Goal: Information Seeking & Learning: Find contact information

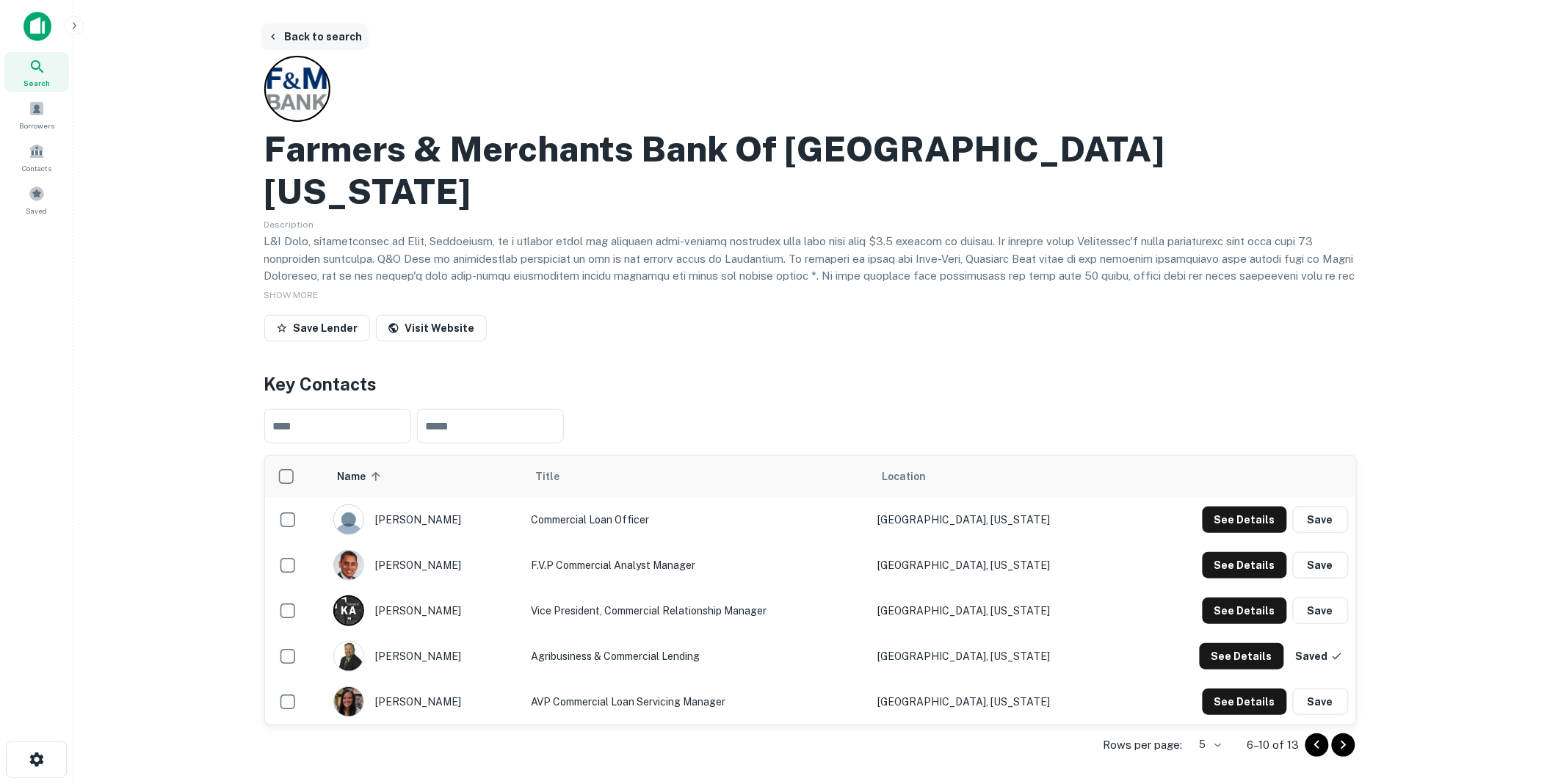
click at [328, 35] on button "Back to search" at bounding box center [316, 36] width 108 height 26
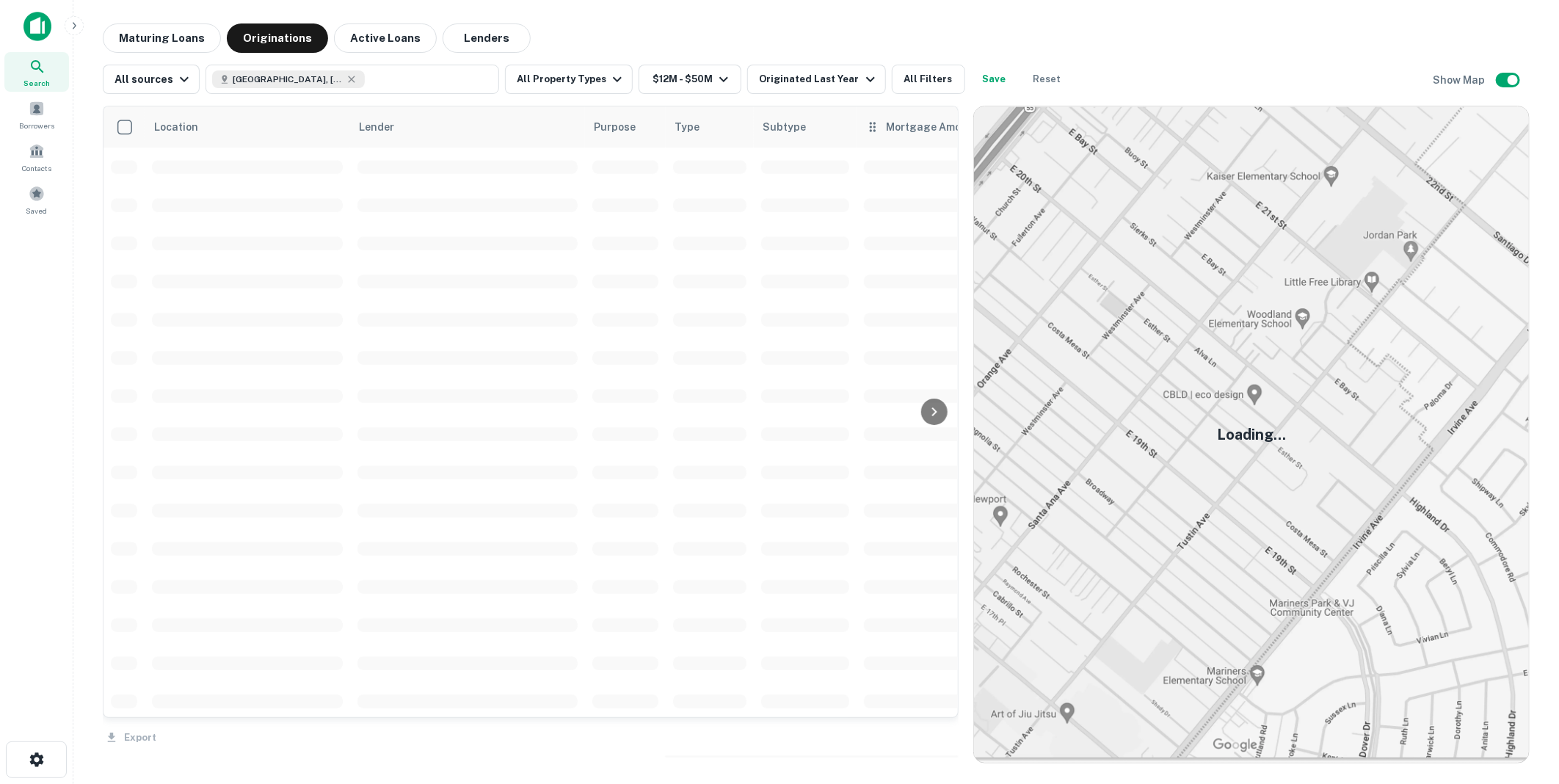
scroll to position [2966, 0]
click at [1026, 76] on button "Reset" at bounding box center [1048, 79] width 47 height 29
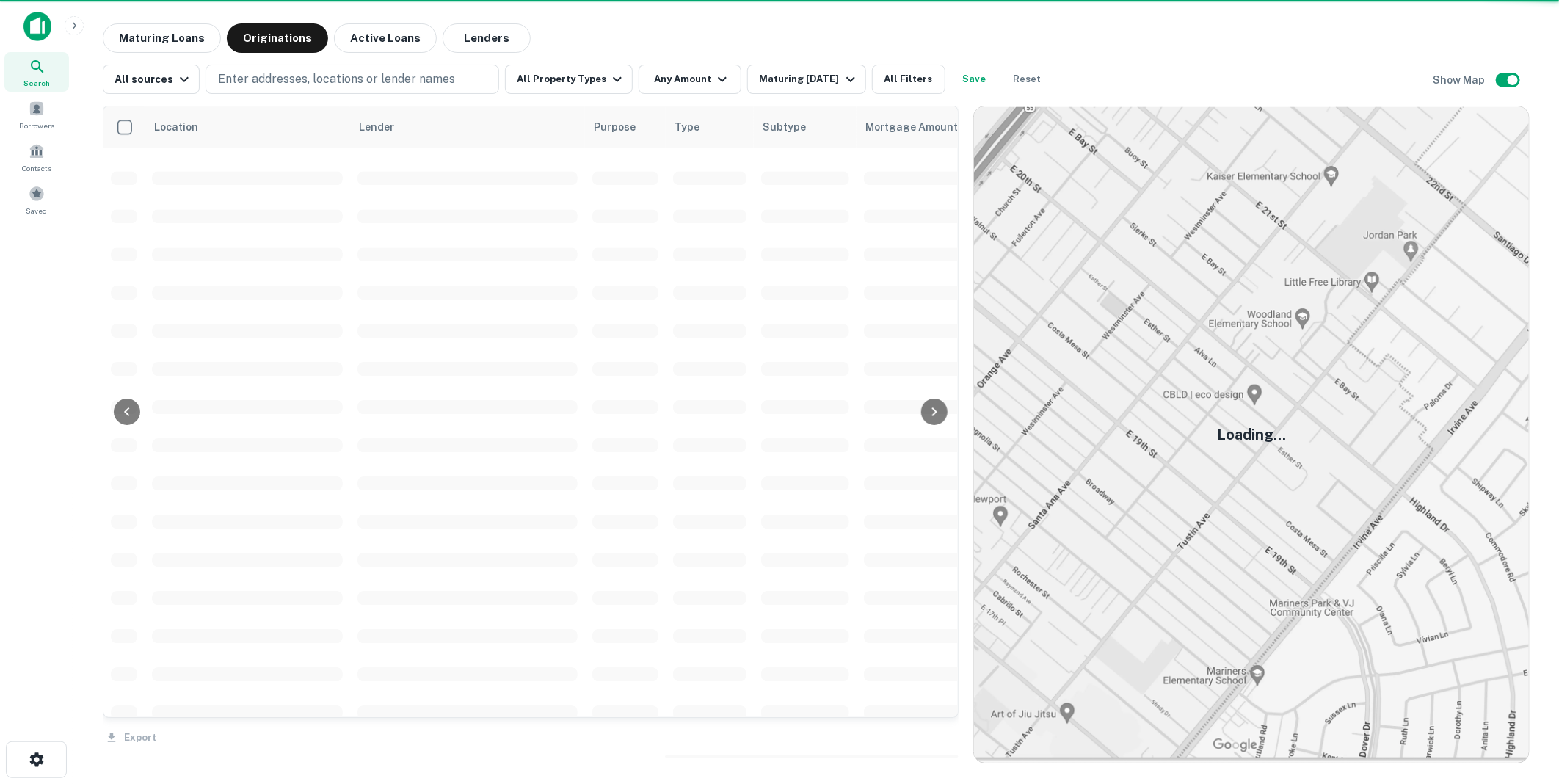
click at [34, 25] on img at bounding box center [37, 26] width 28 height 29
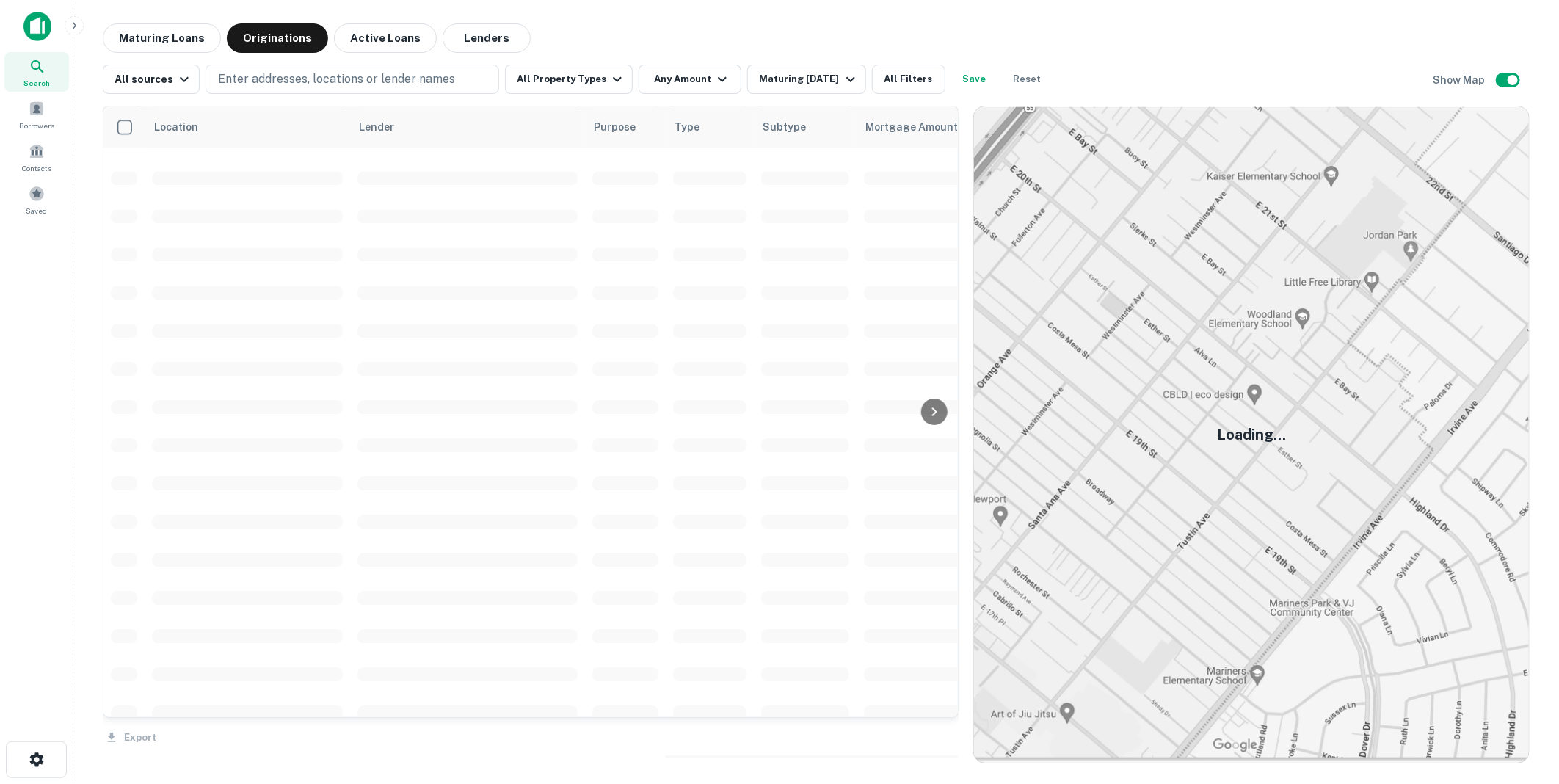
scroll to position [2966, 0]
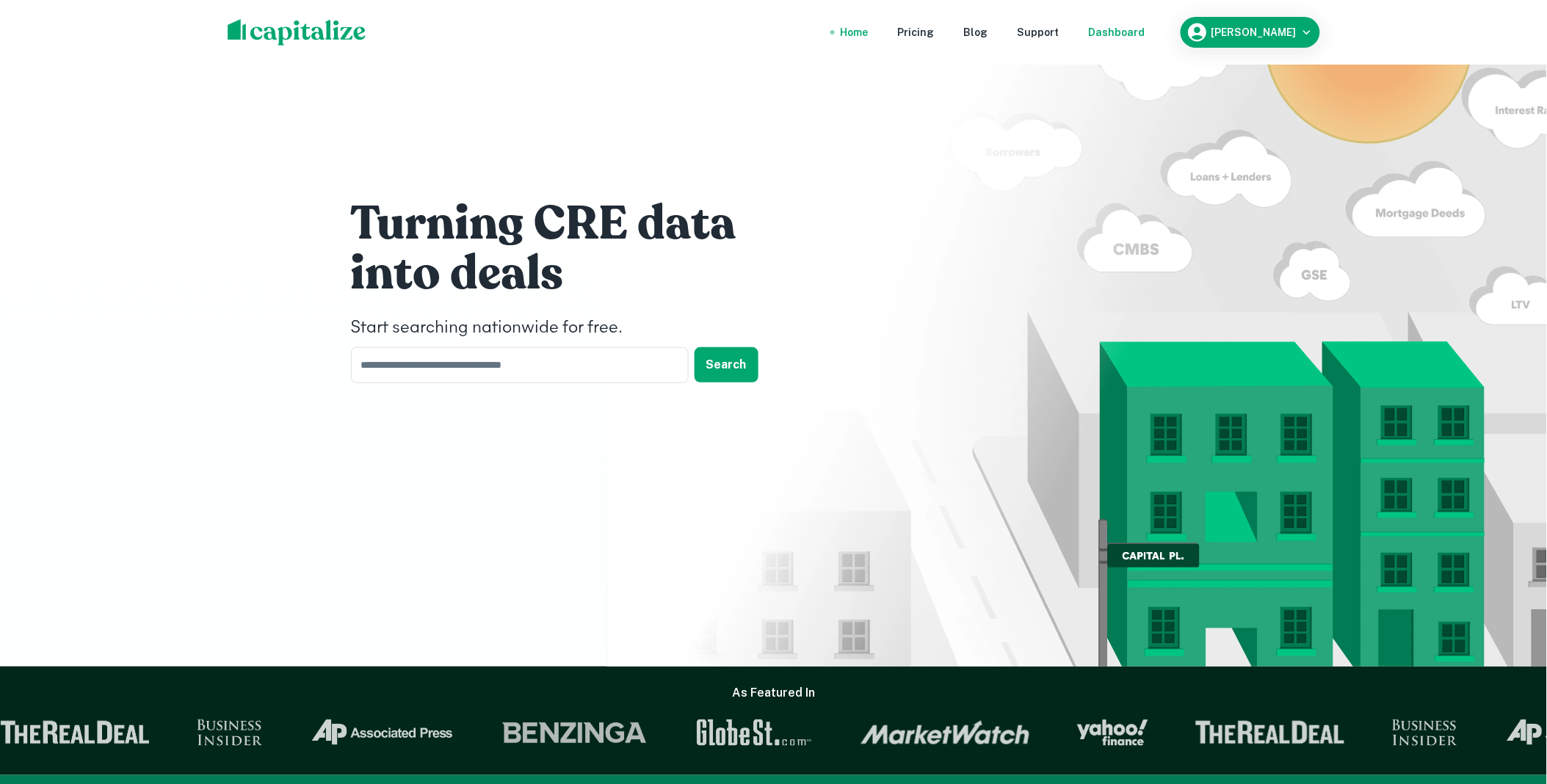
click at [1131, 34] on div "Dashboard" at bounding box center [1117, 33] width 57 height 16
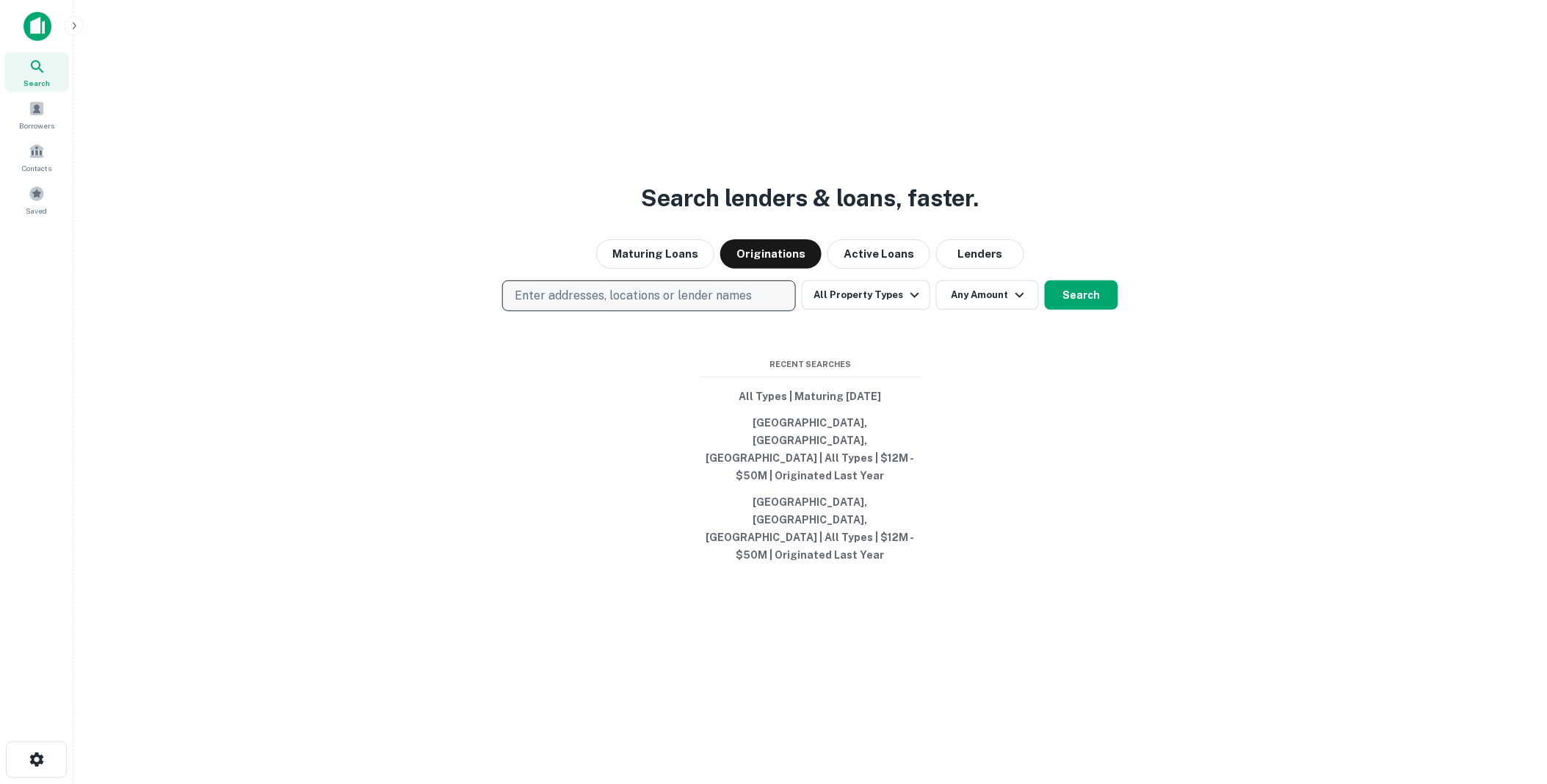
click at [581, 304] on p "Enter addresses, locations or lender names" at bounding box center [633, 295] width 237 height 17
type input "**********"
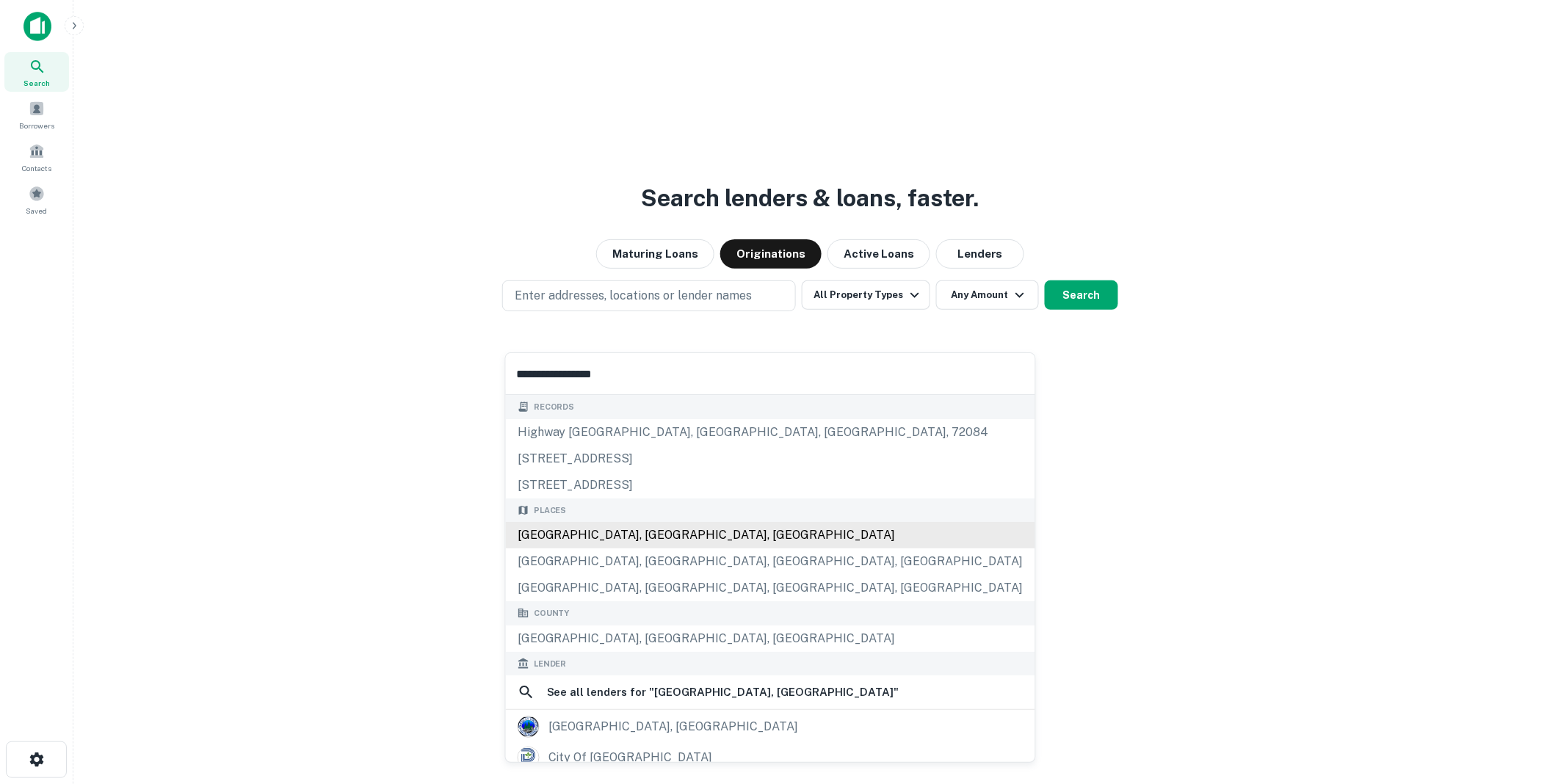
click at [586, 533] on div "[GEOGRAPHIC_DATA], [GEOGRAPHIC_DATA], [GEOGRAPHIC_DATA]" at bounding box center [771, 534] width 529 height 26
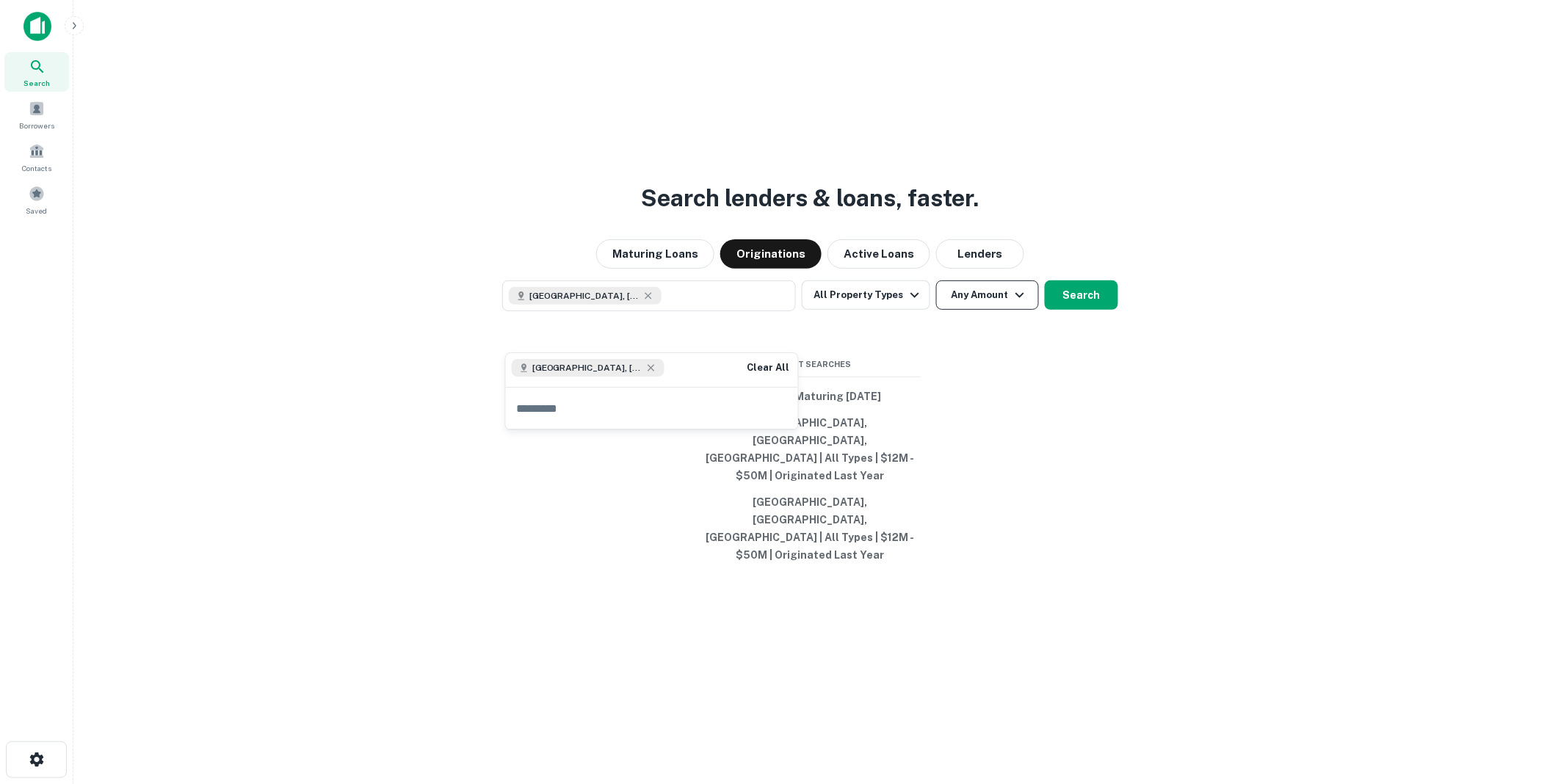
click at [1017, 304] on icon "button" at bounding box center [1020, 294] width 17 height 17
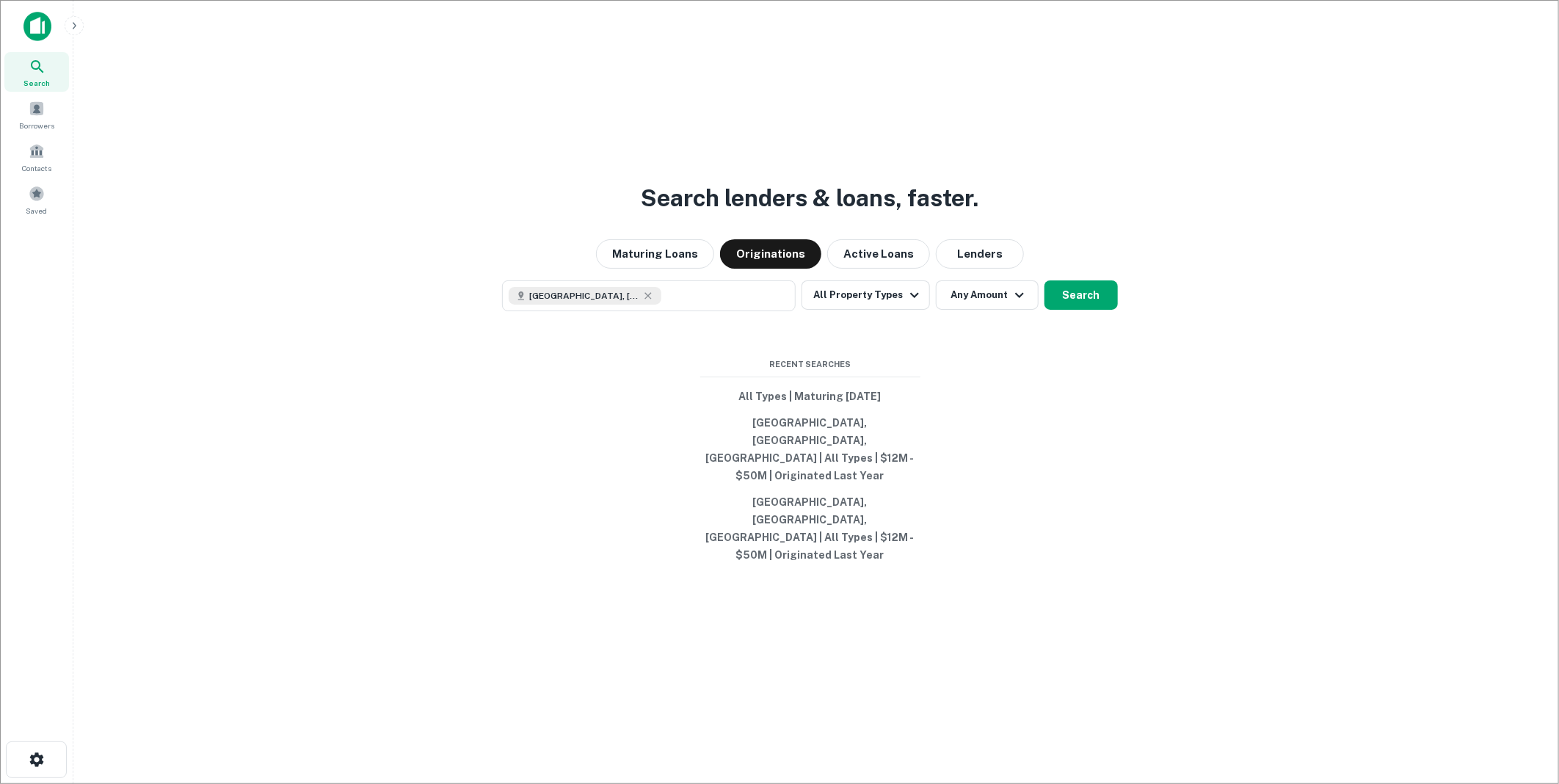
type input "********"
click at [1127, 783] on div at bounding box center [773, 784] width 1546 height 0
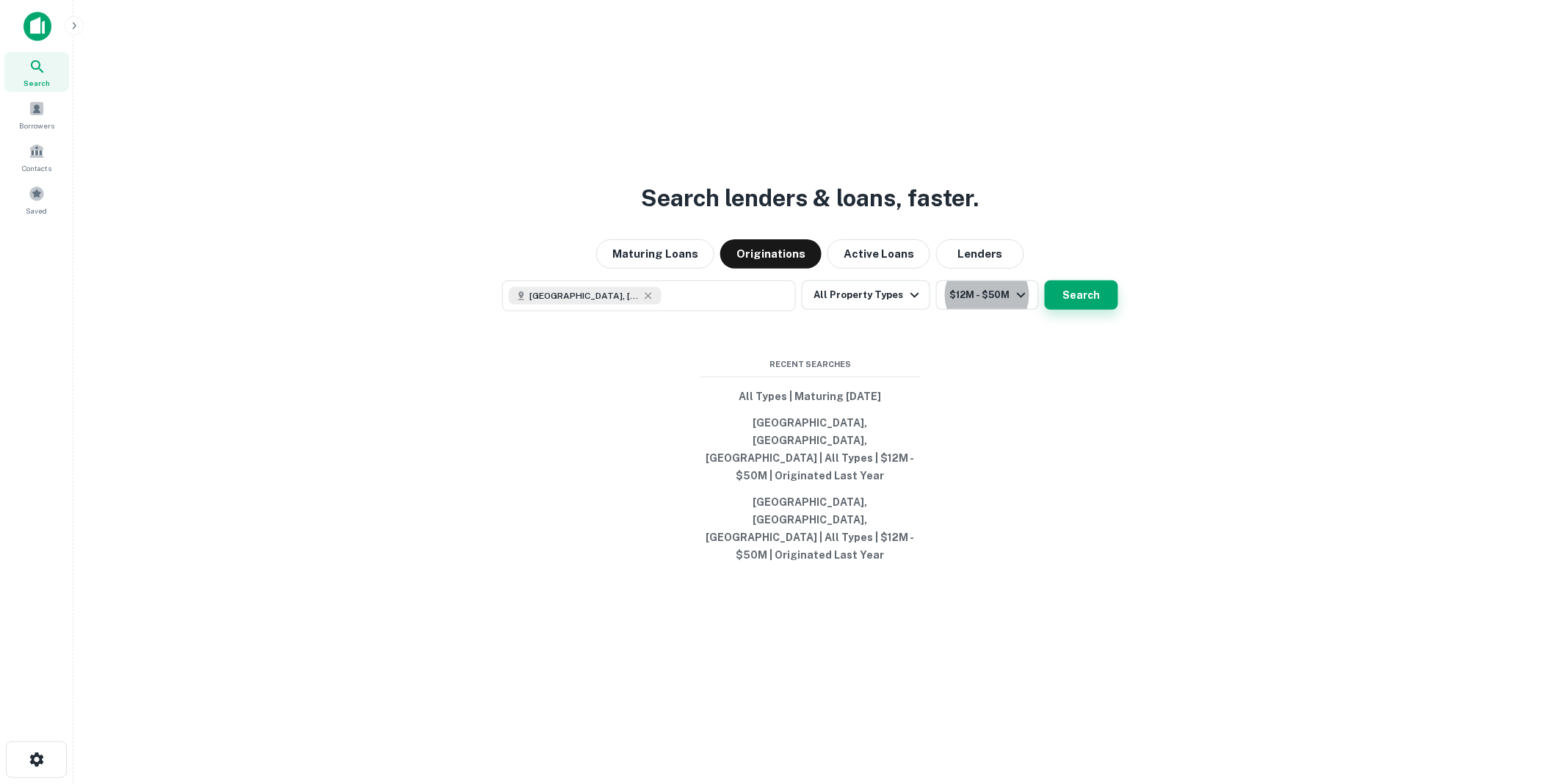
click at [1080, 310] on button "Search" at bounding box center [1082, 295] width 74 height 29
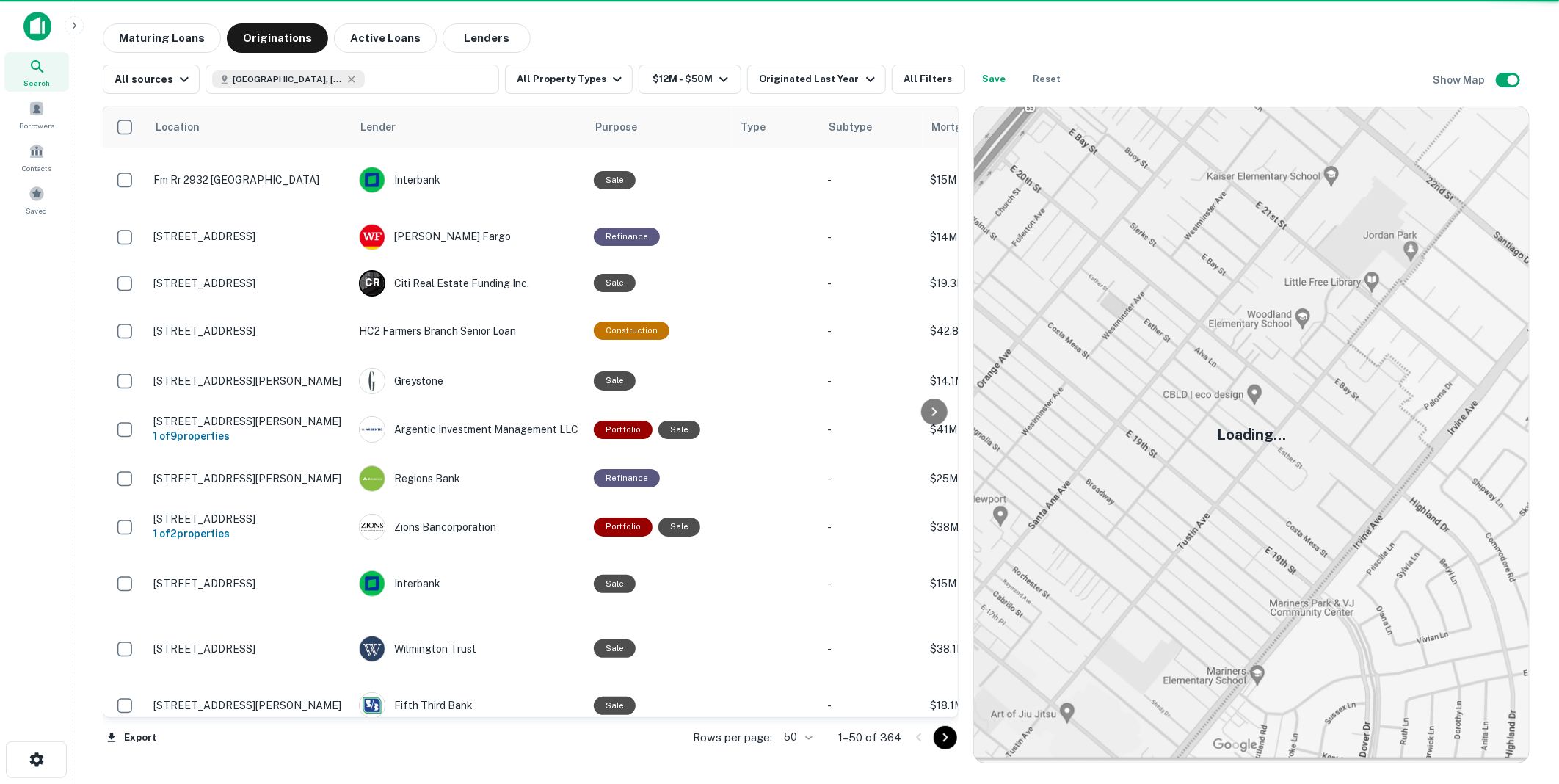
scroll to position [2098, 0]
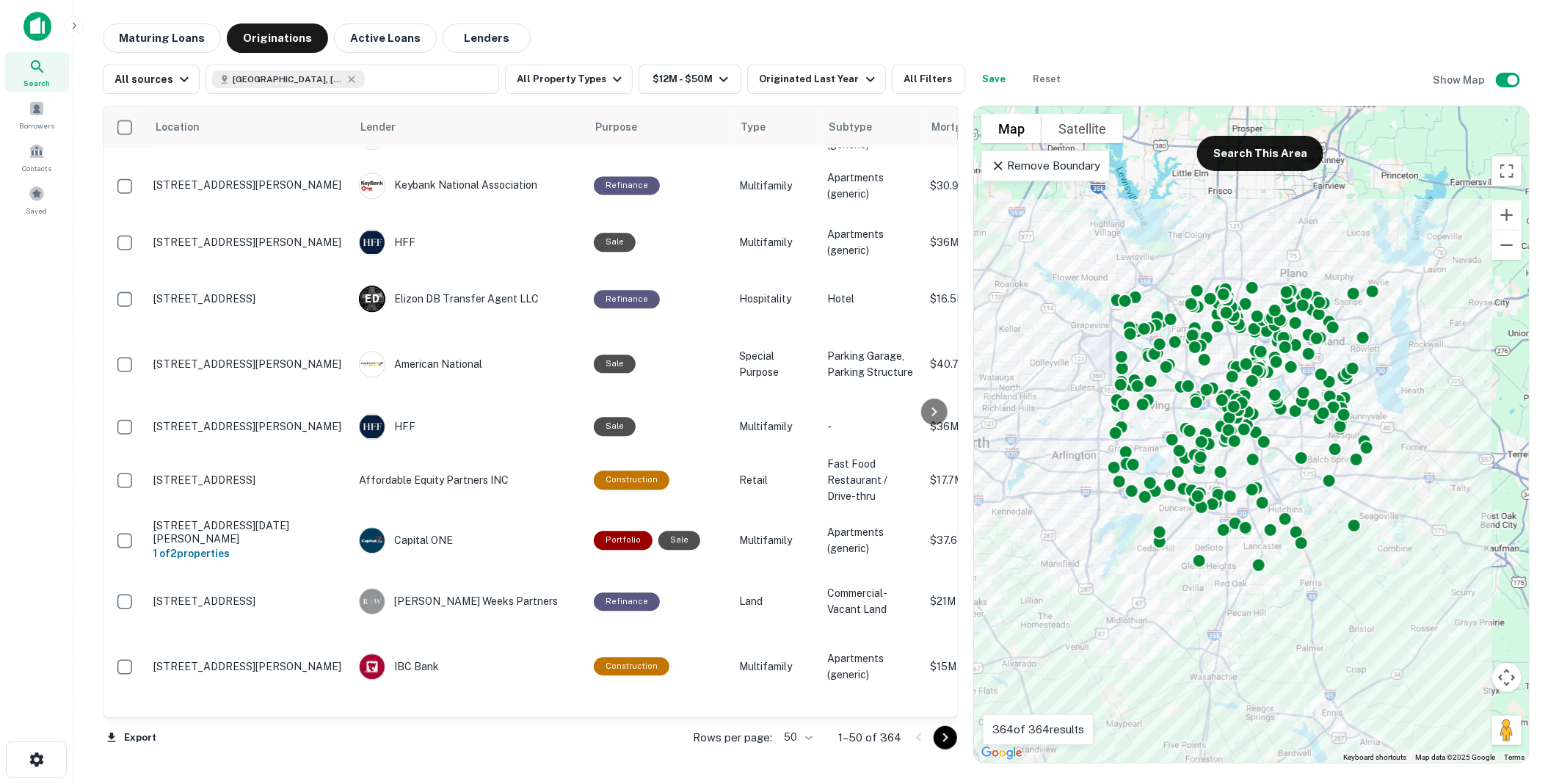
click at [811, 739] on body "Search Borrowers Contacts Saved Maturing Loans Originations Active Loans Lender…" at bounding box center [780, 392] width 1559 height 784
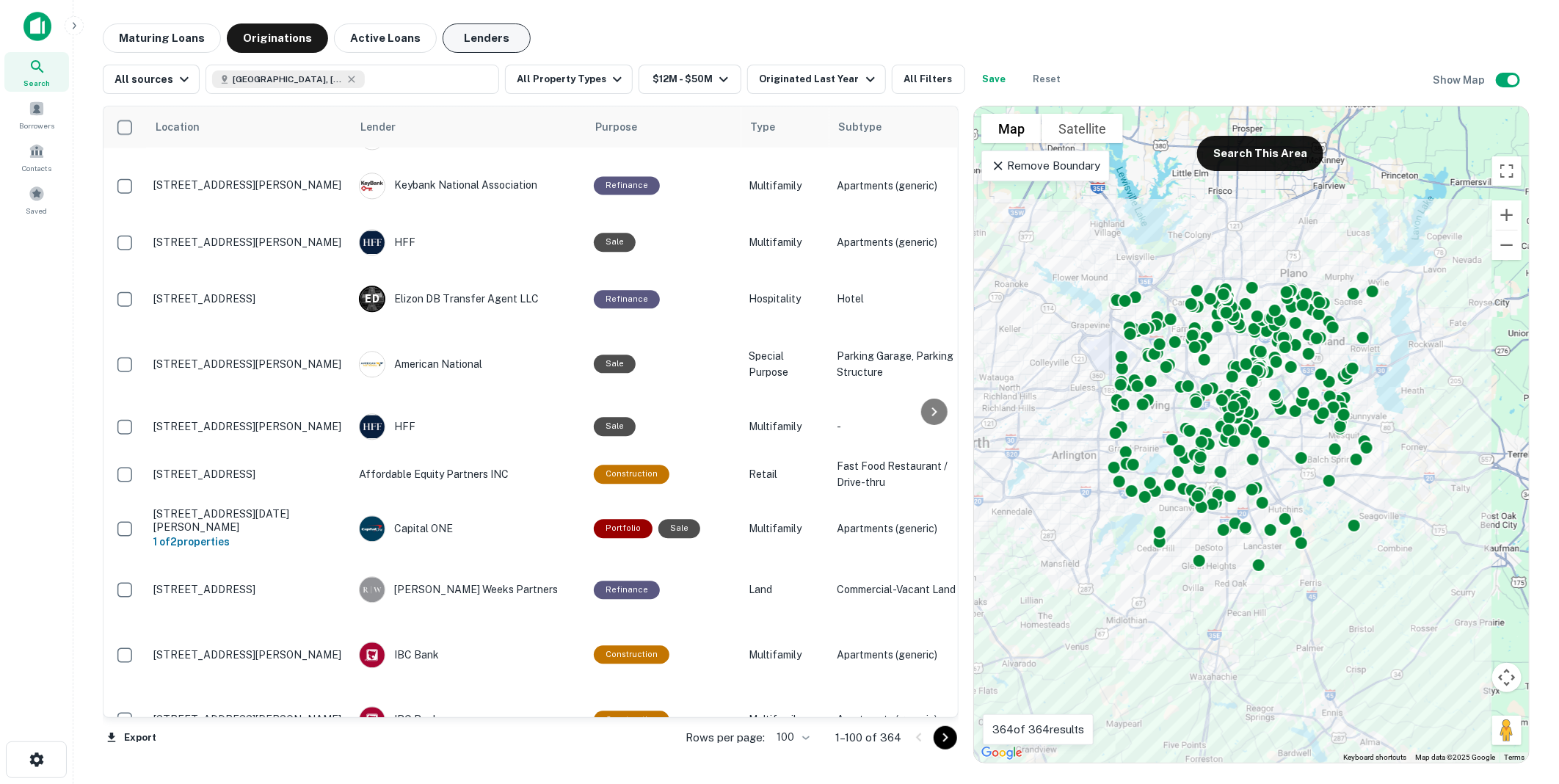
click at [469, 36] on button "Lenders" at bounding box center [486, 38] width 88 height 29
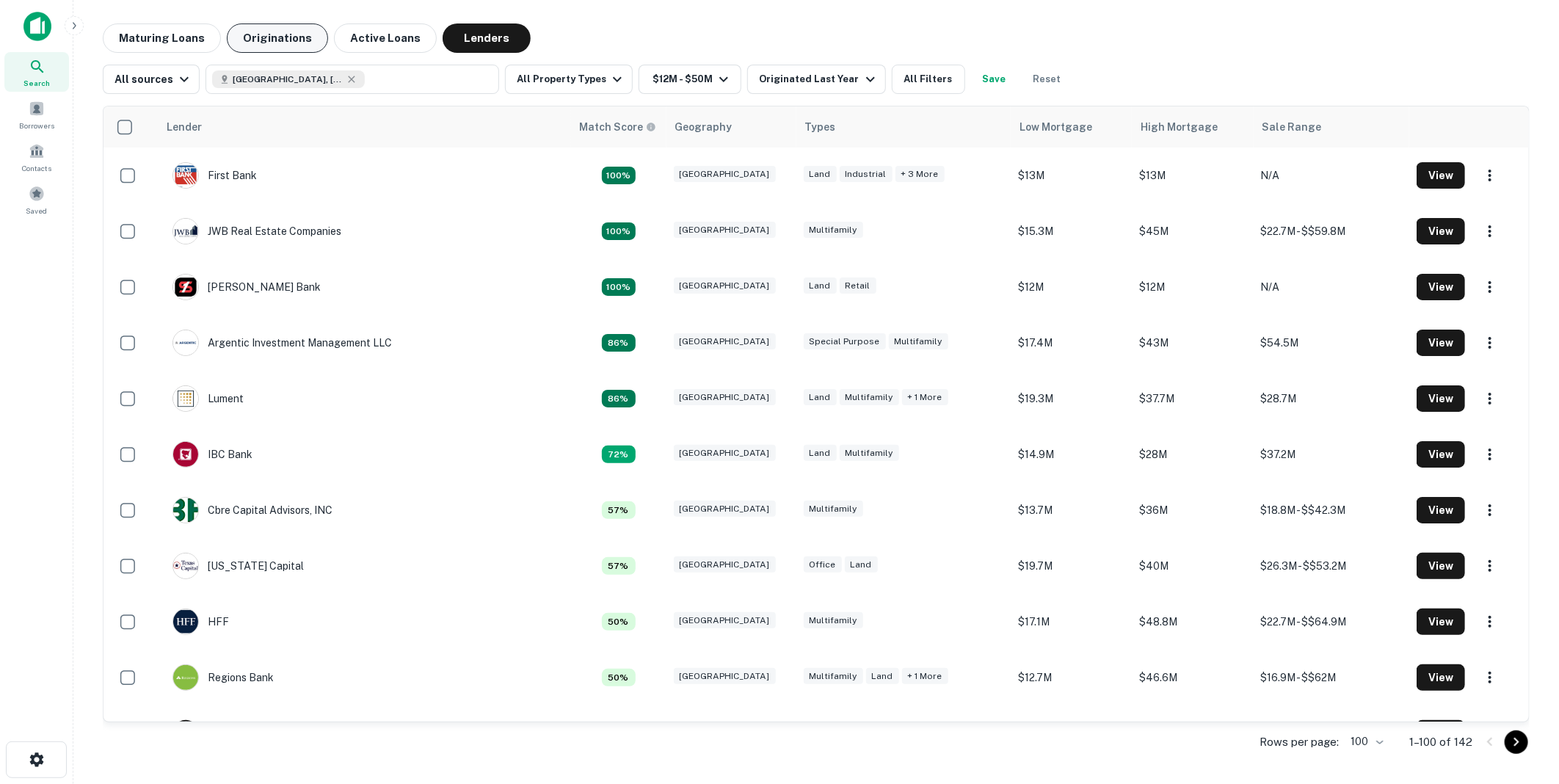
click at [275, 37] on button "Originations" at bounding box center [277, 38] width 101 height 29
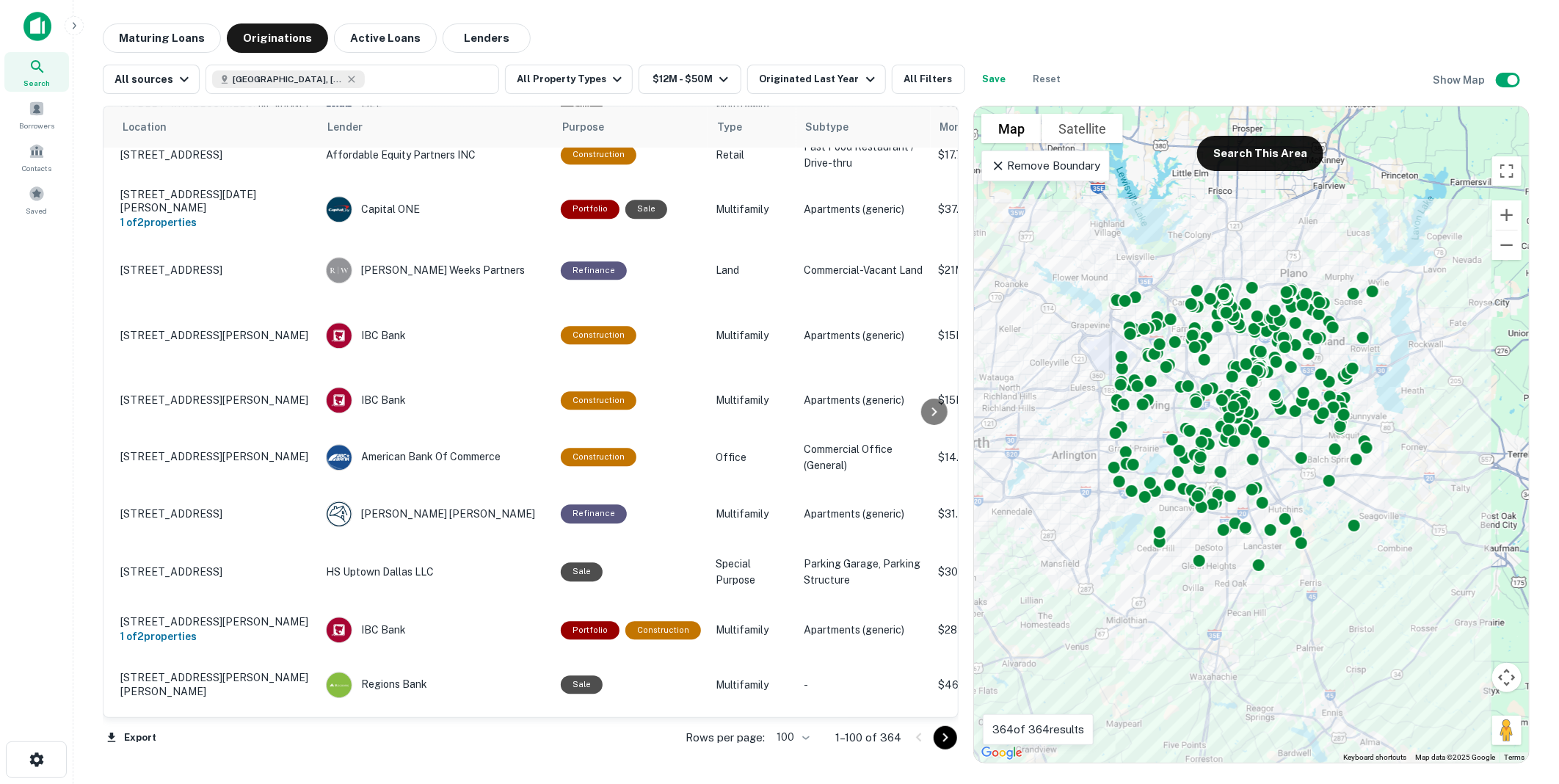
scroll to position [2394, 33]
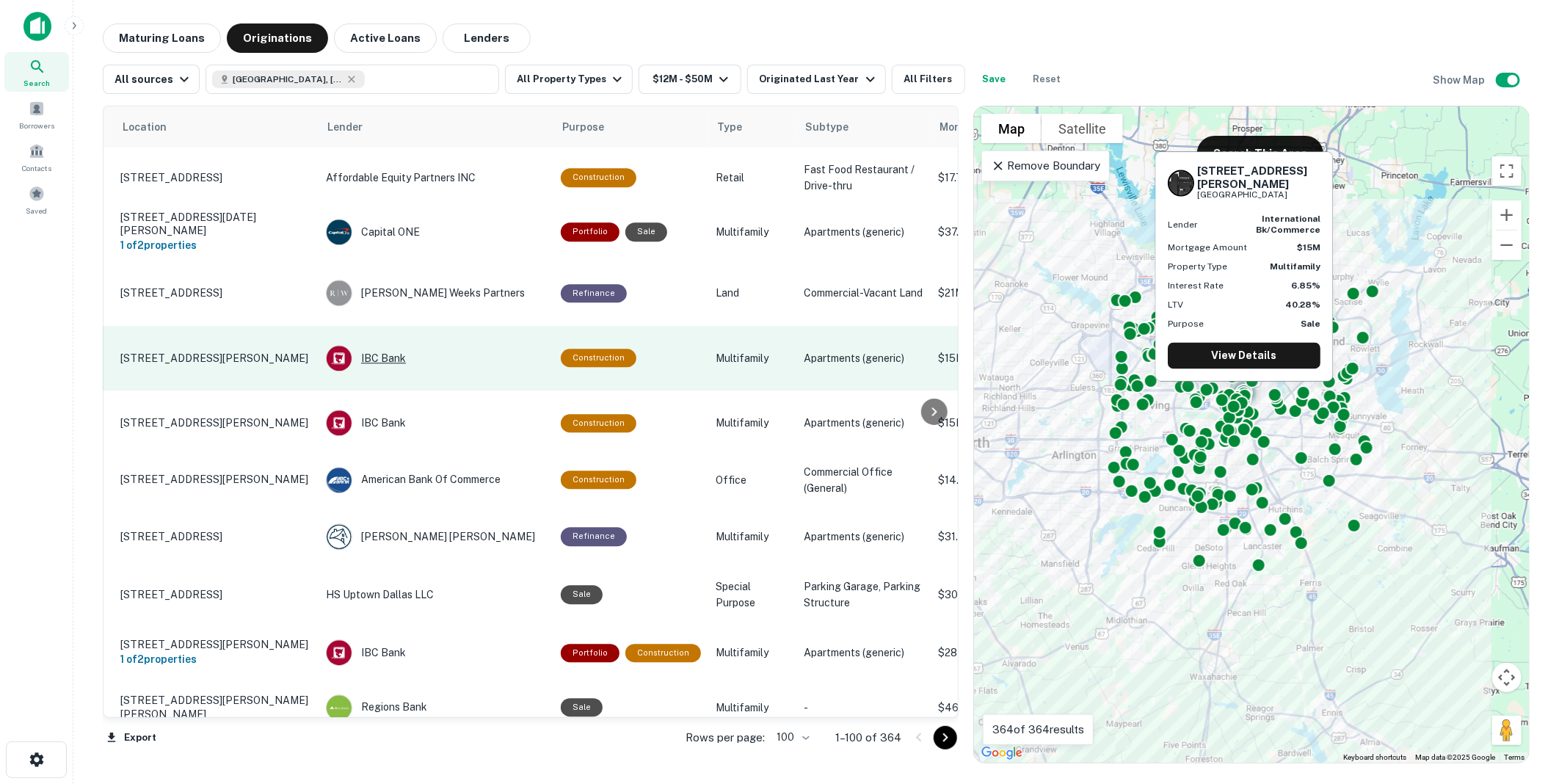
click at [375, 345] on div "IBC Bank" at bounding box center [436, 357] width 221 height 26
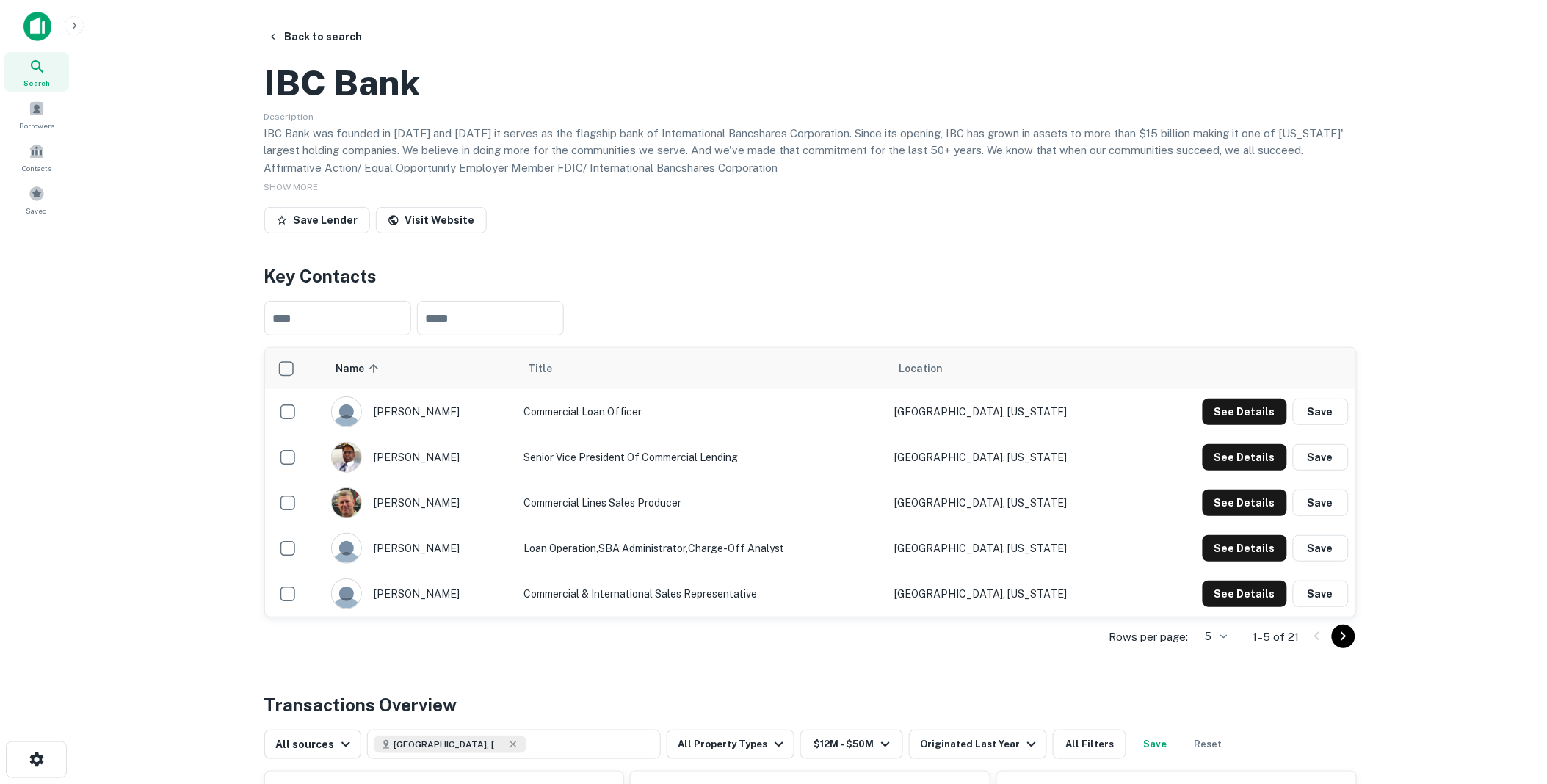
click at [1344, 645] on icon "Go to next page" at bounding box center [1344, 635] width 17 height 17
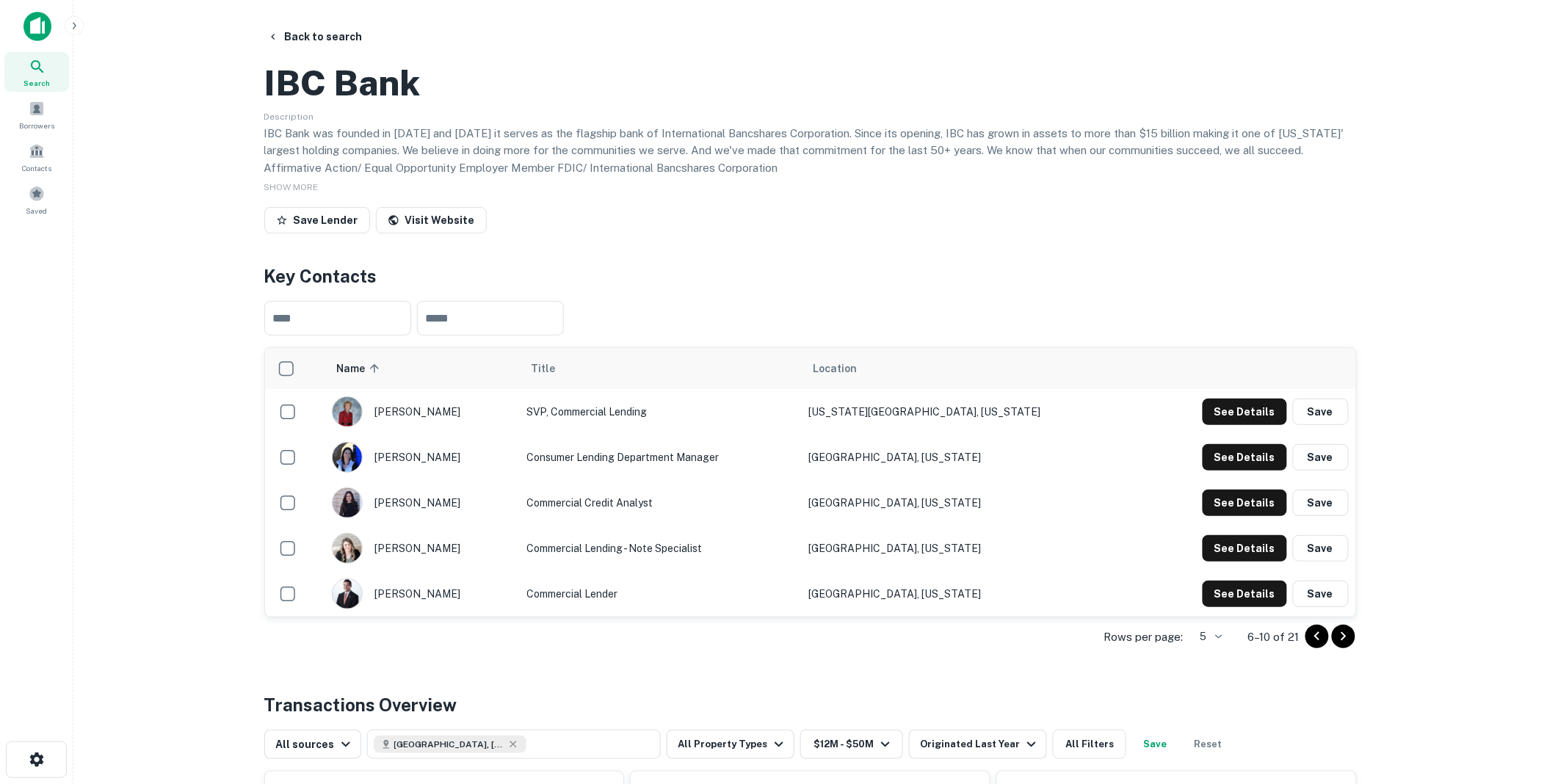
click at [1316, 641] on icon "Go to previous page" at bounding box center [1317, 636] width 5 height 9
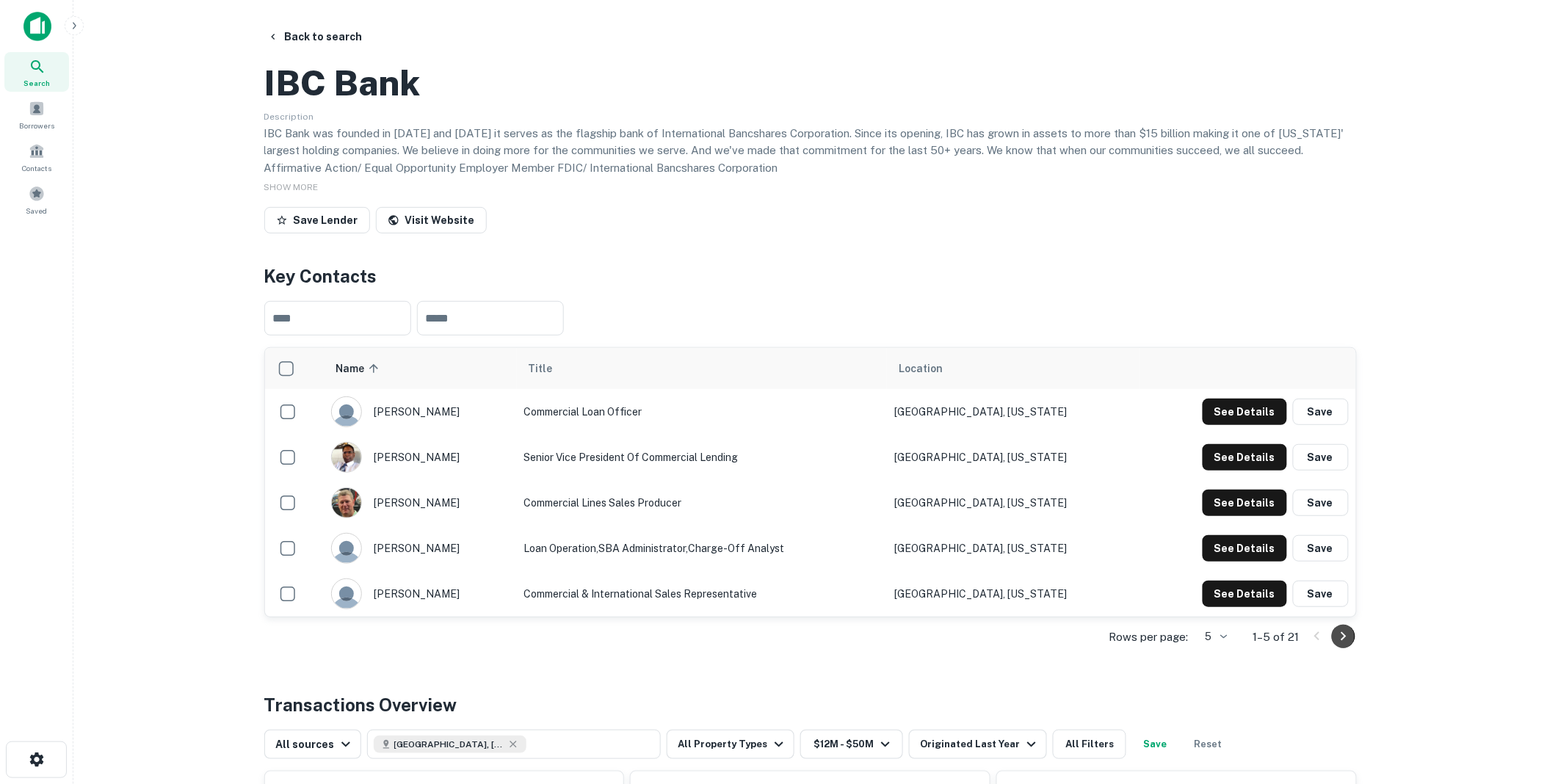
click at [1346, 645] on icon "Go to next page" at bounding box center [1344, 635] width 17 height 17
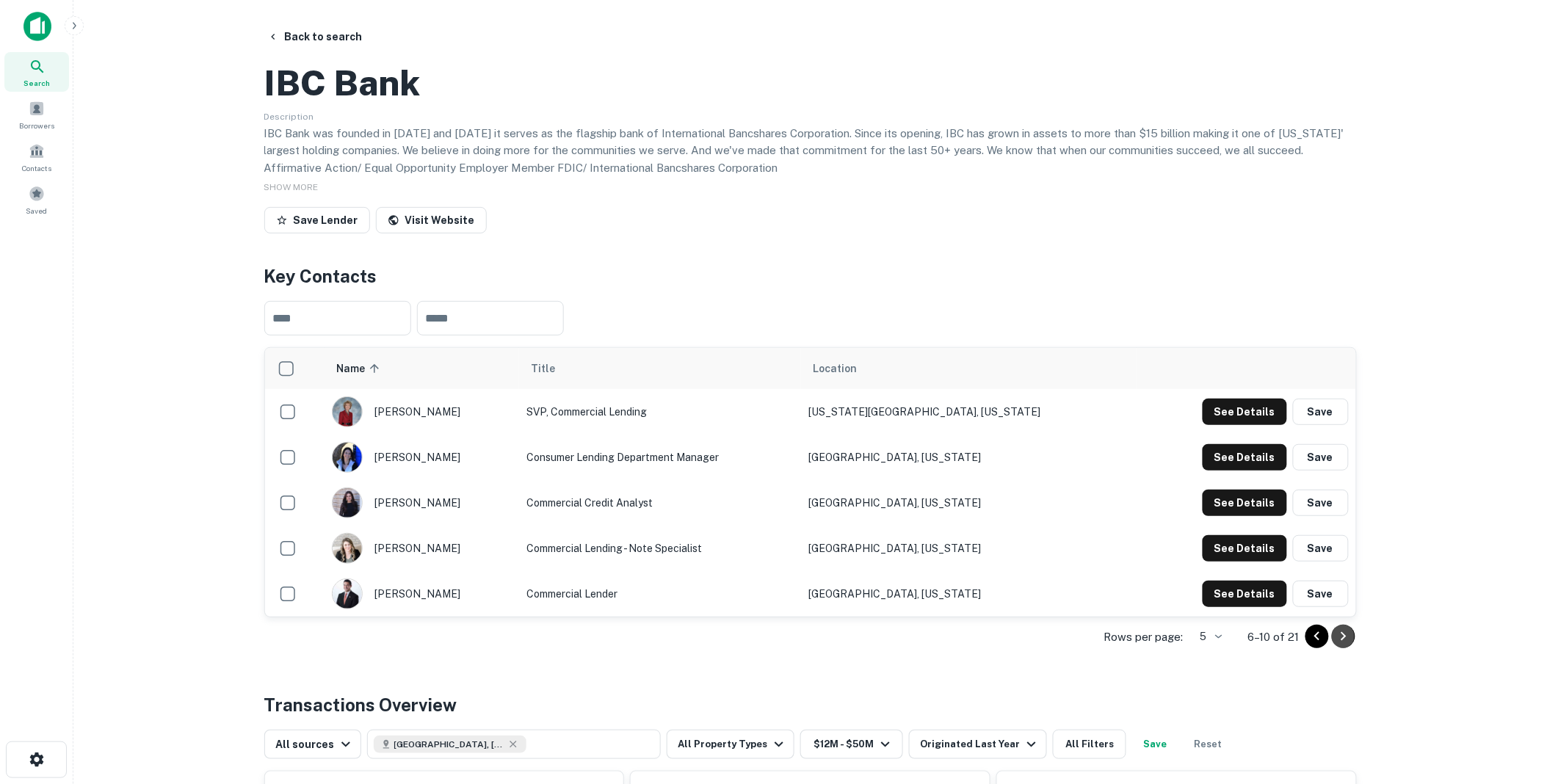
click at [1344, 641] on icon "Go to next page" at bounding box center [1344, 636] width 5 height 9
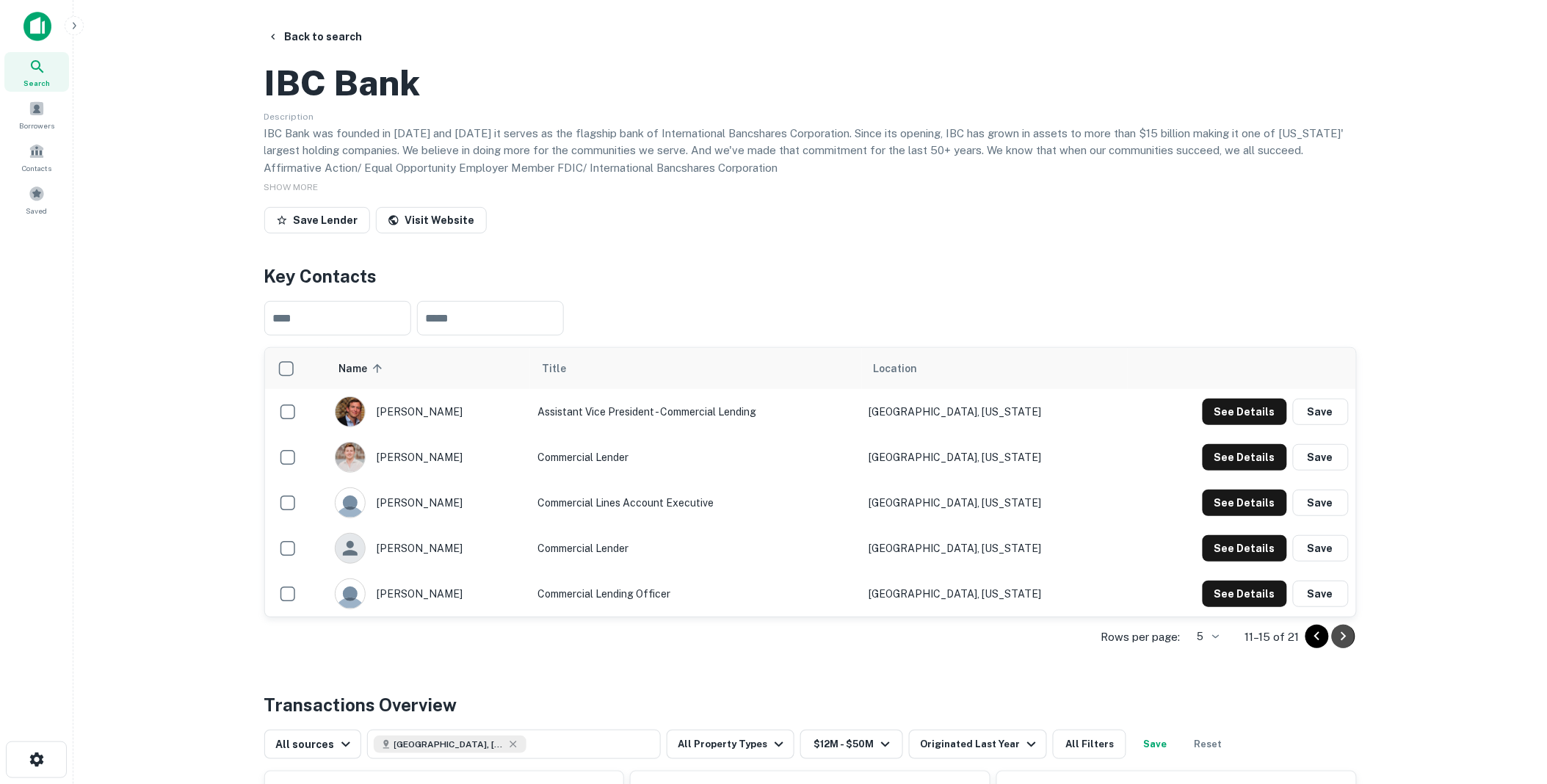
click at [1344, 641] on icon "Go to next page" at bounding box center [1344, 636] width 5 height 9
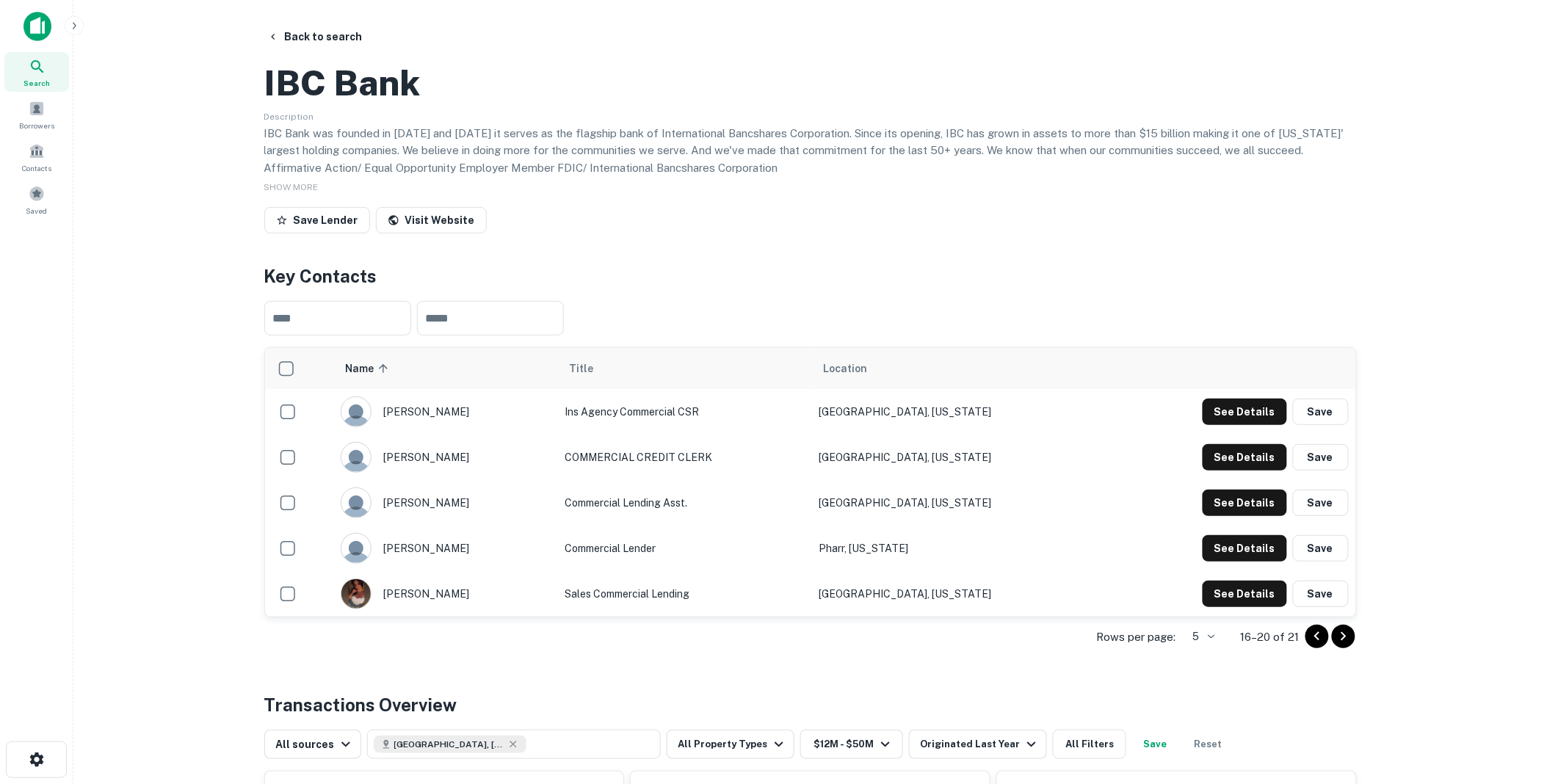
click at [1344, 641] on icon "Go to next page" at bounding box center [1344, 636] width 5 height 9
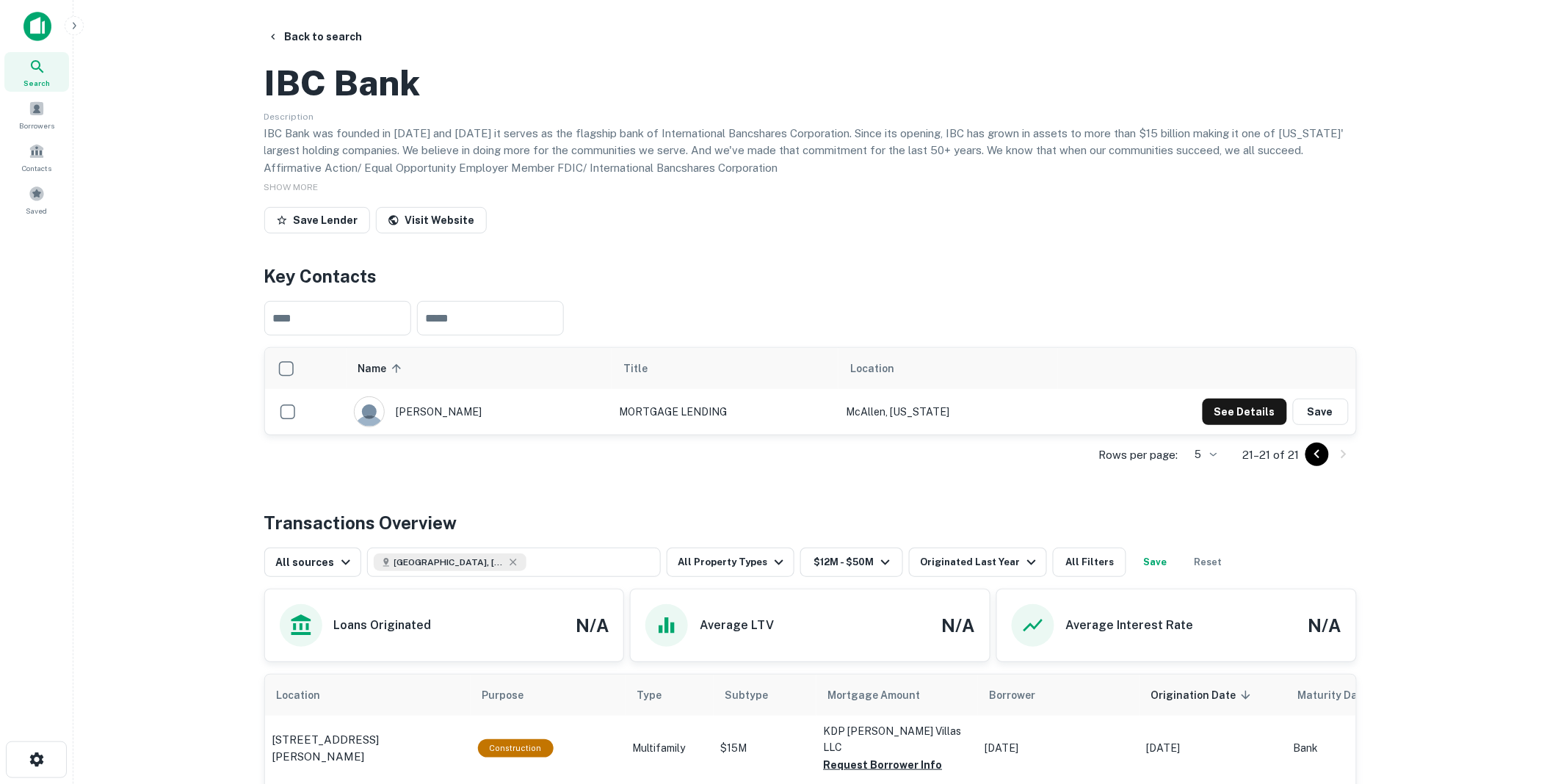
click at [1318, 463] on icon "Go to previous page" at bounding box center [1317, 454] width 17 height 17
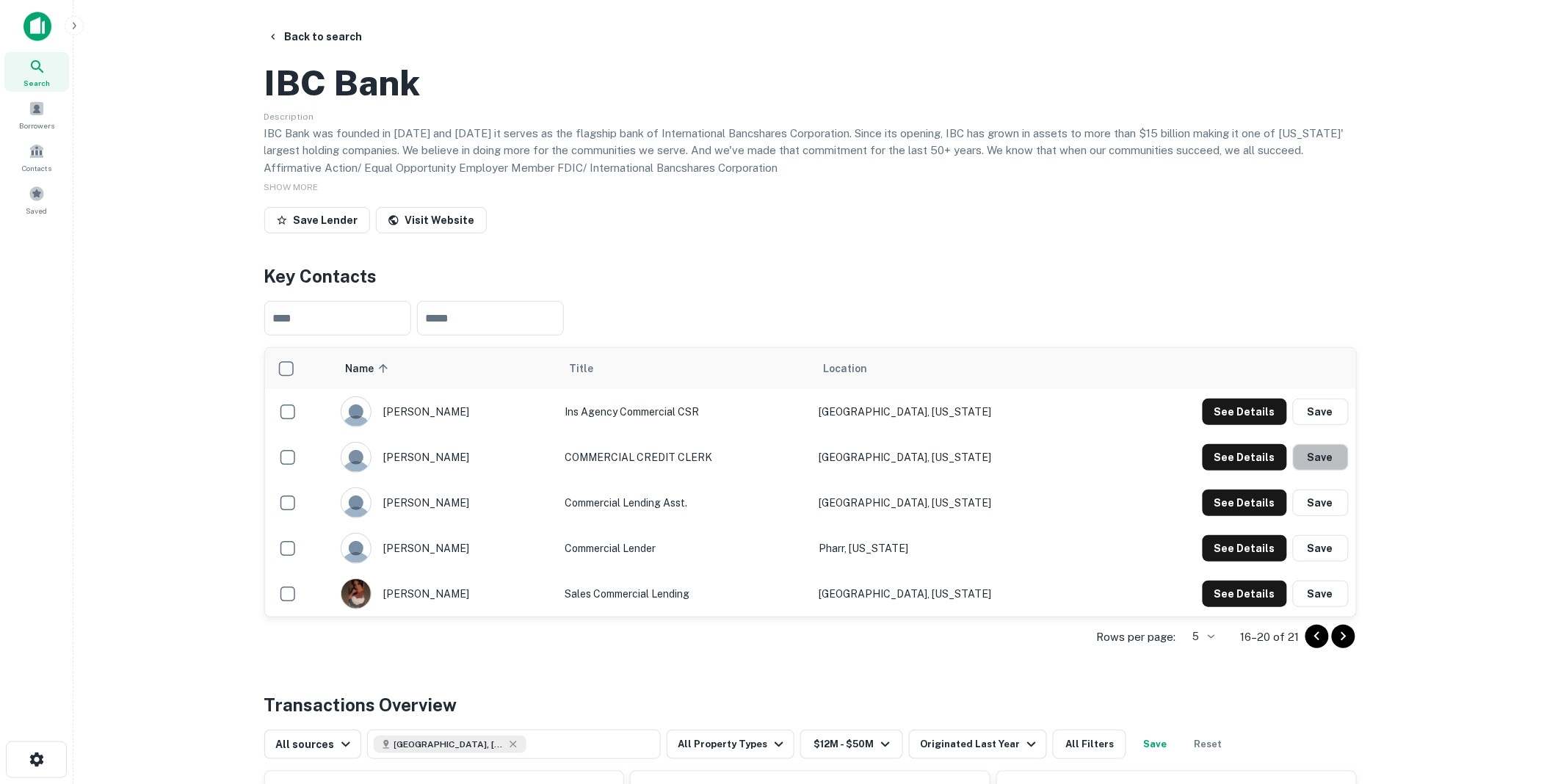
click at [1318, 470] on button "Save" at bounding box center [1321, 457] width 56 height 26
click at [1318, 470] on div "See Details Save" at bounding box center [1276, 457] width 146 height 26
click at [1521, 25] on icon "close" at bounding box center [1521, 26] width 10 height 12
click at [1315, 645] on icon "Go to previous page" at bounding box center [1317, 635] width 17 height 17
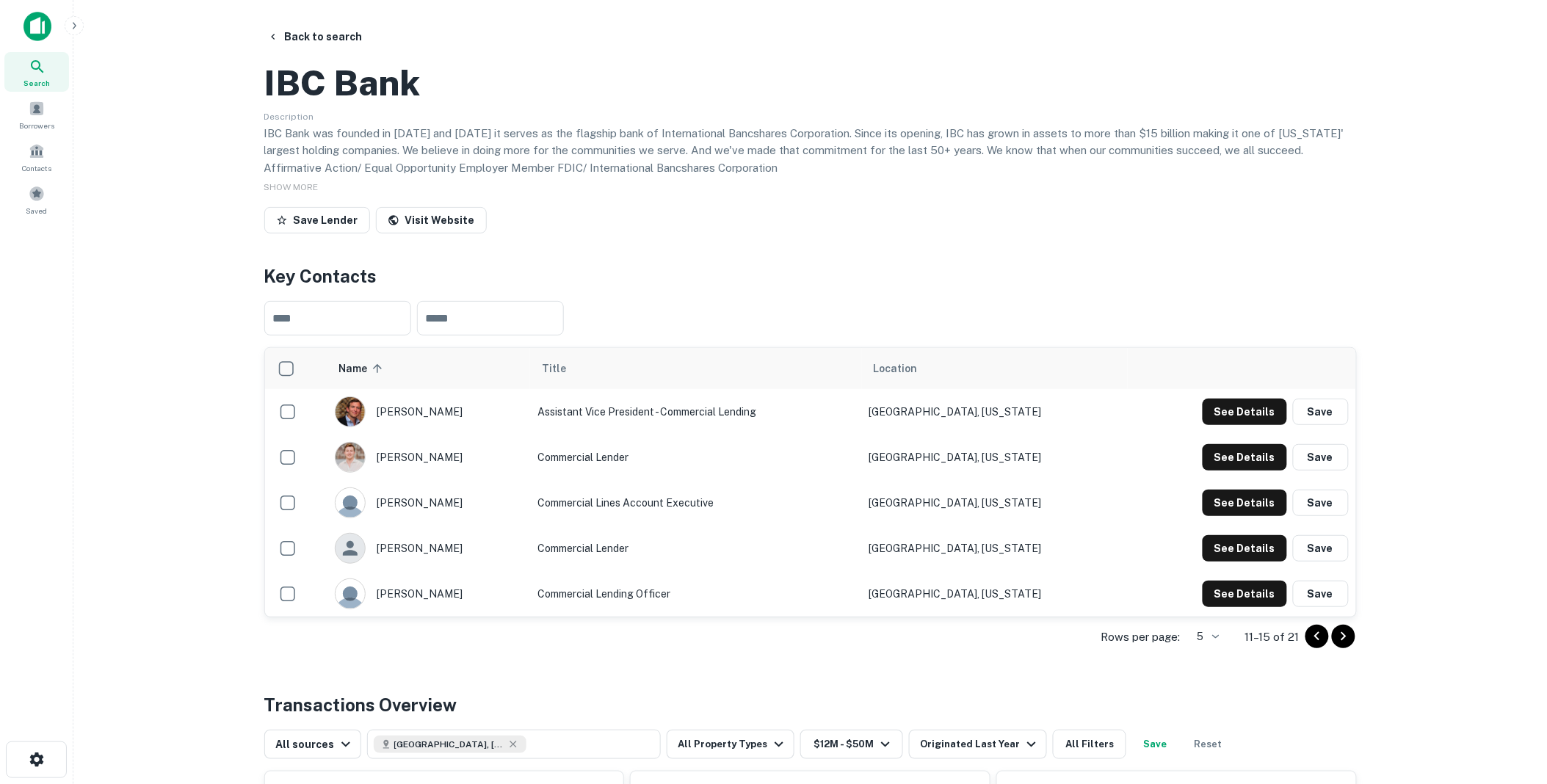
click at [1315, 645] on icon "Go to previous page" at bounding box center [1317, 635] width 17 height 17
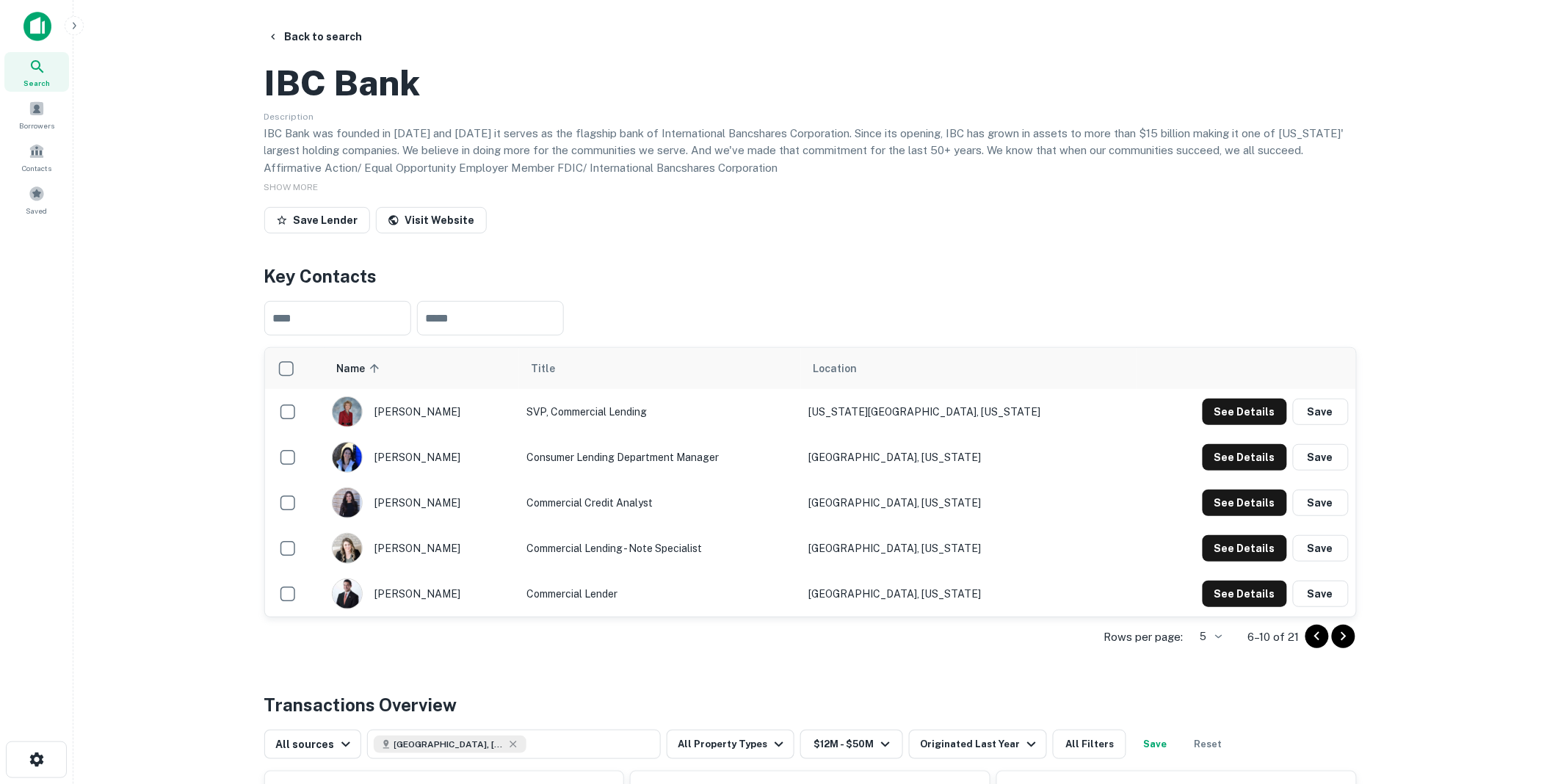
click at [1315, 645] on icon "Go to previous page" at bounding box center [1317, 635] width 17 height 17
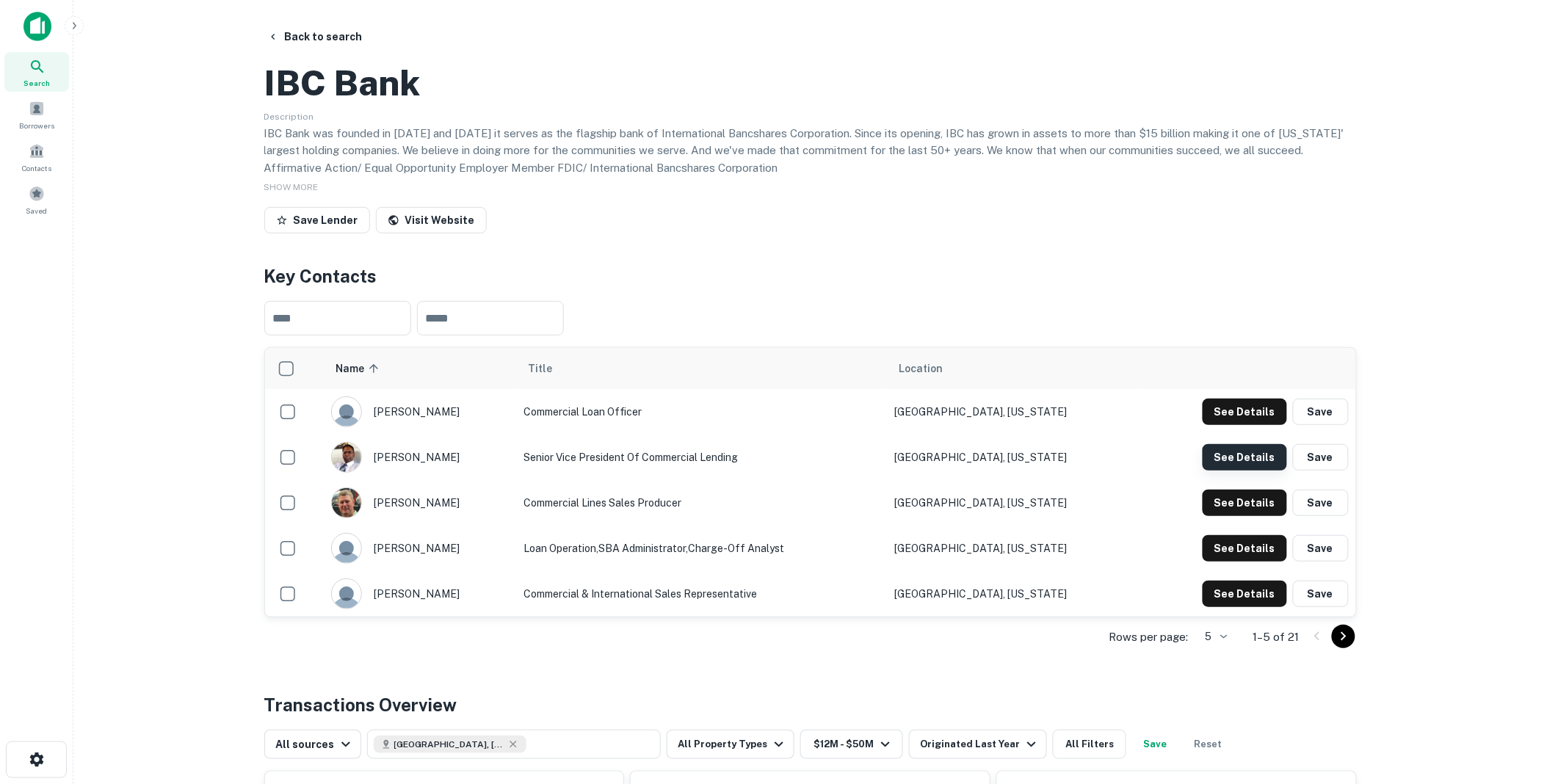
click at [1244, 470] on button "See Details" at bounding box center [1245, 457] width 85 height 26
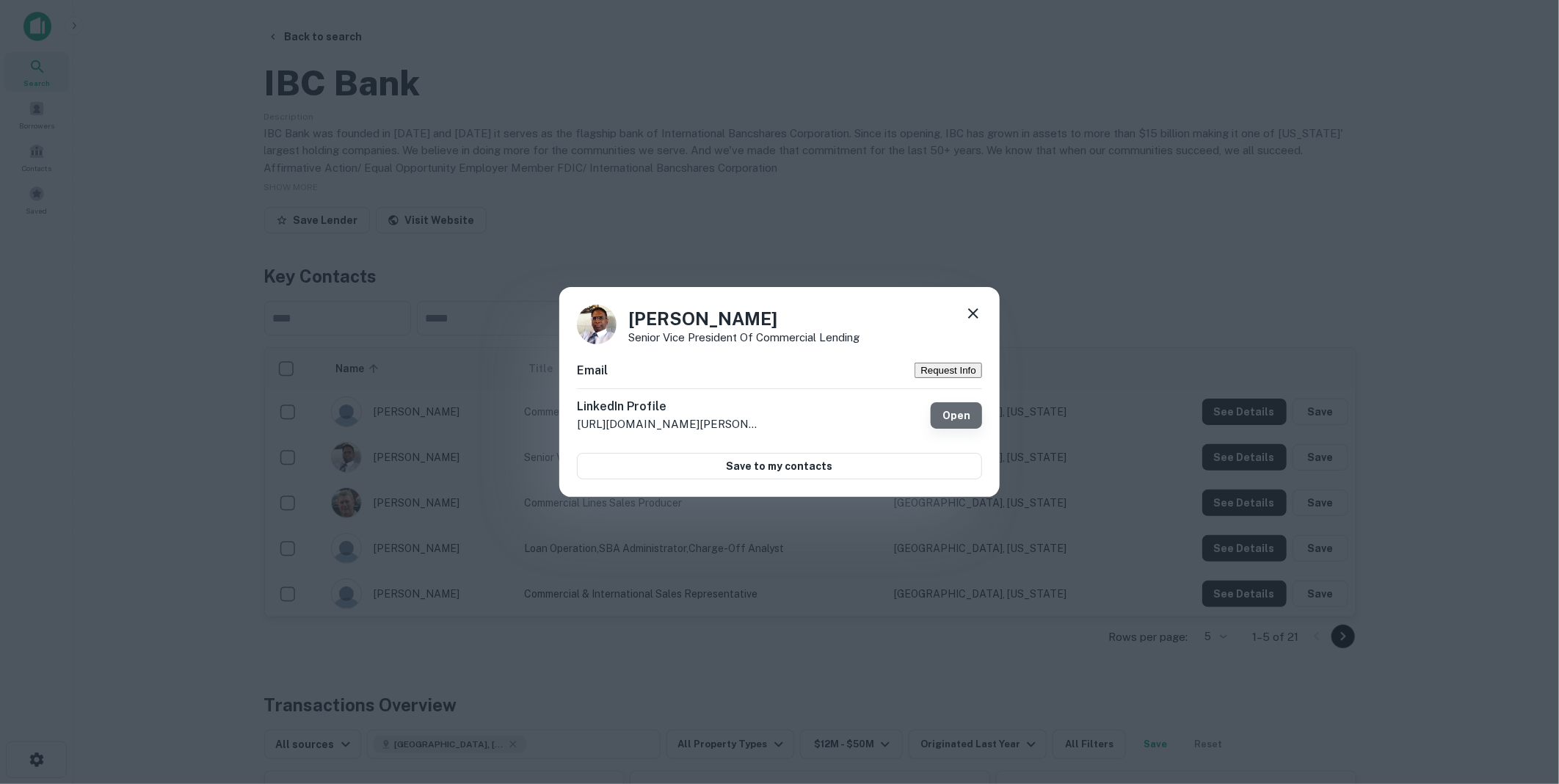
click at [962, 418] on link "Open" at bounding box center [956, 415] width 51 height 26
click at [975, 305] on icon at bounding box center [973, 313] width 17 height 17
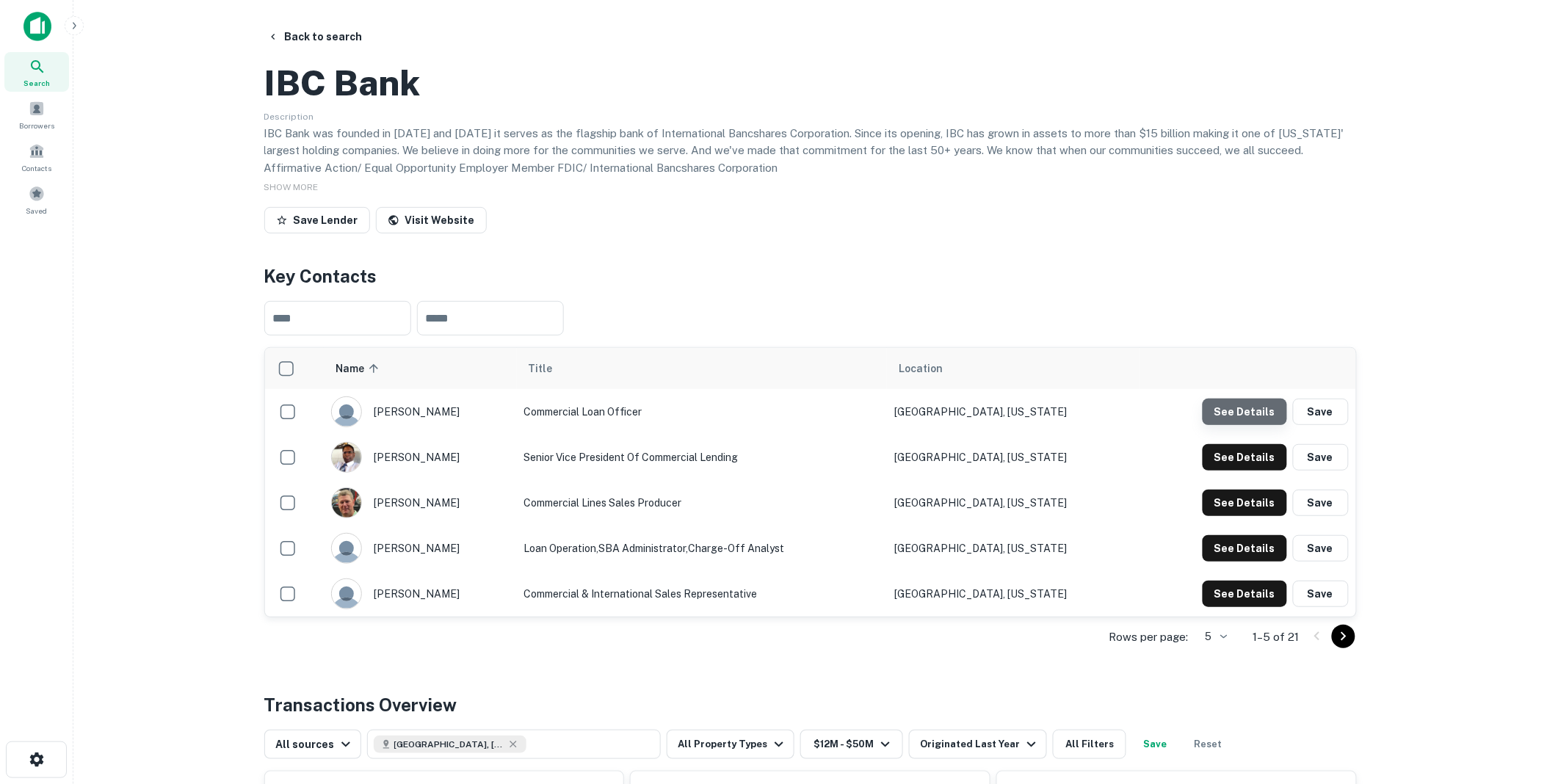
click at [1250, 425] on button "See Details" at bounding box center [1245, 411] width 85 height 26
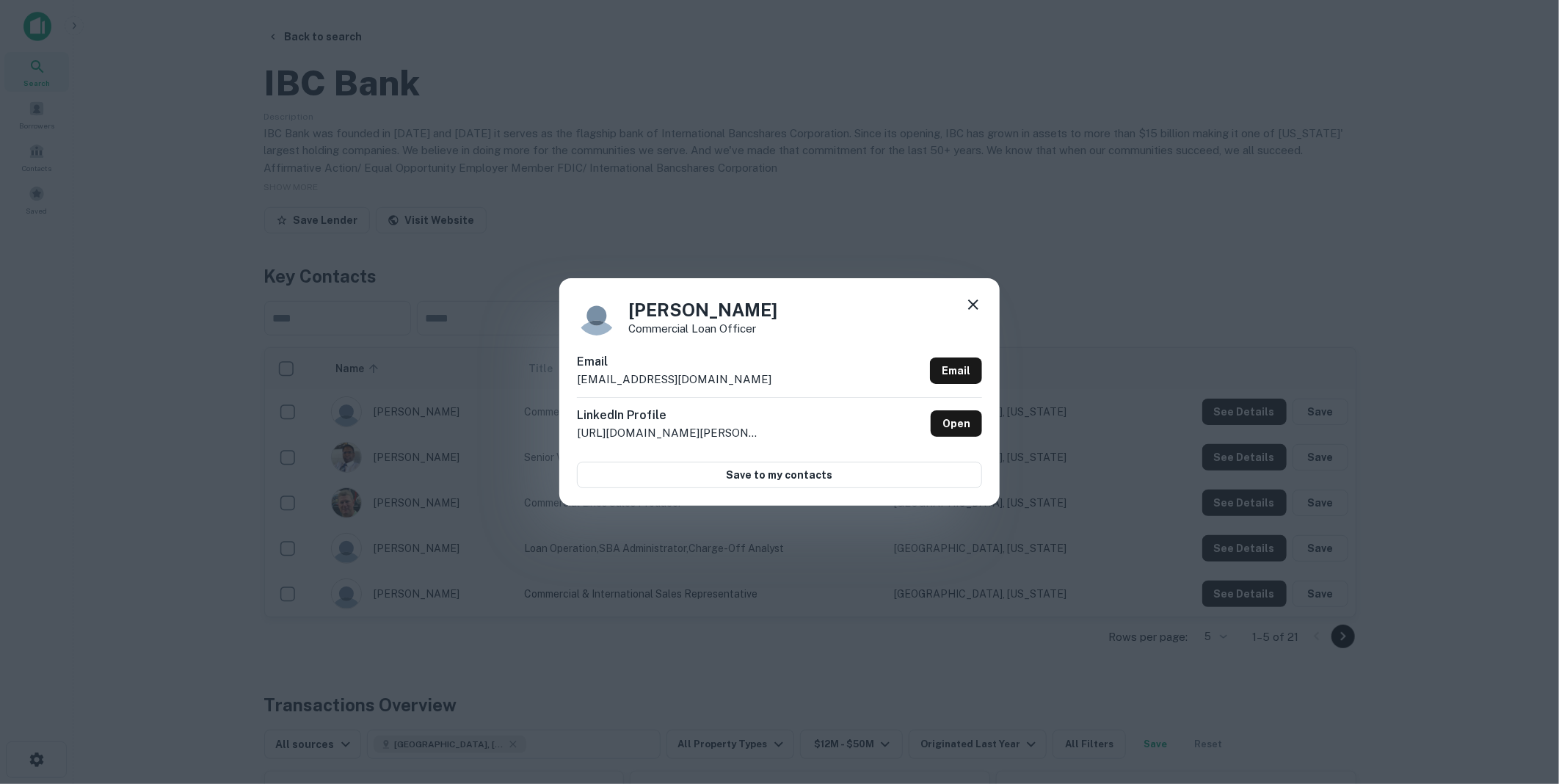
click at [973, 304] on icon at bounding box center [973, 304] width 10 height 10
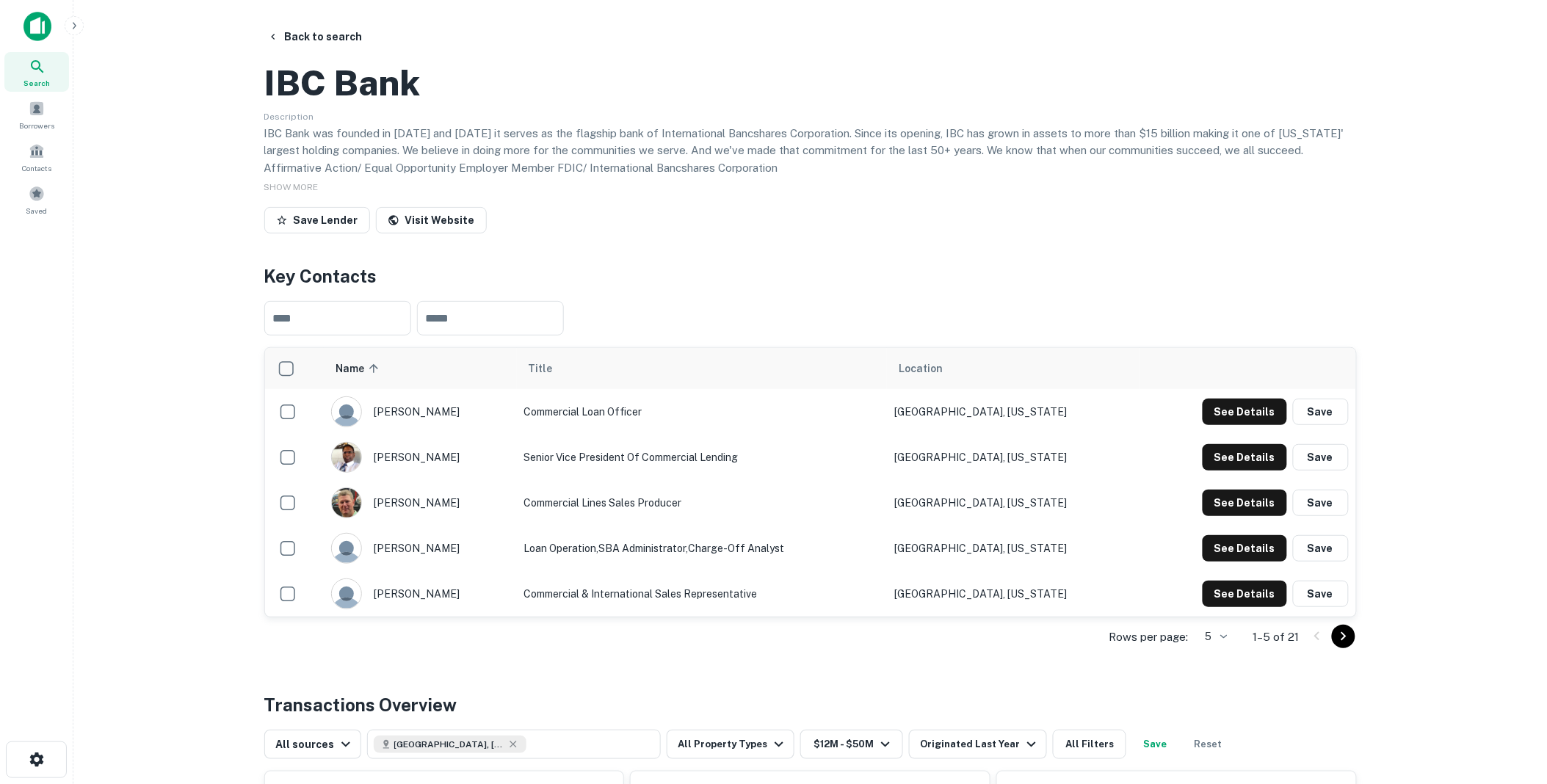
click at [1343, 645] on icon "Go to next page" at bounding box center [1344, 635] width 17 height 17
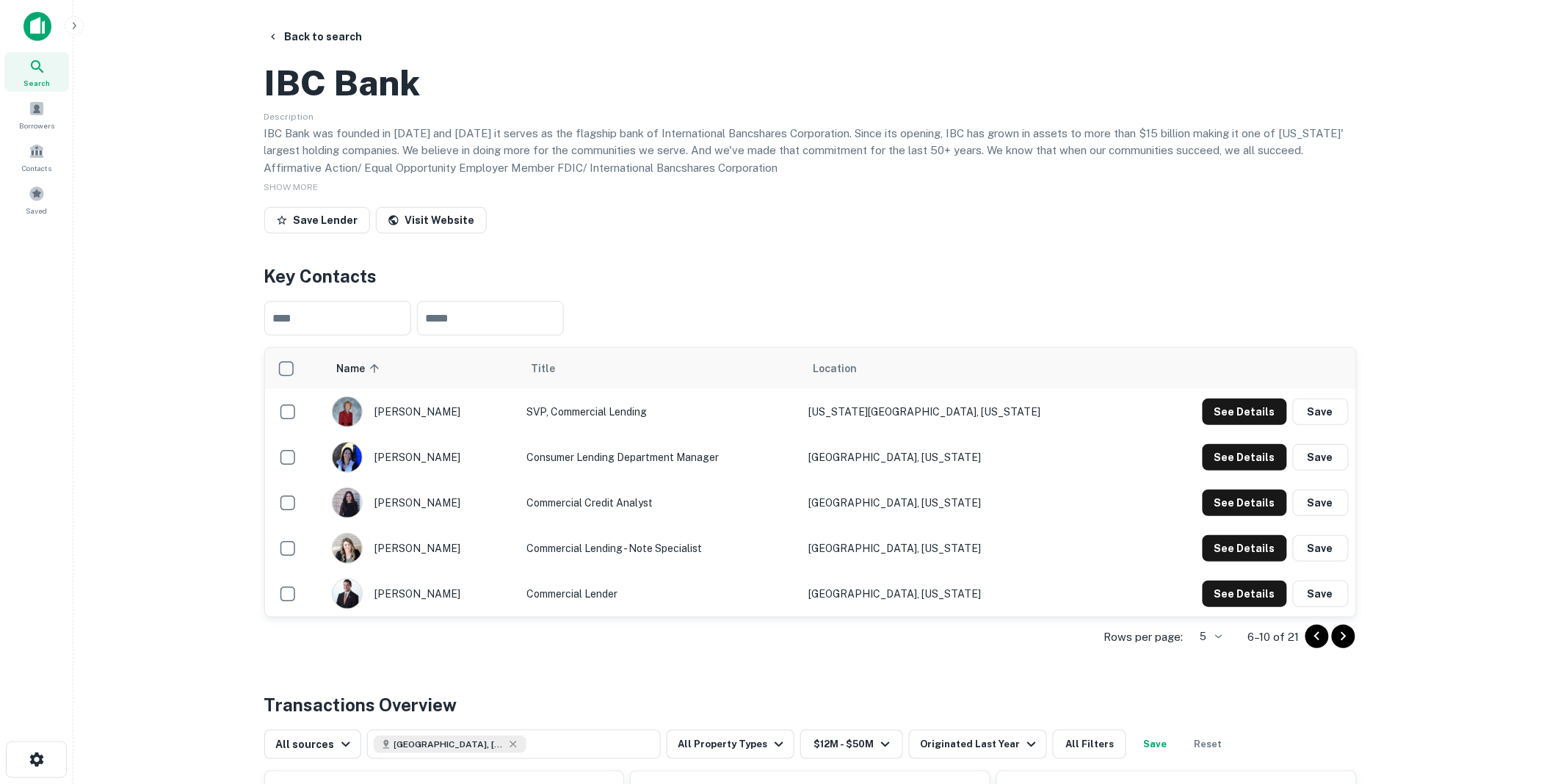
click at [1340, 645] on icon "Go to next page" at bounding box center [1344, 635] width 17 height 17
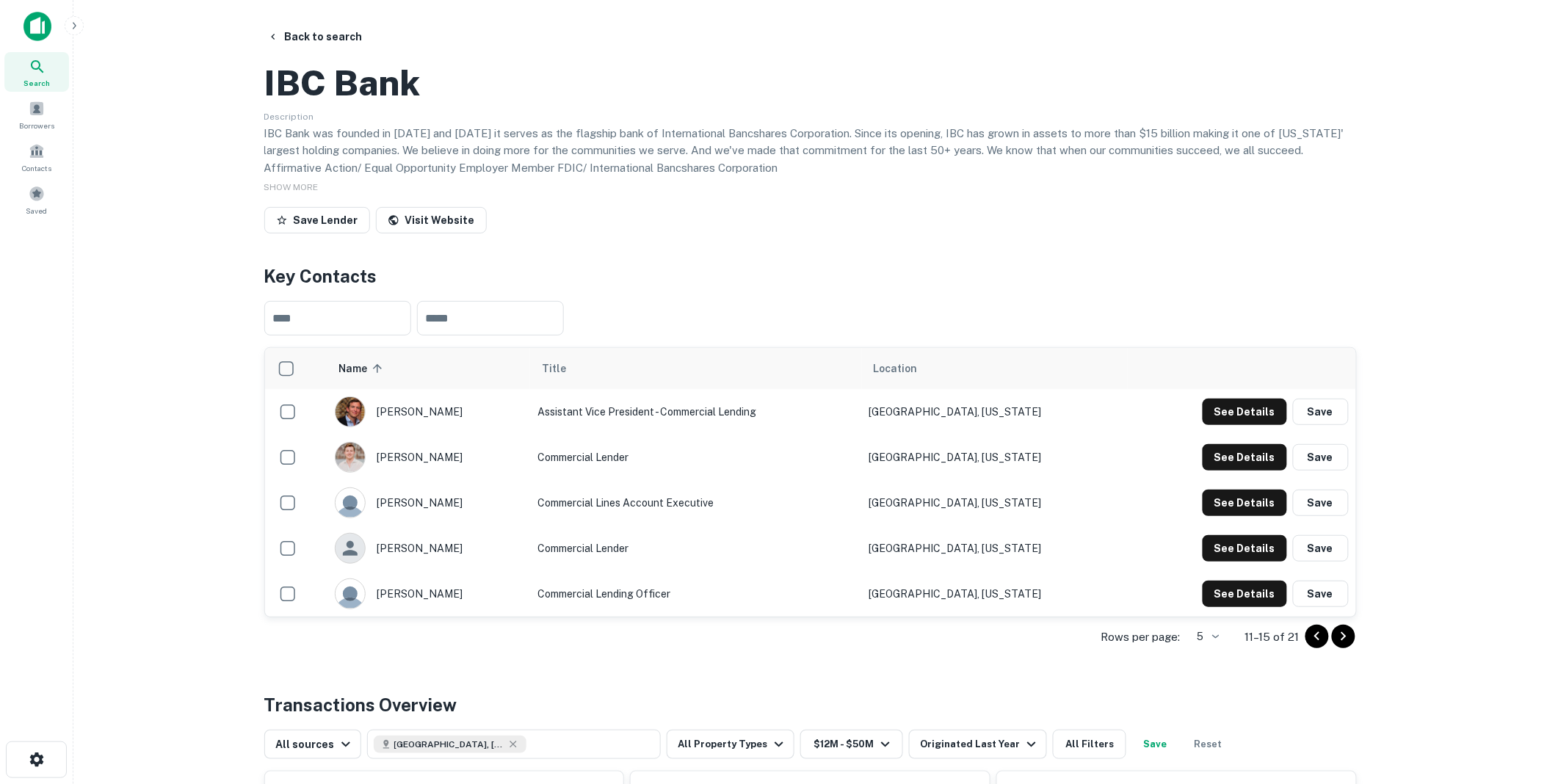
click at [1340, 645] on icon "Go to next page" at bounding box center [1344, 635] width 17 height 17
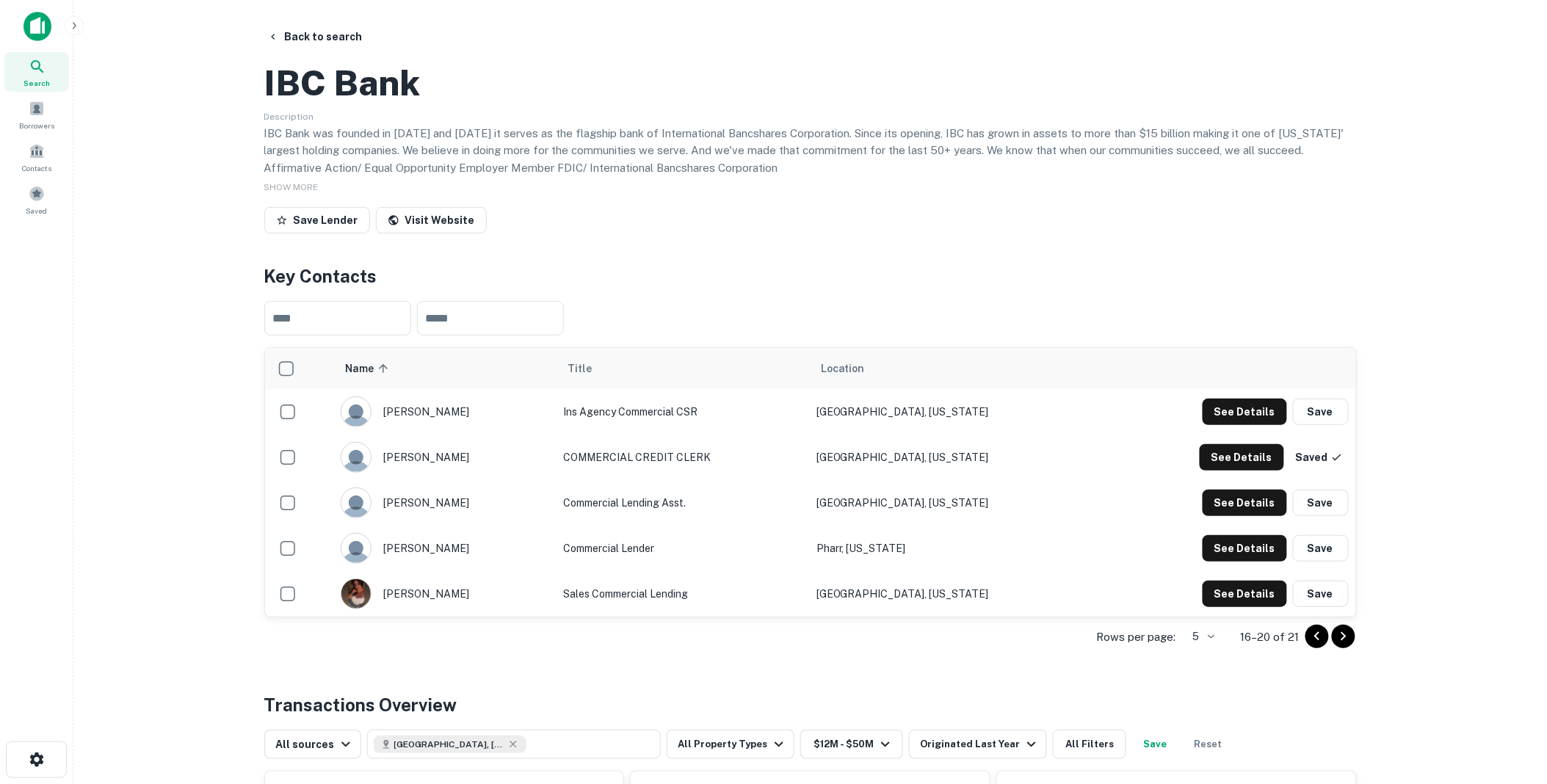
click at [1340, 645] on icon "Go to next page" at bounding box center [1344, 635] width 17 height 17
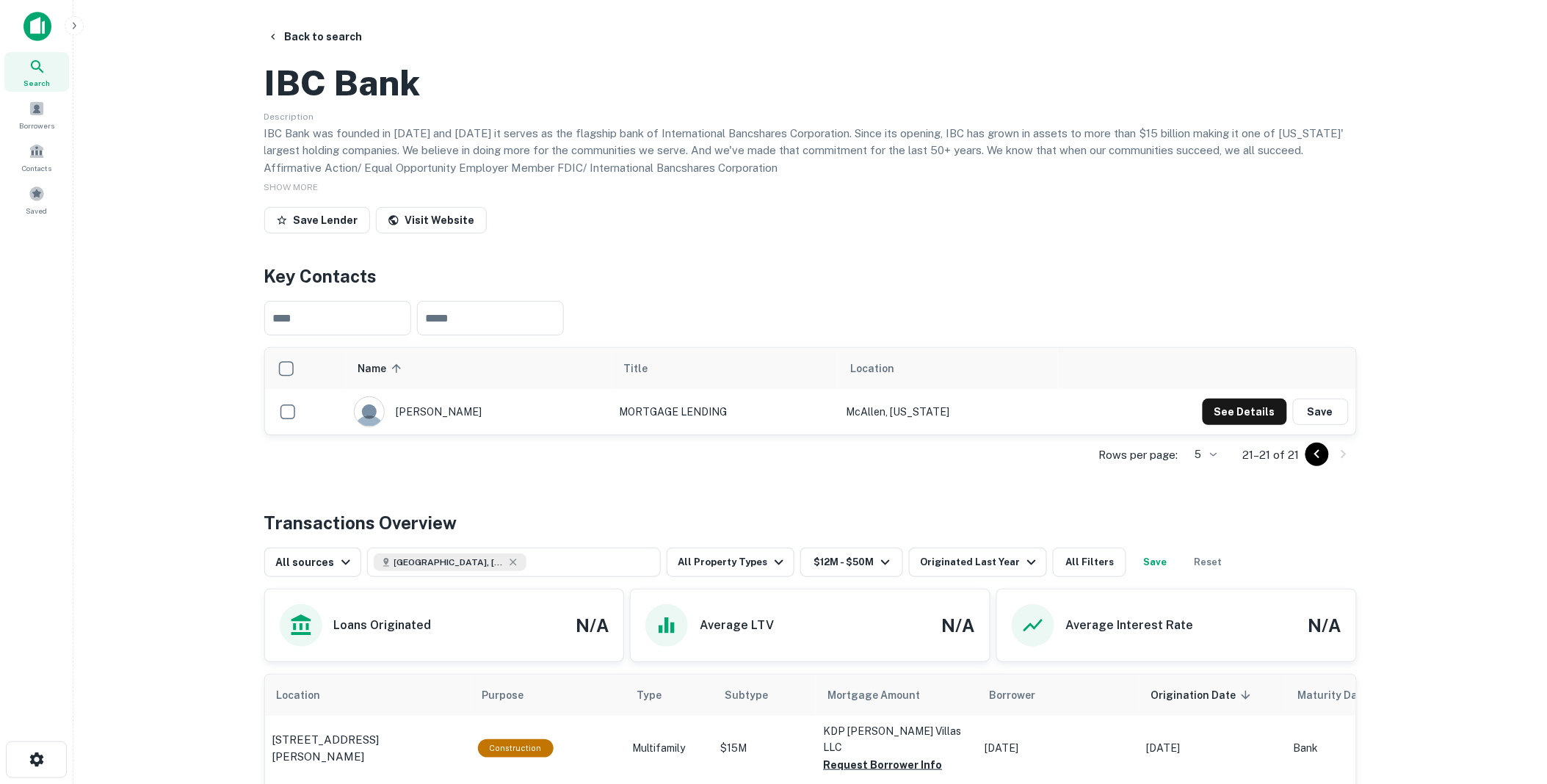
click at [1317, 459] on icon "Go to previous page" at bounding box center [1317, 455] width 5 height 9
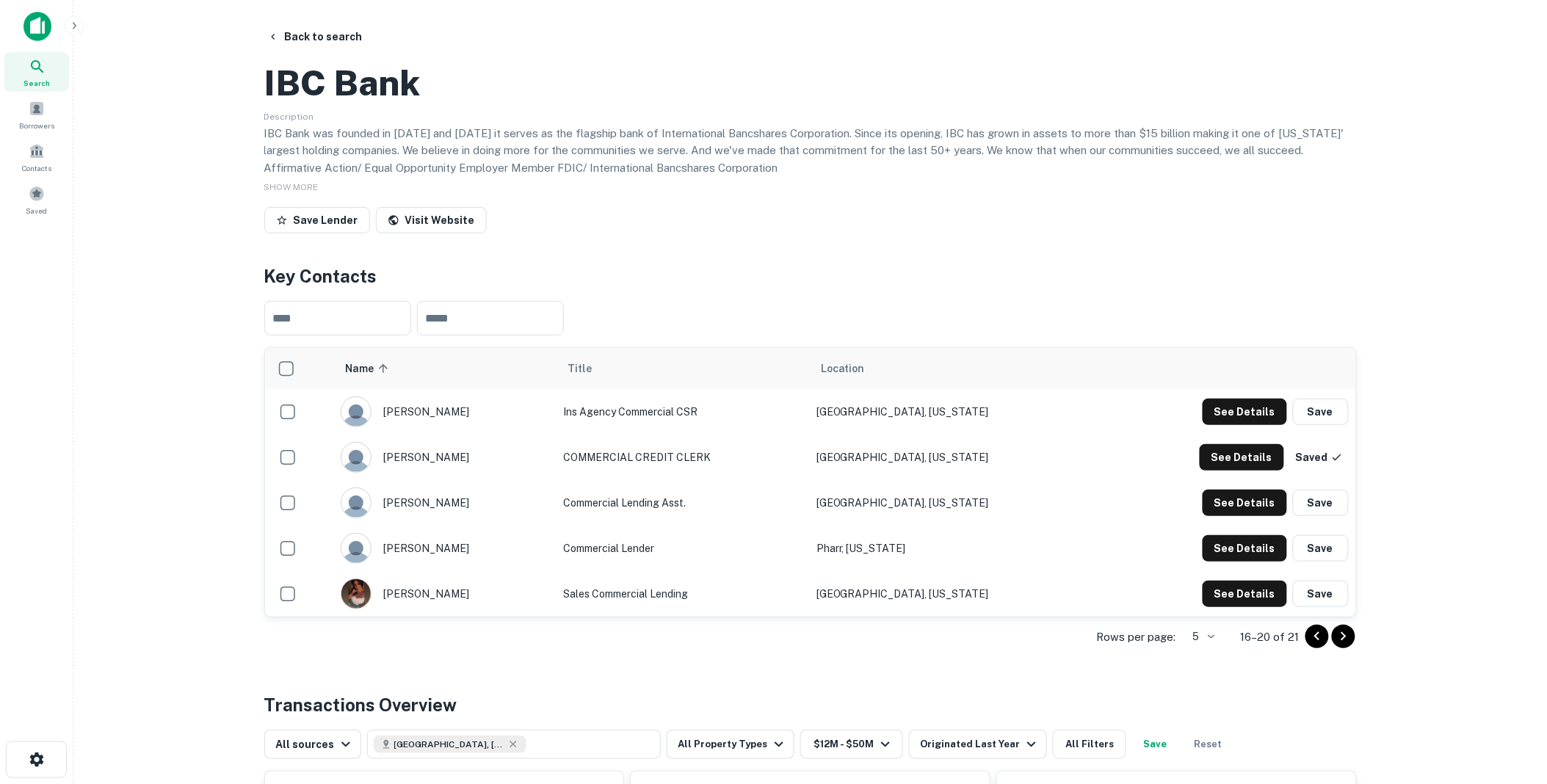
click at [1317, 470] on button "Saved" at bounding box center [1320, 457] width 58 height 26
click at [1317, 470] on div "See Details Saved" at bounding box center [1274, 457] width 149 height 26
click at [1317, 645] on icon "Go to previous page" at bounding box center [1317, 635] width 17 height 17
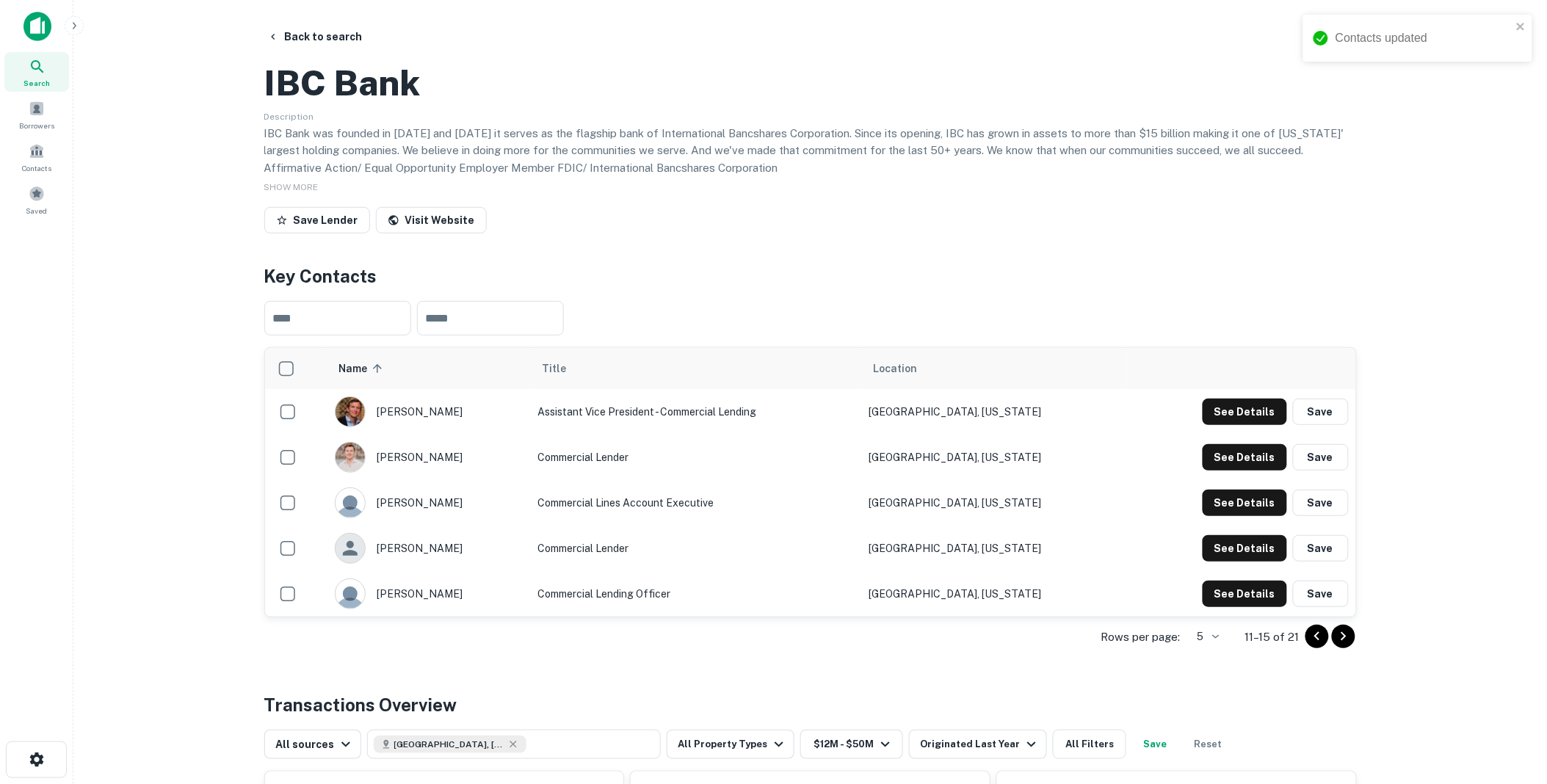
click at [1317, 645] on icon "Go to previous page" at bounding box center [1317, 635] width 17 height 17
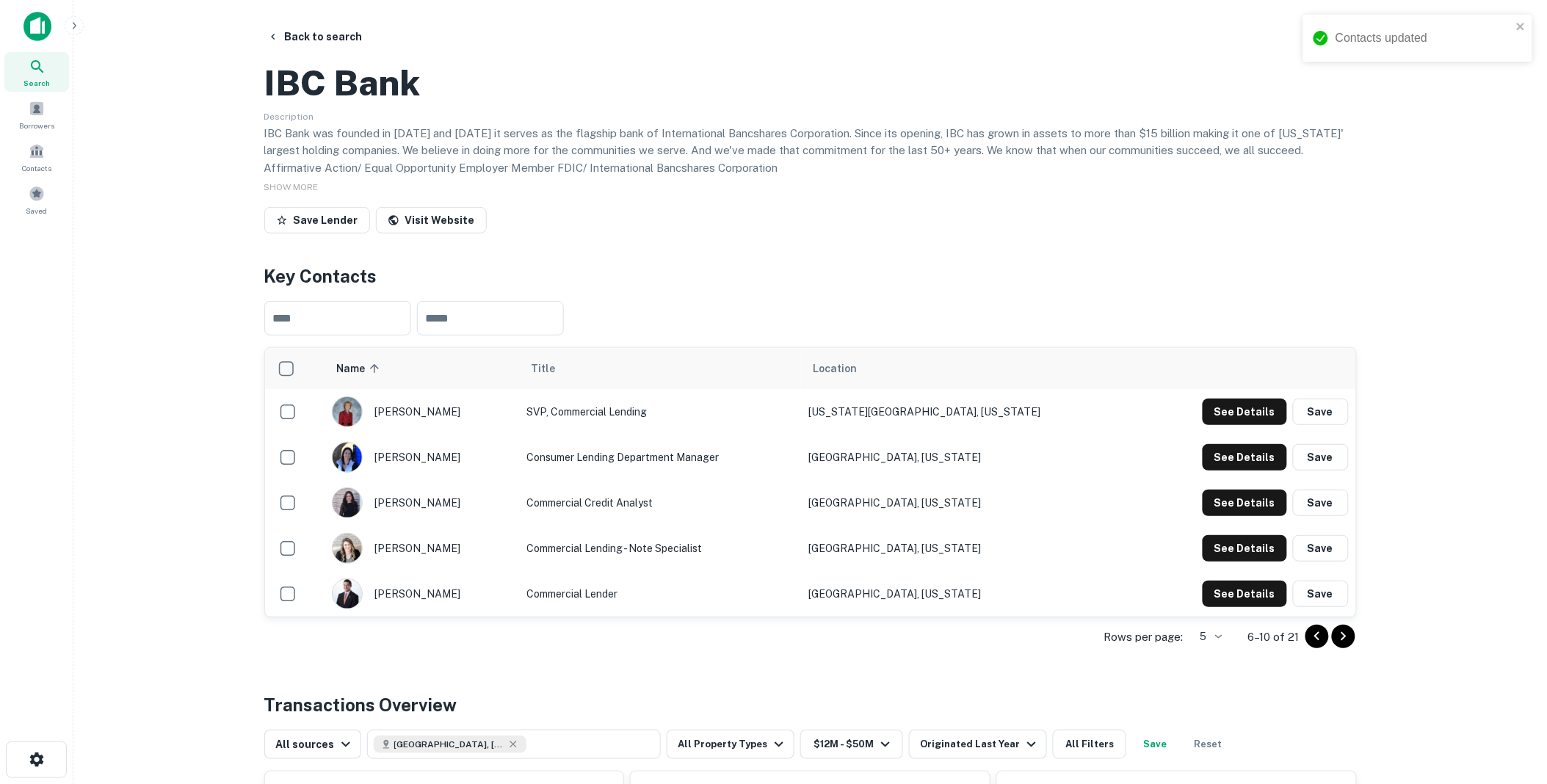
click at [1317, 645] on icon "Go to previous page" at bounding box center [1317, 635] width 17 height 17
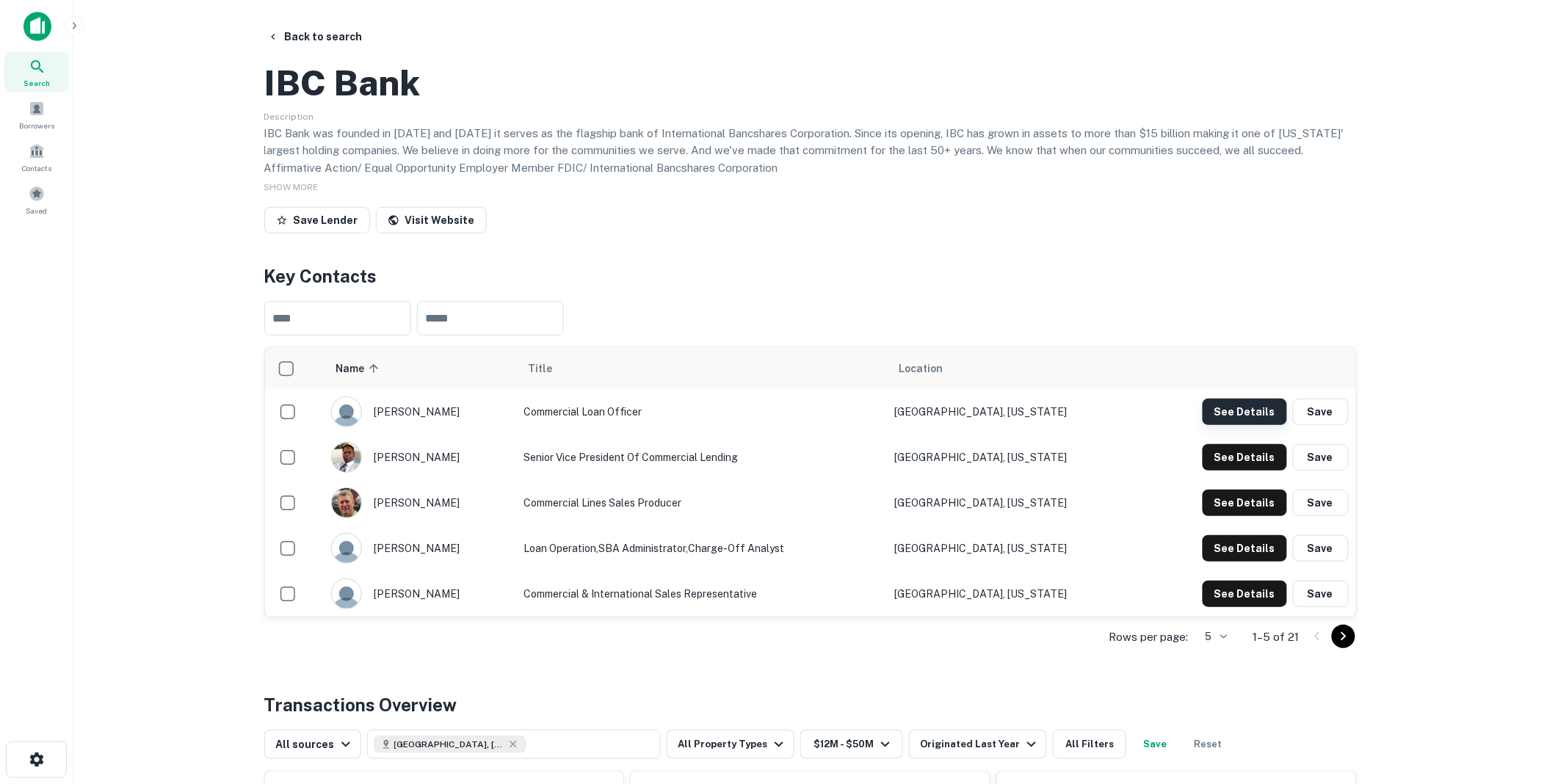
click at [1250, 425] on button "See Details" at bounding box center [1245, 411] width 85 height 26
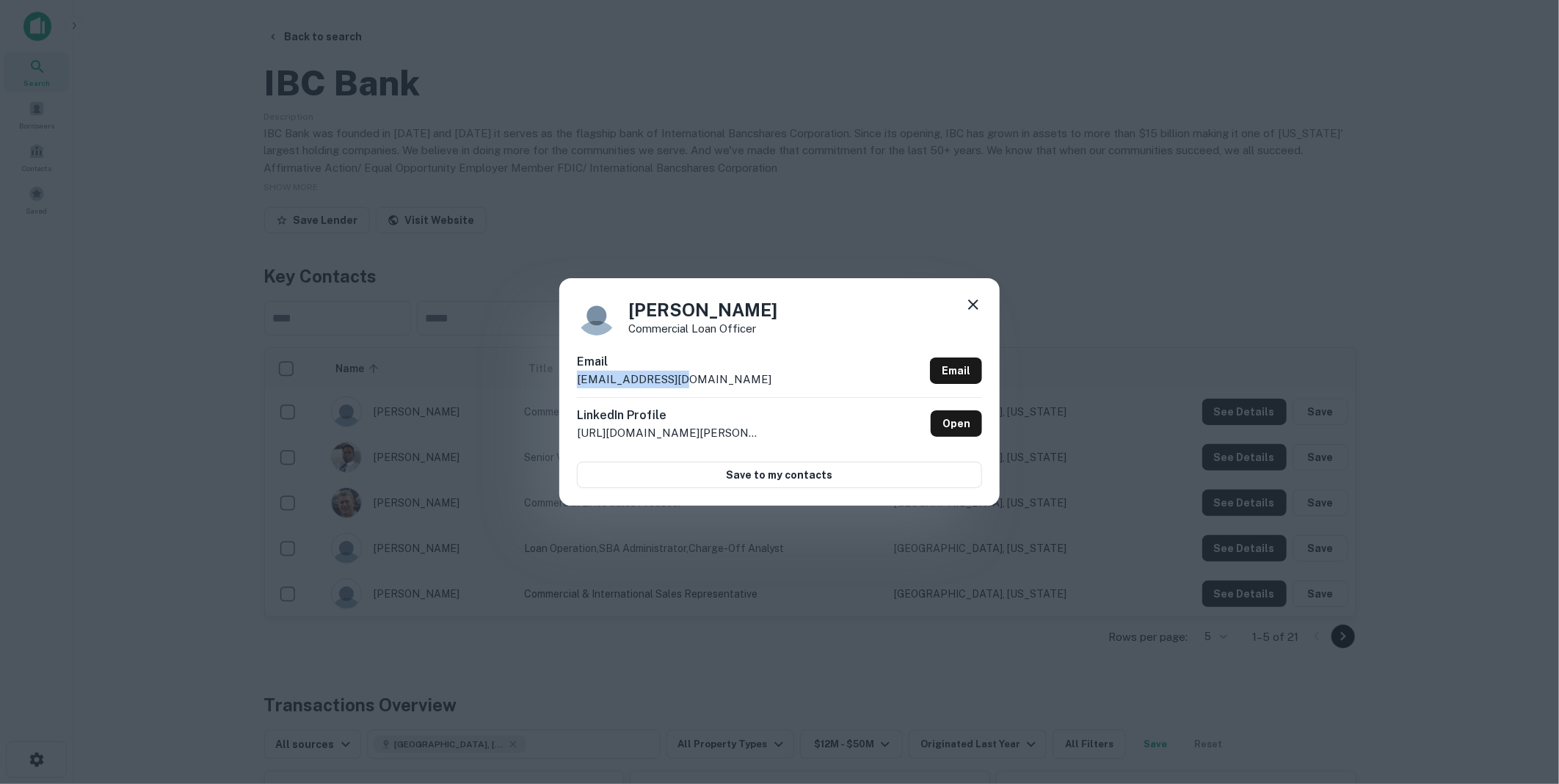
drag, startPoint x: 691, startPoint y: 378, endPoint x: 574, endPoint y: 378, distance: 117.0
click at [574, 378] on div "Cal Howard Commercial Loan Officer Email calhoward@ibc.com Email LinkedIn Profi…" at bounding box center [780, 392] width 440 height 228
drag, startPoint x: 574, startPoint y: 378, endPoint x: 604, endPoint y: 380, distance: 30.1
copy p "calhoward@ibc.com"
click at [974, 299] on icon at bounding box center [973, 304] width 17 height 17
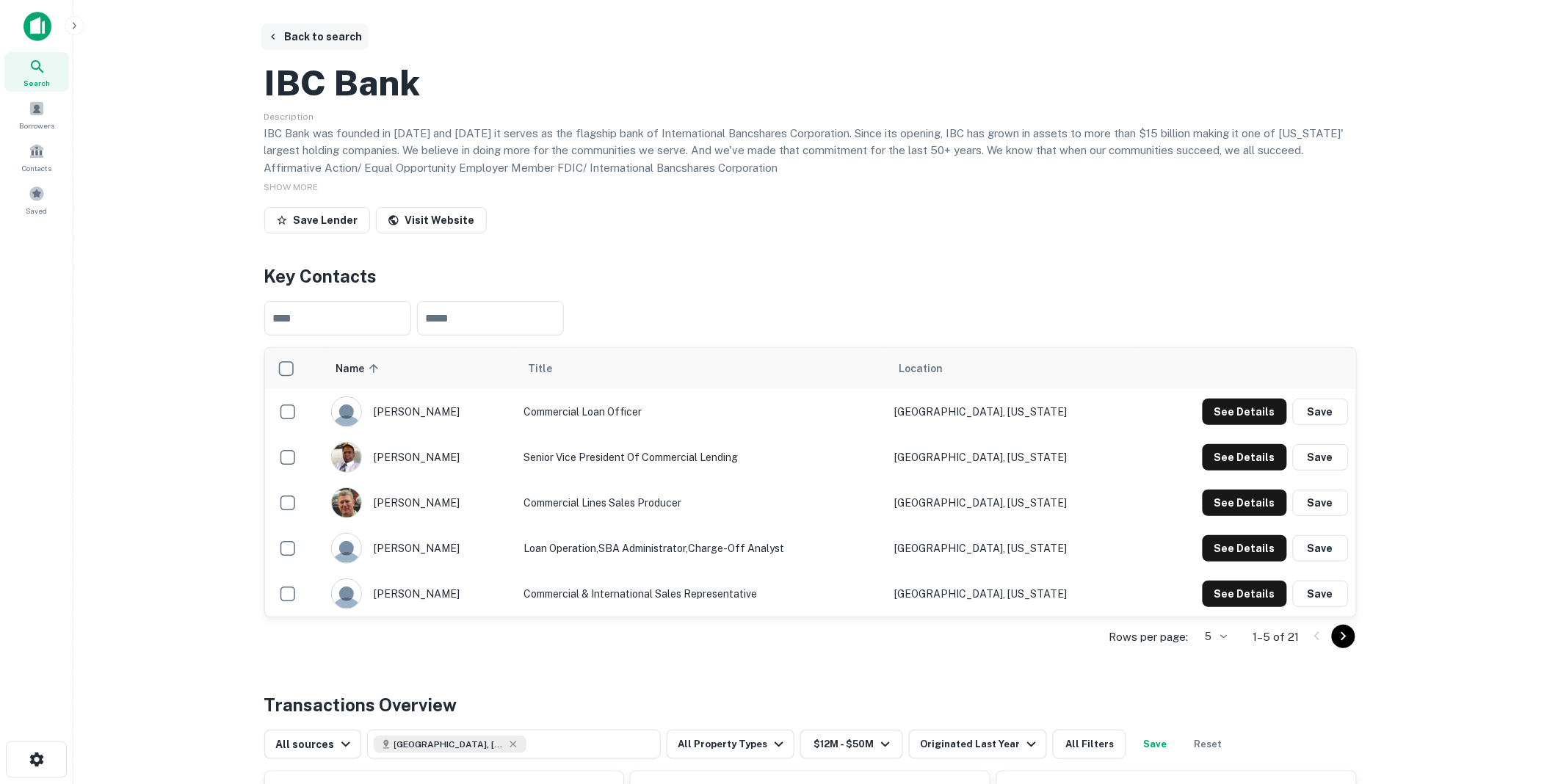
click at [299, 31] on button "Back to search" at bounding box center [316, 36] width 108 height 26
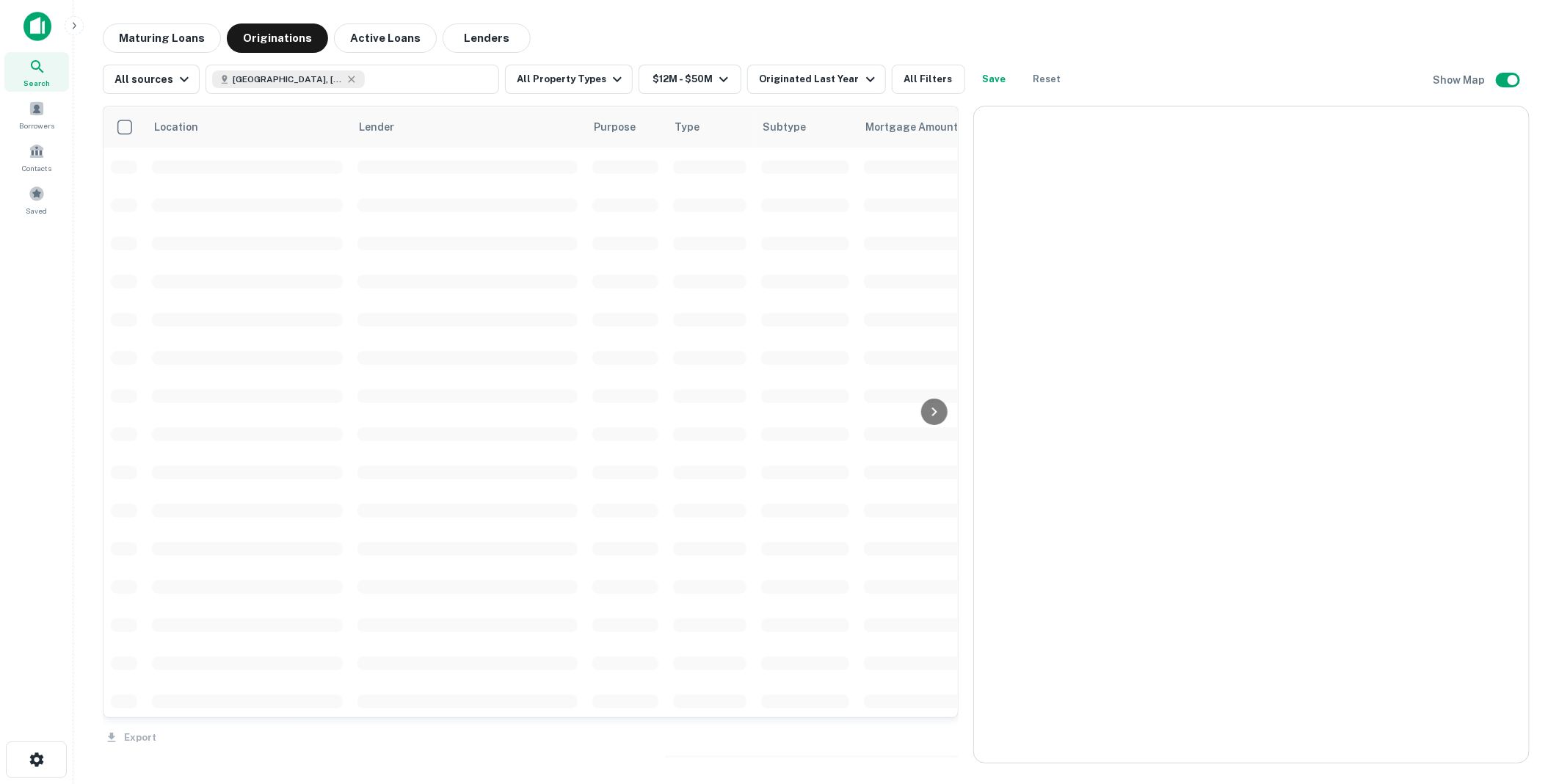
scroll to position [2394, 0]
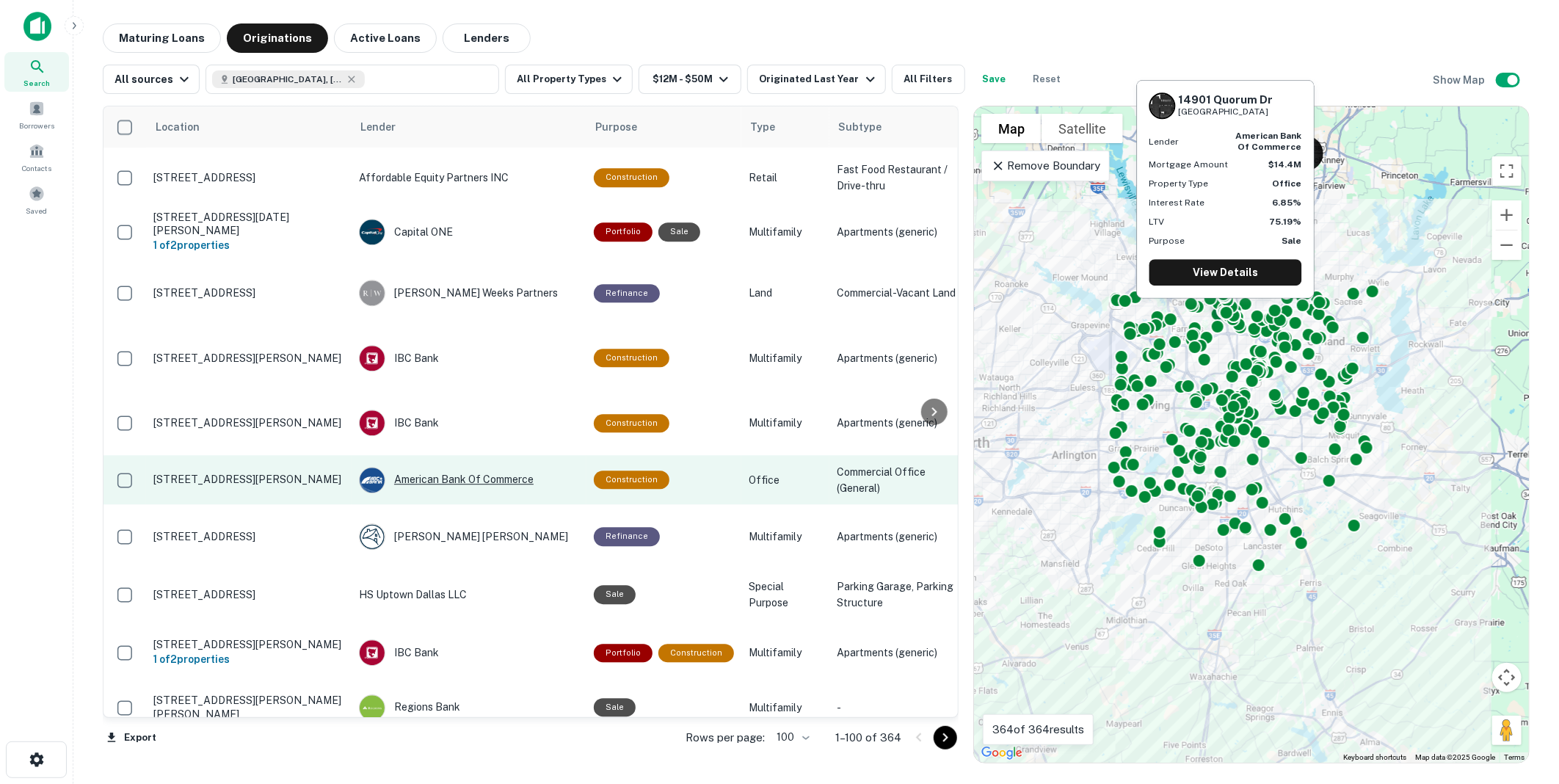
click at [455, 467] on div "American Bank Of Commerce" at bounding box center [470, 480] width 221 height 26
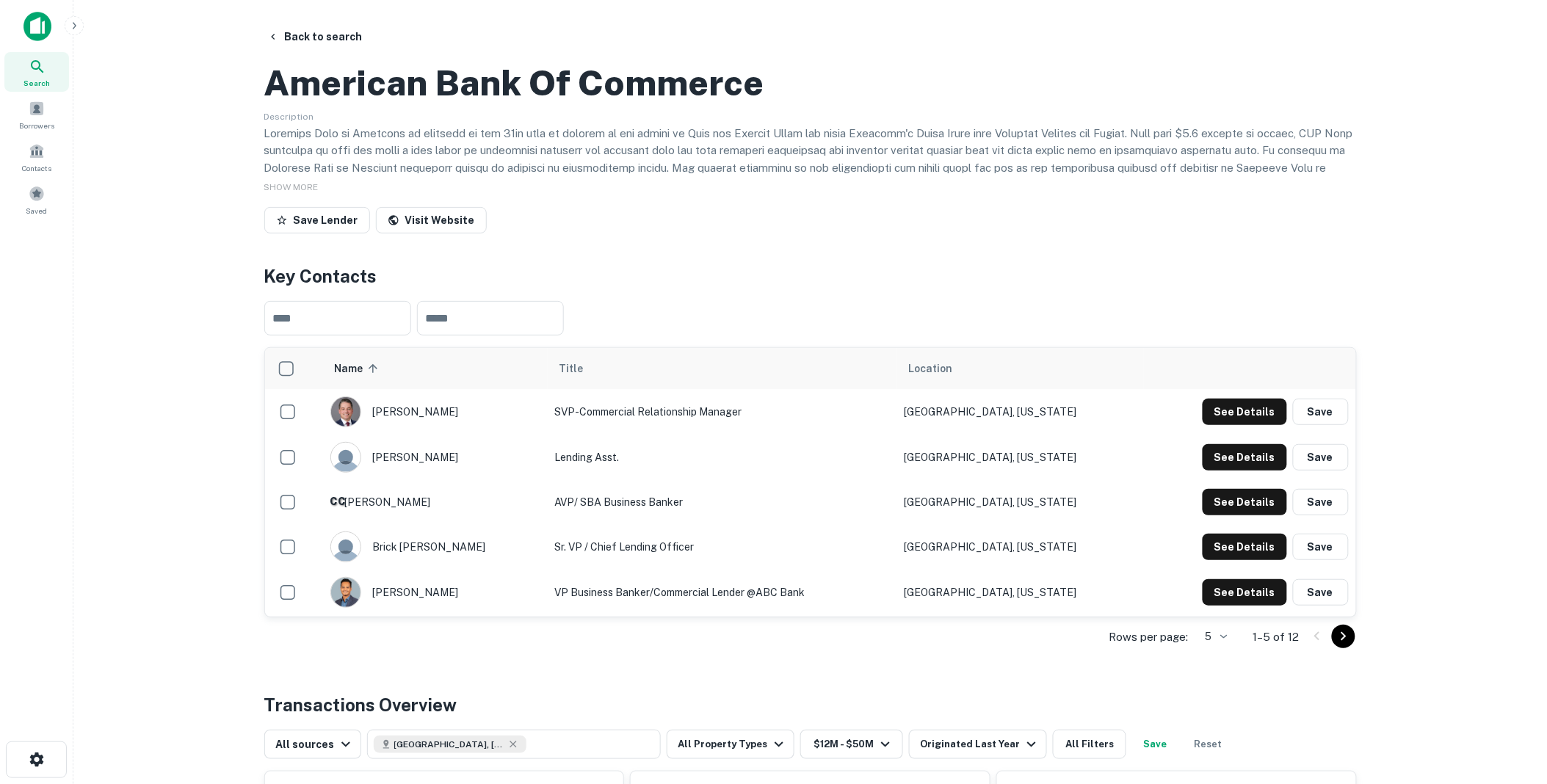
click at [1342, 645] on icon "Go to next page" at bounding box center [1344, 635] width 17 height 17
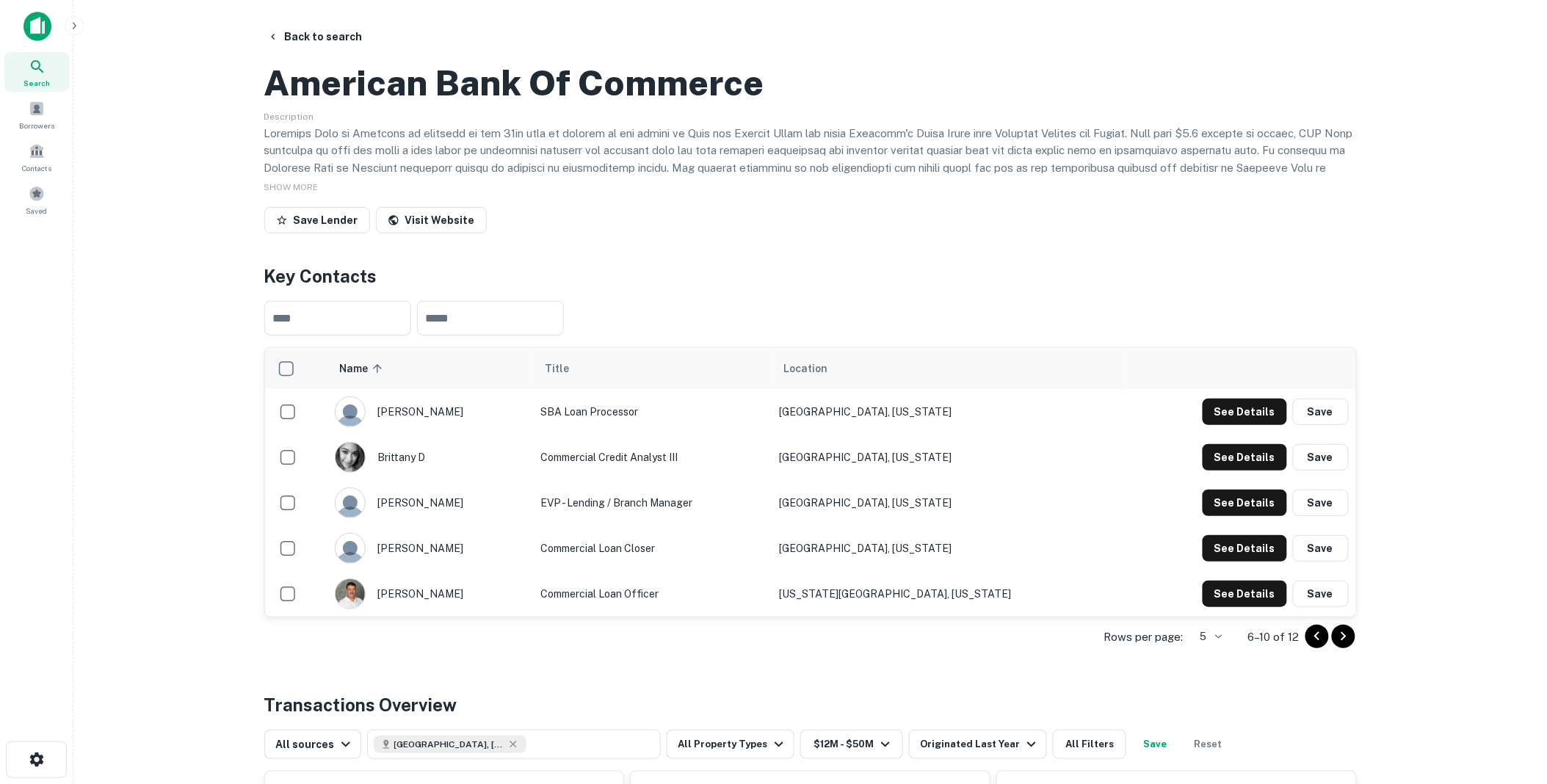
click at [1342, 645] on icon "Go to next page" at bounding box center [1344, 635] width 17 height 17
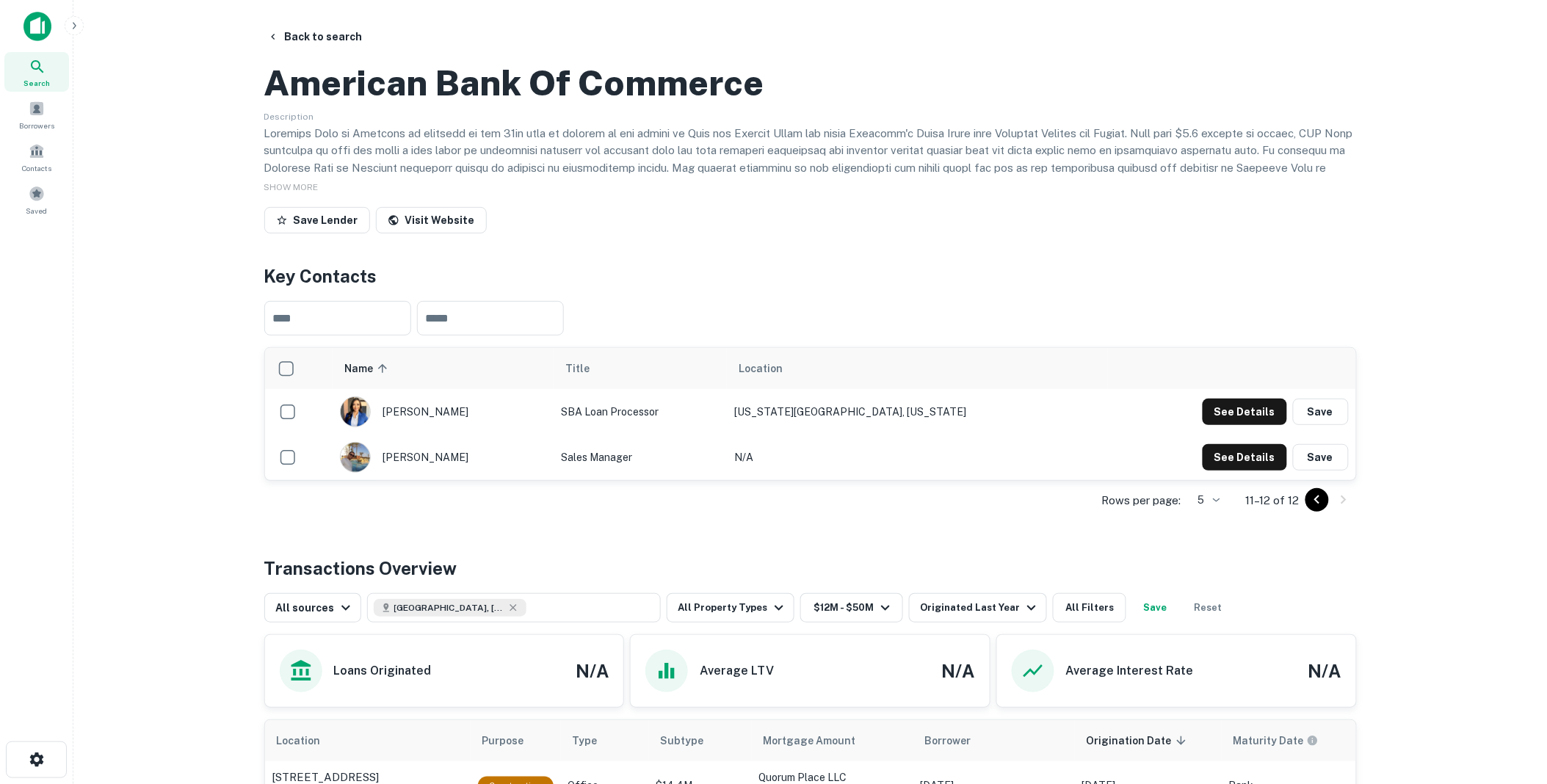
click at [1317, 509] on icon "Go to previous page" at bounding box center [1317, 500] width 17 height 17
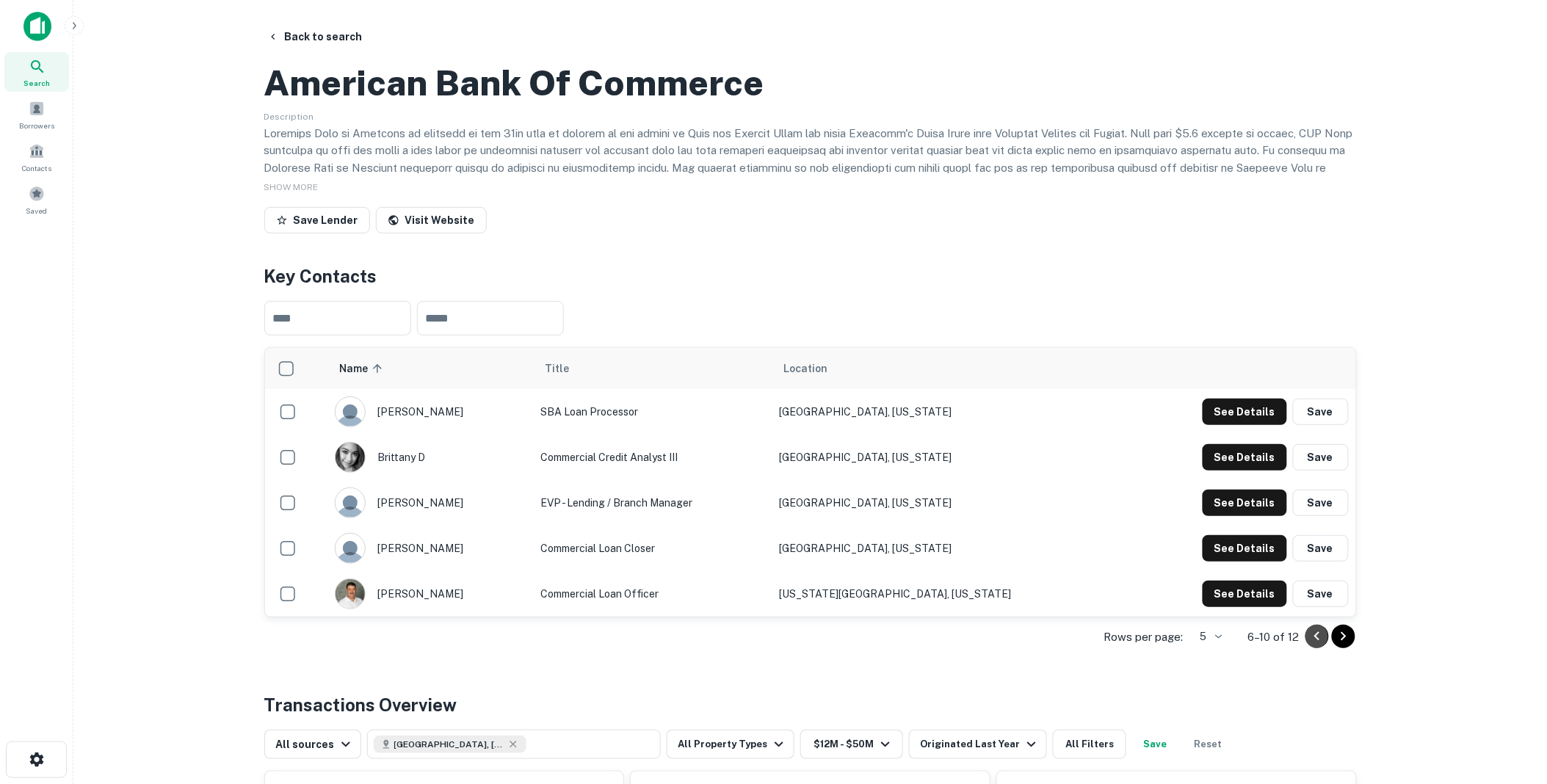
click at [1319, 645] on icon "Go to previous page" at bounding box center [1317, 635] width 17 height 17
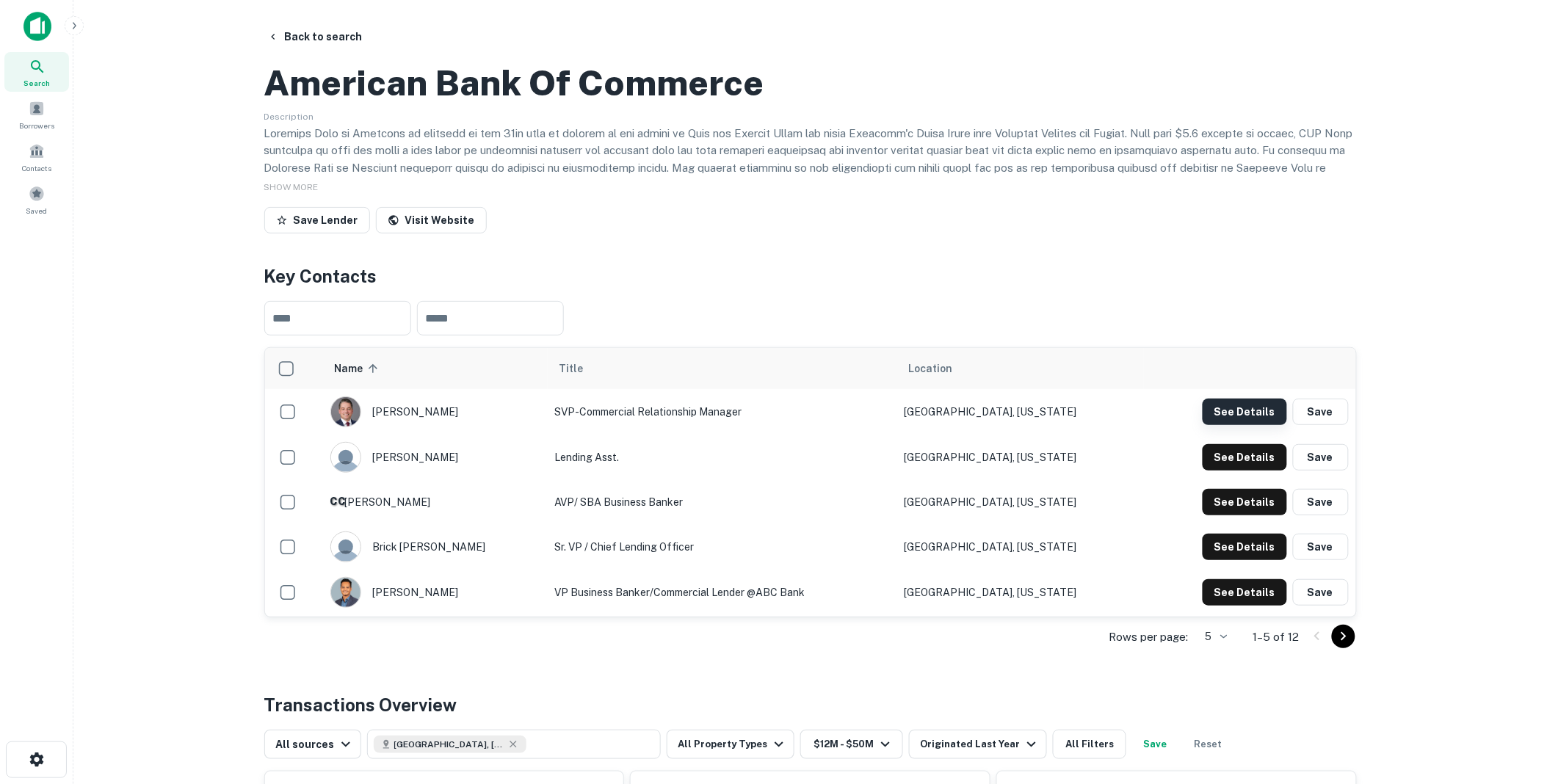
click at [1241, 425] on button "See Details" at bounding box center [1245, 411] width 85 height 26
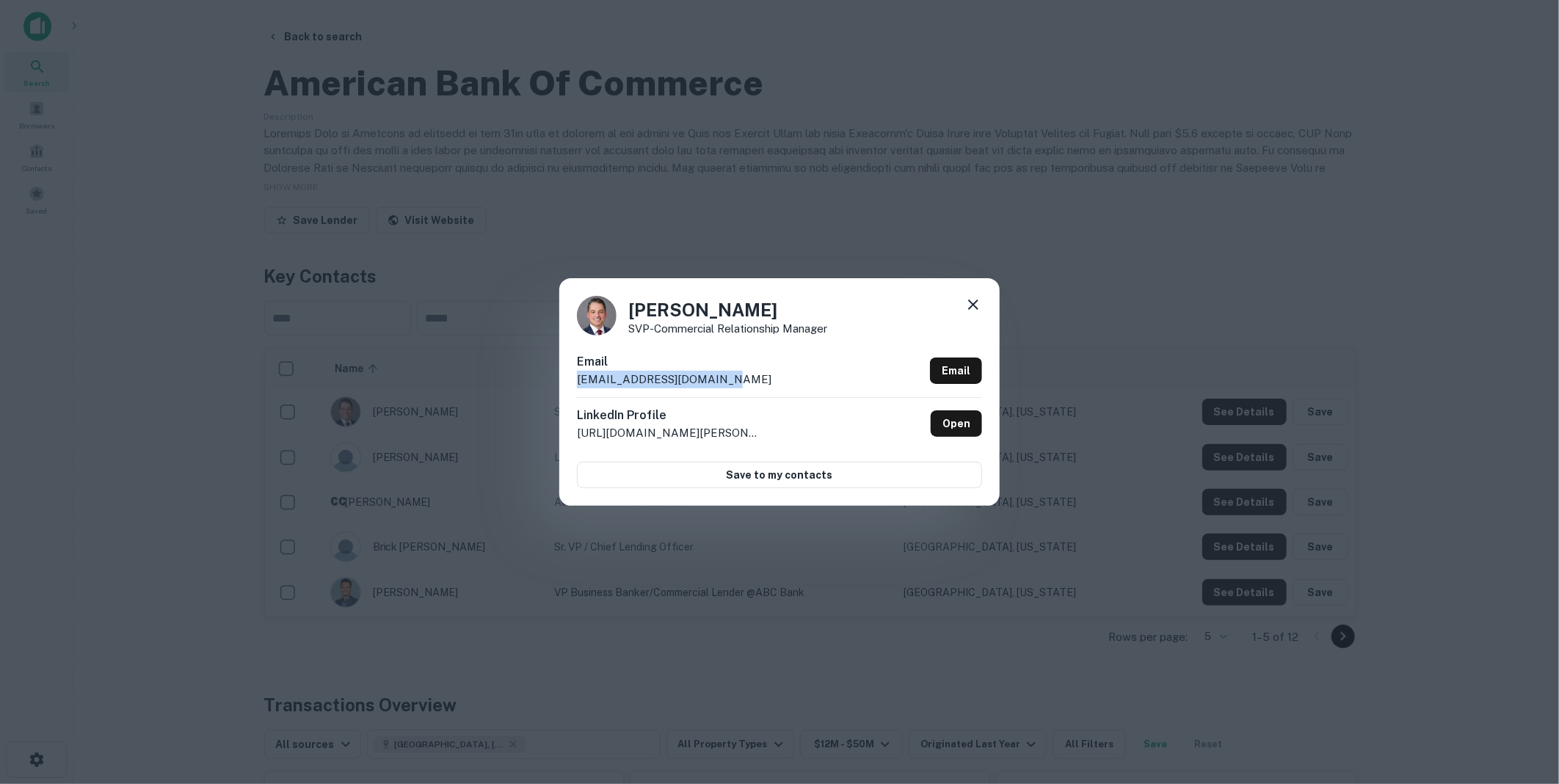
drag, startPoint x: 744, startPoint y: 379, endPoint x: 569, endPoint y: 383, distance: 175.0
click at [569, 383] on div "Kevin O'Donnell SVP-Commercial Relationship Manager Email kodonnell@theabcbank.…" at bounding box center [780, 392] width 440 height 228
drag, startPoint x: 569, startPoint y: 383, endPoint x: 620, endPoint y: 377, distance: 51.4
copy p "kodonnell@theabcbank.com"
click at [975, 303] on icon at bounding box center [973, 304] width 10 height 10
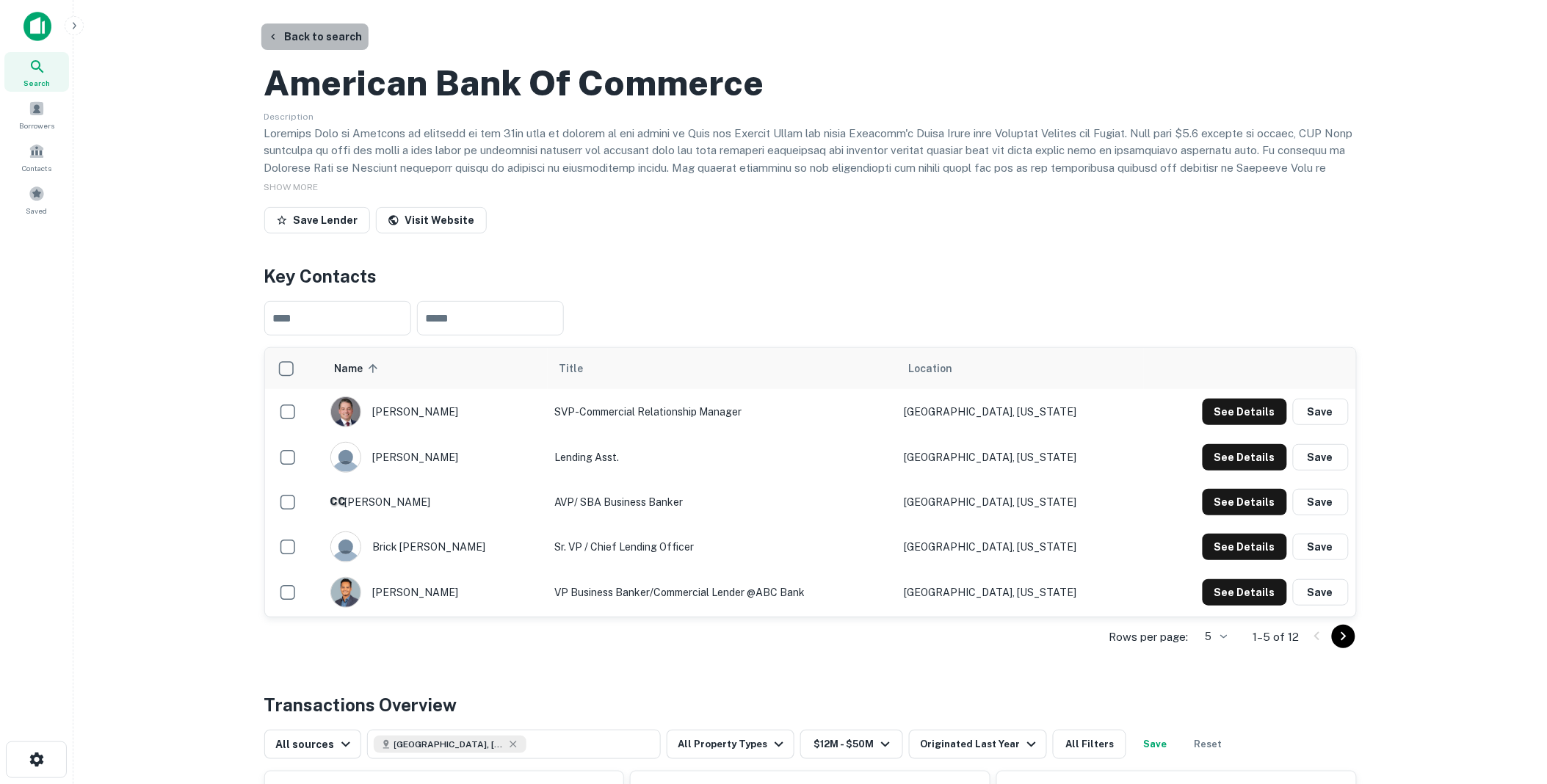
click at [325, 33] on button "Back to search" at bounding box center [316, 36] width 108 height 26
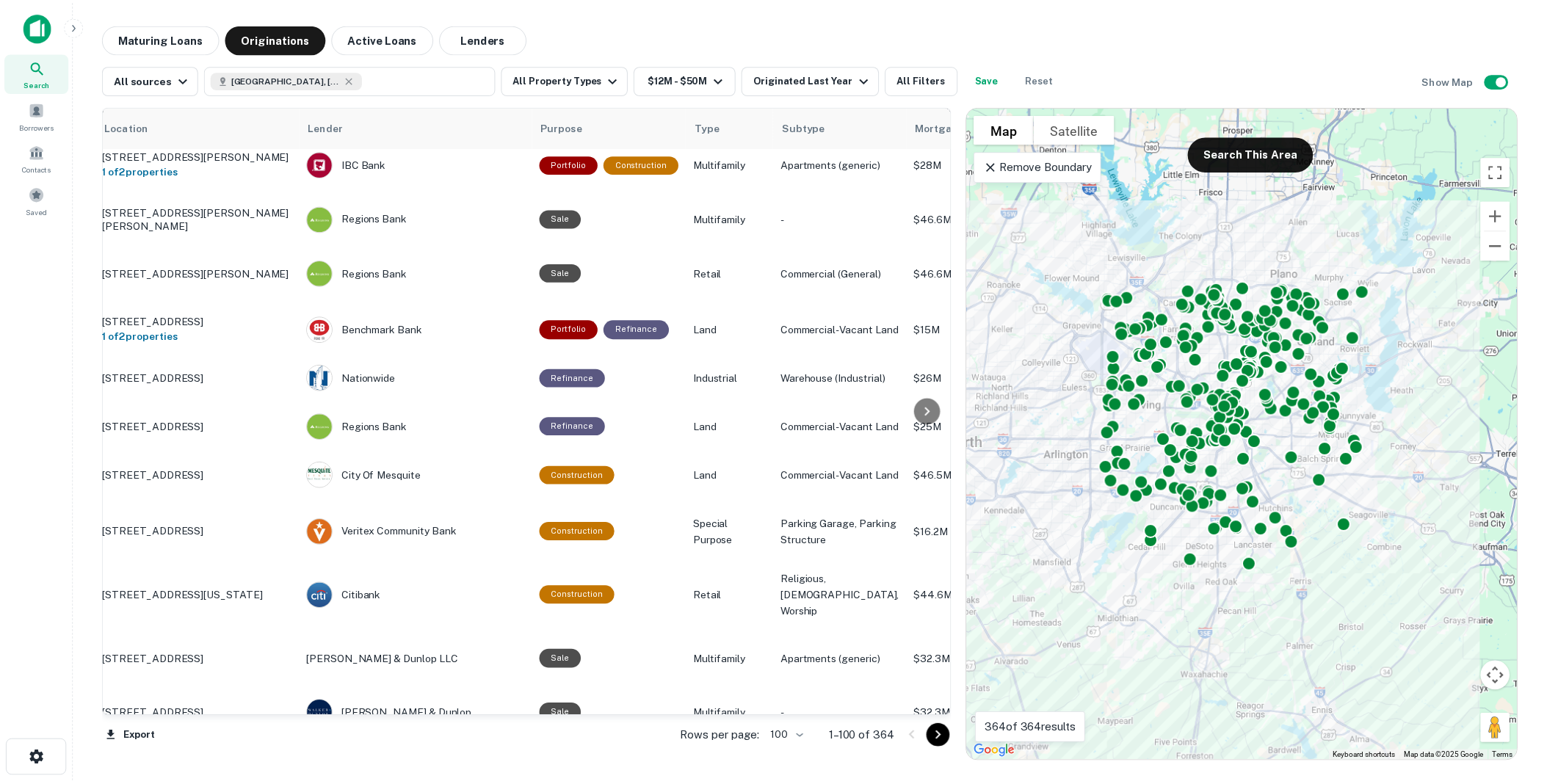
scroll to position [2883, 24]
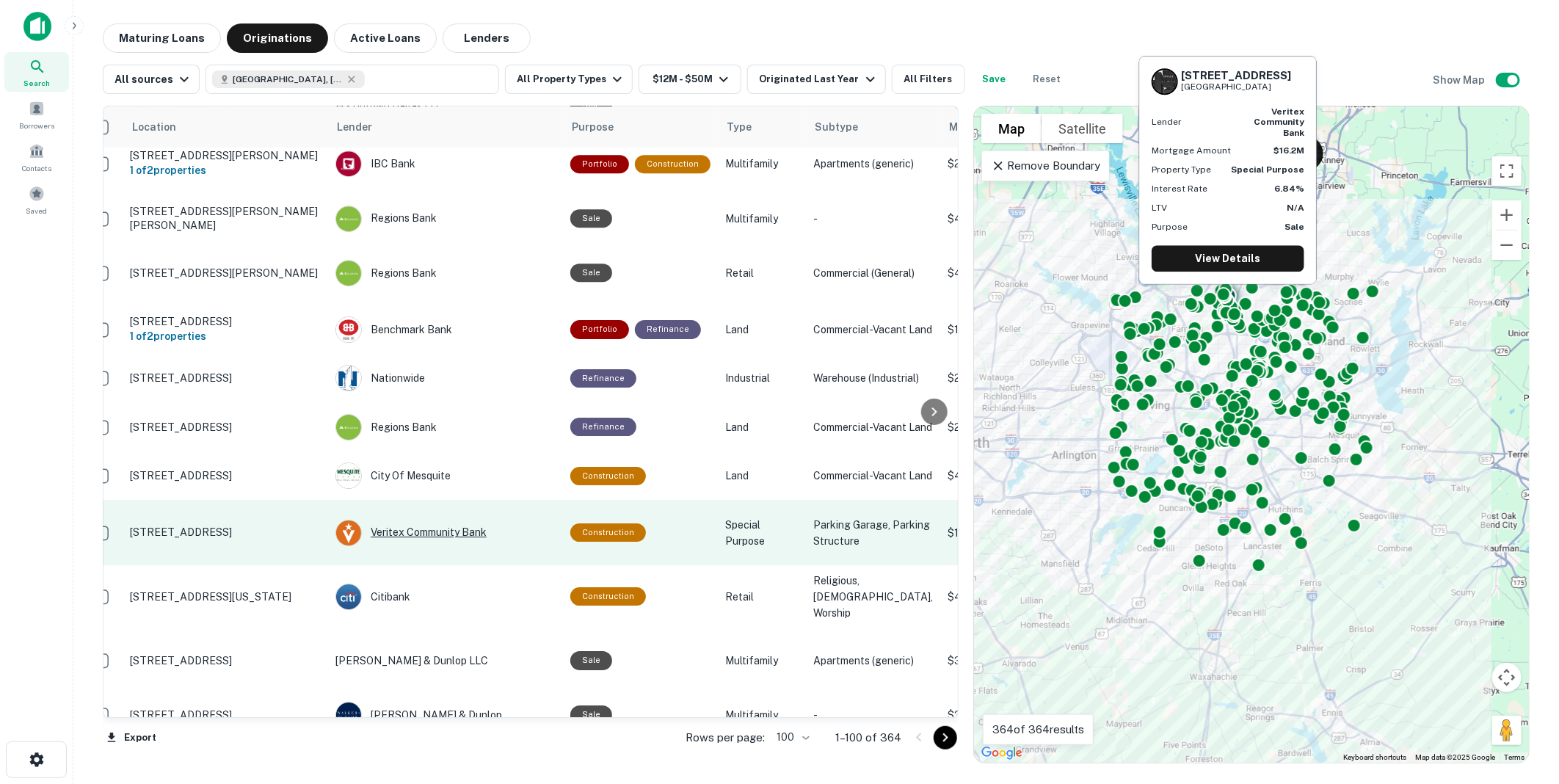
click at [424, 520] on div "Veritex Community Bank" at bounding box center [446, 532] width 221 height 26
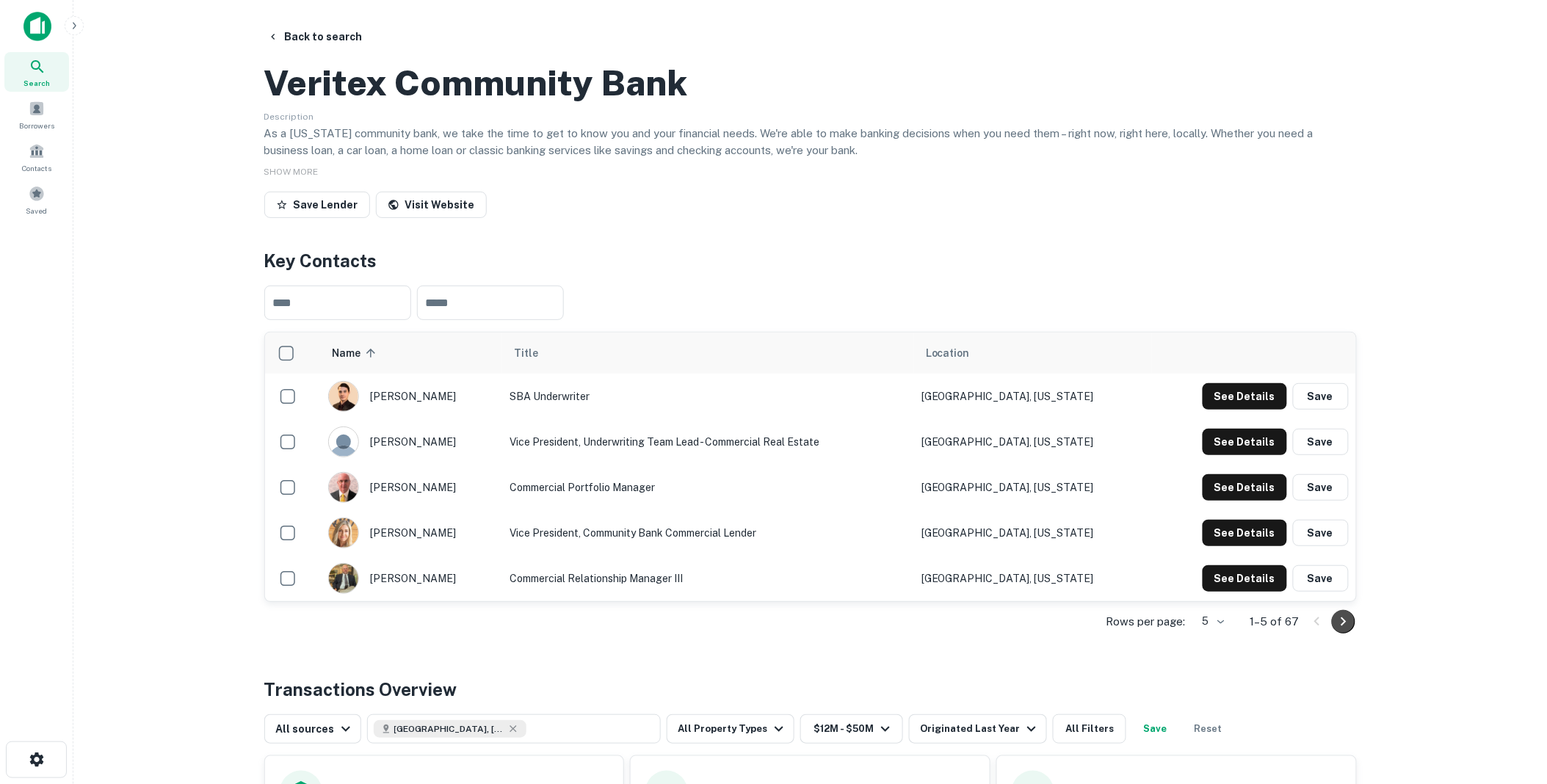
click at [1341, 631] on icon "Go to next page" at bounding box center [1344, 621] width 17 height 17
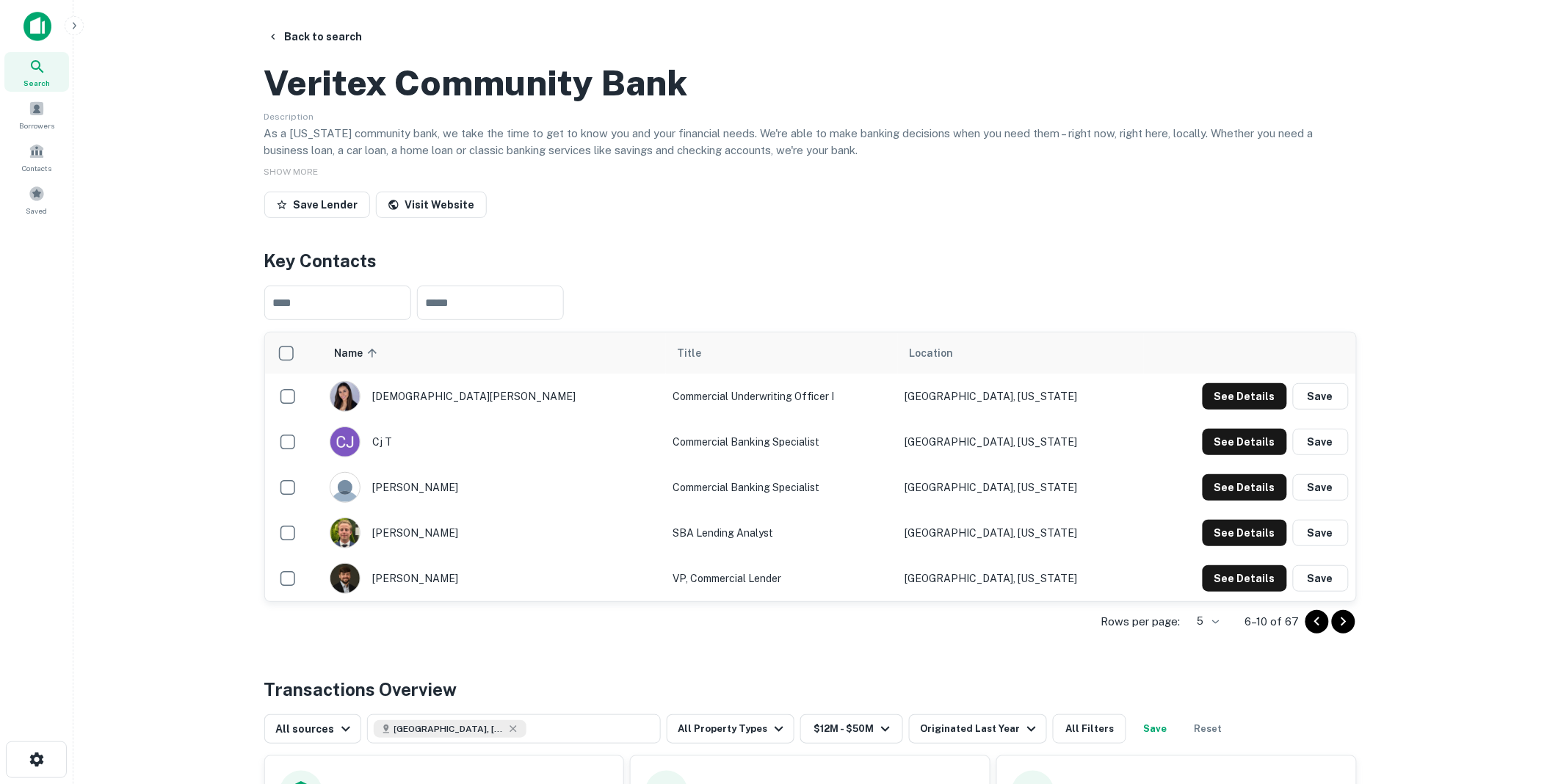
click at [1343, 625] on icon "Go to next page" at bounding box center [1344, 621] width 5 height 9
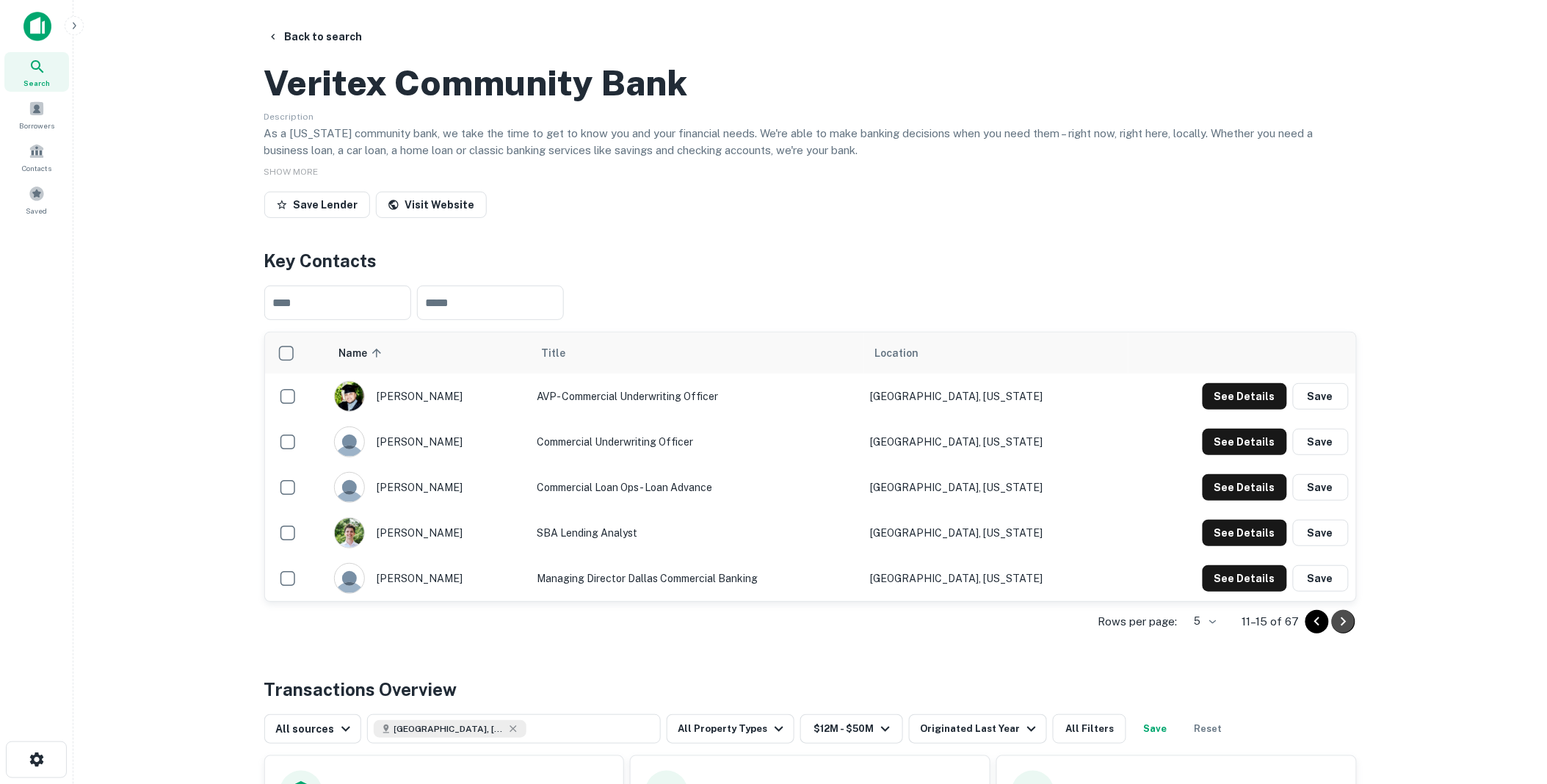
click at [1343, 625] on icon "Go to next page" at bounding box center [1344, 621] width 5 height 9
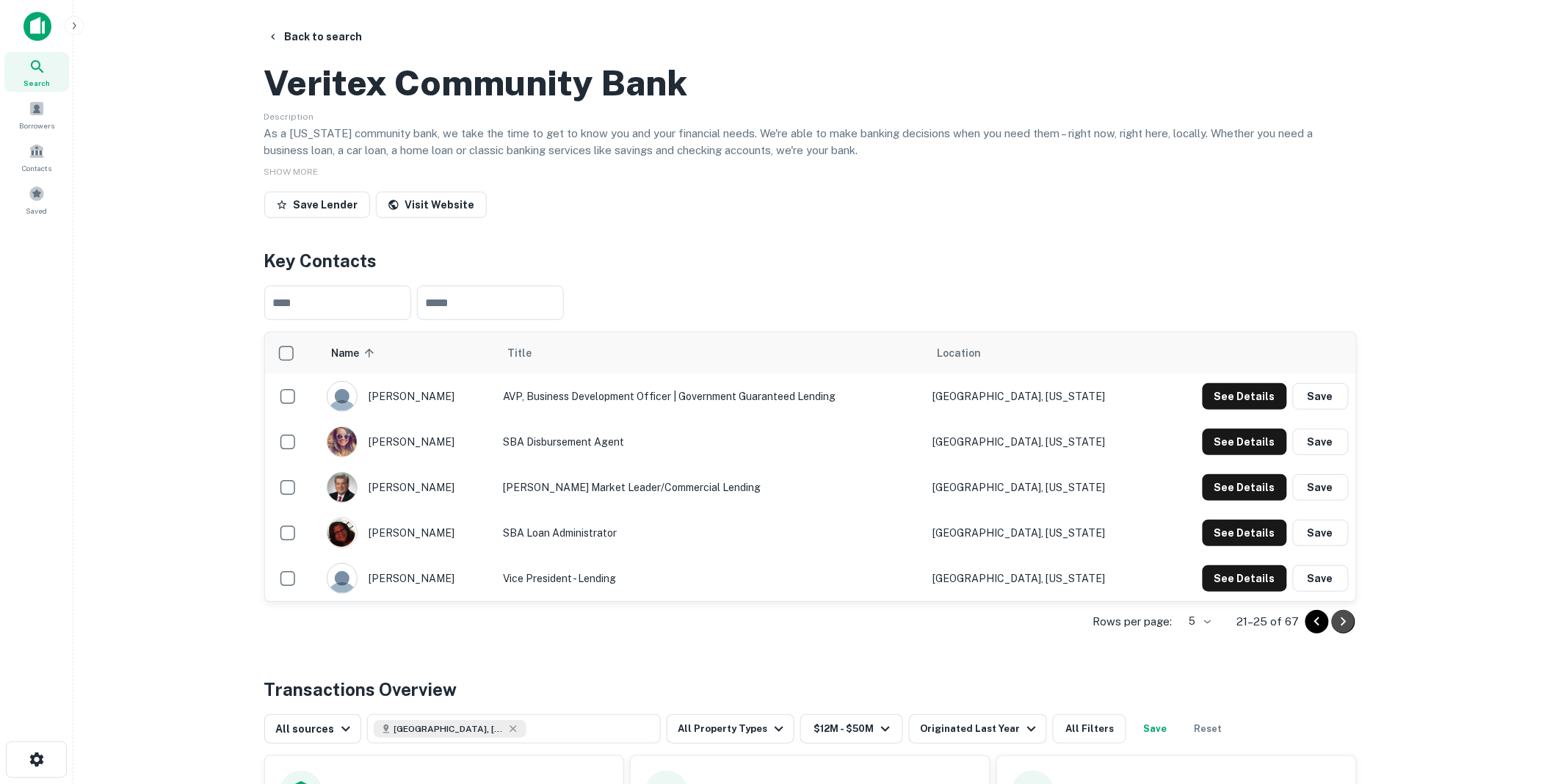
click at [1343, 625] on icon "Go to next page" at bounding box center [1344, 621] width 5 height 9
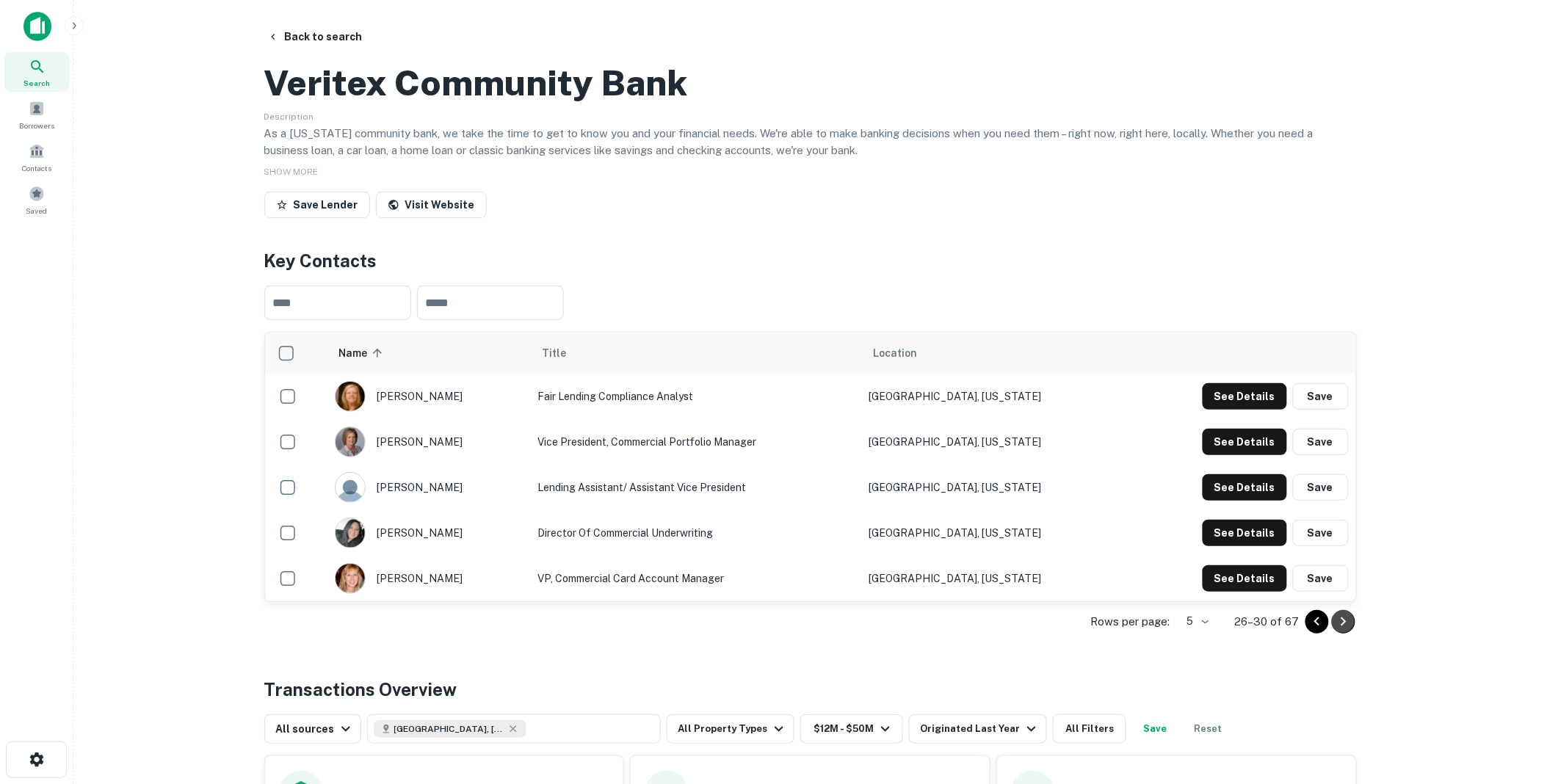
click at [1343, 625] on icon "Go to next page" at bounding box center [1344, 621] width 5 height 9
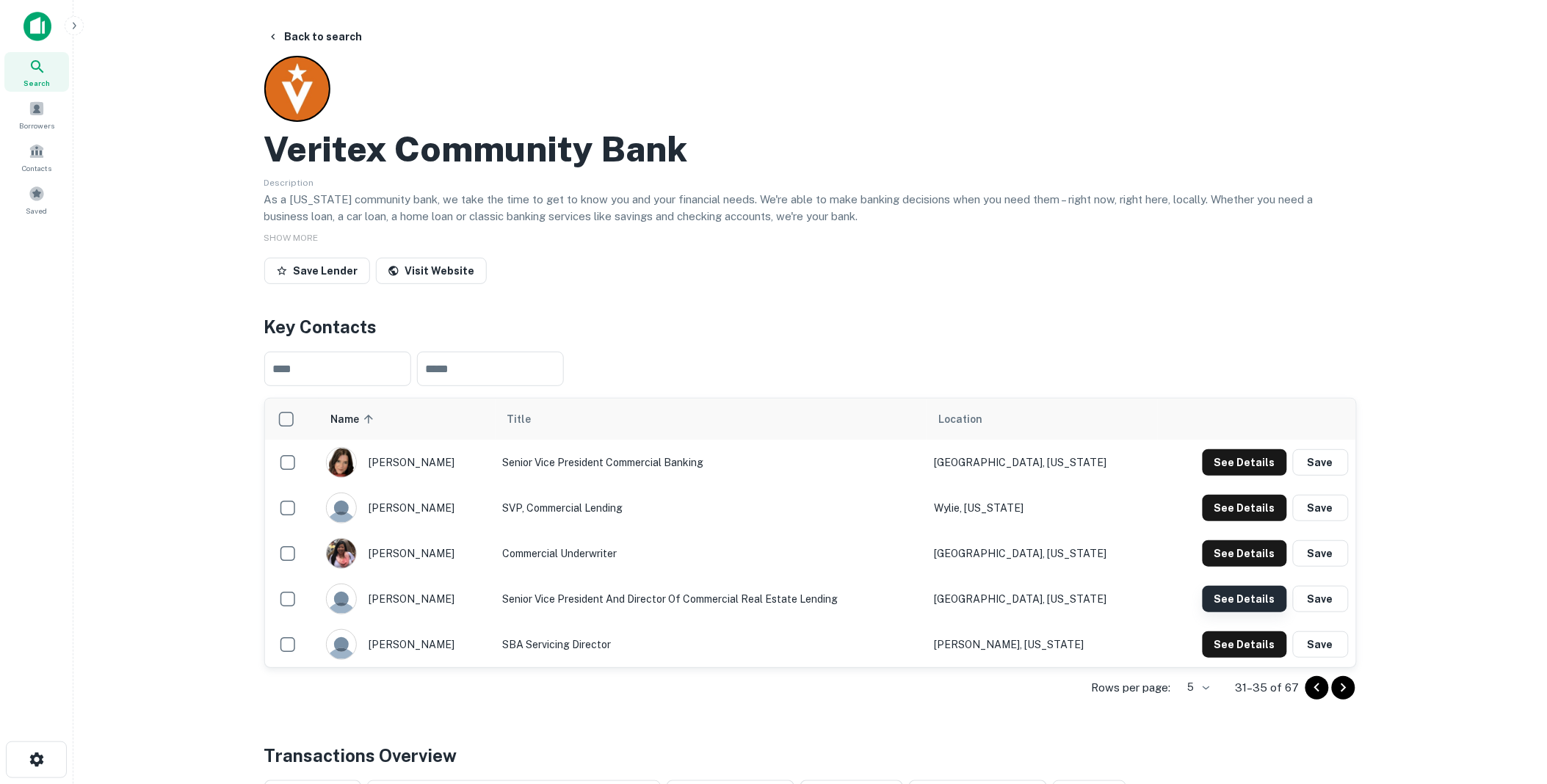
click at [1246, 593] on button "See Details" at bounding box center [1245, 598] width 85 height 26
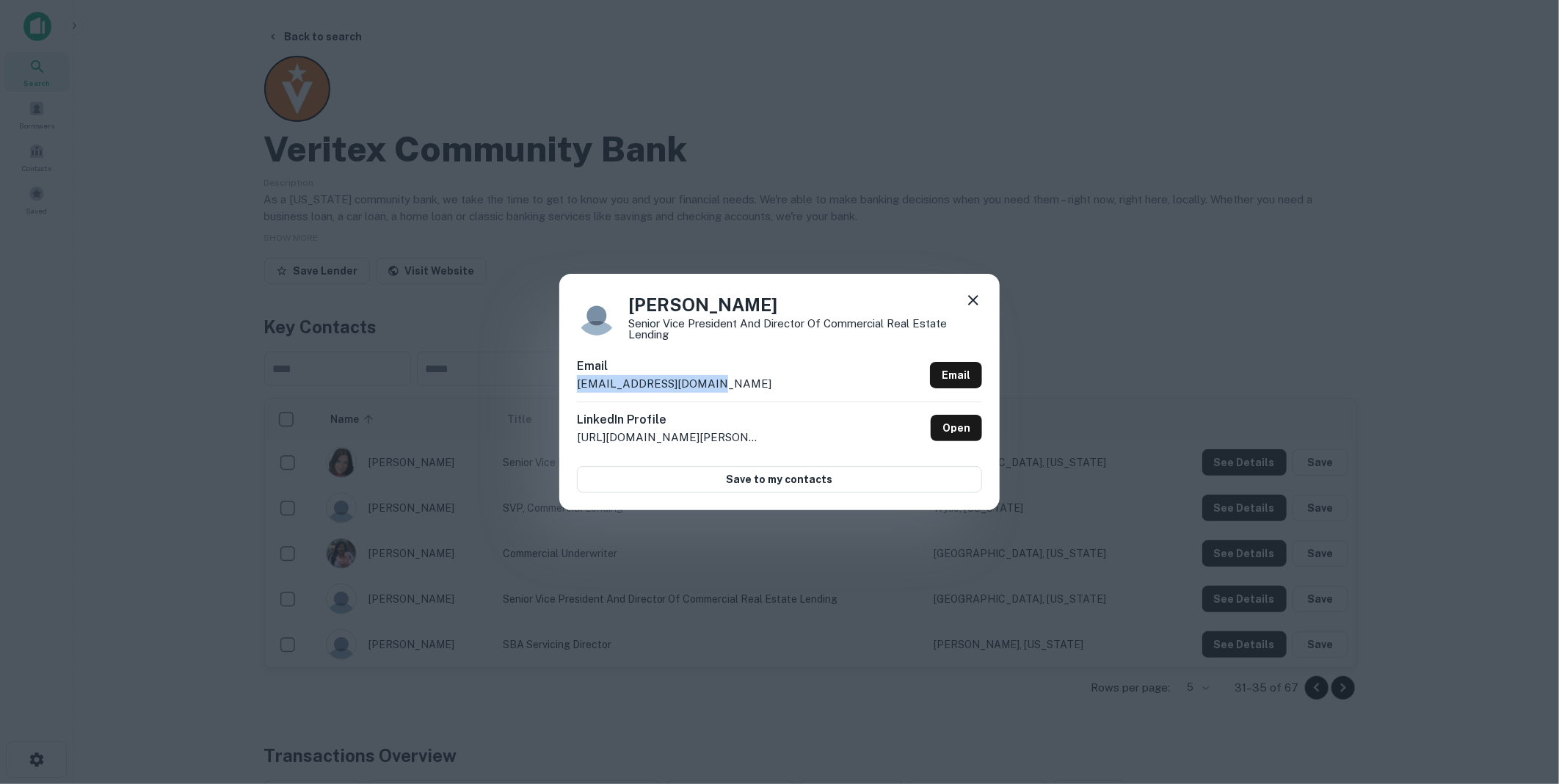
drag, startPoint x: 712, startPoint y: 382, endPoint x: 565, endPoint y: 385, distance: 147.0
click at [565, 385] on div "[PERSON_NAME] Senior Vice President and Director of Commercial Real Estate Lend…" at bounding box center [780, 391] width 440 height 236
drag, startPoint x: 563, startPoint y: 385, endPoint x: 630, endPoint y: 384, distance: 67.0
copy p "[EMAIL_ADDRESS][DOMAIN_NAME]"
drag, startPoint x: 973, startPoint y: 297, endPoint x: 834, endPoint y: 251, distance: 146.4
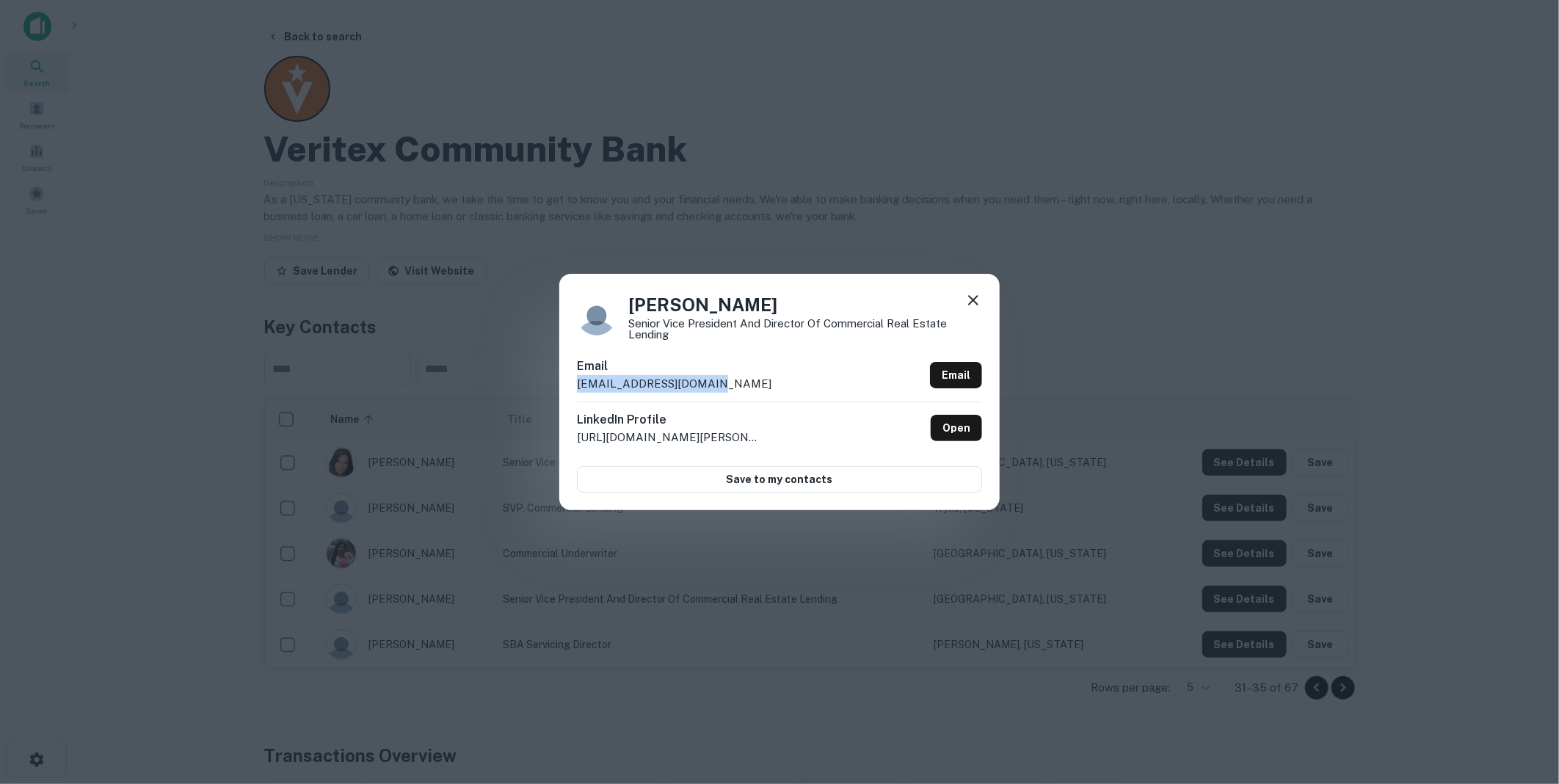
click at [973, 297] on icon at bounding box center [973, 300] width 17 height 17
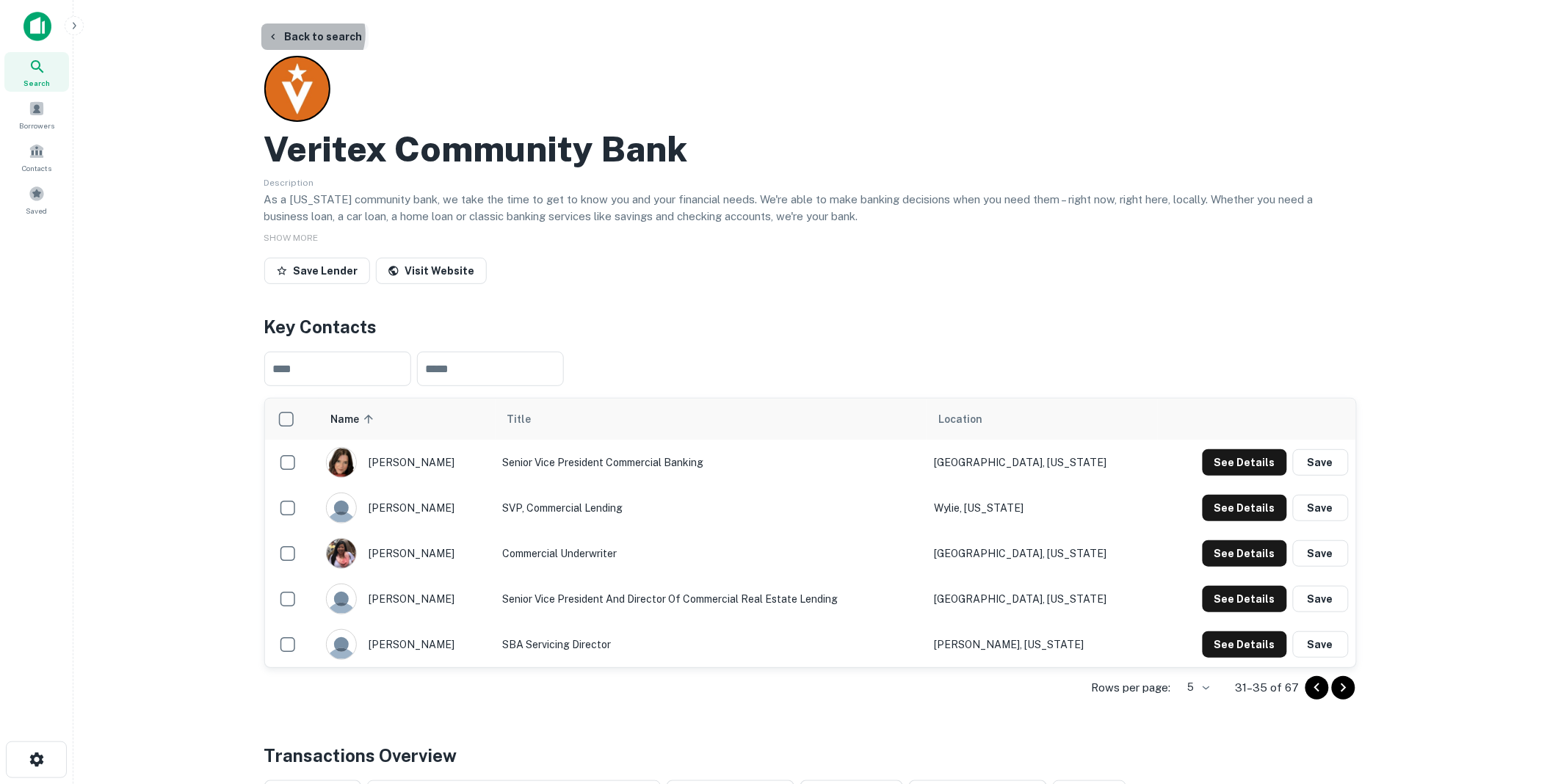
click at [306, 34] on button "Back to search" at bounding box center [316, 36] width 108 height 26
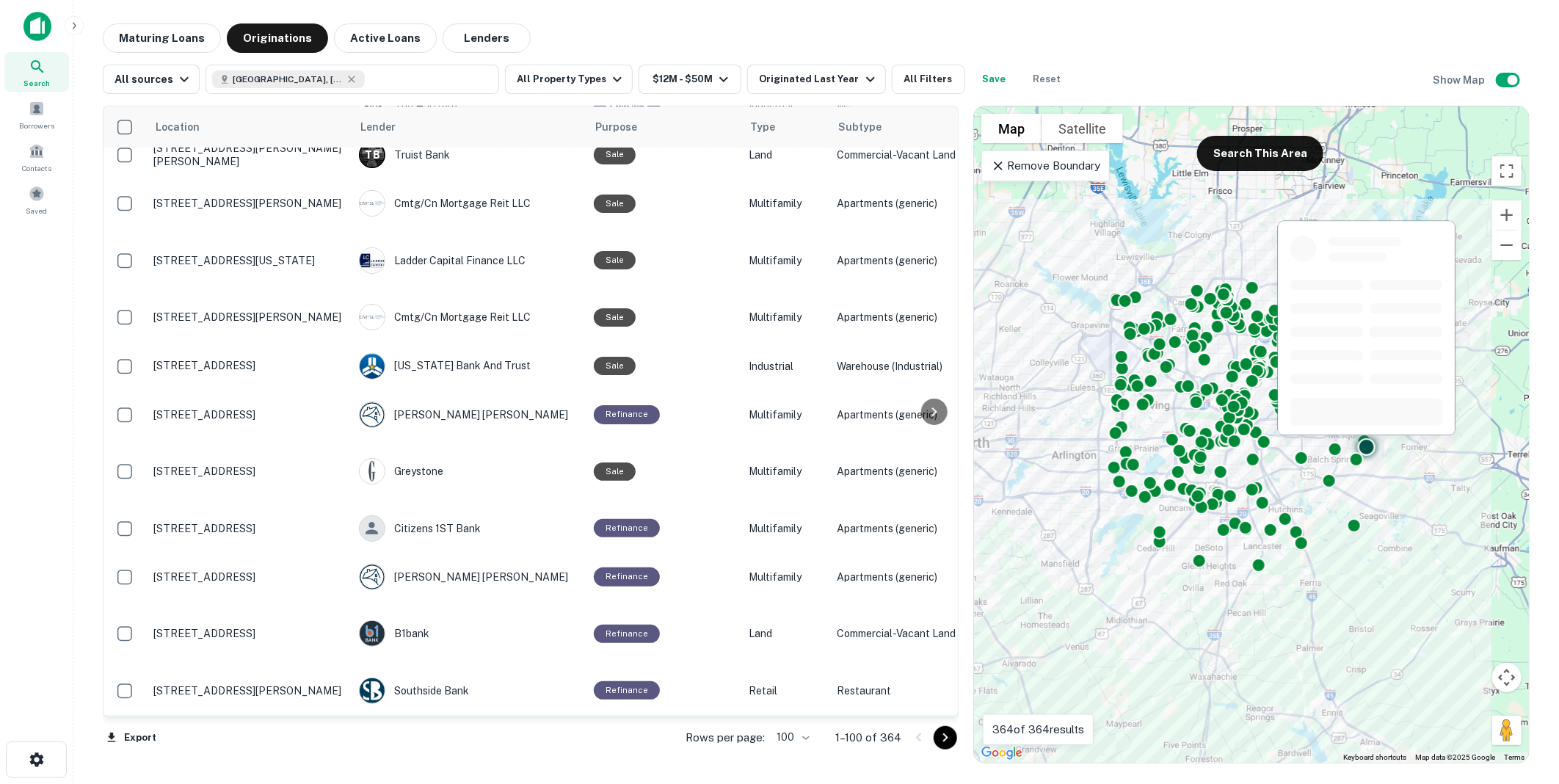
scroll to position [3780, 0]
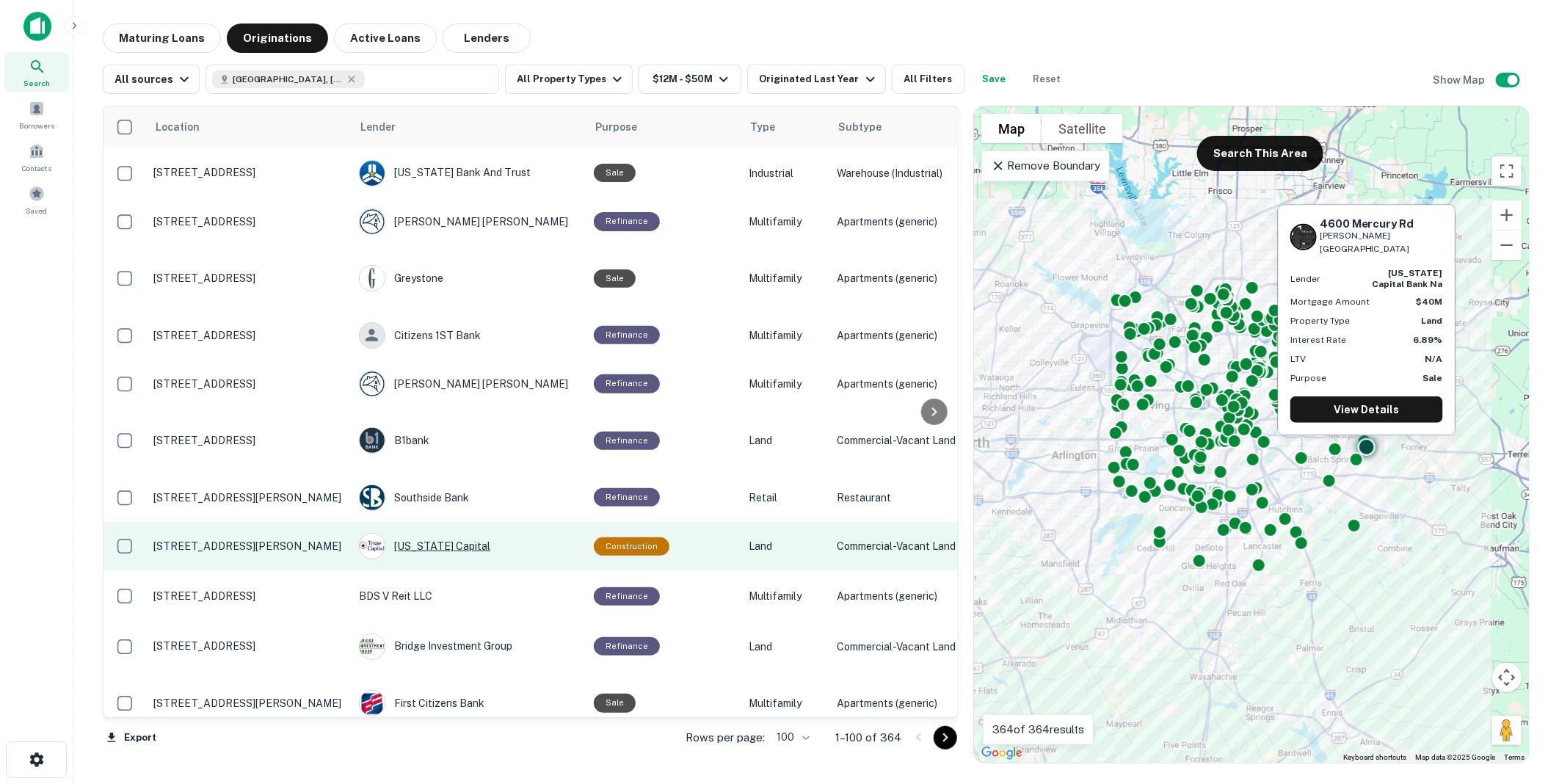
click at [431, 533] on div "[US_STATE] Capital" at bounding box center [470, 546] width 221 height 26
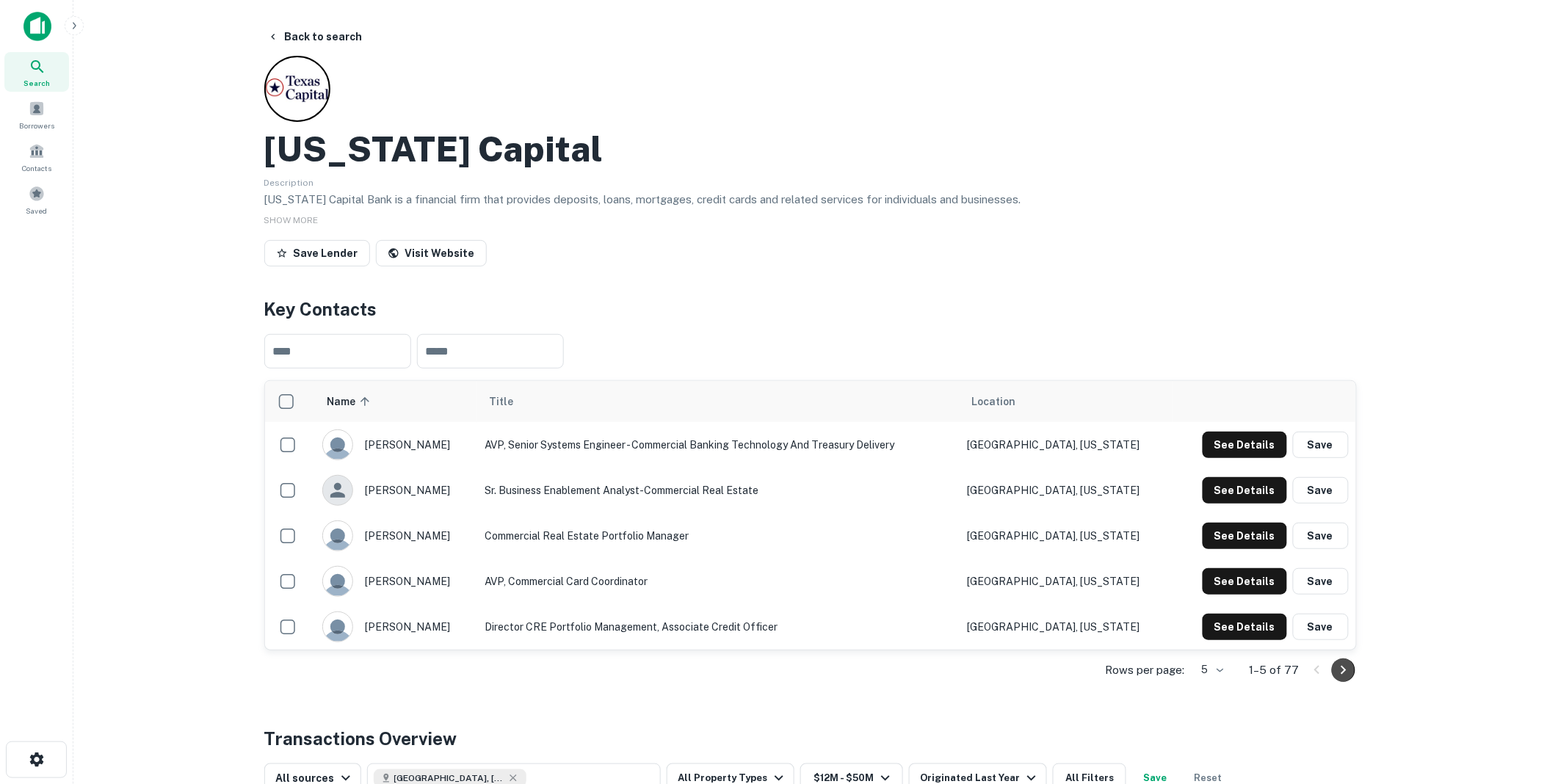
click at [1345, 665] on icon "Go to next page" at bounding box center [1344, 669] width 17 height 17
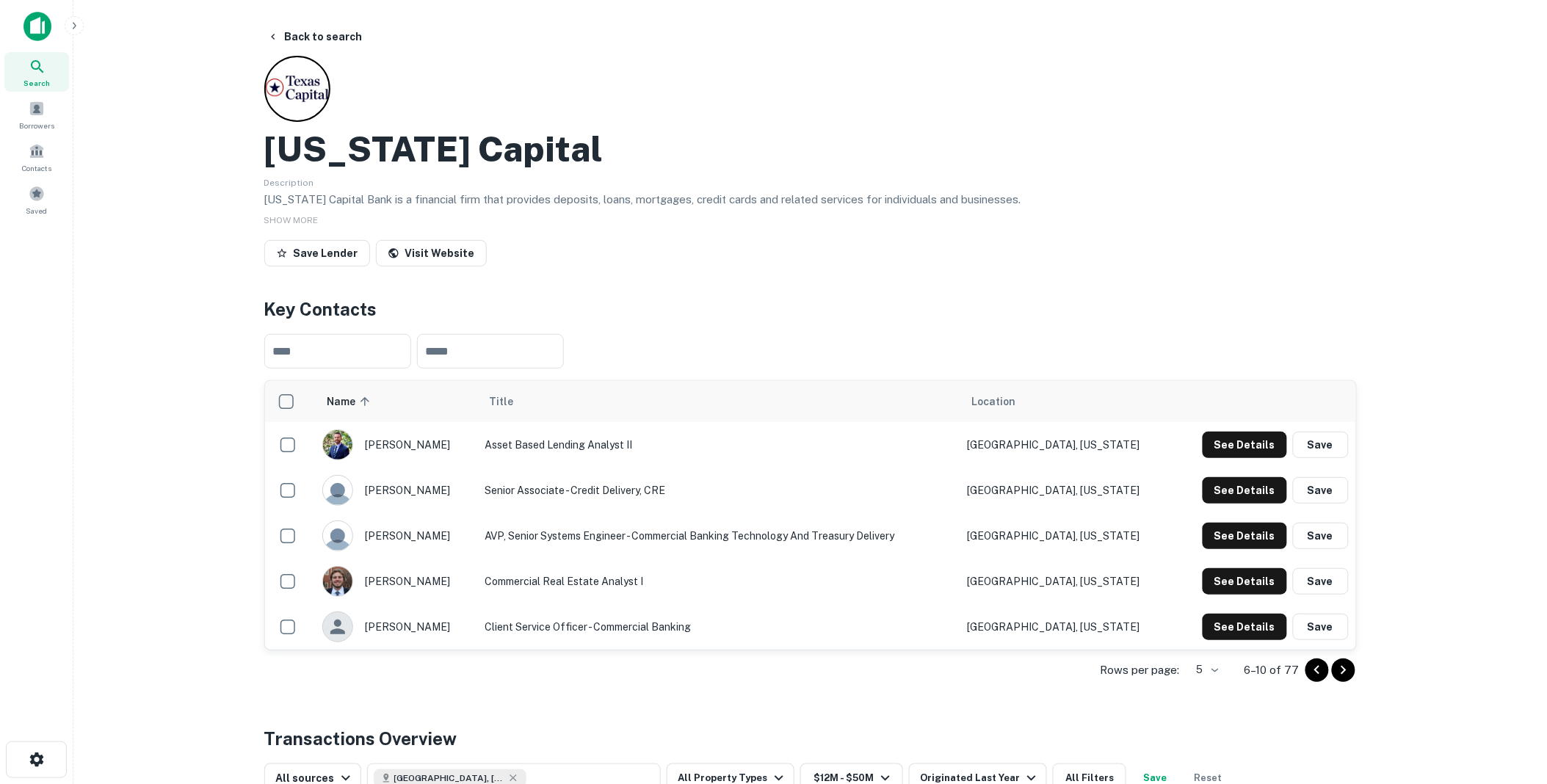
click at [1343, 666] on icon "Go to next page" at bounding box center [1344, 670] width 5 height 9
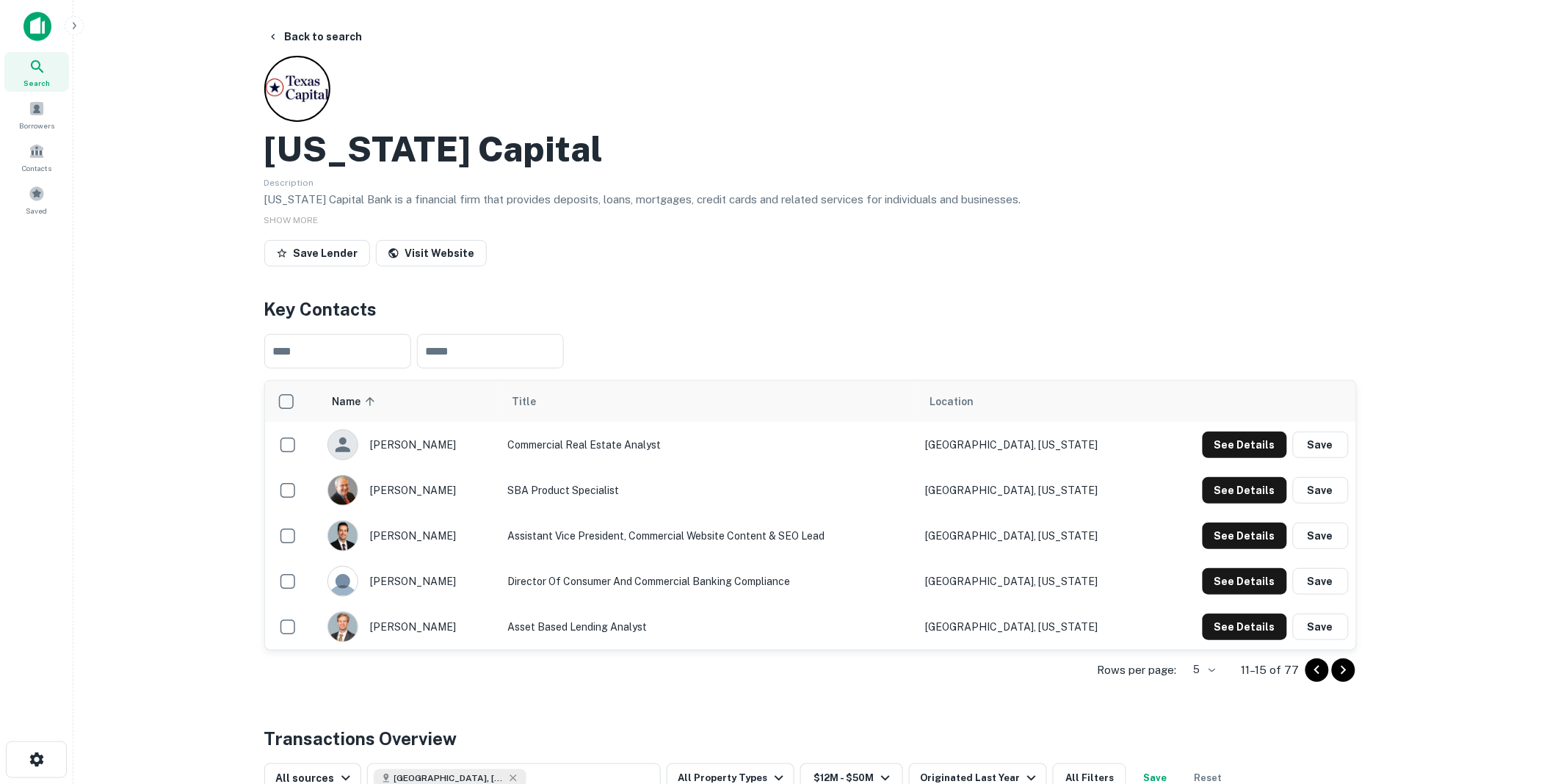
click at [1342, 670] on icon "Go to next page" at bounding box center [1344, 669] width 17 height 17
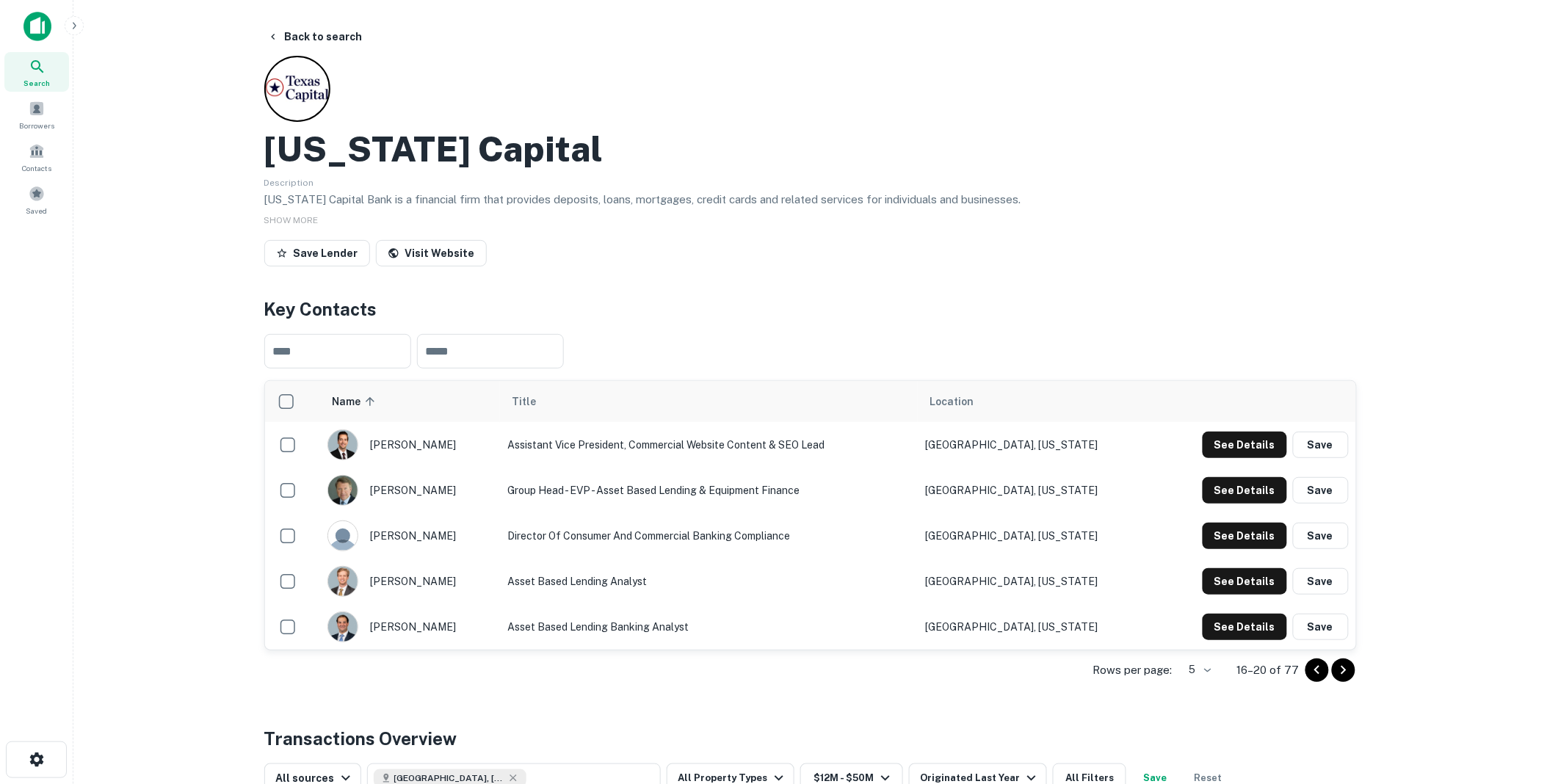
click at [1345, 668] on icon "Go to next page" at bounding box center [1344, 669] width 17 height 17
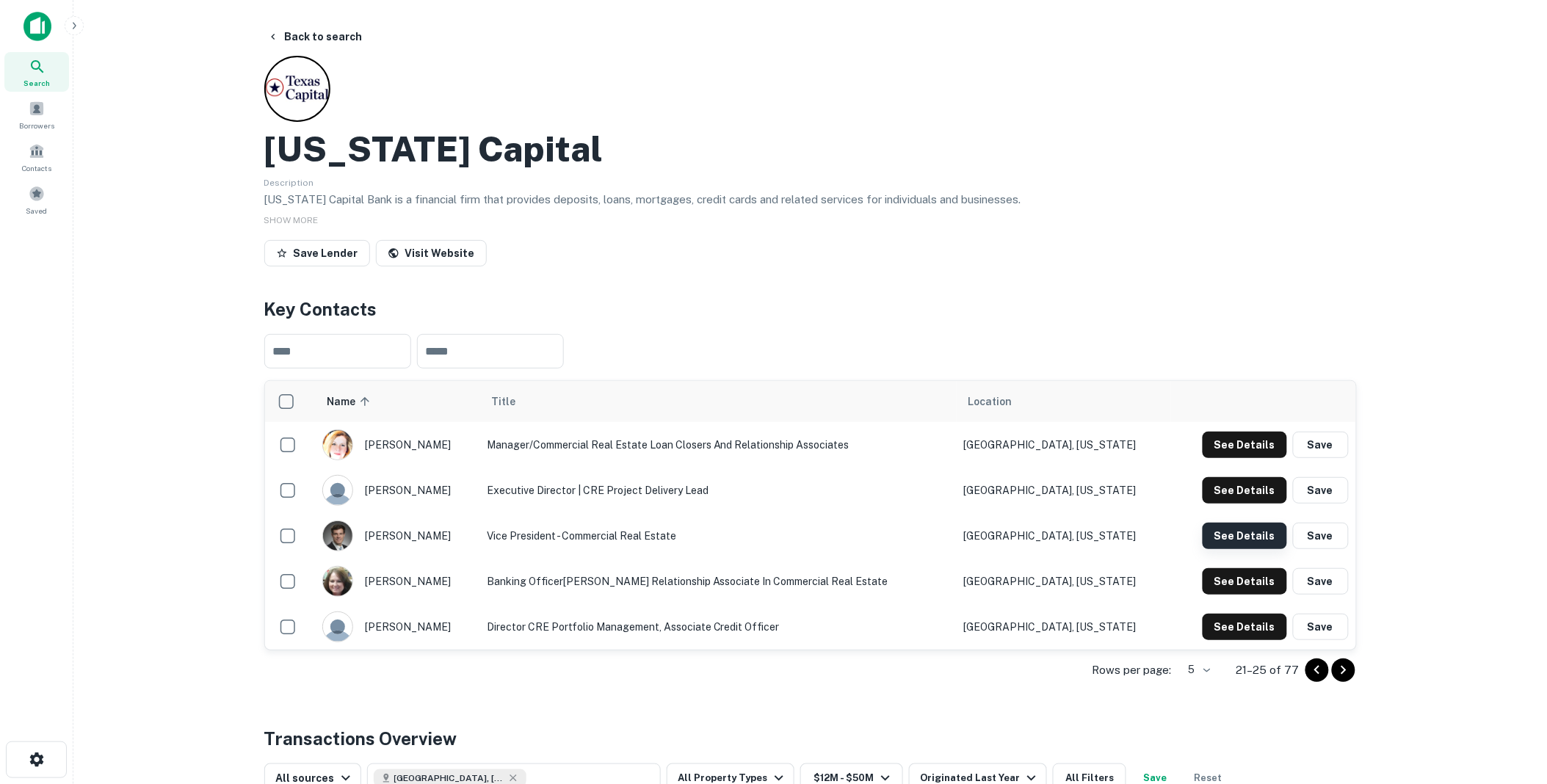
click at [1249, 530] on button "See Details" at bounding box center [1245, 535] width 85 height 26
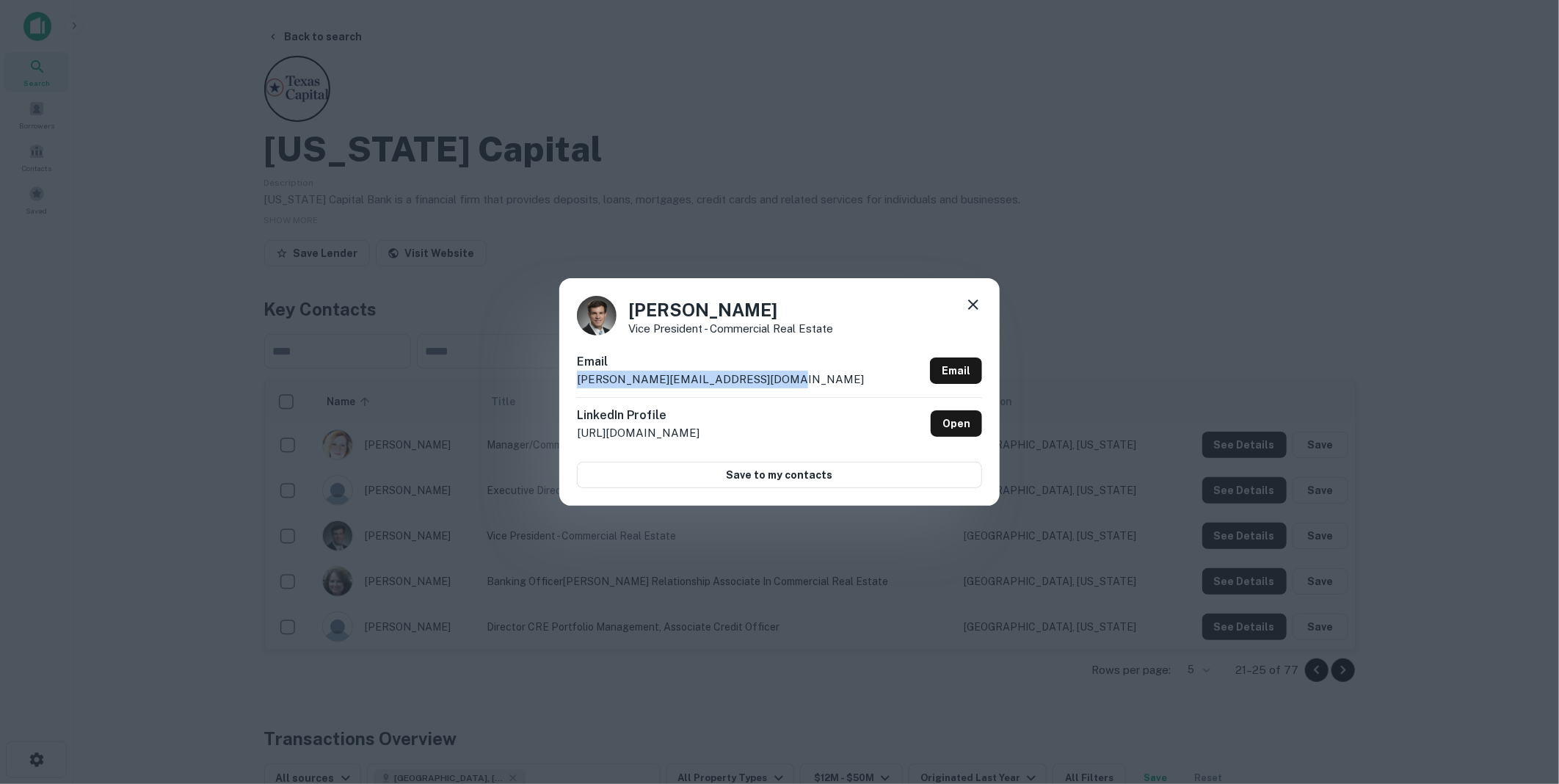
drag, startPoint x: 767, startPoint y: 377, endPoint x: 567, endPoint y: 384, distance: 200.1
click at [567, 384] on div "Jay Fountain Vice President - Commercial Real Estate Email jay.fountain@texasca…" at bounding box center [780, 392] width 440 height 228
drag, startPoint x: 567, startPoint y: 384, endPoint x: 642, endPoint y: 377, distance: 75.3
copy p "jay.fountain@texascapitalbank.com"
click at [977, 304] on icon at bounding box center [973, 304] width 17 height 17
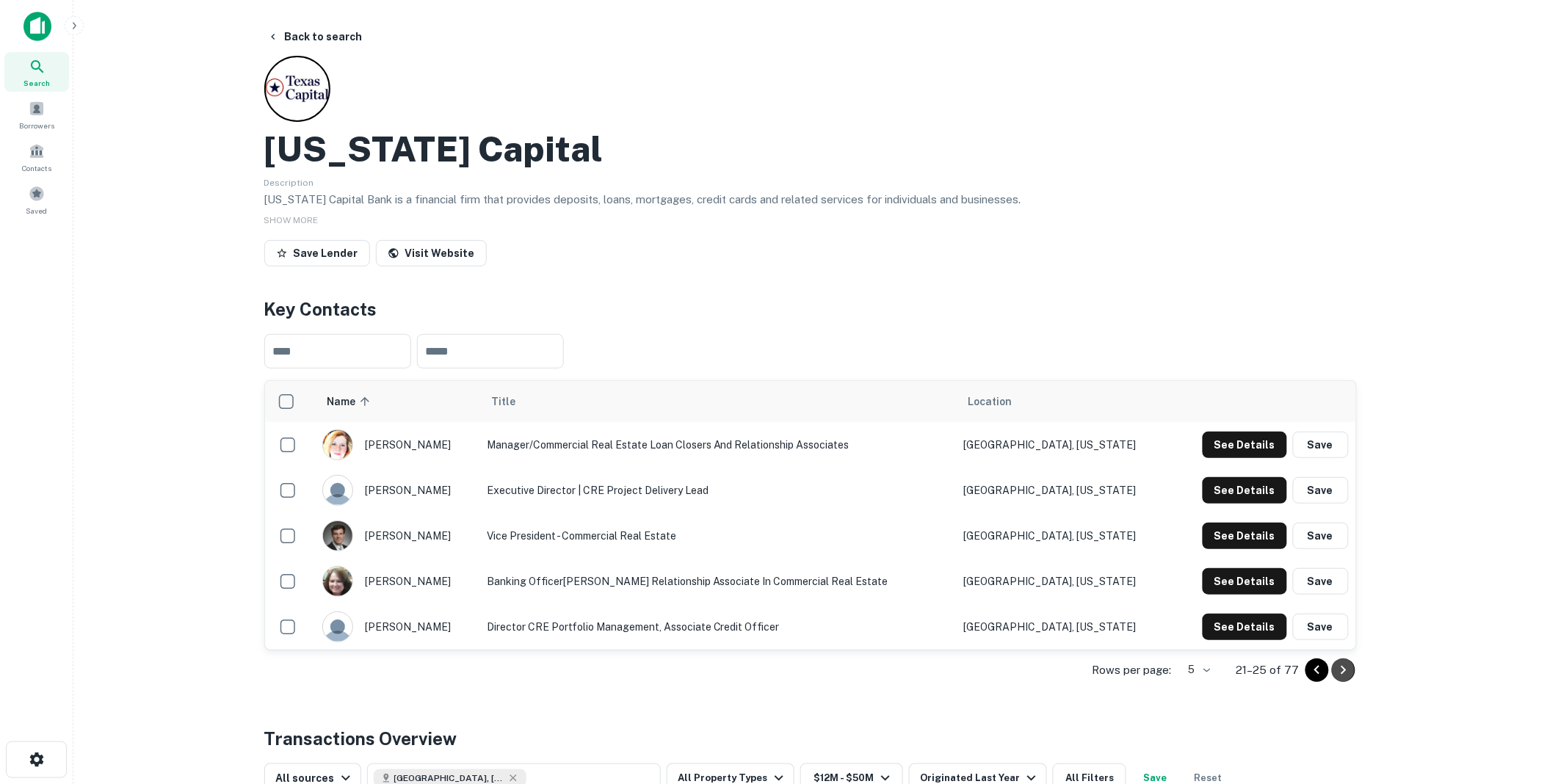
click at [1345, 665] on icon "Go to next page" at bounding box center [1344, 669] width 17 height 17
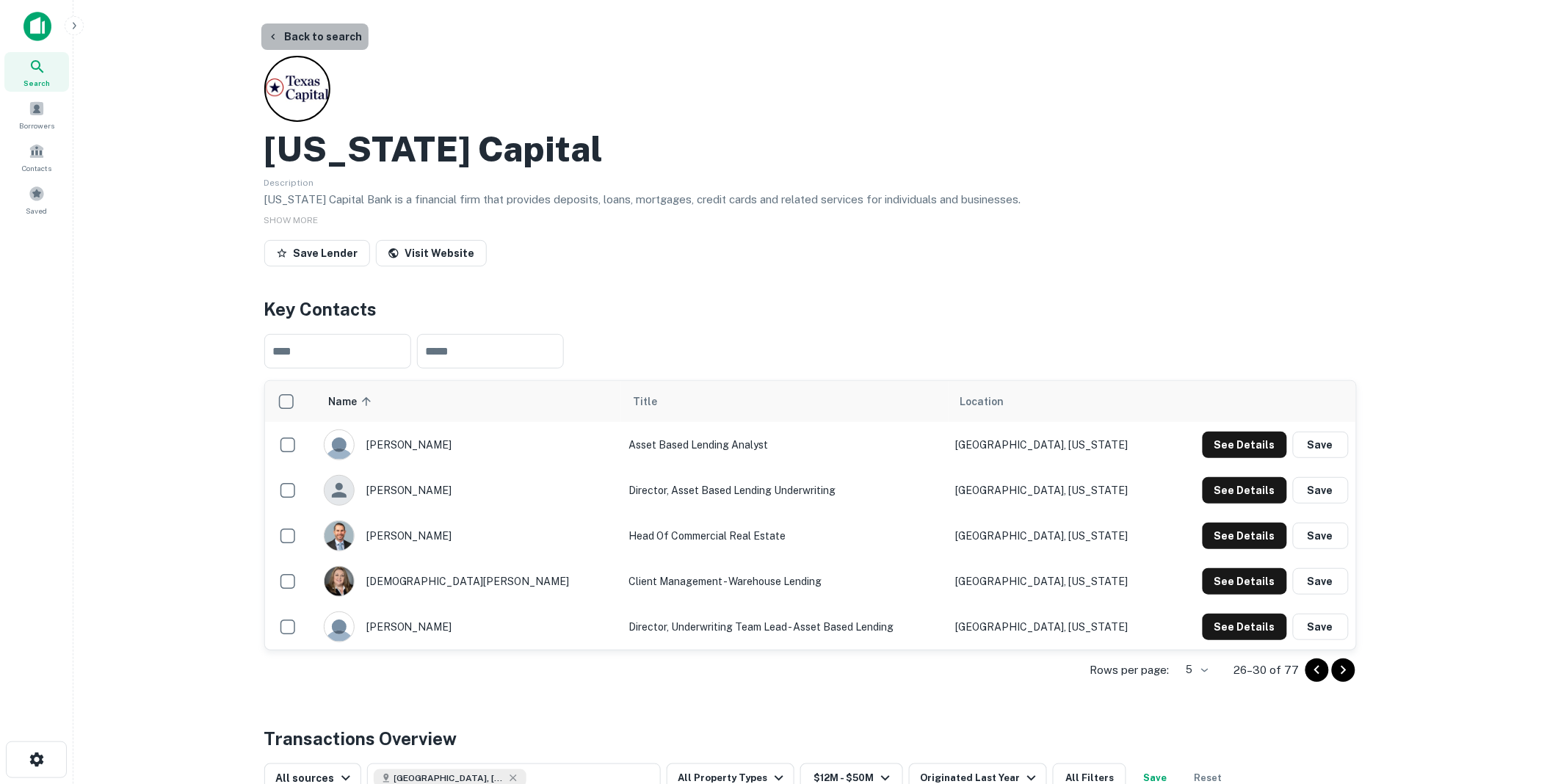
click at [319, 32] on button "Back to search" at bounding box center [316, 36] width 108 height 26
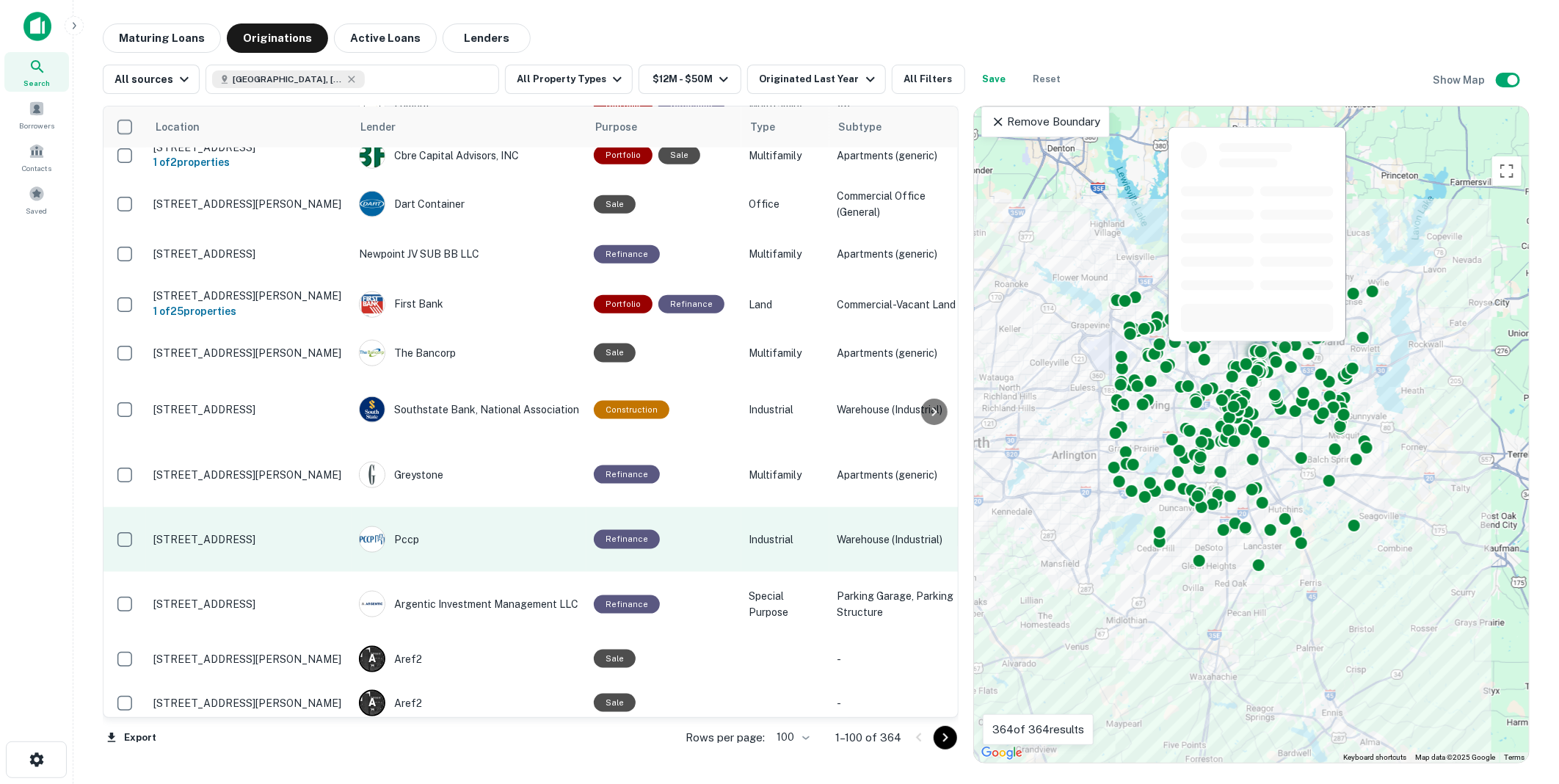
scroll to position [4732, 0]
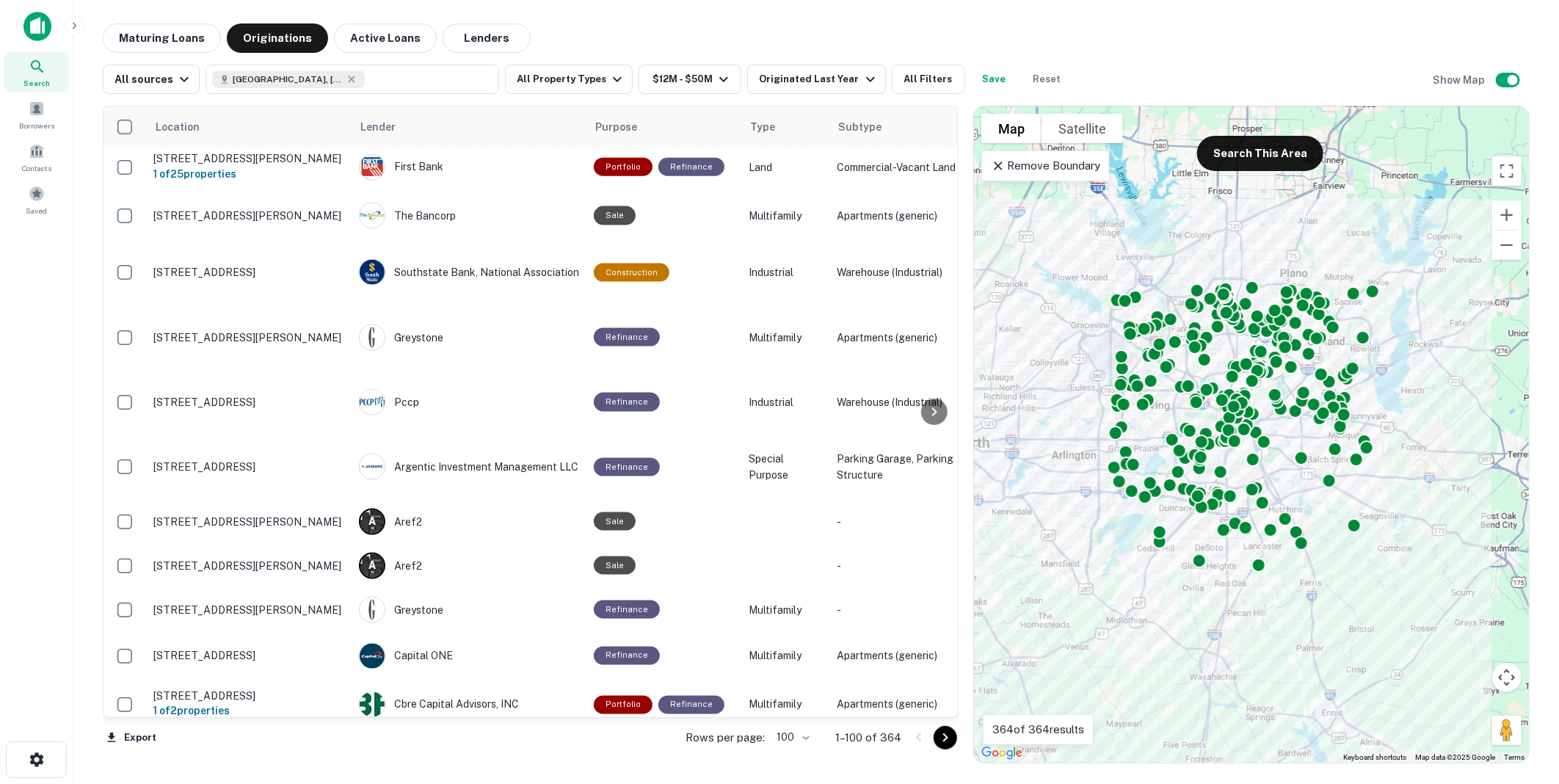
click at [943, 737] on icon "Go to next page" at bounding box center [945, 737] width 17 height 17
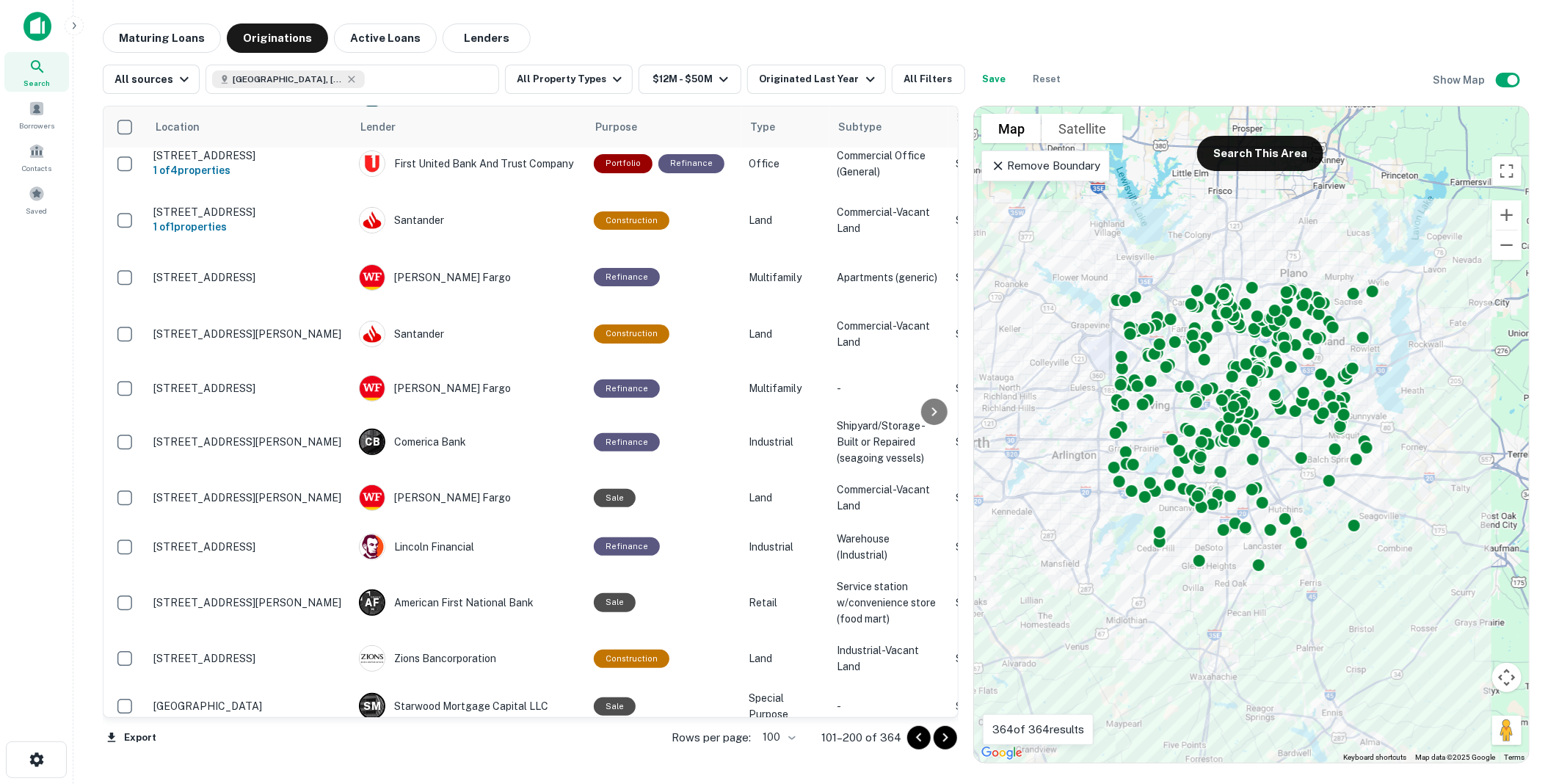
scroll to position [15, 0]
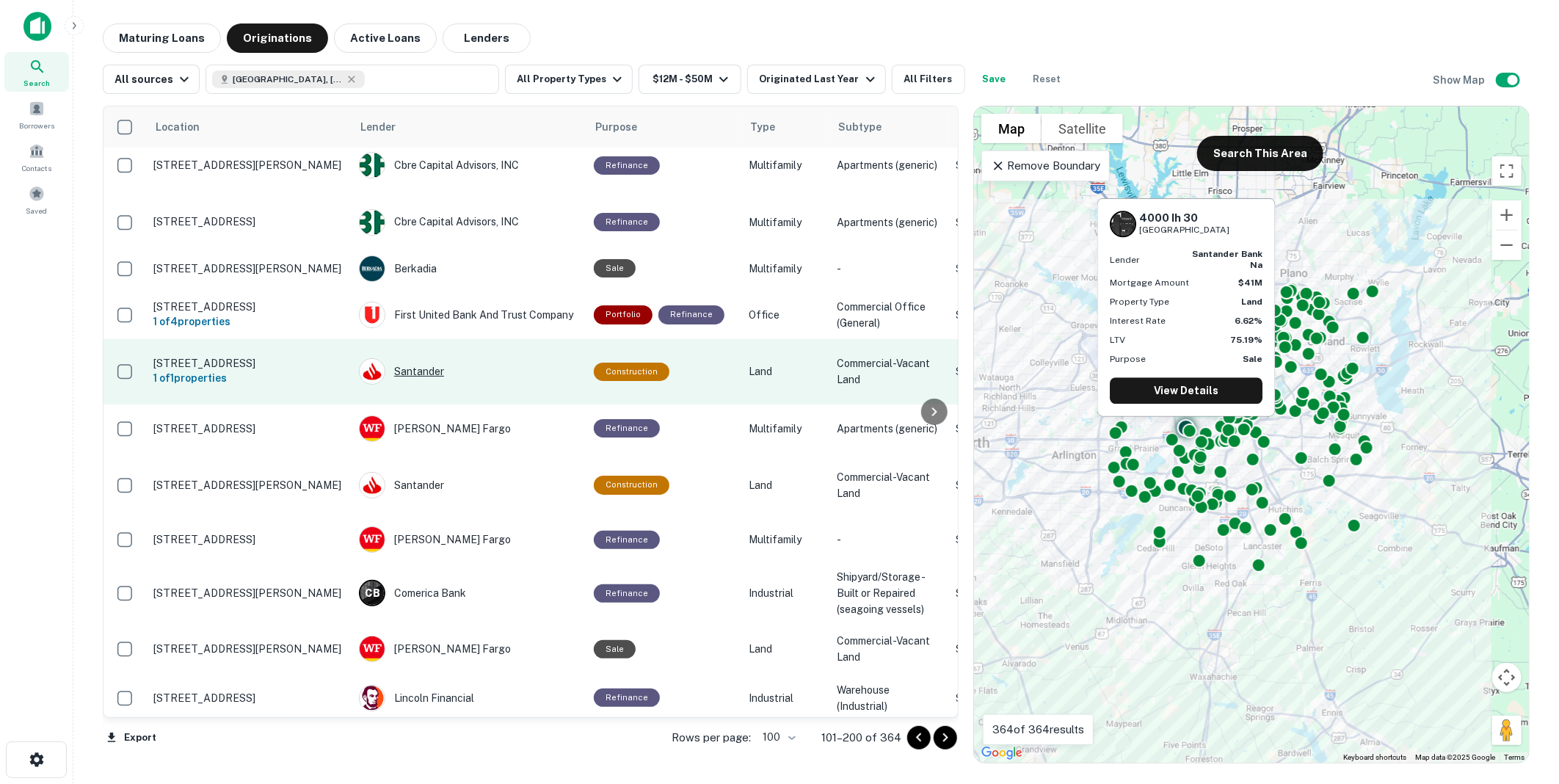
click at [420, 358] on div "Santander" at bounding box center [470, 371] width 221 height 26
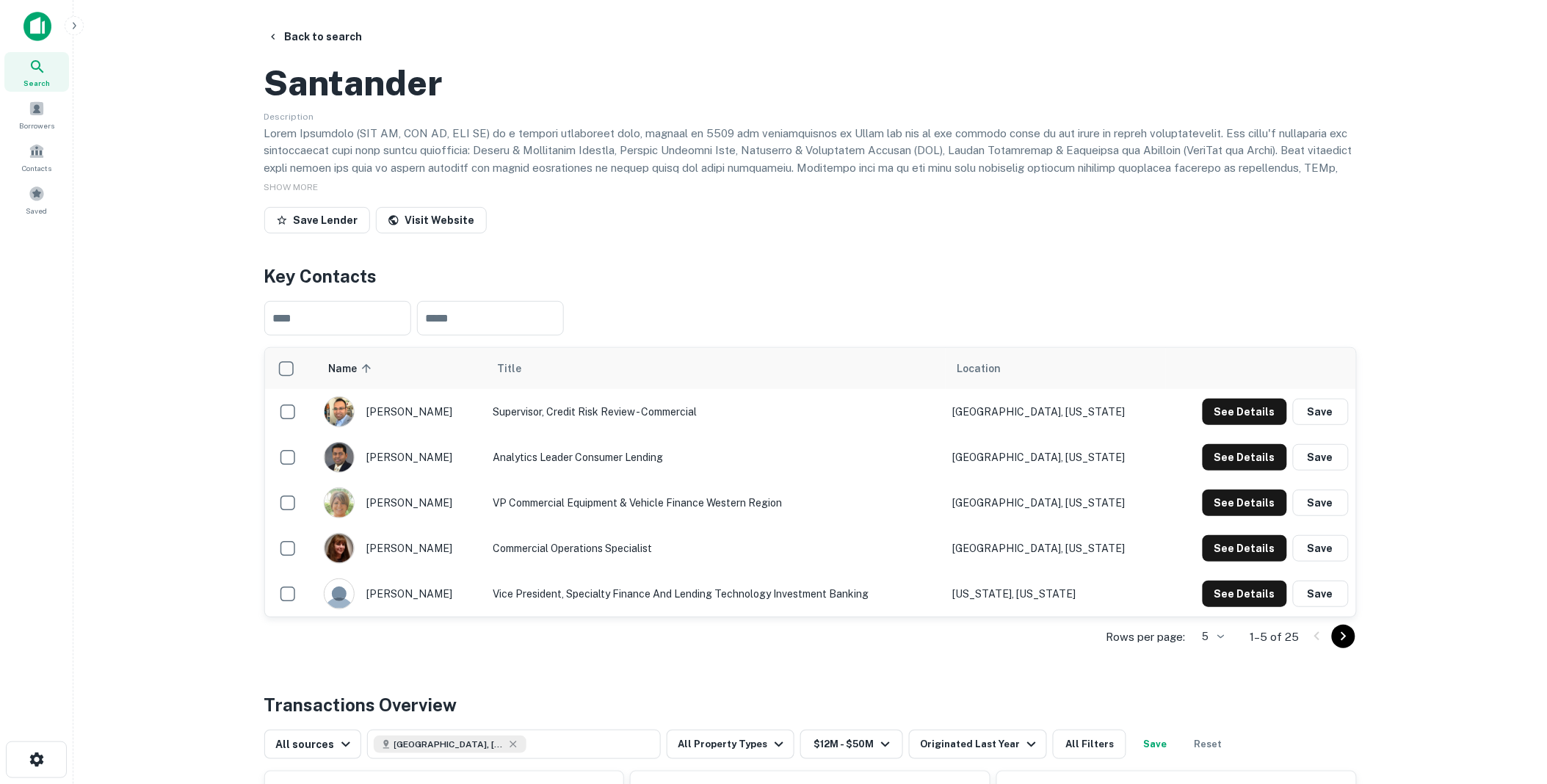
click at [1340, 645] on icon "Go to next page" at bounding box center [1344, 635] width 17 height 17
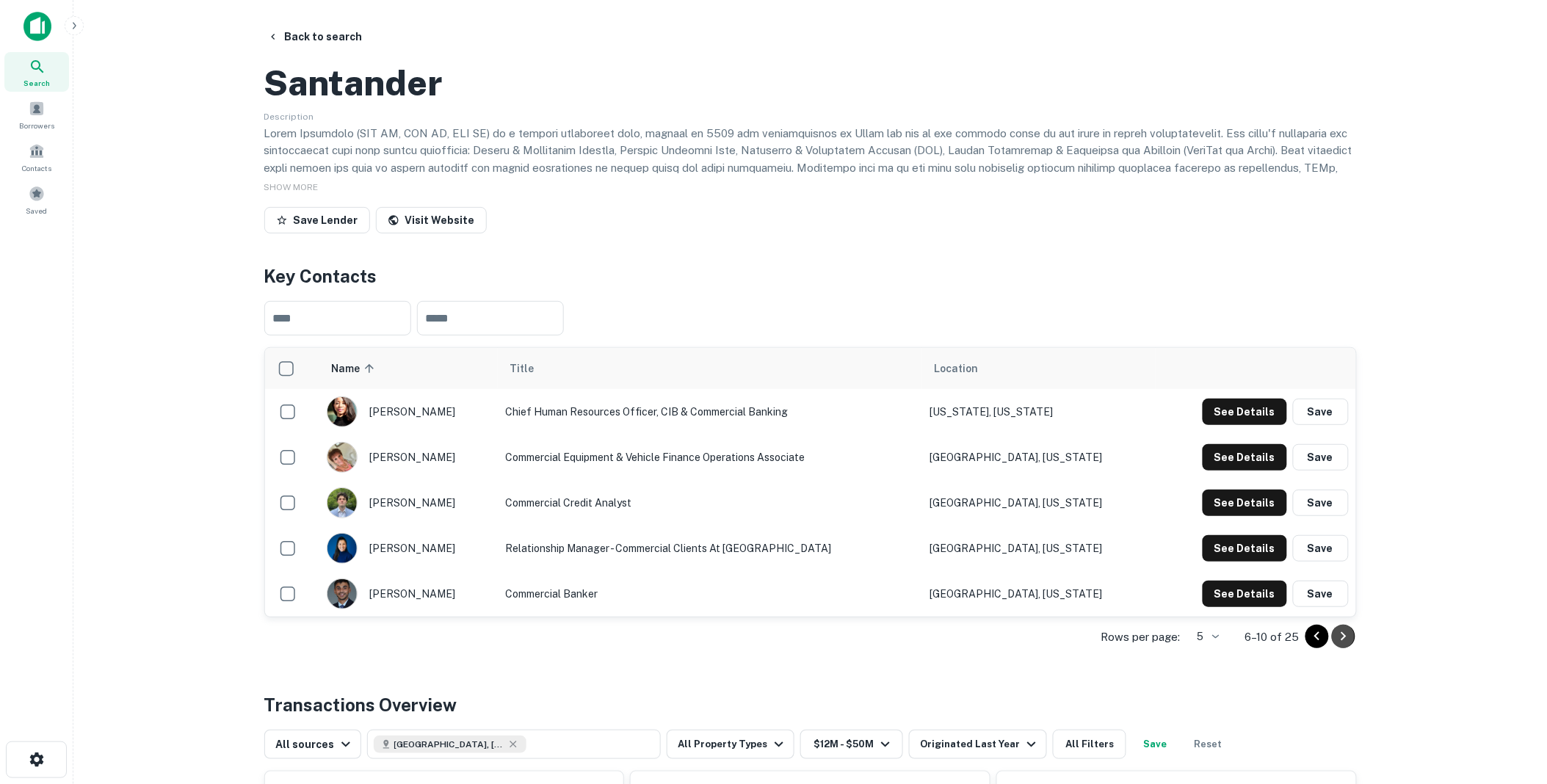
click at [1343, 641] on icon "Go to next page" at bounding box center [1344, 636] width 5 height 9
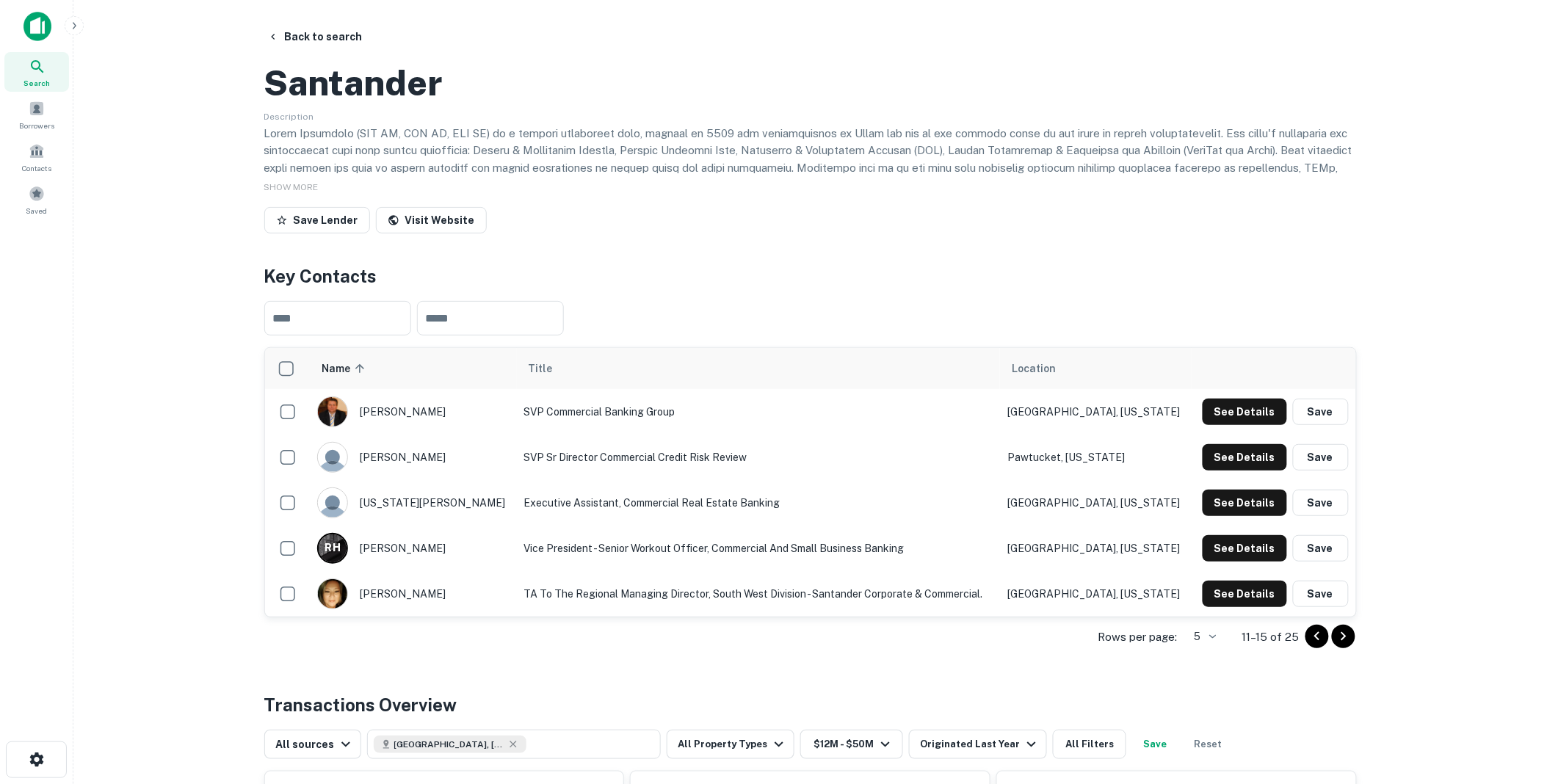
click at [1343, 641] on icon "Go to next page" at bounding box center [1344, 636] width 5 height 9
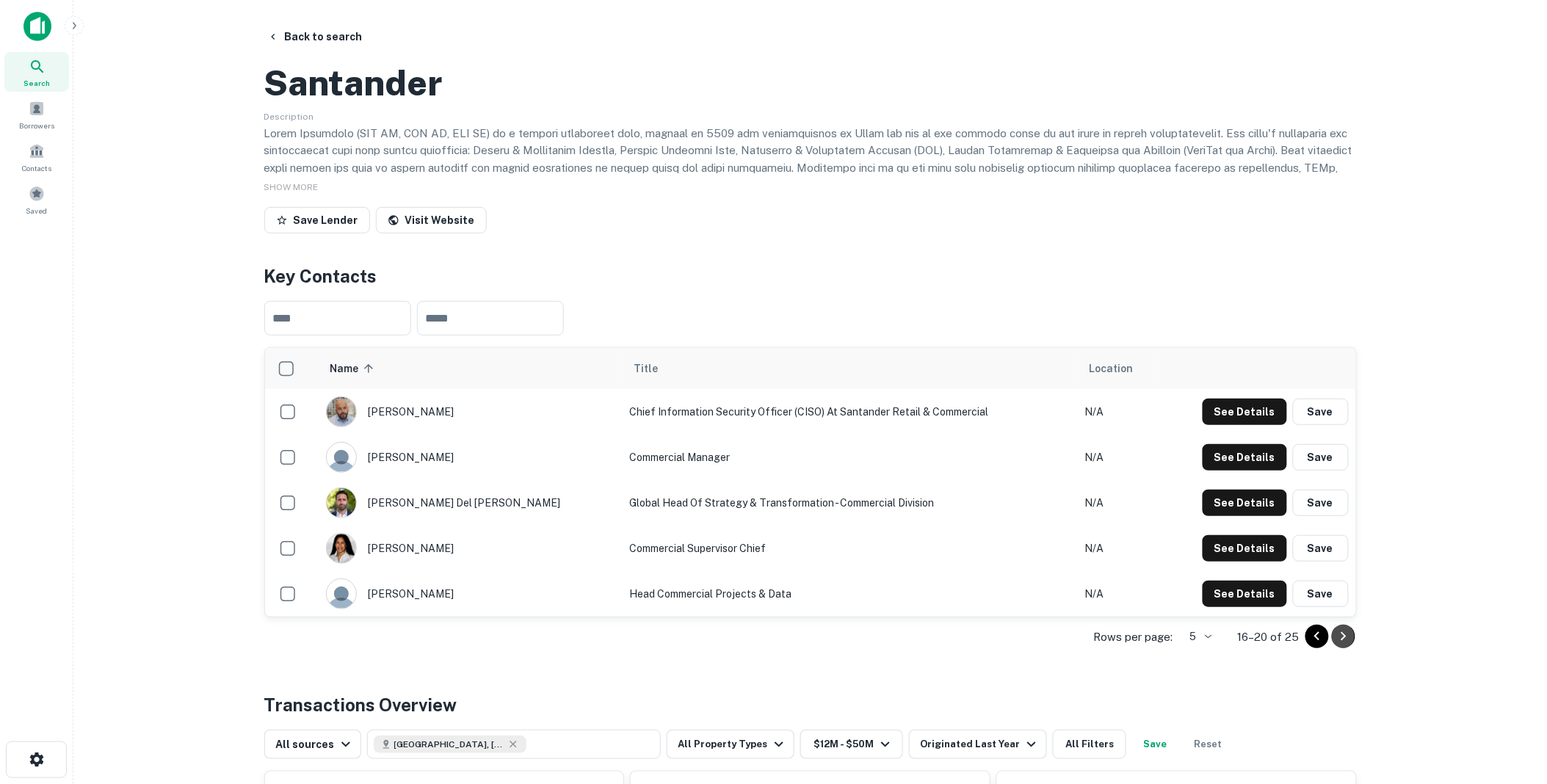
click at [1343, 641] on icon "Go to next page" at bounding box center [1344, 636] width 5 height 9
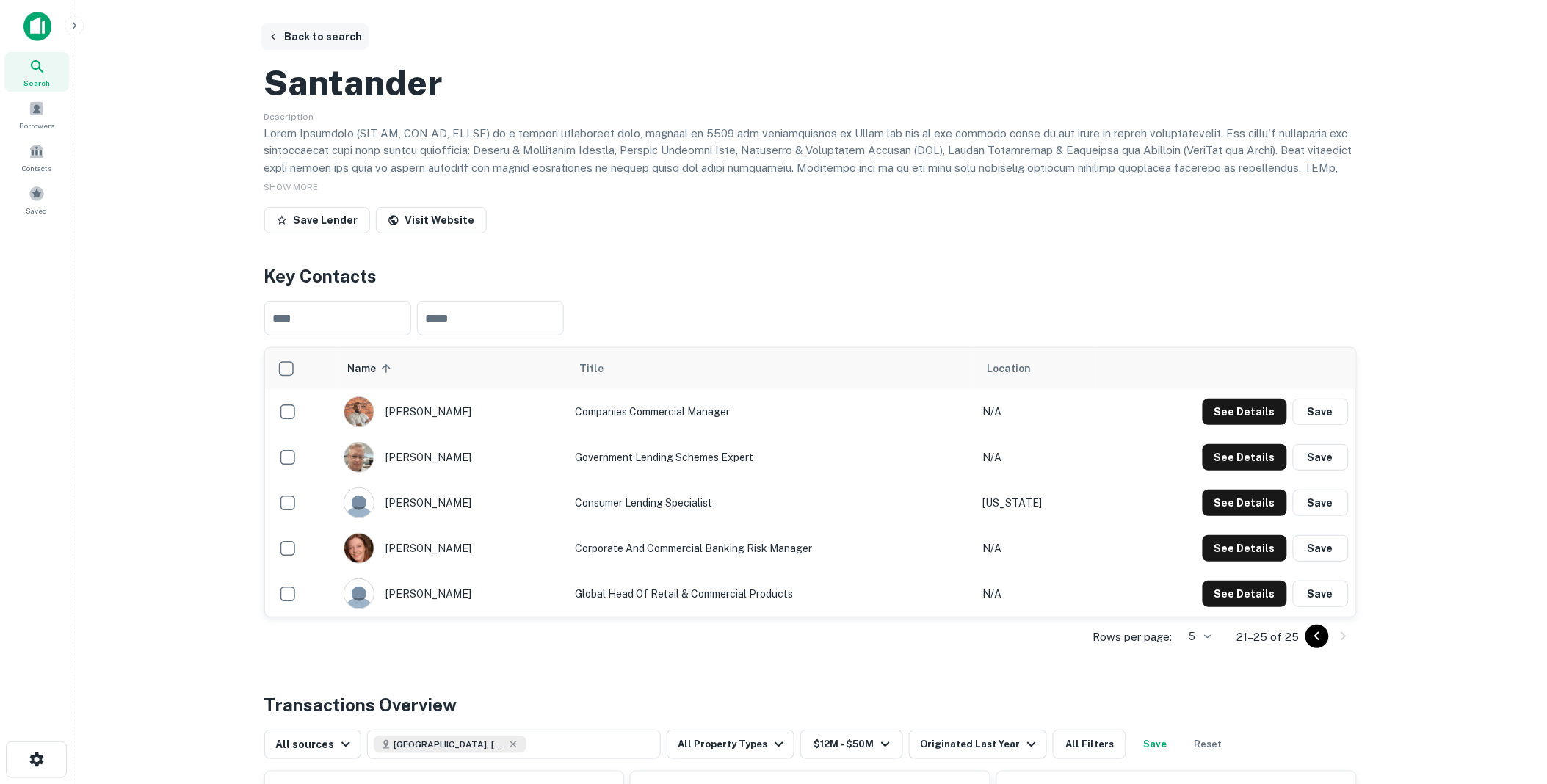
click at [320, 35] on button "Back to search" at bounding box center [316, 36] width 108 height 26
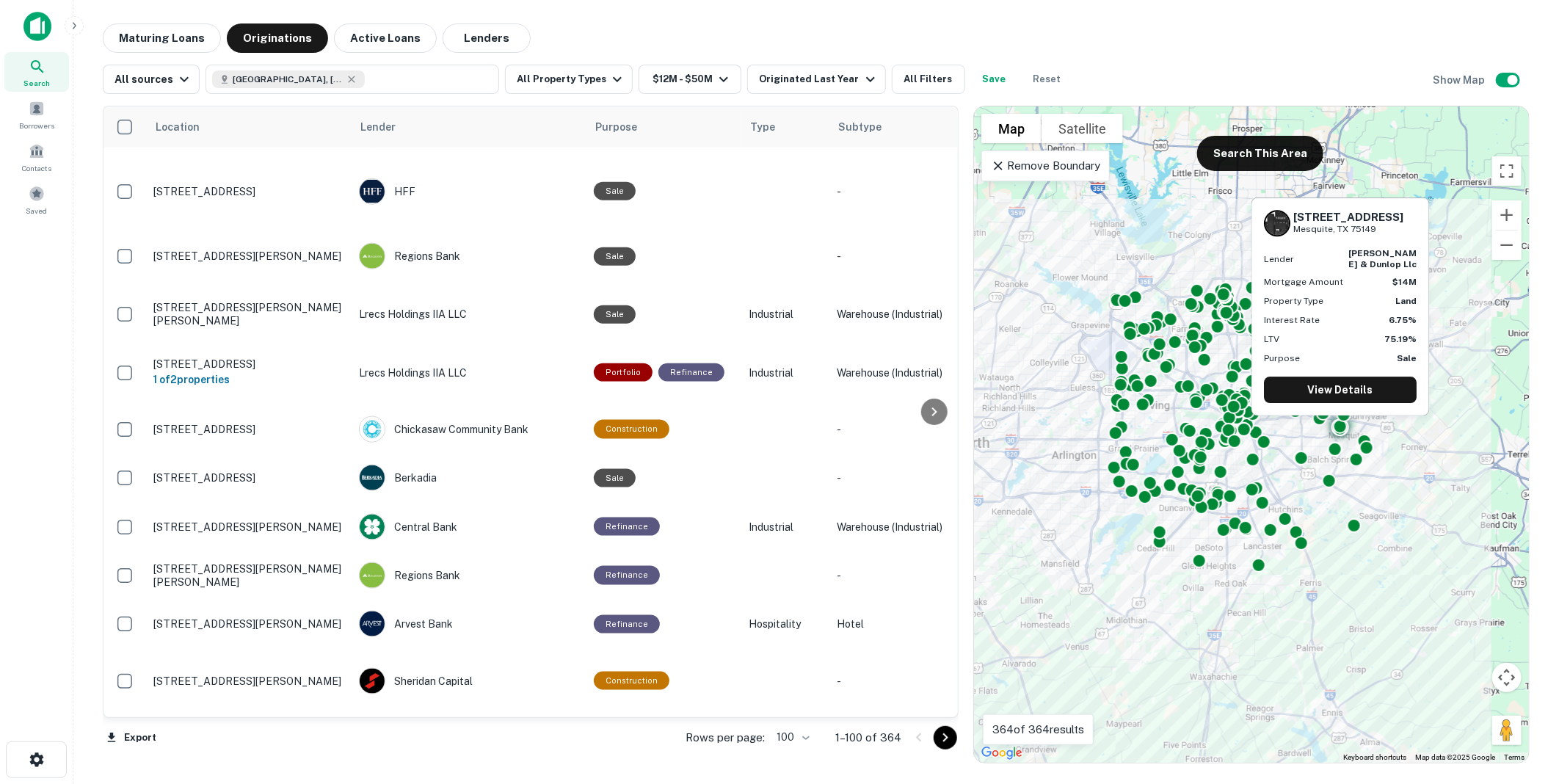
scroll to position [1060, 0]
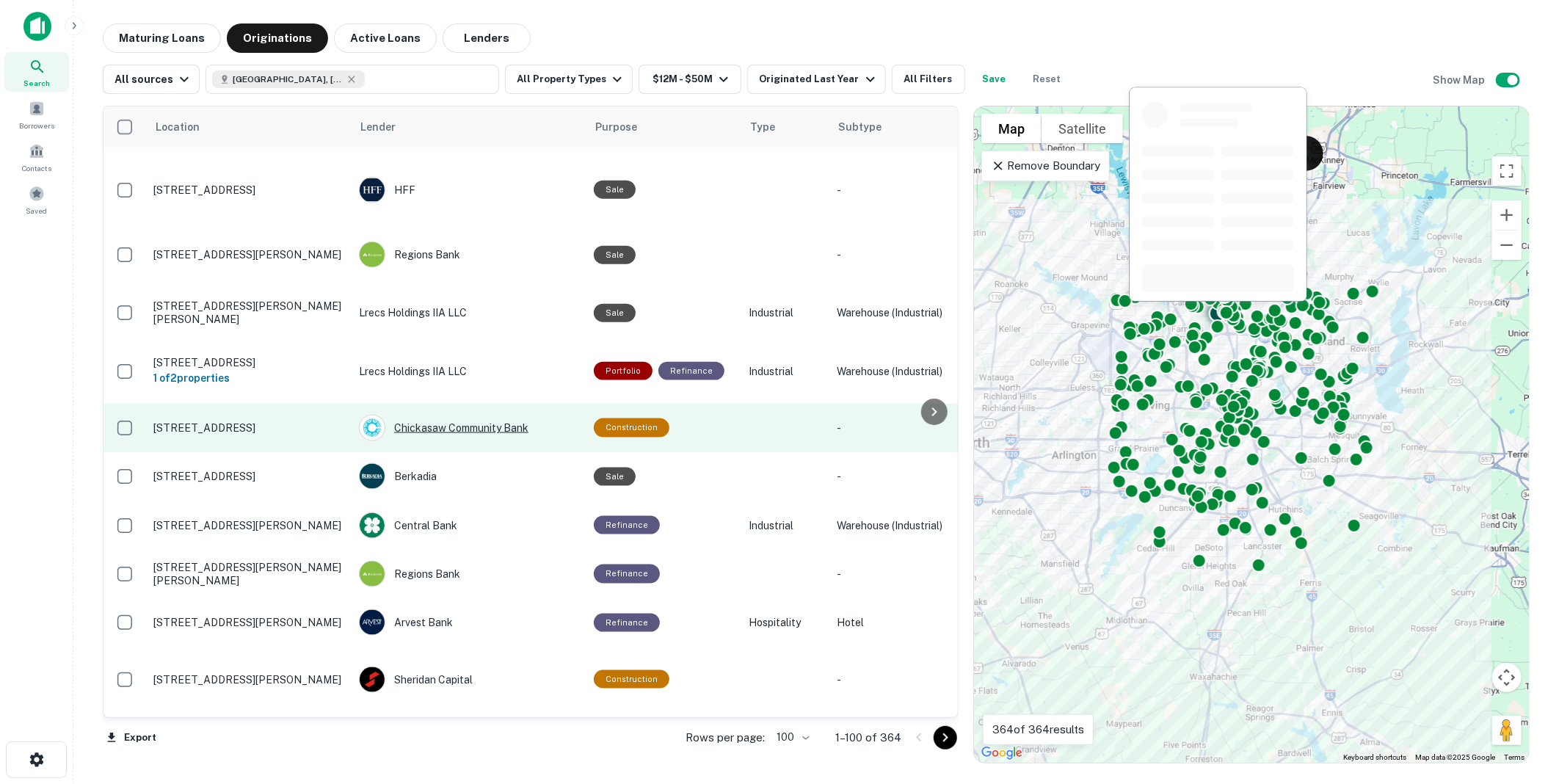
click at [428, 420] on div "Chickasaw Community Bank" at bounding box center [470, 428] width 221 height 26
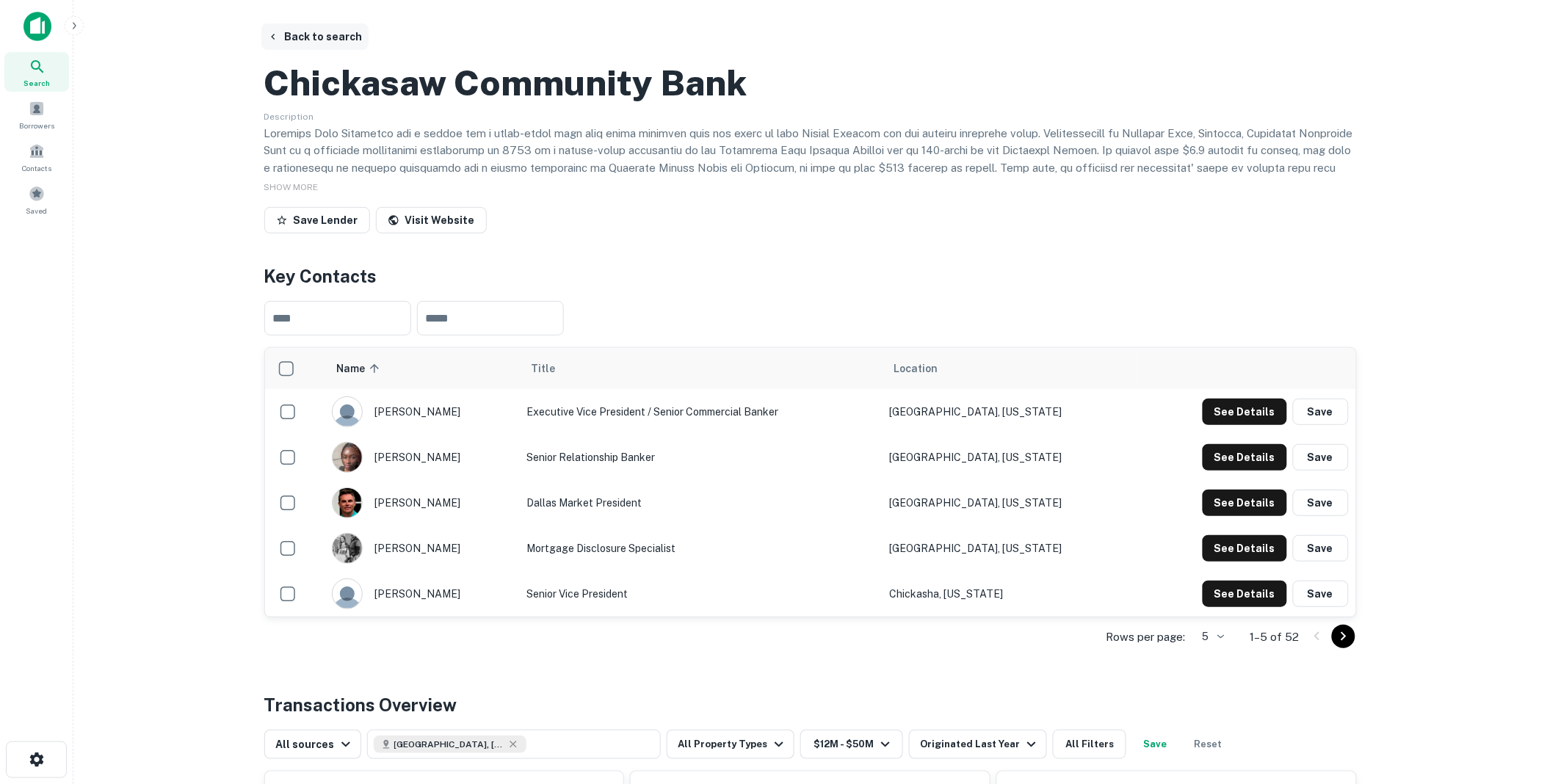
click at [322, 37] on button "Back to search" at bounding box center [316, 36] width 108 height 26
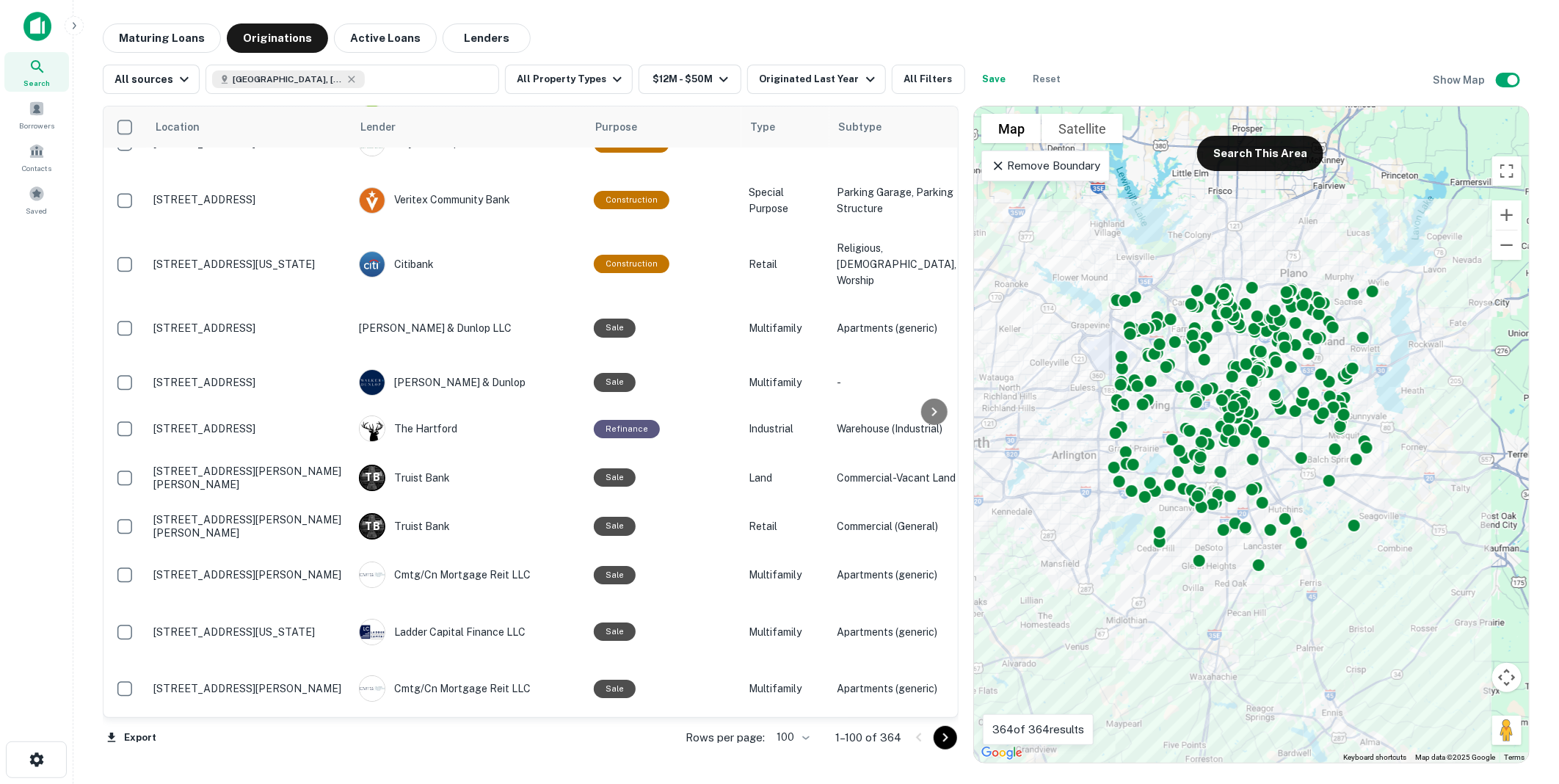
scroll to position [3471, 0]
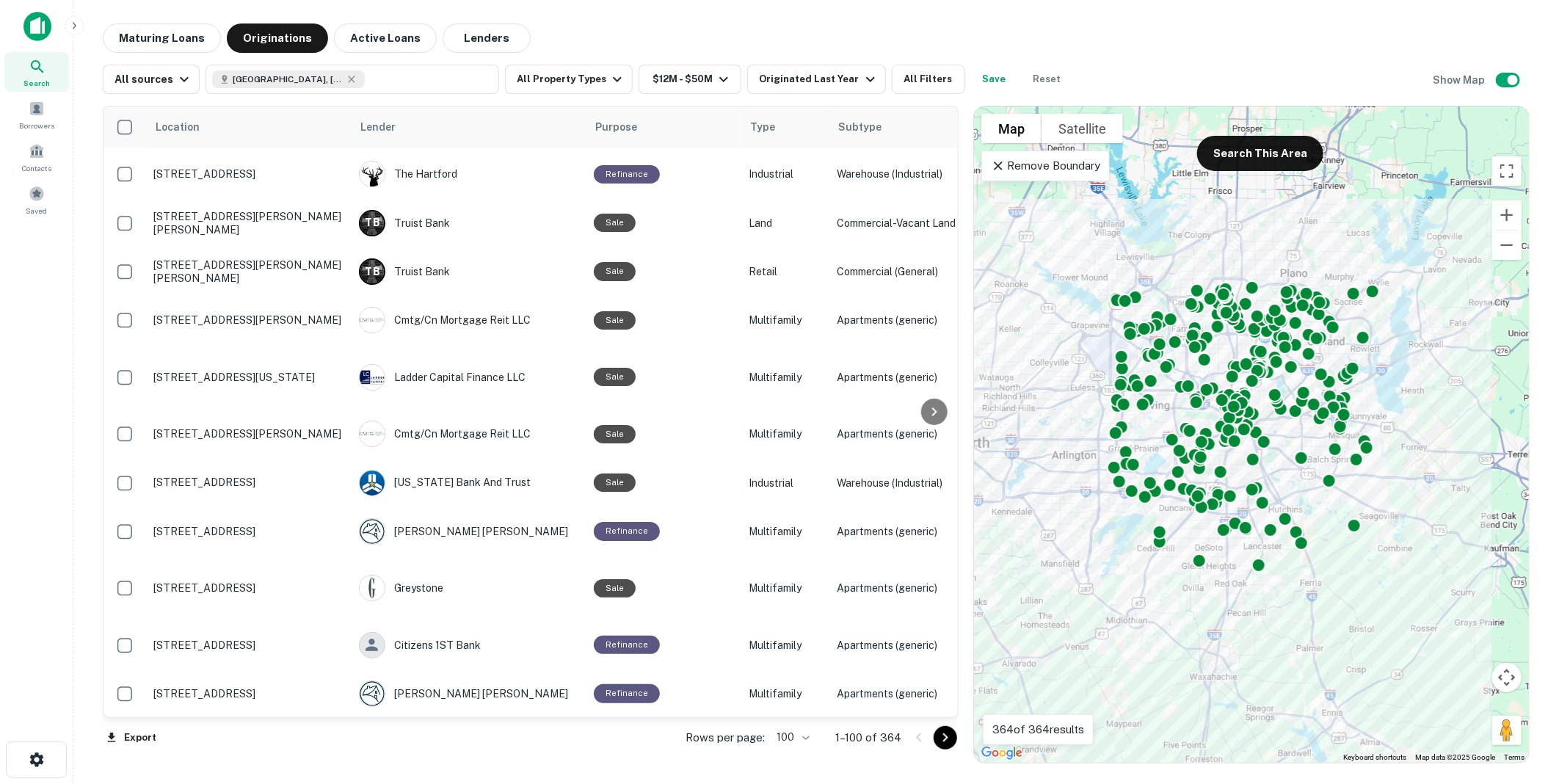
click at [943, 738] on icon "Go to next page" at bounding box center [945, 737] width 17 height 17
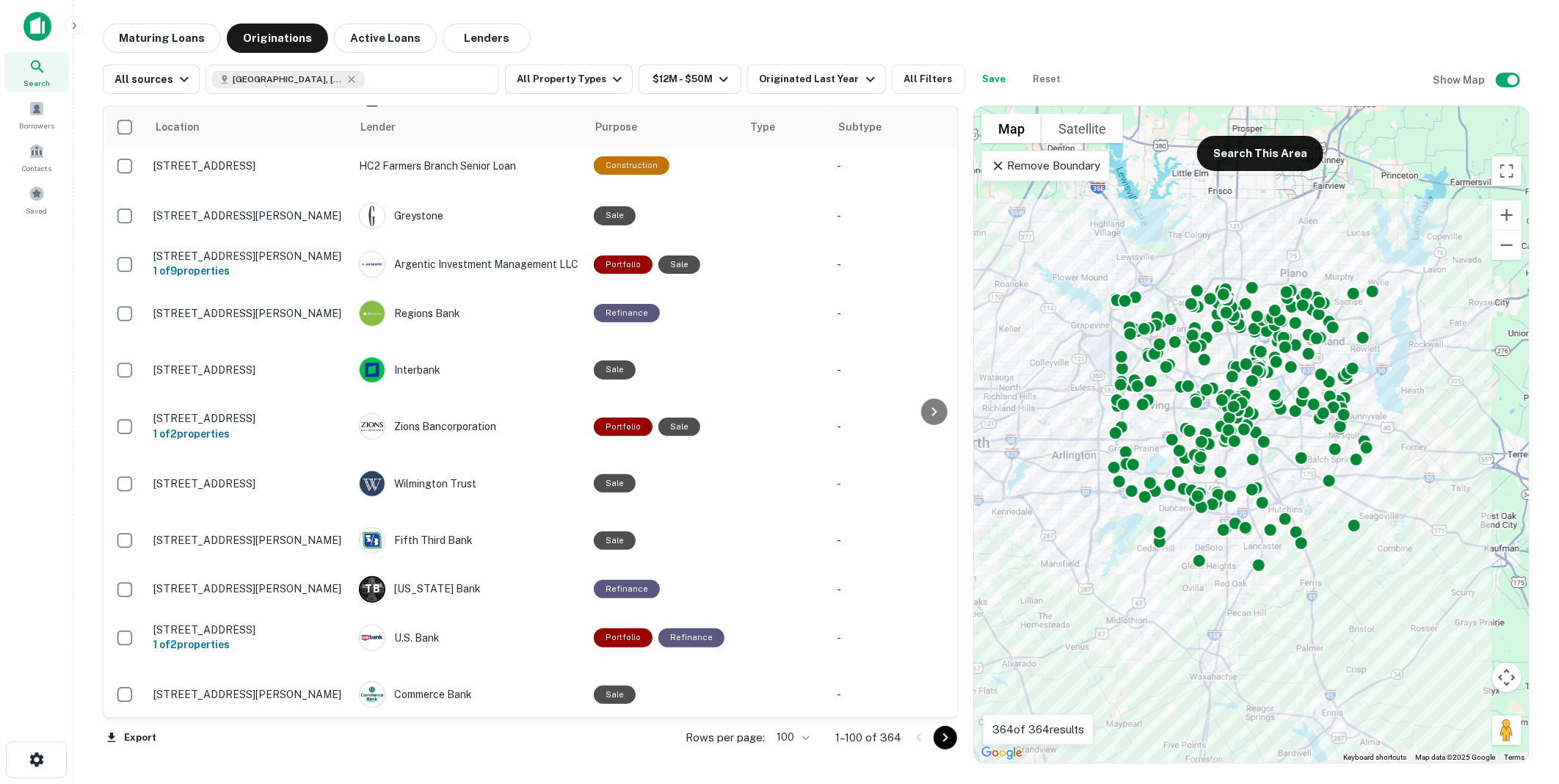
click at [948, 737] on icon "Go to next page" at bounding box center [945, 737] width 17 height 17
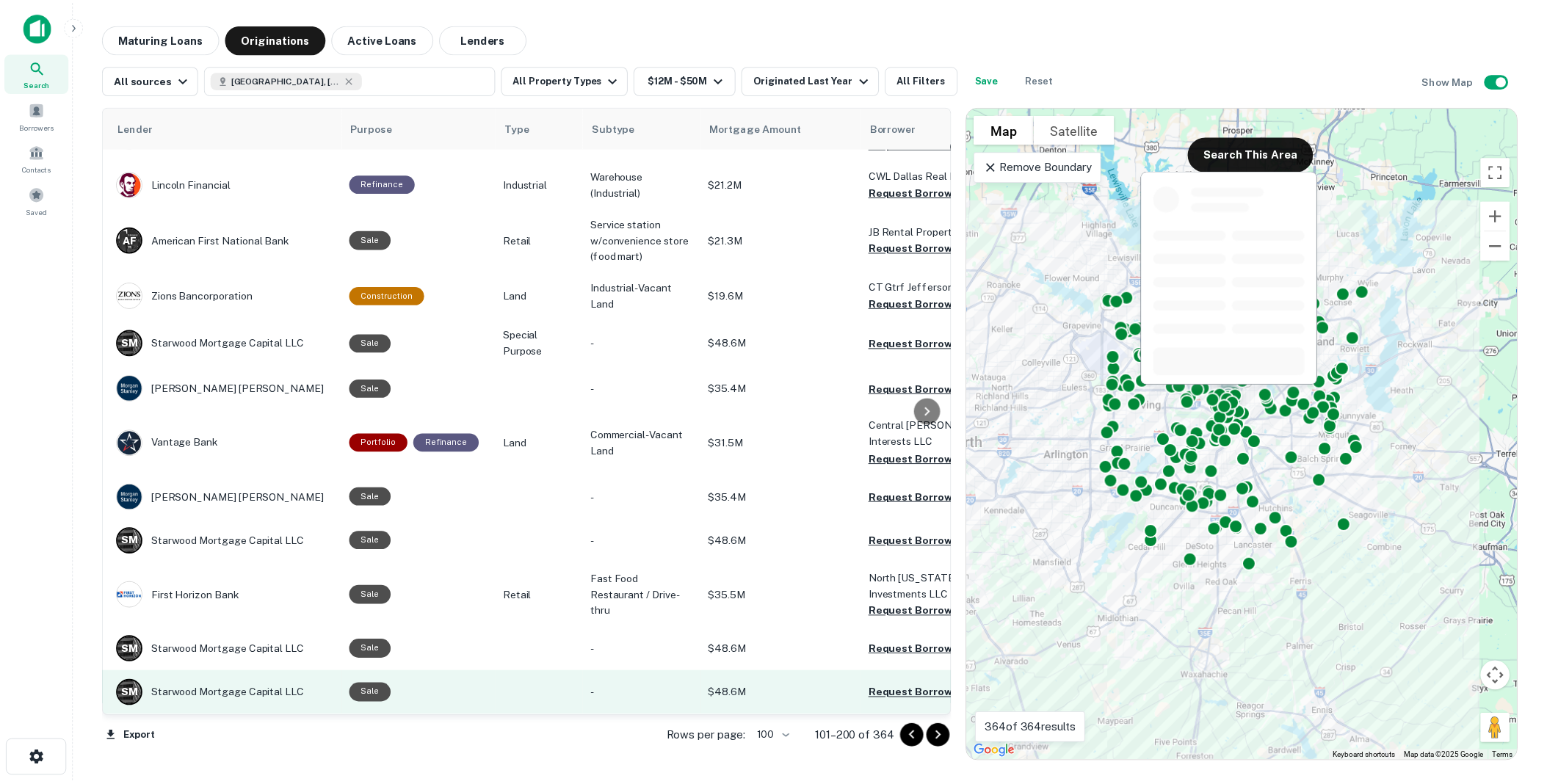
scroll to position [529, 0]
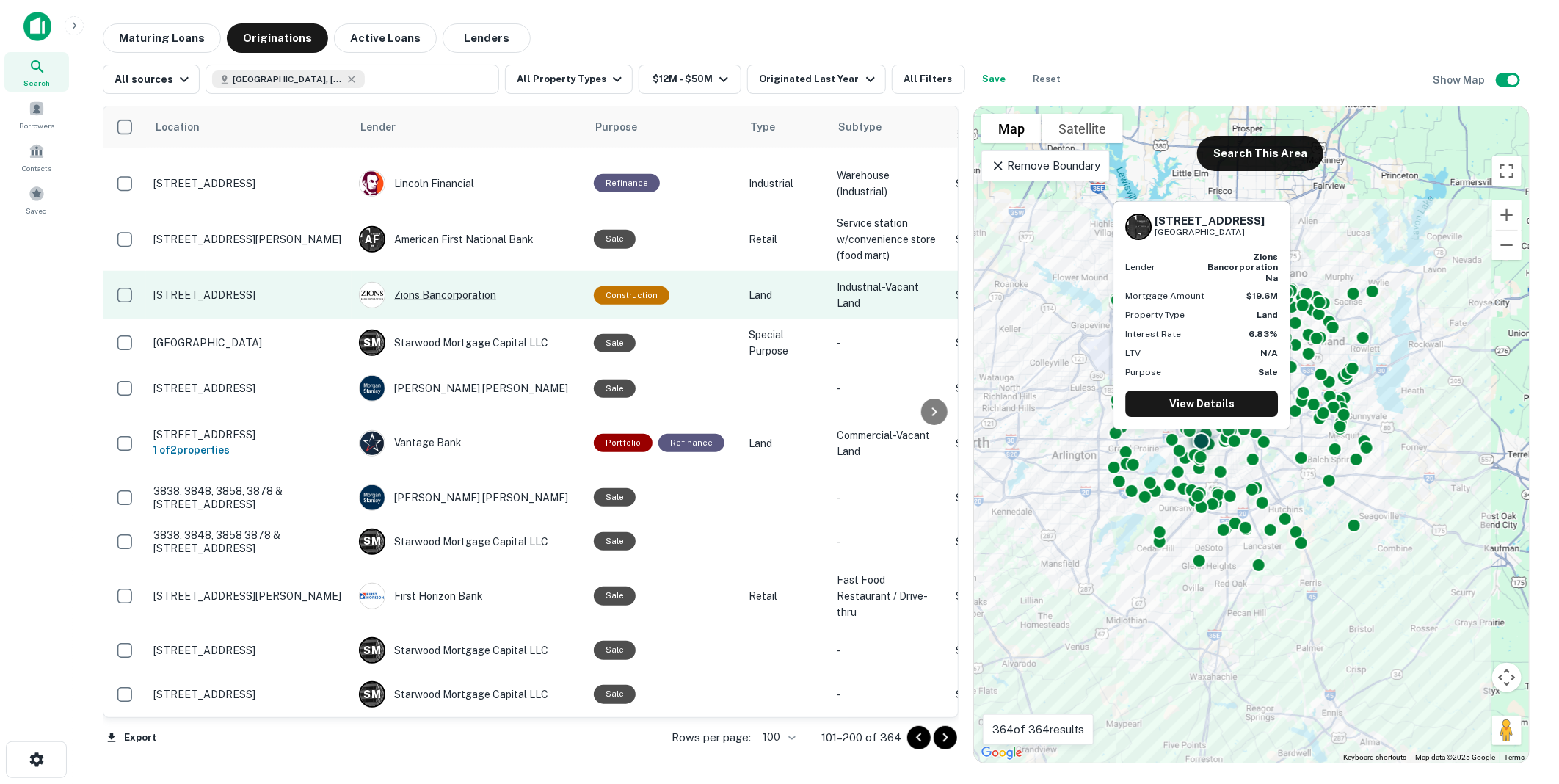
click at [436, 284] on div "Zions Bancorporation" at bounding box center [470, 294] width 221 height 26
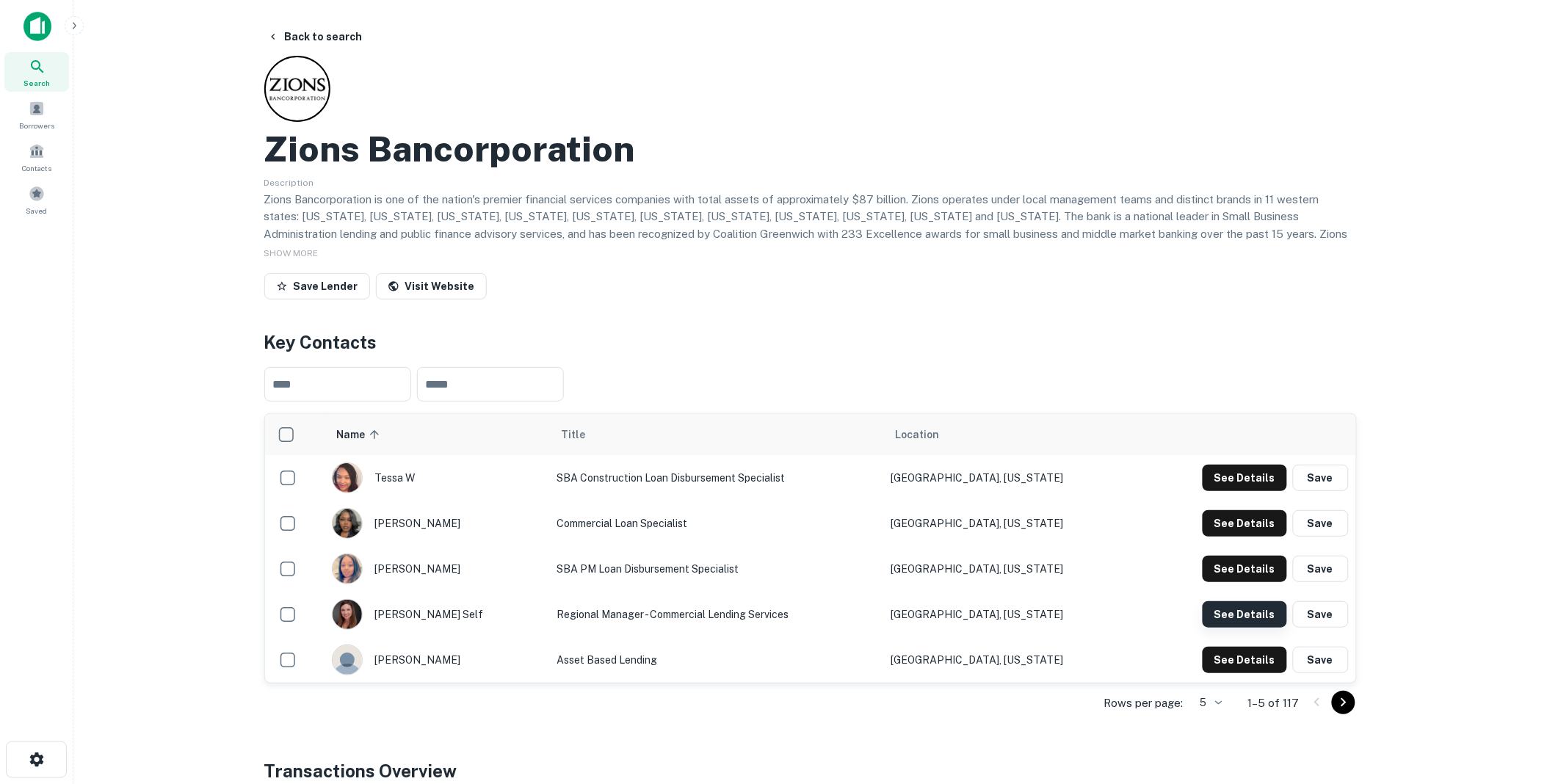
click at [1246, 610] on button "See Details" at bounding box center [1245, 614] width 85 height 26
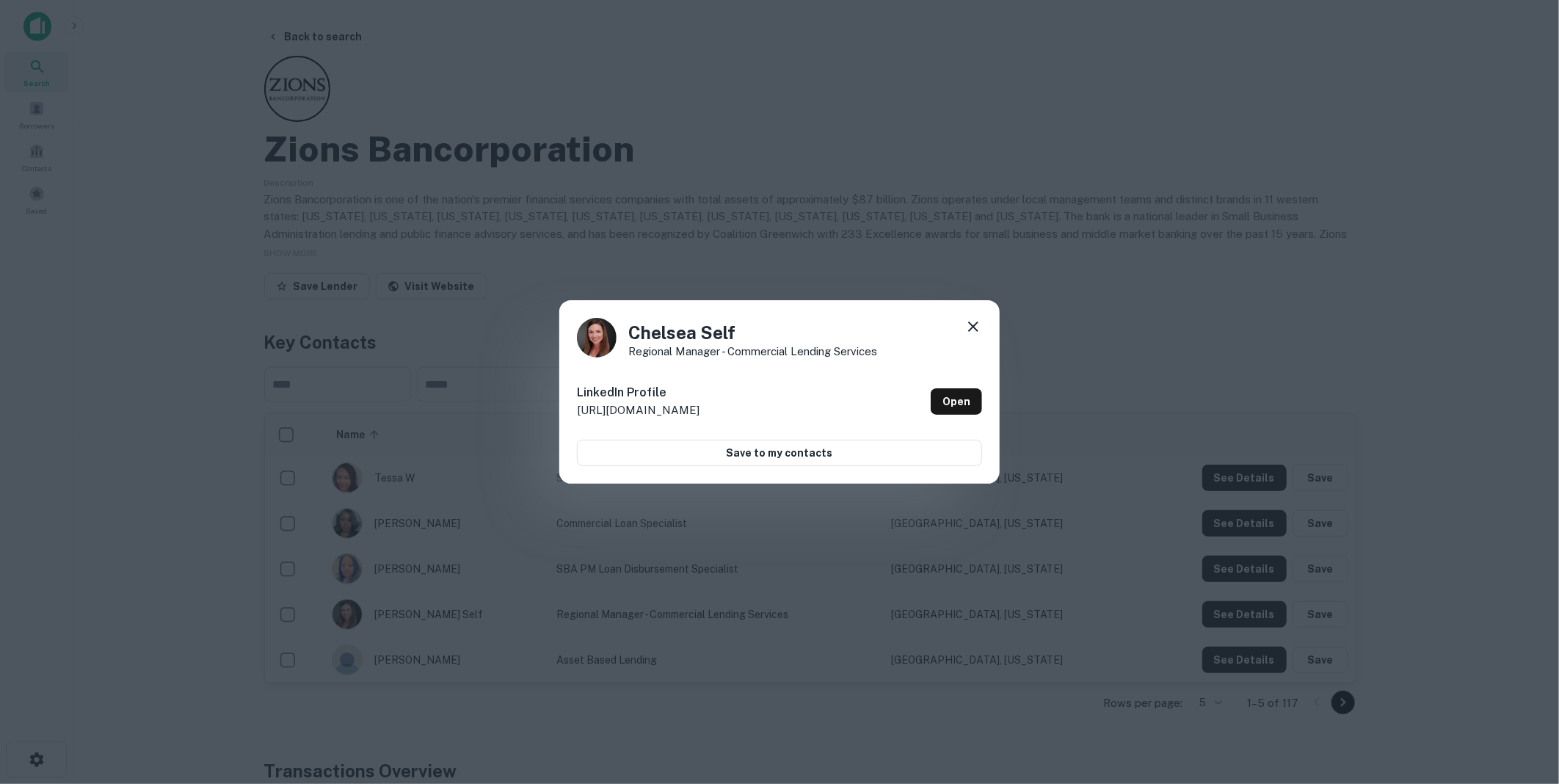
click at [977, 326] on icon at bounding box center [973, 326] width 17 height 17
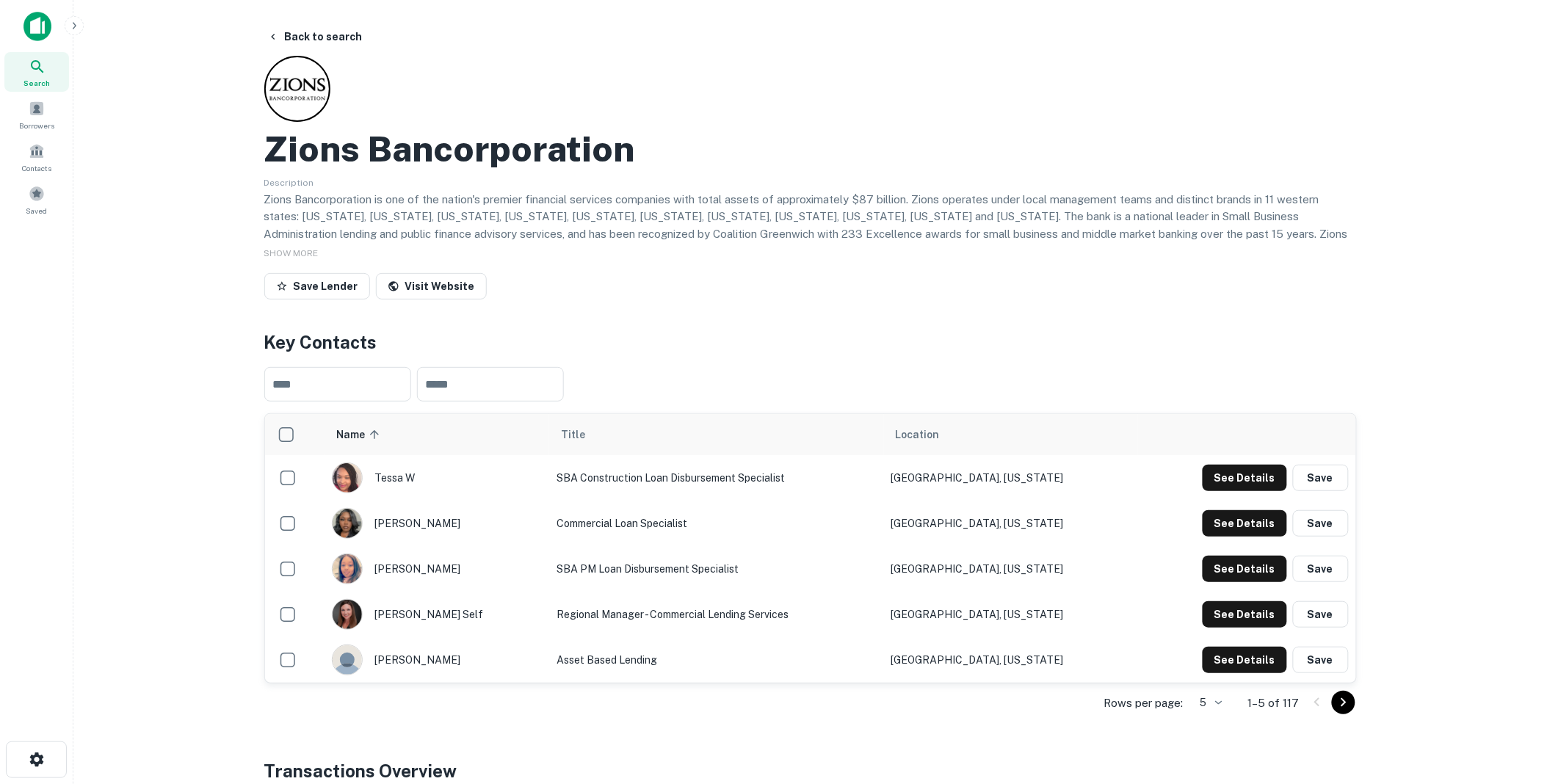
click at [1343, 698] on icon "Go to next page" at bounding box center [1344, 702] width 17 height 17
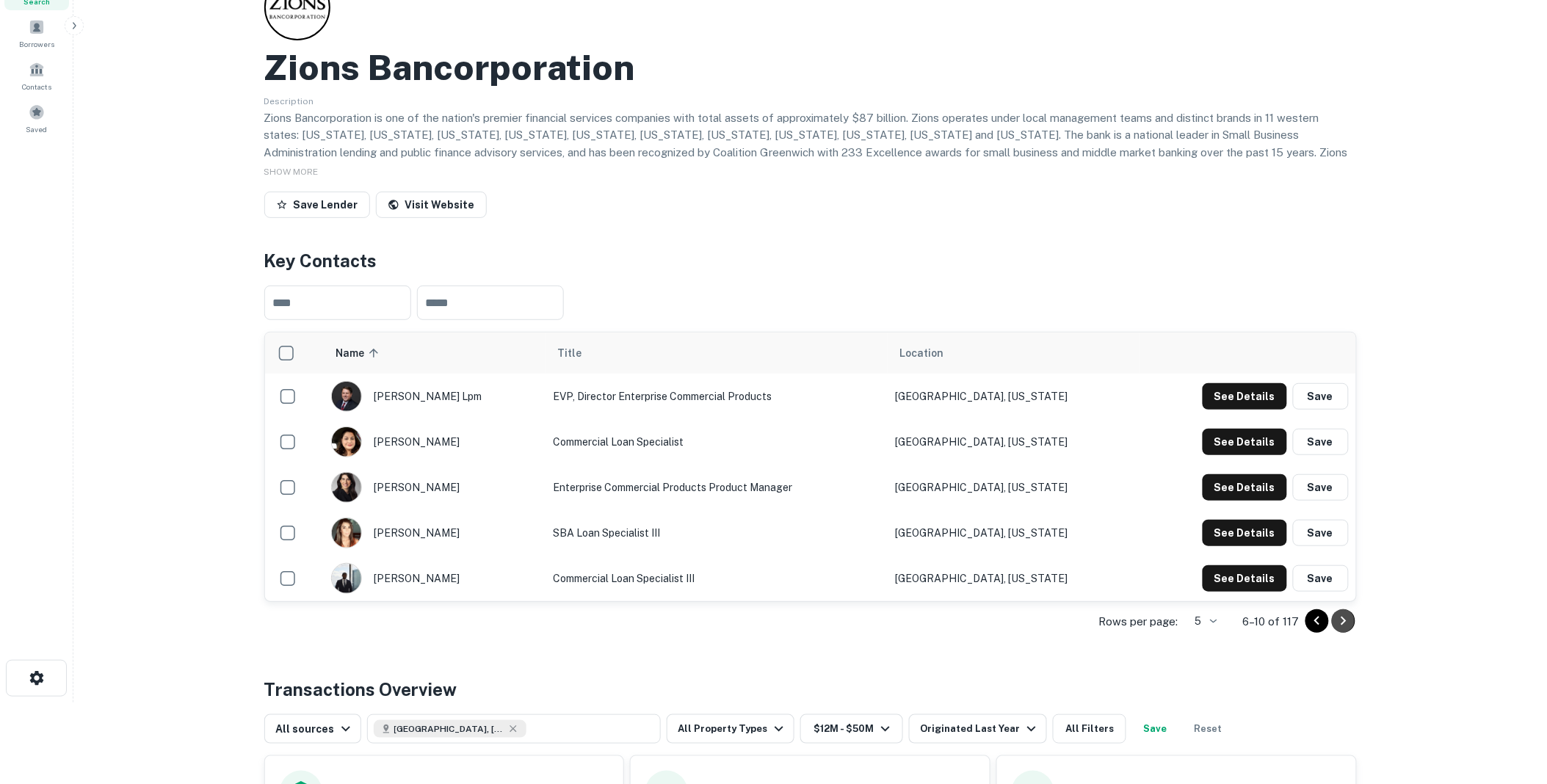
click at [1344, 621] on icon "Go to next page" at bounding box center [1344, 620] width 17 height 17
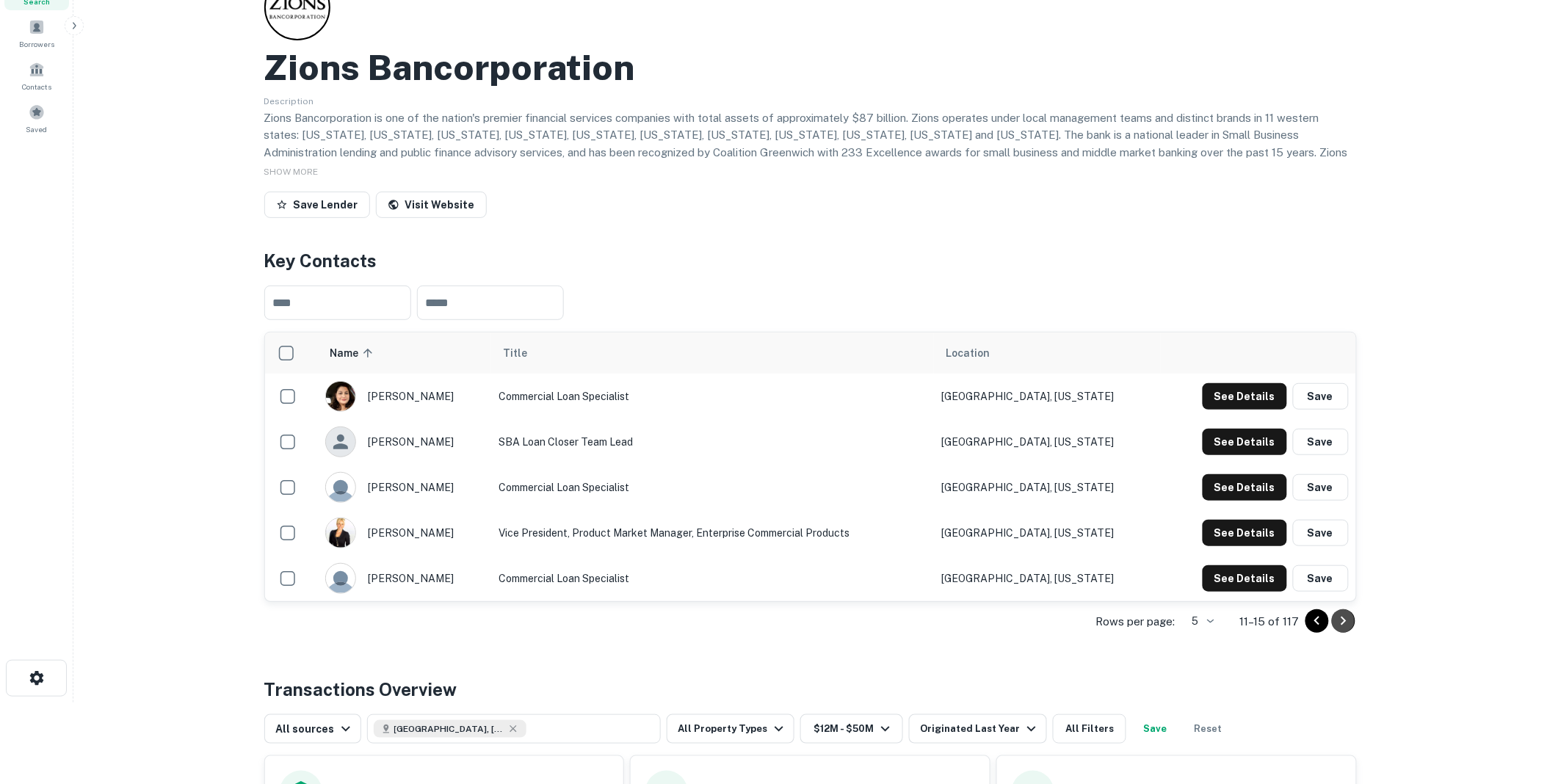
click at [1345, 618] on icon "Go to next page" at bounding box center [1344, 620] width 17 height 17
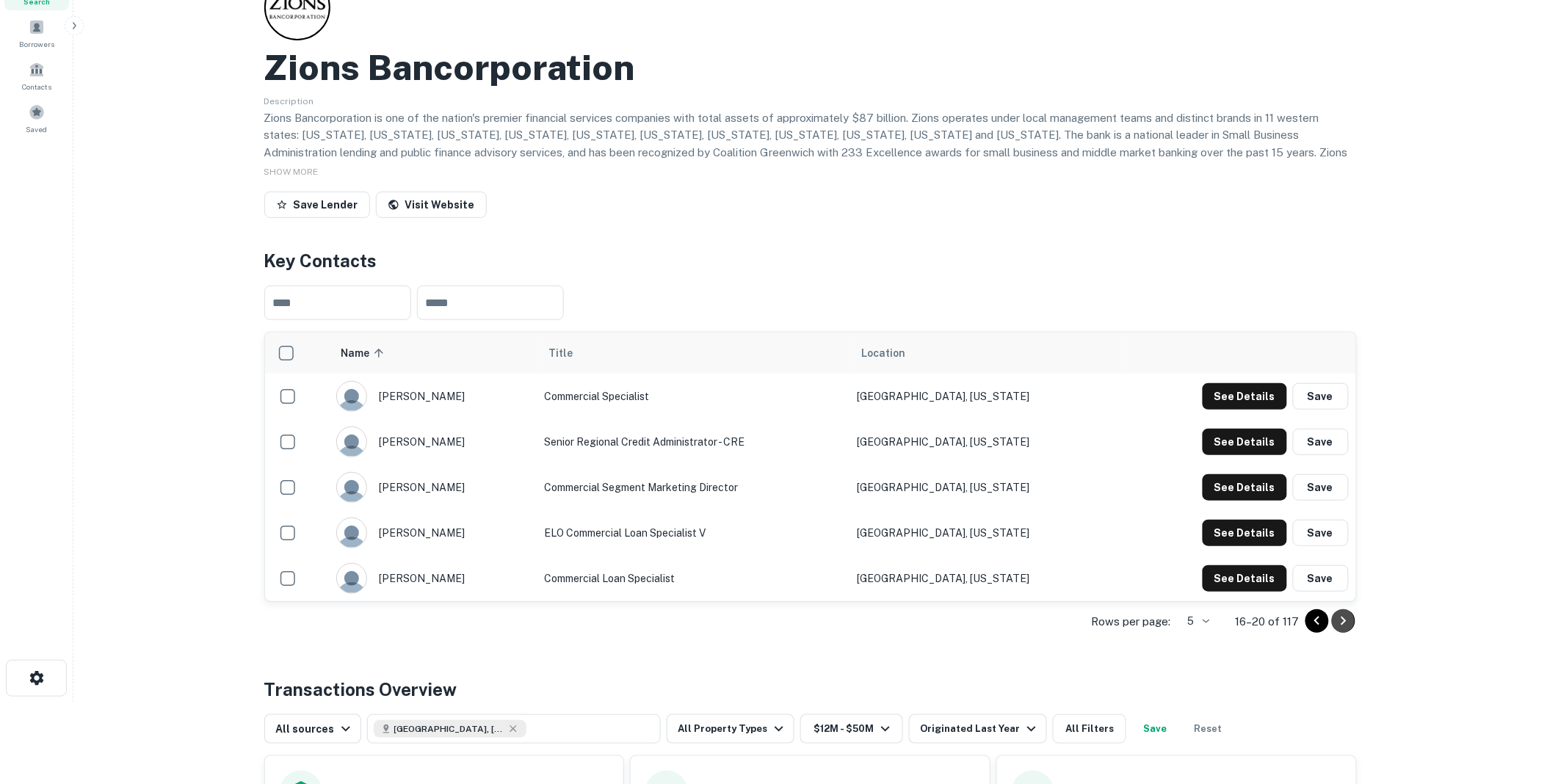
click at [1343, 619] on icon "Go to next page" at bounding box center [1344, 621] width 5 height 9
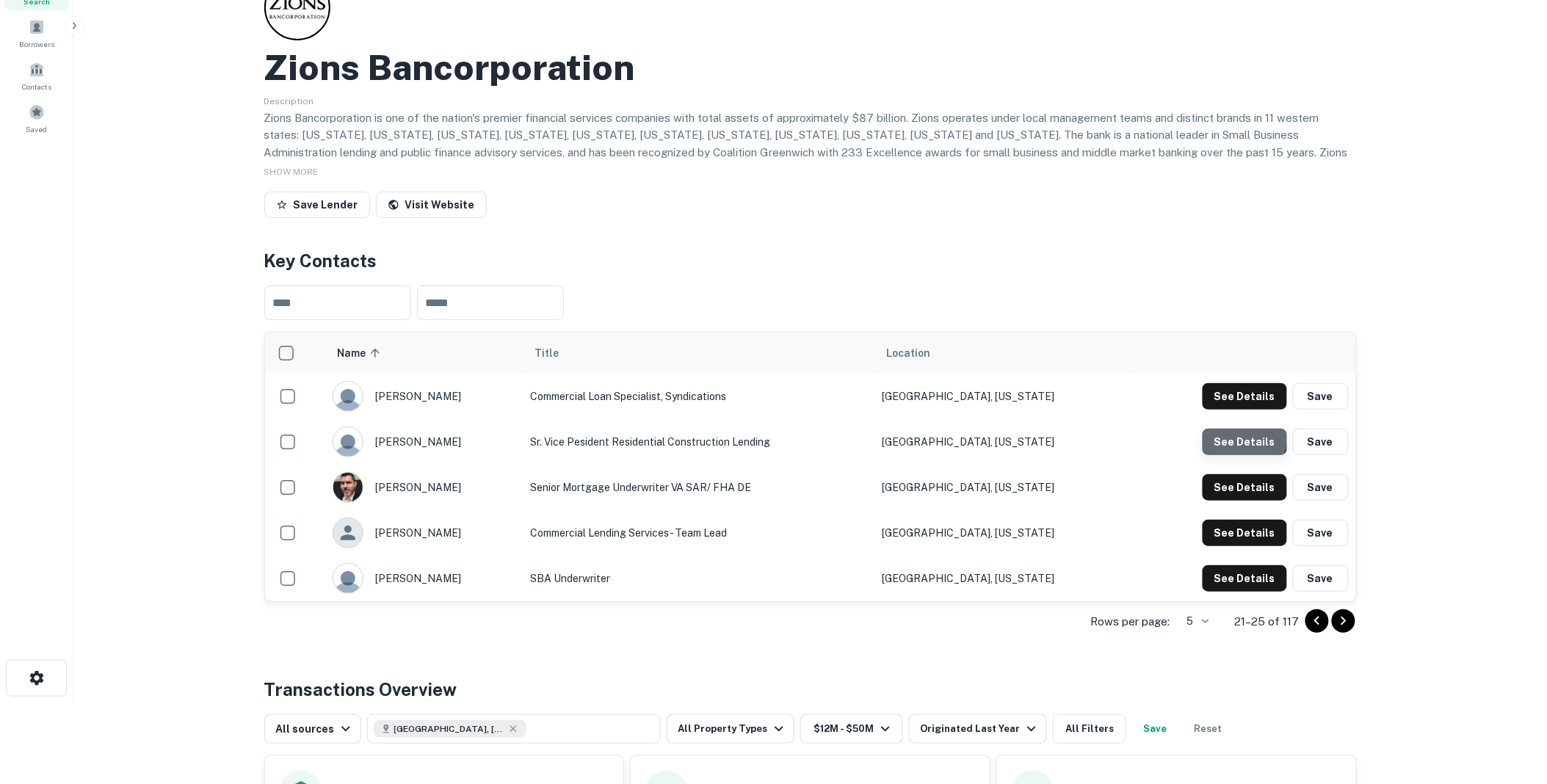
click at [1246, 438] on button "See Details" at bounding box center [1245, 441] width 85 height 26
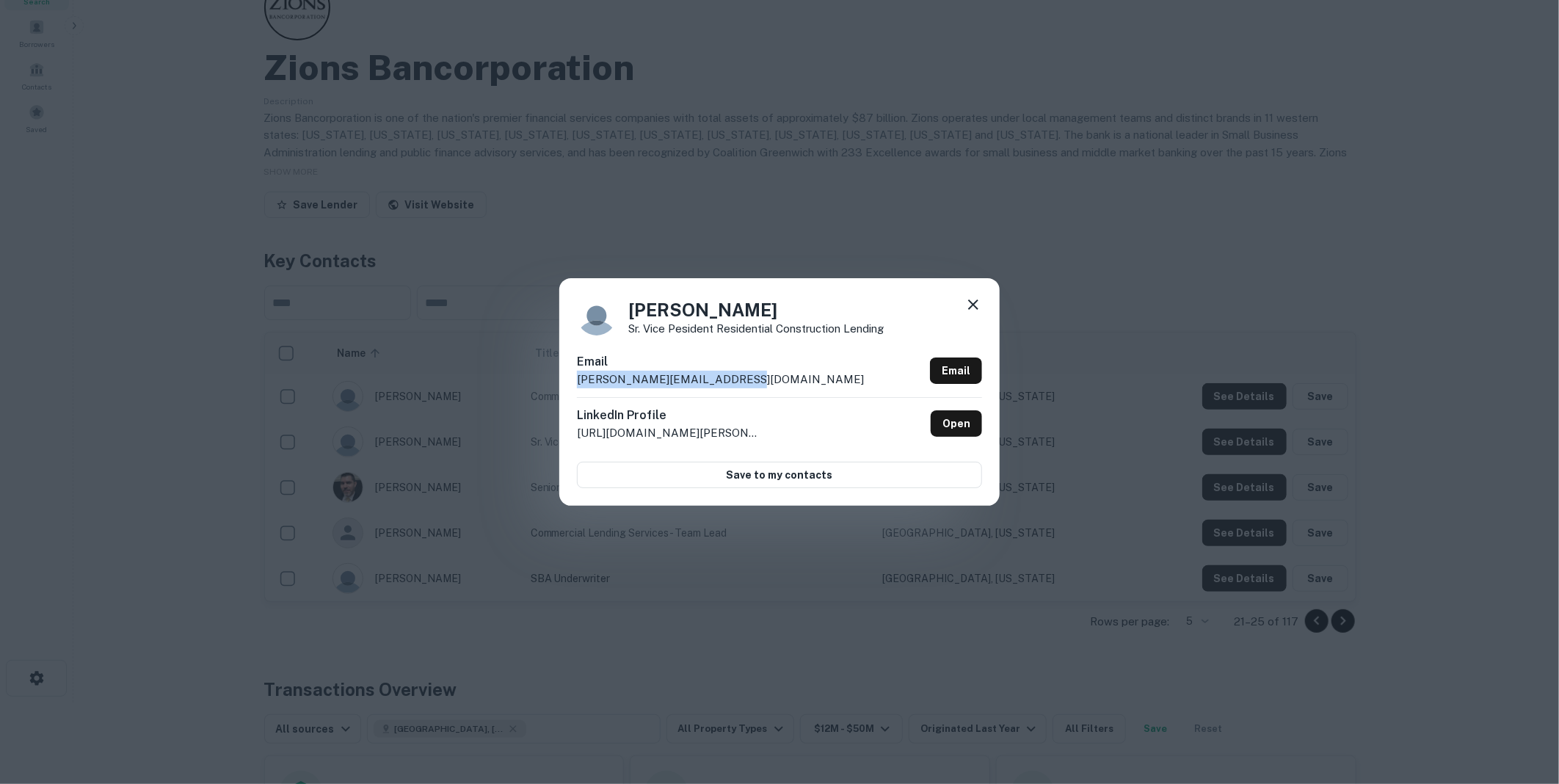
drag, startPoint x: 744, startPoint y: 376, endPoint x: 571, endPoint y: 380, distance: 173.0
click at [571, 380] on div "Brian Mica Sr. Vice Pesident Residential Construction Lending Email brian.mica@…" at bounding box center [780, 392] width 440 height 228
drag, startPoint x: 571, startPoint y: 380, endPoint x: 624, endPoint y: 379, distance: 53.0
copy p "brian.mica@zionsbancorp.com"
click at [952, 422] on link "Open" at bounding box center [956, 423] width 51 height 26
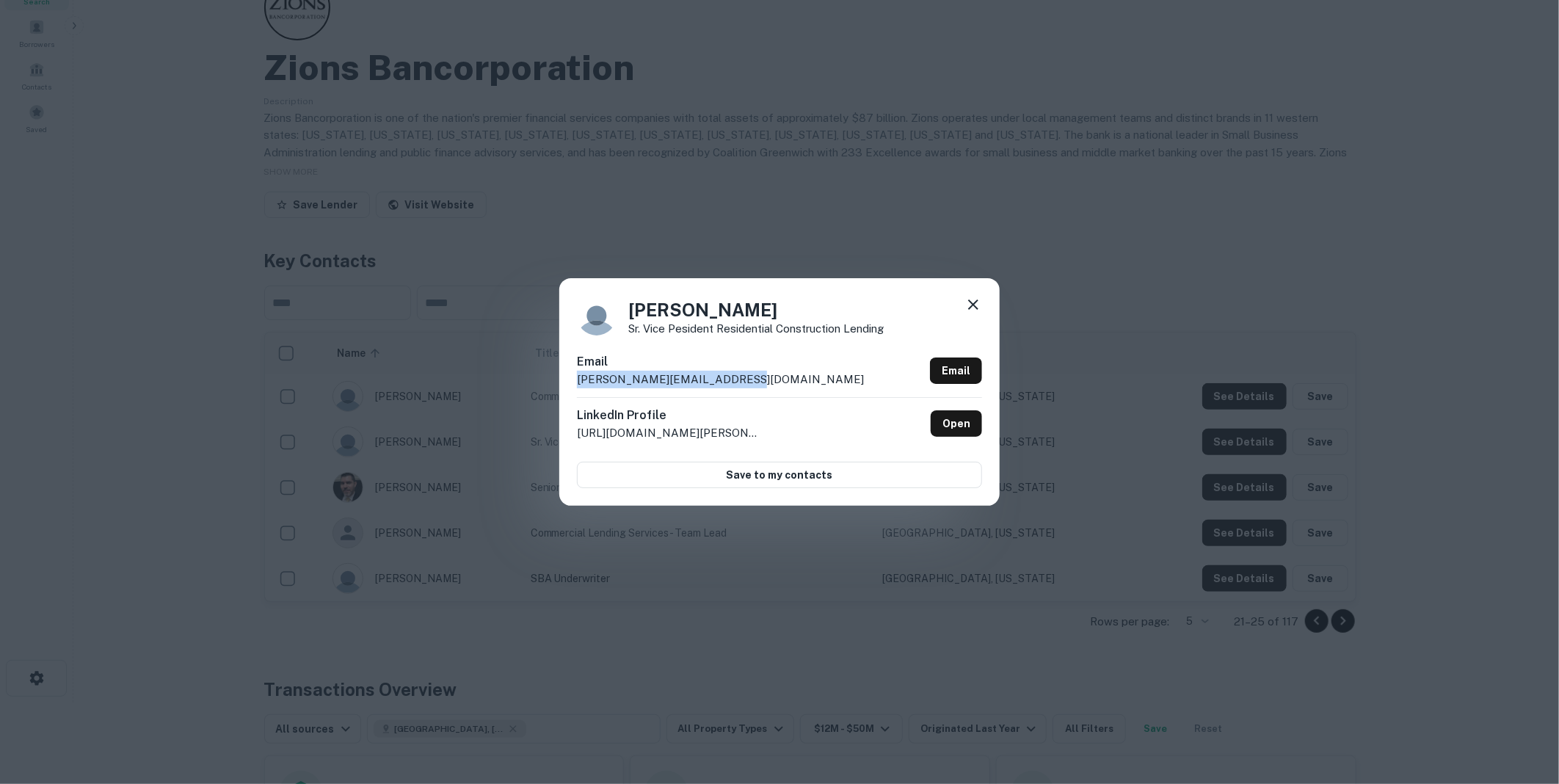
click at [974, 302] on icon at bounding box center [973, 304] width 17 height 17
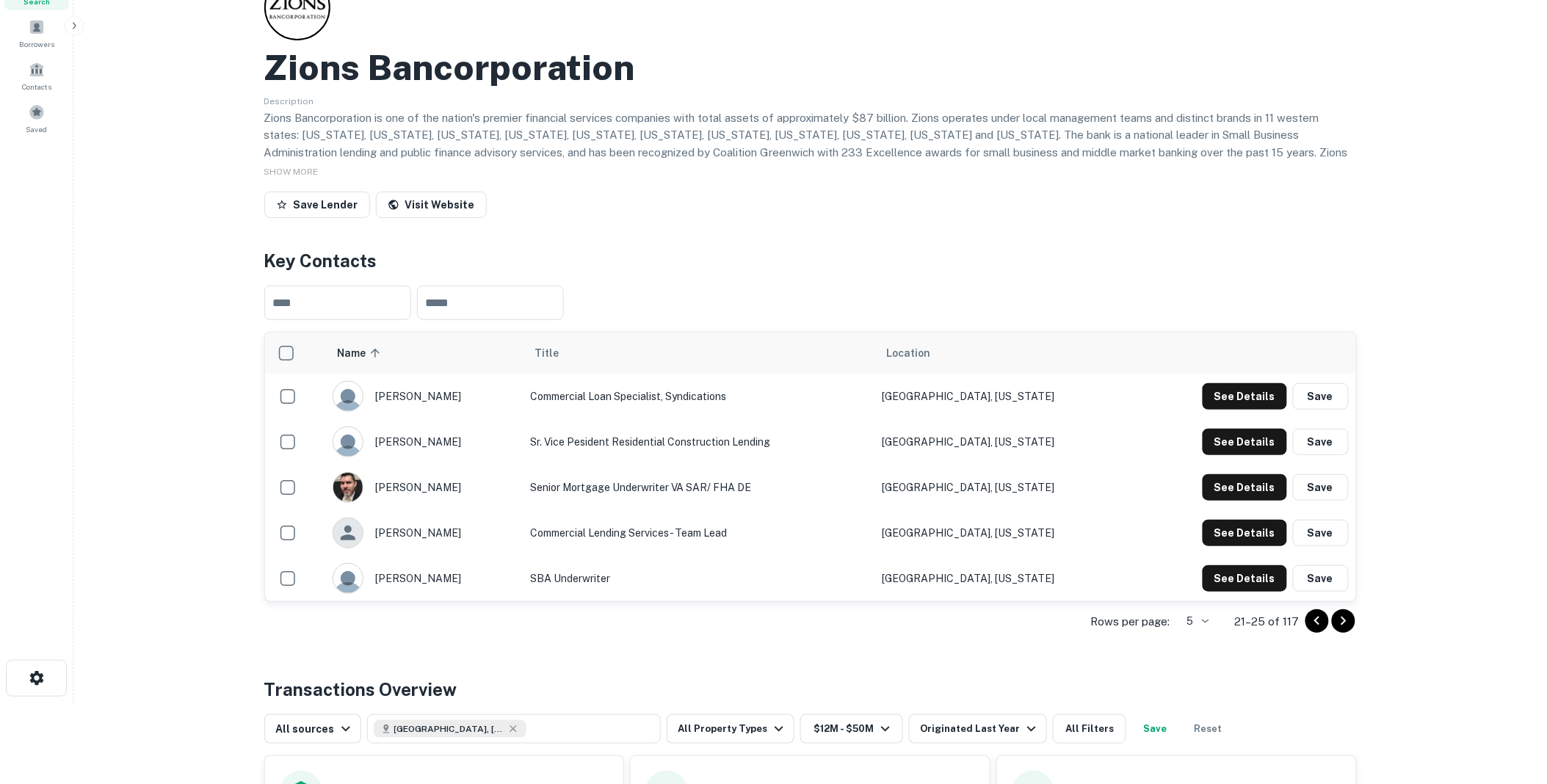
click at [1340, 619] on icon "Go to next page" at bounding box center [1344, 620] width 17 height 17
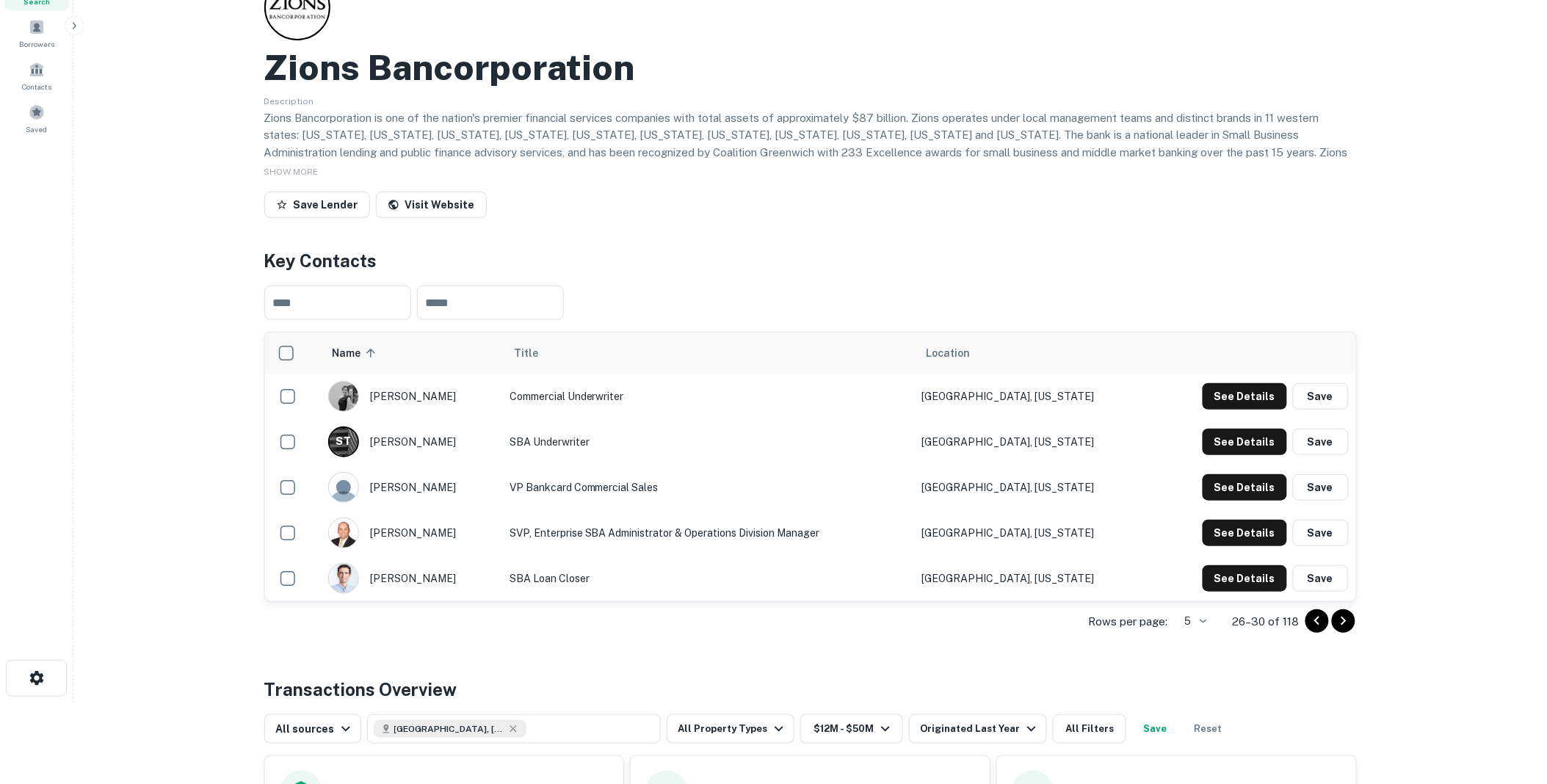
click at [1345, 617] on icon "Go to next page" at bounding box center [1344, 620] width 17 height 17
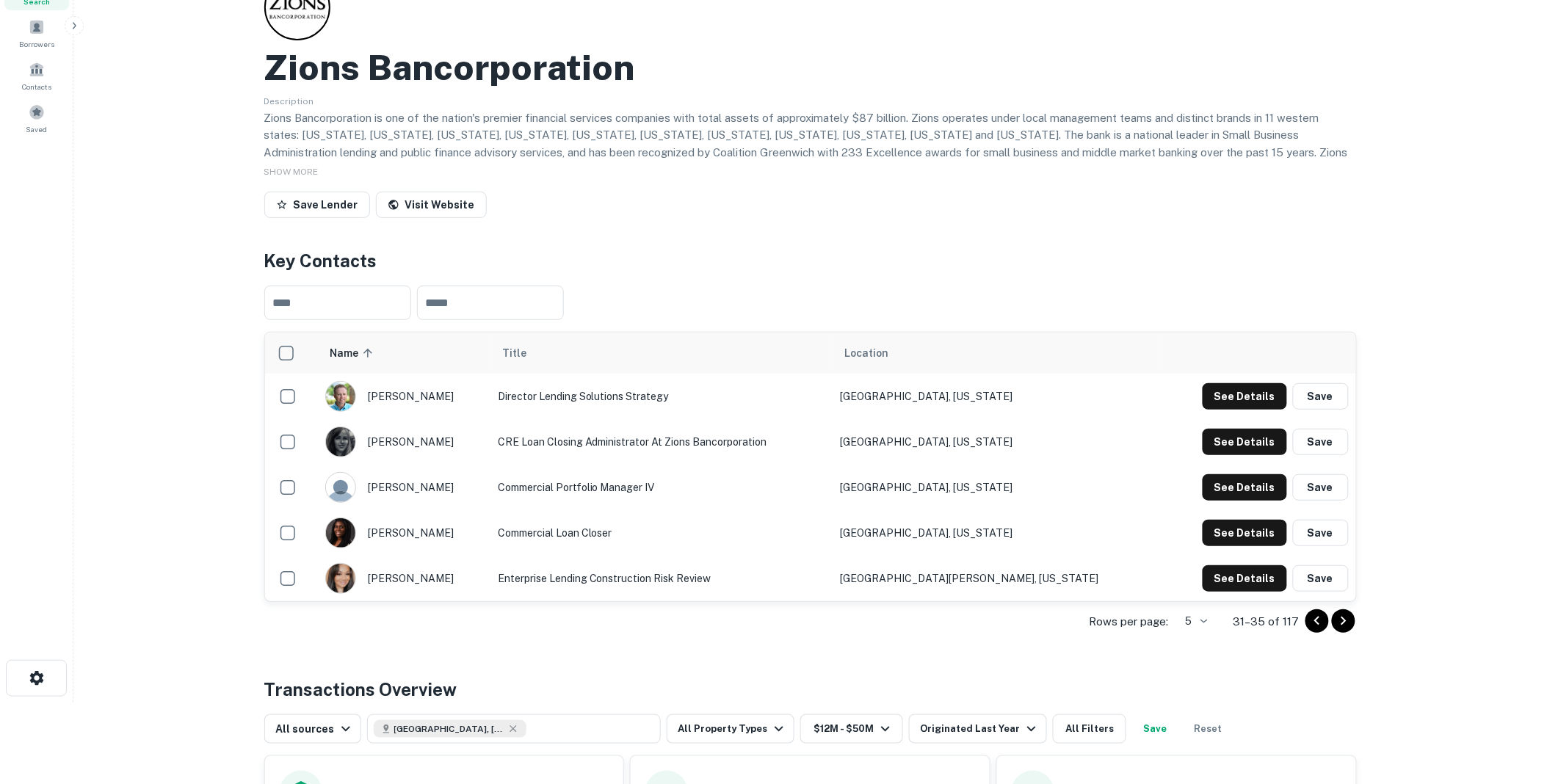
click at [1345, 617] on icon "Go to next page" at bounding box center [1344, 620] width 17 height 17
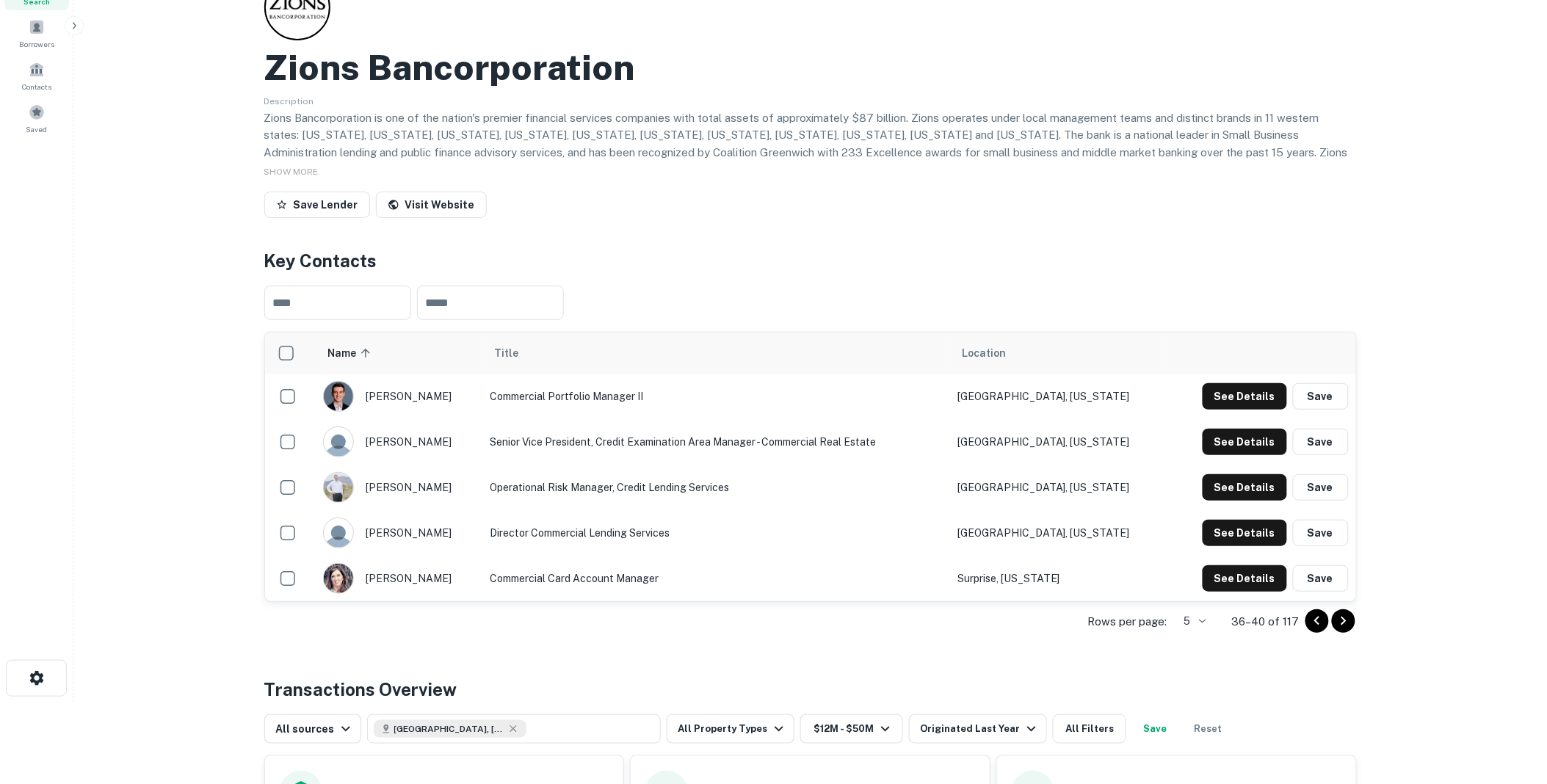
click at [1345, 618] on icon "Go to next page" at bounding box center [1344, 620] width 17 height 17
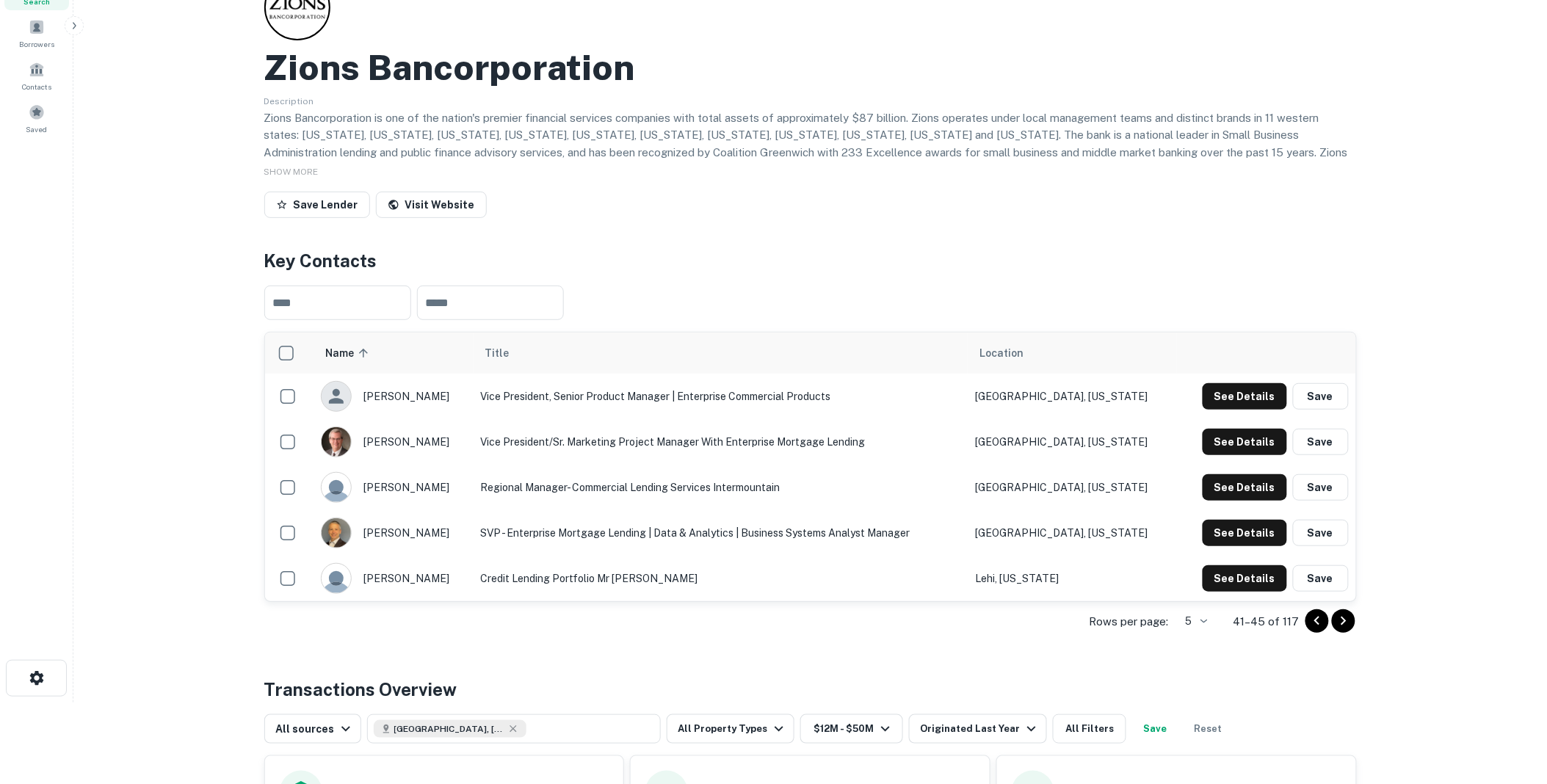
click at [1345, 618] on icon "Go to next page" at bounding box center [1344, 620] width 17 height 17
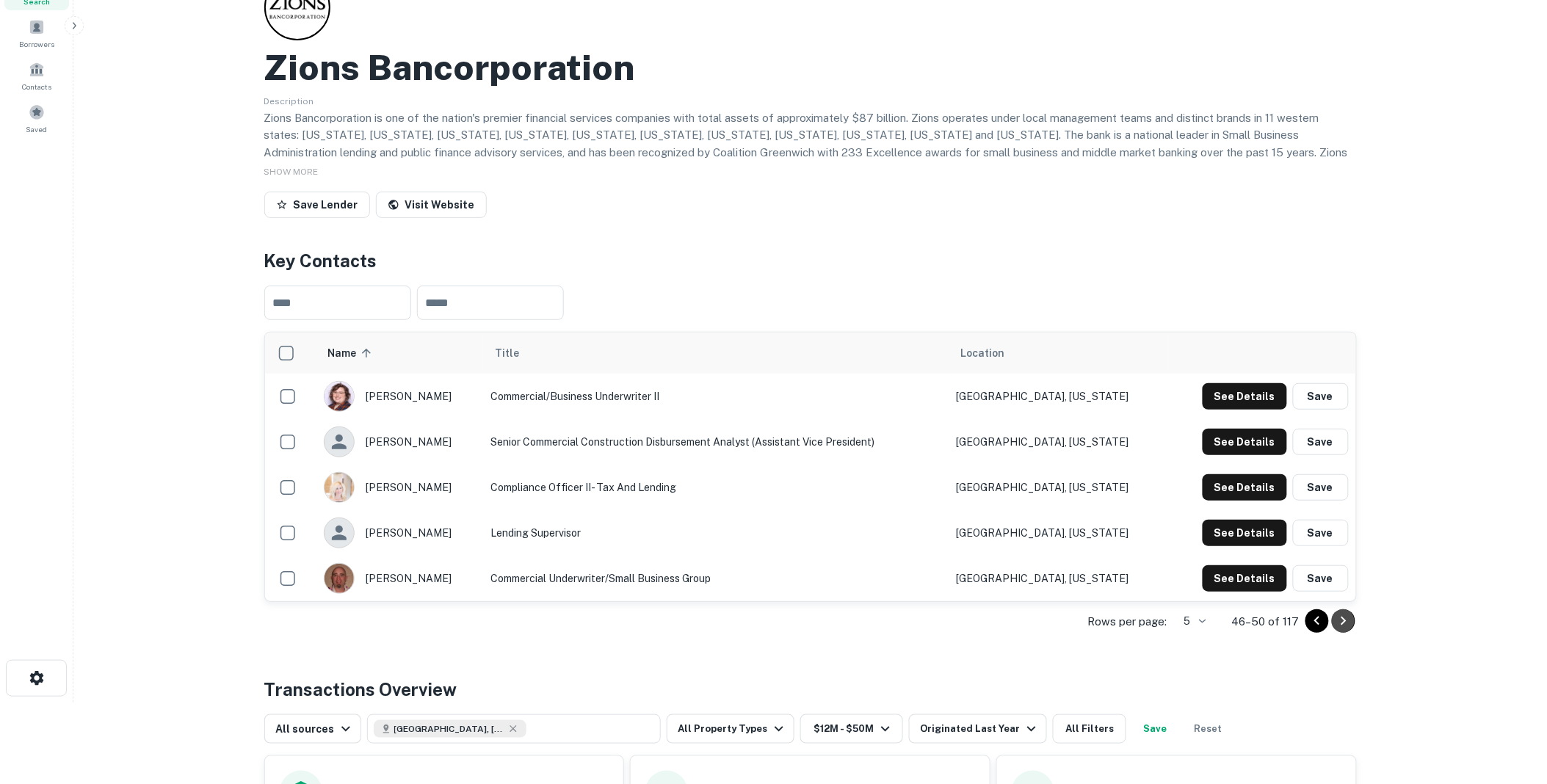
click at [1345, 618] on icon "Go to next page" at bounding box center [1344, 620] width 17 height 17
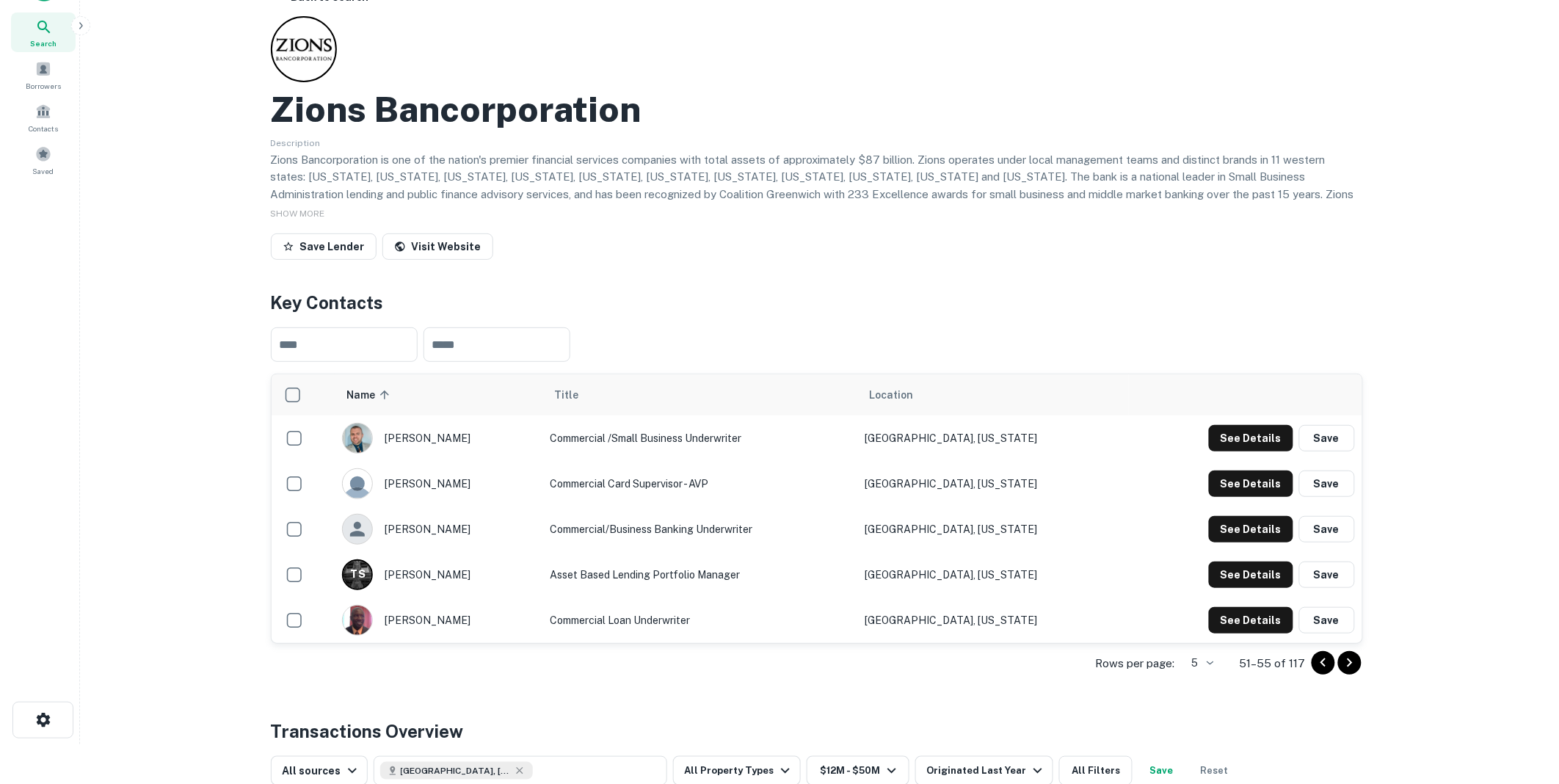
scroll to position [0, 0]
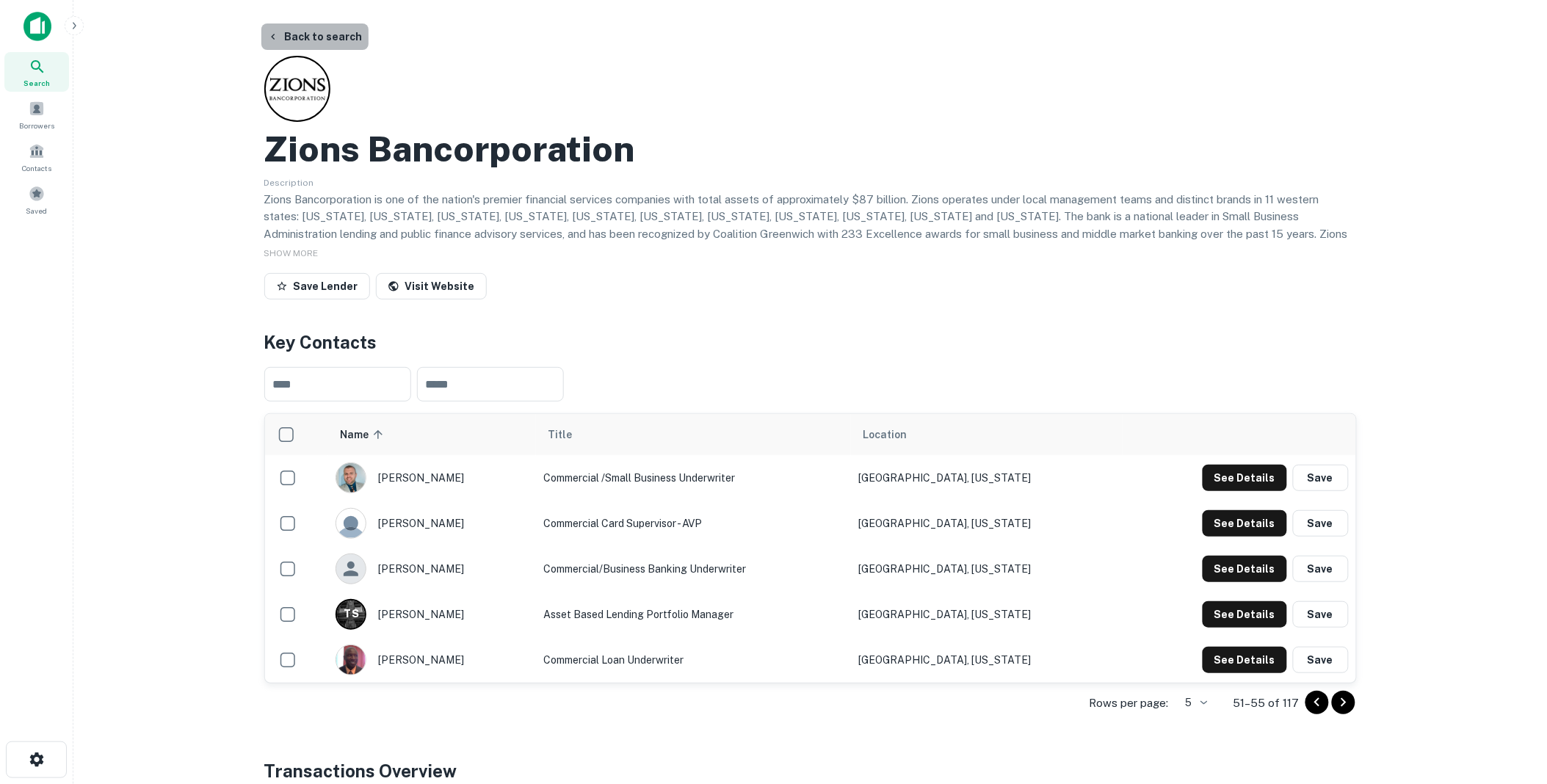
click at [332, 33] on button "Back to search" at bounding box center [316, 36] width 108 height 26
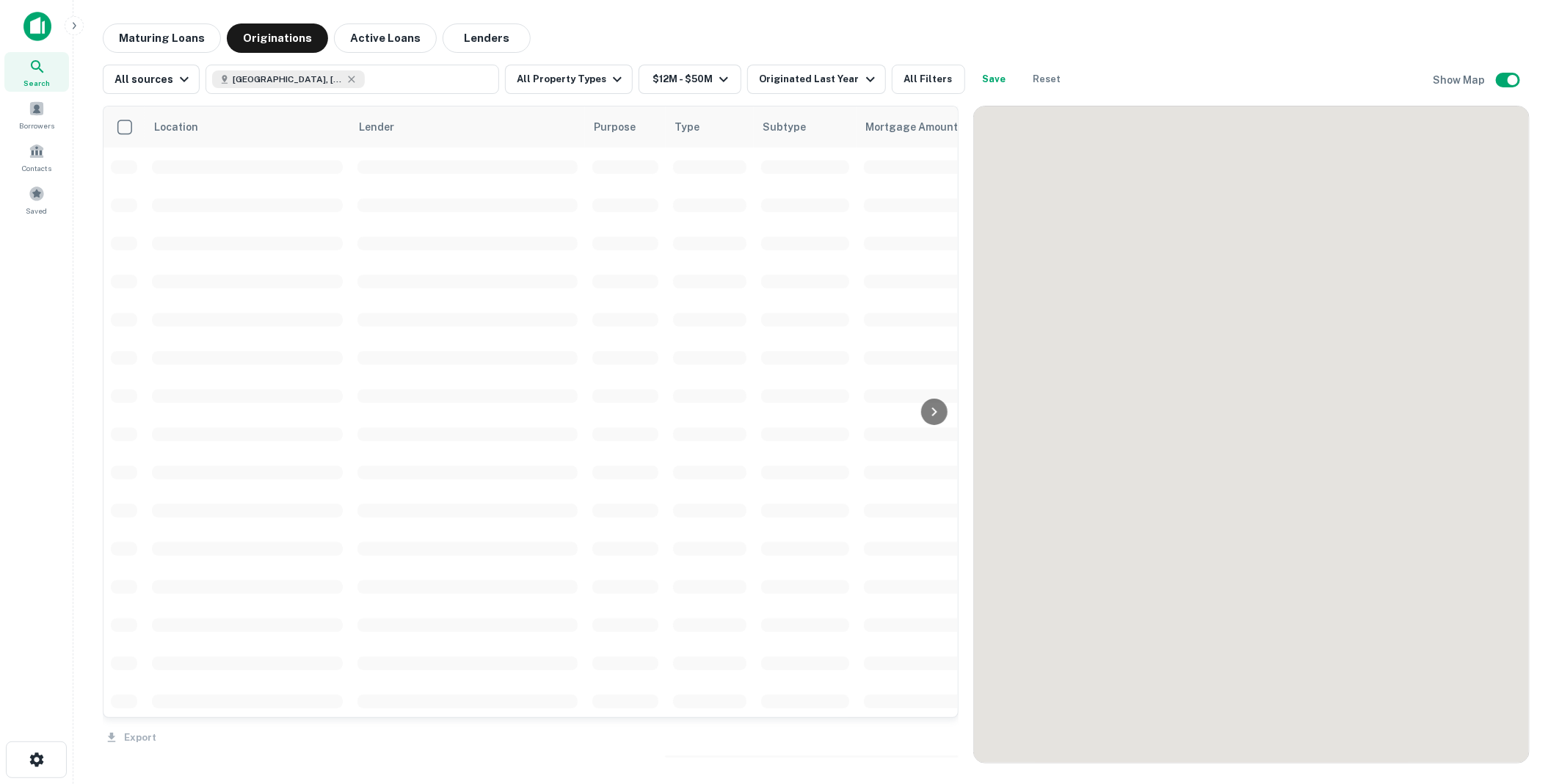
scroll to position [529, 0]
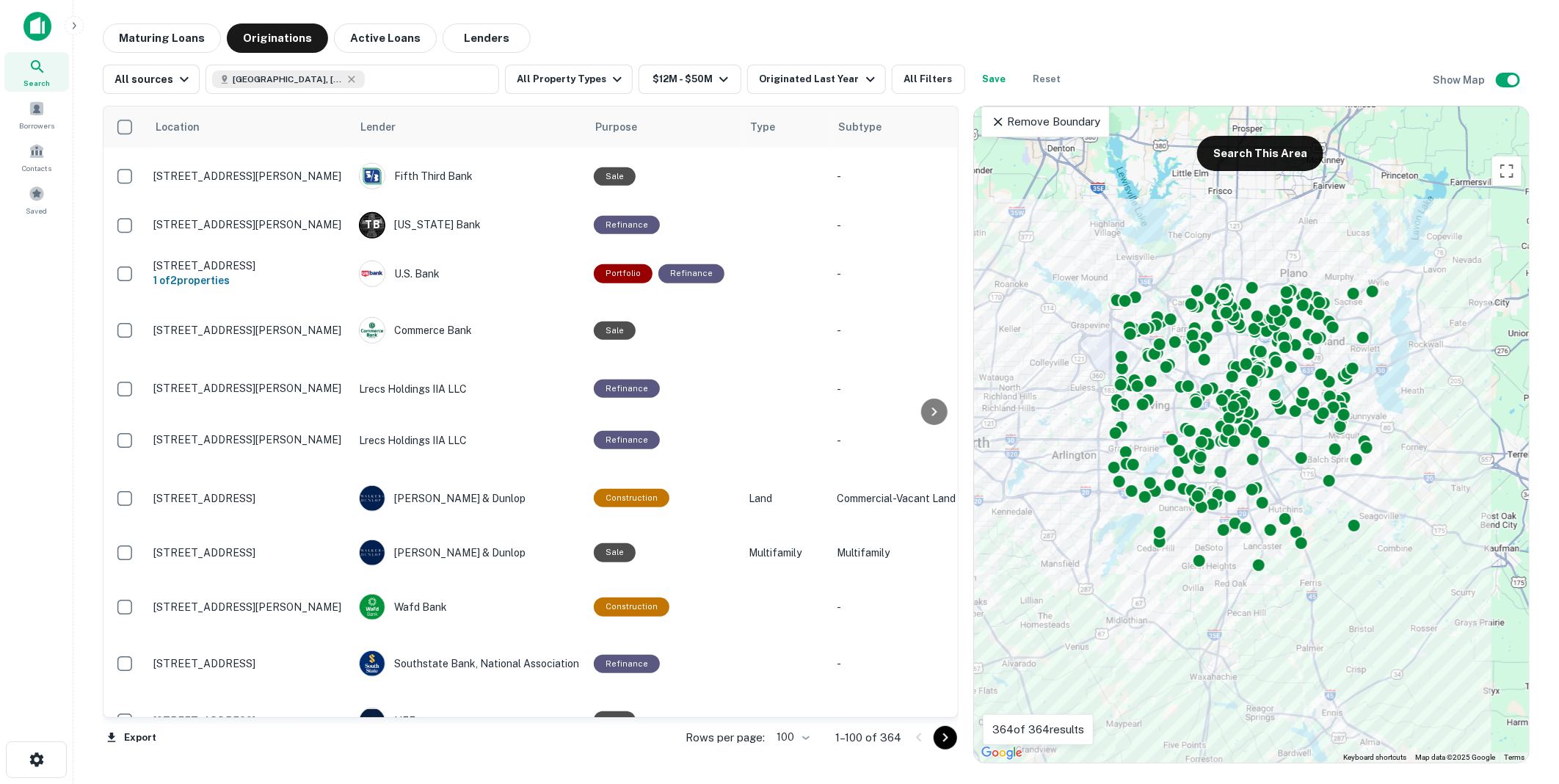
click at [943, 734] on icon "Go to next page" at bounding box center [945, 737] width 17 height 17
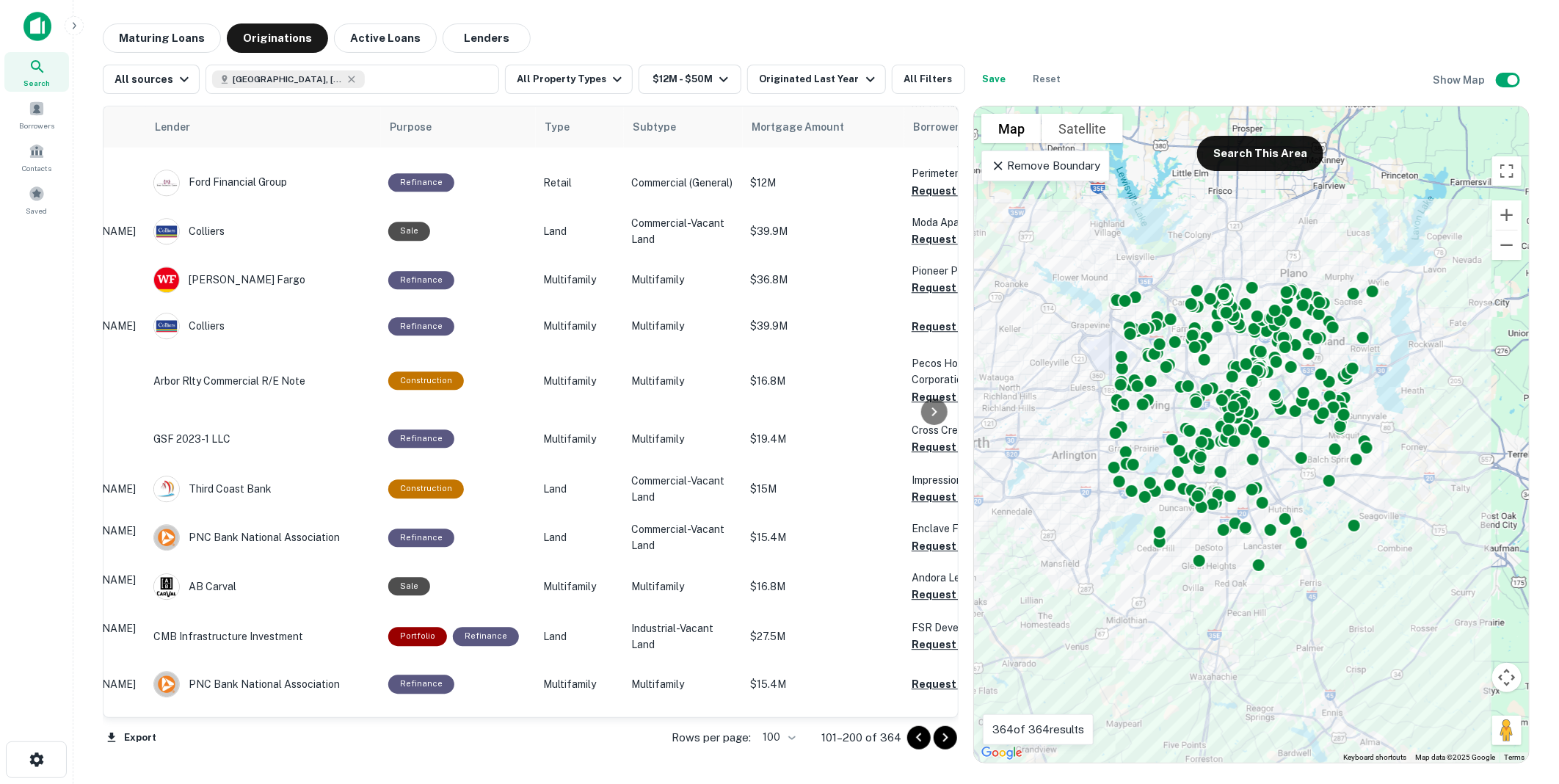
scroll to position [2420, 0]
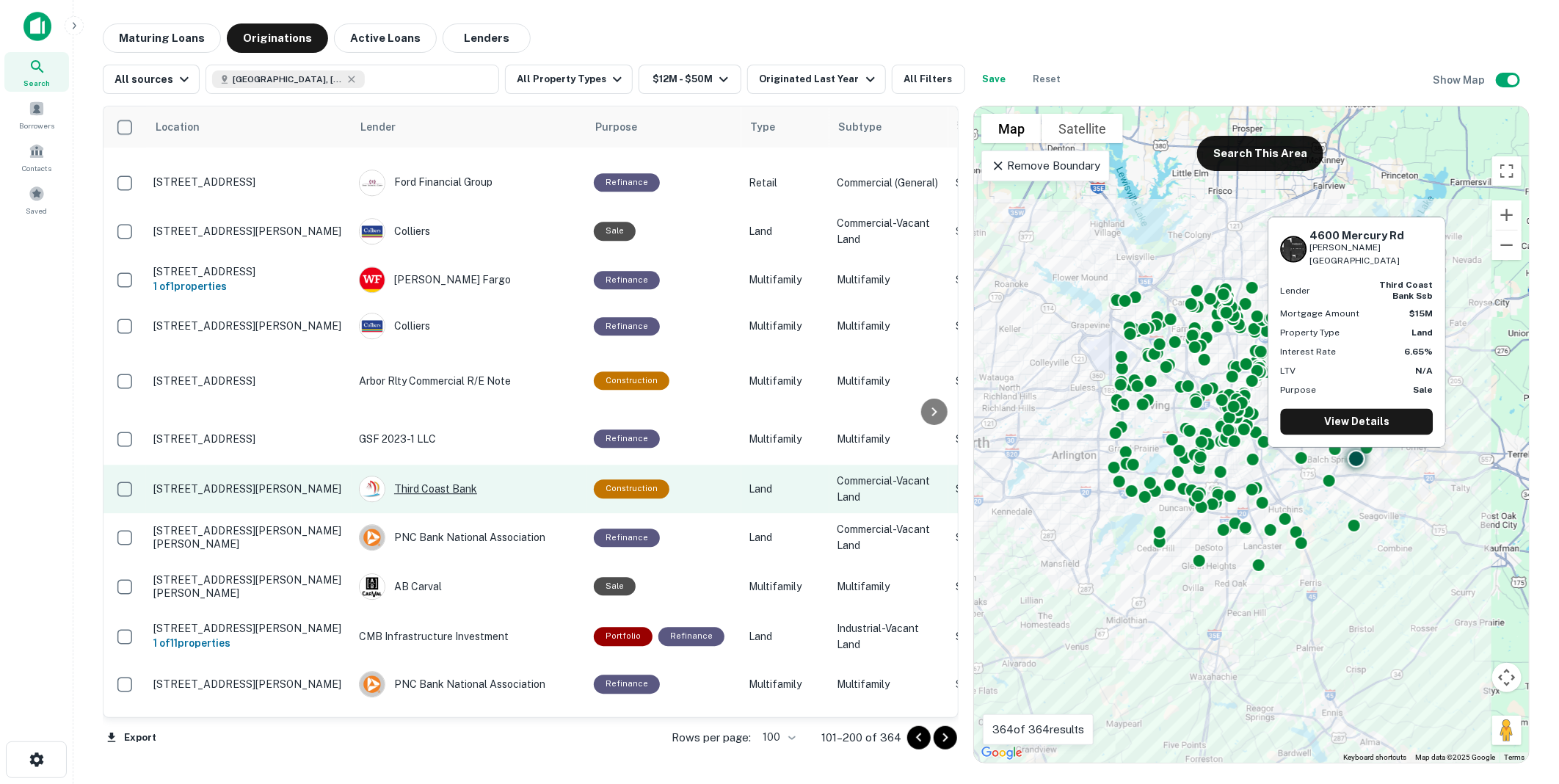
click at [438, 476] on div "Third Coast Bank" at bounding box center [470, 489] width 221 height 26
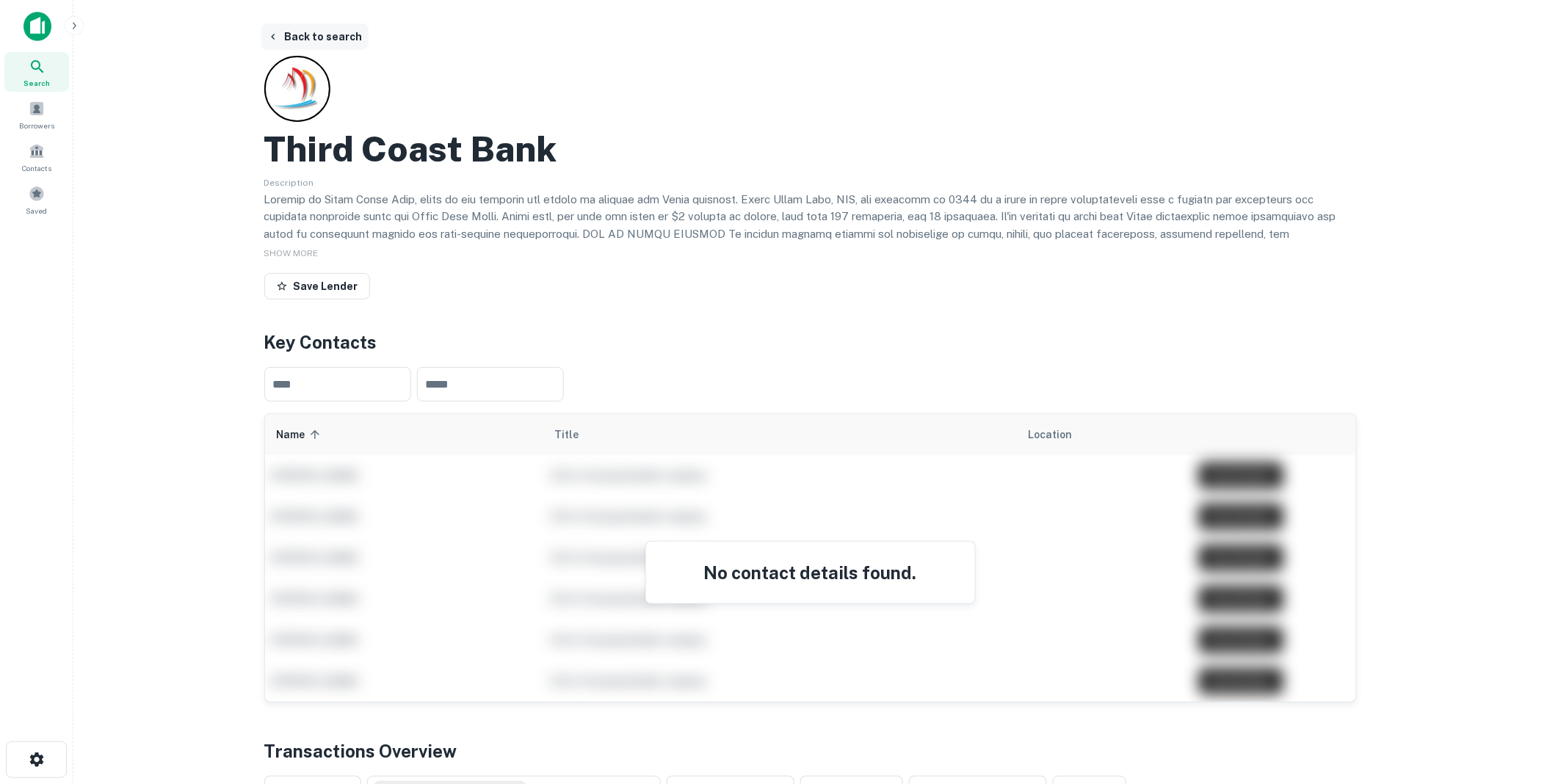
click at [318, 36] on button "Back to search" at bounding box center [316, 36] width 108 height 26
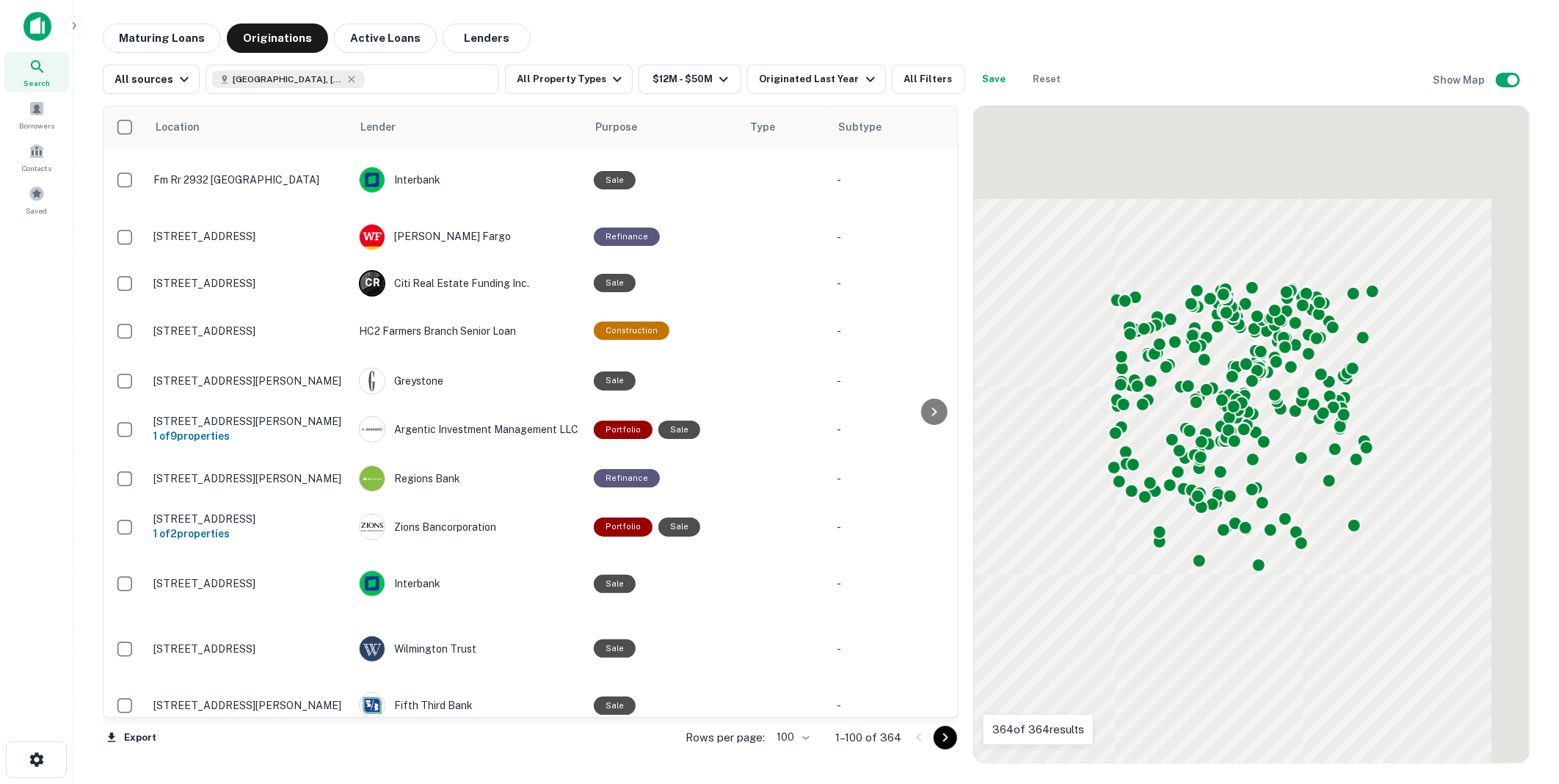
scroll to position [2420, 0]
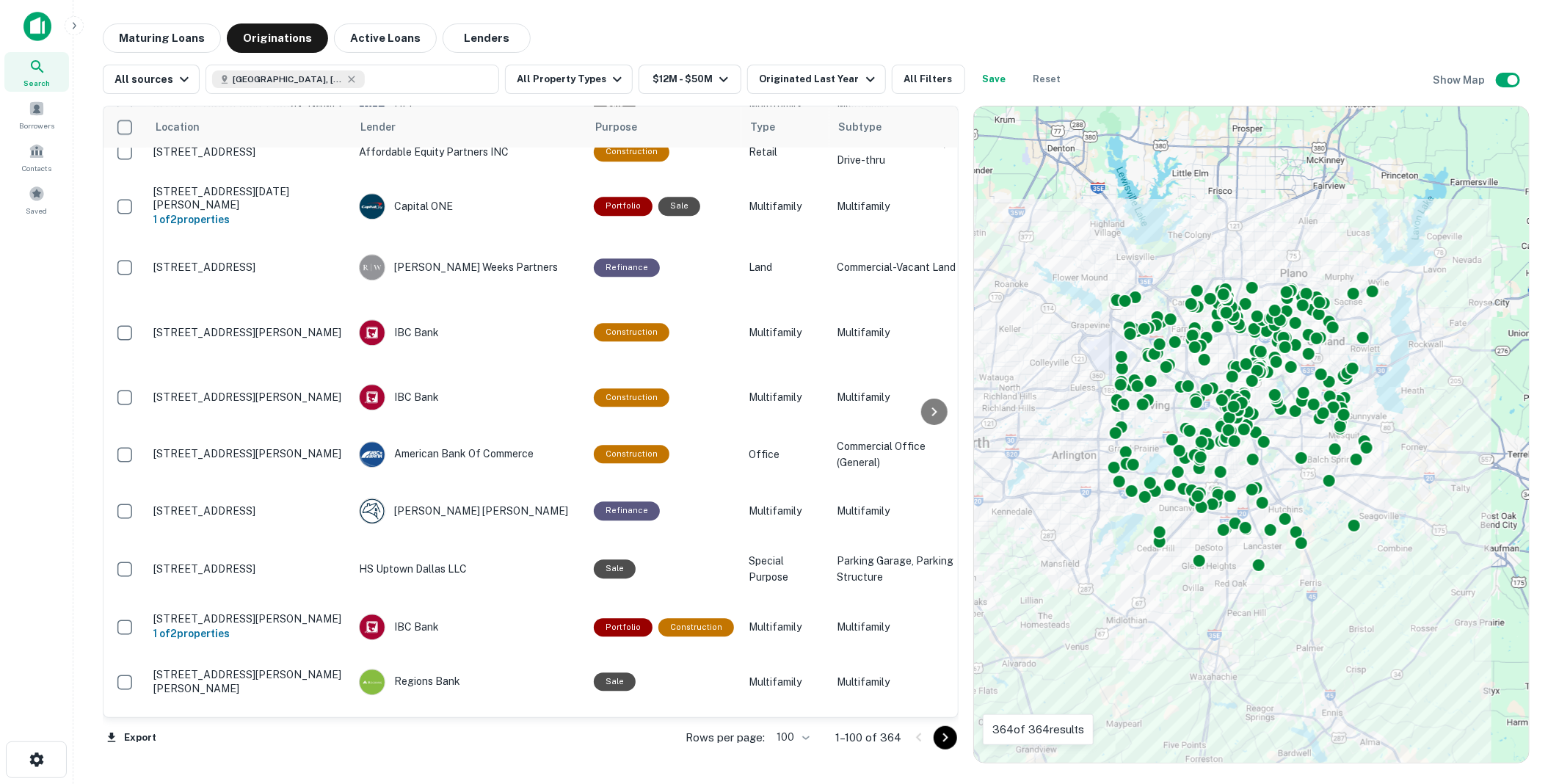
click at [942, 735] on icon "Go to next page" at bounding box center [945, 737] width 17 height 17
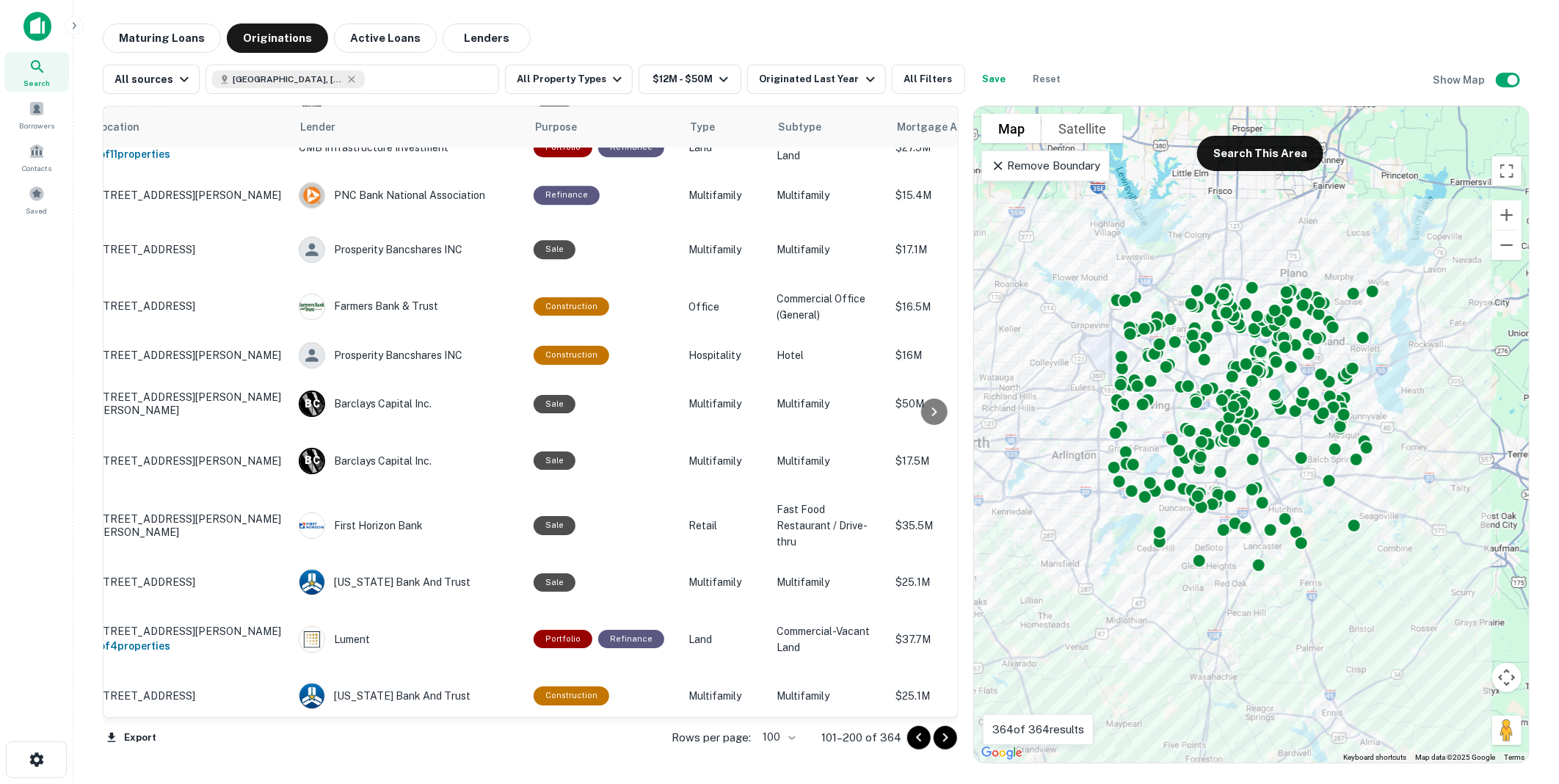
scroll to position [2910, 0]
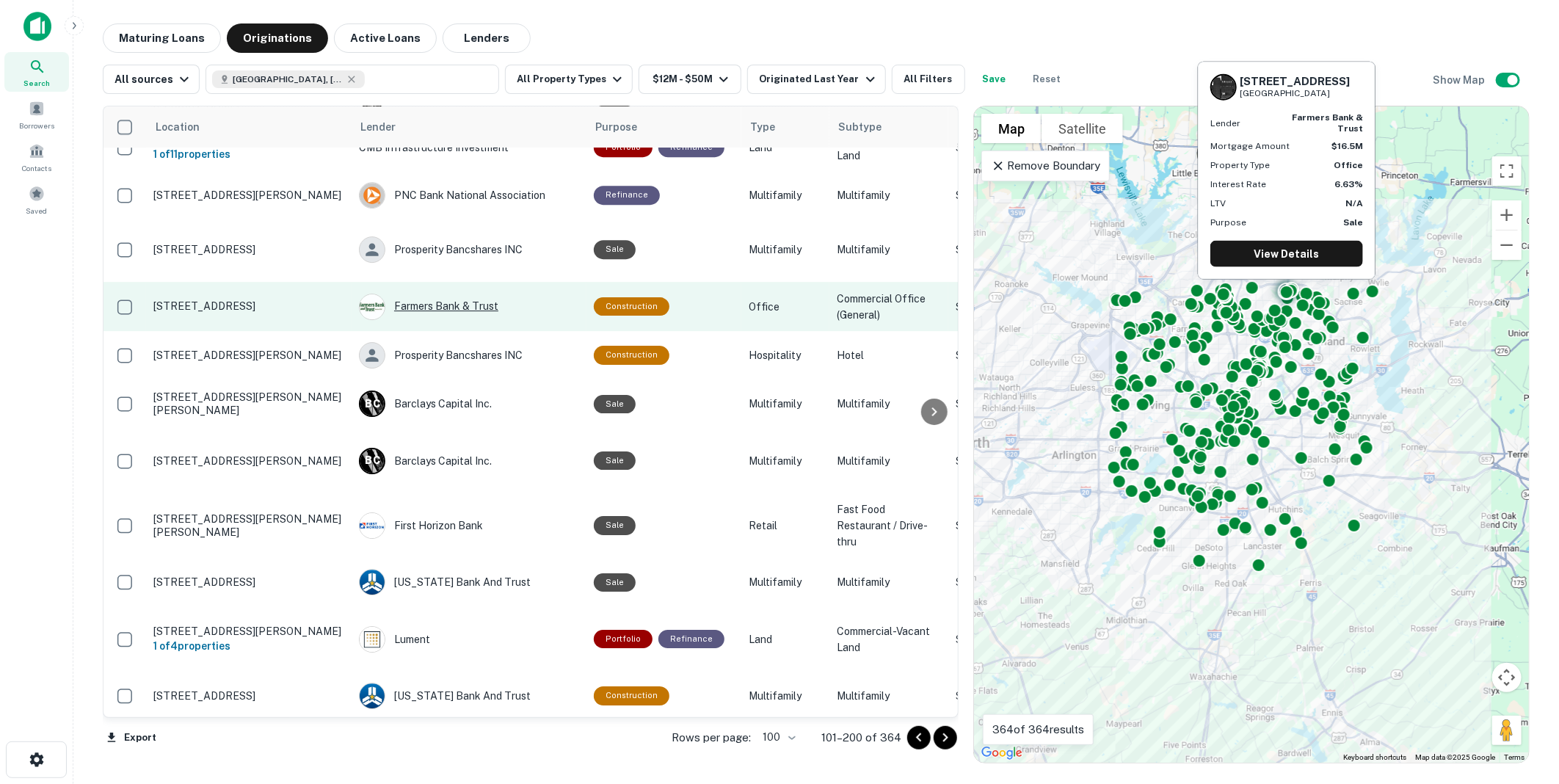
click at [428, 294] on div "Farmers Bank & Trust" at bounding box center [470, 306] width 221 height 26
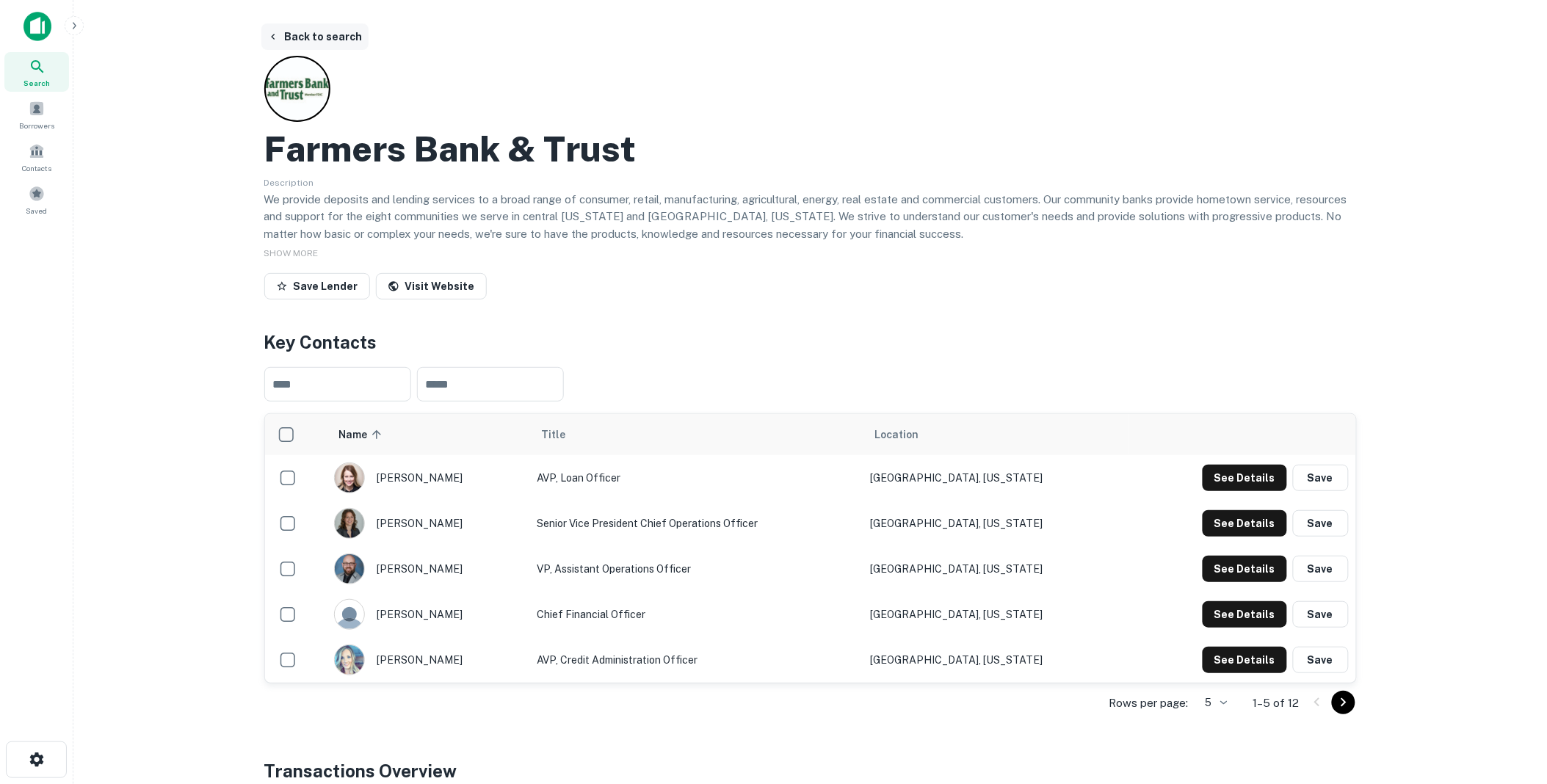
click at [327, 36] on button "Back to search" at bounding box center [316, 36] width 108 height 26
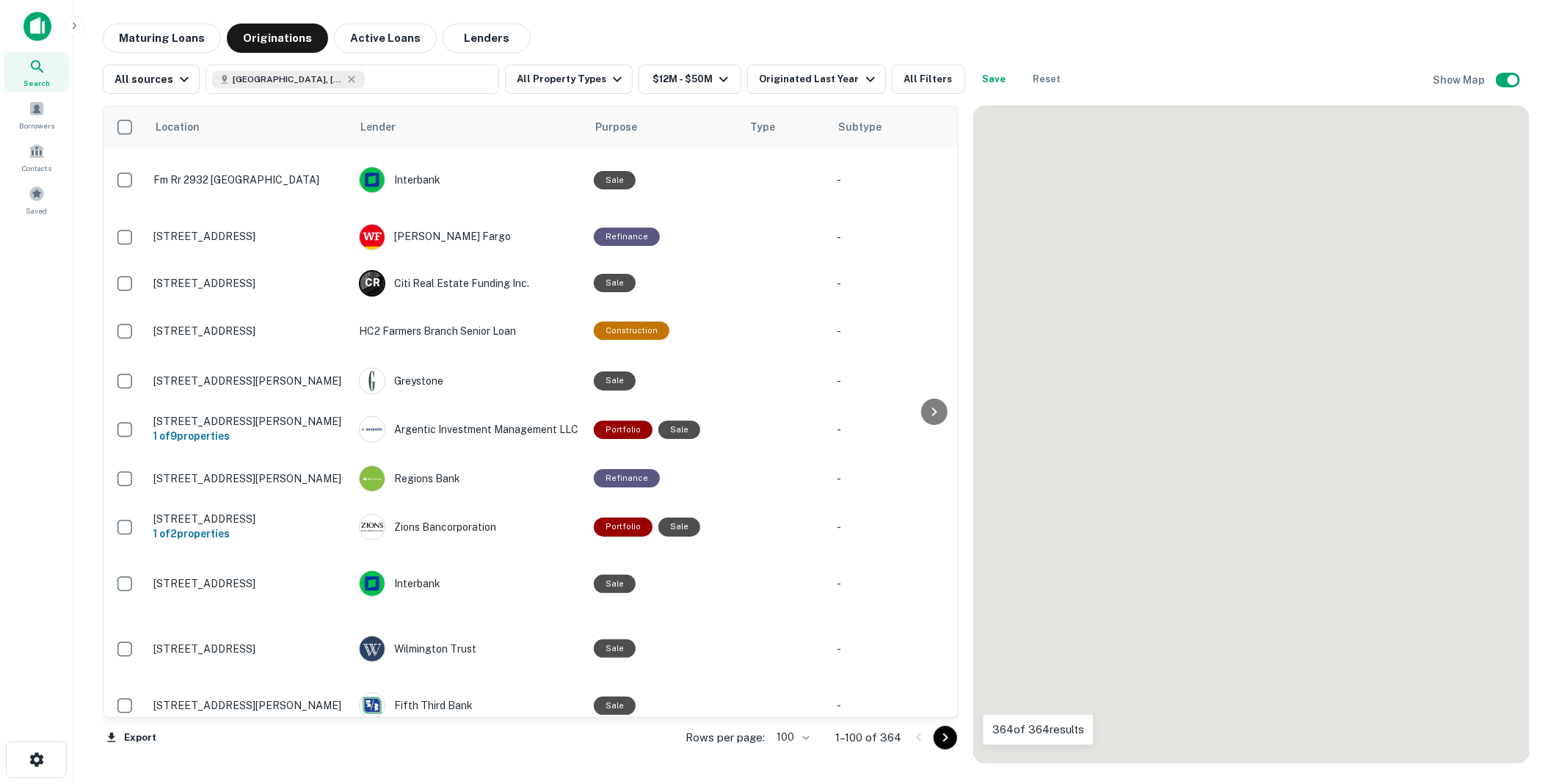
scroll to position [2910, 0]
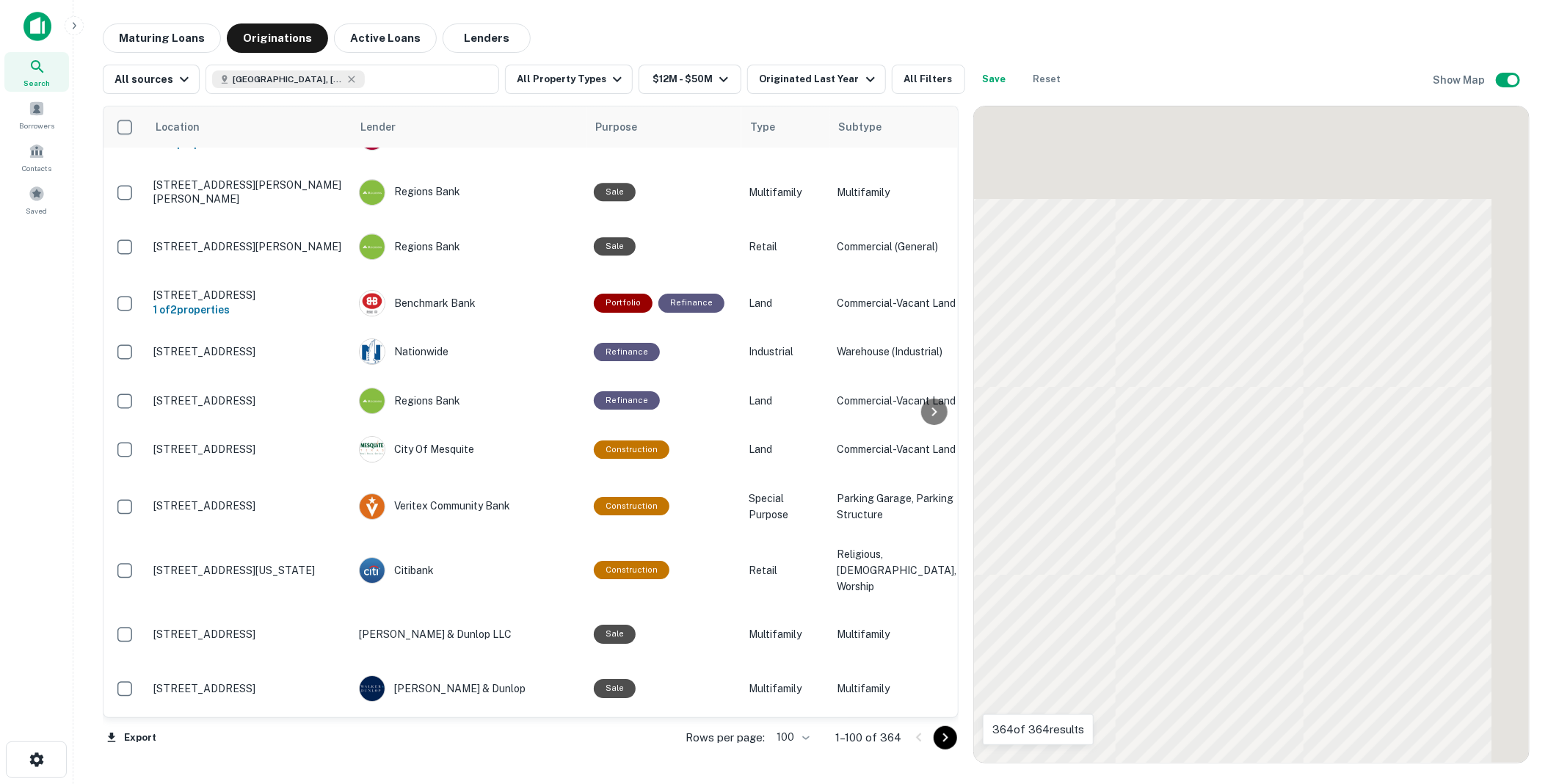
click at [941, 738] on icon "Go to next page" at bounding box center [945, 737] width 17 height 17
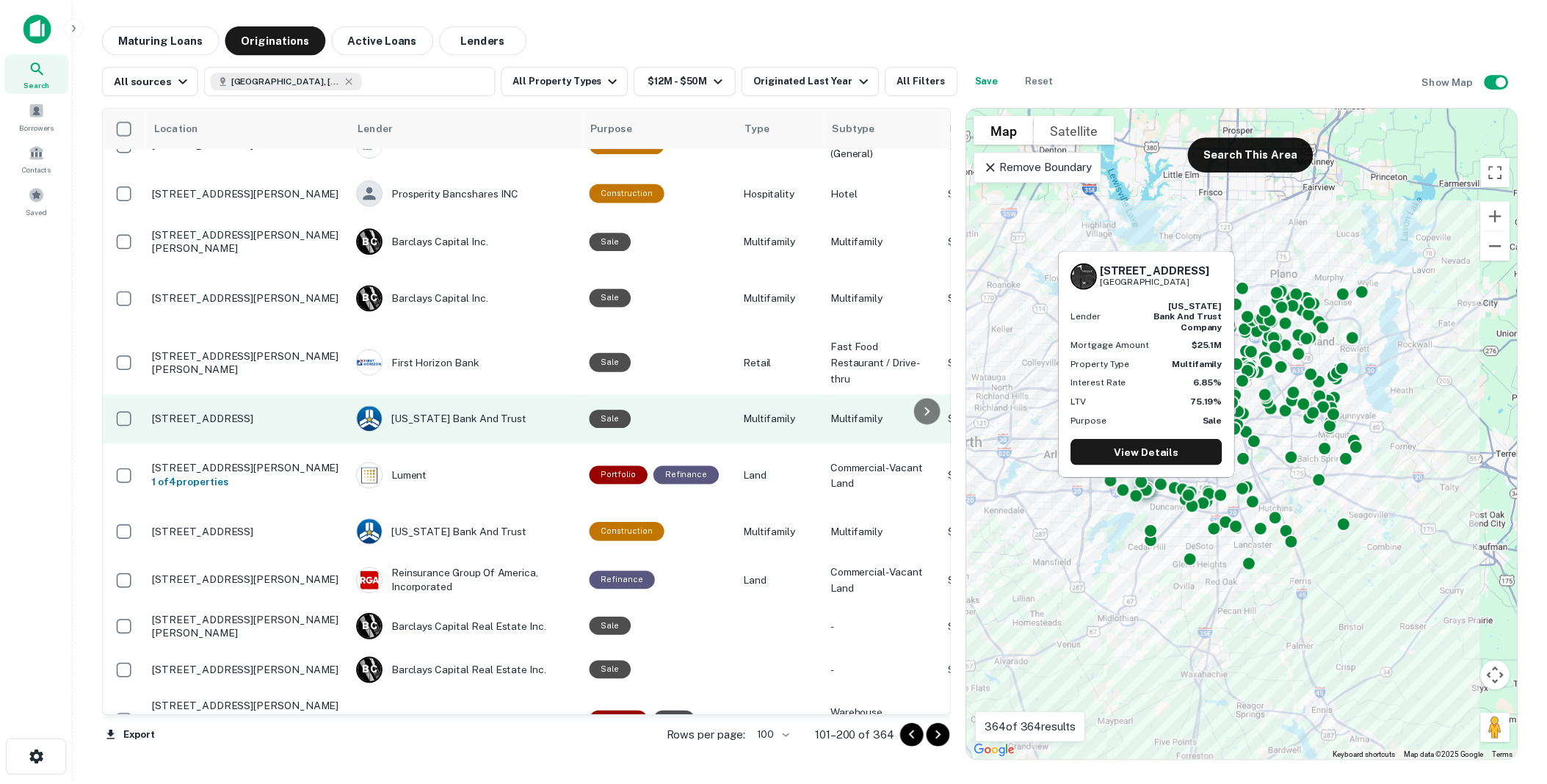
scroll to position [3154, 0]
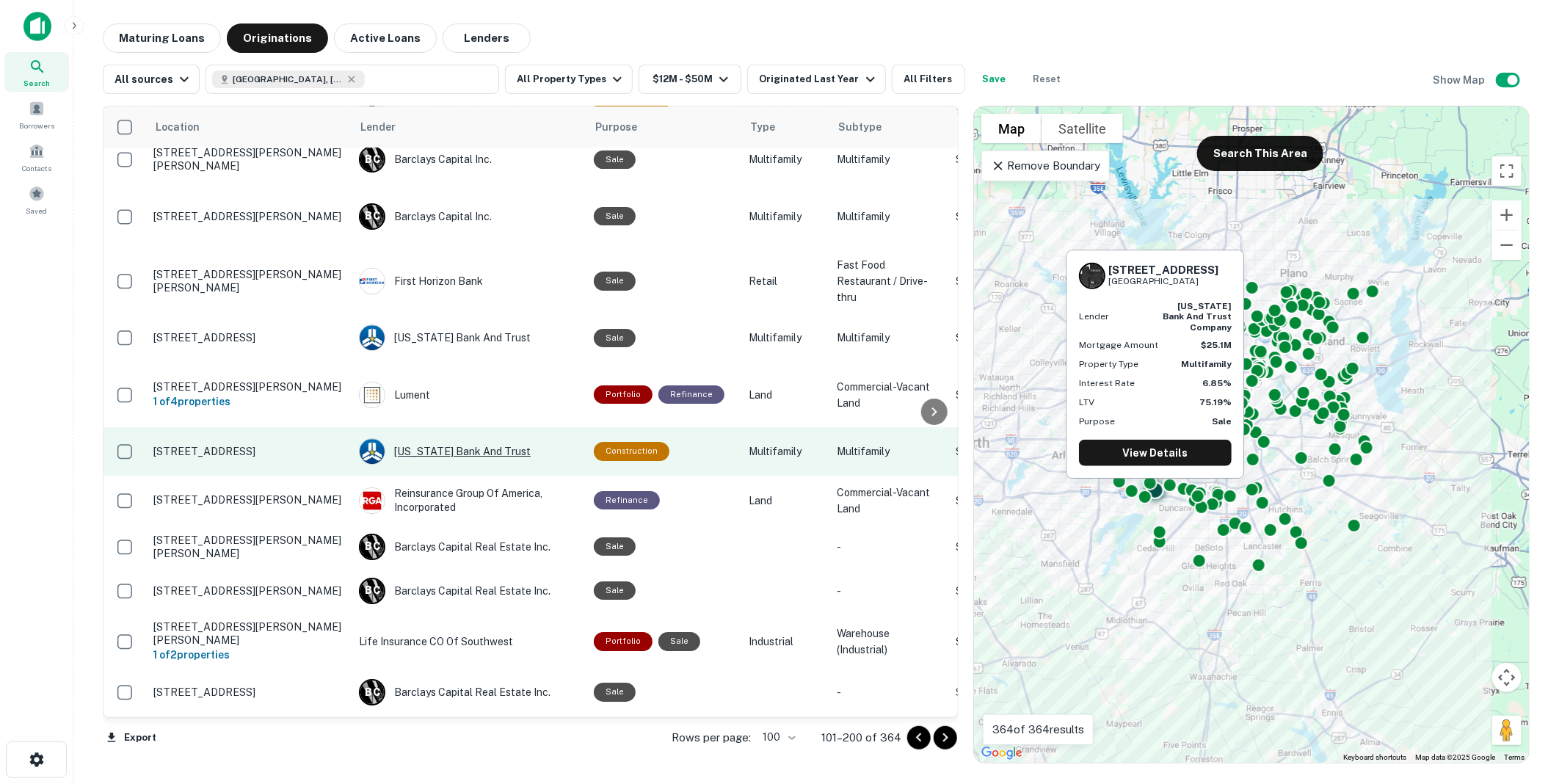
click at [428, 438] on div "[US_STATE] Bank And Trust" at bounding box center [470, 451] width 221 height 26
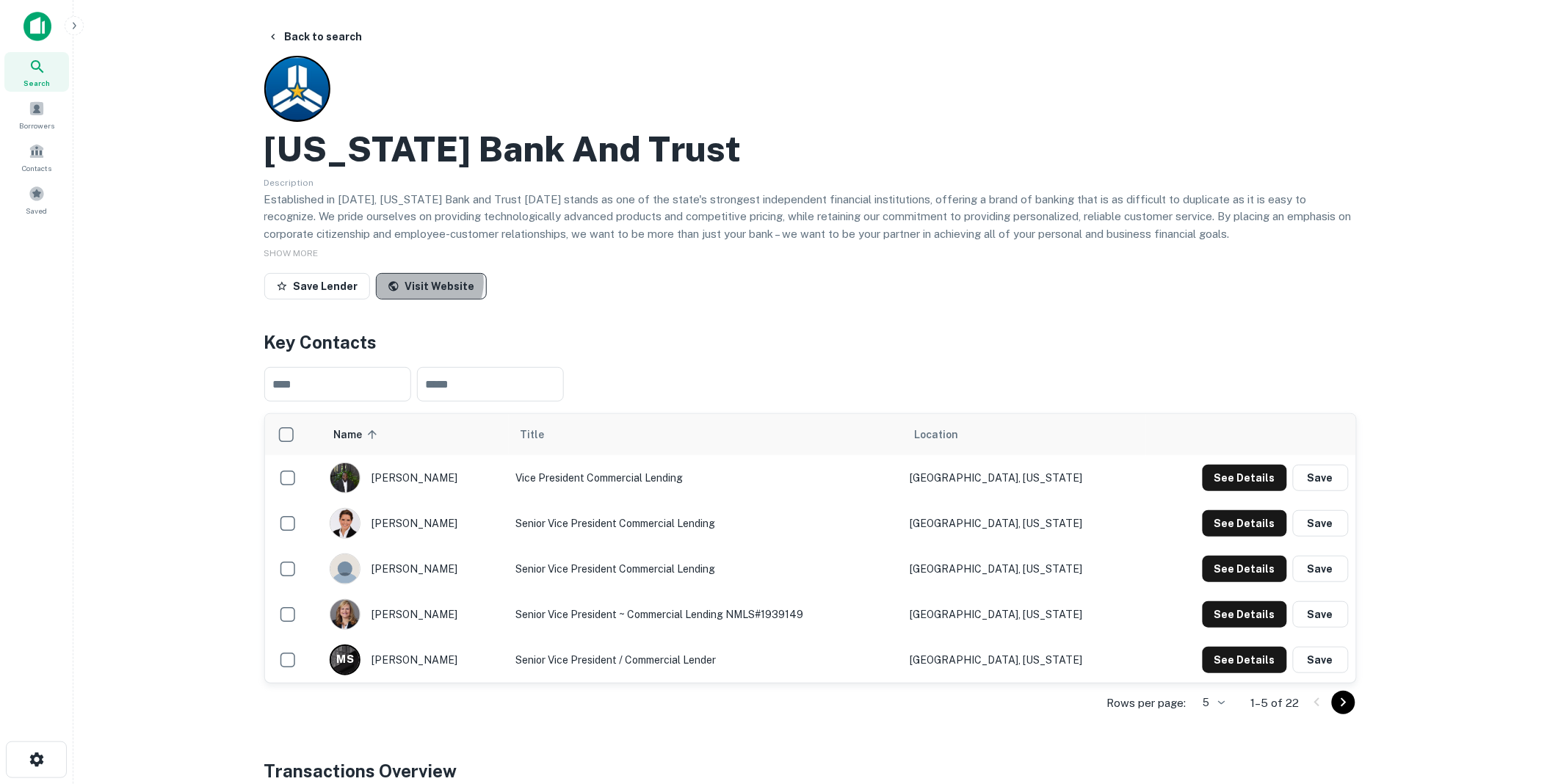
click at [424, 283] on link "Visit Website" at bounding box center [431, 286] width 111 height 26
click at [1345, 698] on icon "Go to next page" at bounding box center [1344, 702] width 17 height 17
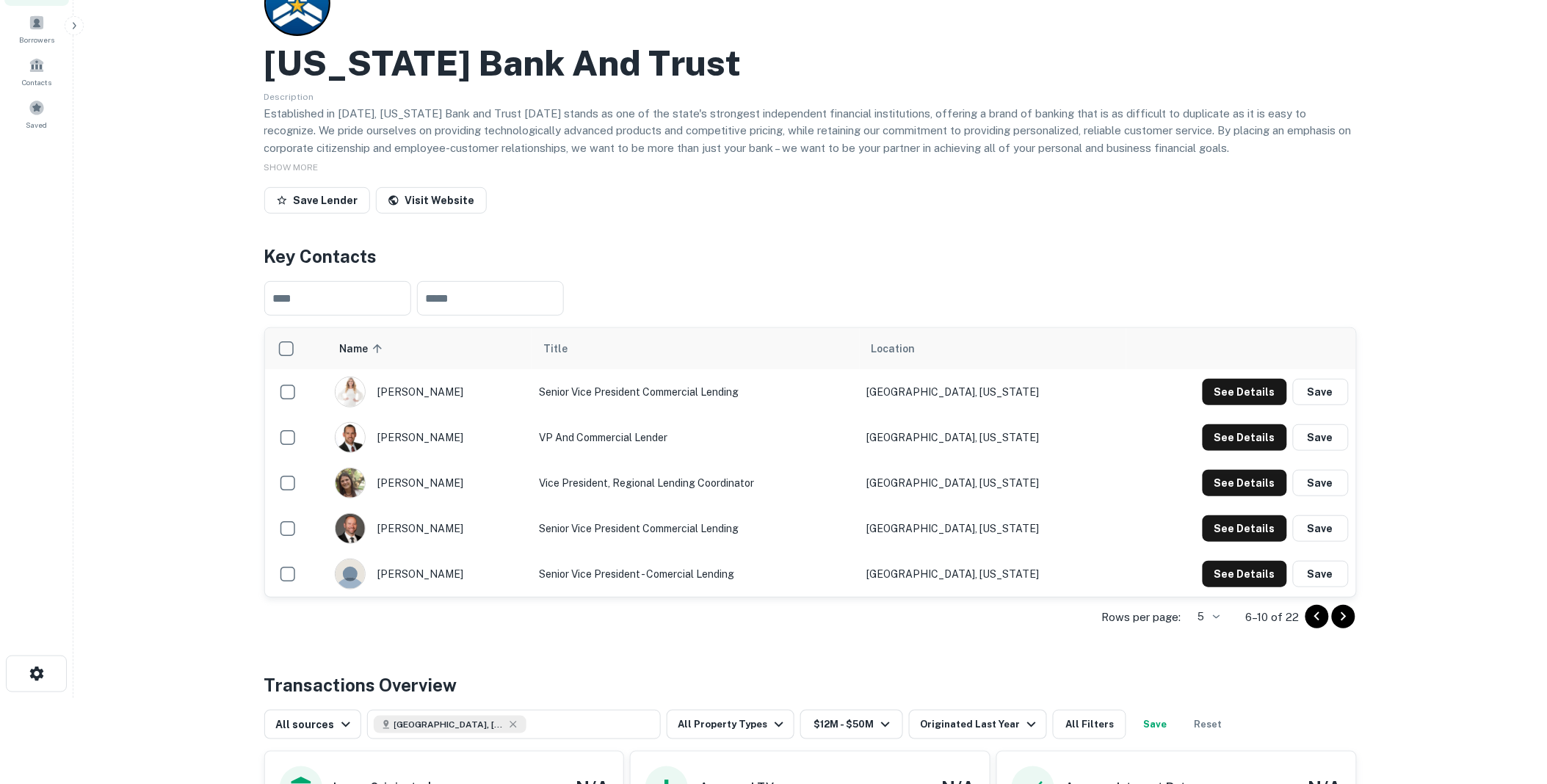
scroll to position [163, 0]
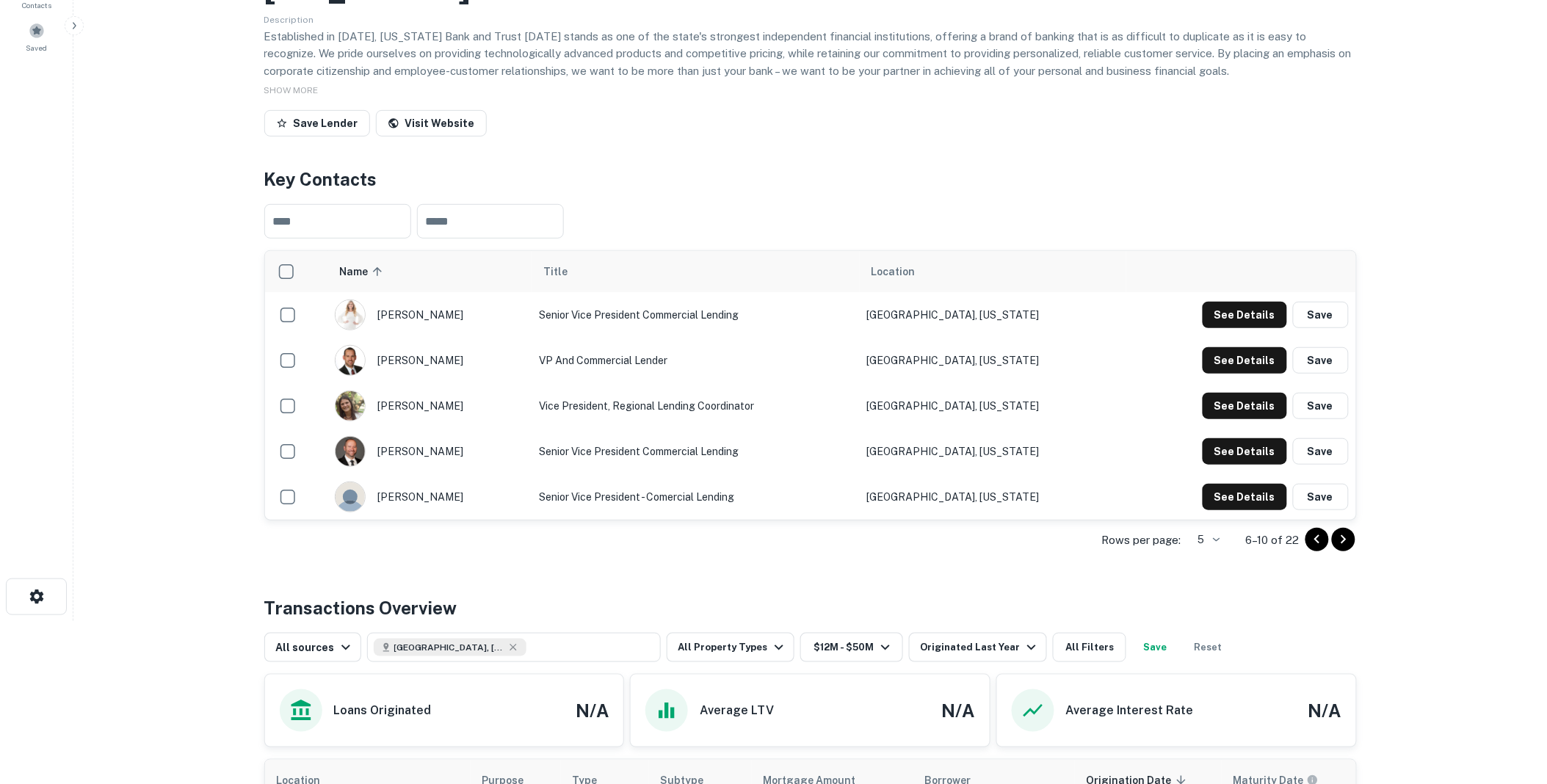
click at [1344, 537] on icon "Go to next page" at bounding box center [1344, 539] width 17 height 17
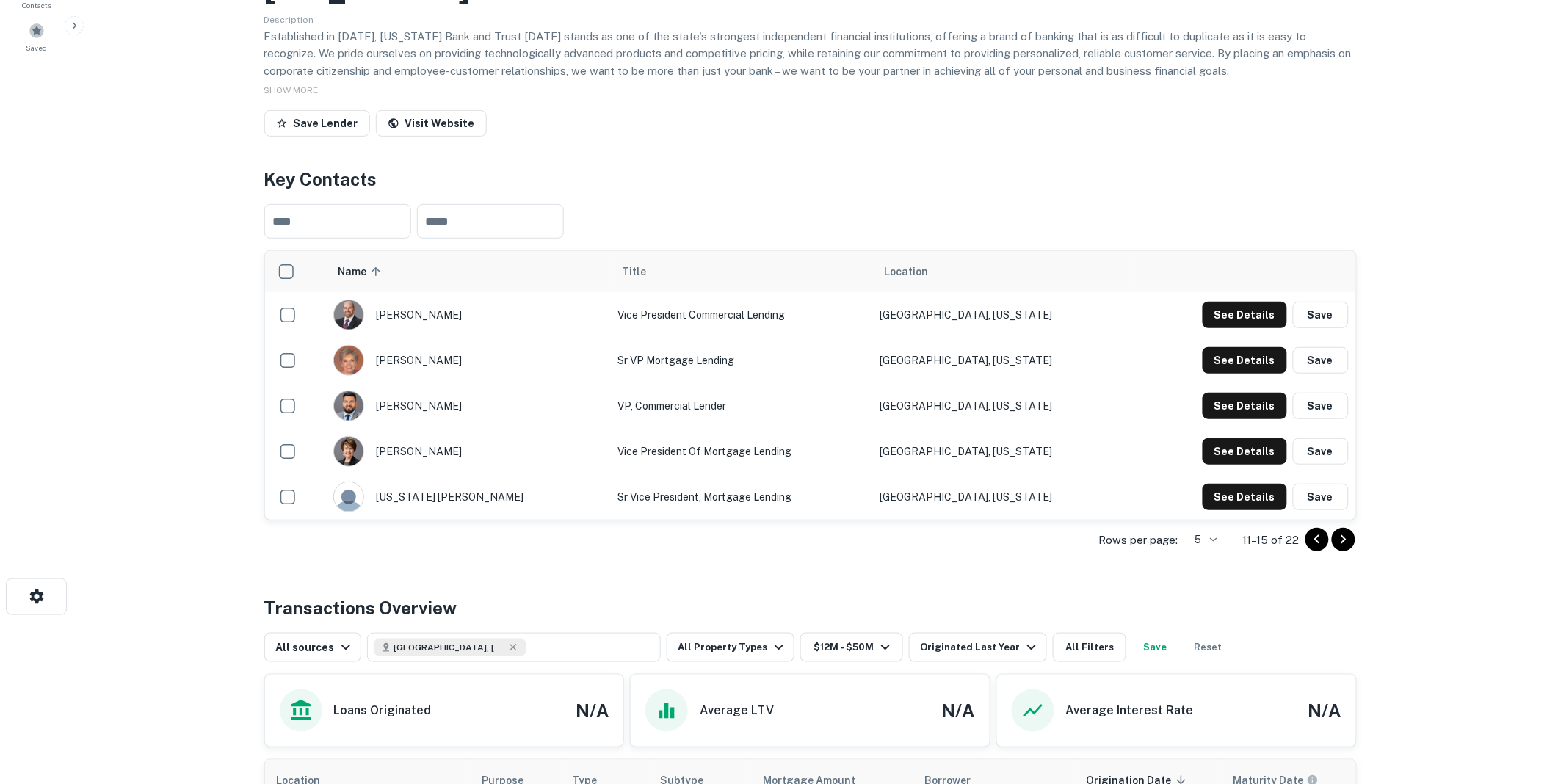
click at [1342, 537] on icon "Go to next page" at bounding box center [1344, 539] width 17 height 17
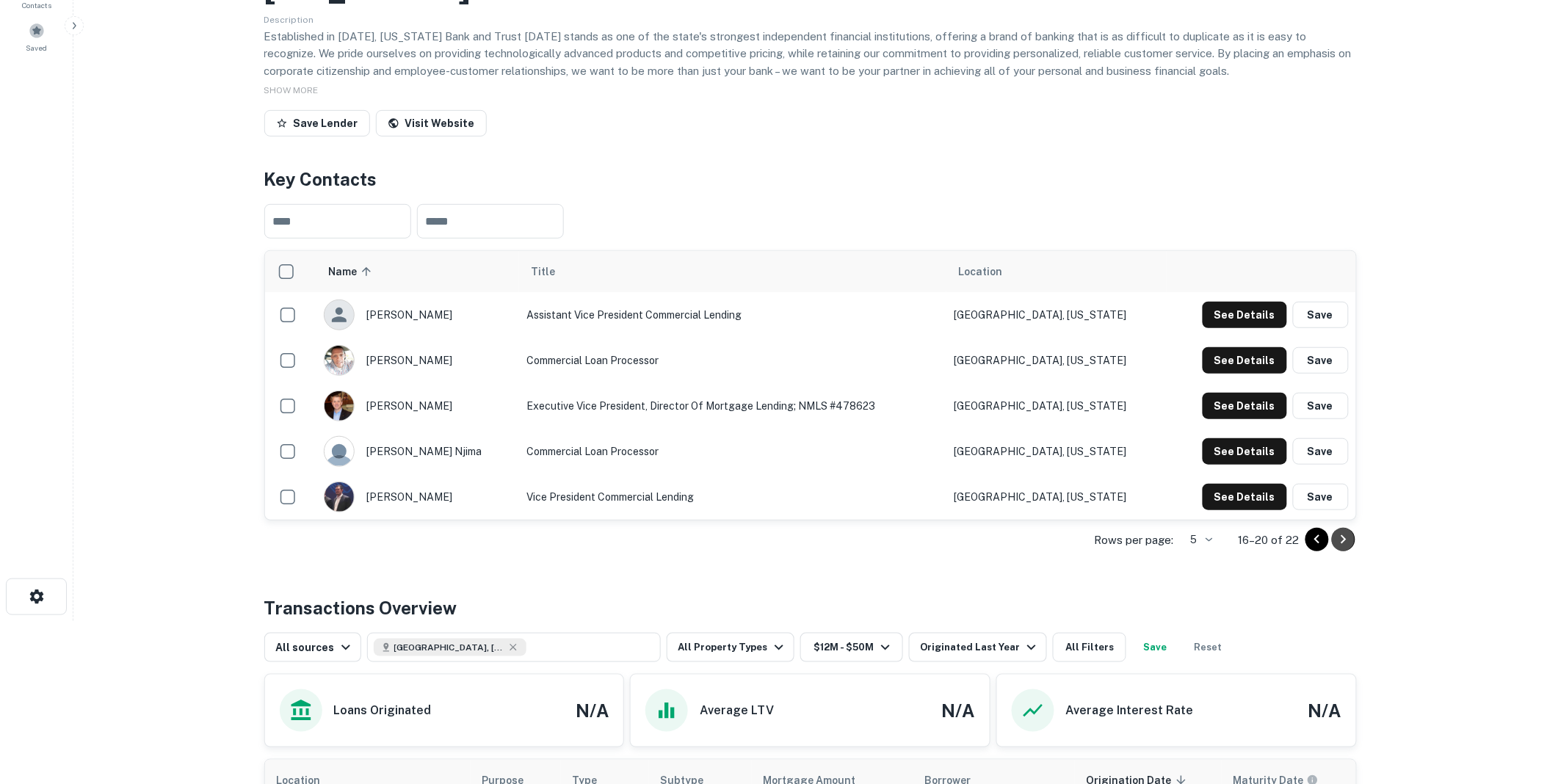
click at [1345, 537] on icon "Go to next page" at bounding box center [1344, 539] width 17 height 17
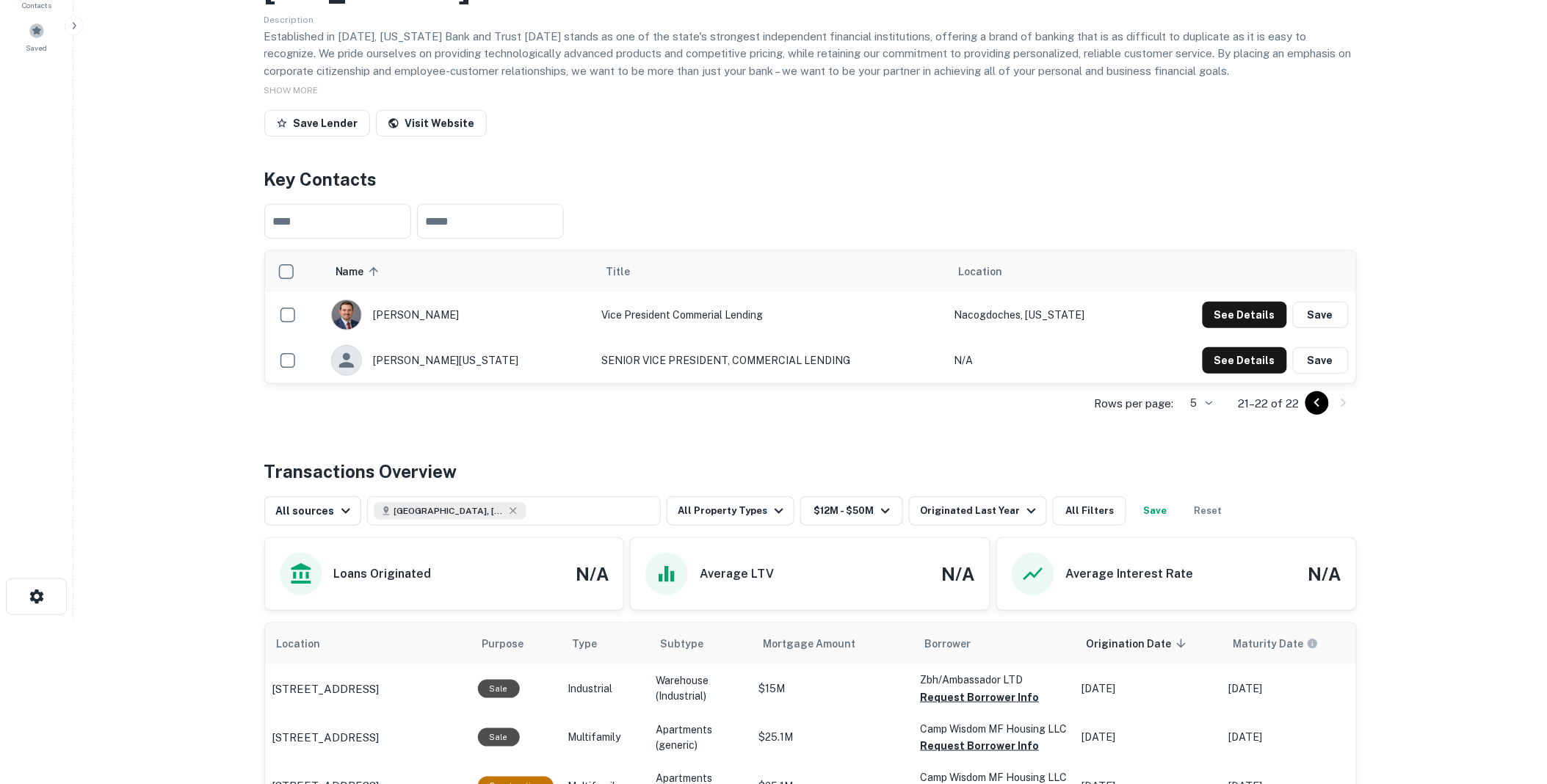
click at [1317, 401] on icon "Go to previous page" at bounding box center [1317, 403] width 5 height 9
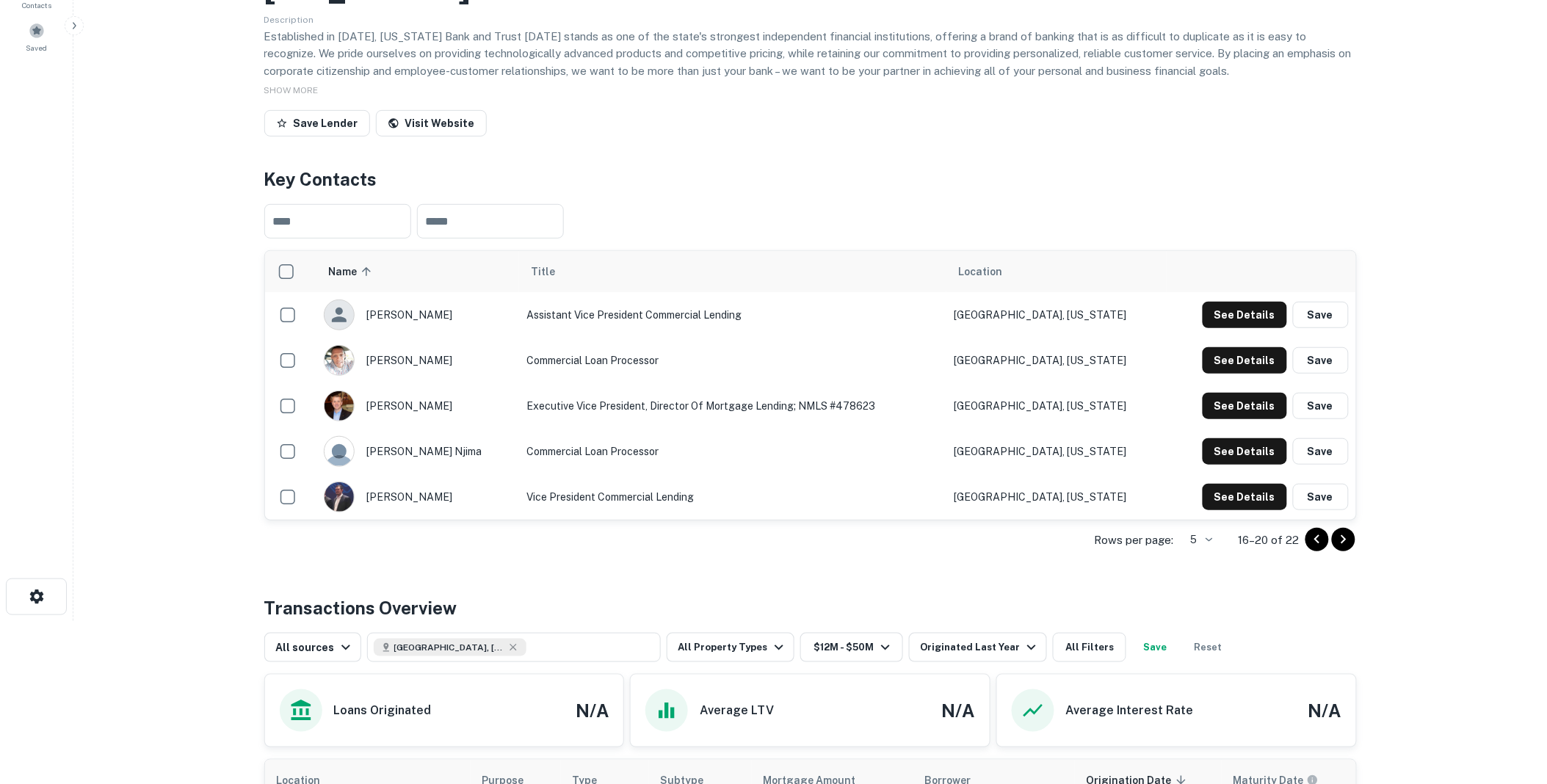
click at [1318, 543] on icon "Go to previous page" at bounding box center [1317, 540] width 5 height 9
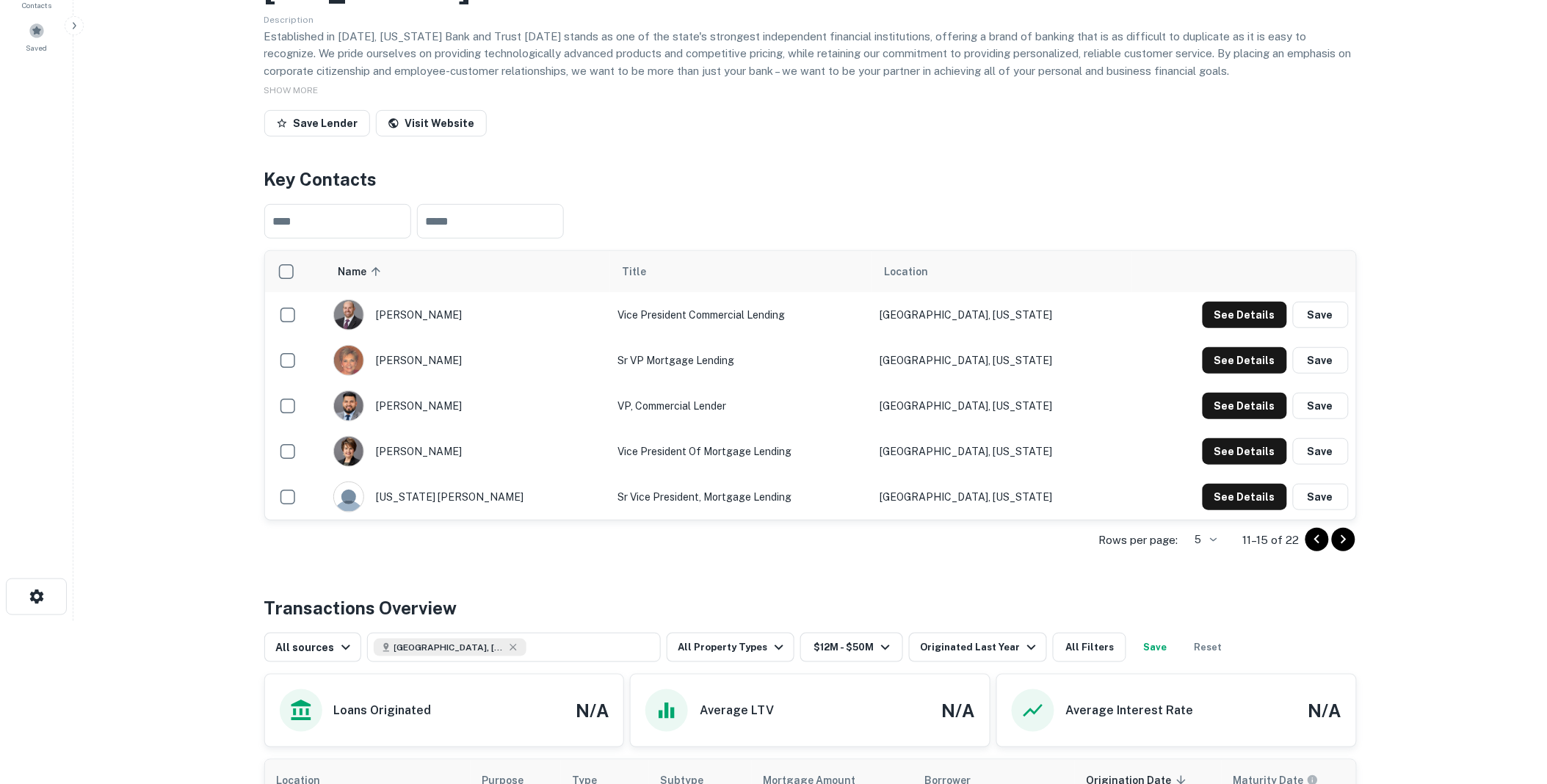
click at [1318, 543] on icon "Go to previous page" at bounding box center [1317, 540] width 5 height 9
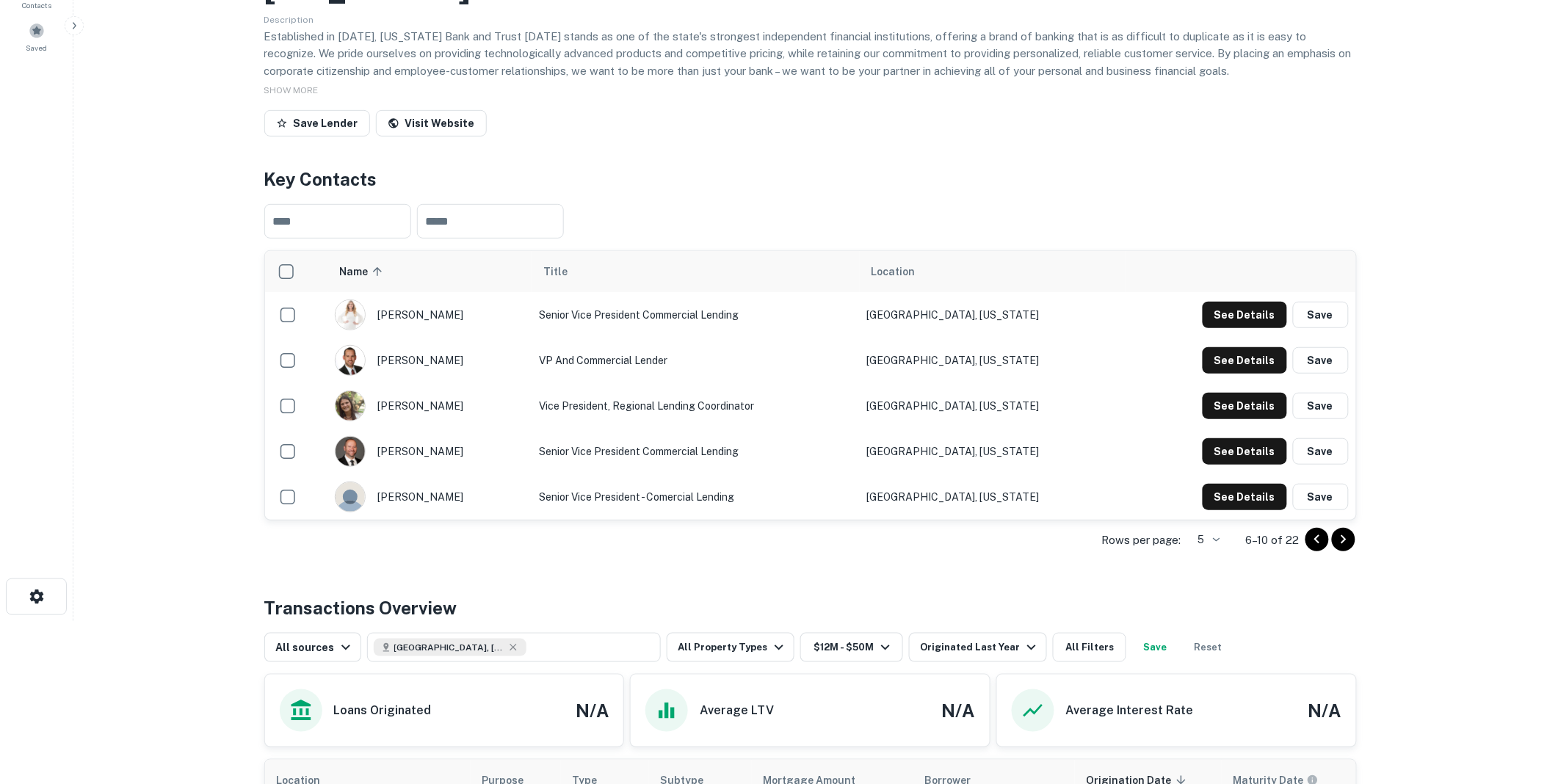
click at [1318, 543] on icon "Go to previous page" at bounding box center [1317, 540] width 5 height 9
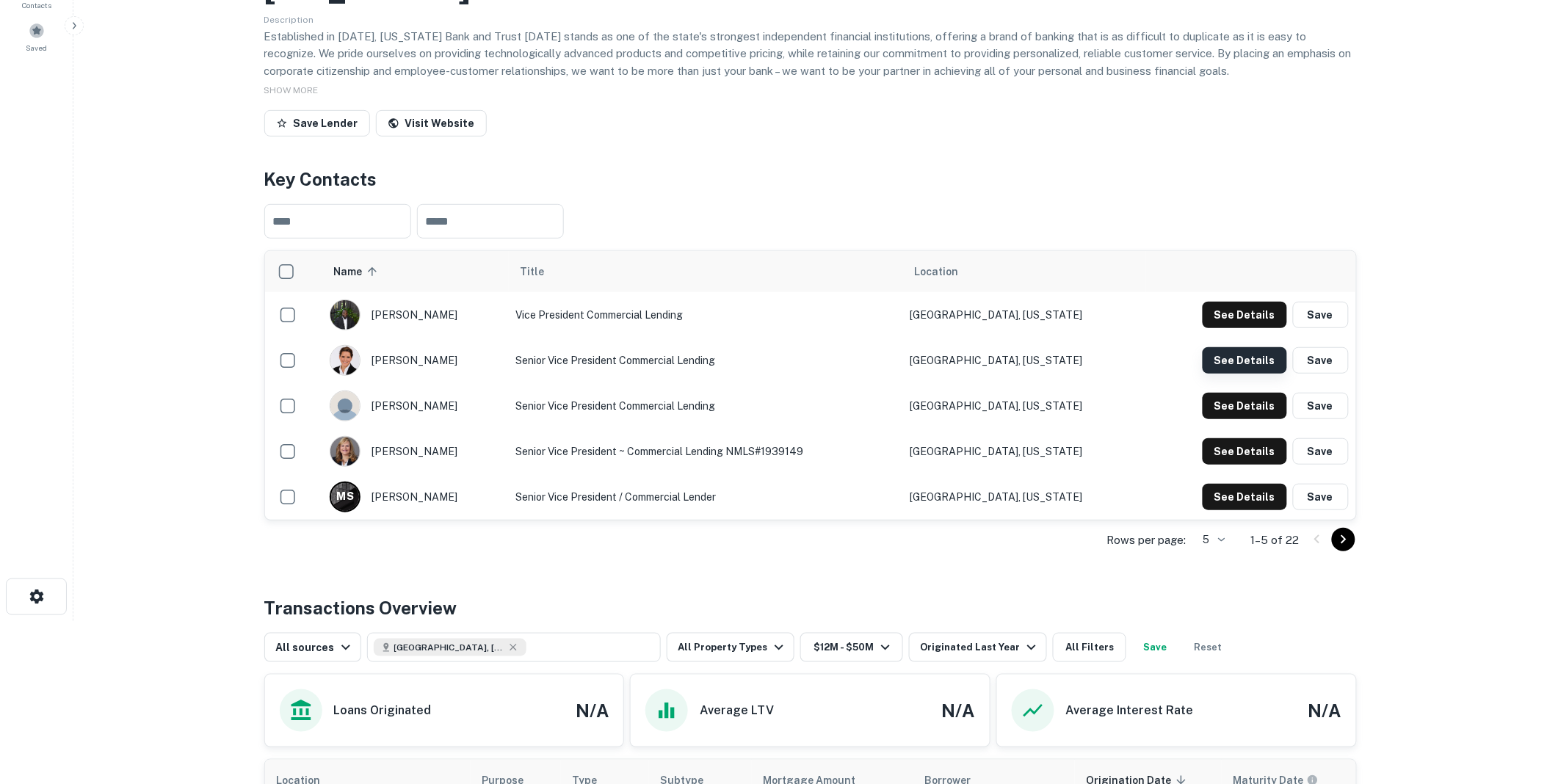
click at [1244, 356] on button "See Details" at bounding box center [1245, 360] width 85 height 26
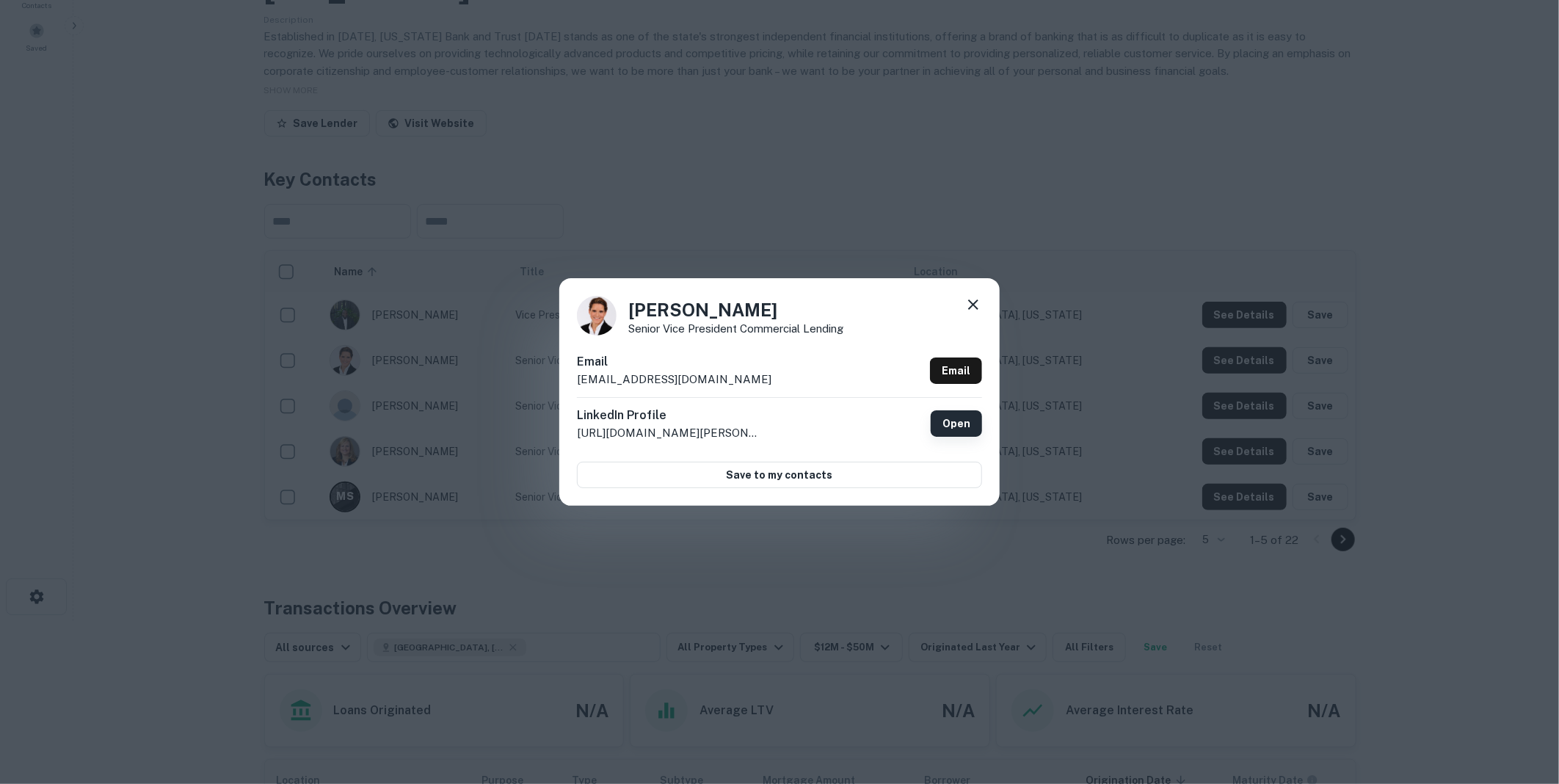
click at [963, 420] on link "Open" at bounding box center [956, 423] width 51 height 26
drag, startPoint x: 769, startPoint y: 377, endPoint x: 573, endPoint y: 386, distance: 196.2
click at [573, 386] on div "Anna Laughlin Senior Vice President Commercial Lending Email alaughlin@texasban…" at bounding box center [780, 392] width 440 height 228
drag, startPoint x: 573, startPoint y: 386, endPoint x: 654, endPoint y: 377, distance: 81.5
copy p "alaughlin@texasbankandtrust.com"
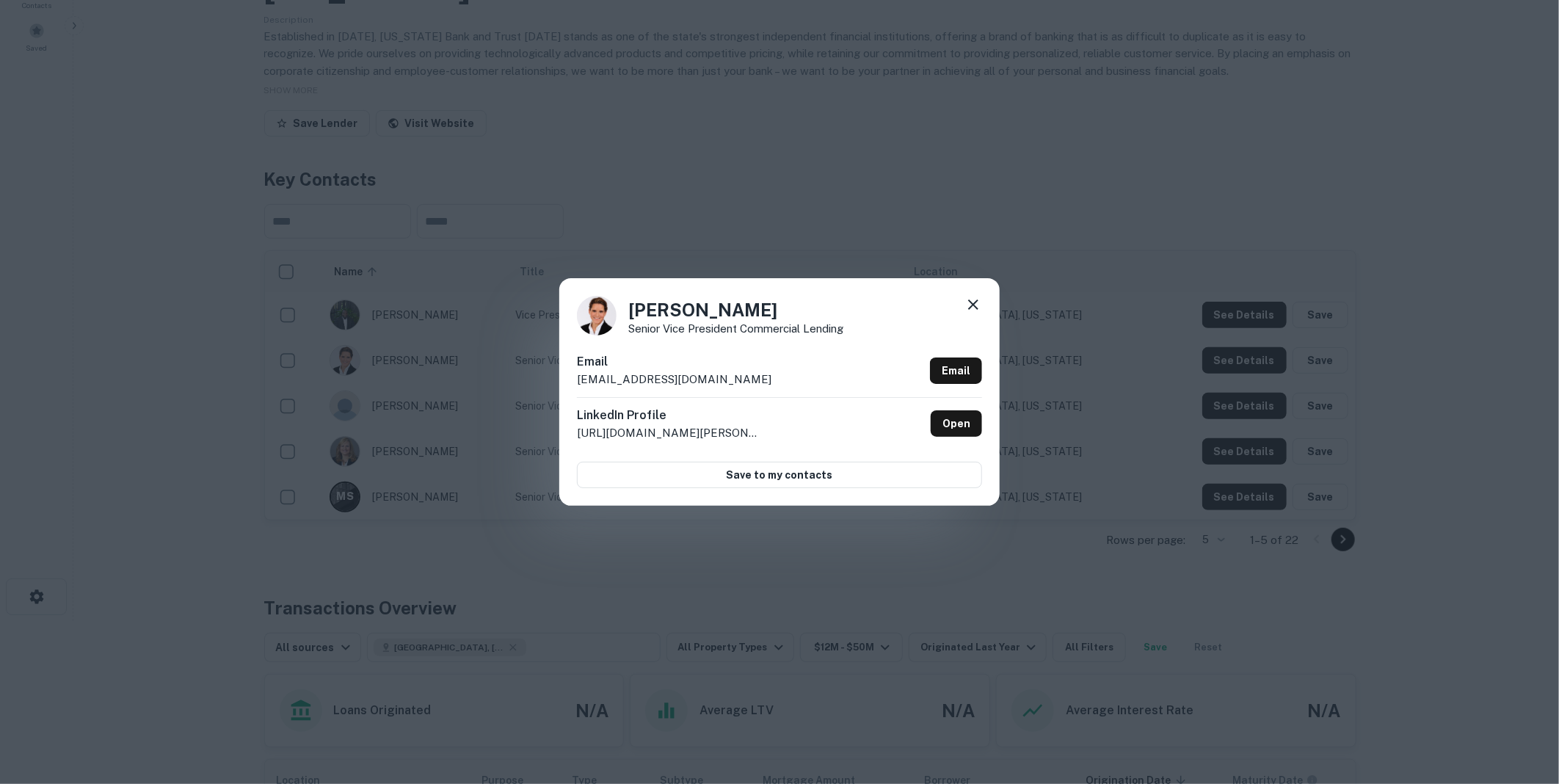
click at [971, 304] on icon at bounding box center [973, 304] width 17 height 17
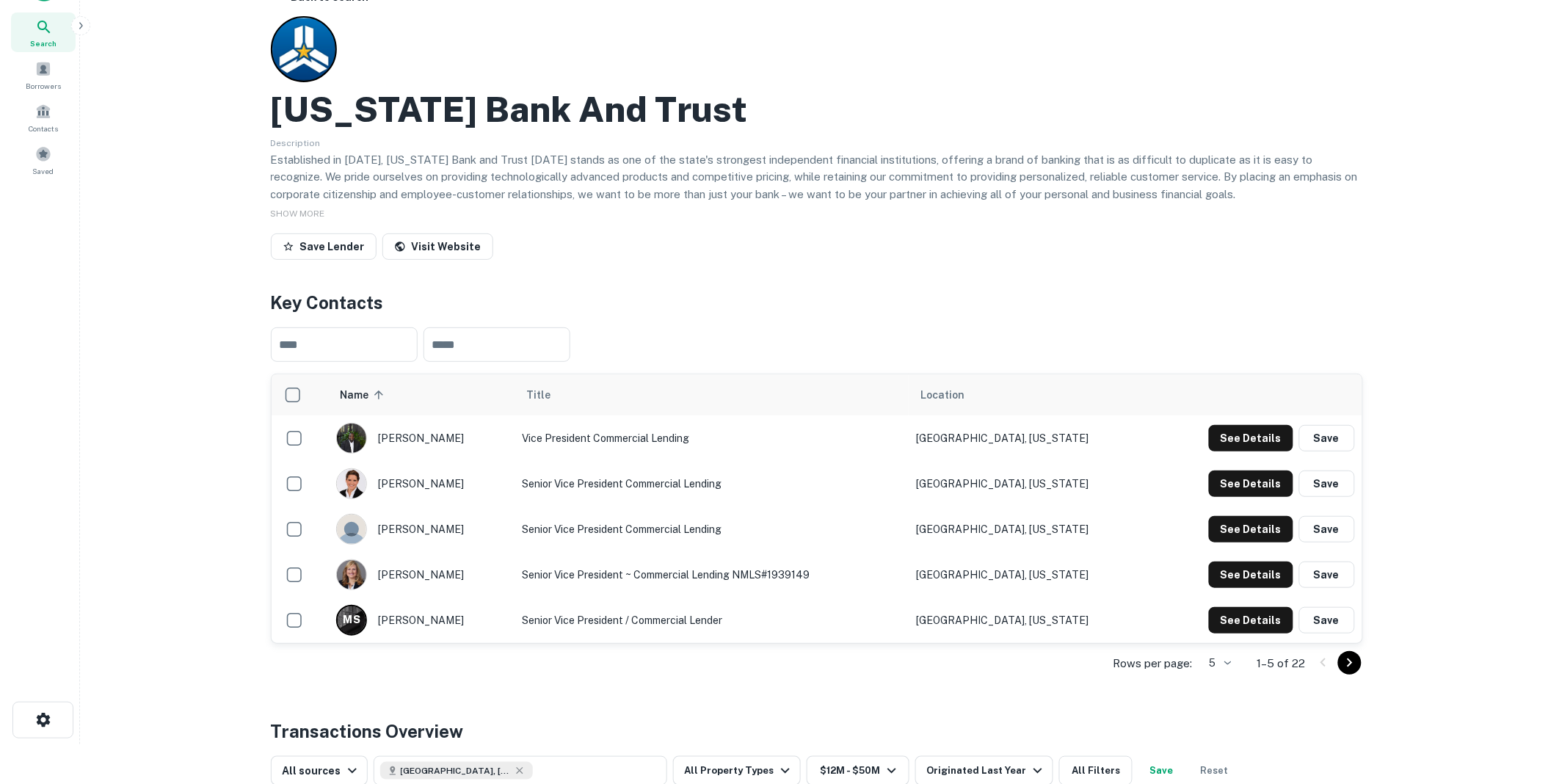
scroll to position [0, 0]
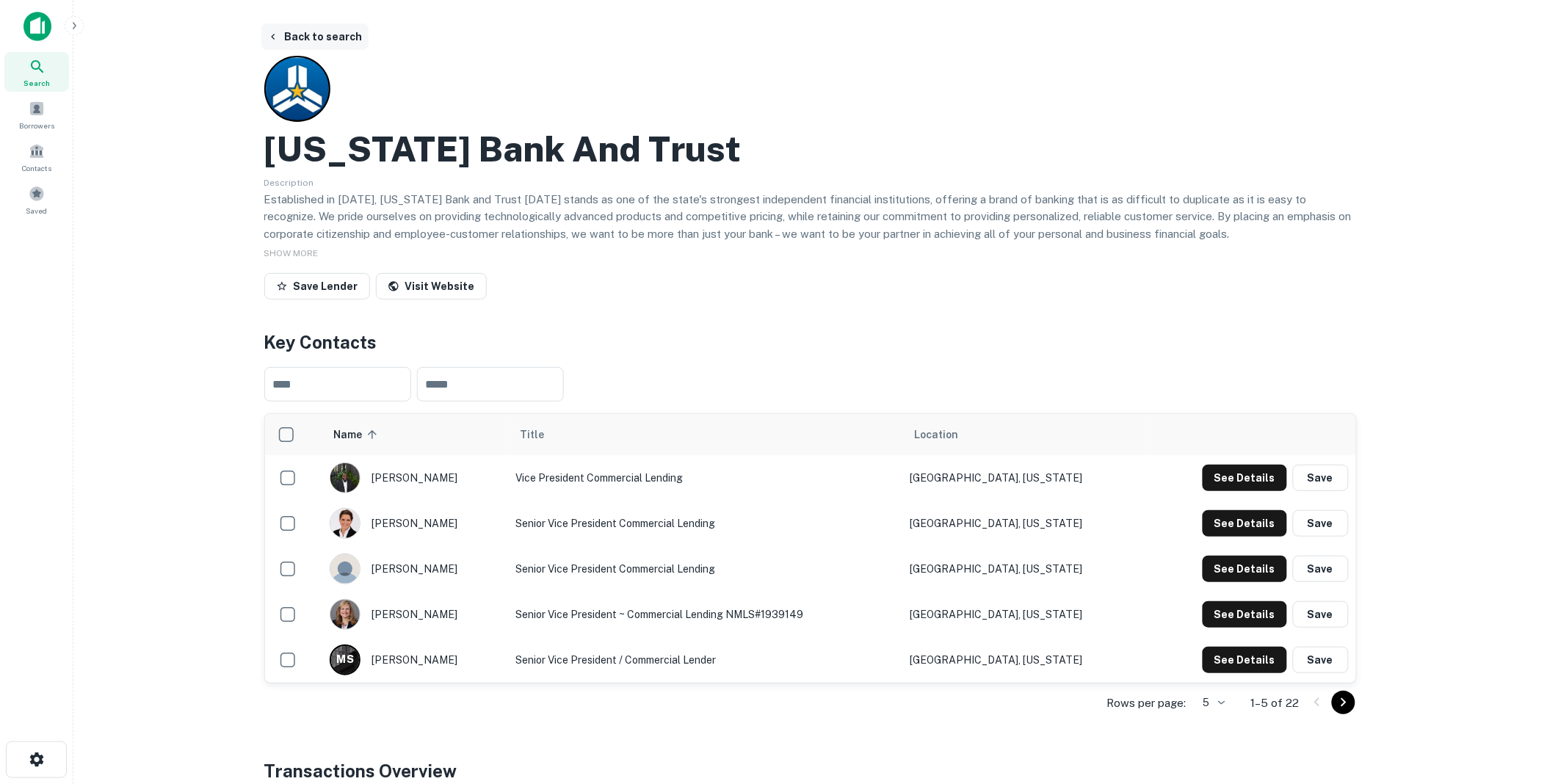
click at [315, 34] on button "Back to search" at bounding box center [316, 36] width 108 height 26
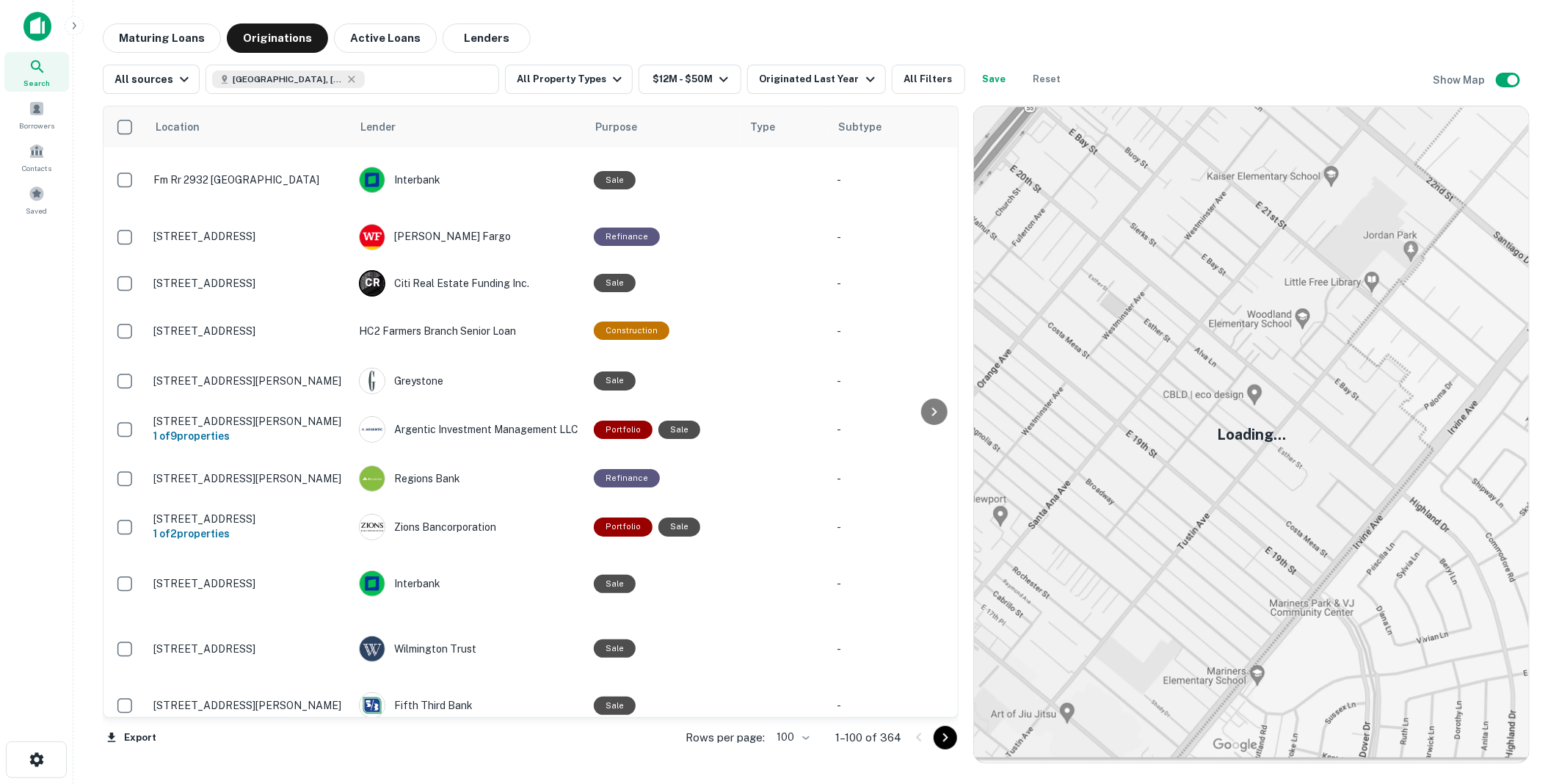
scroll to position [3153, 0]
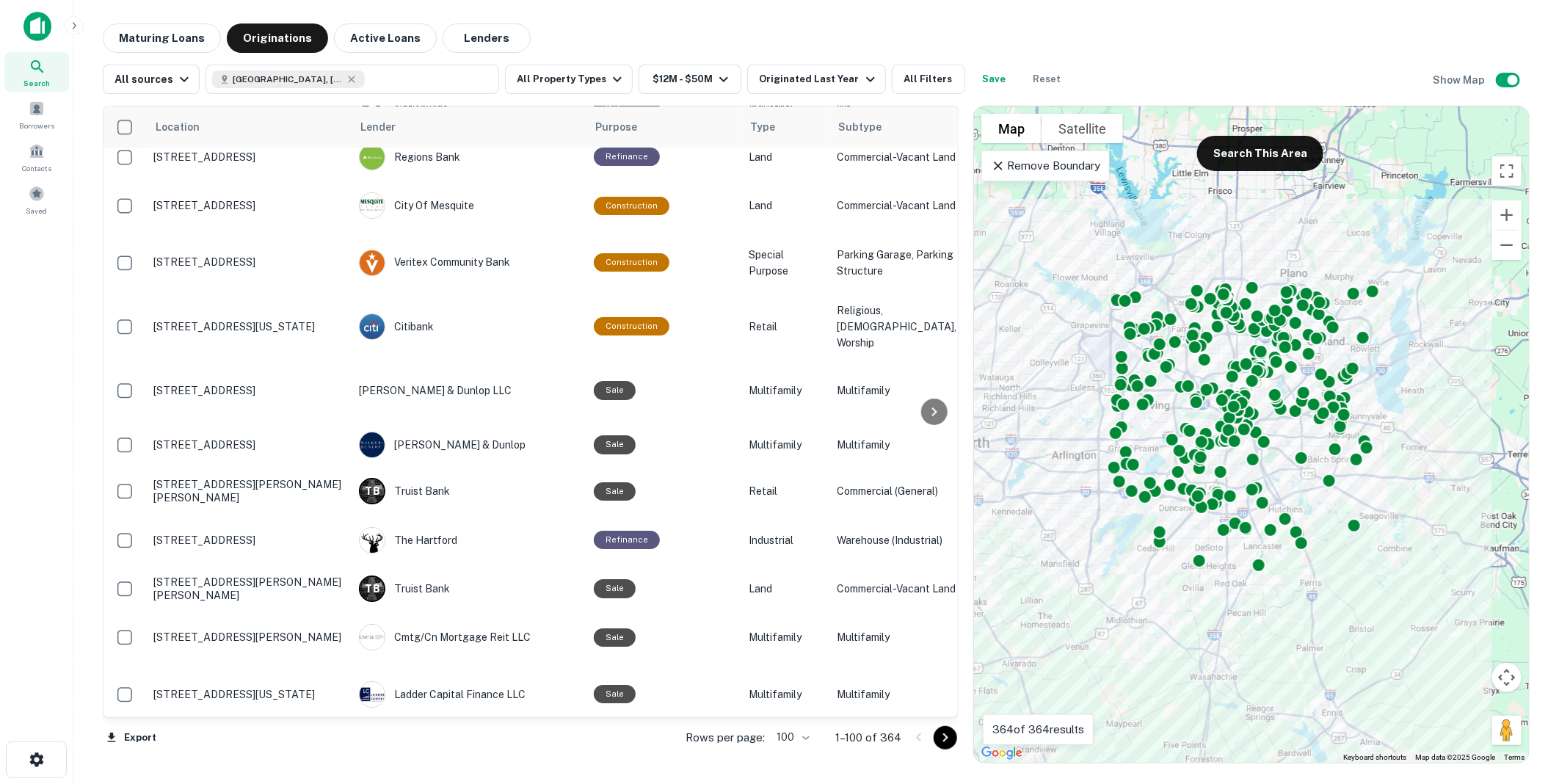
click at [945, 737] on icon "Go to next page" at bounding box center [946, 738] width 5 height 9
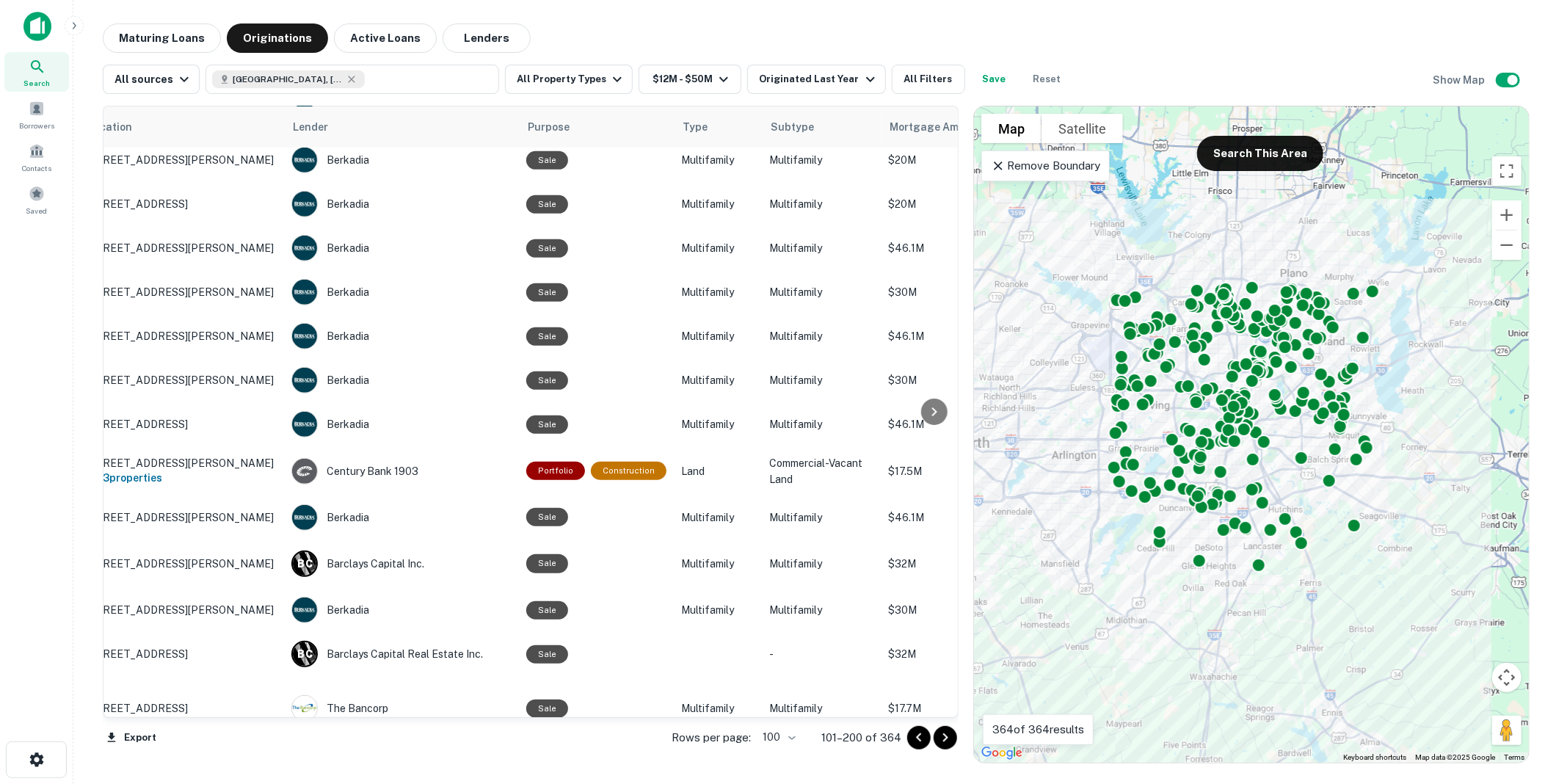
scroll to position [3926, 0]
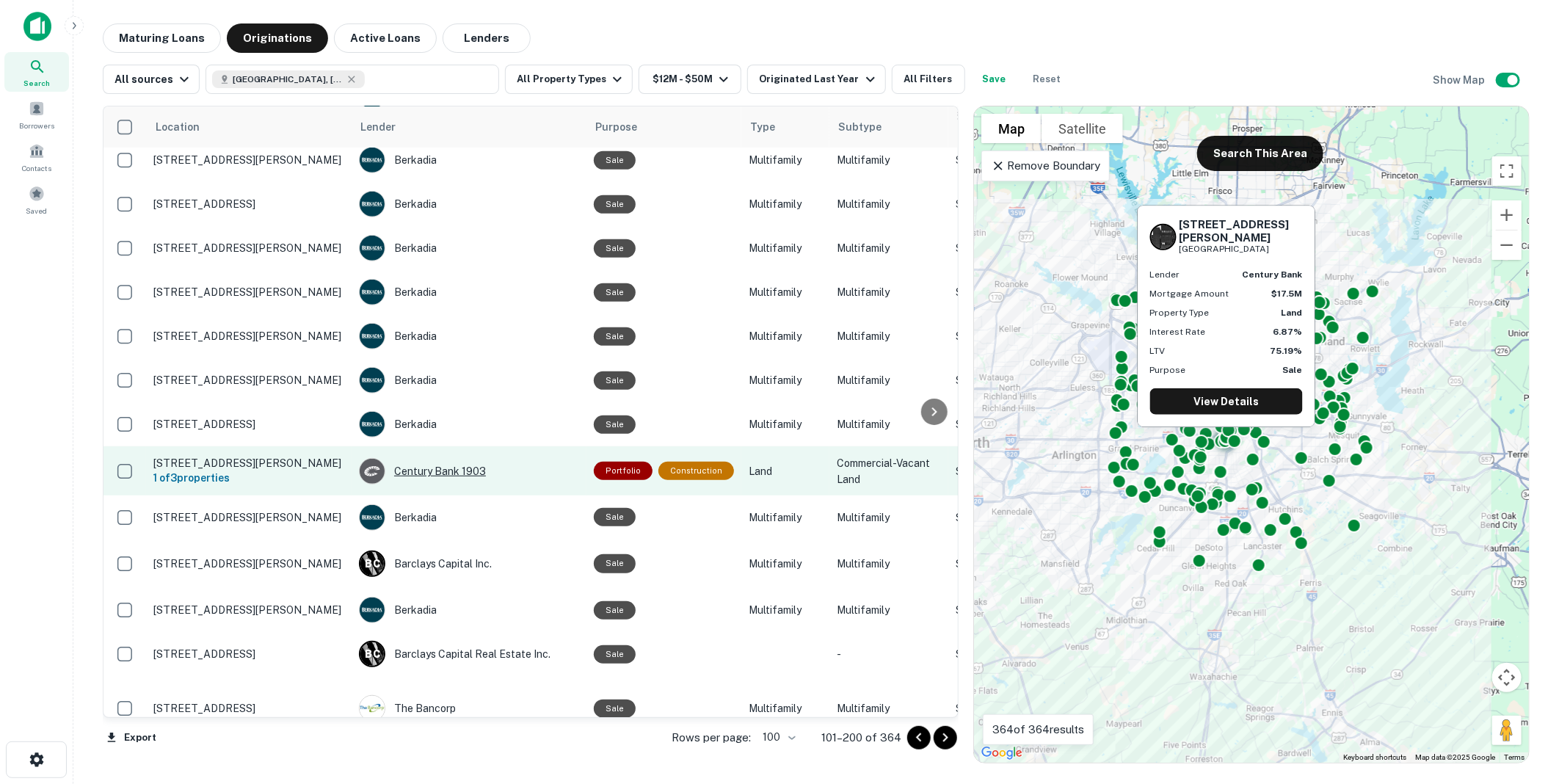
click at [424, 458] on div "Century Bank 1903" at bounding box center [470, 470] width 221 height 26
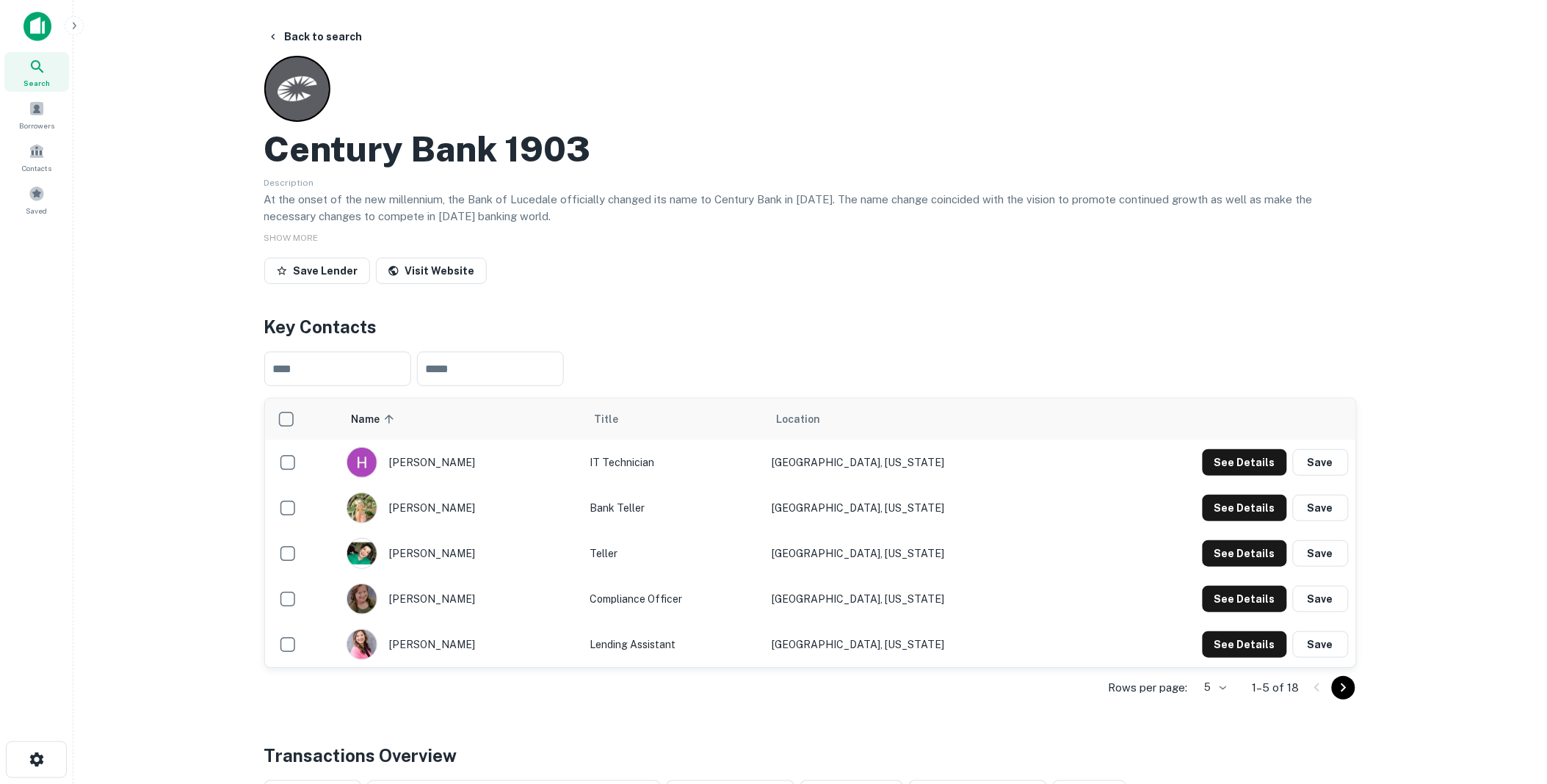
click at [1340, 684] on icon "Go to next page" at bounding box center [1344, 687] width 17 height 17
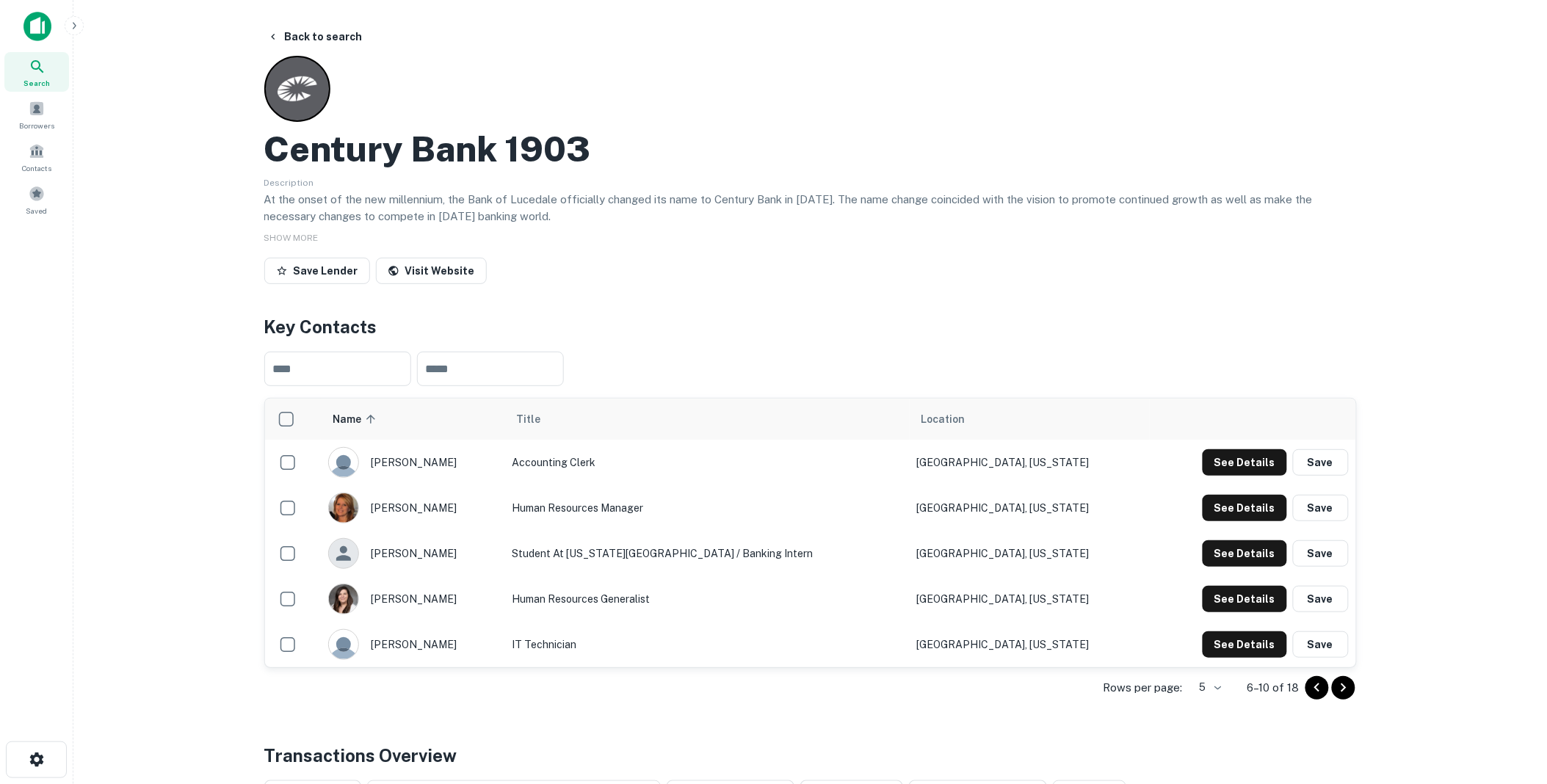
click at [1340, 684] on icon "Go to next page" at bounding box center [1344, 687] width 17 height 17
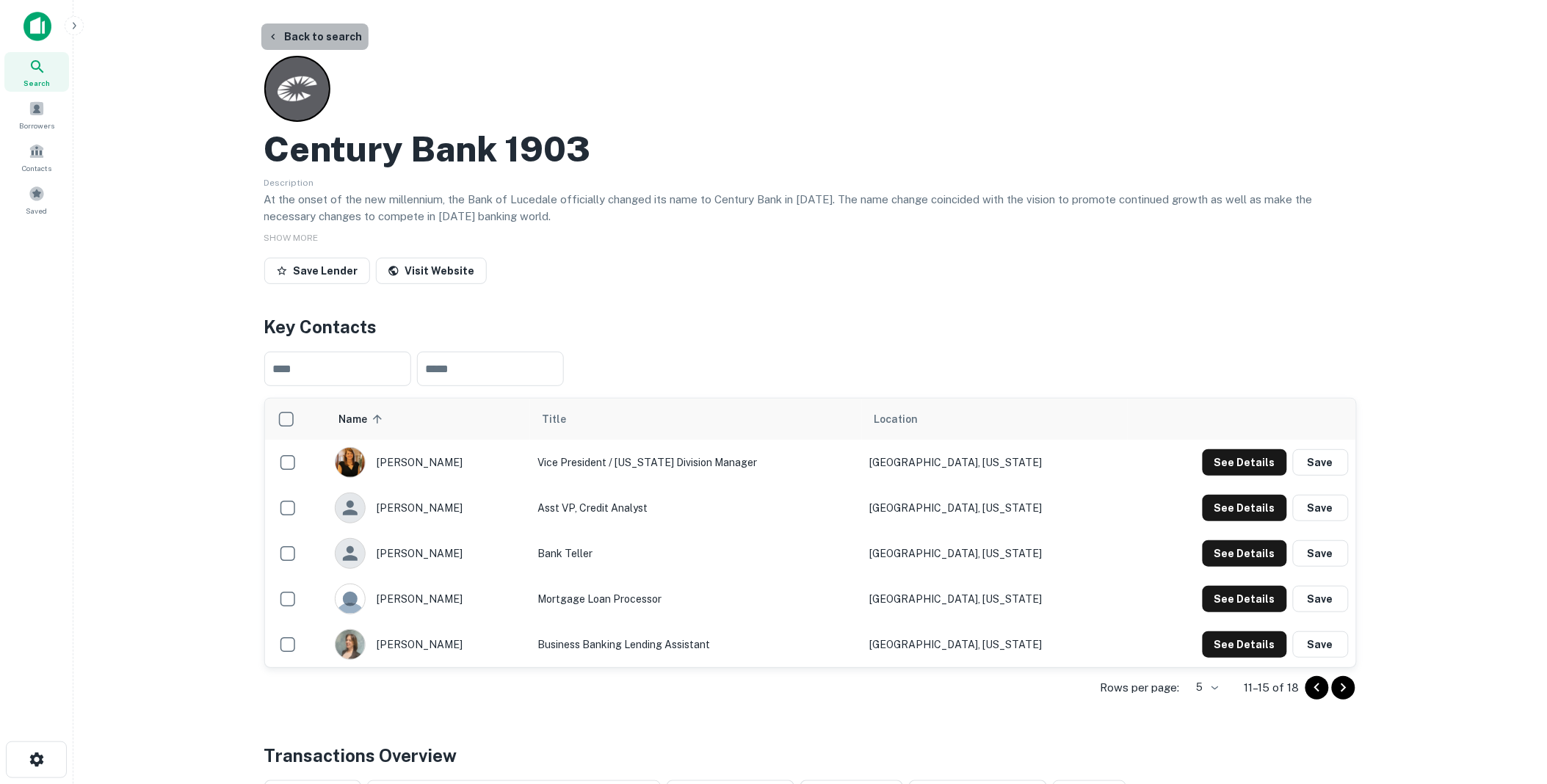
click at [329, 33] on button "Back to search" at bounding box center [316, 36] width 108 height 26
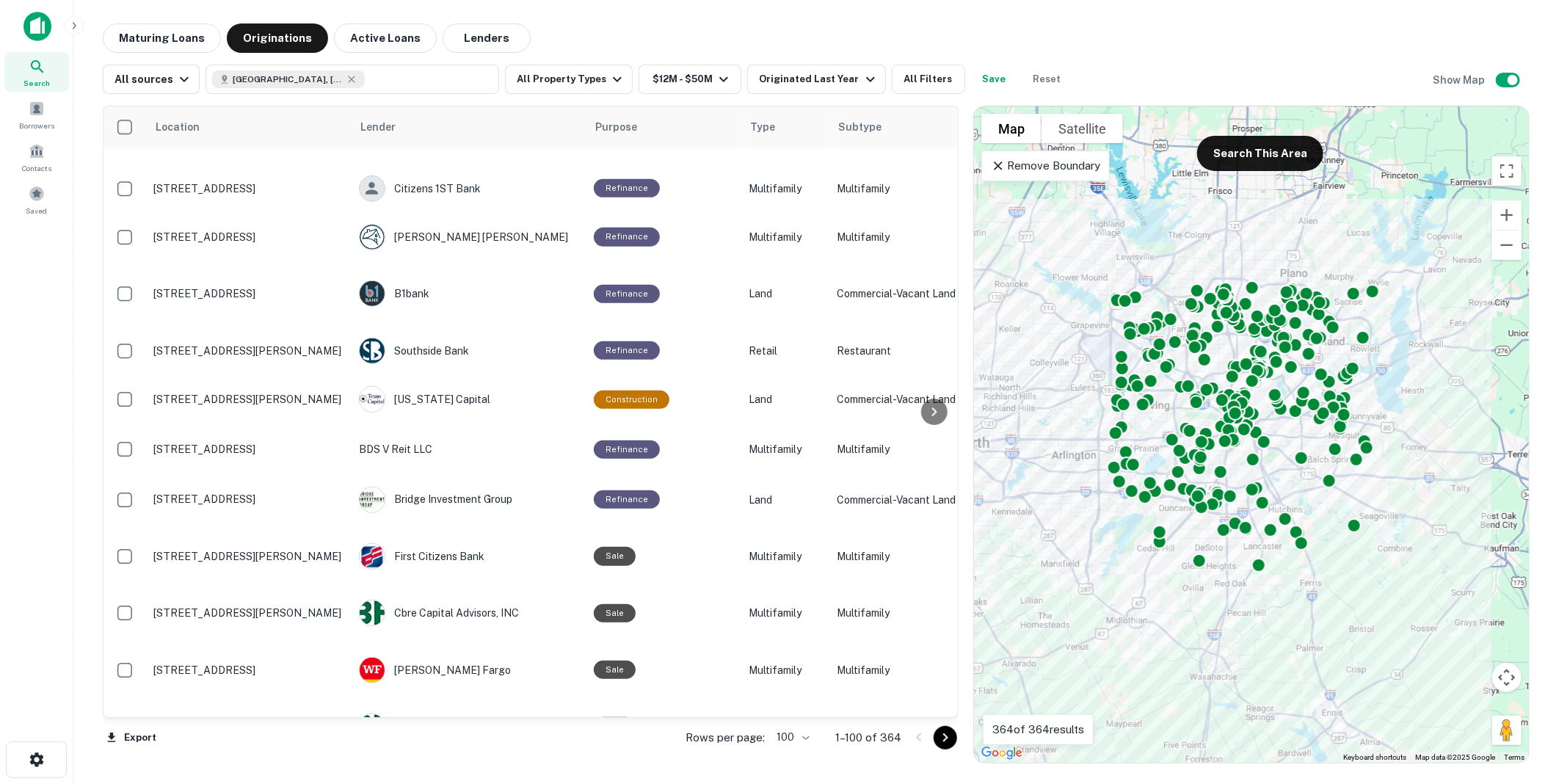
scroll to position [4090, 0]
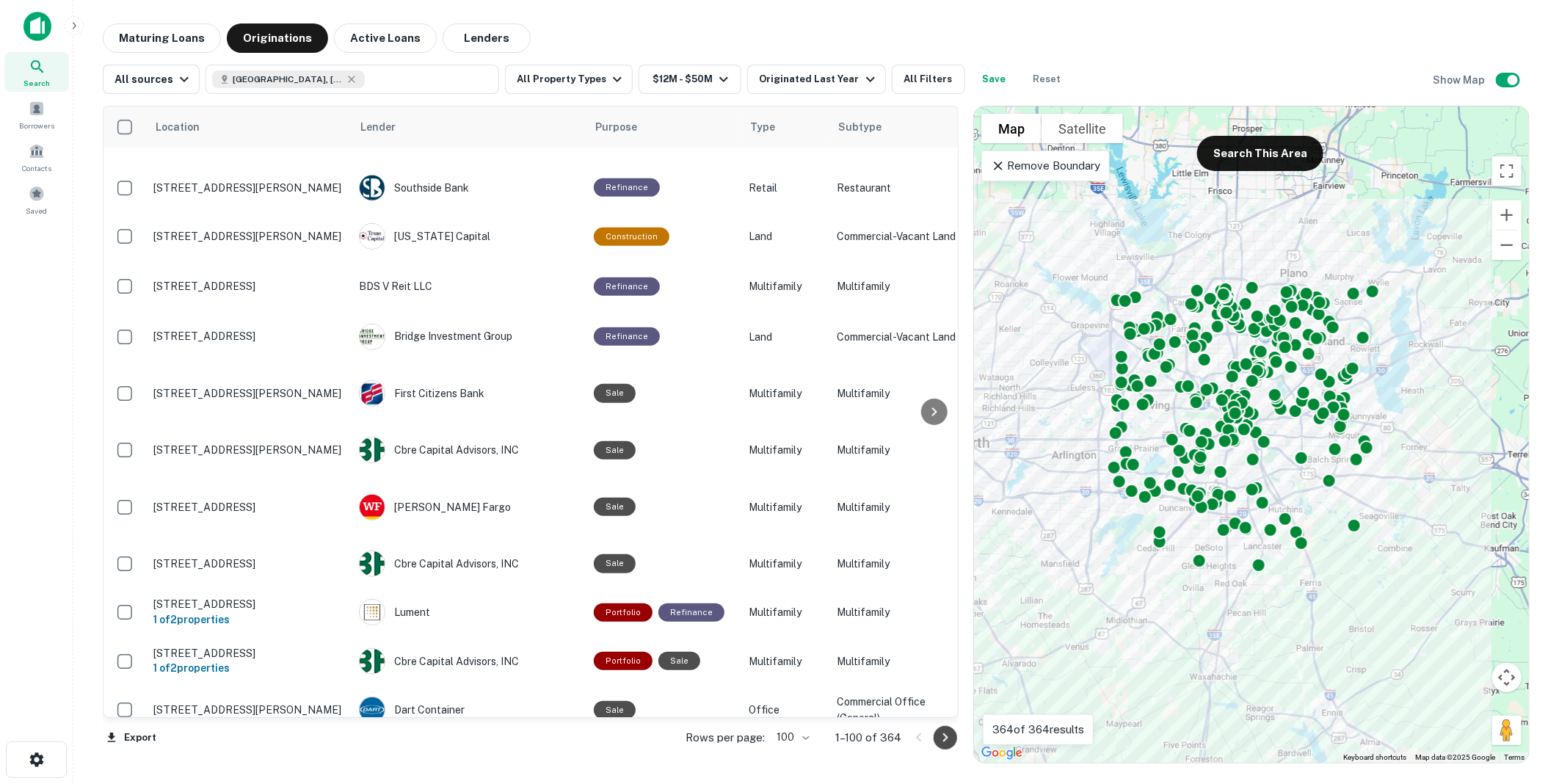
click at [945, 737] on icon "Go to next page" at bounding box center [946, 738] width 5 height 9
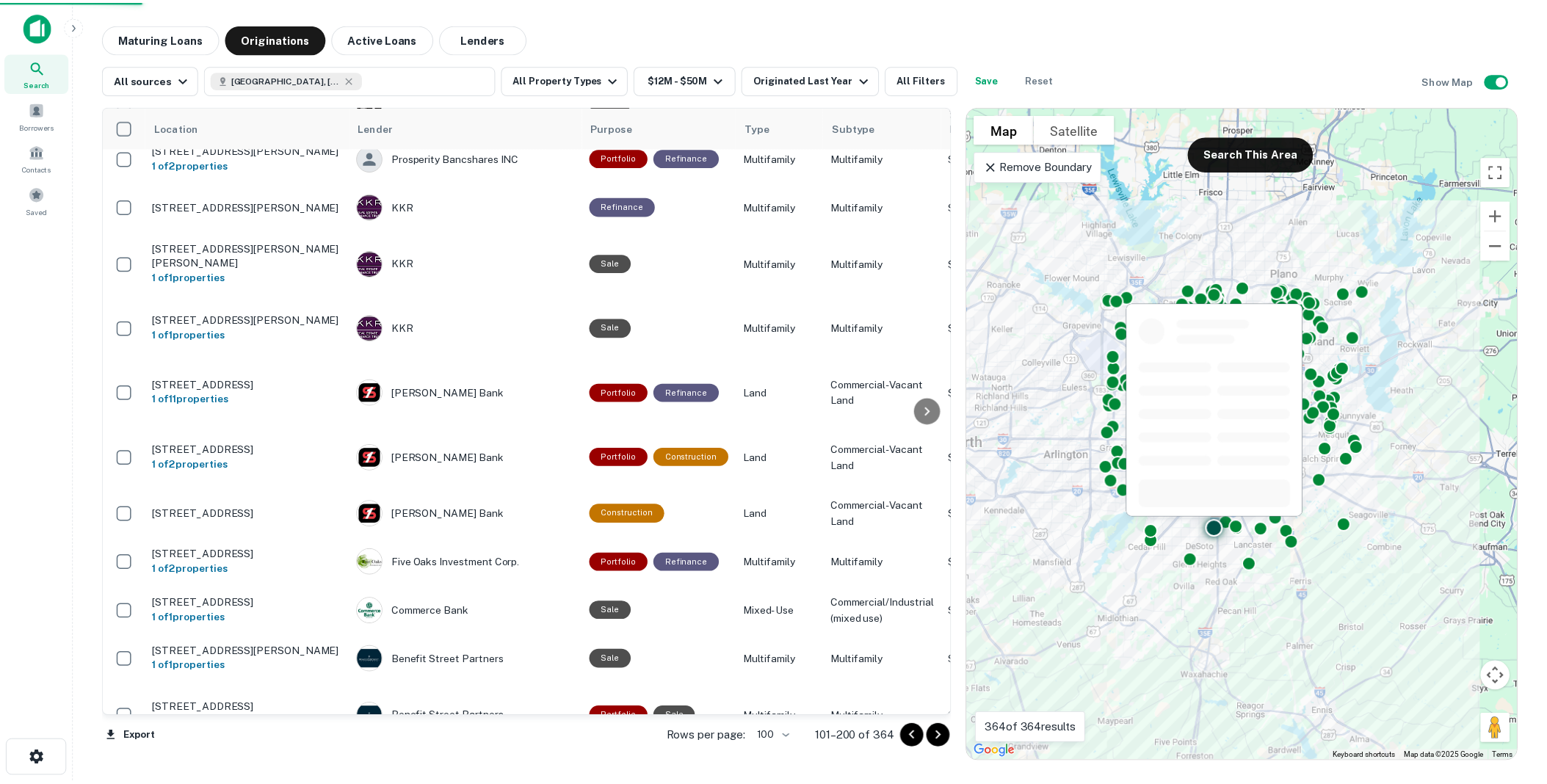
scroll to position [4607, 0]
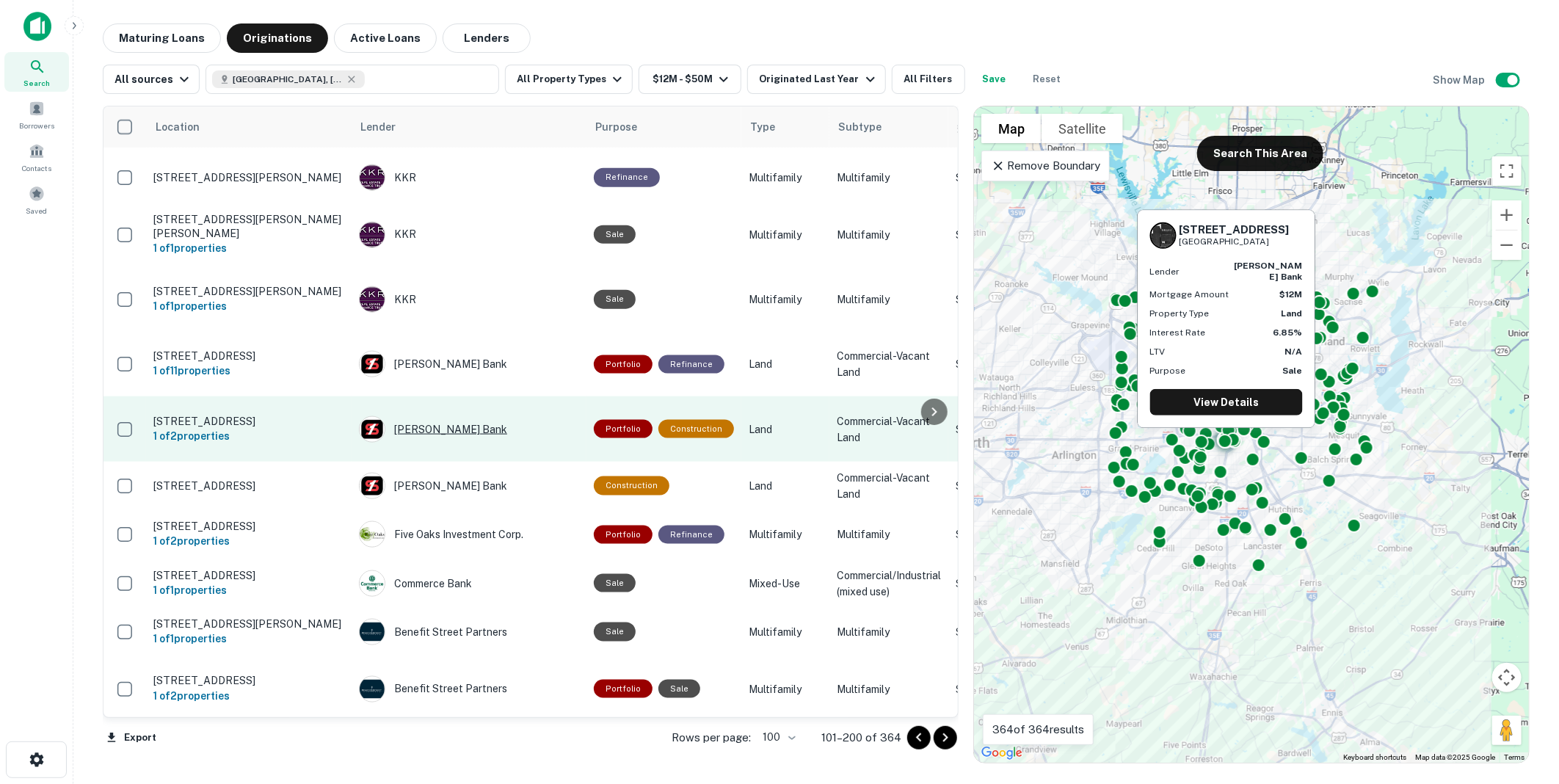
click at [420, 417] on div "[PERSON_NAME] Bank" at bounding box center [470, 429] width 221 height 26
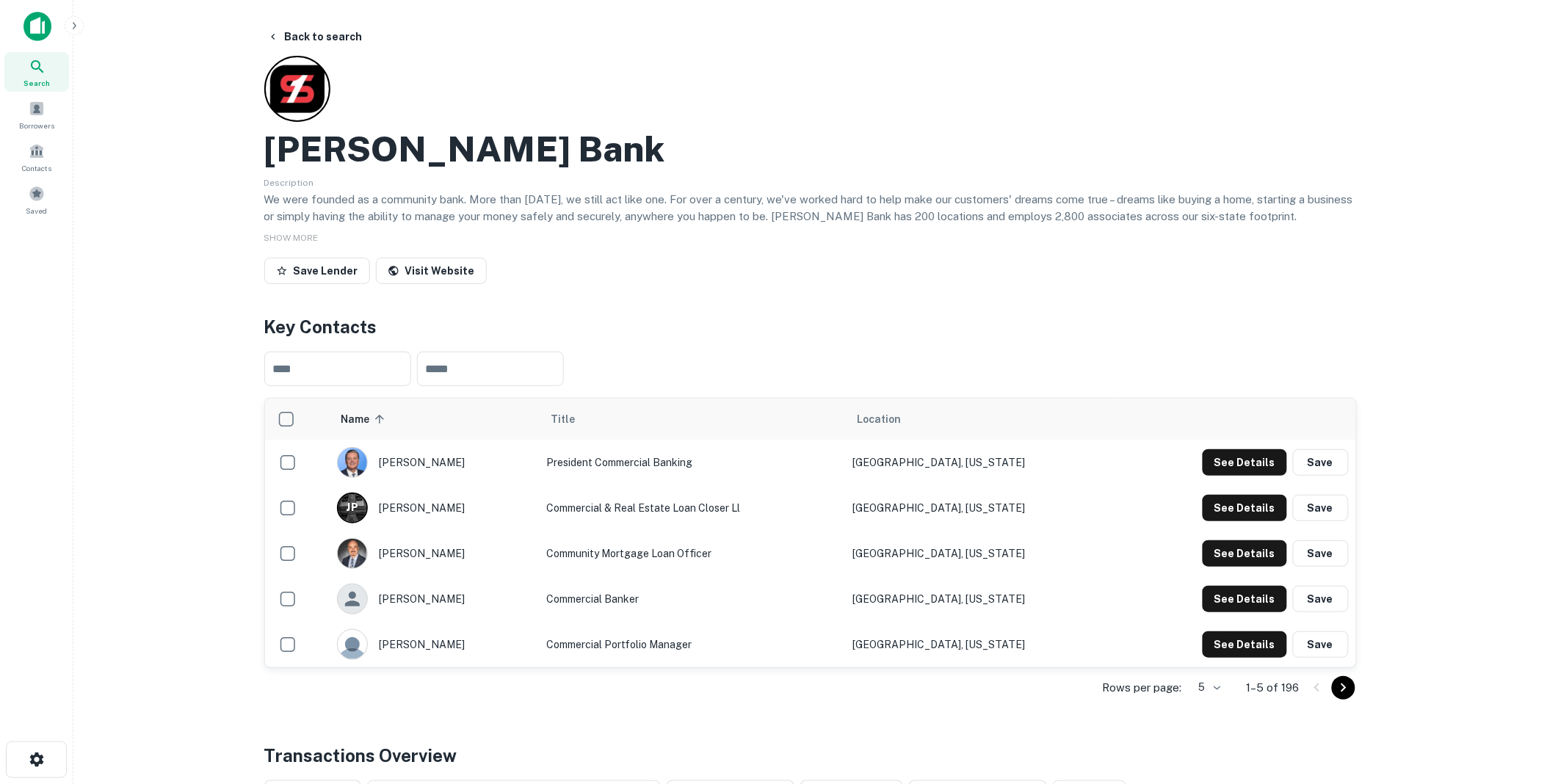
click at [1343, 687] on icon "Go to next page" at bounding box center [1344, 687] width 17 height 17
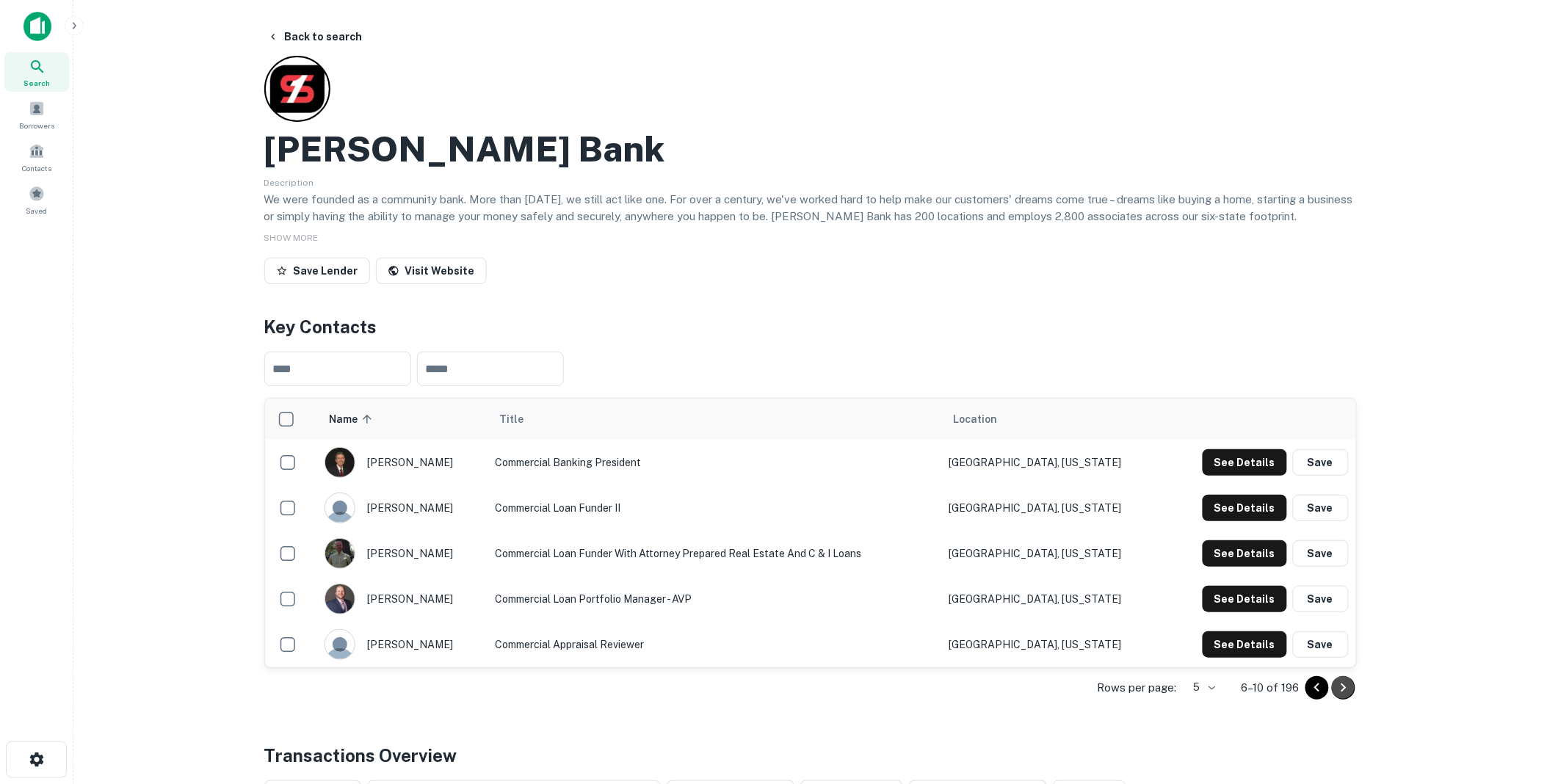
click at [1343, 687] on icon "Go to next page" at bounding box center [1344, 687] width 17 height 17
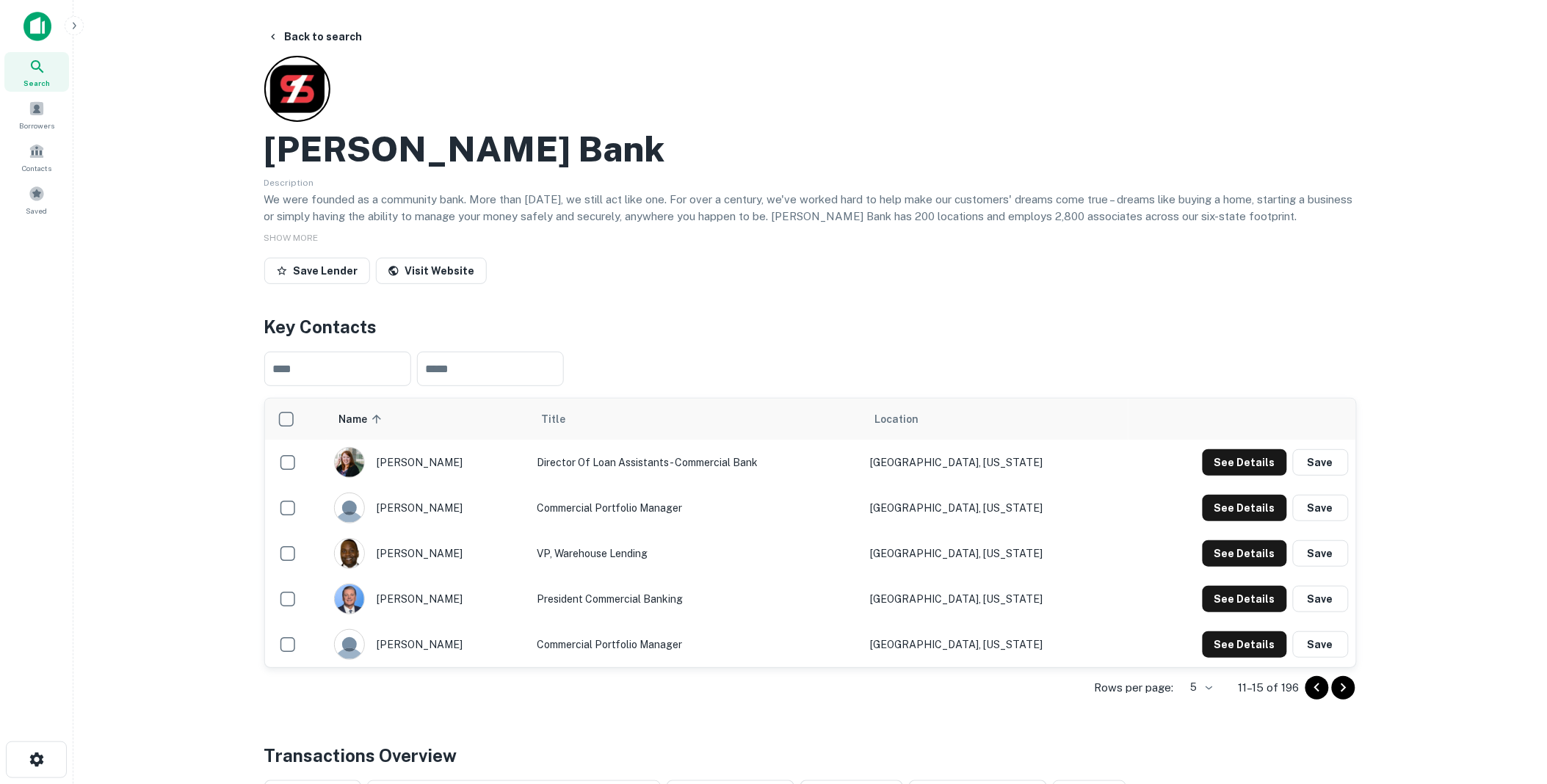
click at [1342, 686] on icon "Go to next page" at bounding box center [1344, 687] width 17 height 17
click at [1341, 677] on button "Go to next page" at bounding box center [1344, 688] width 24 height 24
click at [1241, 507] on button "See Details" at bounding box center [1245, 508] width 85 height 26
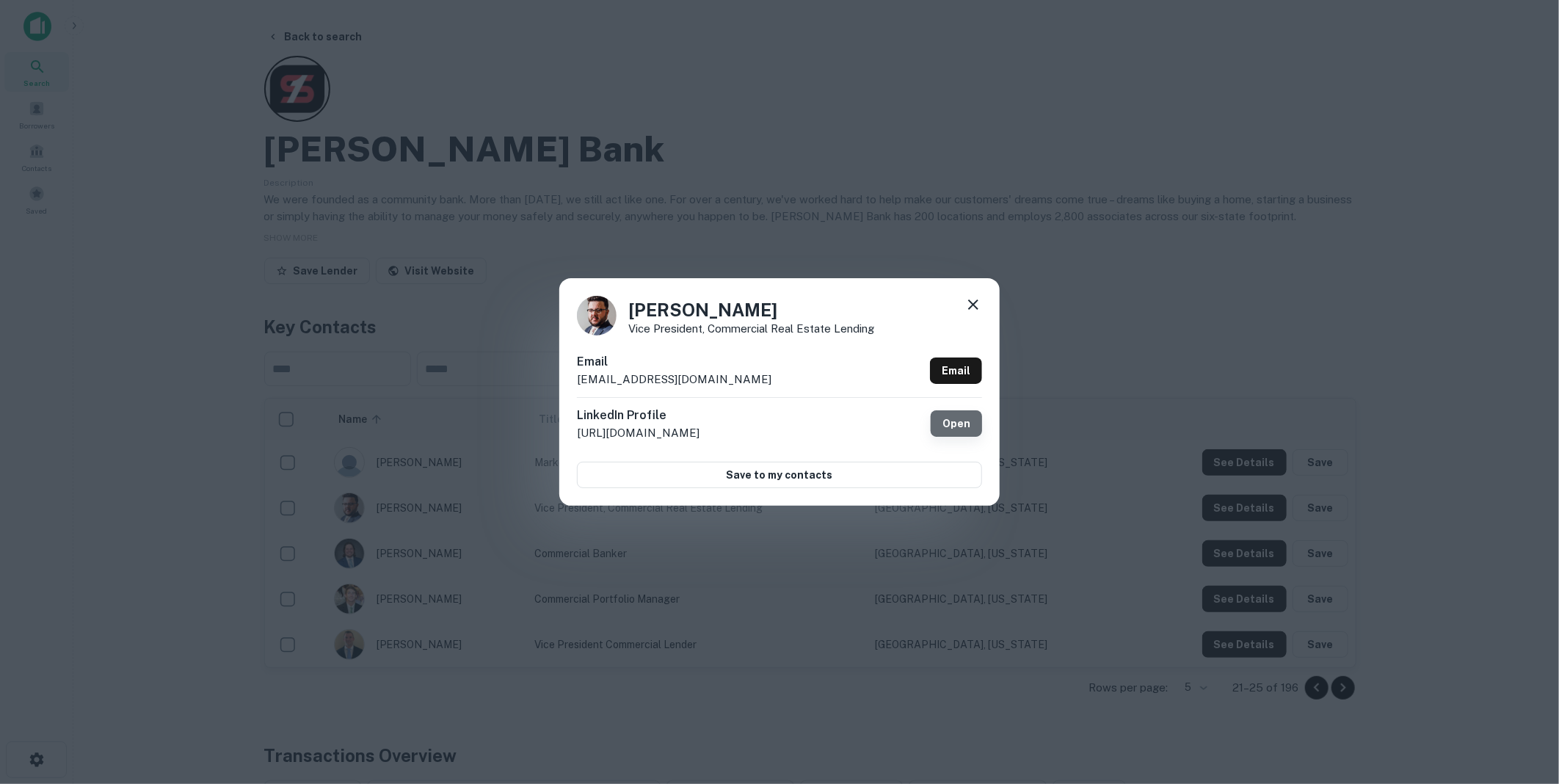
click at [957, 420] on link "Open" at bounding box center [956, 423] width 51 height 26
click at [972, 303] on icon at bounding box center [973, 304] width 10 height 10
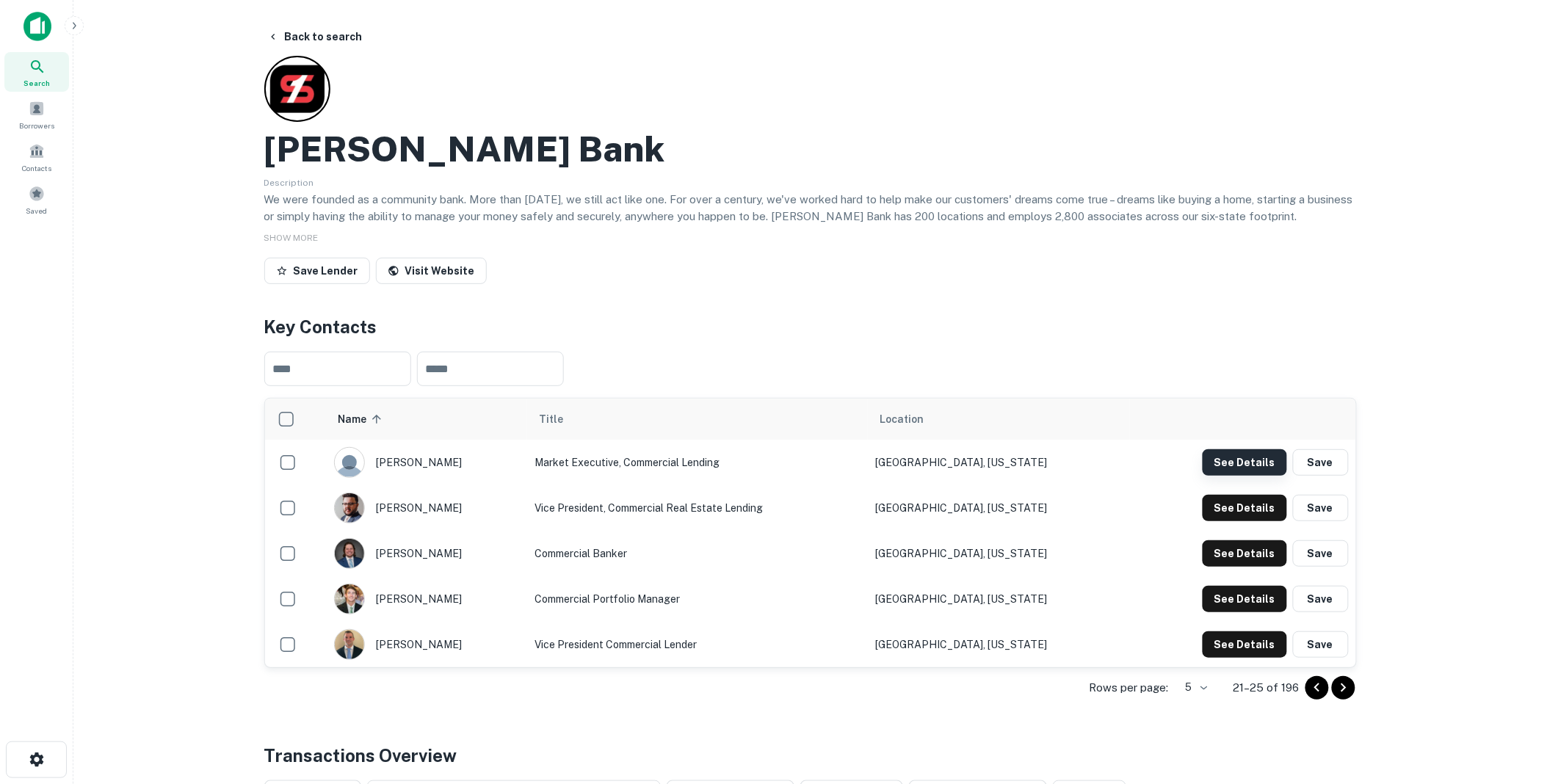
click at [1239, 459] on button "See Details" at bounding box center [1245, 462] width 85 height 26
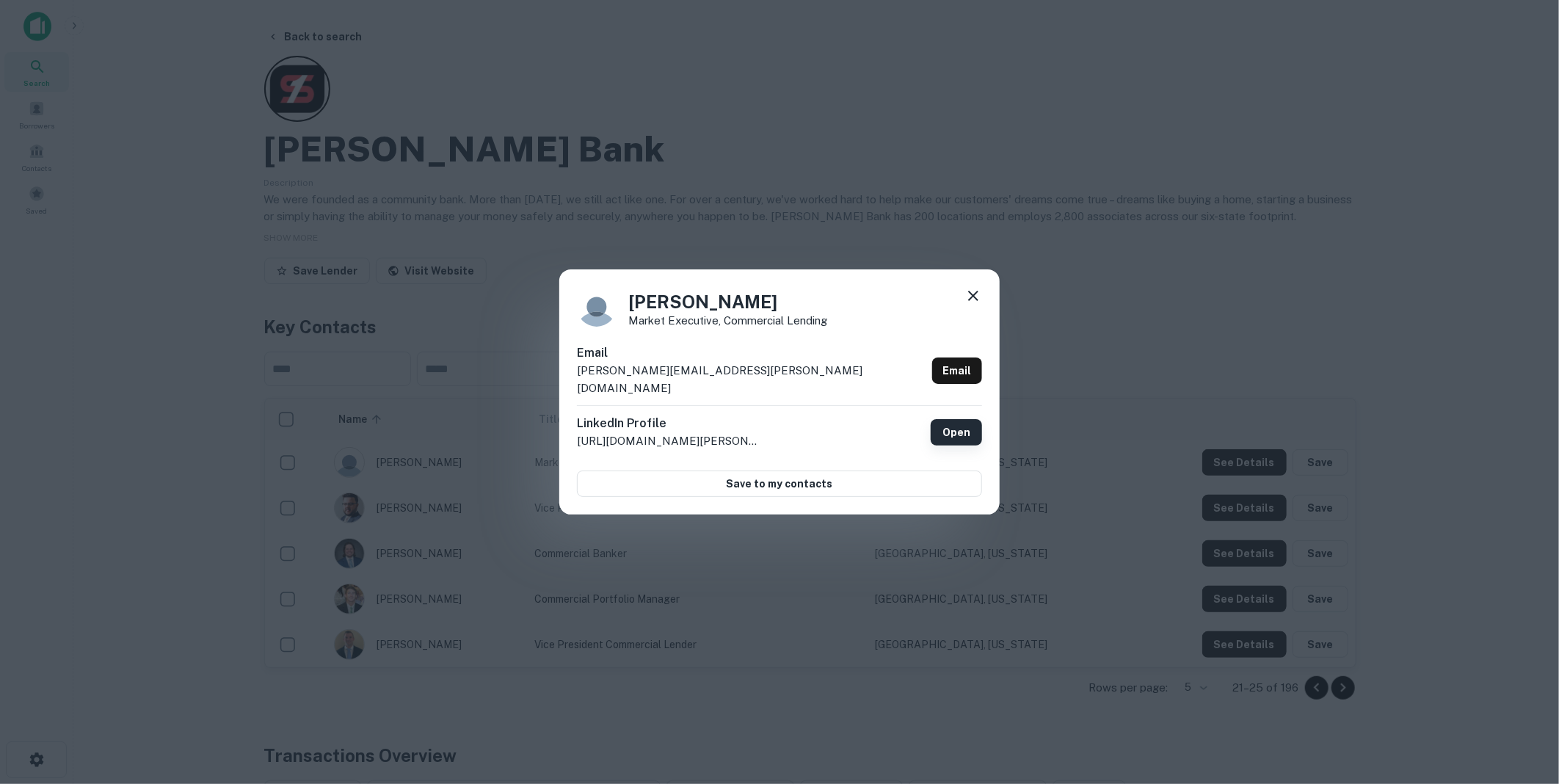
click at [958, 422] on link "Open" at bounding box center [956, 432] width 51 height 26
click at [974, 301] on icon at bounding box center [973, 295] width 17 height 17
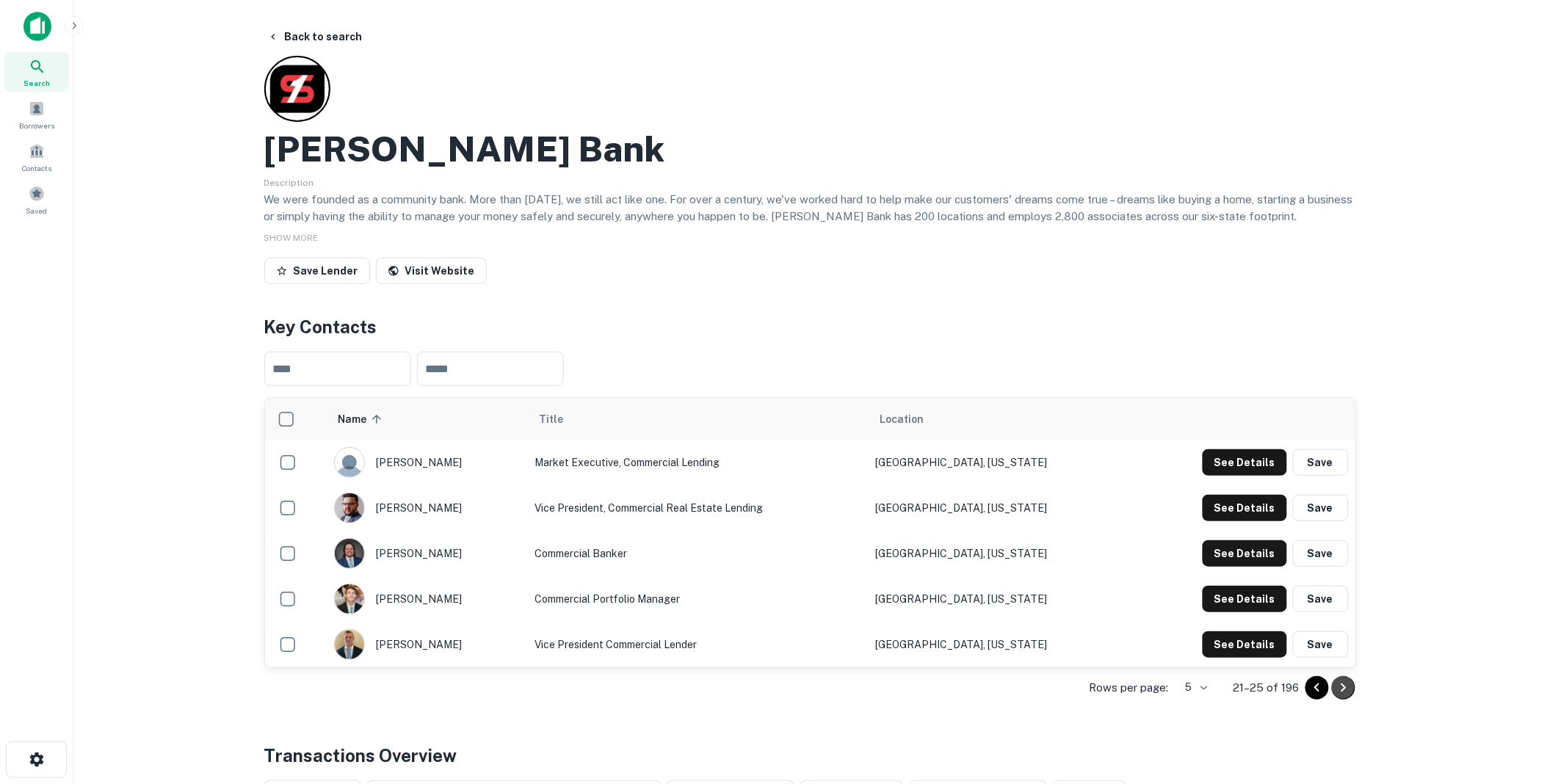
click at [1343, 686] on icon "Go to next page" at bounding box center [1344, 687] width 17 height 17
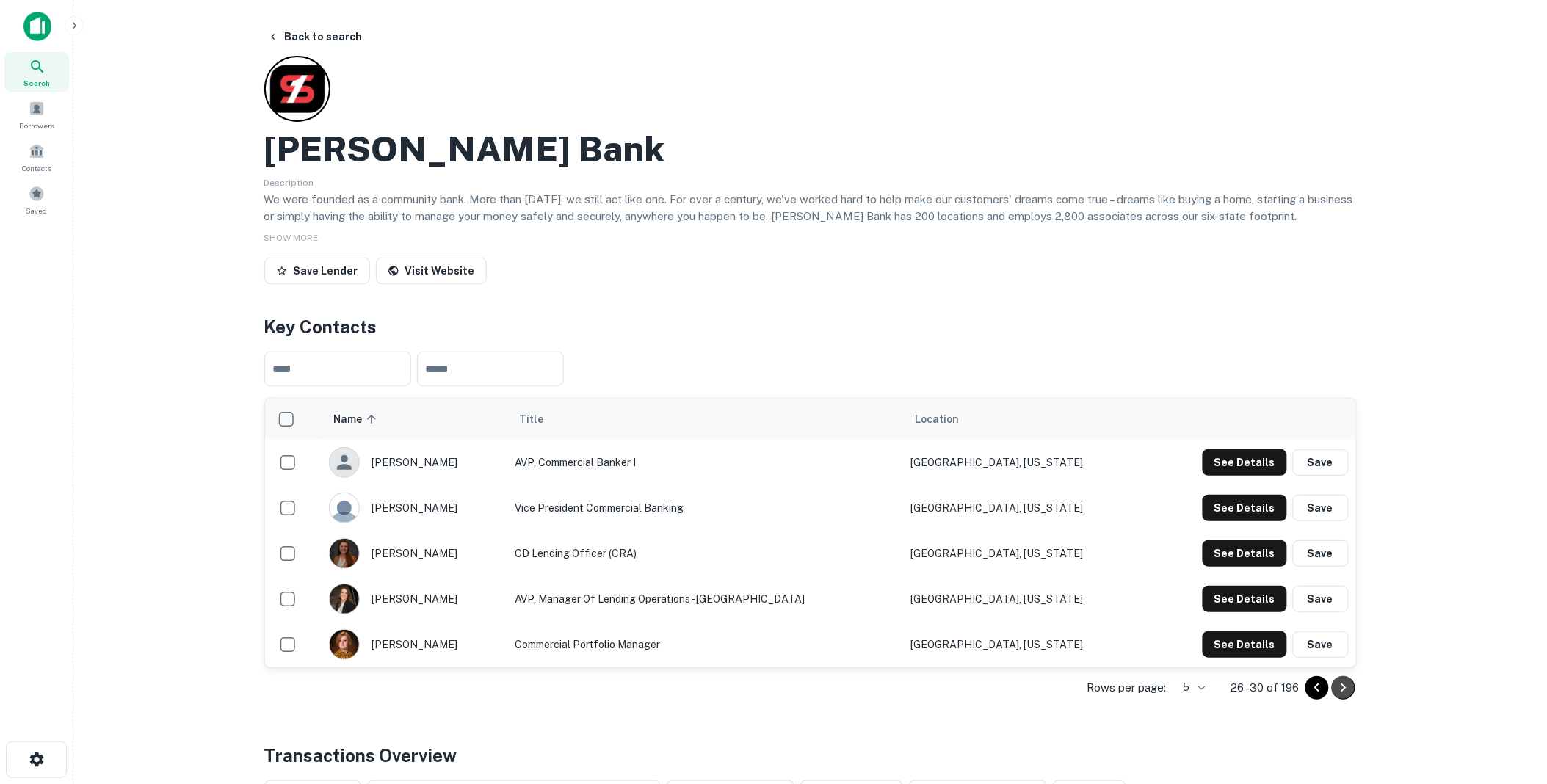
click at [1342, 686] on icon "Go to next page" at bounding box center [1344, 687] width 17 height 17
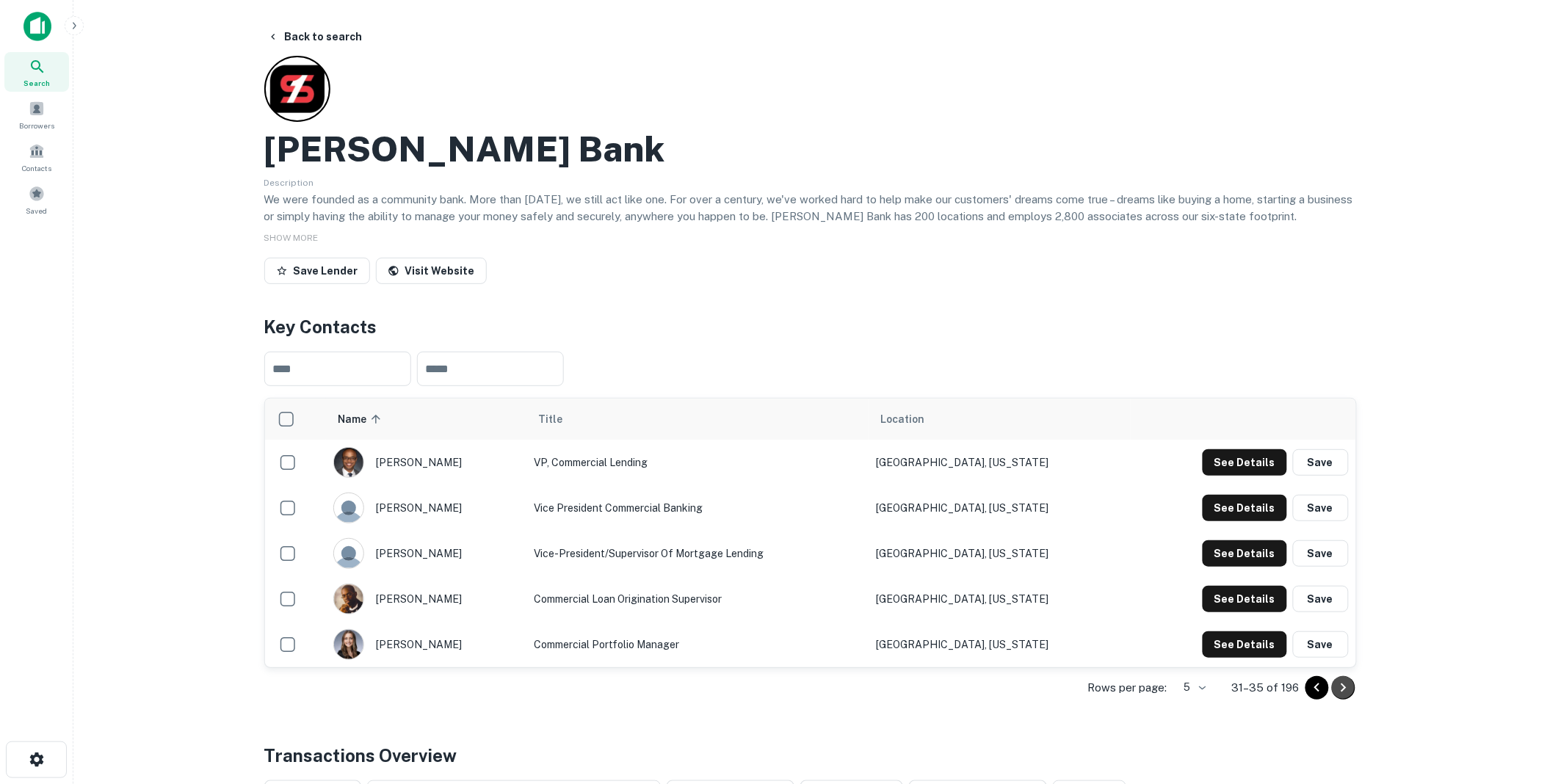
click at [1338, 686] on icon "Go to next page" at bounding box center [1344, 687] width 17 height 17
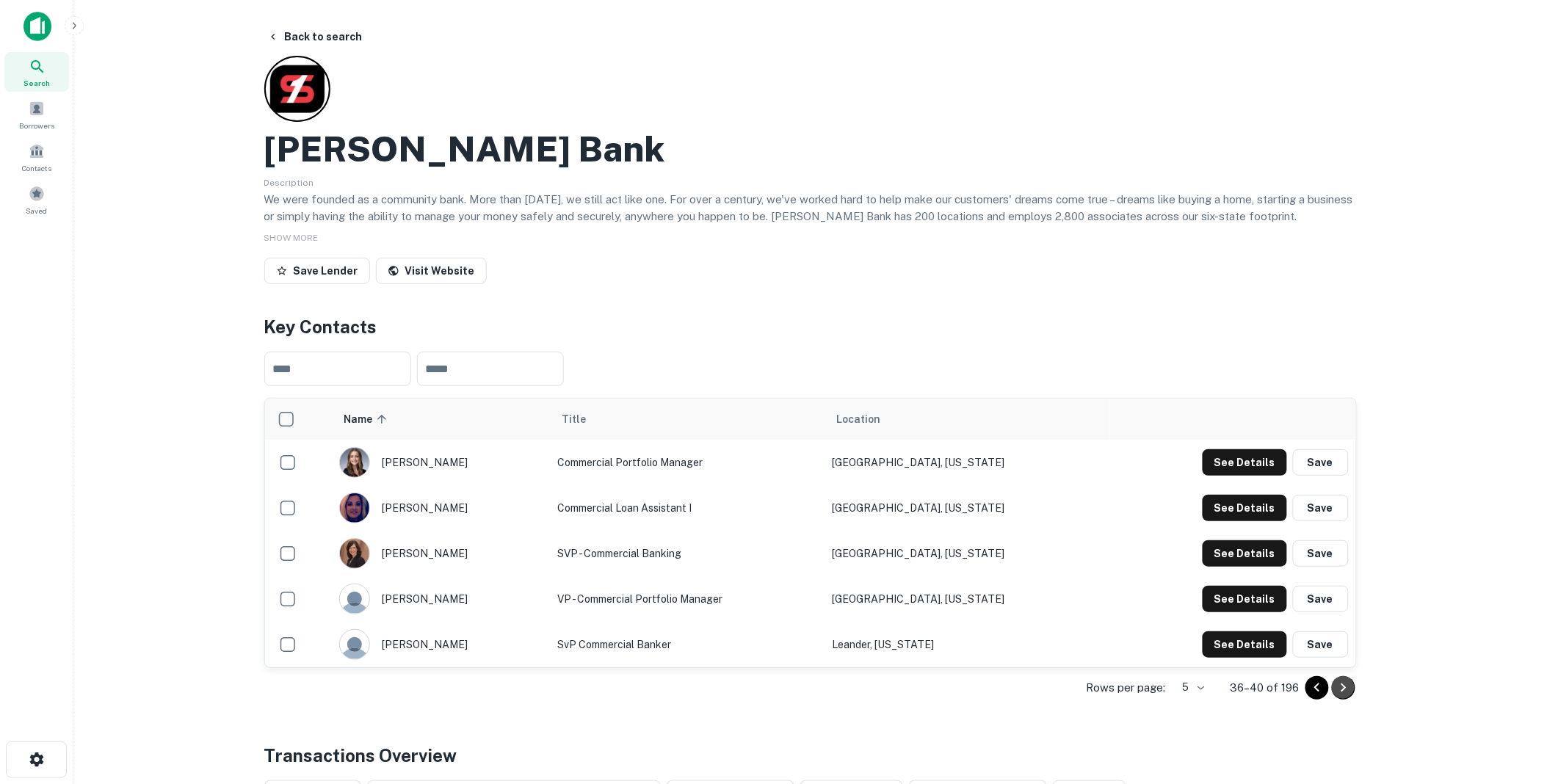
click at [1342, 686] on icon "Go to next page" at bounding box center [1344, 687] width 17 height 17
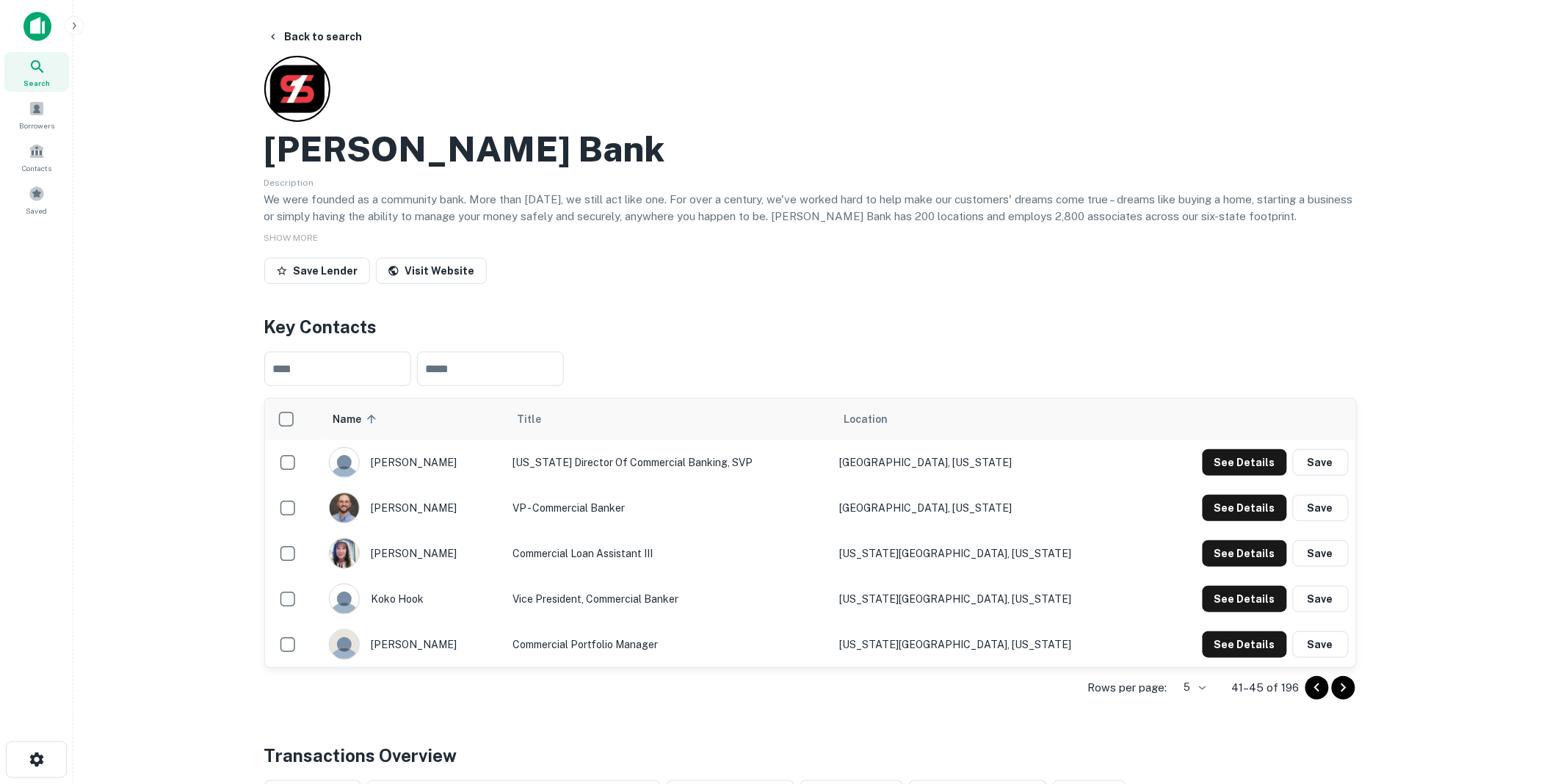
click at [1342, 686] on icon "Go to next page" at bounding box center [1344, 687] width 17 height 17
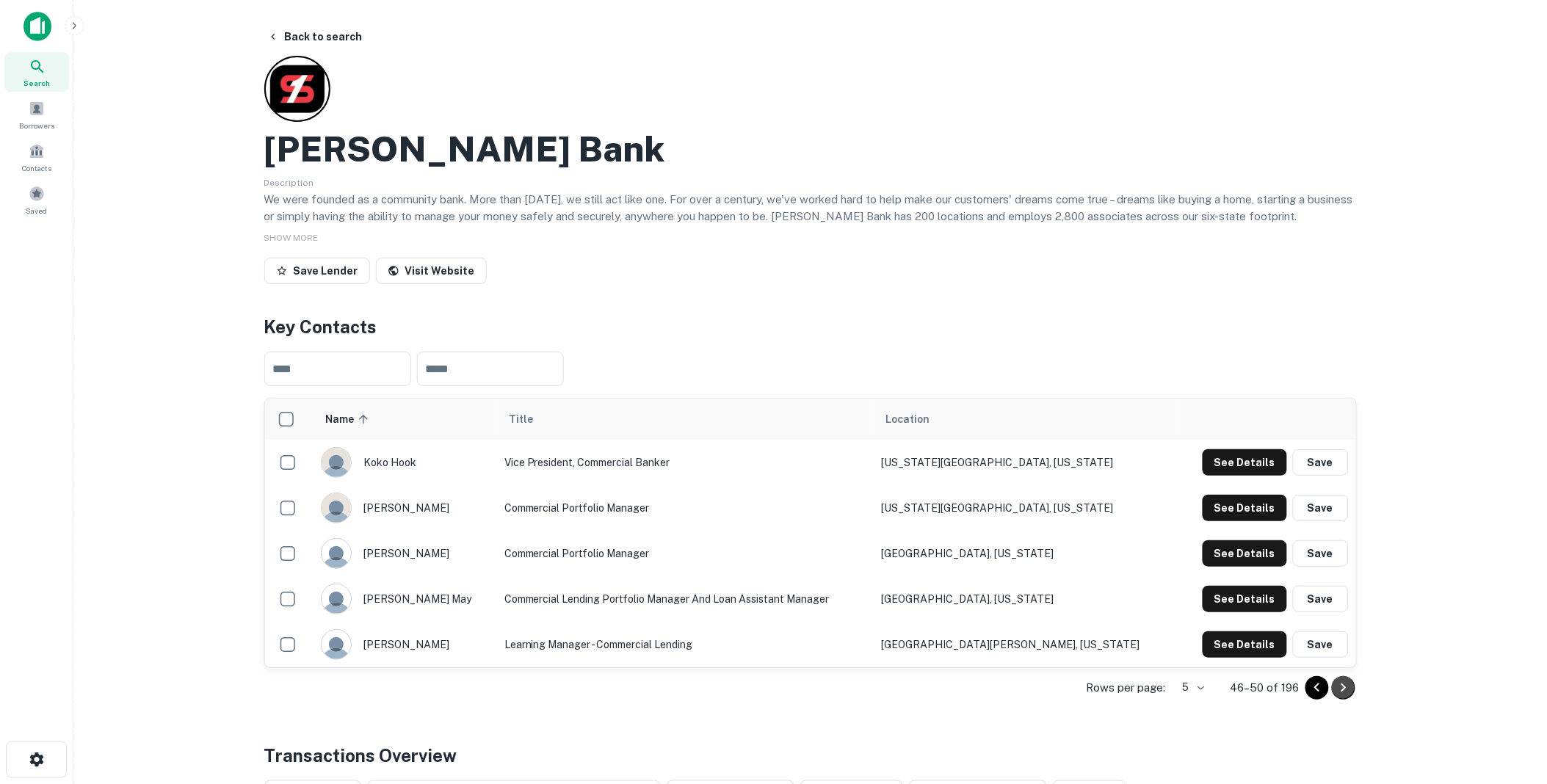
click at [1342, 686] on icon "Go to next page" at bounding box center [1344, 687] width 17 height 17
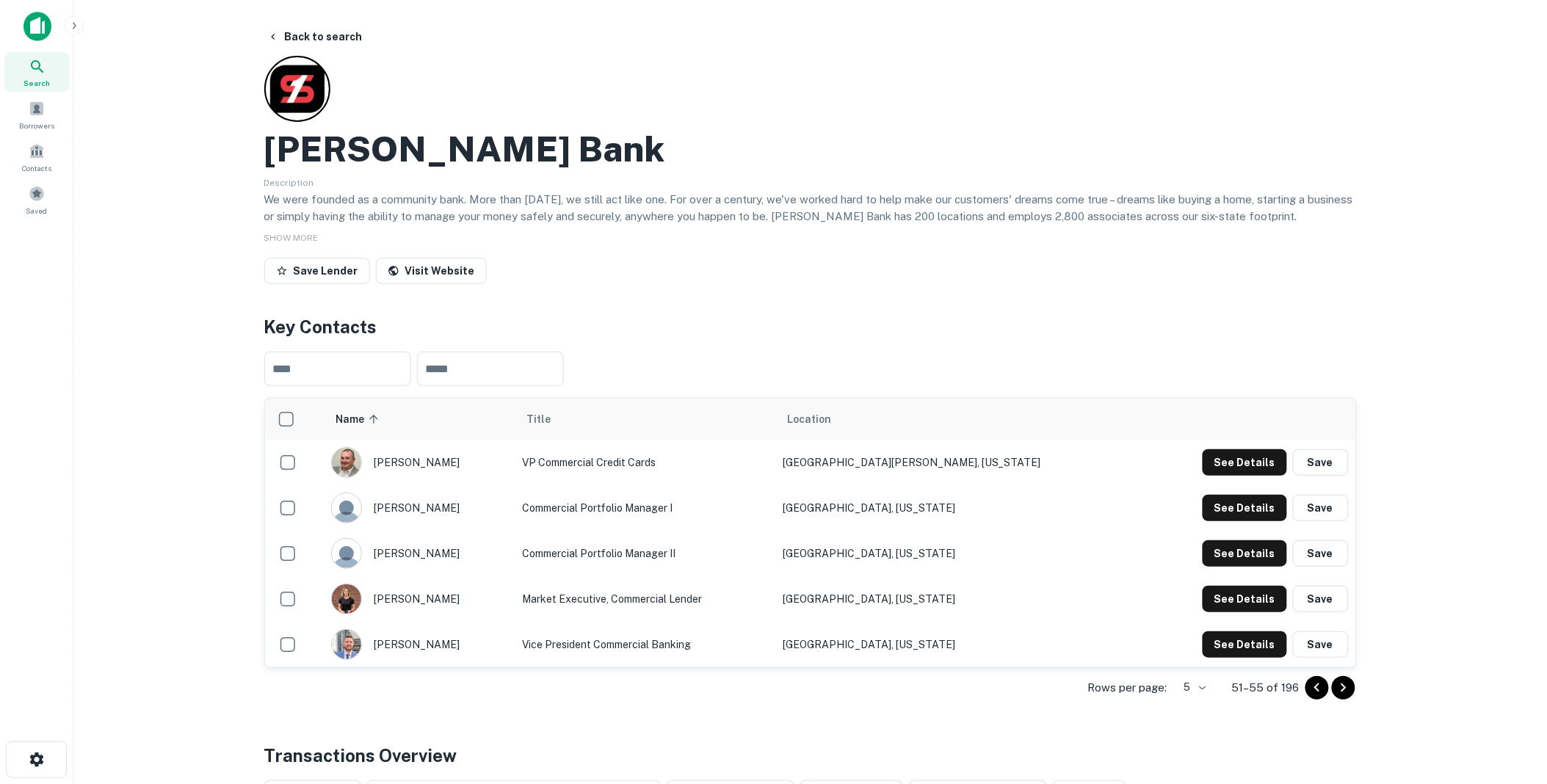
click at [1317, 686] on icon "Go to previous page" at bounding box center [1317, 687] width 5 height 9
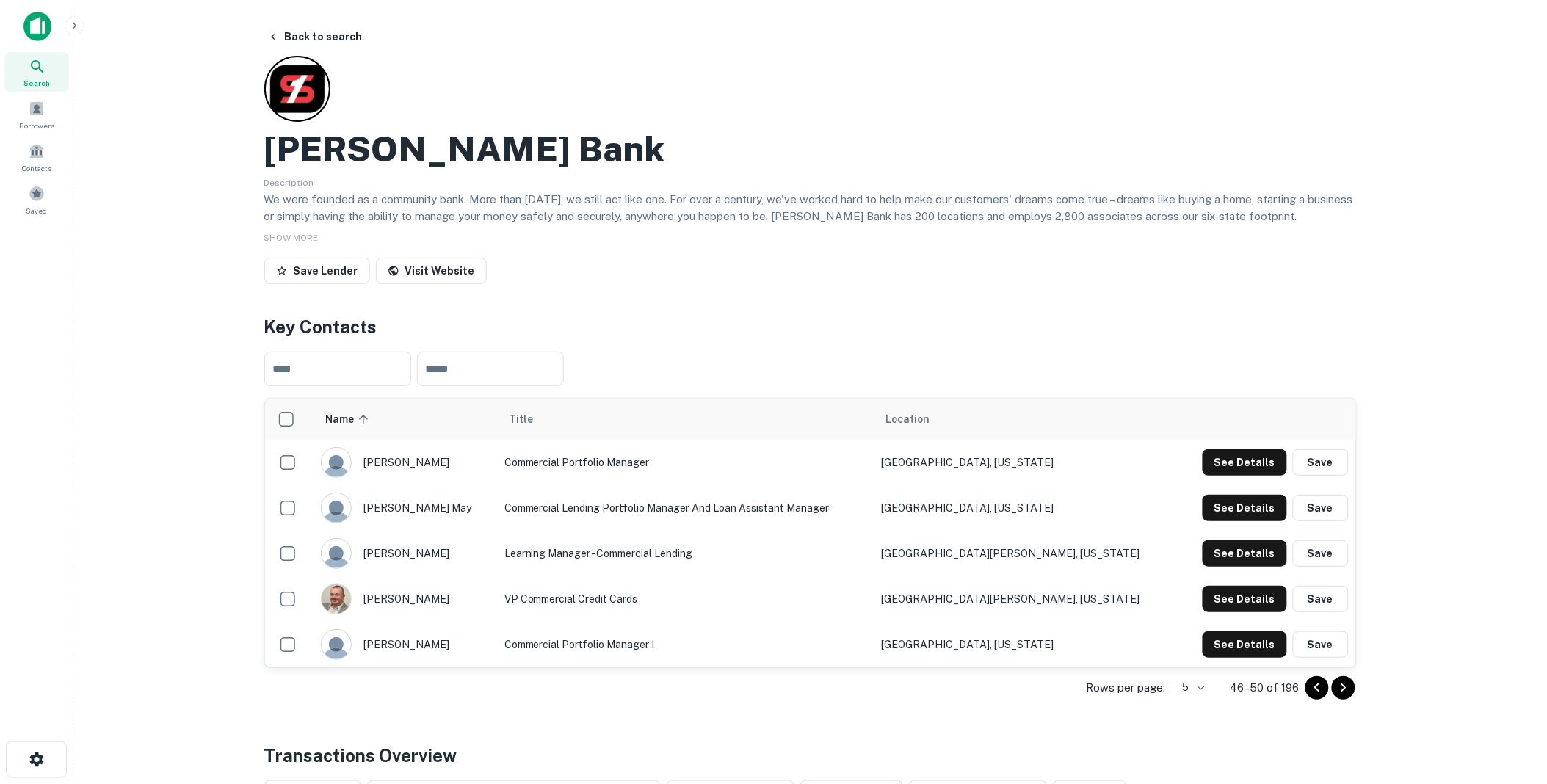
click at [1317, 686] on icon "Go to previous page" at bounding box center [1317, 687] width 5 height 9
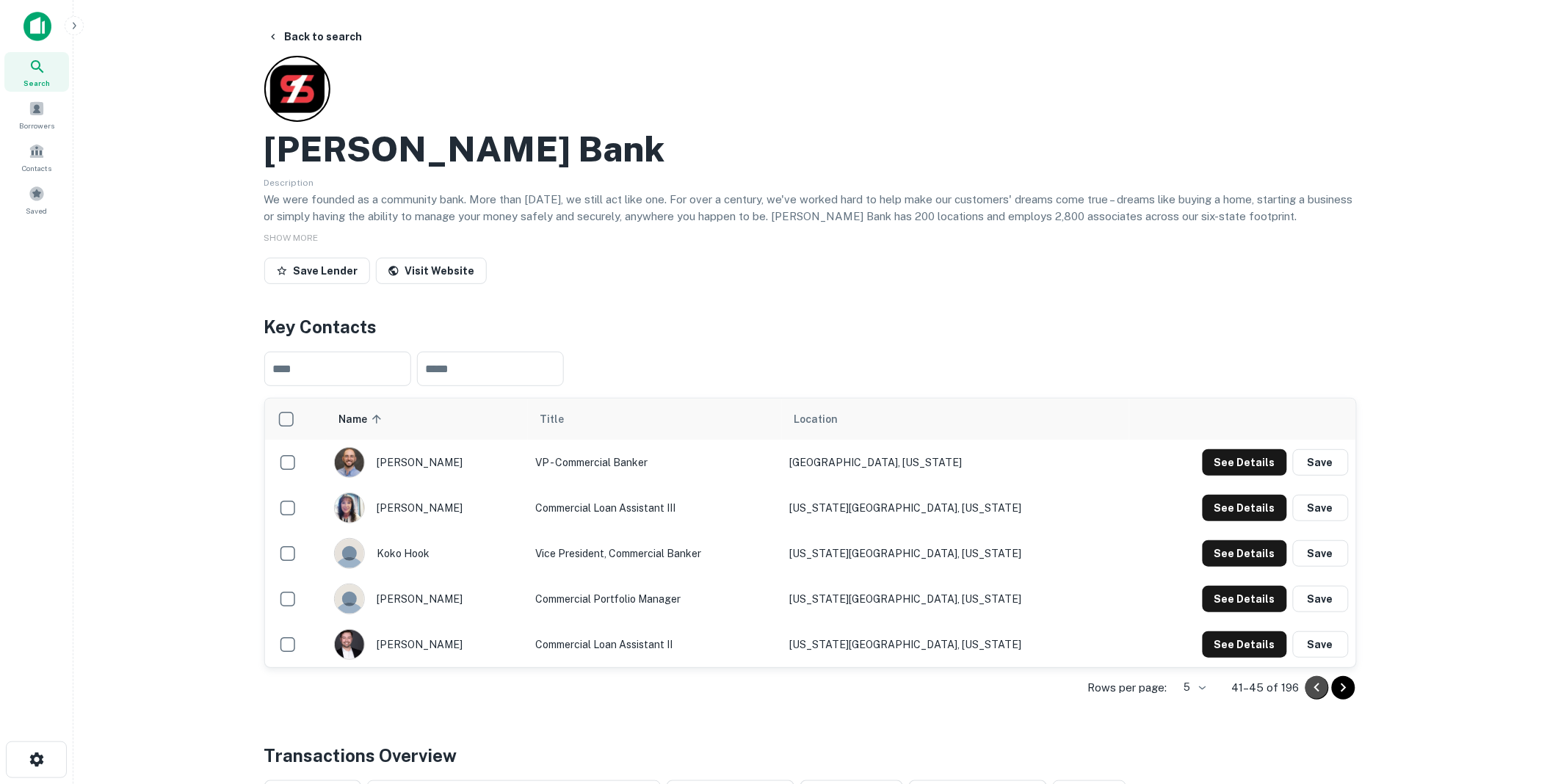
click at [1317, 686] on icon "Go to previous page" at bounding box center [1317, 687] width 5 height 9
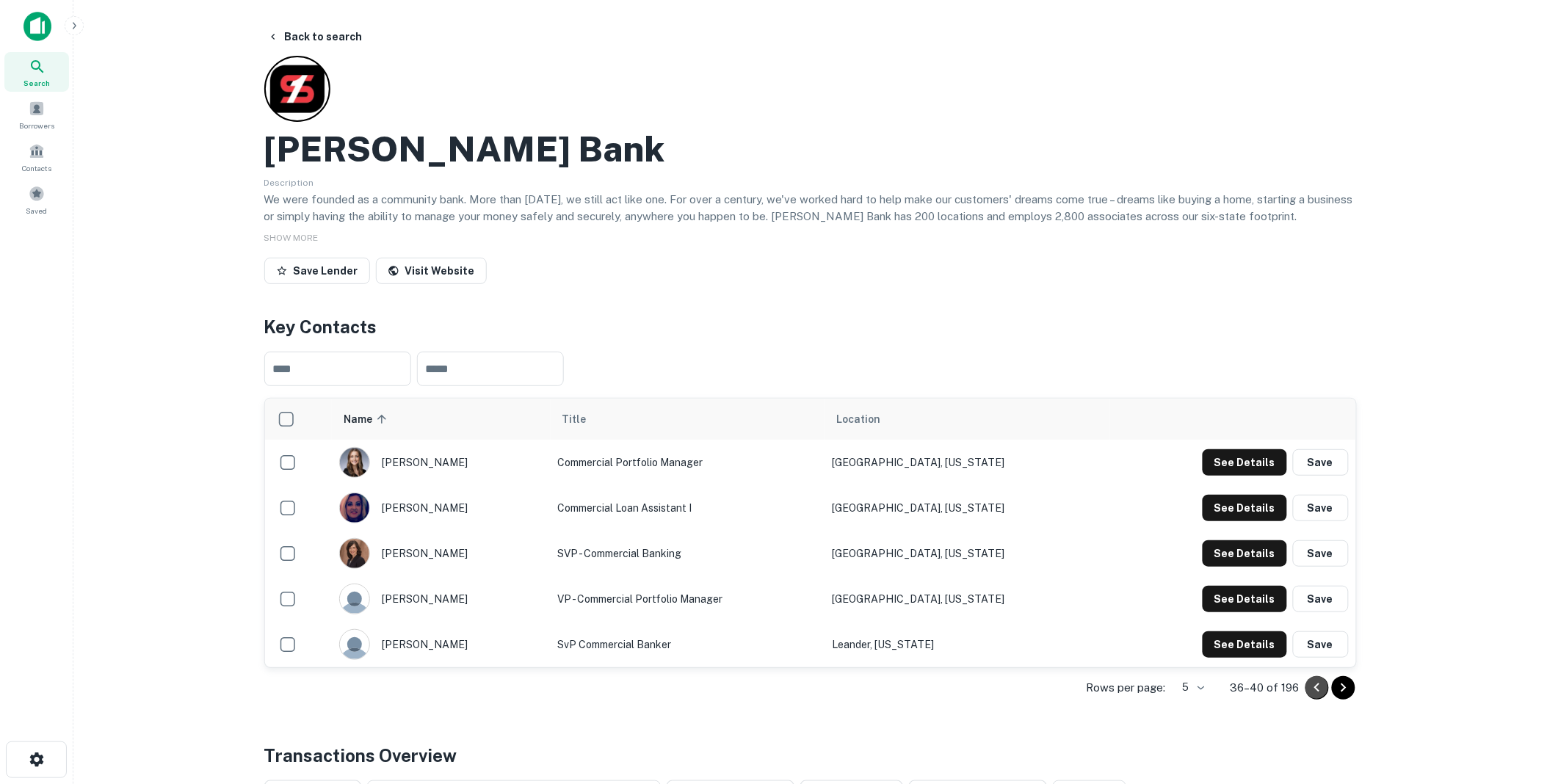
click at [1317, 686] on icon "Go to previous page" at bounding box center [1317, 687] width 5 height 9
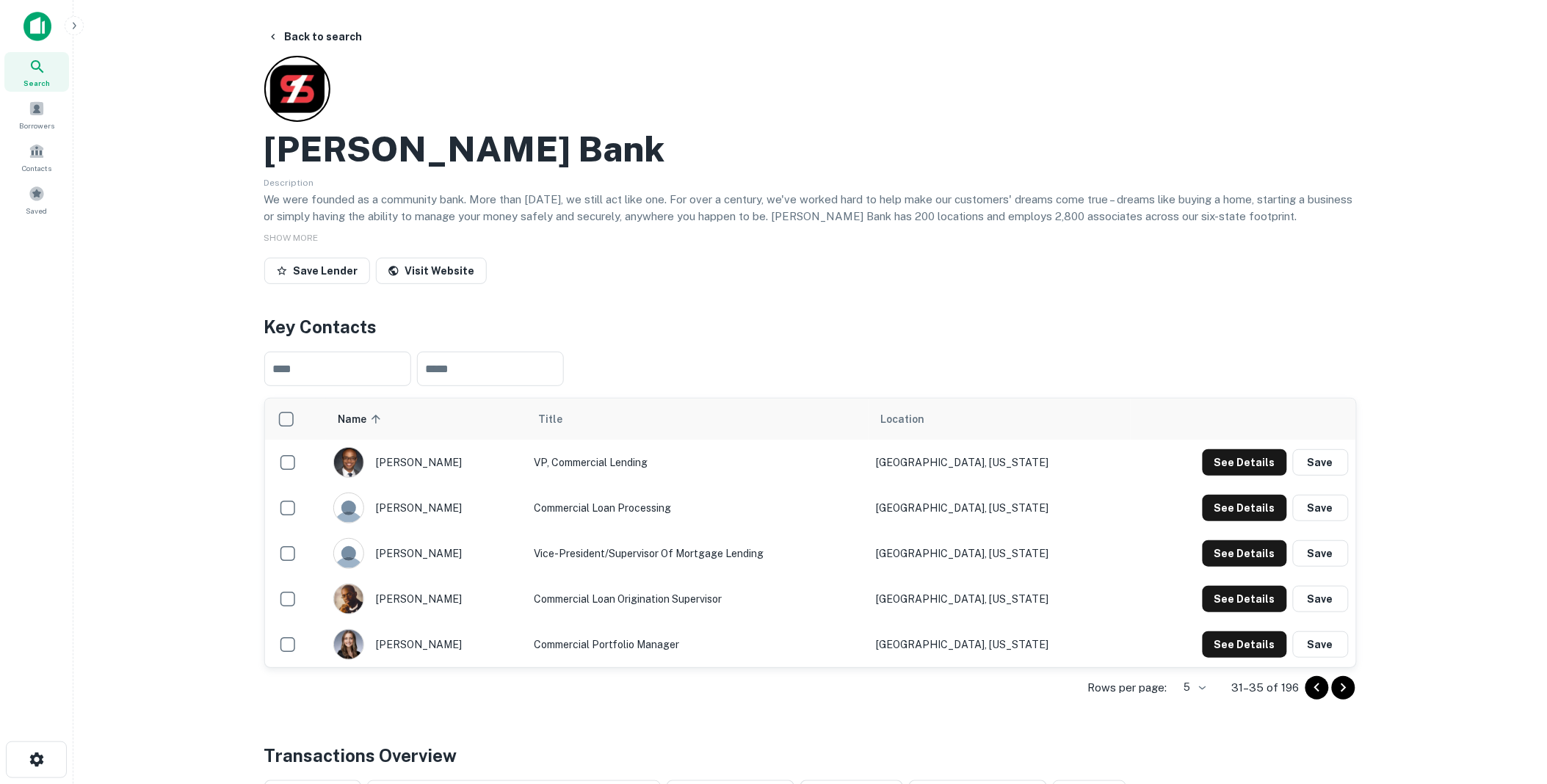
click at [1316, 686] on icon "Go to previous page" at bounding box center [1317, 687] width 5 height 9
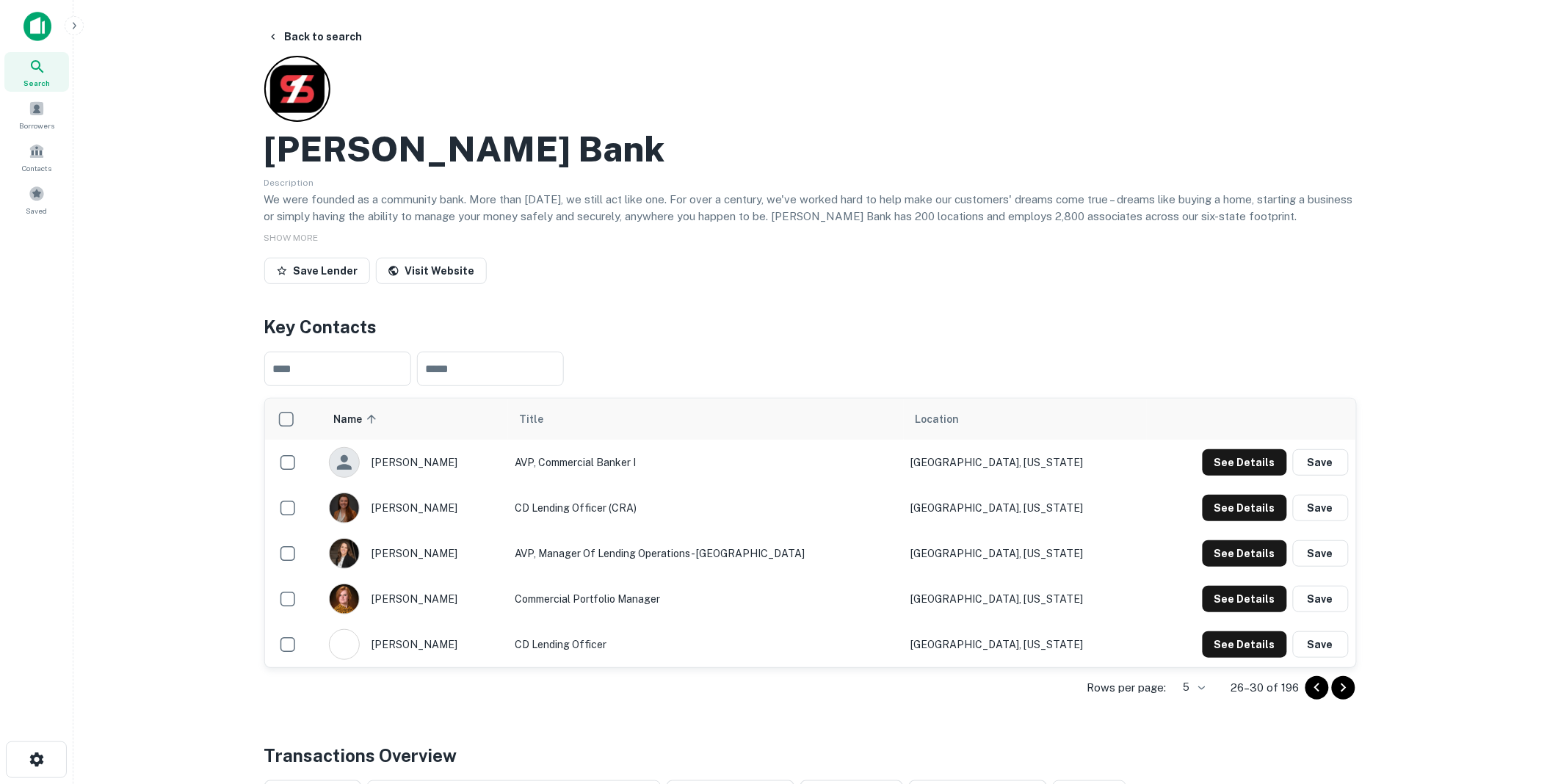
click at [1316, 686] on icon "Go to previous page" at bounding box center [1317, 687] width 5 height 9
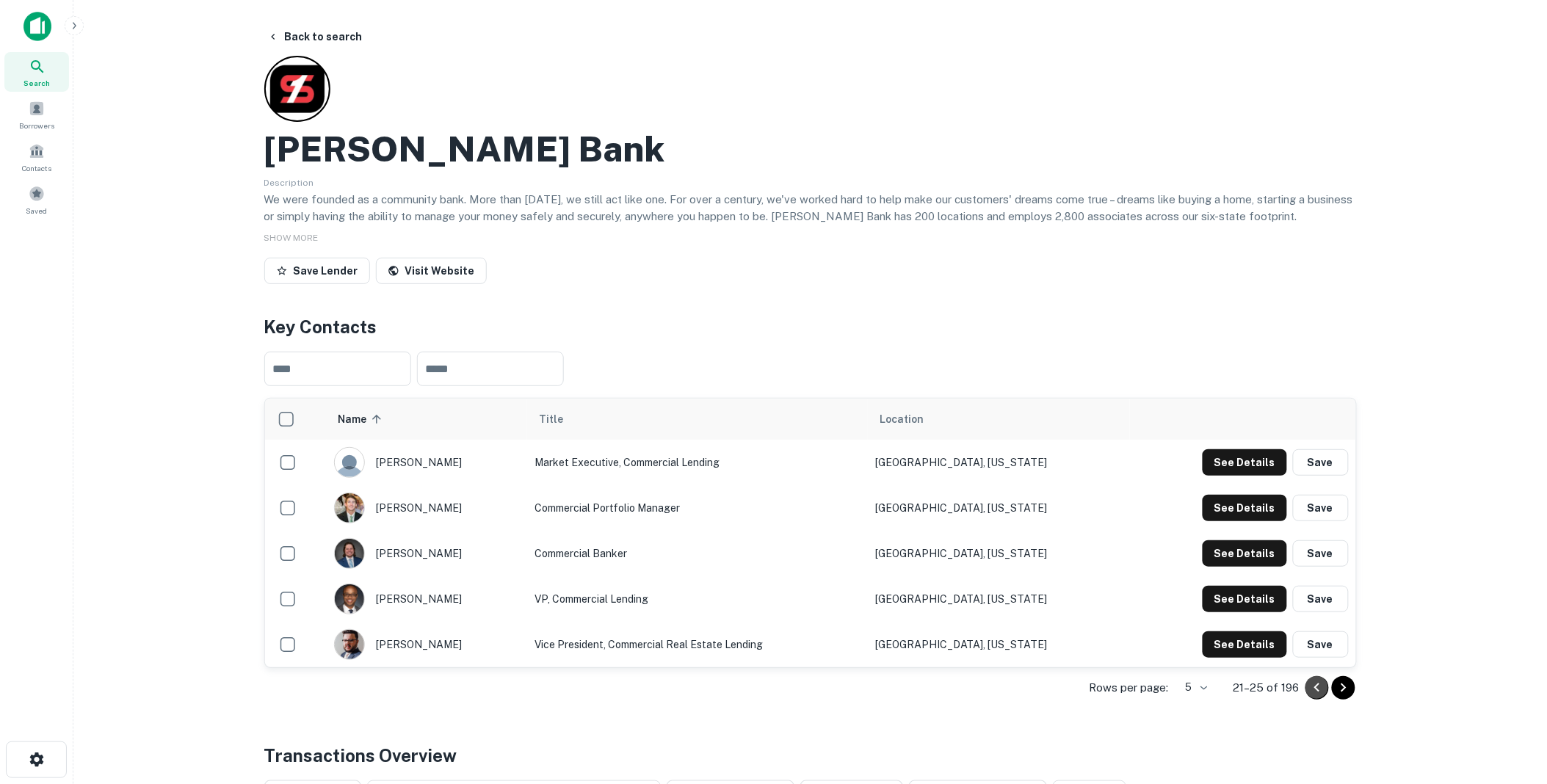
click at [1316, 686] on icon "Go to previous page" at bounding box center [1317, 687] width 5 height 9
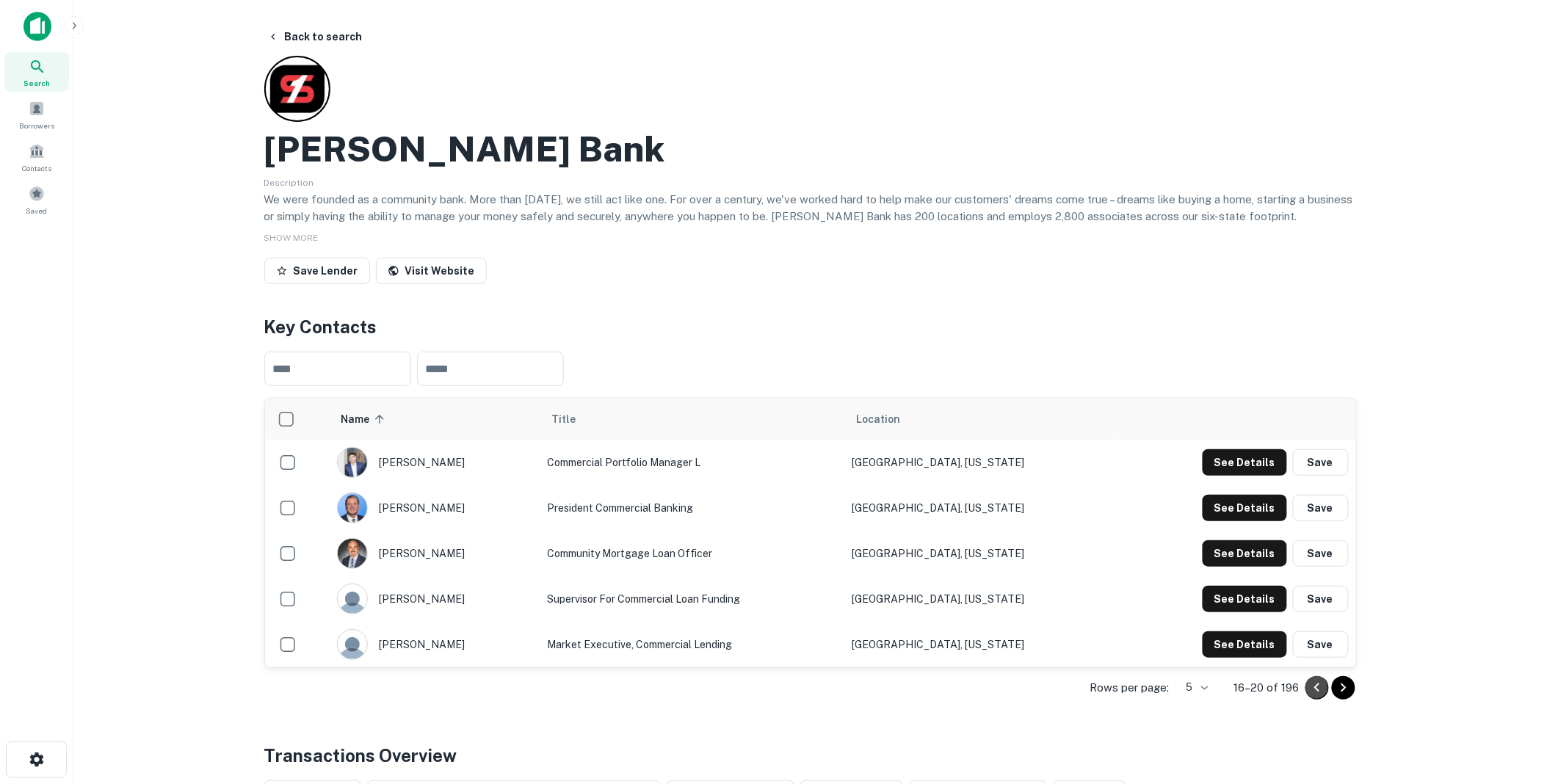
click at [1316, 686] on icon "Go to previous page" at bounding box center [1317, 687] width 5 height 9
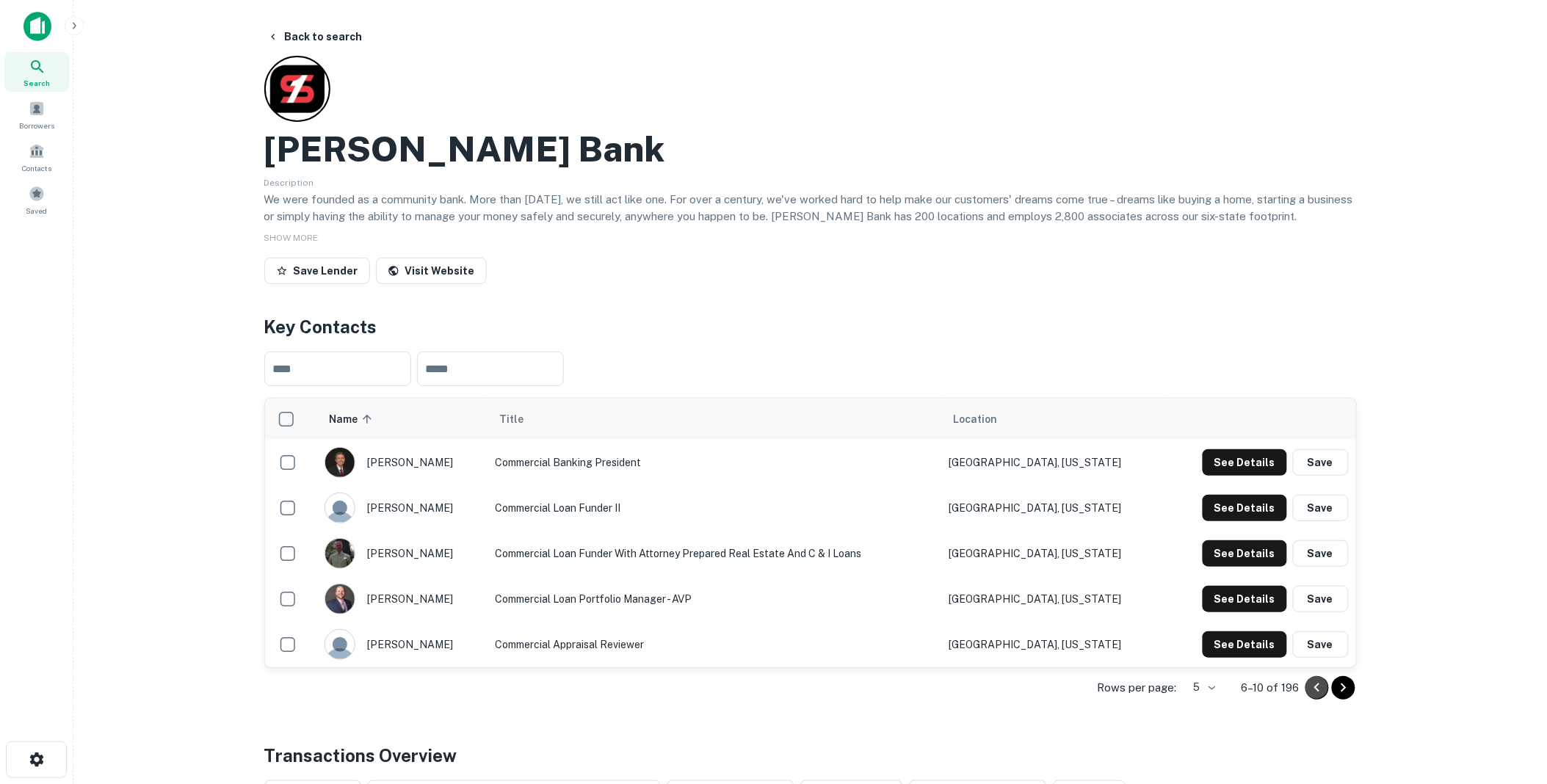
click at [1316, 686] on icon "Go to previous page" at bounding box center [1317, 687] width 5 height 9
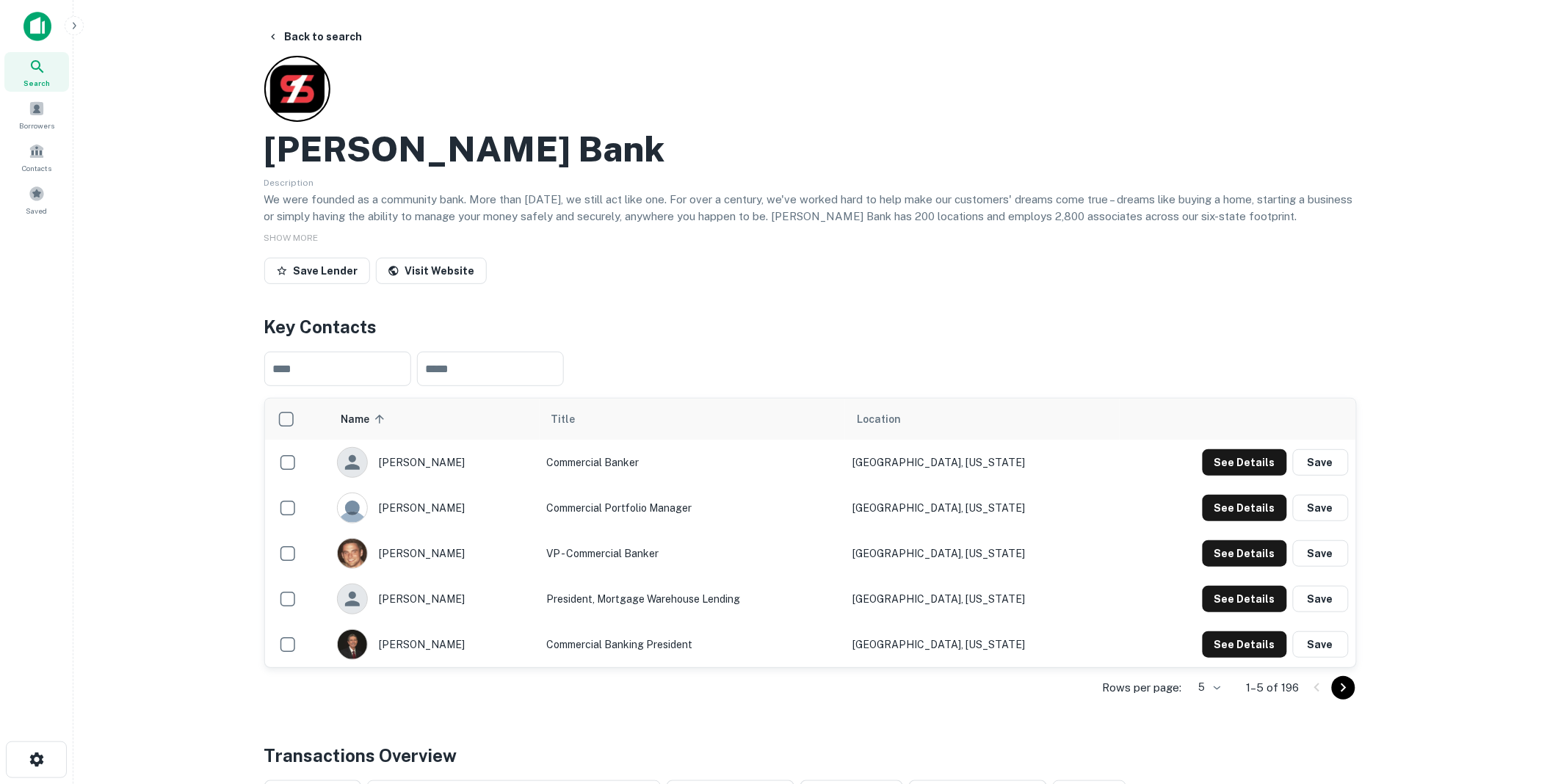
click at [1346, 684] on icon "Go to next page" at bounding box center [1344, 687] width 17 height 17
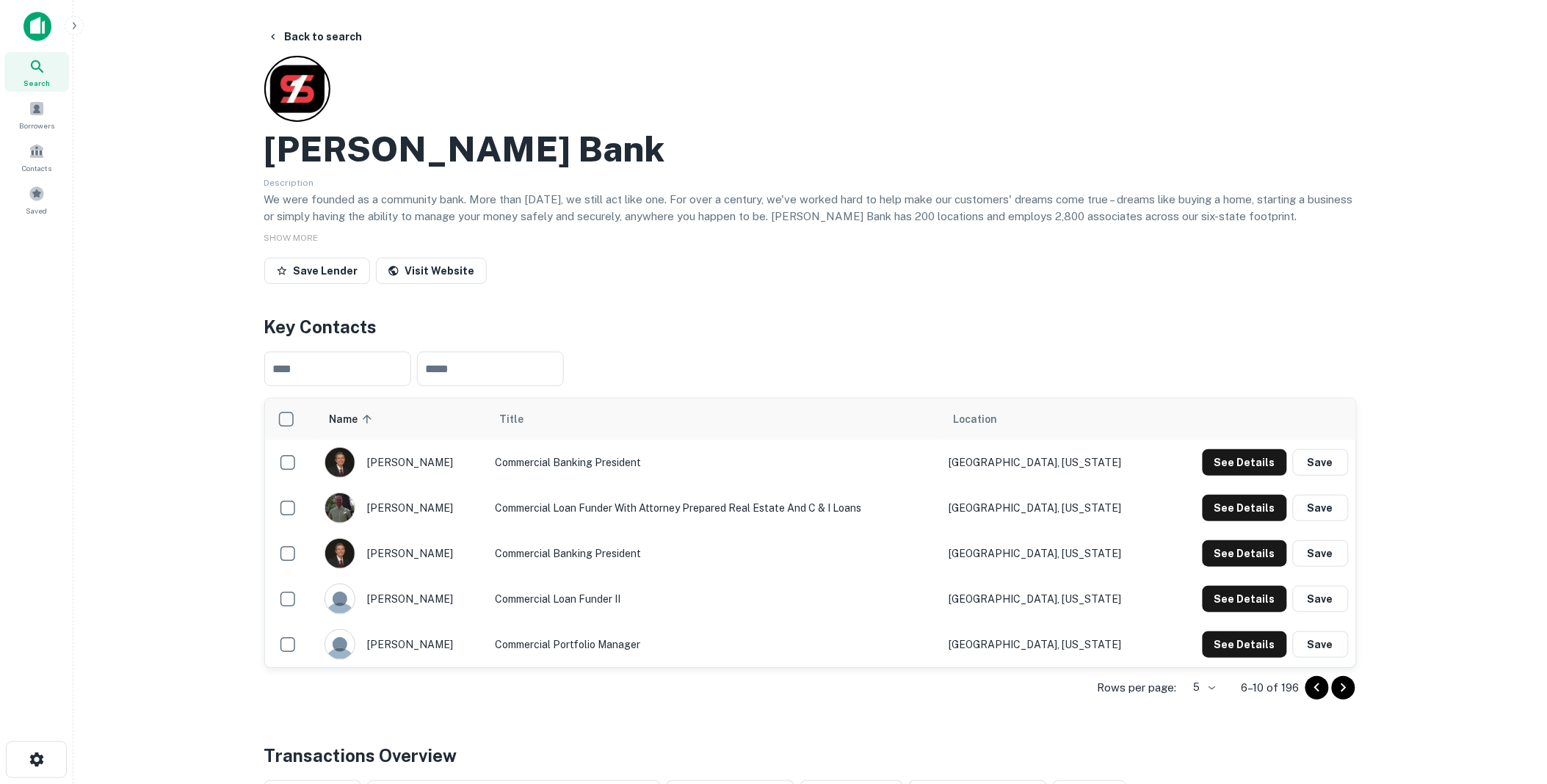
click at [1345, 684] on icon "Go to next page" at bounding box center [1344, 687] width 17 height 17
click at [1344, 677] on button "Go to next page" at bounding box center [1344, 688] width 24 height 24
click at [1342, 683] on icon "Go to next page" at bounding box center [1344, 687] width 17 height 17
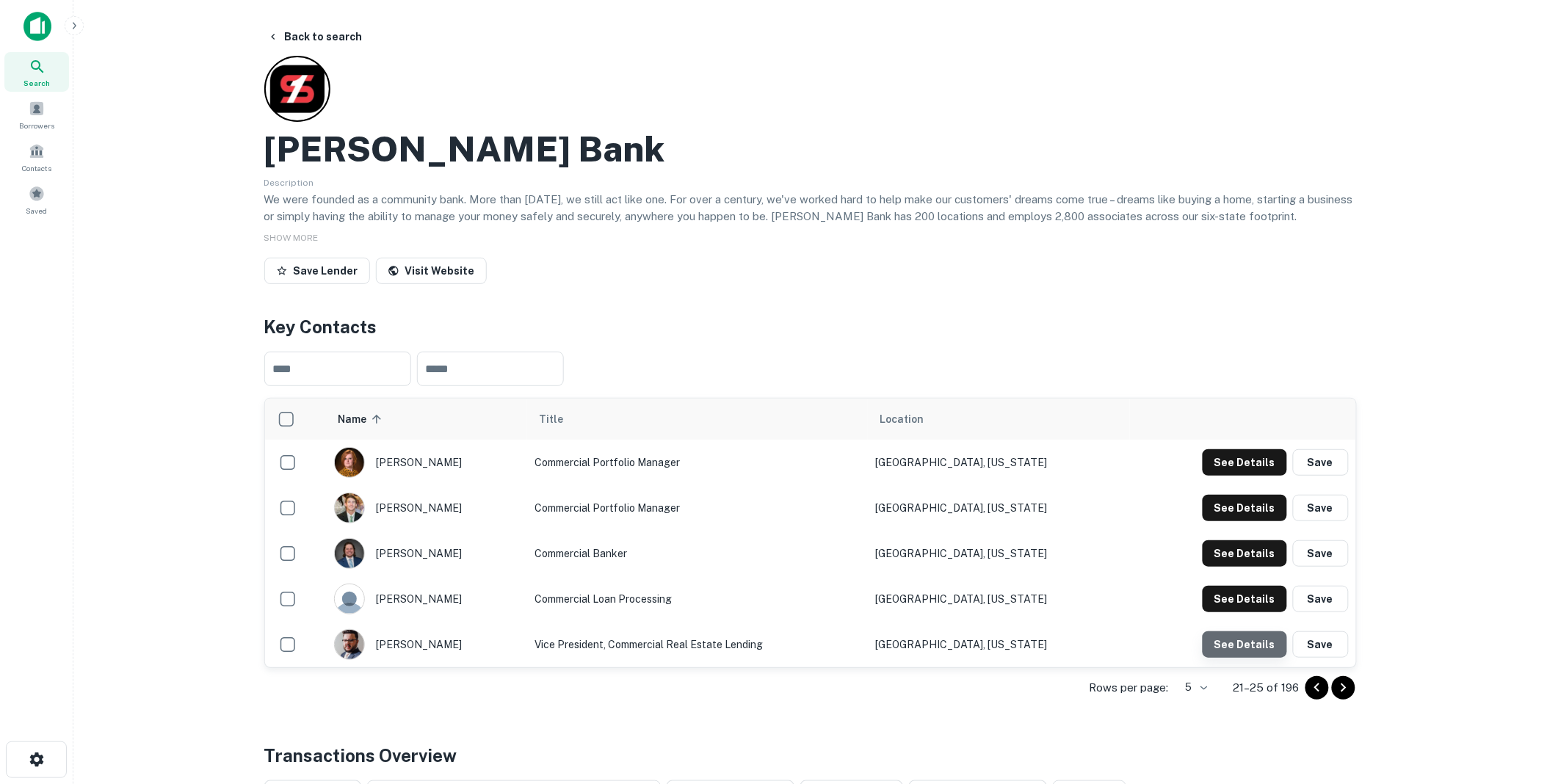
click at [1251, 641] on button "See Details" at bounding box center [1245, 644] width 85 height 26
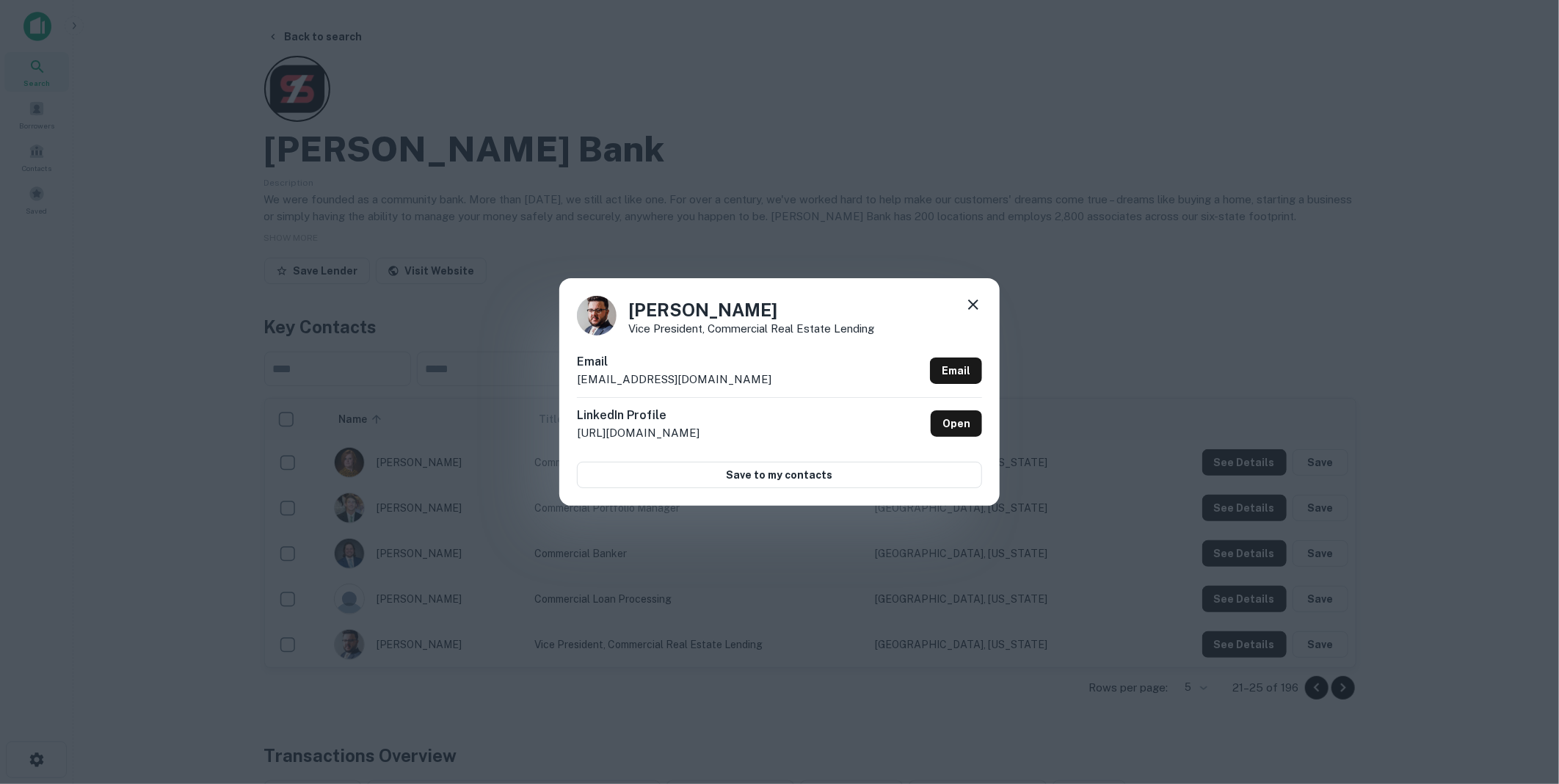
click at [973, 304] on icon at bounding box center [973, 304] width 10 height 10
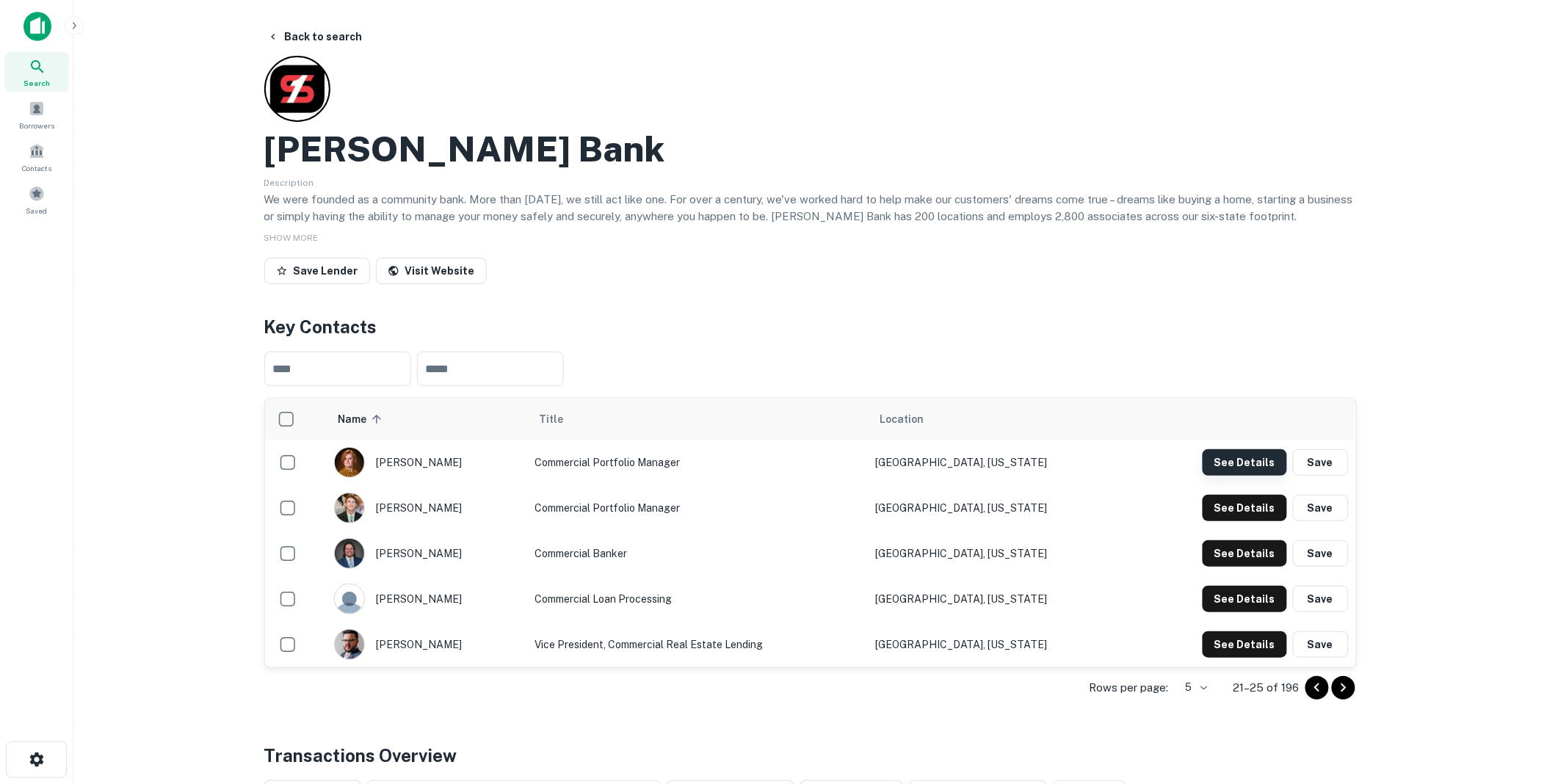
click at [1241, 459] on button "See Details" at bounding box center [1245, 462] width 85 height 26
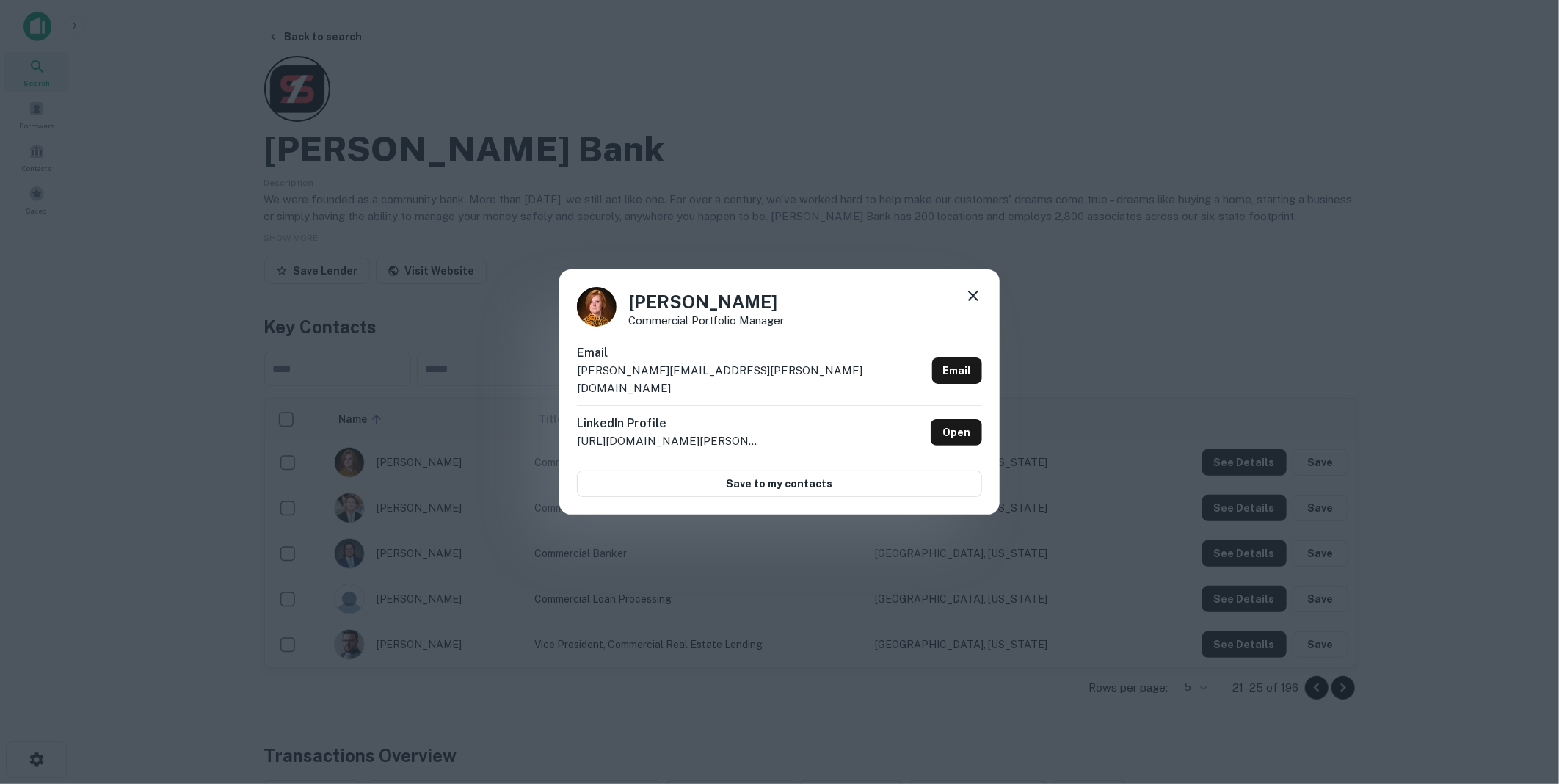
click at [971, 299] on icon at bounding box center [973, 295] width 17 height 17
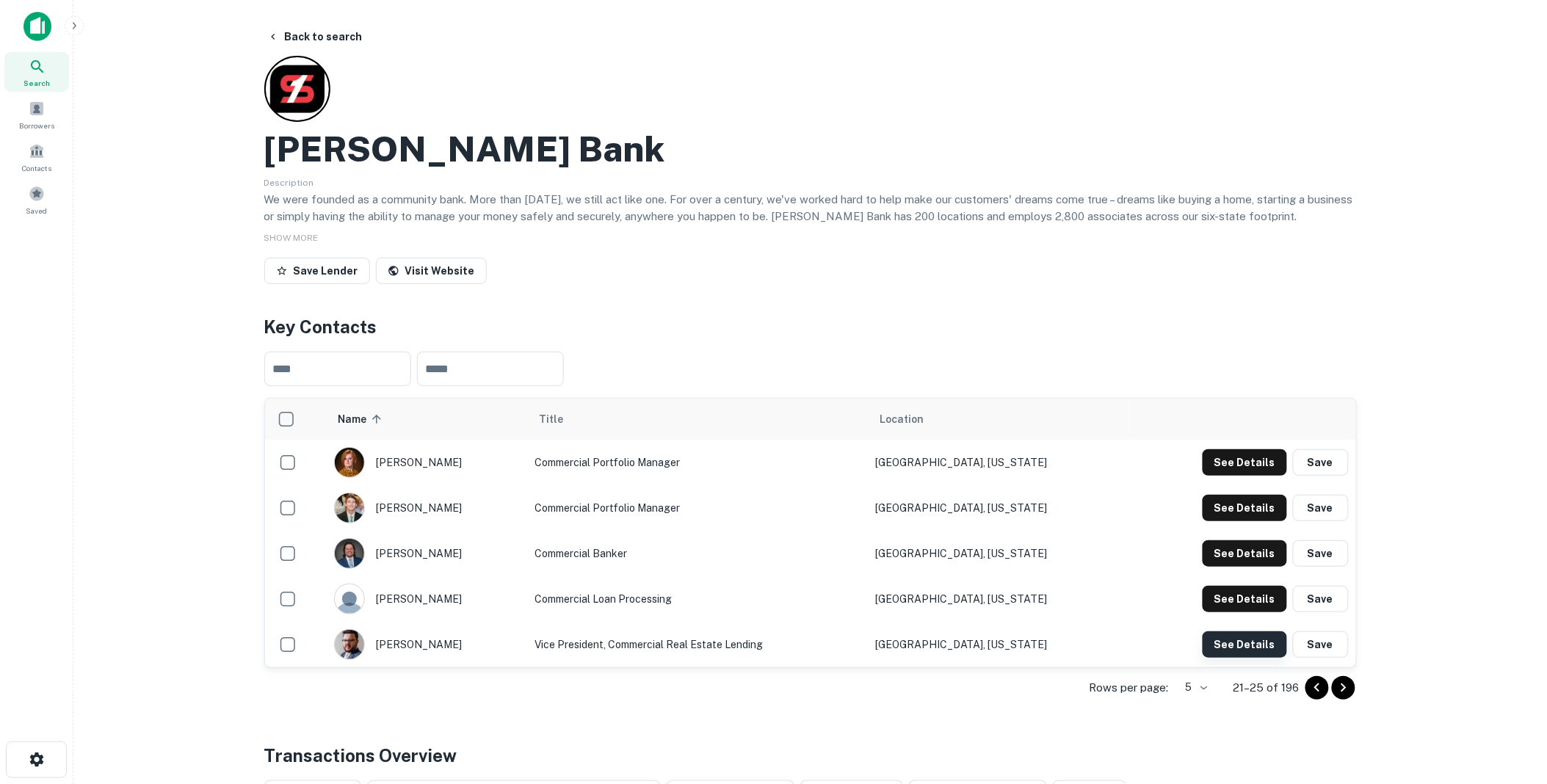
click at [1243, 644] on button "See Details" at bounding box center [1245, 644] width 85 height 26
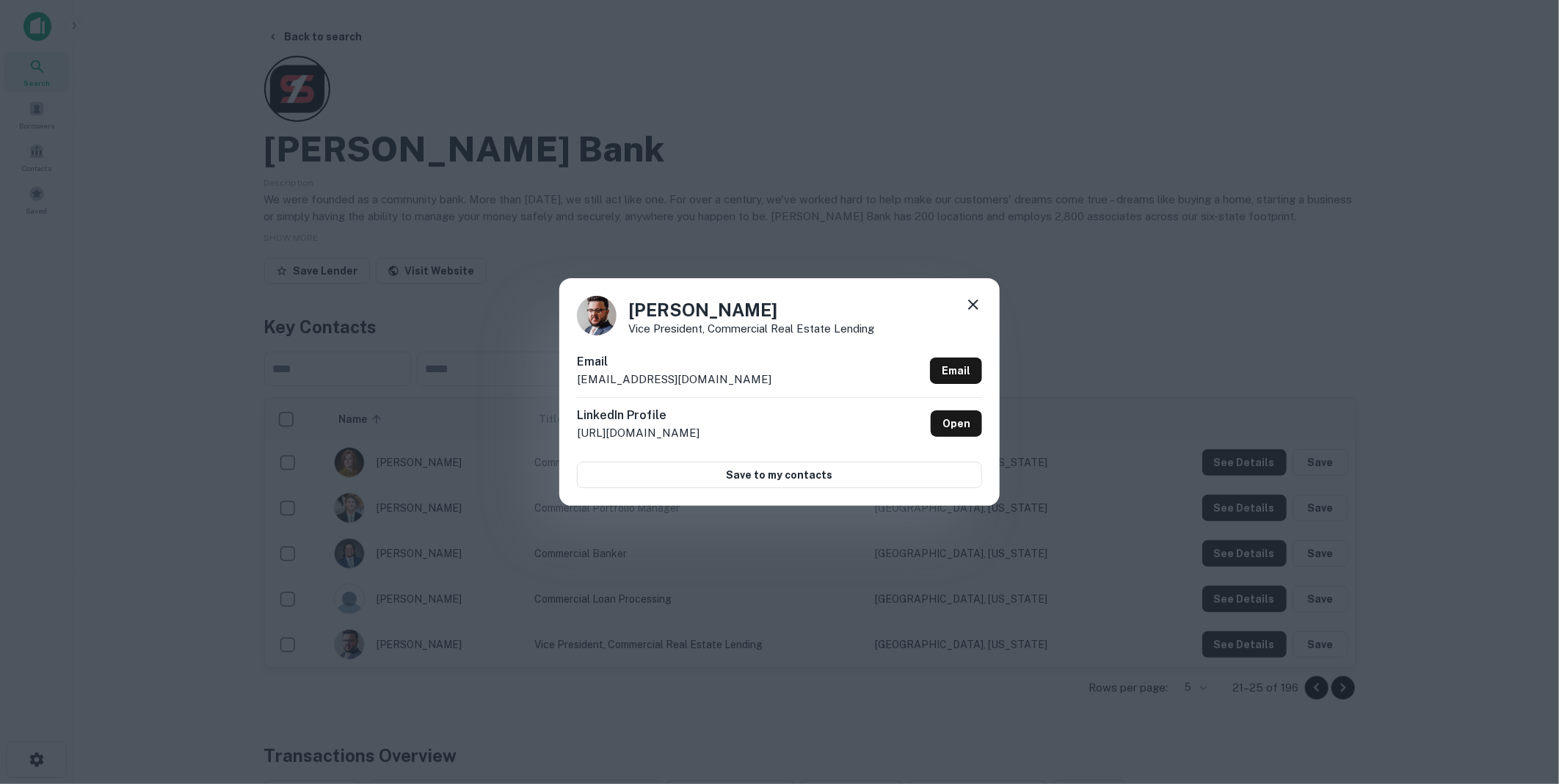
click at [977, 302] on icon at bounding box center [973, 304] width 17 height 17
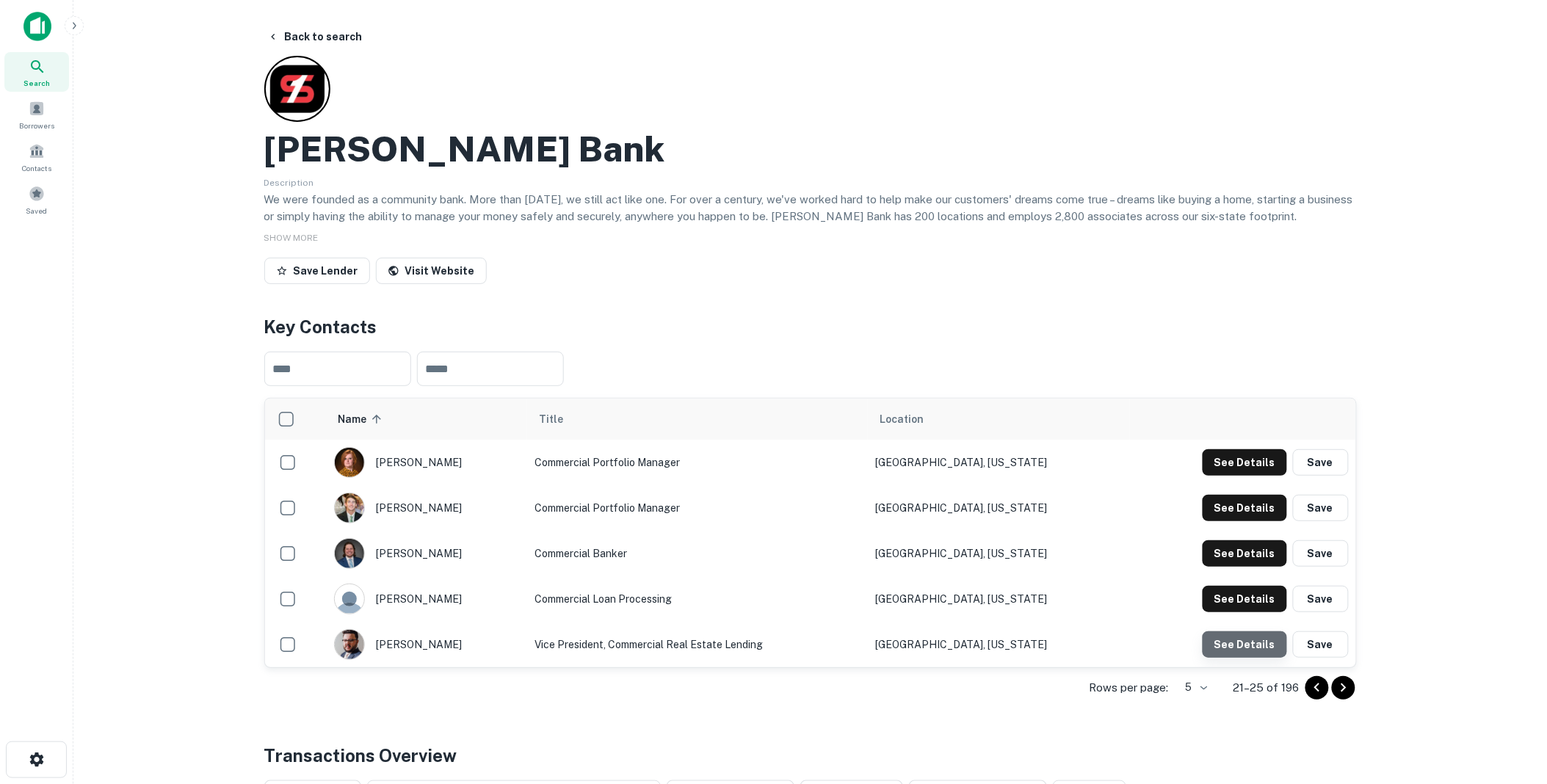
click at [1252, 643] on button "See Details" at bounding box center [1245, 644] width 85 height 26
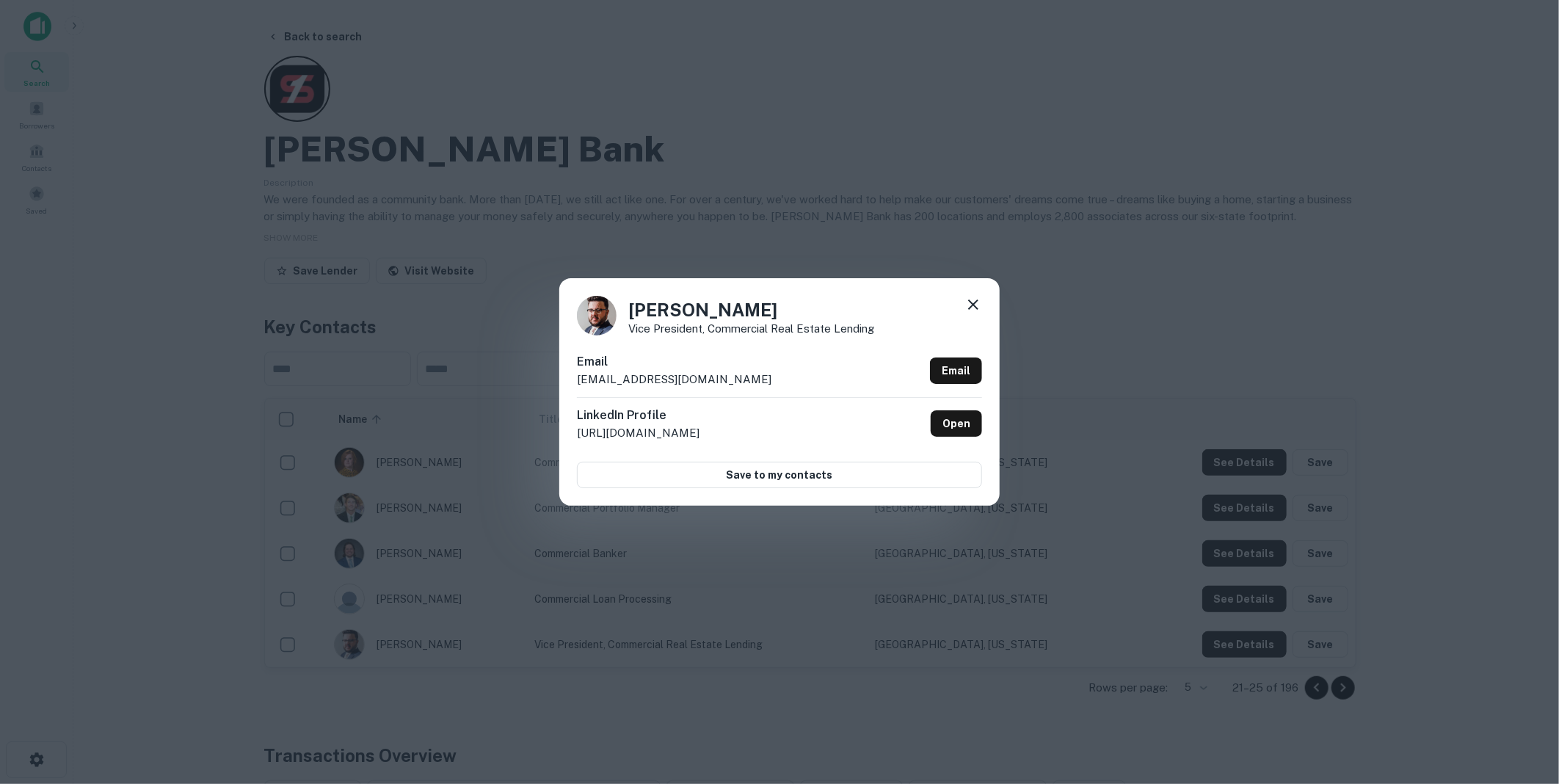
click at [969, 299] on icon at bounding box center [973, 304] width 10 height 10
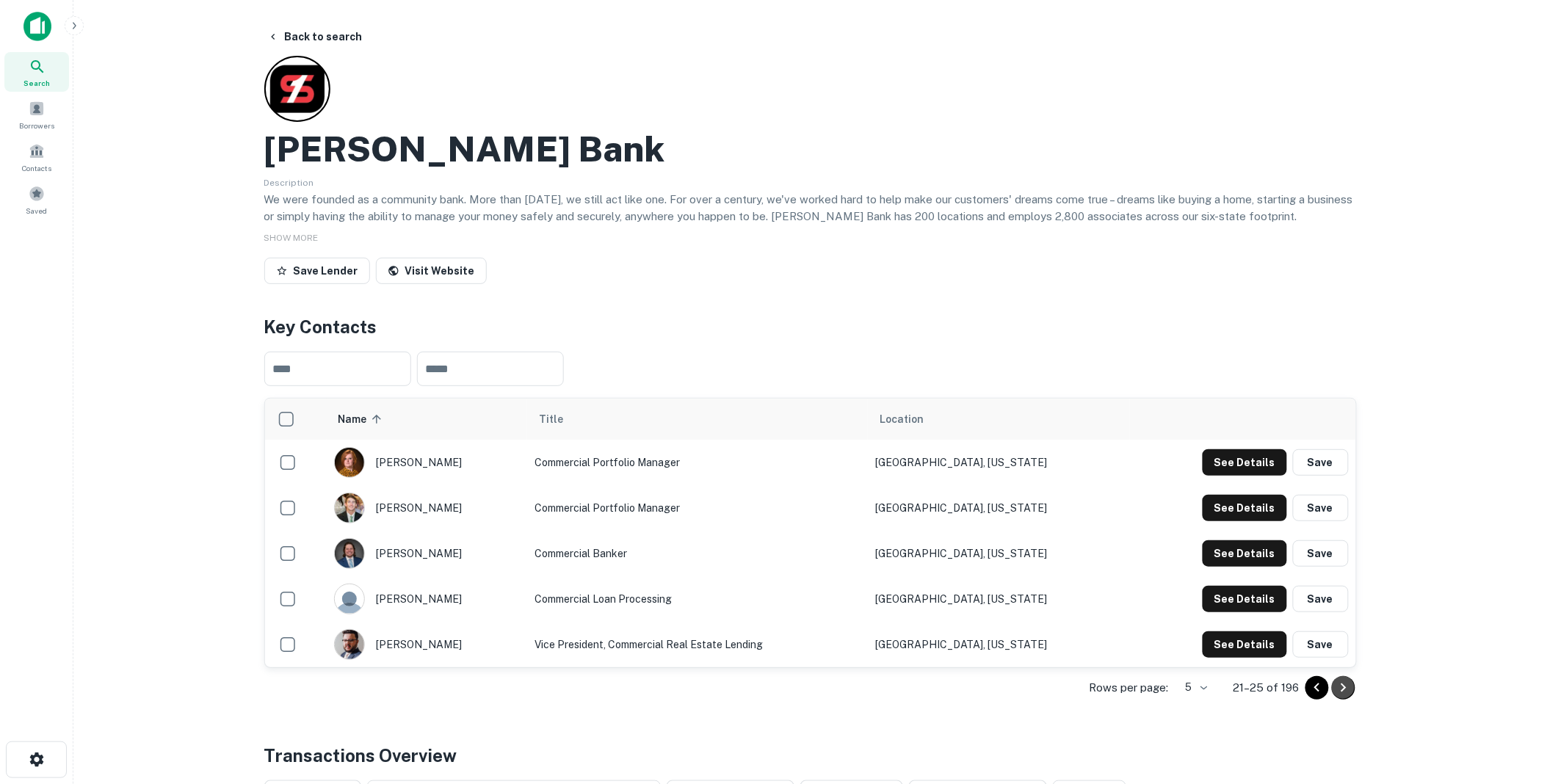
click at [1347, 686] on icon "Go to next page" at bounding box center [1344, 687] width 17 height 17
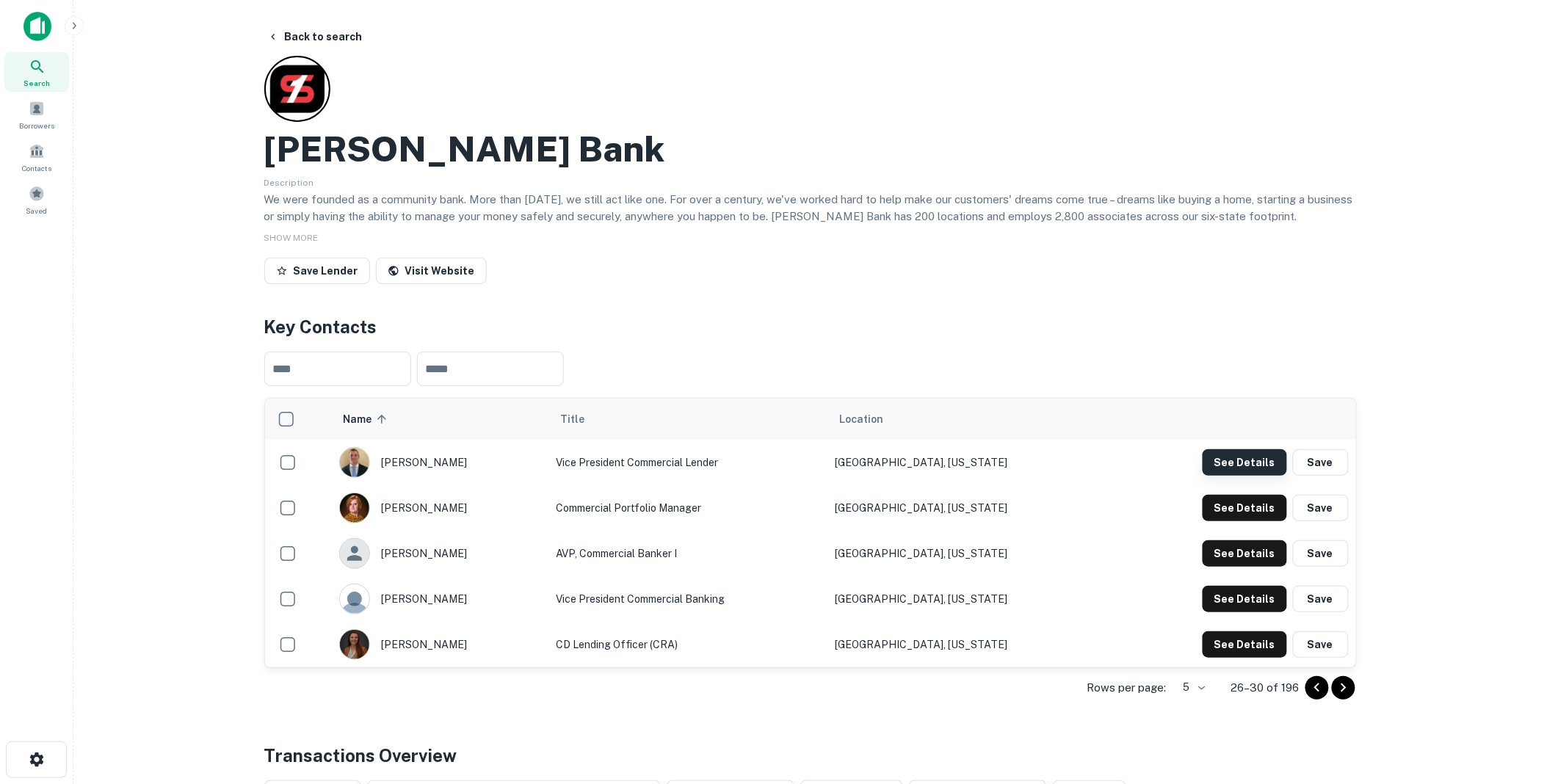
click at [1242, 460] on button "See Details" at bounding box center [1245, 462] width 85 height 26
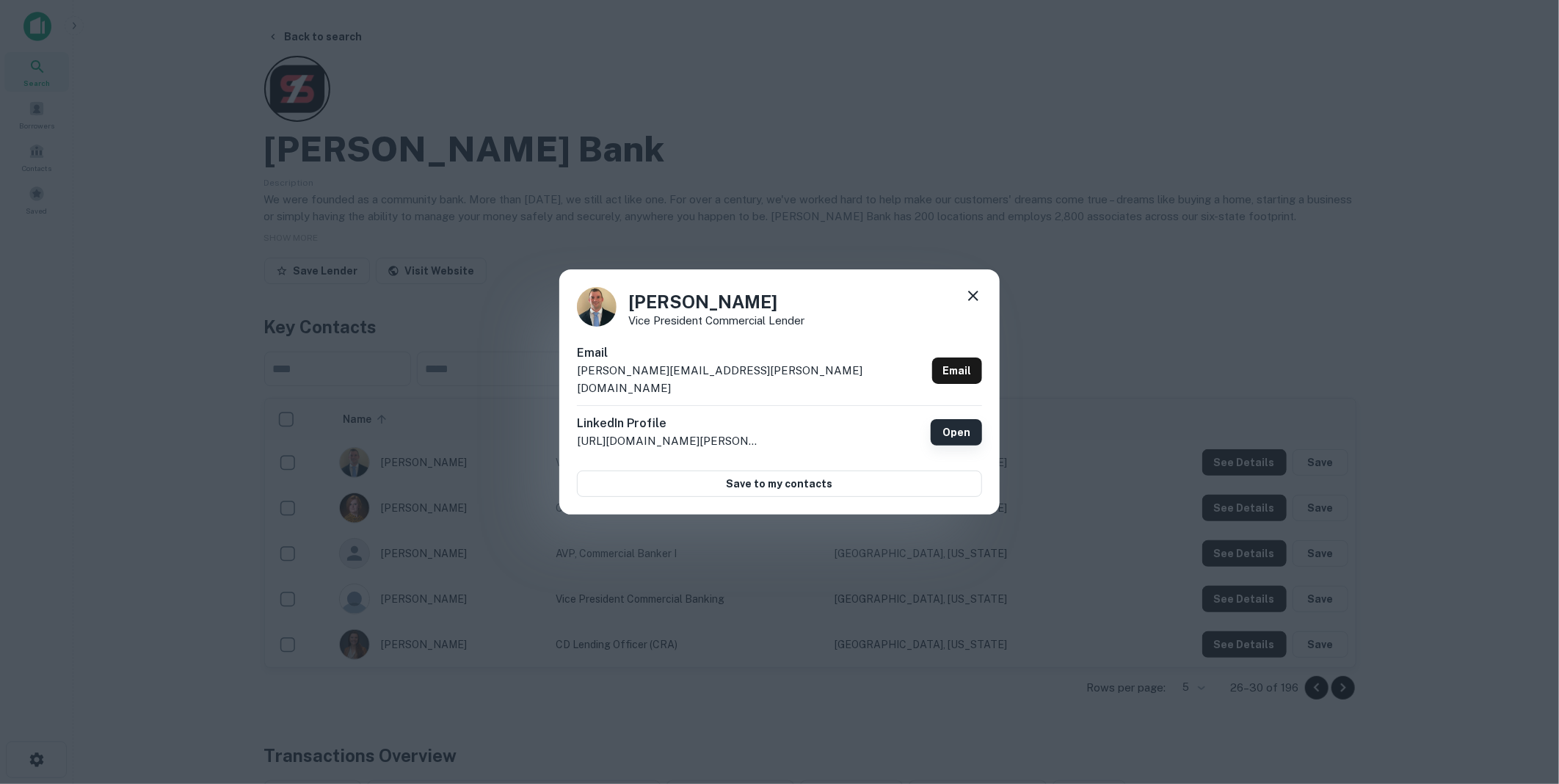
click at [951, 420] on link "Open" at bounding box center [956, 432] width 51 height 26
click at [974, 301] on icon at bounding box center [973, 295] width 17 height 17
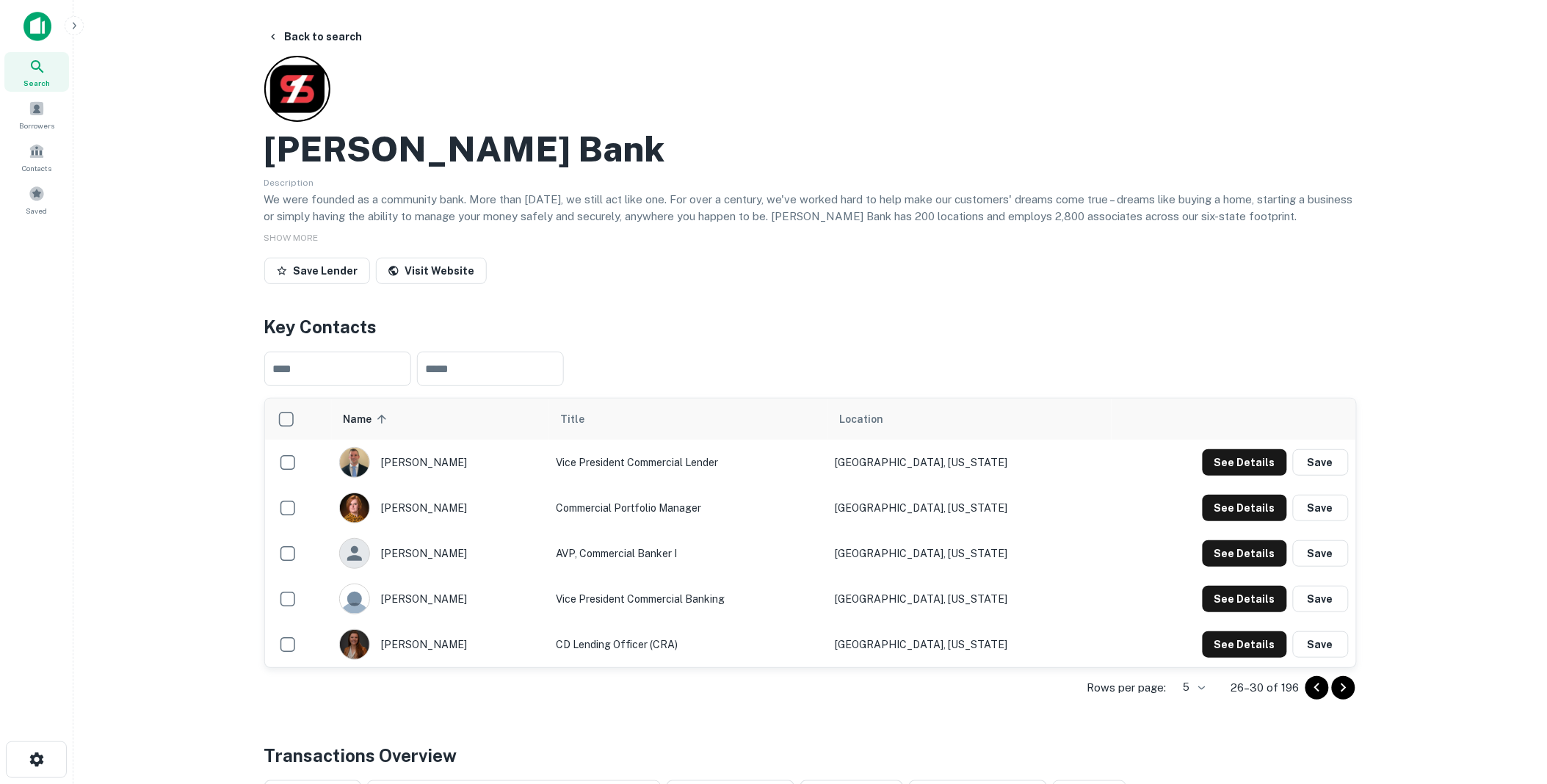
click at [1340, 685] on icon "Go to next page" at bounding box center [1344, 687] width 17 height 17
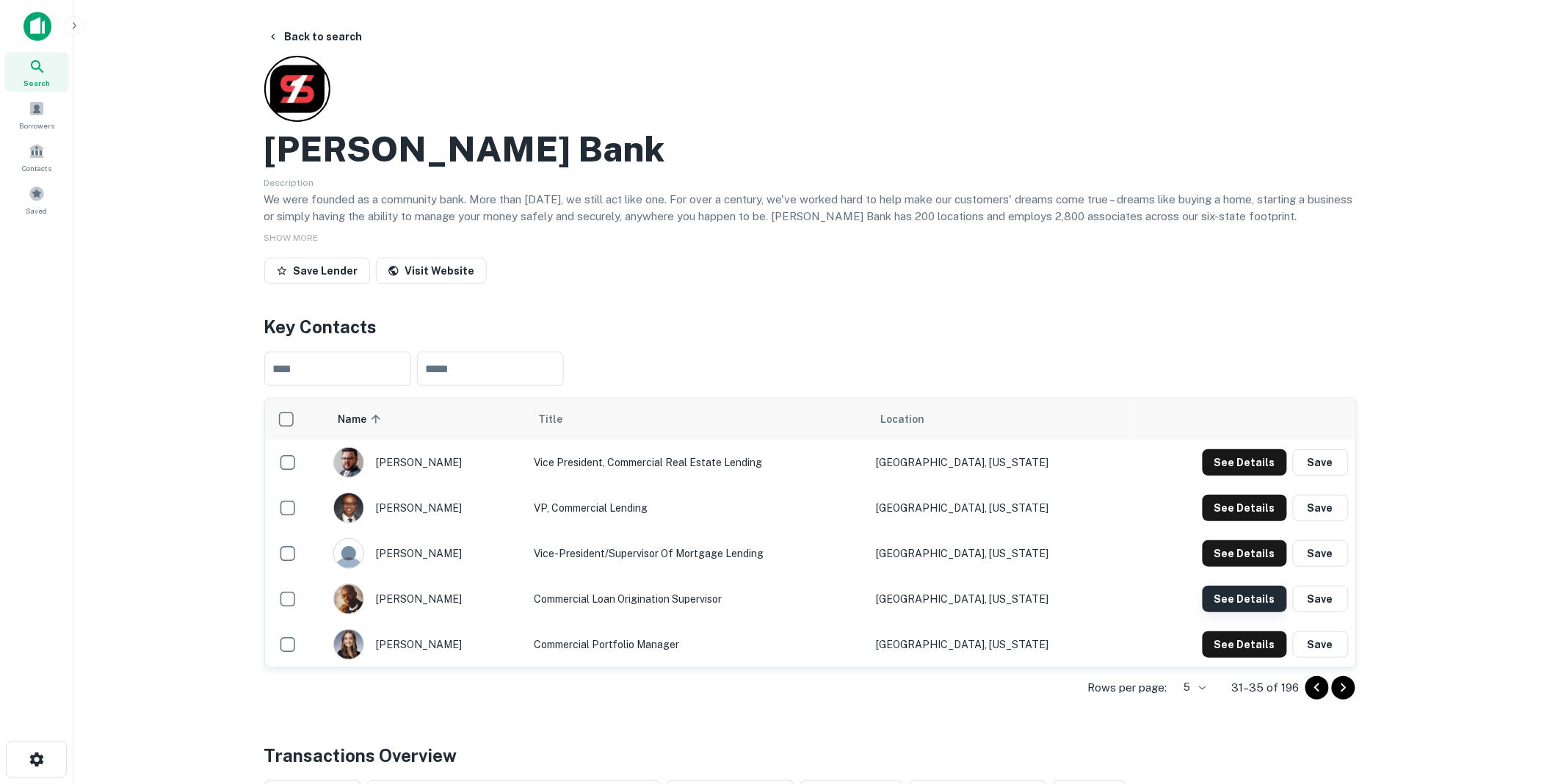
click at [1236, 595] on button "See Details" at bounding box center [1245, 598] width 85 height 26
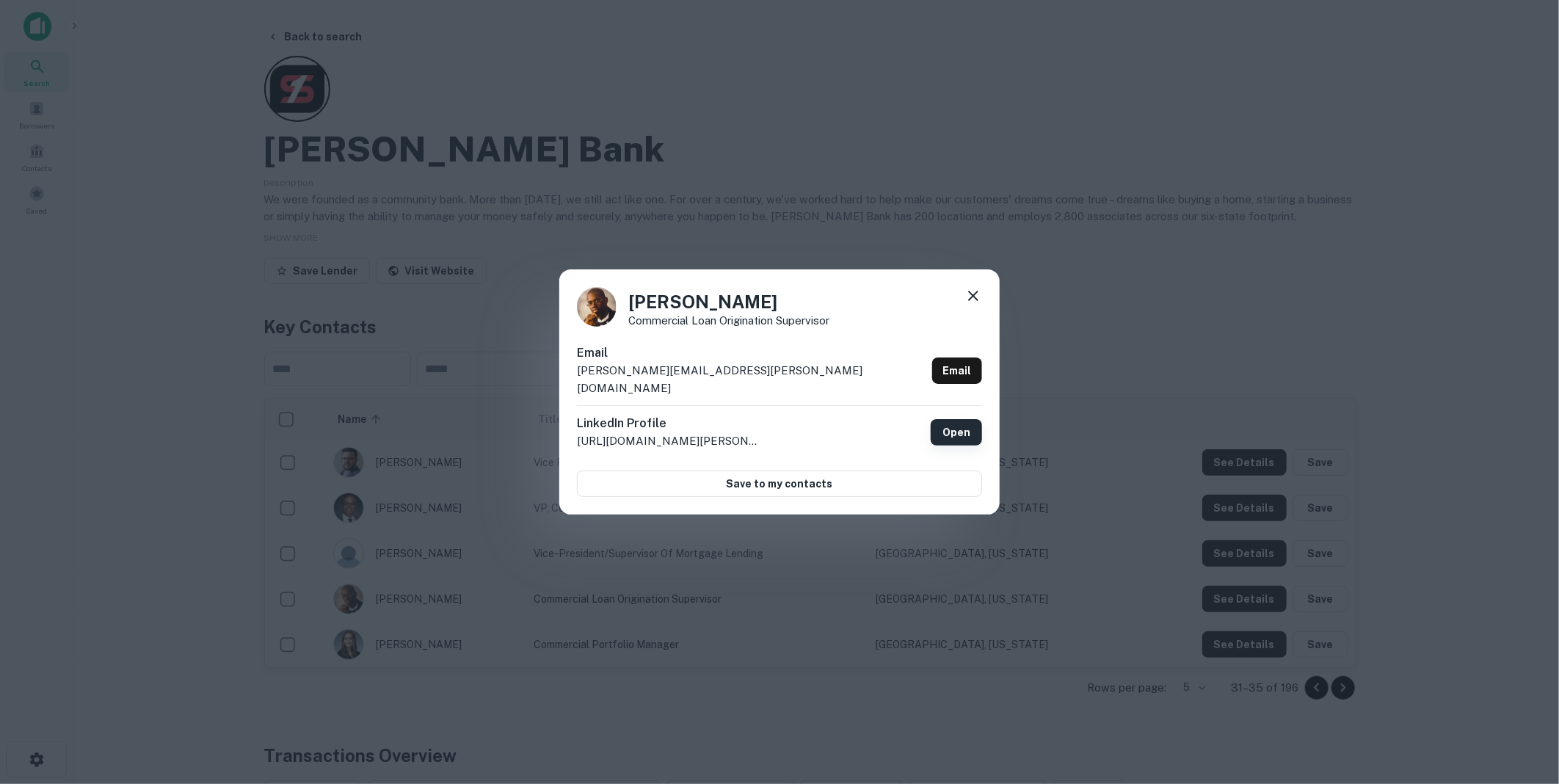
click at [960, 422] on link "Open" at bounding box center [956, 432] width 51 height 26
click at [972, 301] on icon at bounding box center [973, 295] width 17 height 17
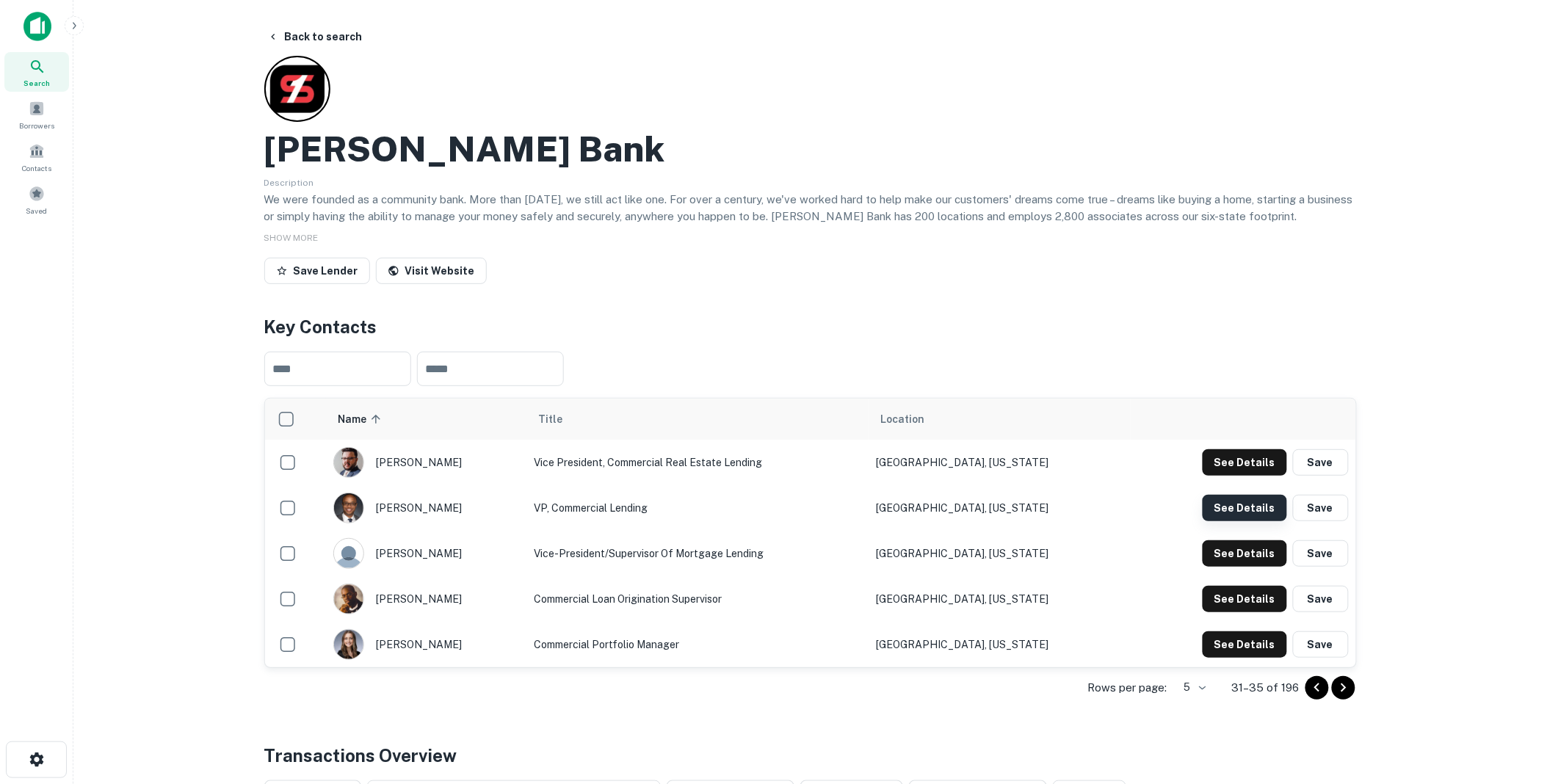
click at [1251, 503] on button "See Details" at bounding box center [1245, 508] width 85 height 26
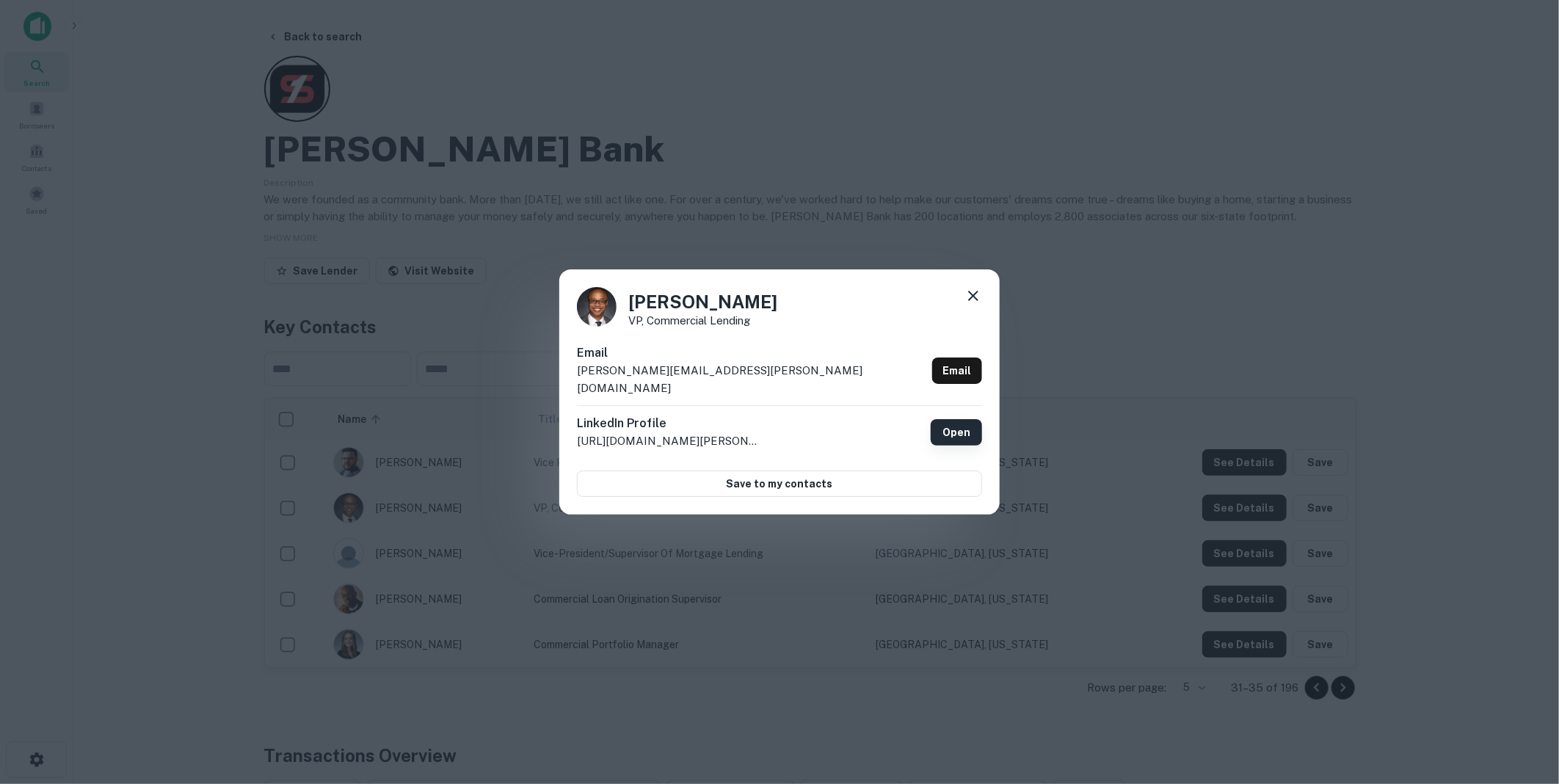
click at [958, 420] on link "Open" at bounding box center [956, 432] width 51 height 26
click at [974, 299] on icon at bounding box center [973, 295] width 17 height 17
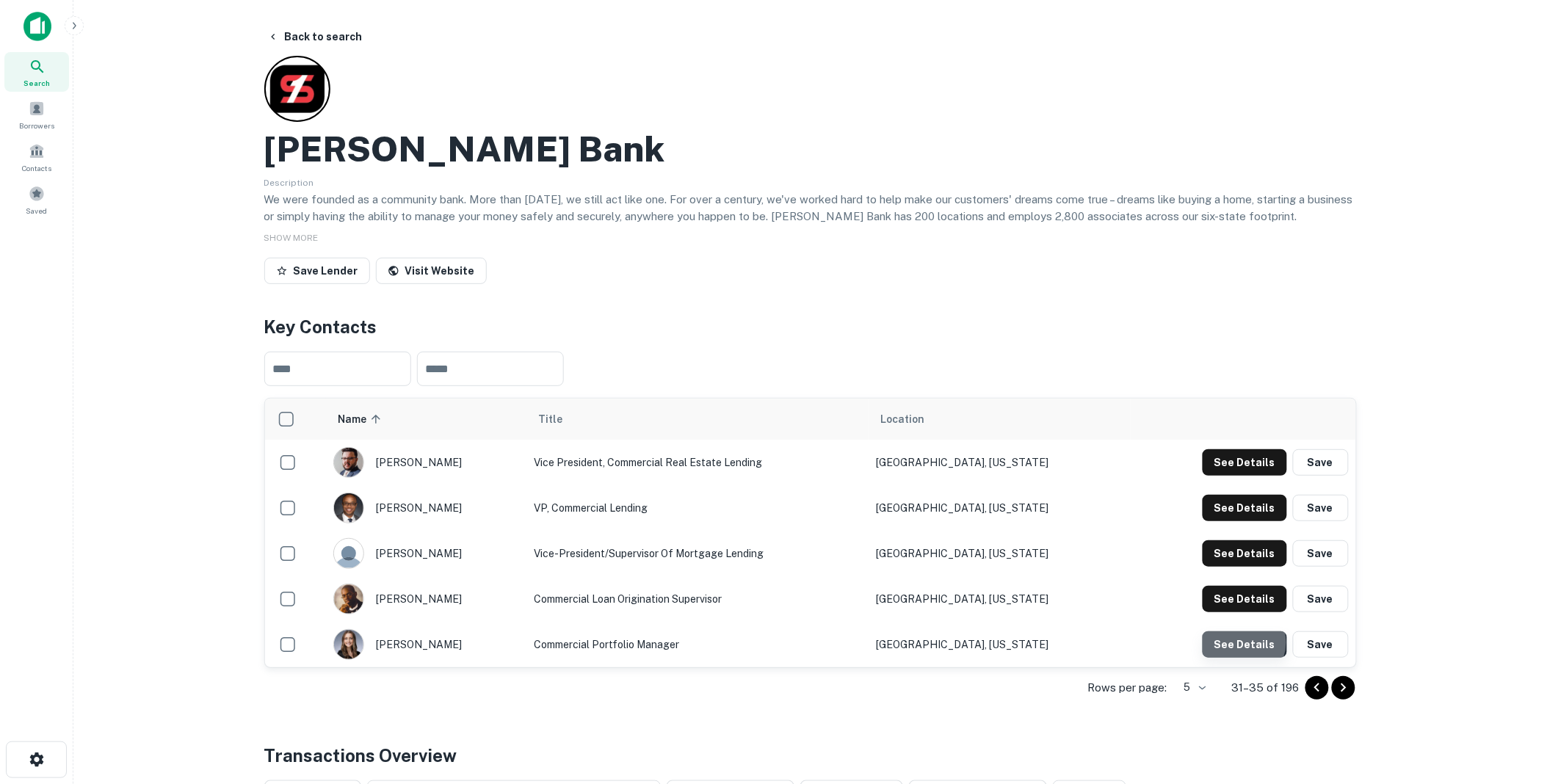
click at [1242, 642] on button "See Details" at bounding box center [1245, 644] width 85 height 26
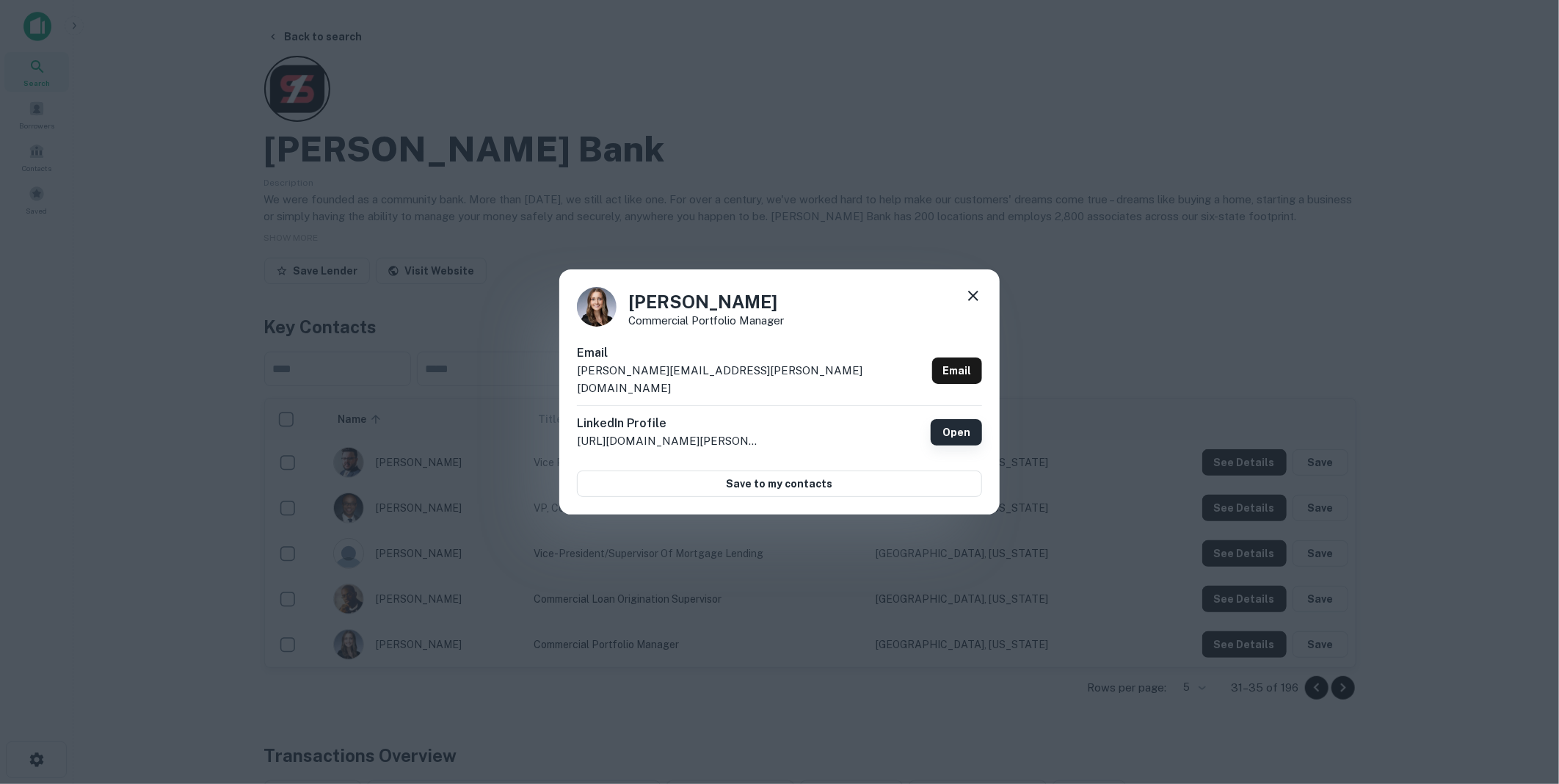
click at [963, 424] on link "Open" at bounding box center [956, 432] width 51 height 26
click at [973, 301] on icon at bounding box center [973, 295] width 10 height 10
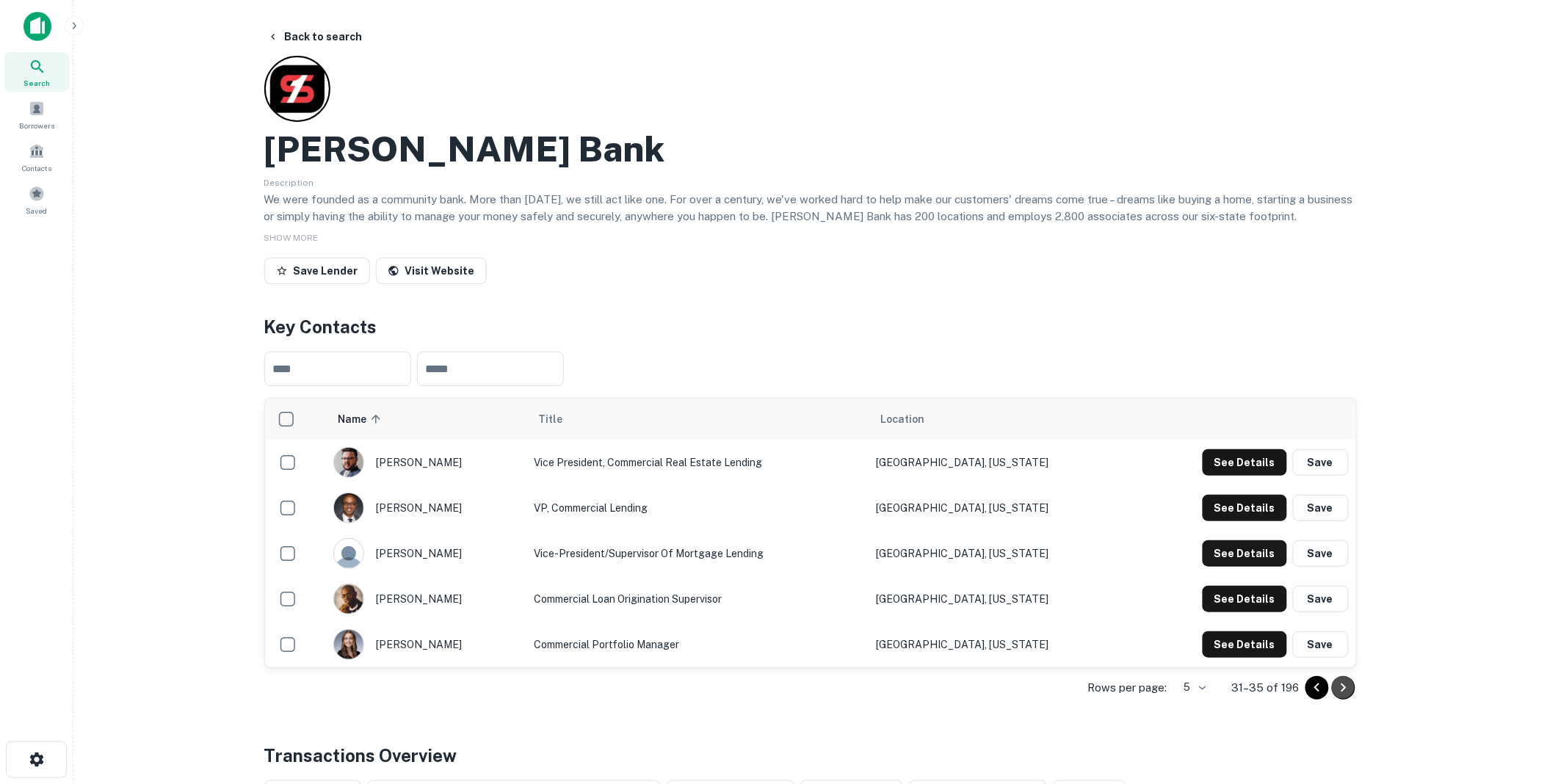
click at [1347, 686] on icon "Go to next page" at bounding box center [1344, 687] width 17 height 17
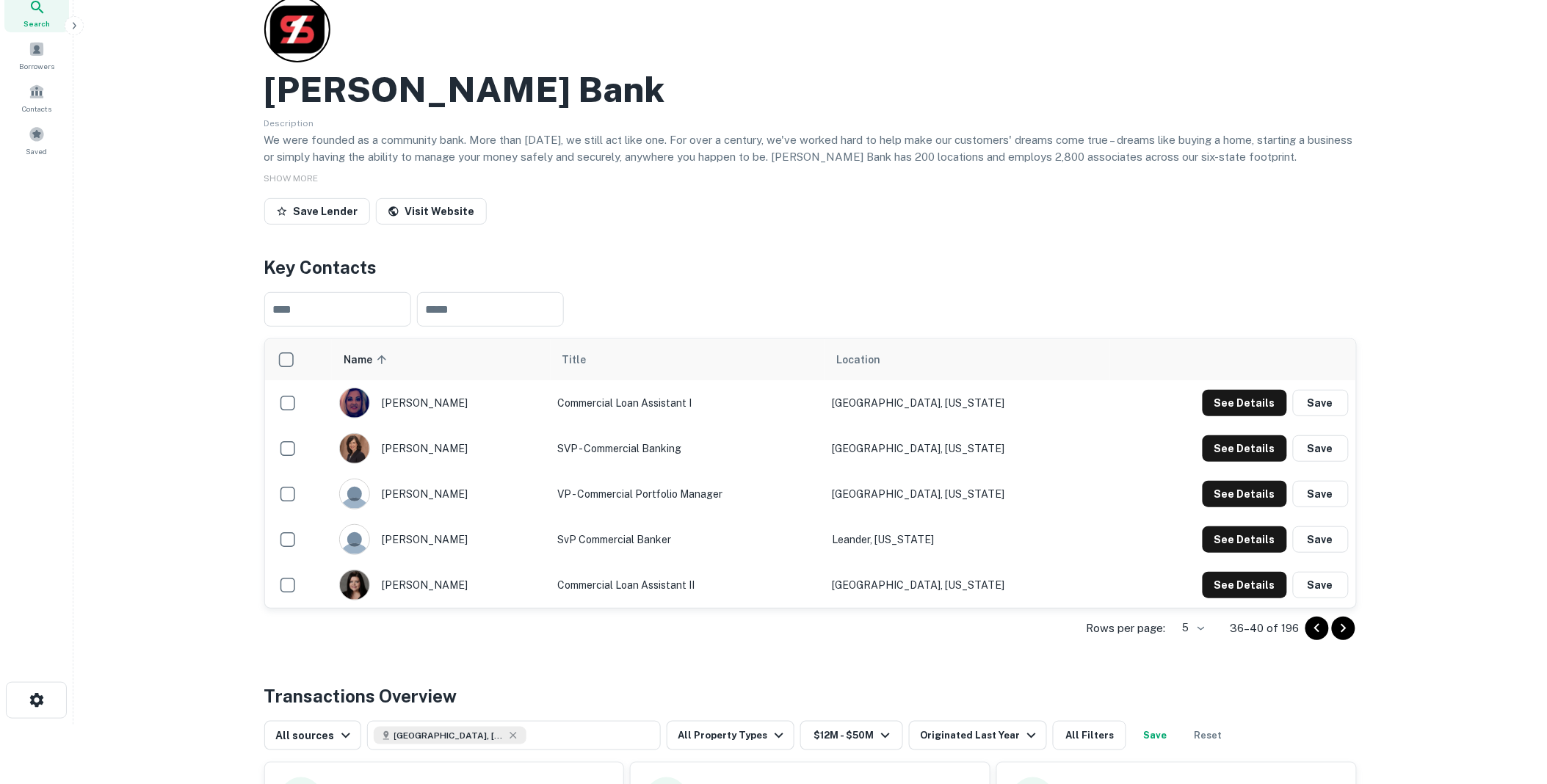
scroll to position [163, 0]
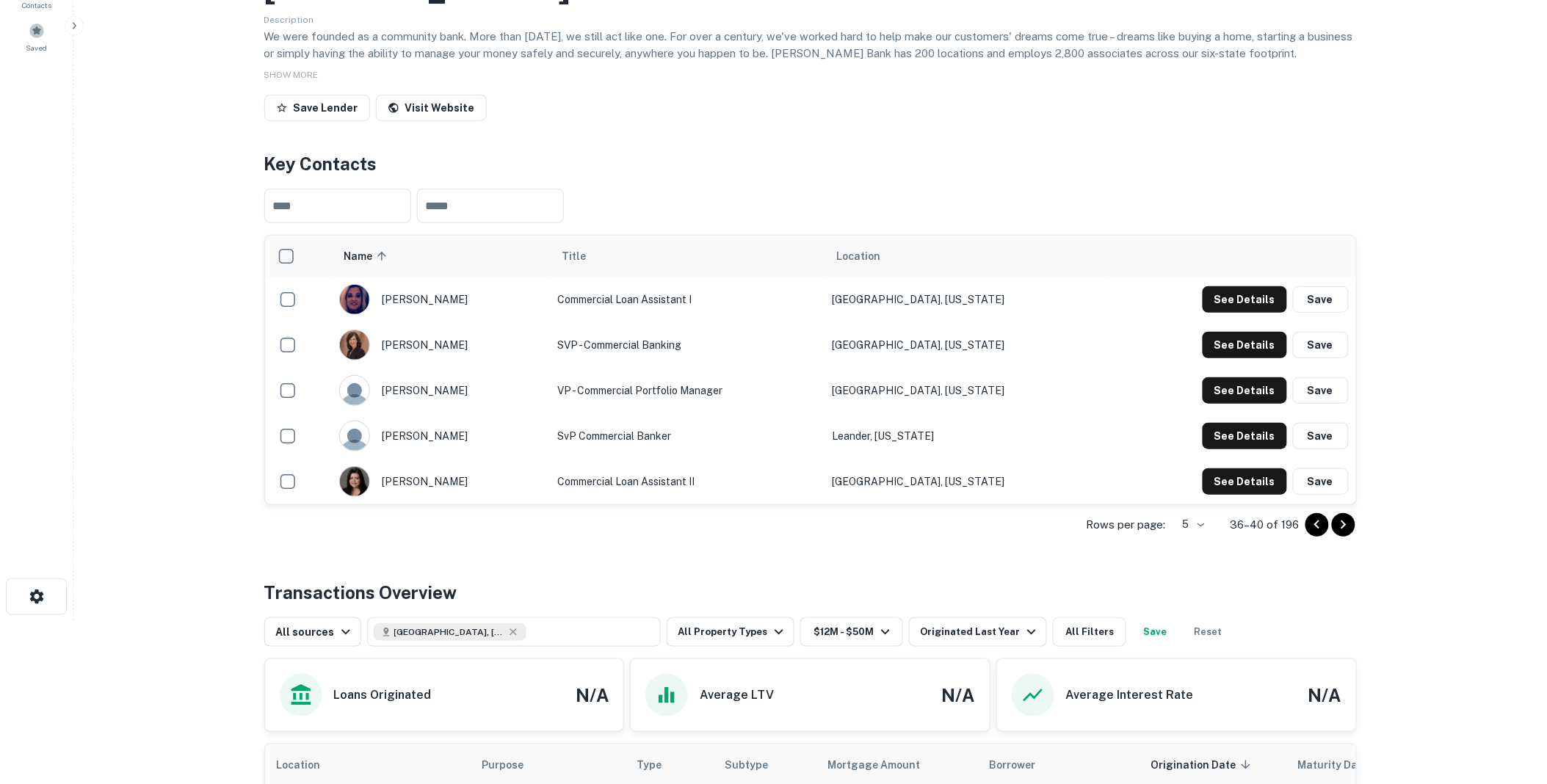
click at [1314, 521] on icon "Go to previous page" at bounding box center [1317, 524] width 17 height 17
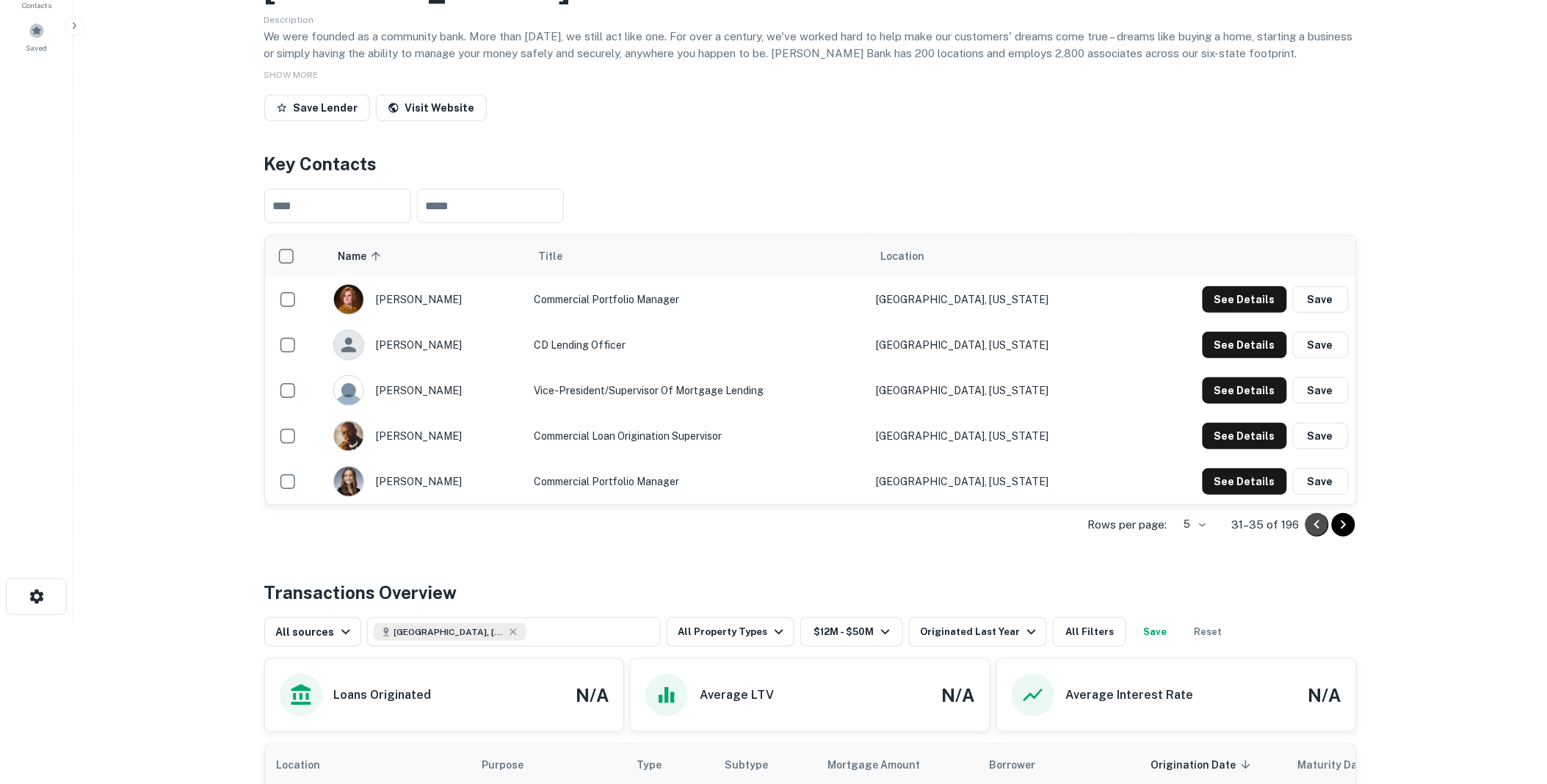
click at [1314, 521] on icon "Go to previous page" at bounding box center [1317, 524] width 17 height 17
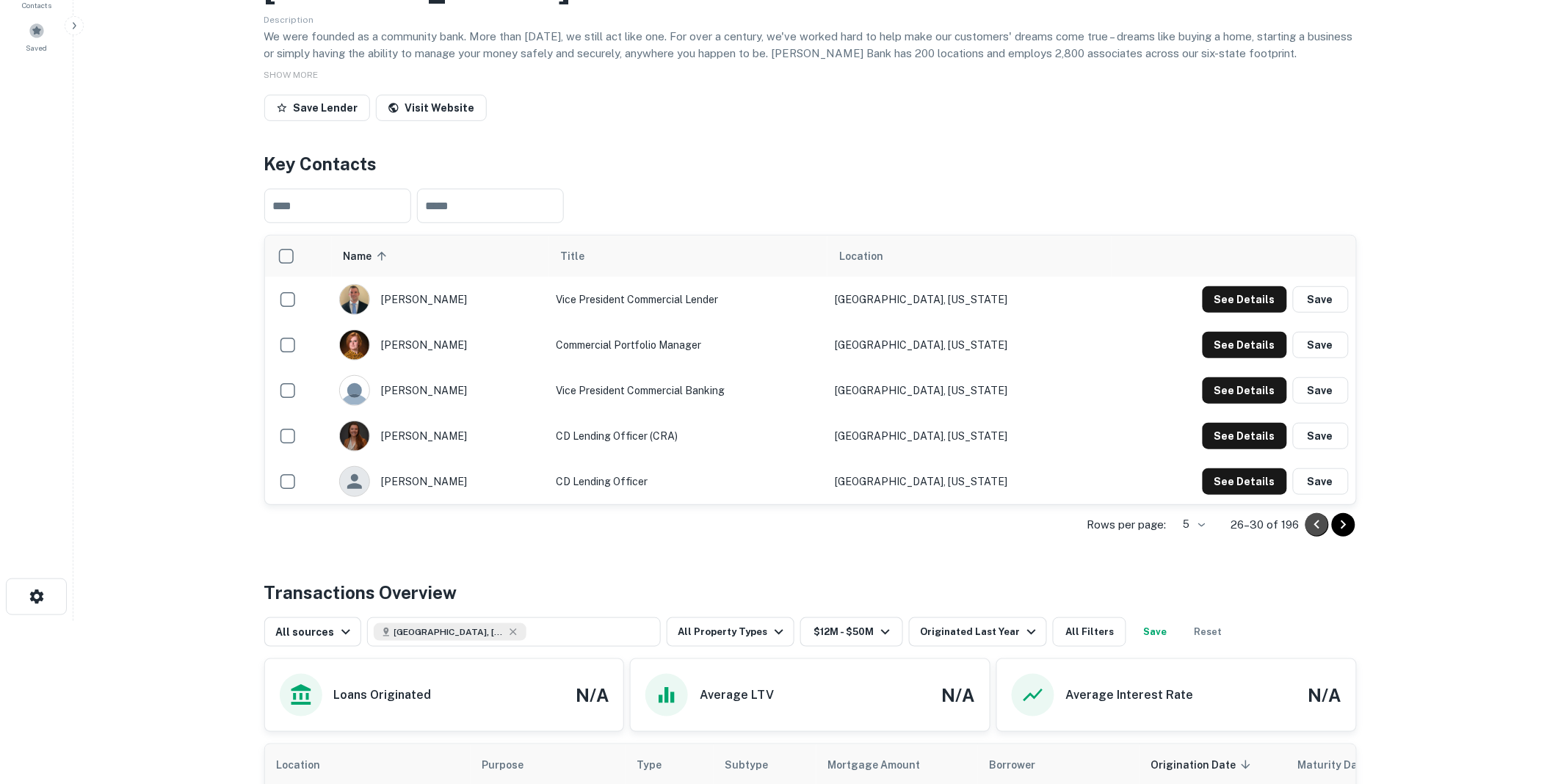
click at [1314, 521] on icon "Go to previous page" at bounding box center [1317, 524] width 17 height 17
click at [1315, 521] on icon "Go to previous page" at bounding box center [1317, 524] width 17 height 17
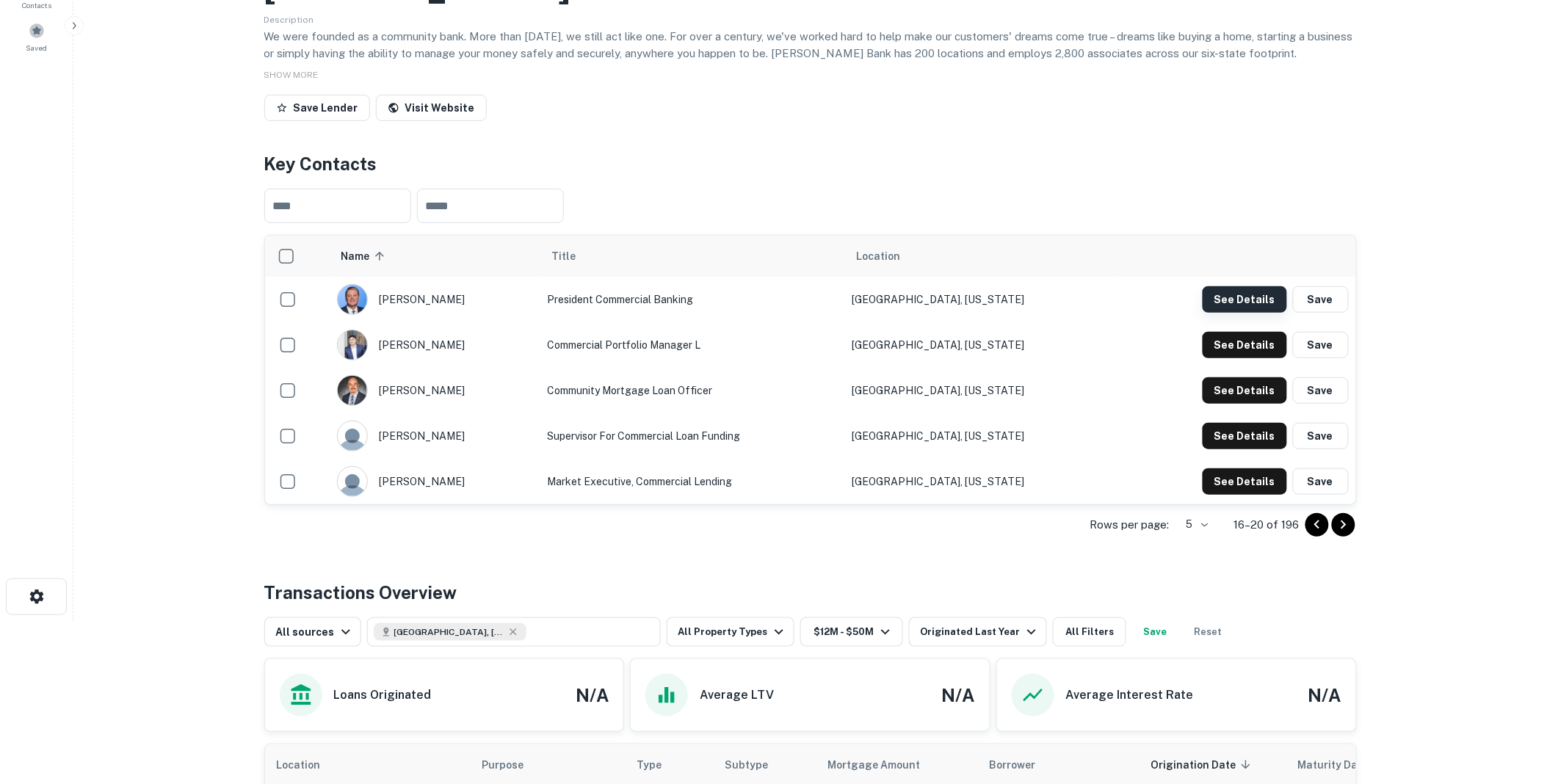
click at [1250, 295] on button "See Details" at bounding box center [1245, 299] width 85 height 26
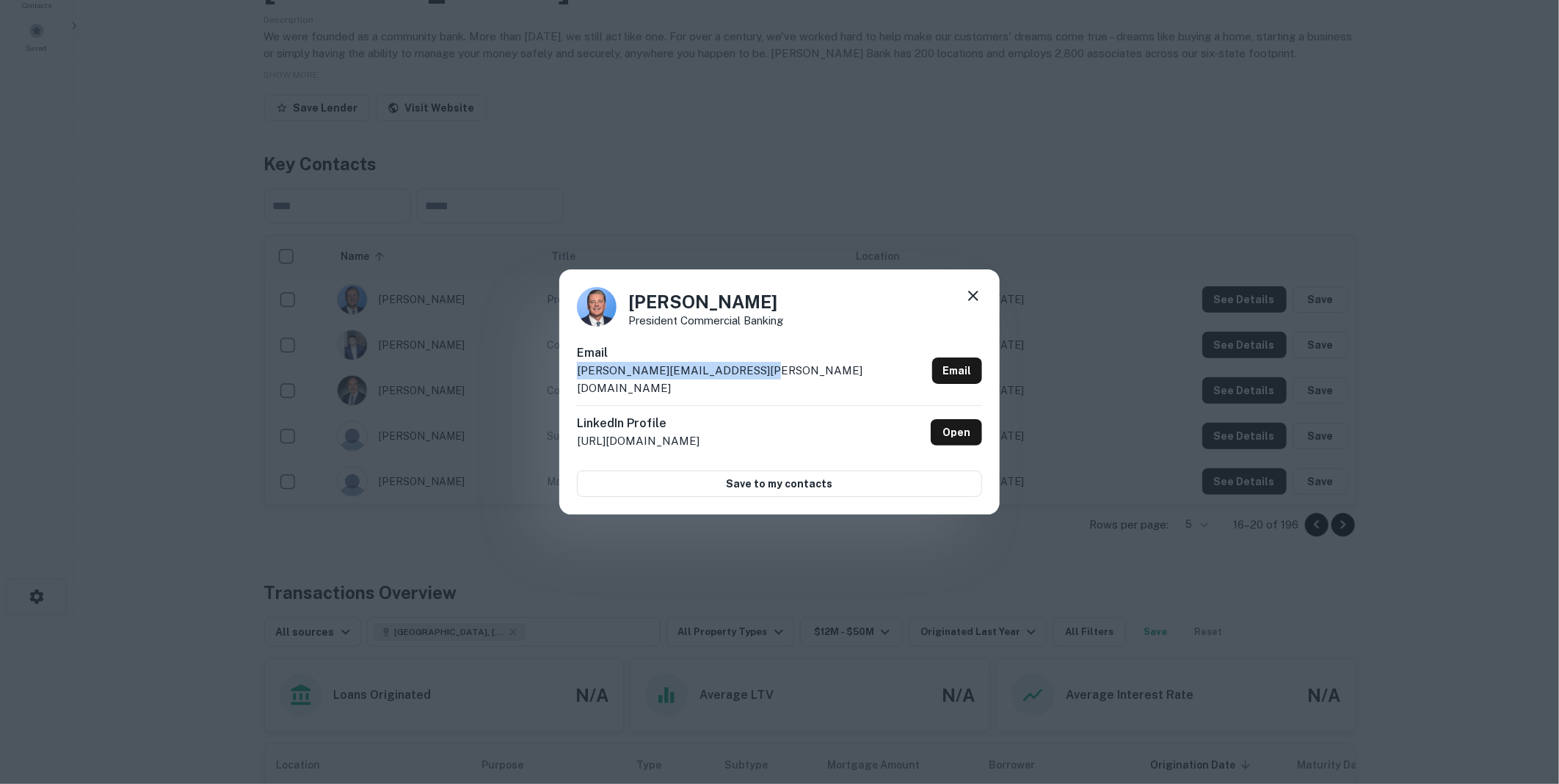
drag, startPoint x: 766, startPoint y: 377, endPoint x: 565, endPoint y: 375, distance: 201.0
click at [565, 375] on div "Jim Lafontaine President Commercial Banking Email jim.lafontaine@simmonsbank.co…" at bounding box center [780, 391] width 440 height 245
drag, startPoint x: 565, startPoint y: 375, endPoint x: 606, endPoint y: 379, distance: 41.2
copy p "jim.lafontaine@simmonsbank.com"
click at [973, 301] on icon at bounding box center [973, 295] width 10 height 10
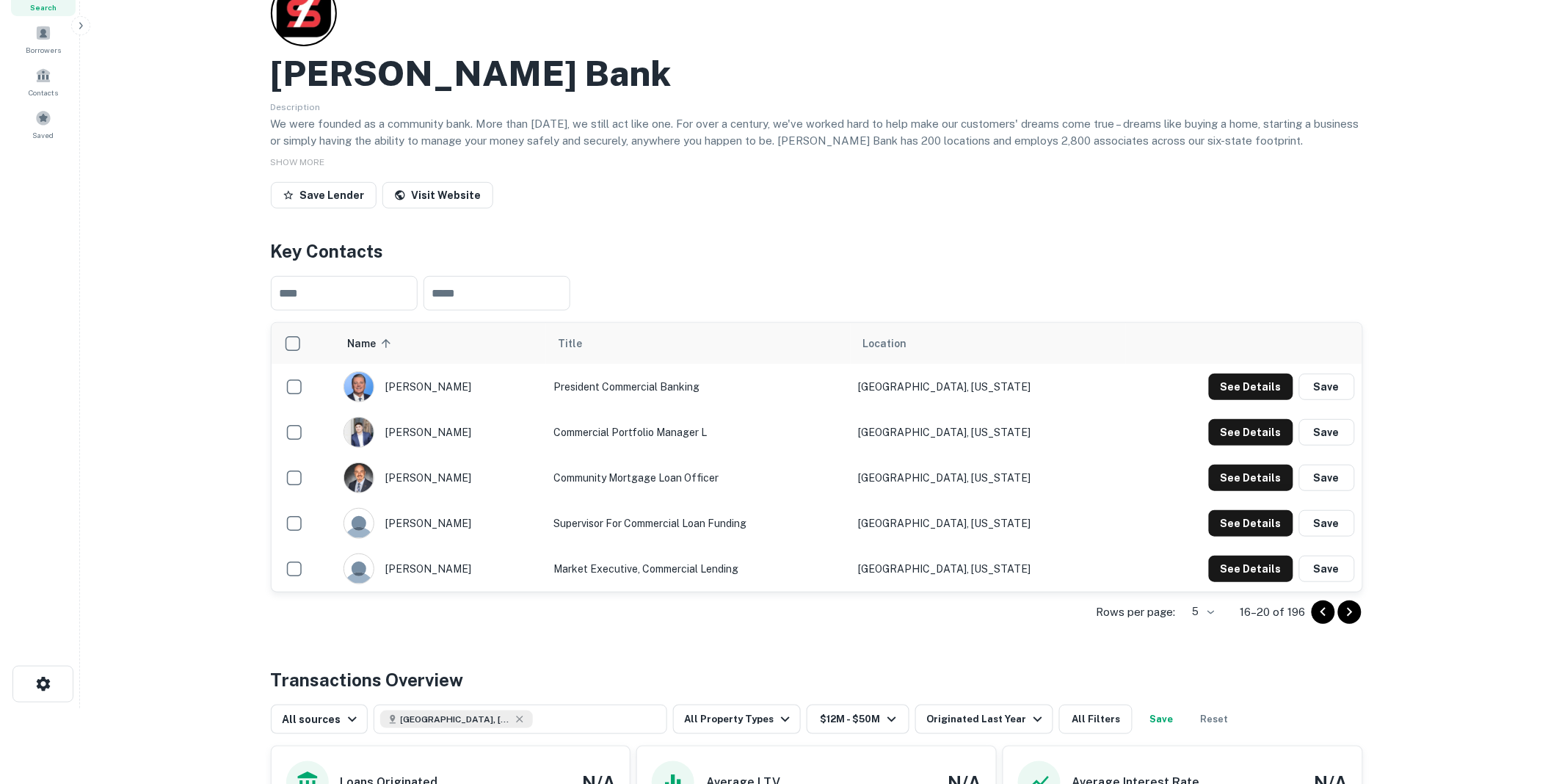
scroll to position [0, 0]
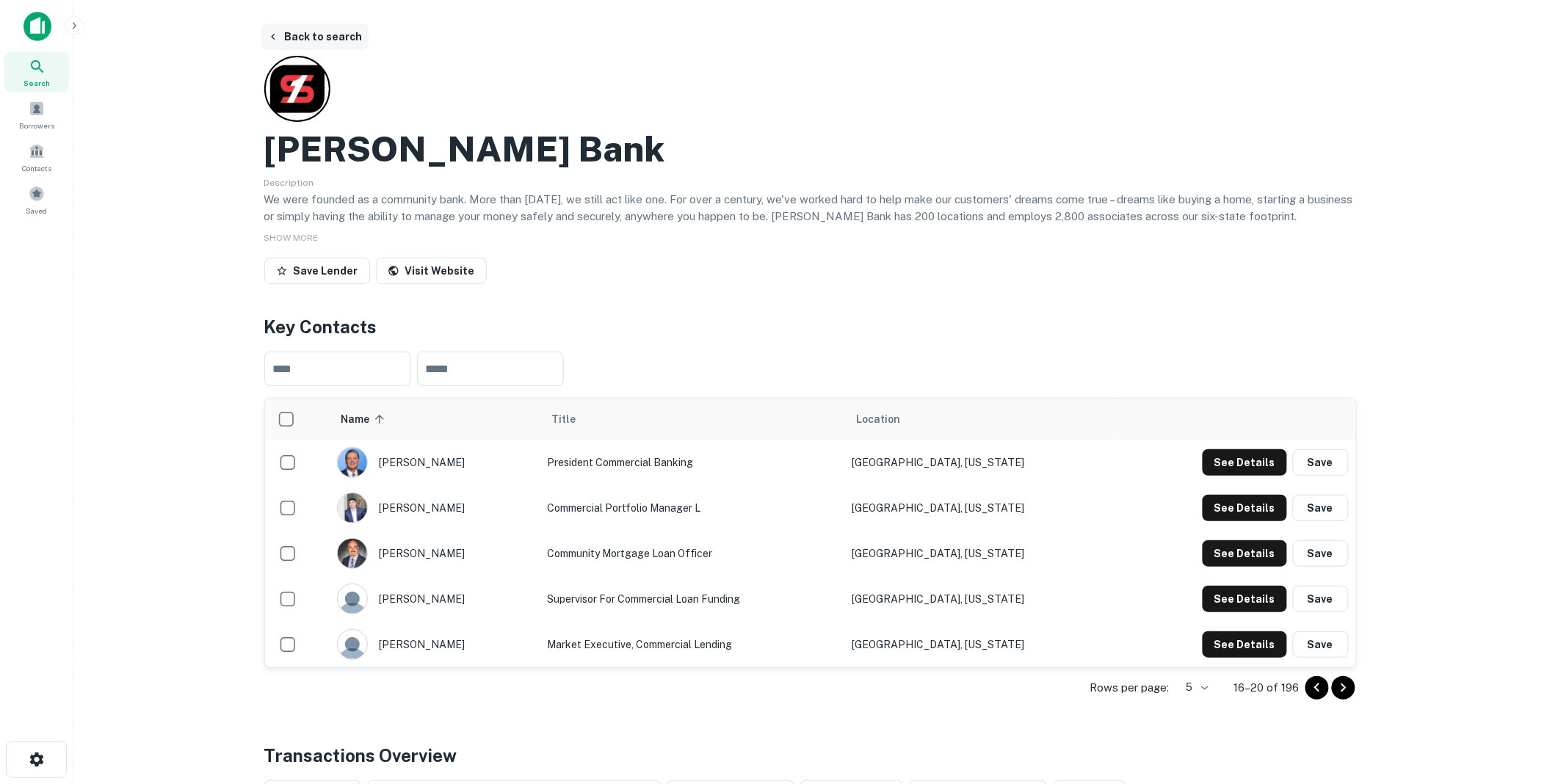
click at [323, 37] on button "Back to search" at bounding box center [316, 36] width 108 height 26
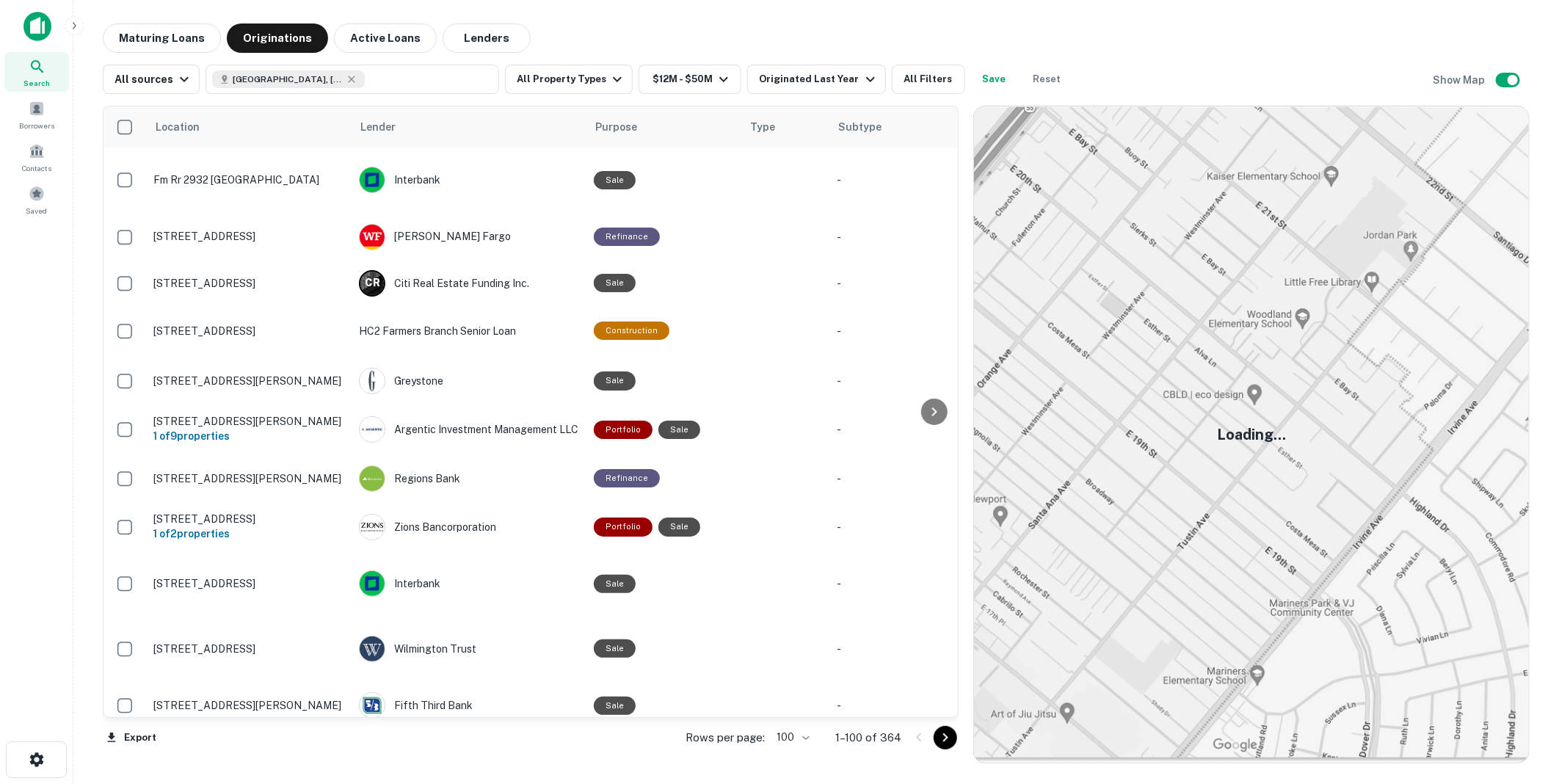
scroll to position [3259, 0]
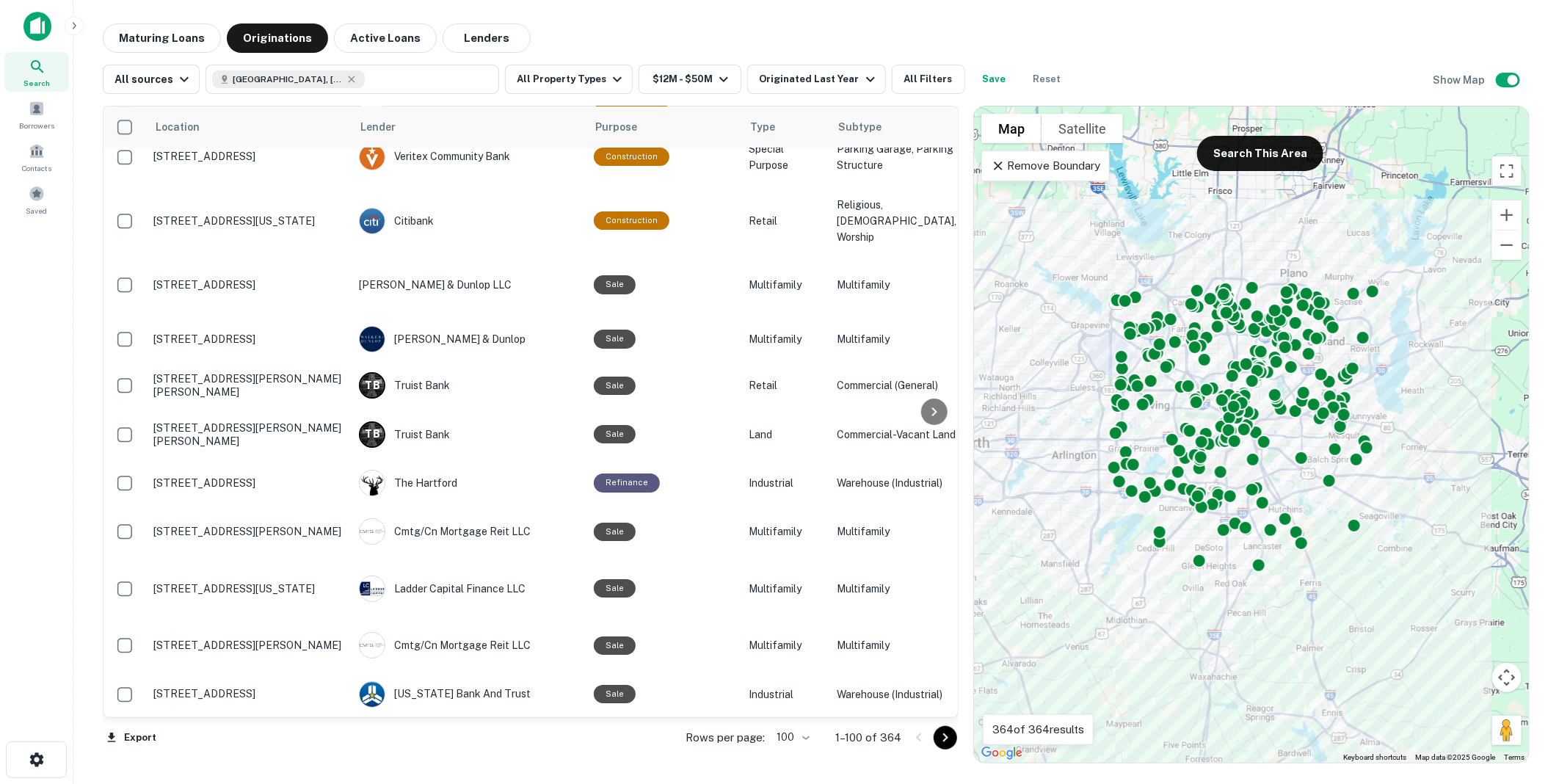
click at [945, 736] on icon "Go to next page" at bounding box center [946, 738] width 5 height 9
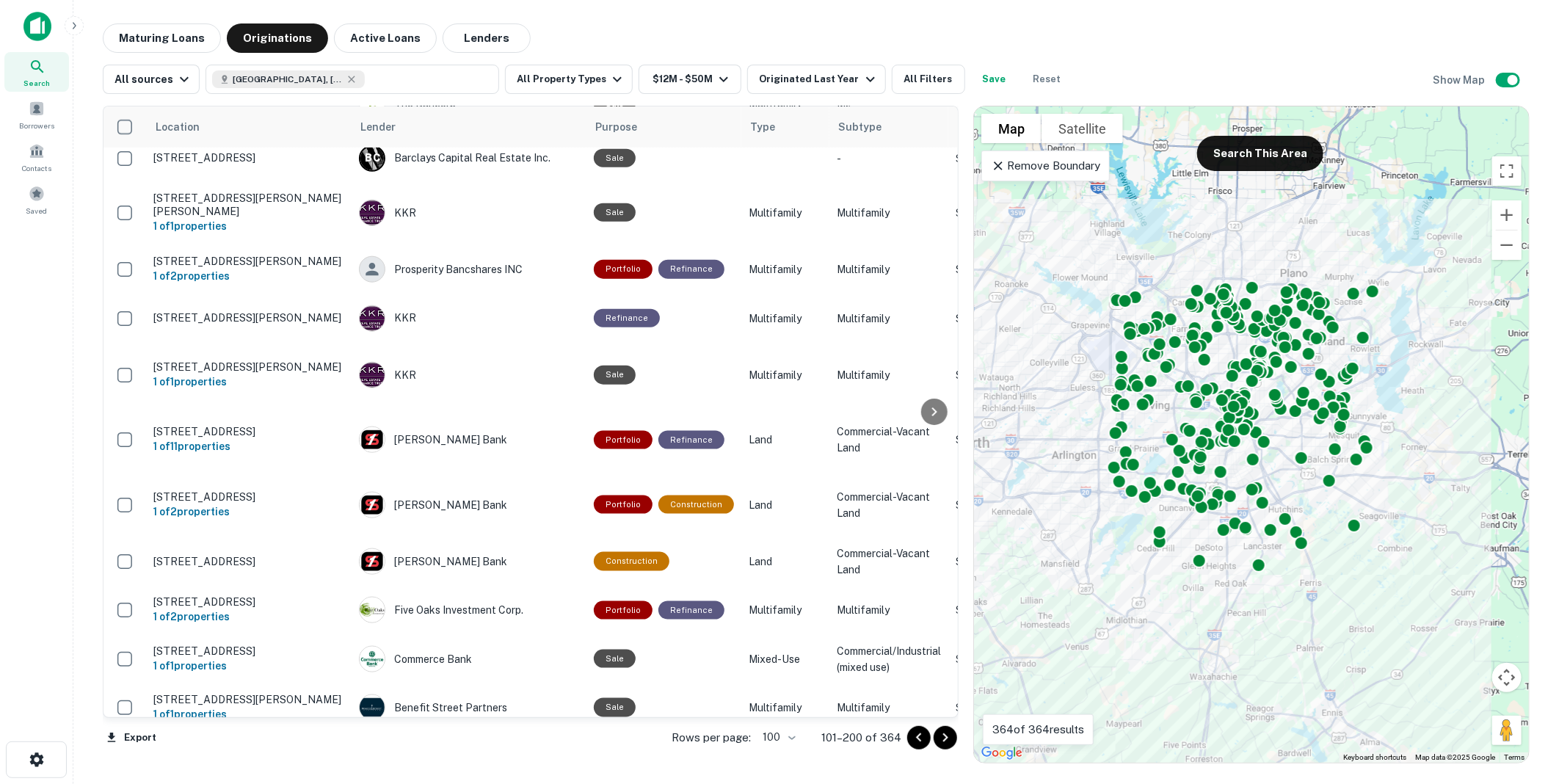
scroll to position [4607, 0]
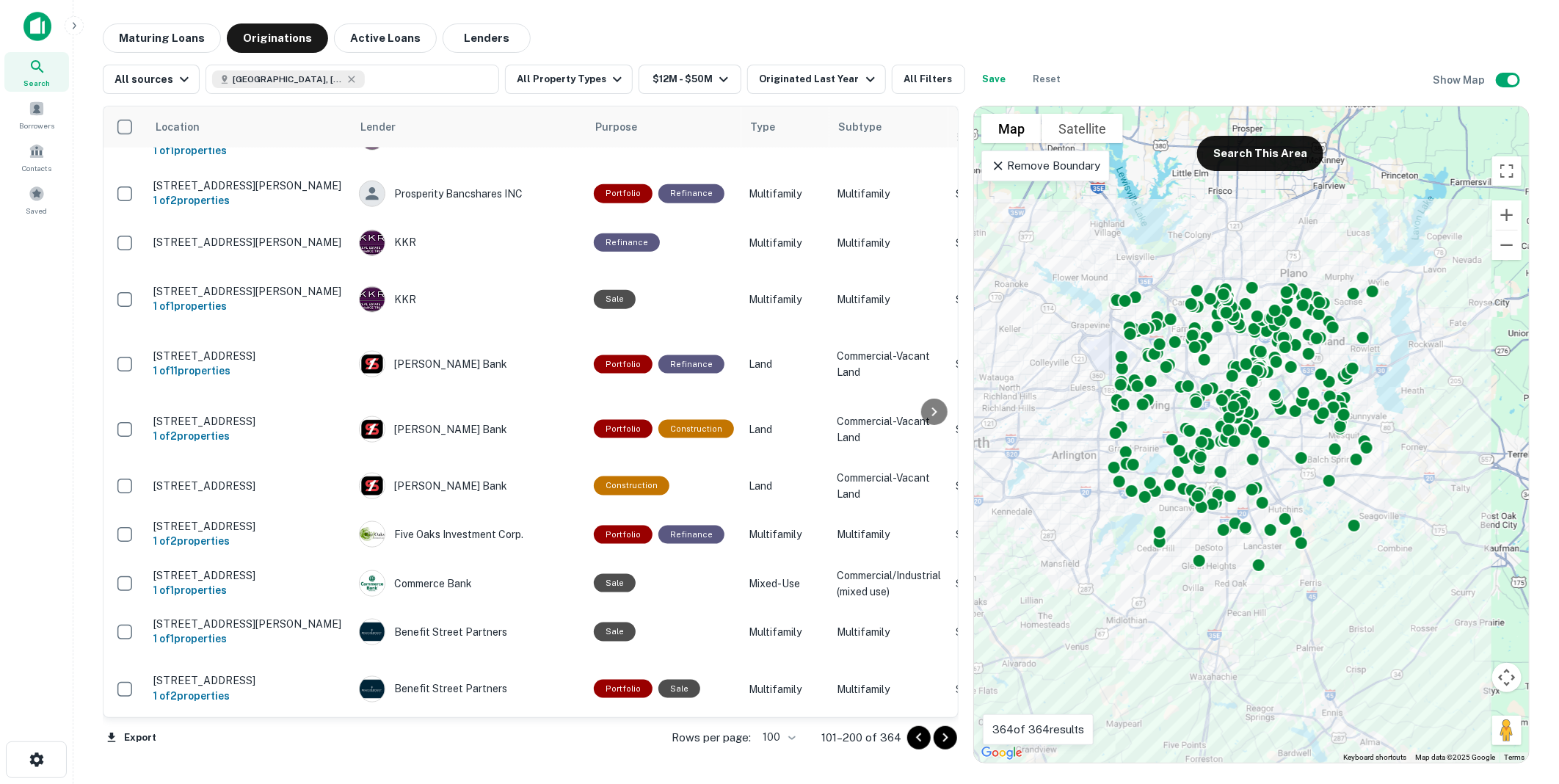
click at [947, 737] on icon "Go to next page" at bounding box center [945, 737] width 17 height 17
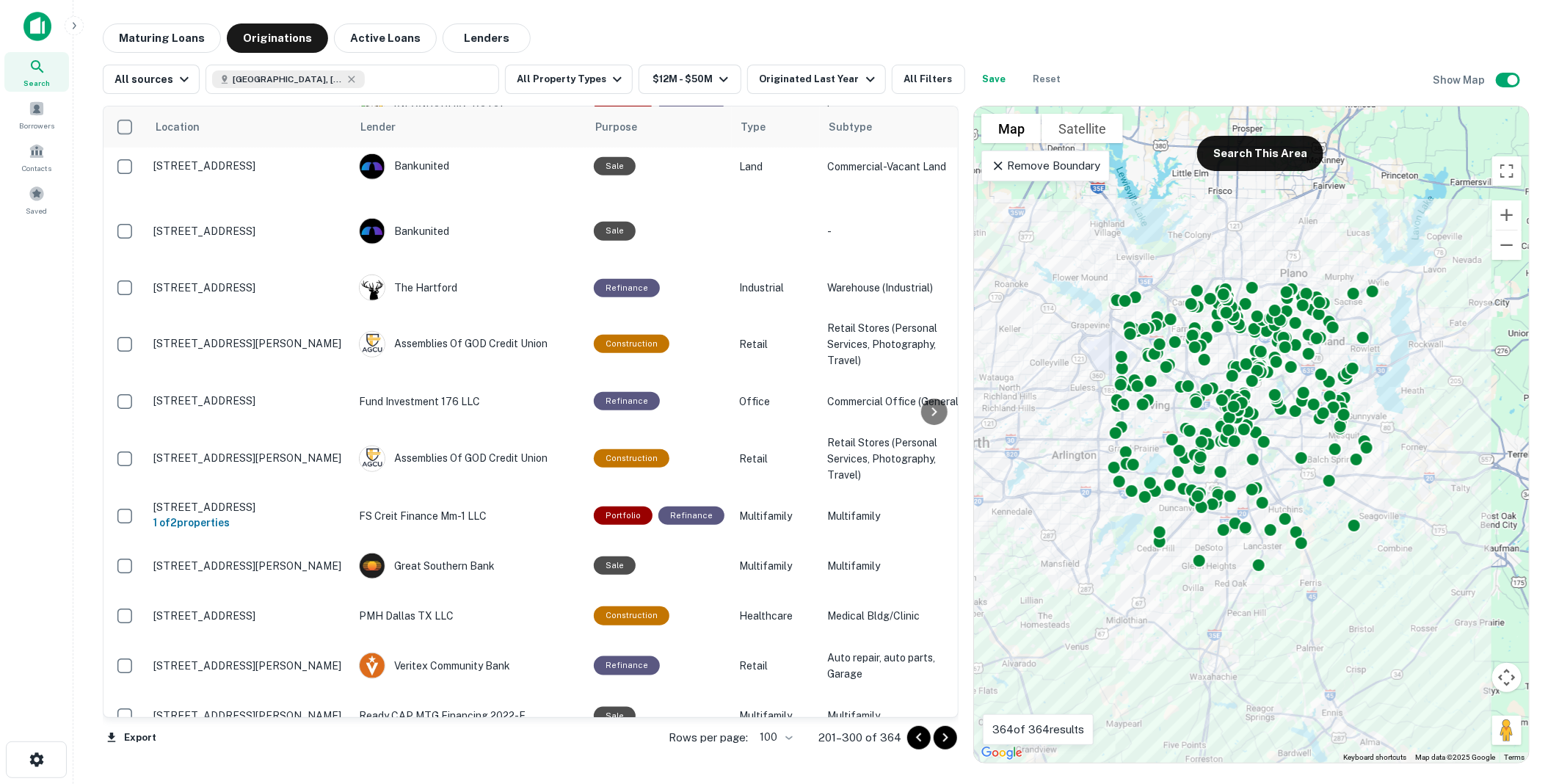
scroll to position [788, 0]
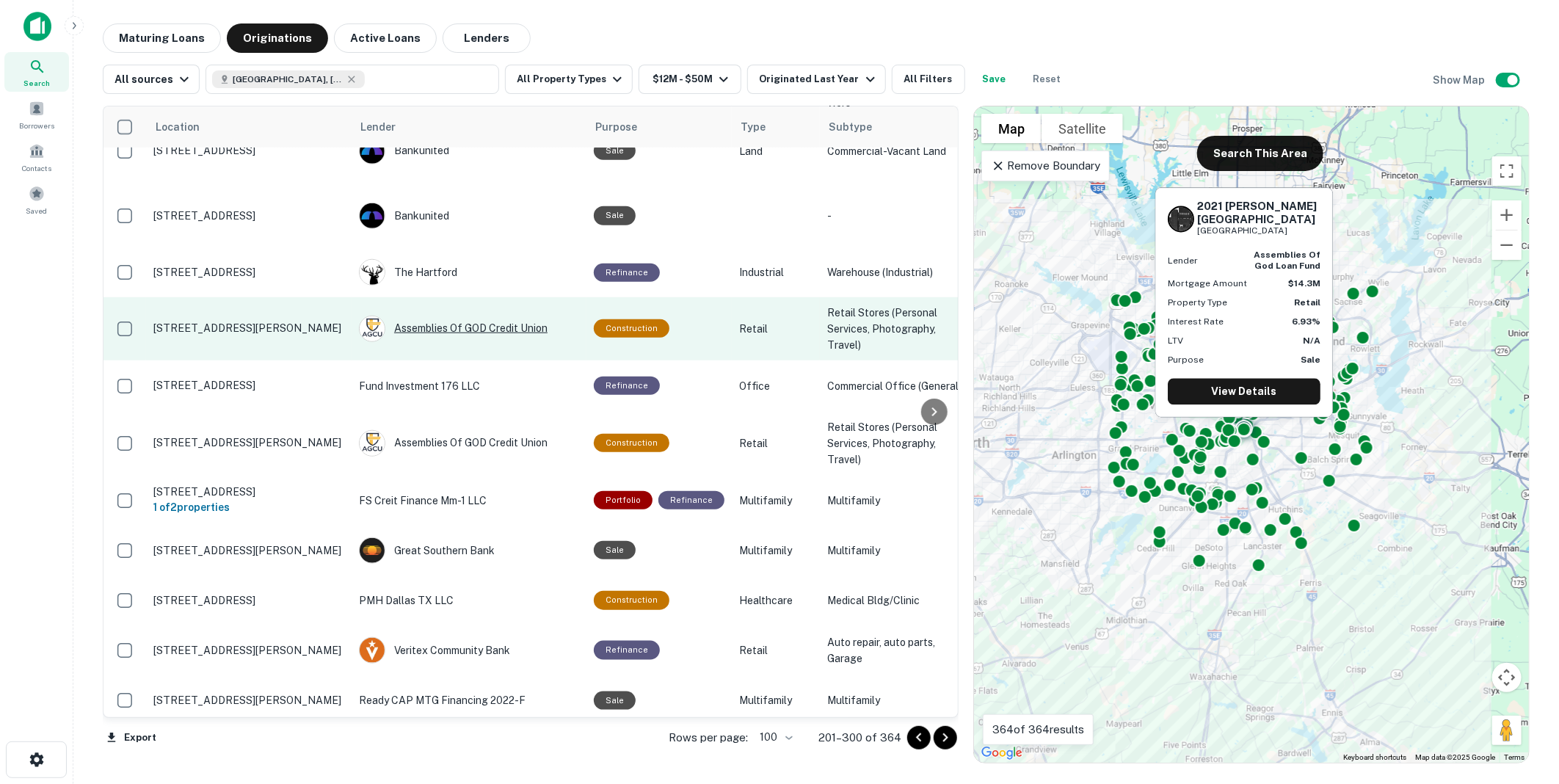
click at [450, 334] on div "Assemblies Of GOD Credit Union" at bounding box center [470, 328] width 221 height 26
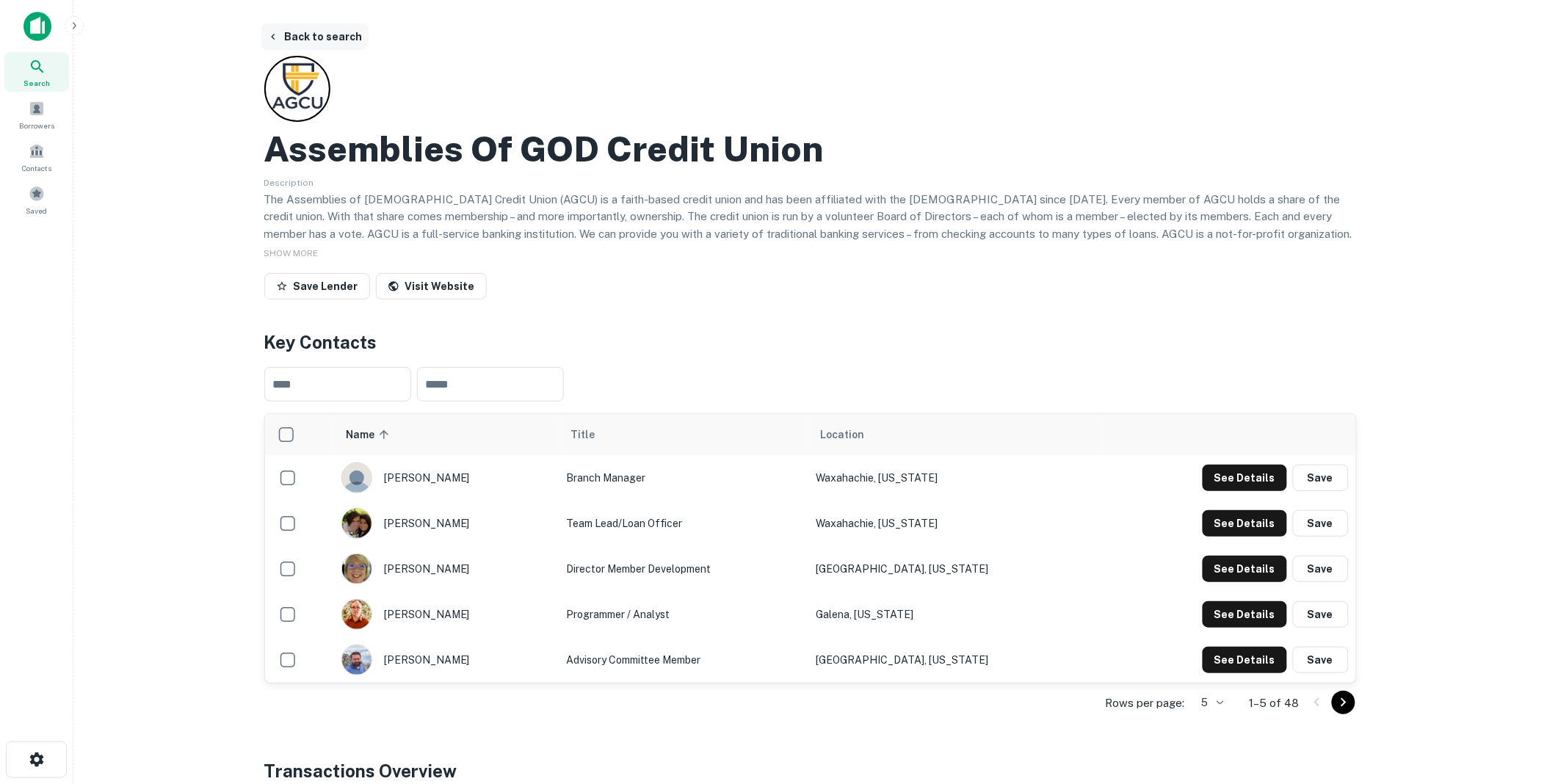
click at [299, 35] on button "Back to search" at bounding box center [316, 36] width 108 height 26
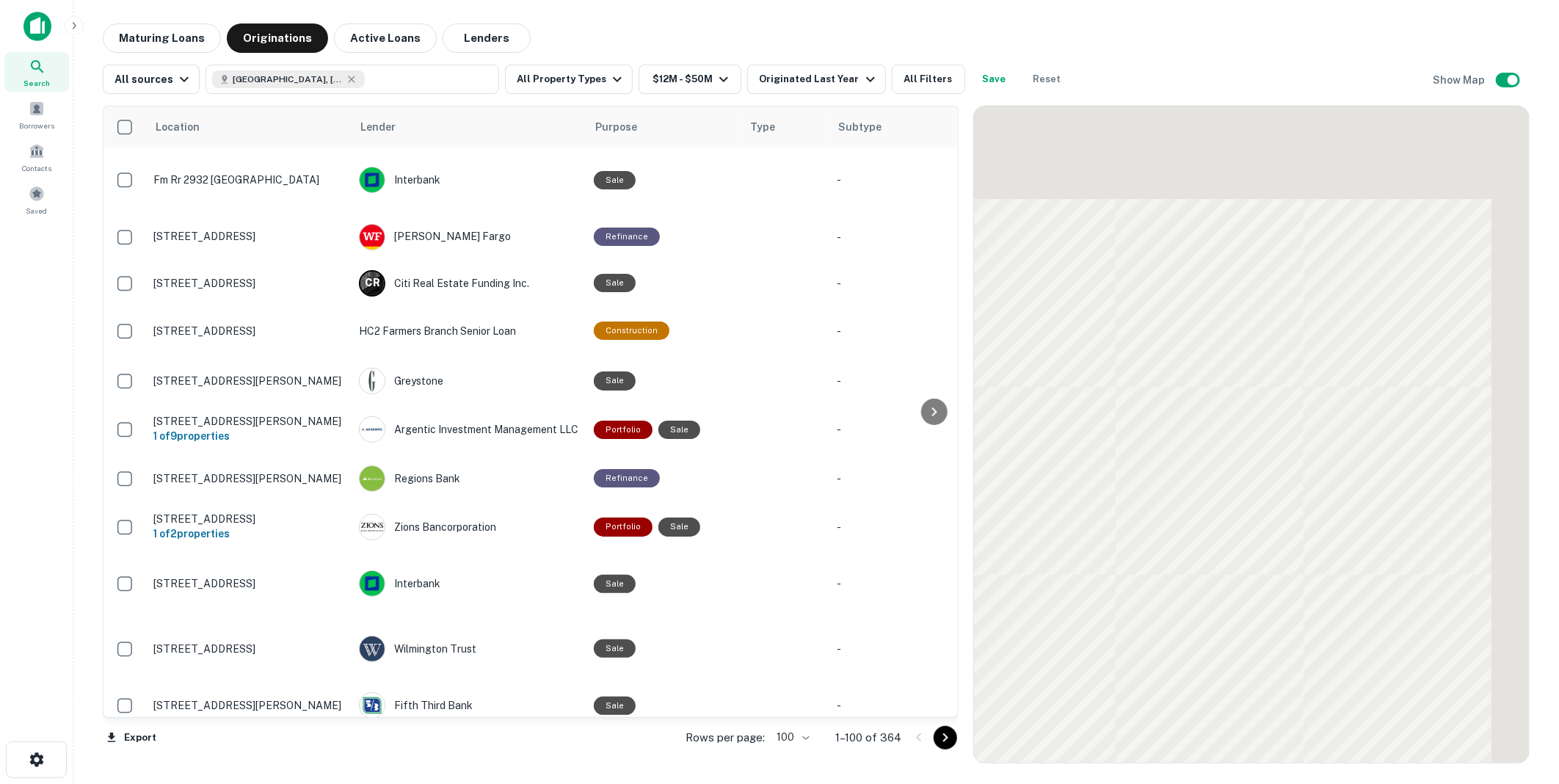
scroll to position [788, 0]
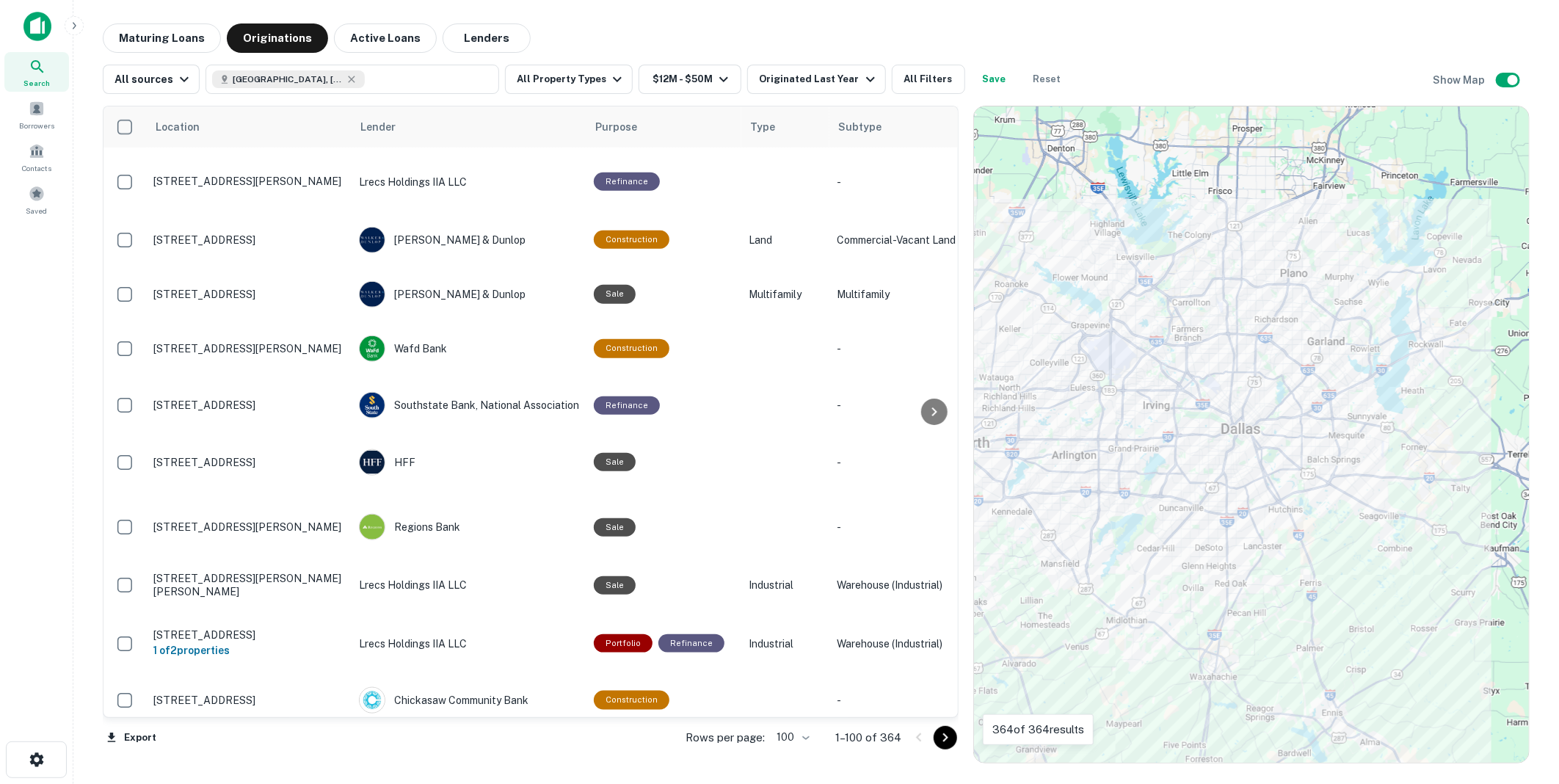
click at [945, 737] on icon "Go to next page" at bounding box center [946, 738] width 5 height 9
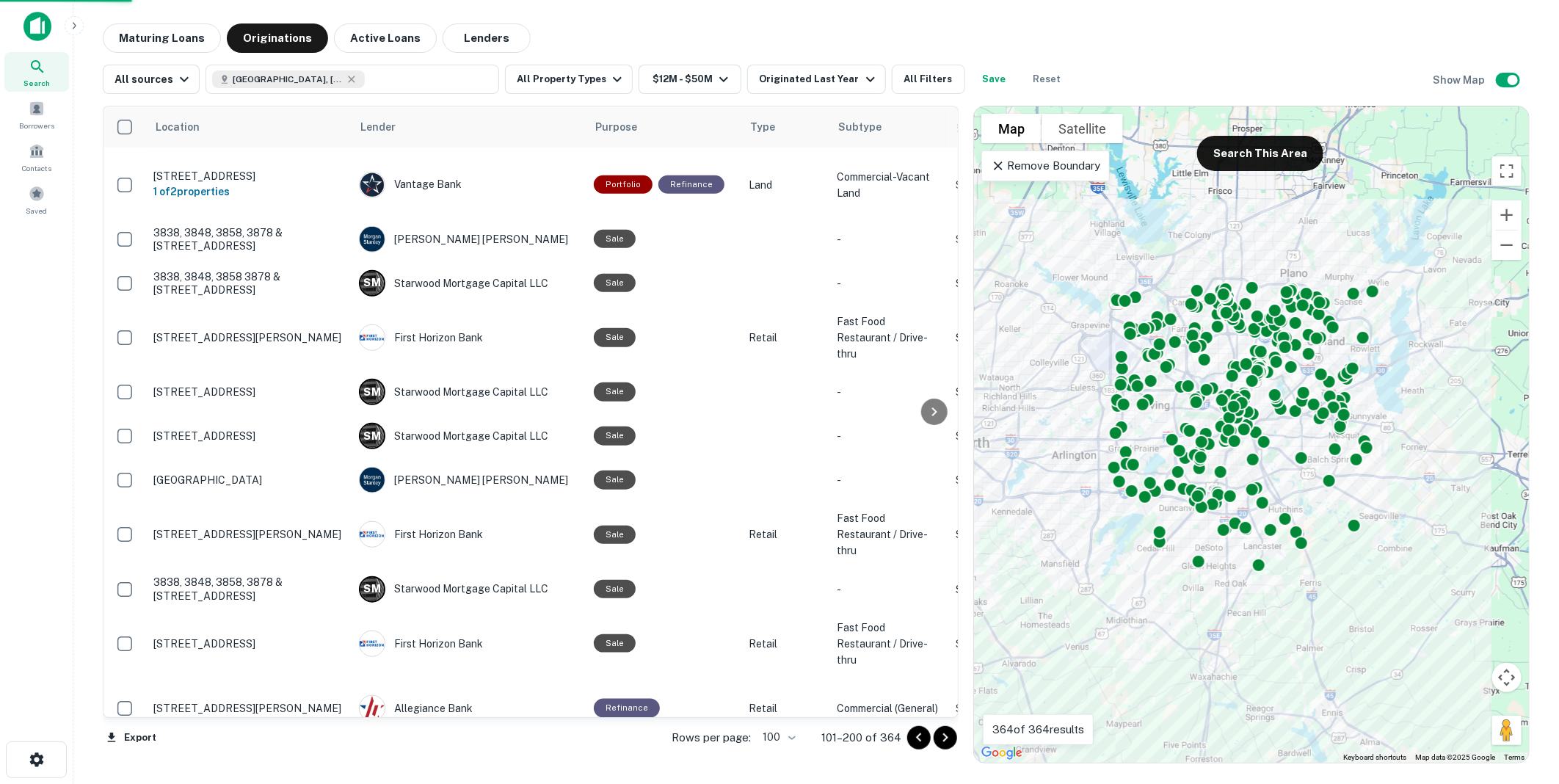
click at [944, 735] on icon "Go to next page" at bounding box center [946, 738] width 5 height 9
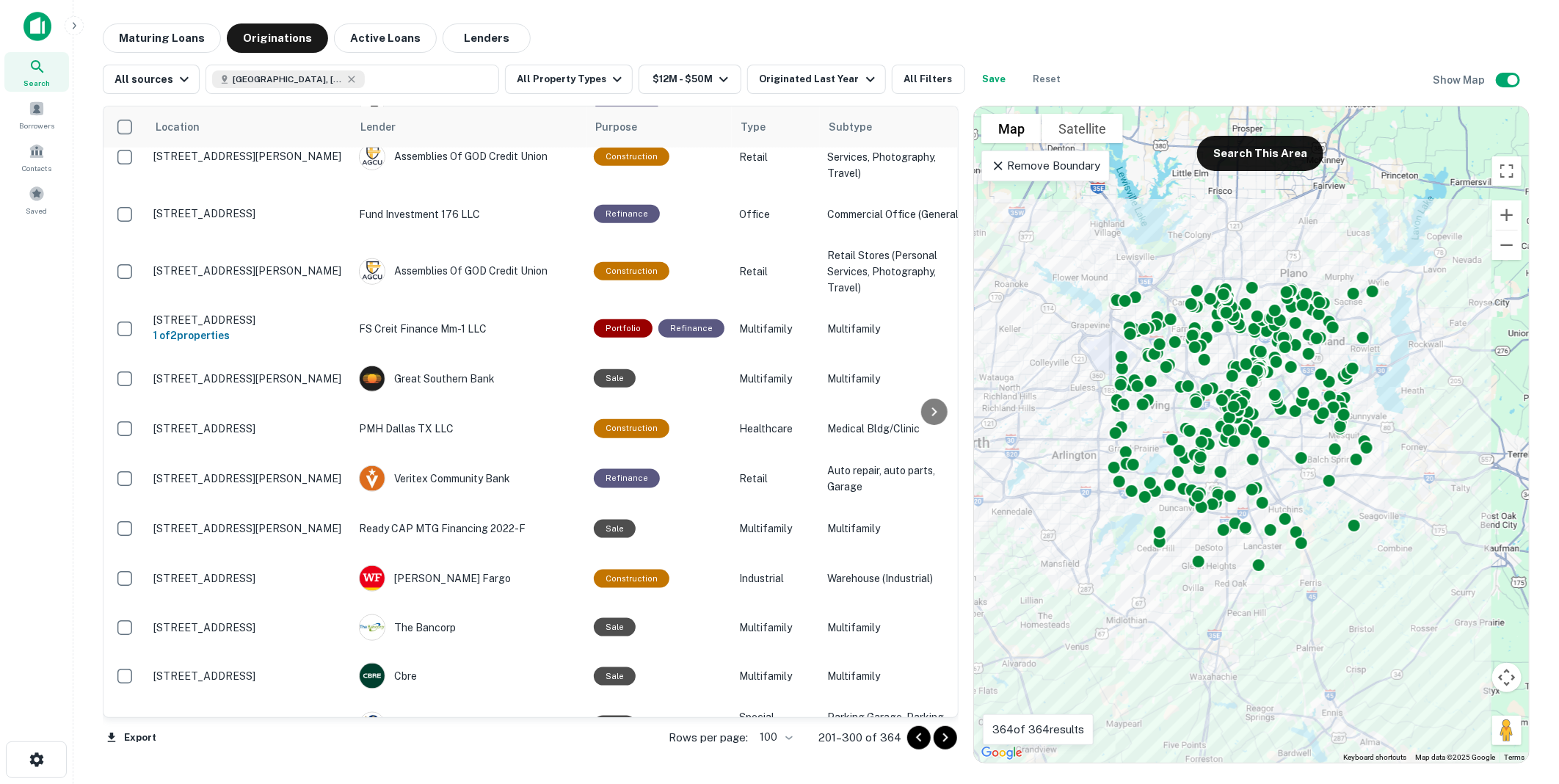
scroll to position [1006, 0]
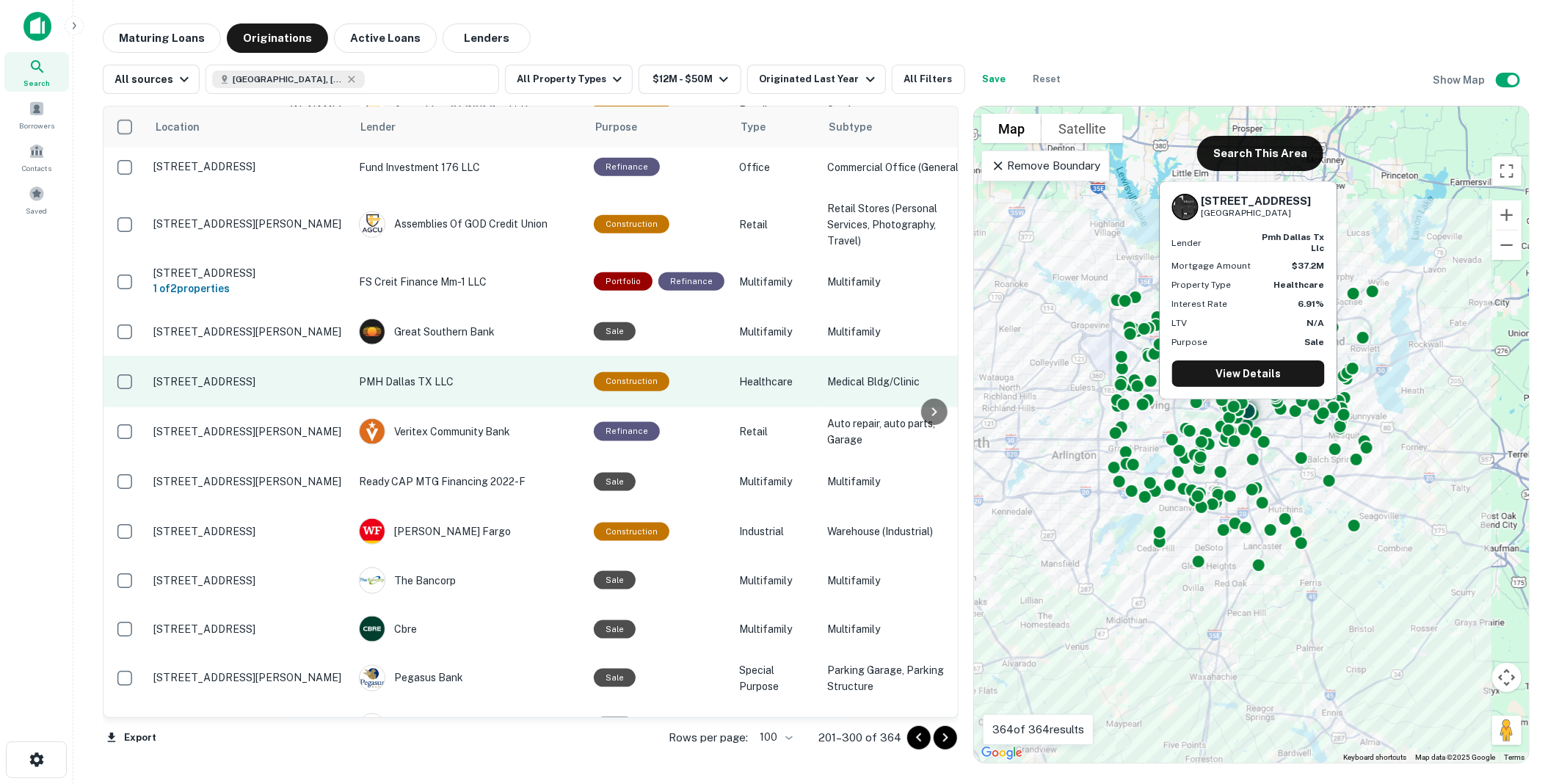
click at [402, 390] on p "PMH Dallas TX LLC" at bounding box center [470, 382] width 221 height 16
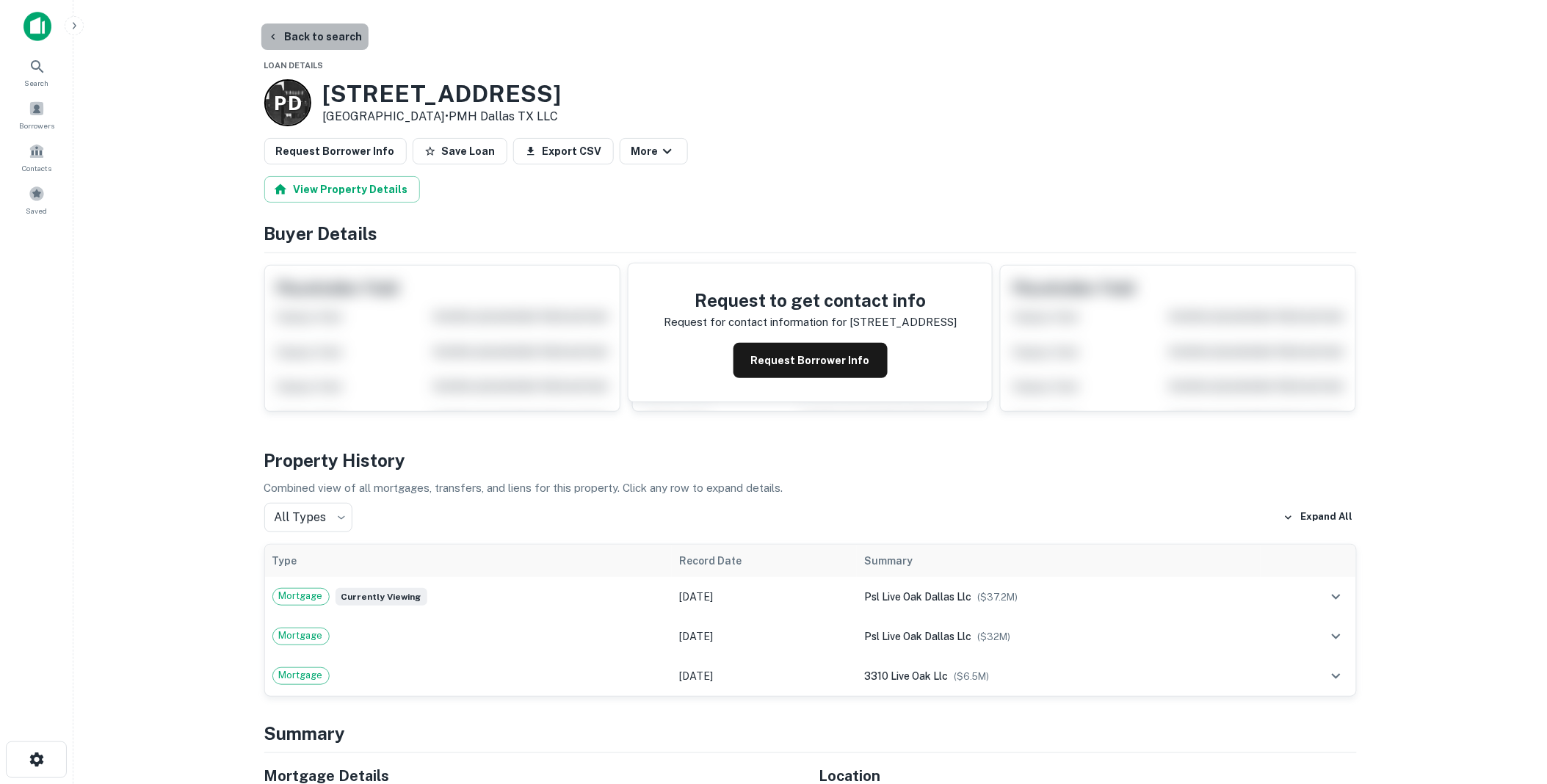
click at [318, 35] on button "Back to search" at bounding box center [316, 36] width 108 height 26
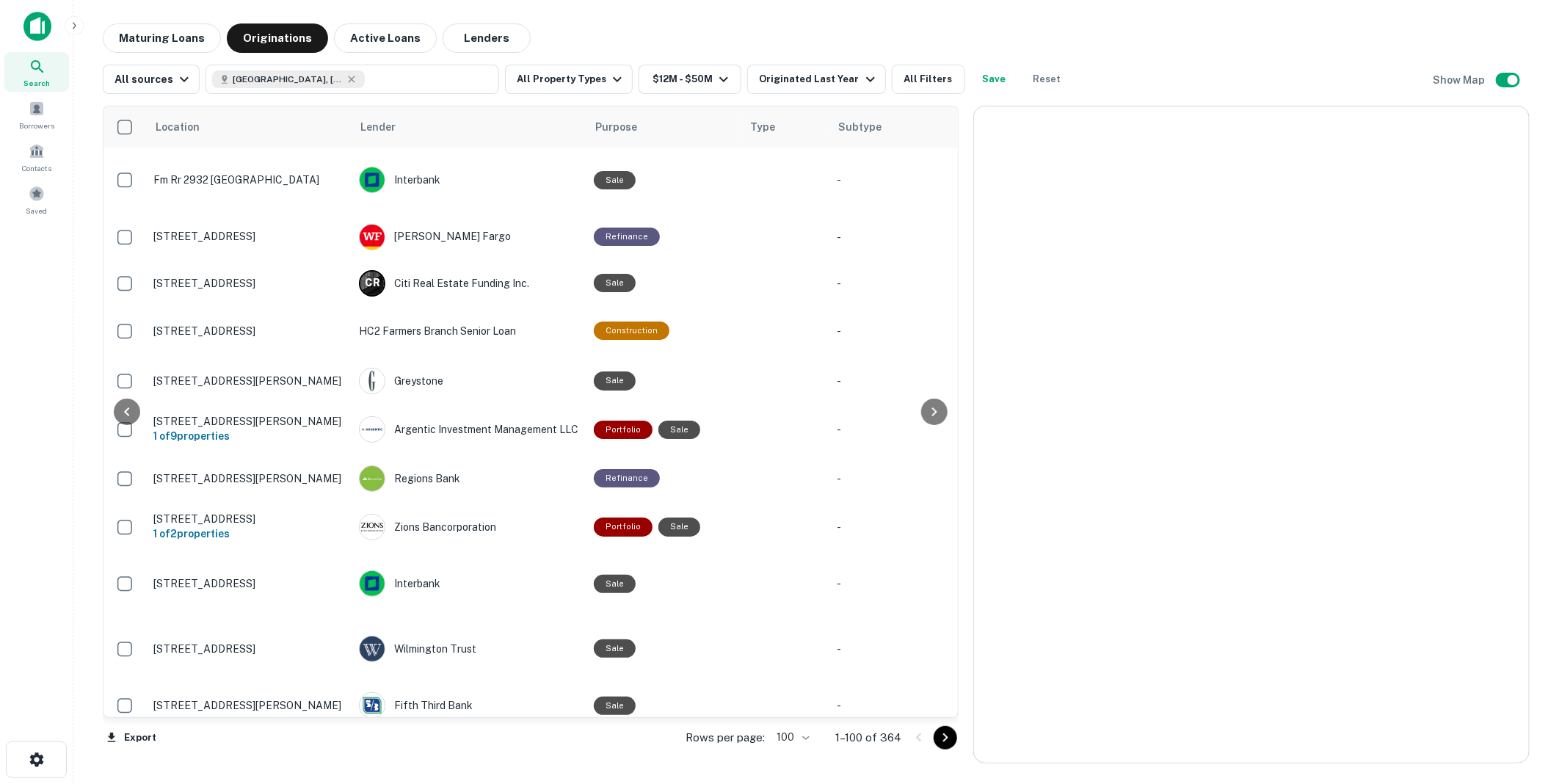
scroll to position [1006, 0]
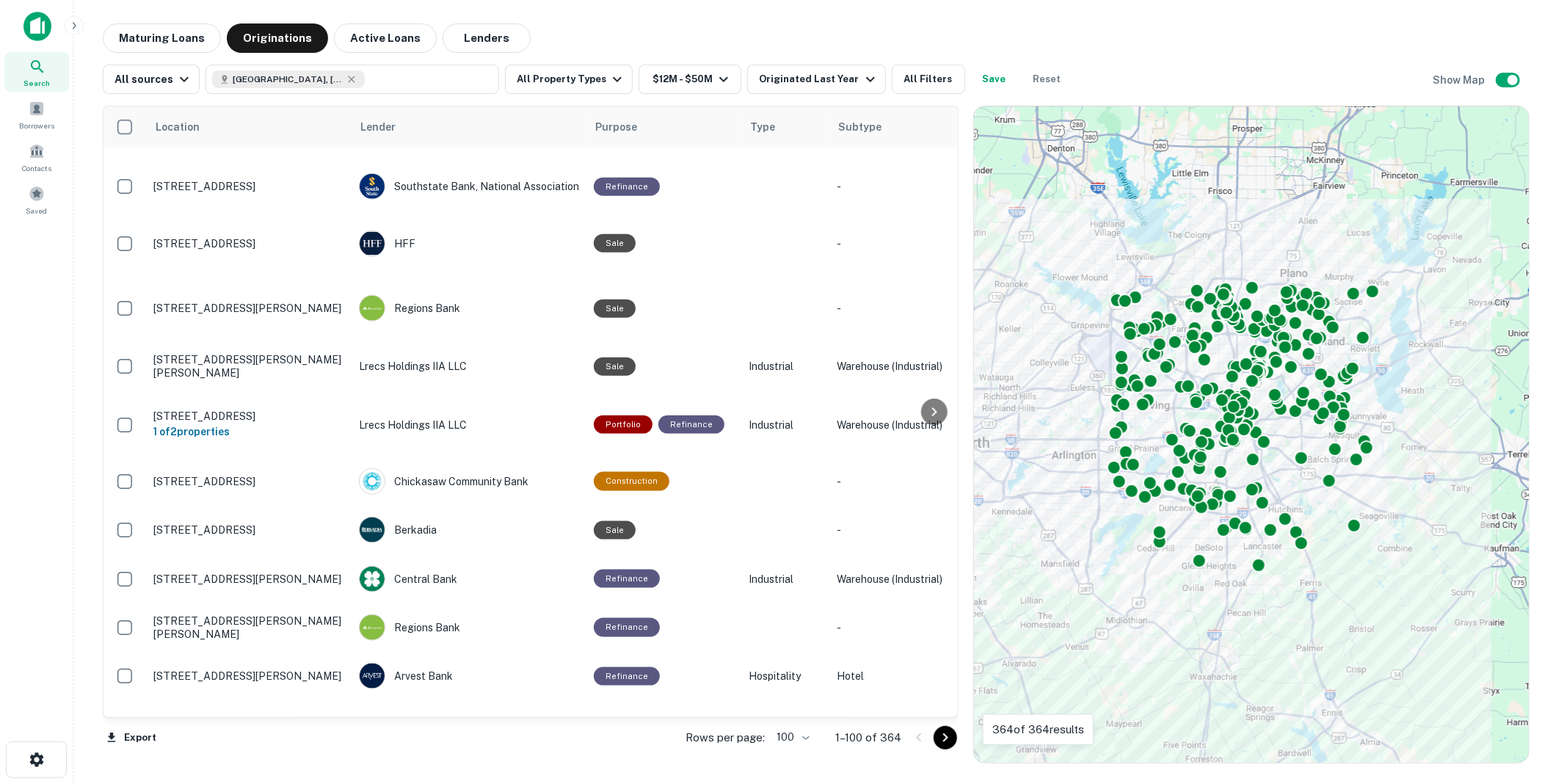
click at [944, 737] on icon "Go to next page" at bounding box center [945, 737] width 17 height 17
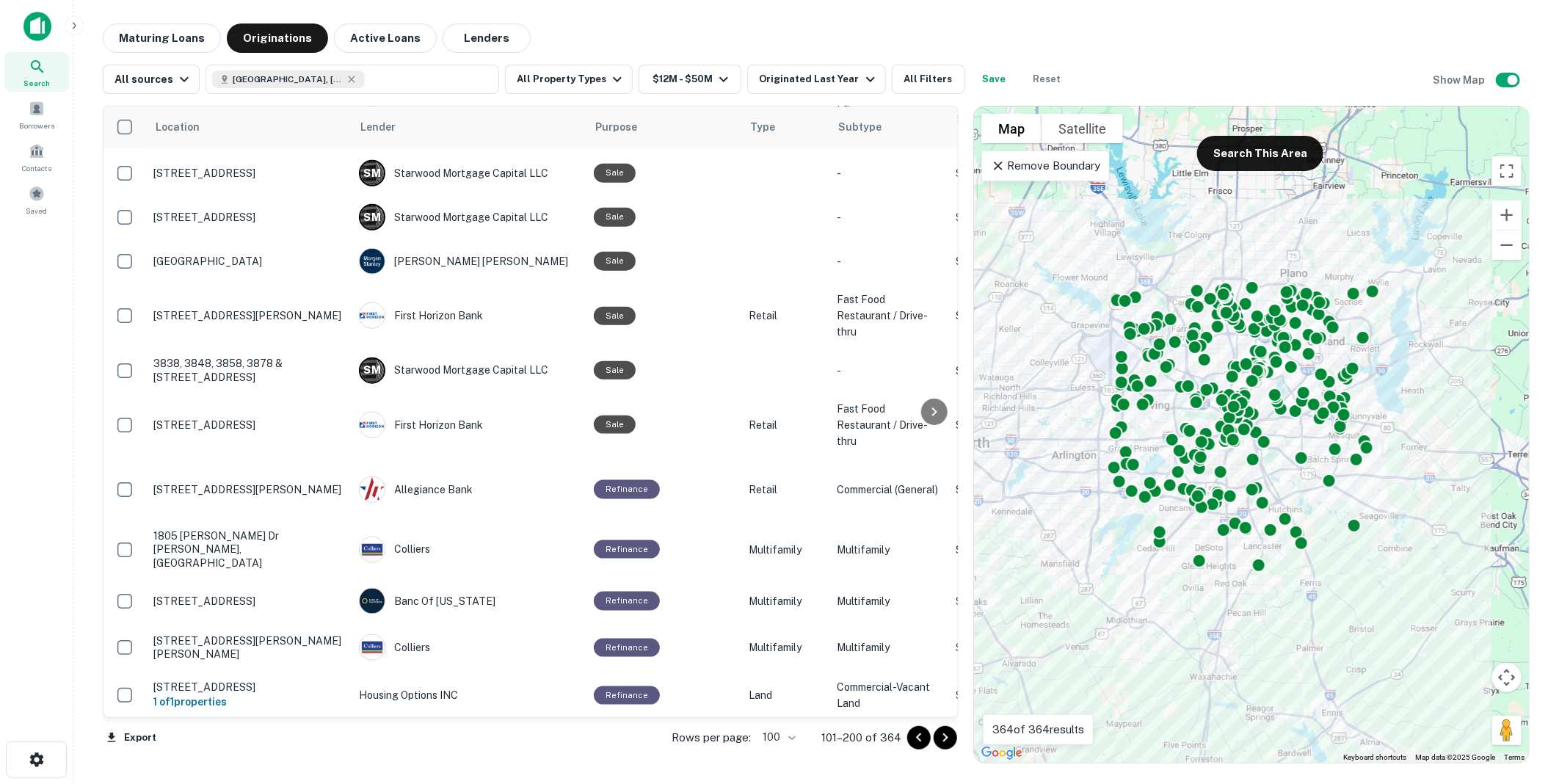
drag, startPoint x: 947, startPoint y: 737, endPoint x: 933, endPoint y: 745, distance: 16.1
click at [947, 737] on icon "Go to next page" at bounding box center [946, 738] width 5 height 9
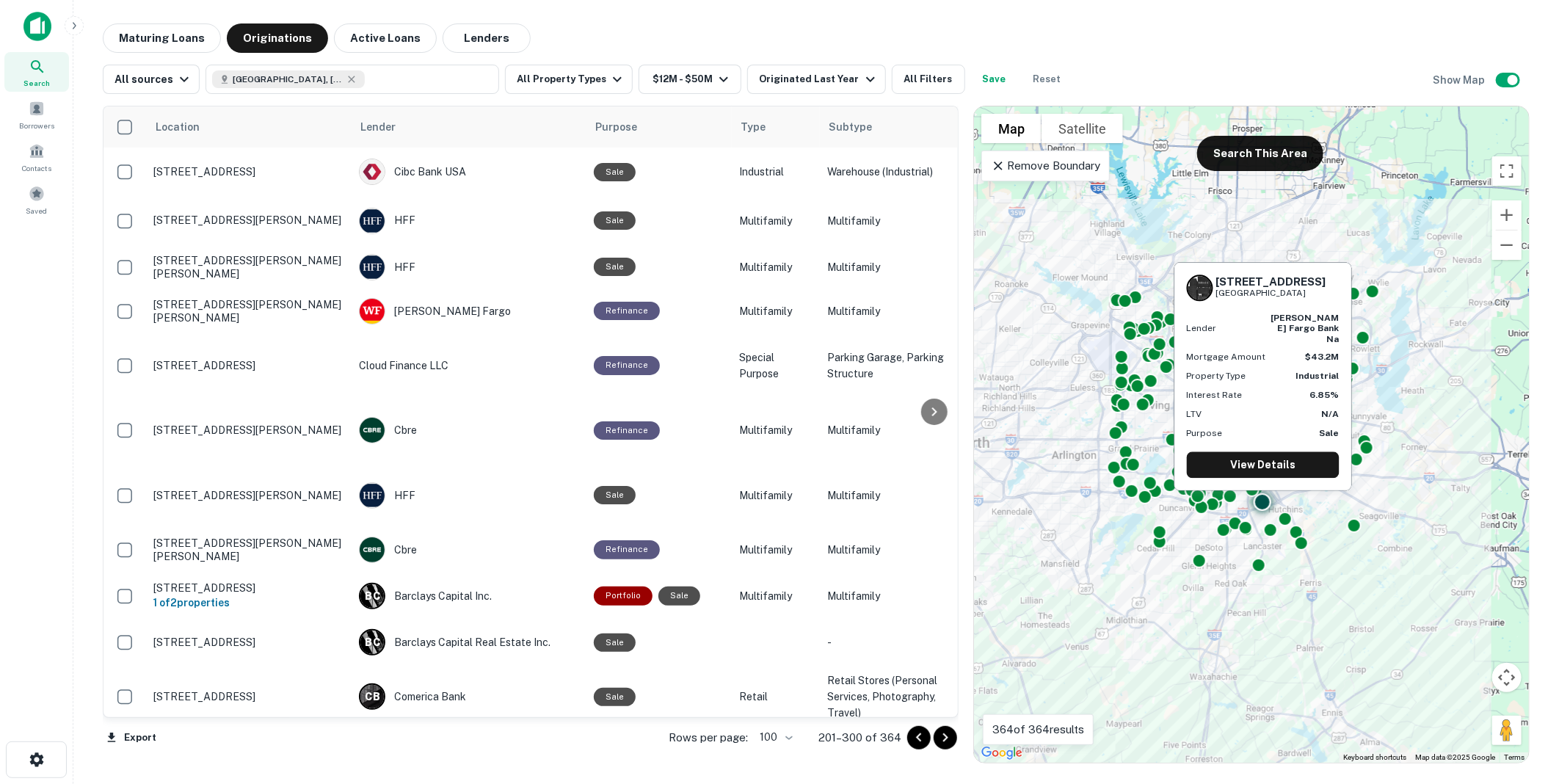
scroll to position [1006, 0]
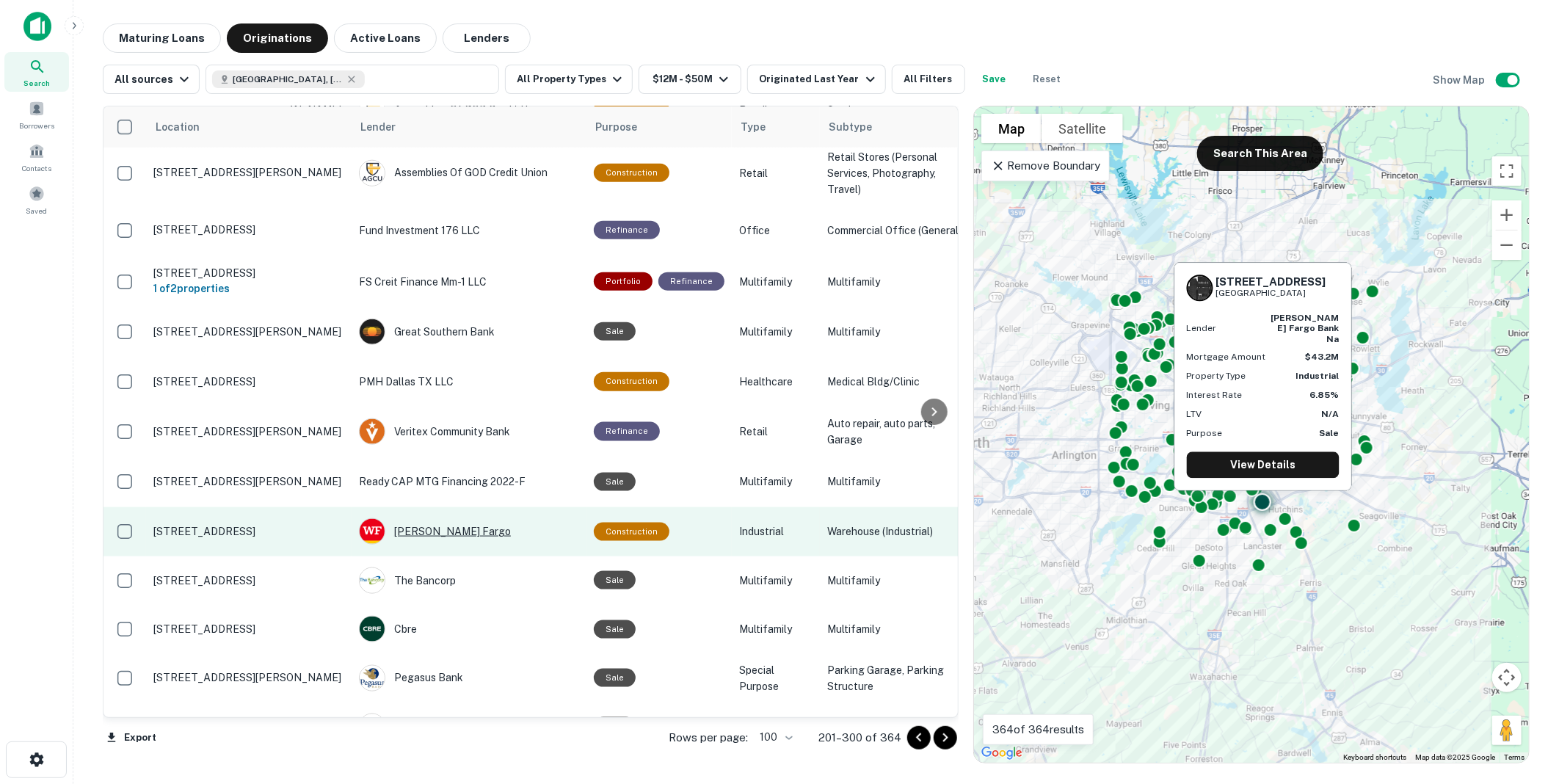
click at [424, 543] on div "[PERSON_NAME] Fargo" at bounding box center [470, 531] width 221 height 26
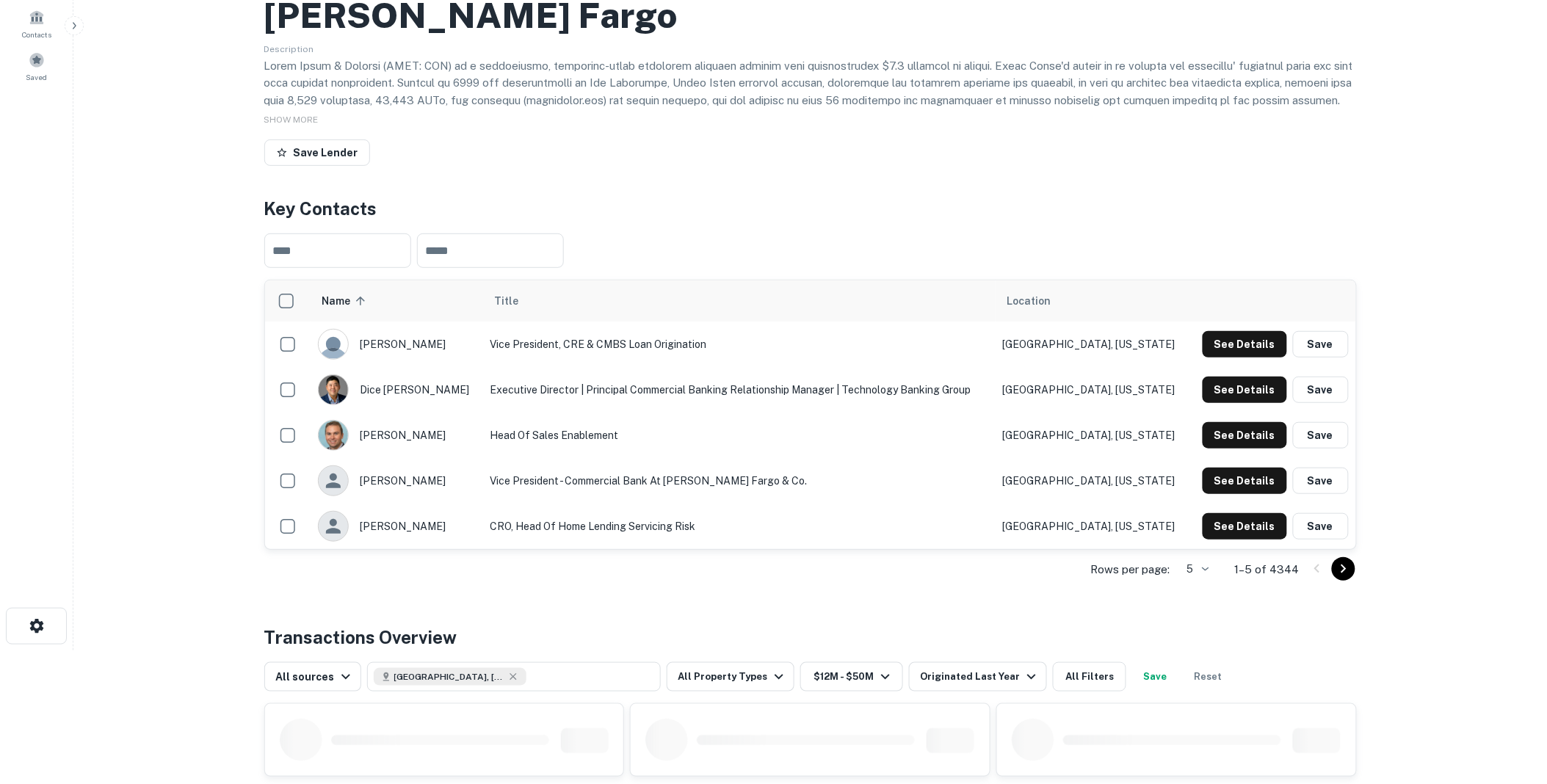
scroll to position [163, 0]
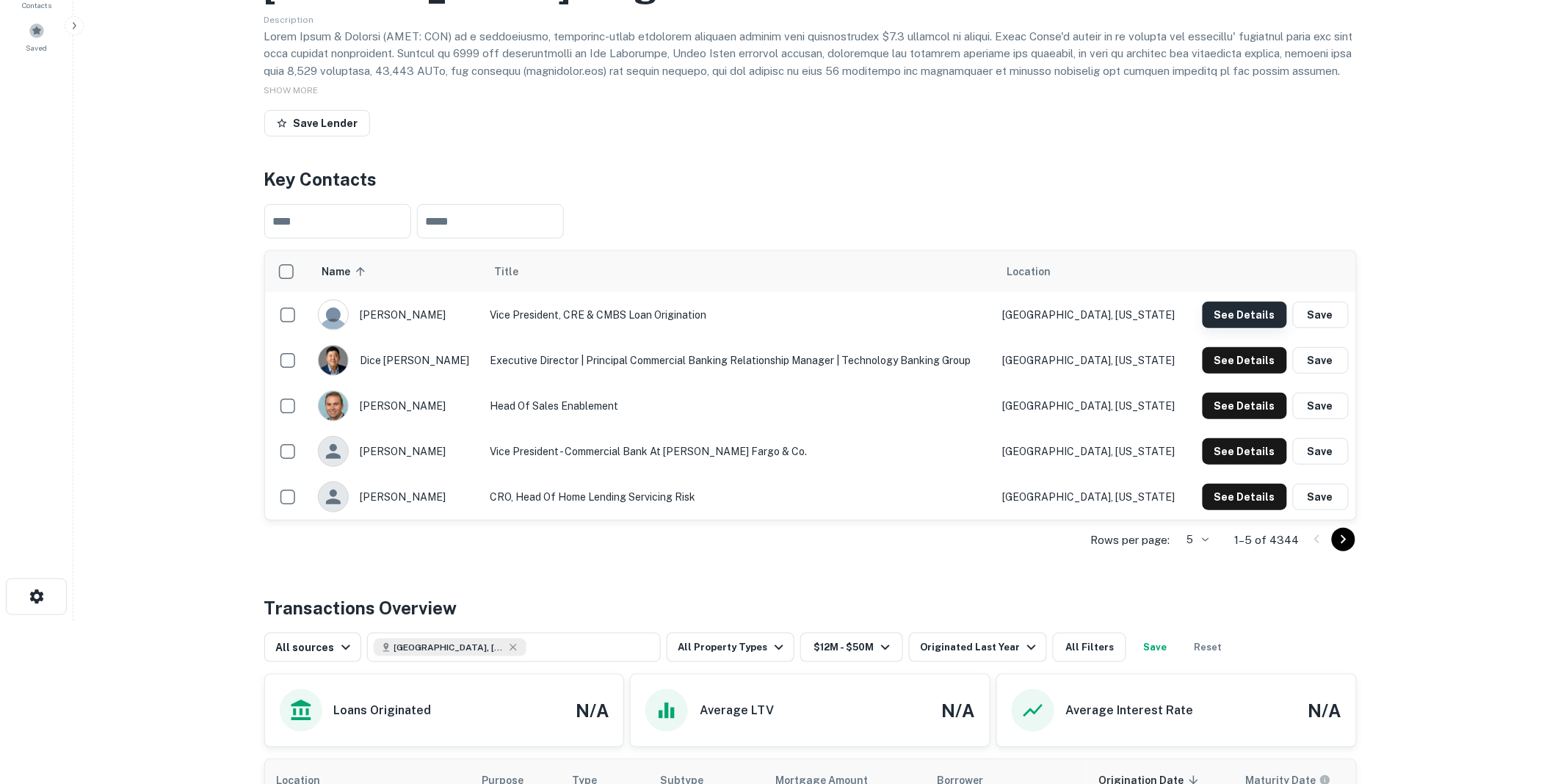
click at [1245, 308] on button "See Details" at bounding box center [1245, 315] width 85 height 26
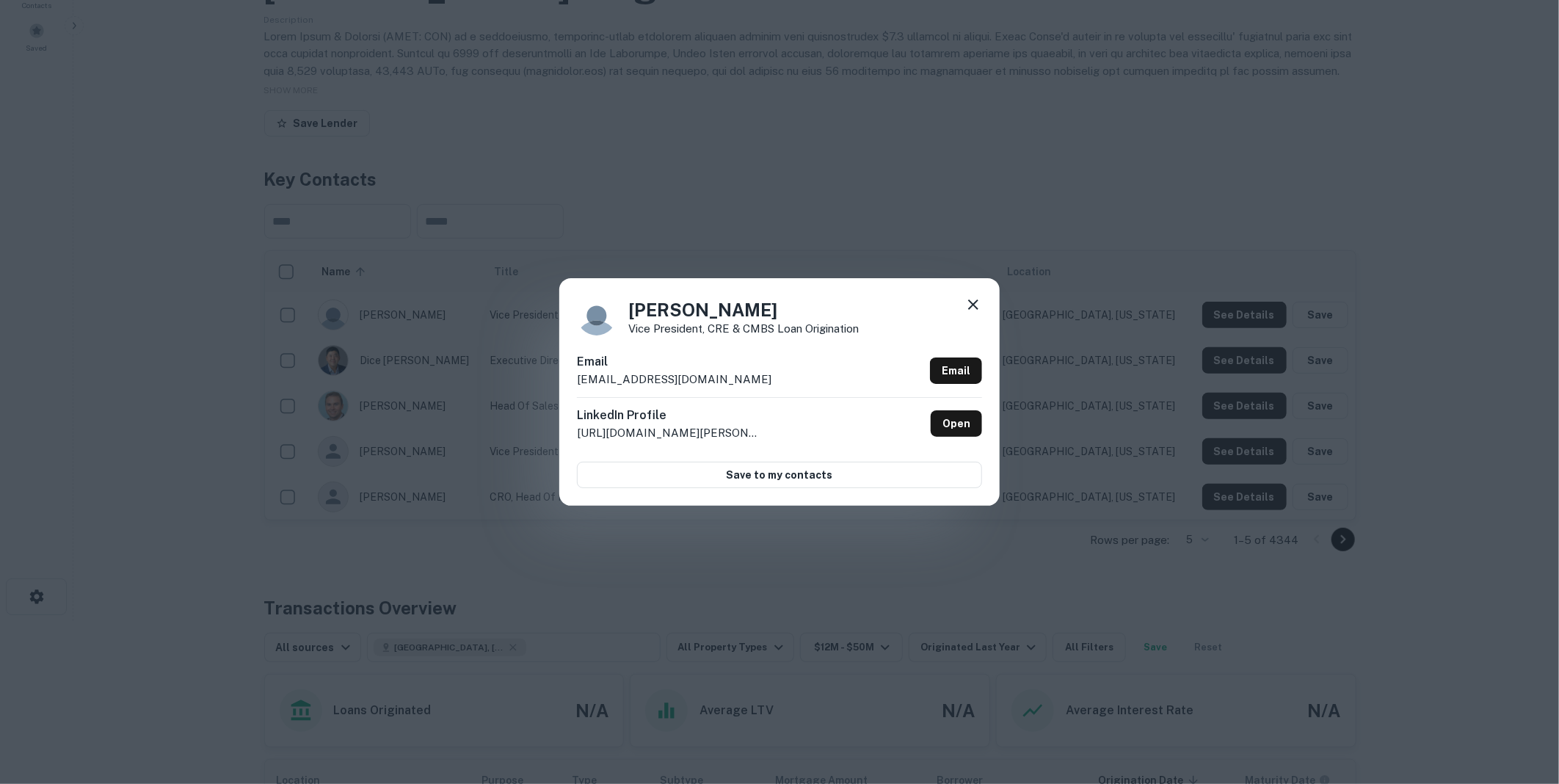
click at [1204, 169] on div "[PERSON_NAME] Vice President, CRE & CMBS Loan Origination Email [EMAIL_ADDRESS]…" at bounding box center [780, 392] width 1559 height 784
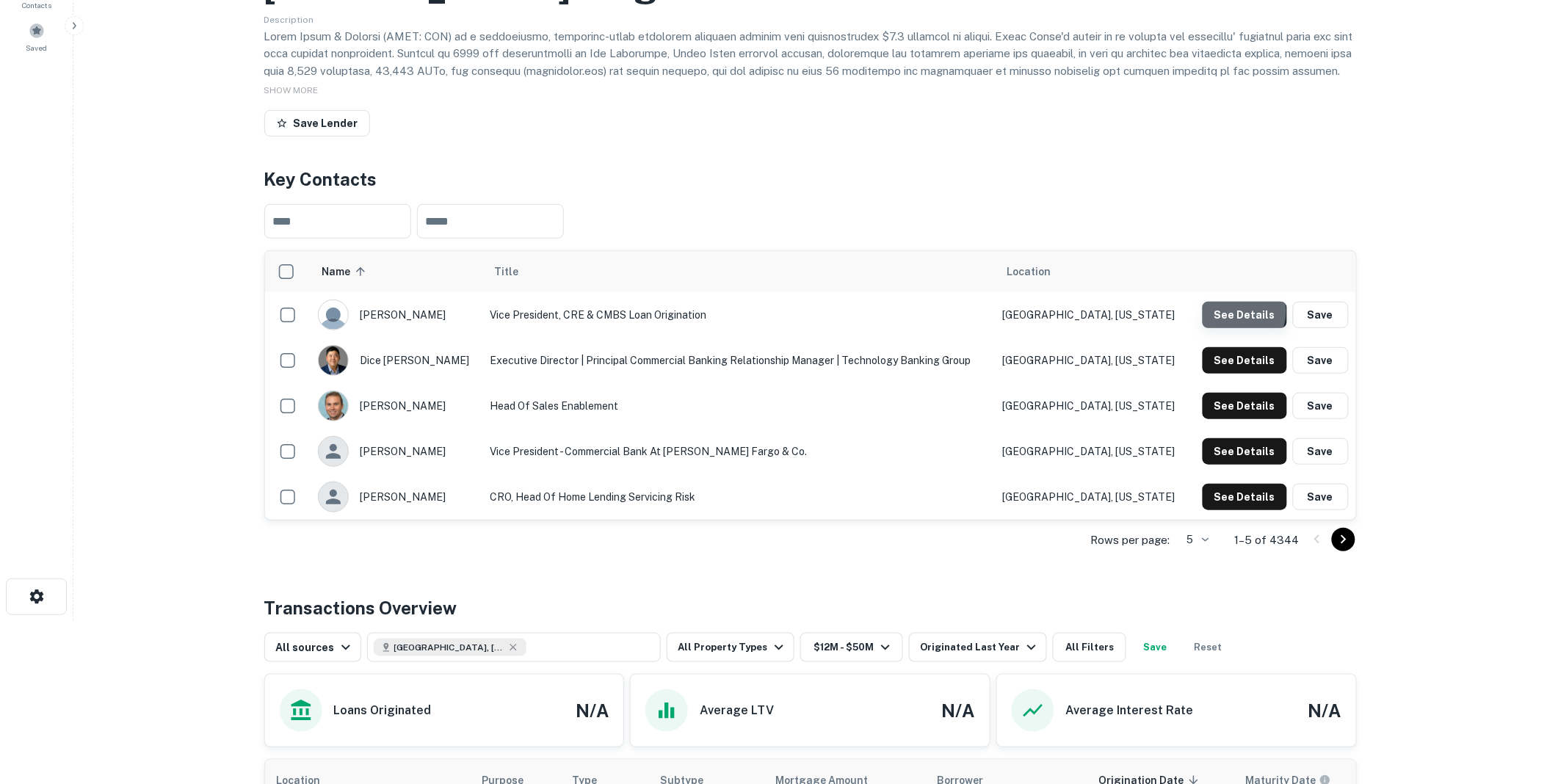
click at [1234, 311] on button "See Details" at bounding box center [1245, 315] width 85 height 26
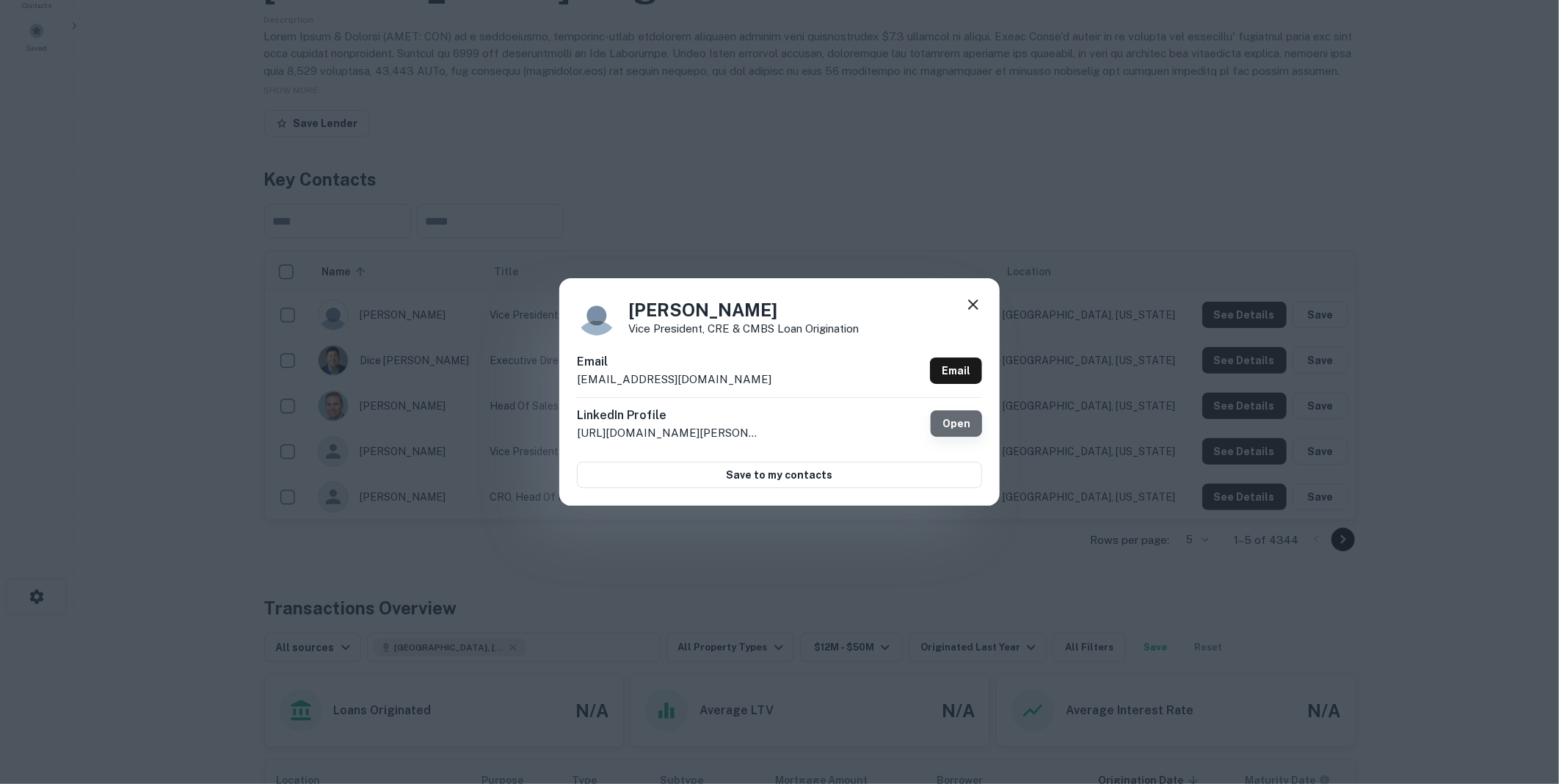
click at [955, 420] on link "Open" at bounding box center [956, 423] width 51 height 26
drag, startPoint x: 766, startPoint y: 377, endPoint x: 571, endPoint y: 387, distance: 195.3
click at [571, 387] on div "[PERSON_NAME] Vice President, CRE & CMBS Loan Origination Email [EMAIL_ADDRESS]…" at bounding box center [780, 392] width 440 height 228
drag, startPoint x: 571, startPoint y: 387, endPoint x: 666, endPoint y: 378, distance: 95.4
copy p "[EMAIL_ADDRESS][DOMAIN_NAME]"
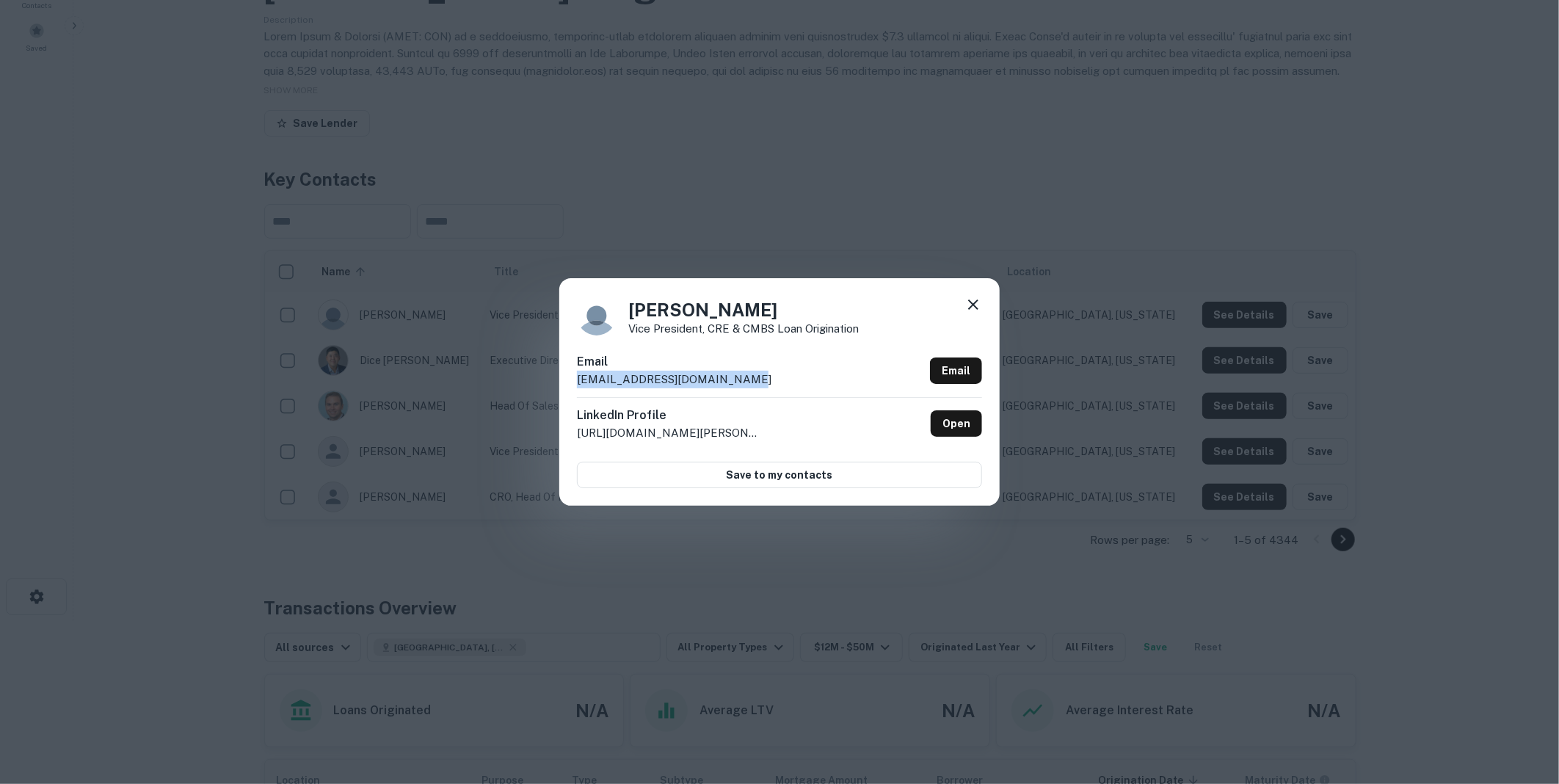
click at [973, 302] on icon at bounding box center [973, 304] width 17 height 17
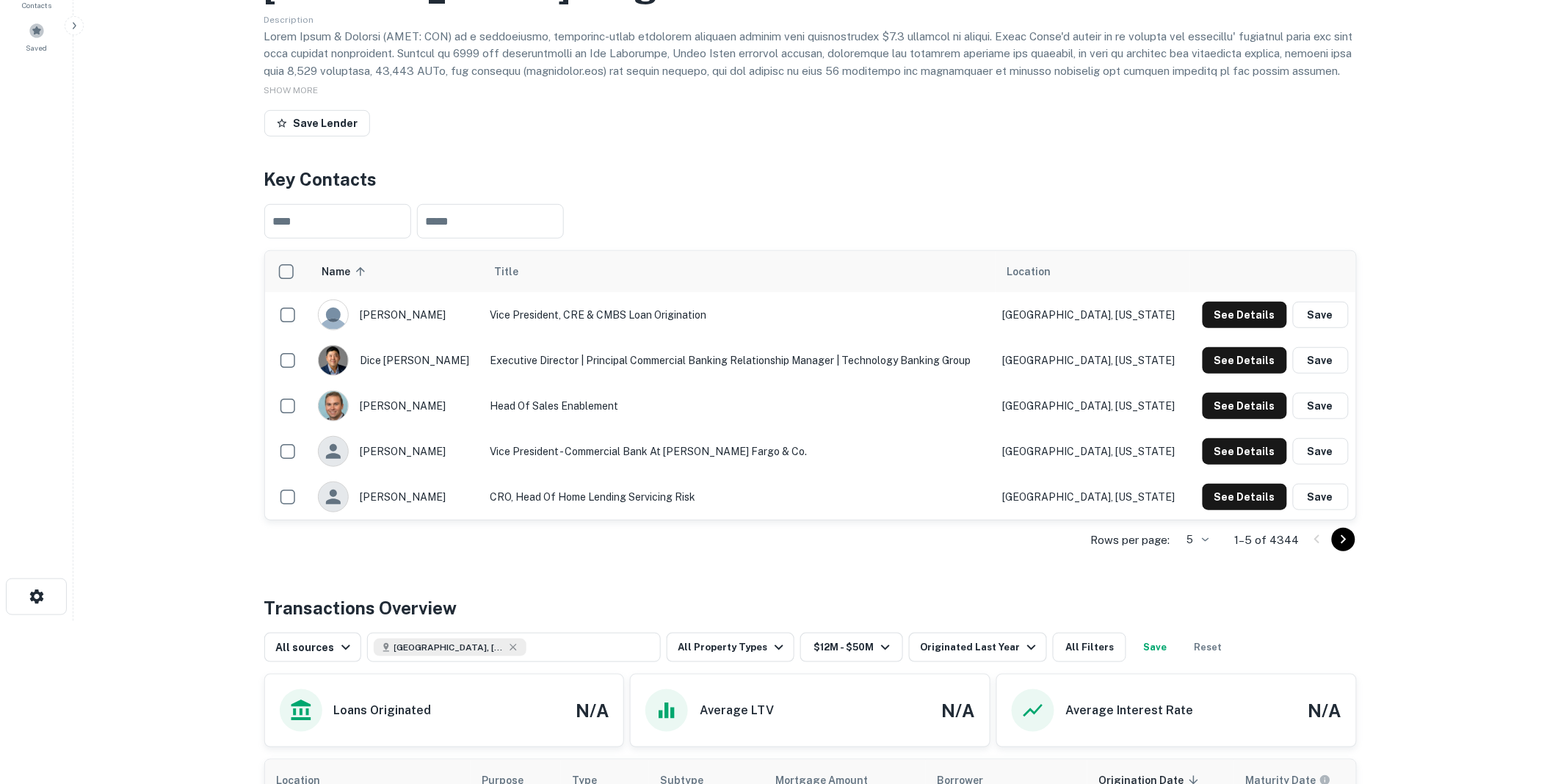
click at [1345, 539] on icon "Go to next page" at bounding box center [1344, 540] width 5 height 9
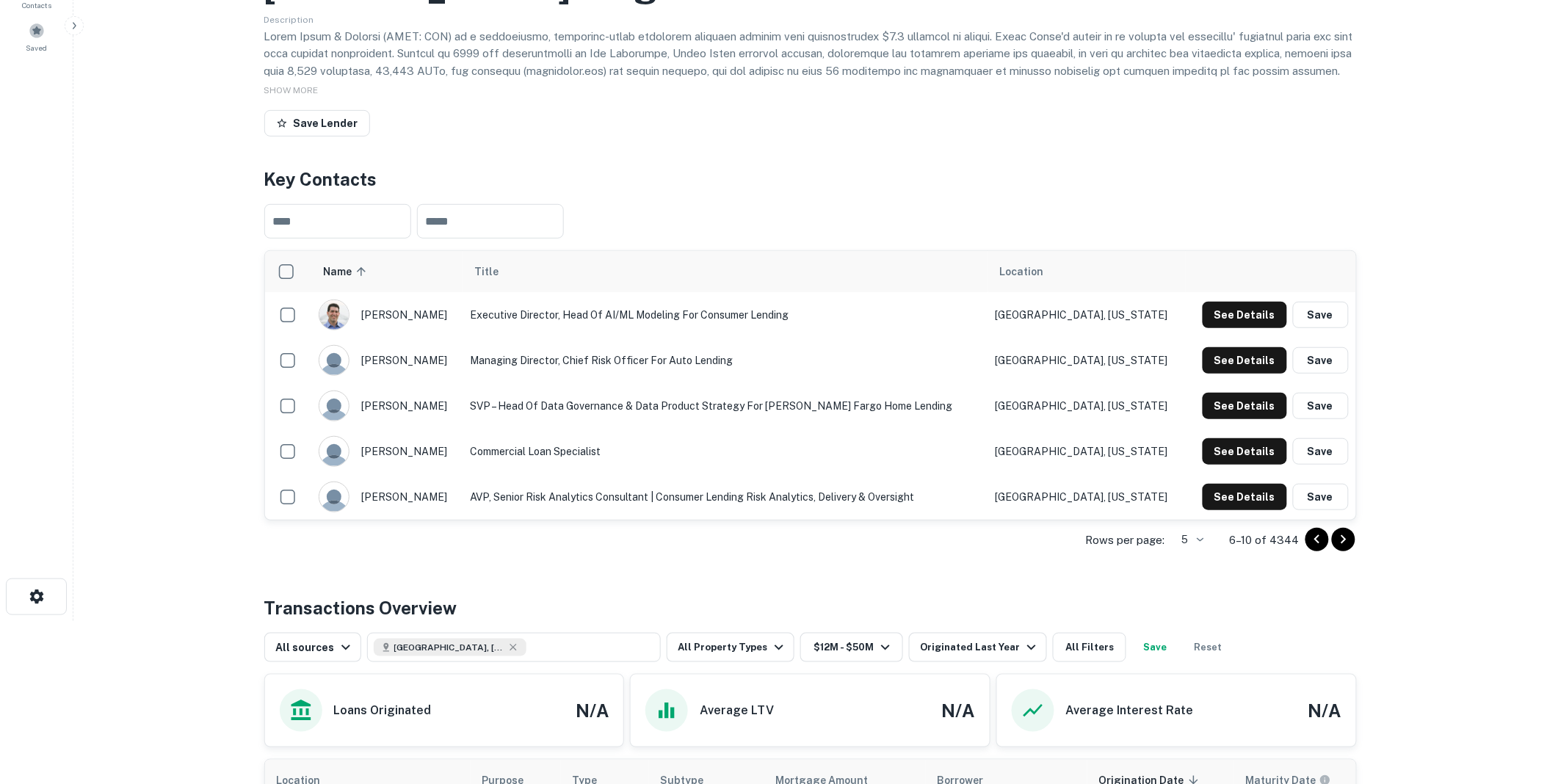
click at [1351, 533] on icon "Go to next page" at bounding box center [1344, 539] width 17 height 17
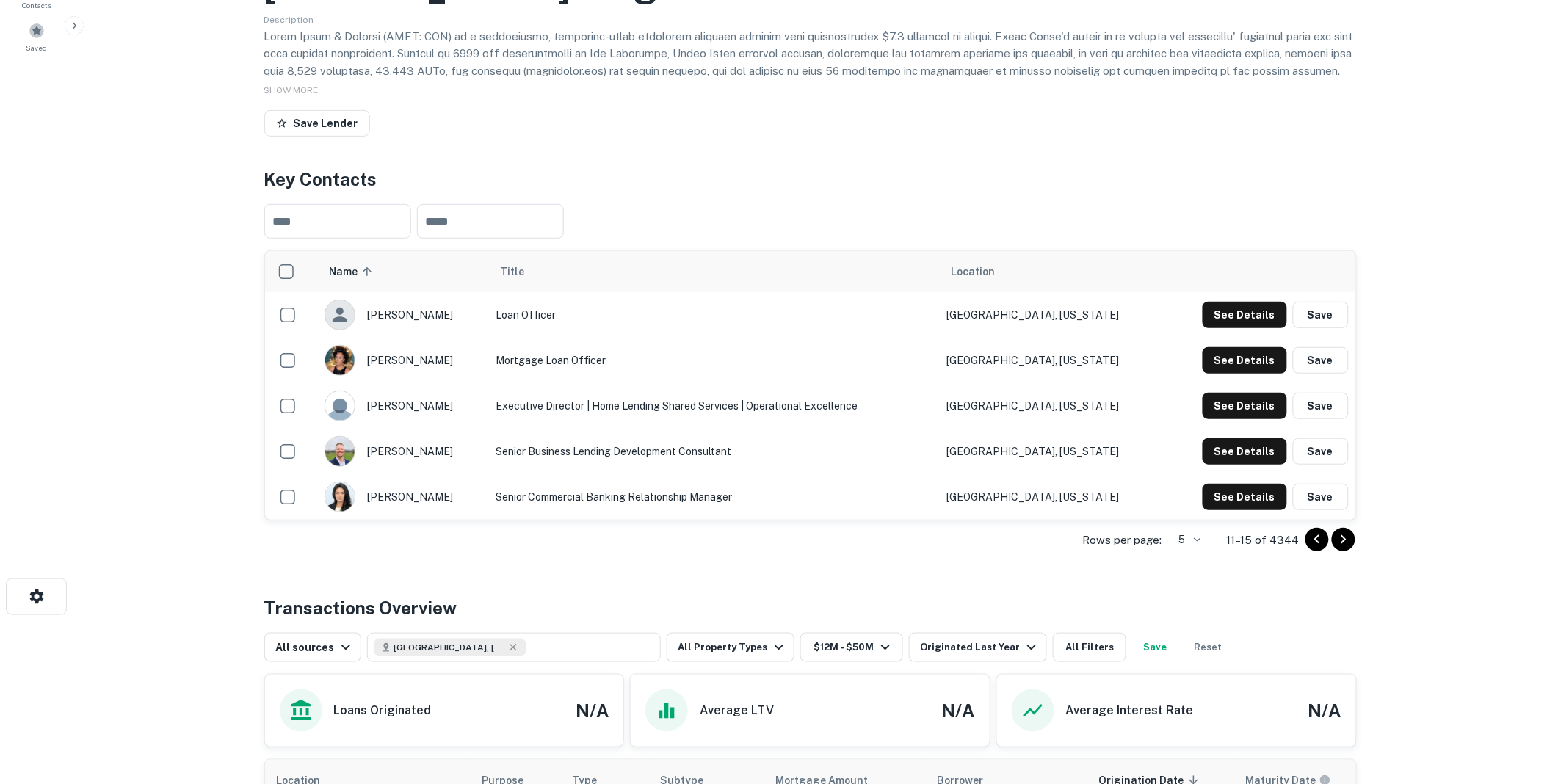
click at [1345, 533] on icon "Go to next page" at bounding box center [1344, 539] width 17 height 17
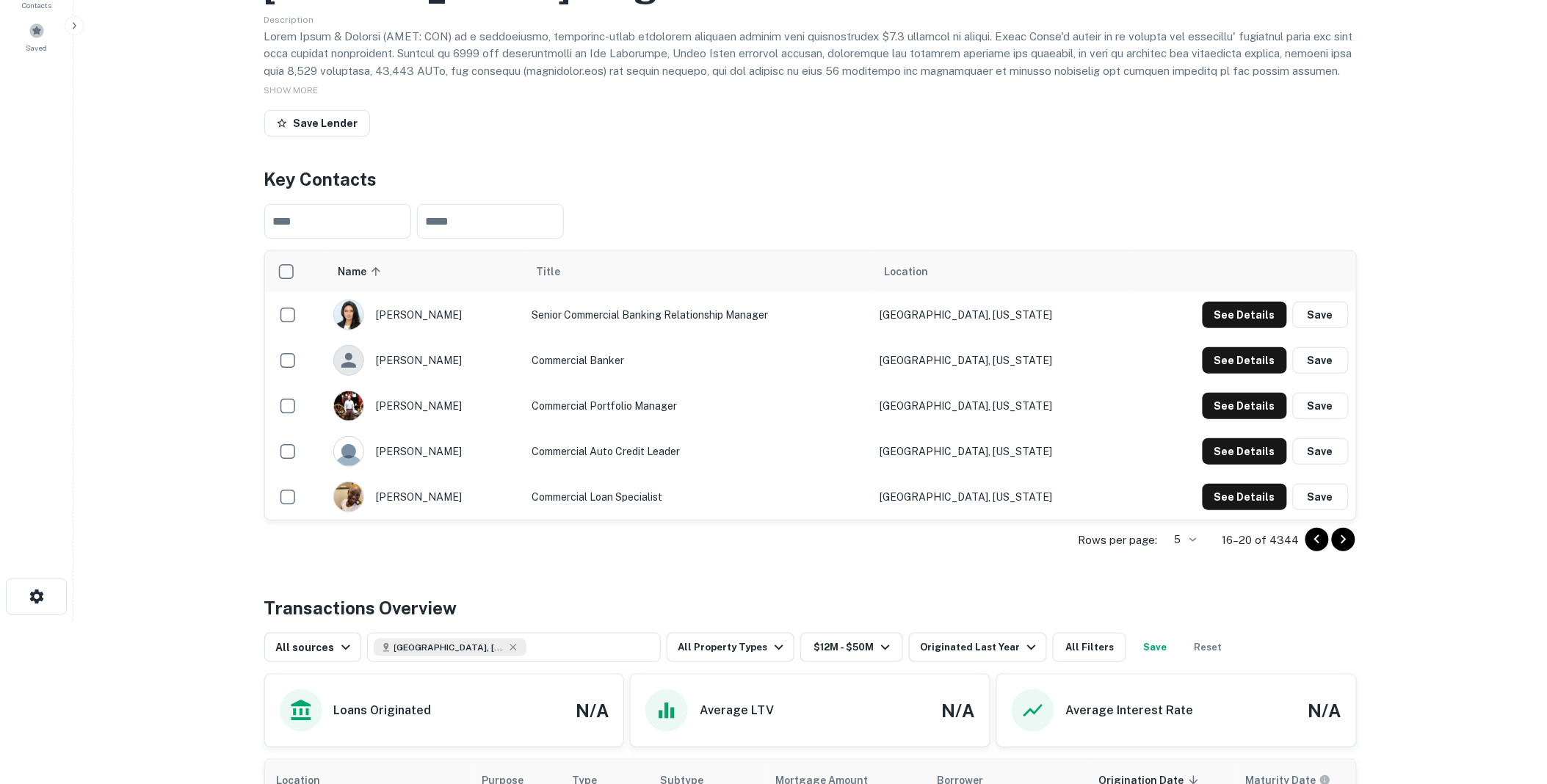
click at [1345, 537] on icon "Go to next page" at bounding box center [1344, 539] width 17 height 17
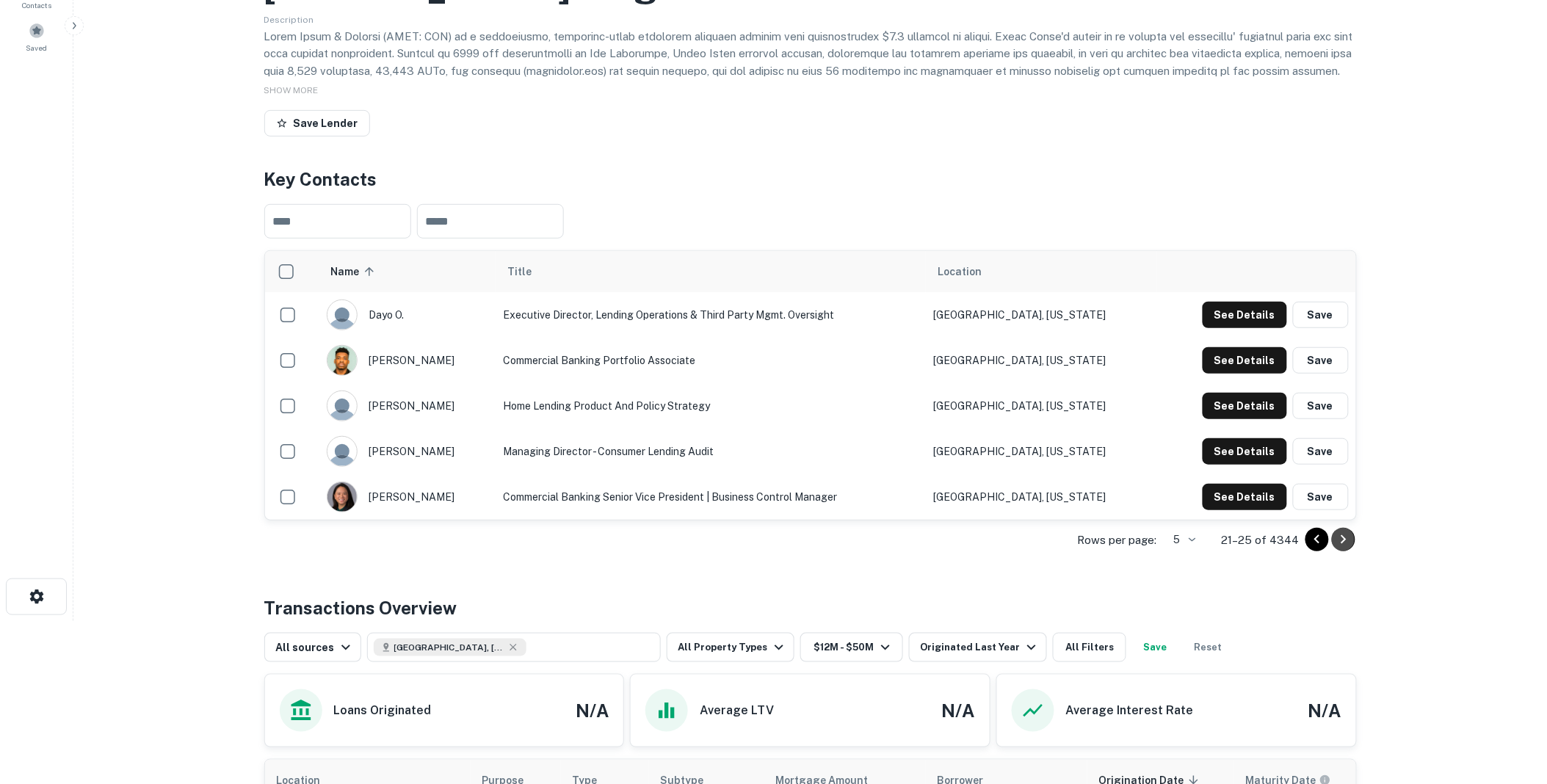
click at [1343, 538] on icon "Go to next page" at bounding box center [1344, 539] width 17 height 17
click at [1346, 537] on icon "Go to next page" at bounding box center [1344, 539] width 17 height 17
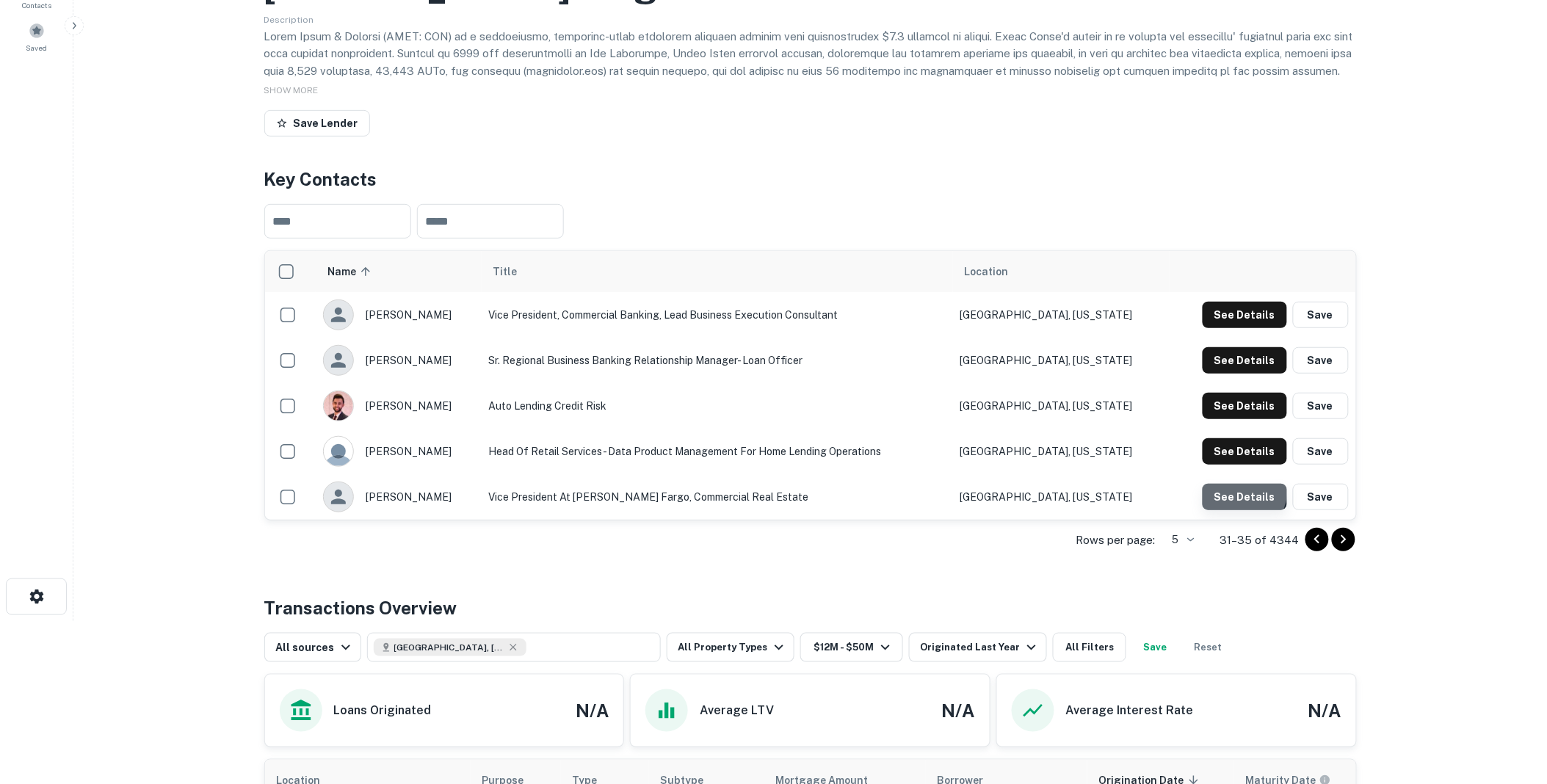
click at [1244, 490] on button "See Details" at bounding box center [1245, 497] width 85 height 26
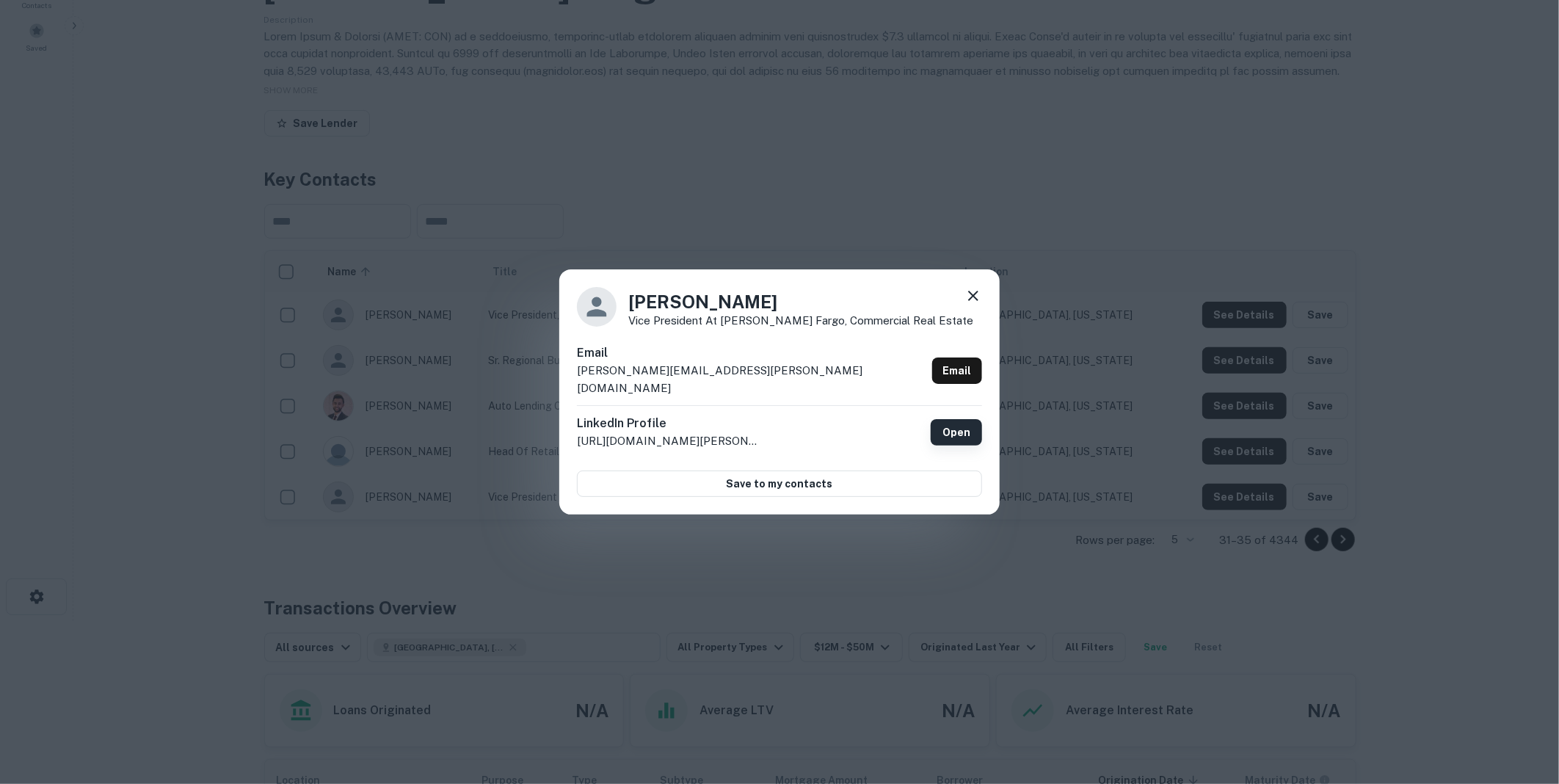
click at [955, 420] on link "Open" at bounding box center [956, 432] width 51 height 26
drag, startPoint x: 738, startPoint y: 377, endPoint x: 570, endPoint y: 386, distance: 168.2
click at [570, 386] on div "[PERSON_NAME] Vice President at [PERSON_NAME] Fargo, Commercial Real Estate Ema…" at bounding box center [780, 391] width 440 height 245
drag, startPoint x: 570, startPoint y: 386, endPoint x: 634, endPoint y: 380, distance: 64.3
copy p "[PERSON_NAME][EMAIL_ADDRESS][PERSON_NAME][DOMAIN_NAME]"
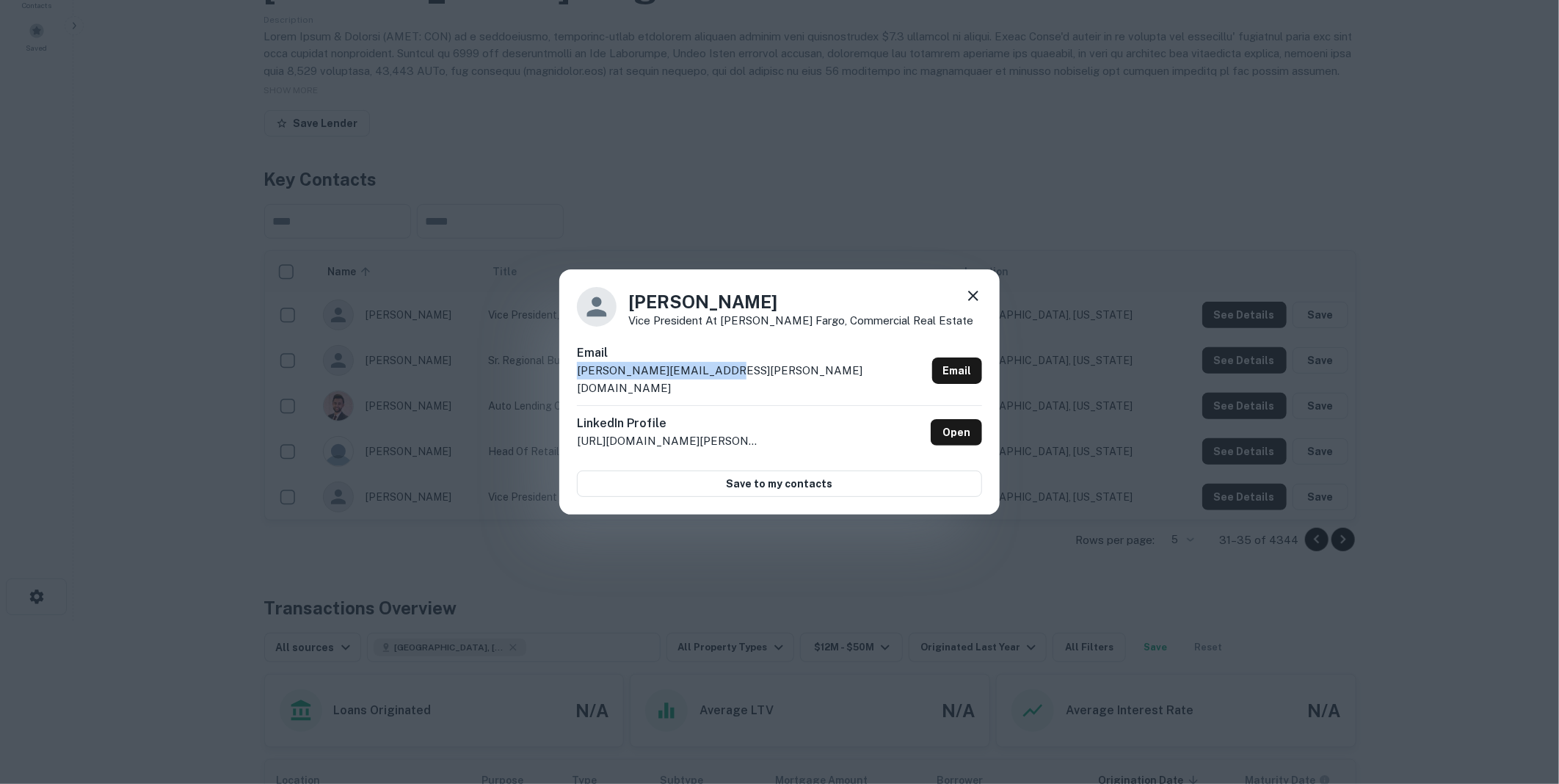
click at [974, 304] on icon at bounding box center [973, 295] width 17 height 17
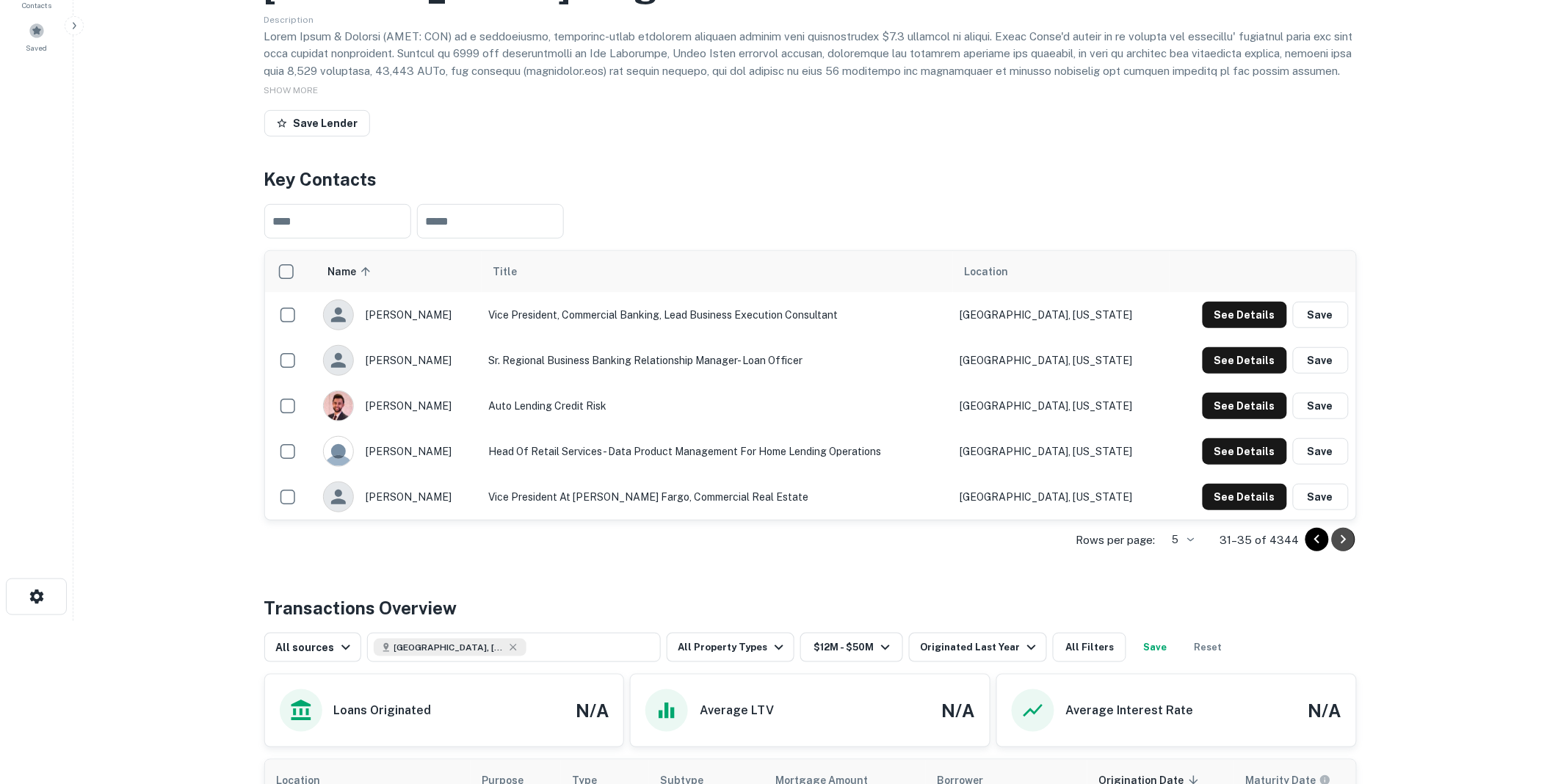
click at [1341, 534] on icon "Go to next page" at bounding box center [1344, 539] width 17 height 17
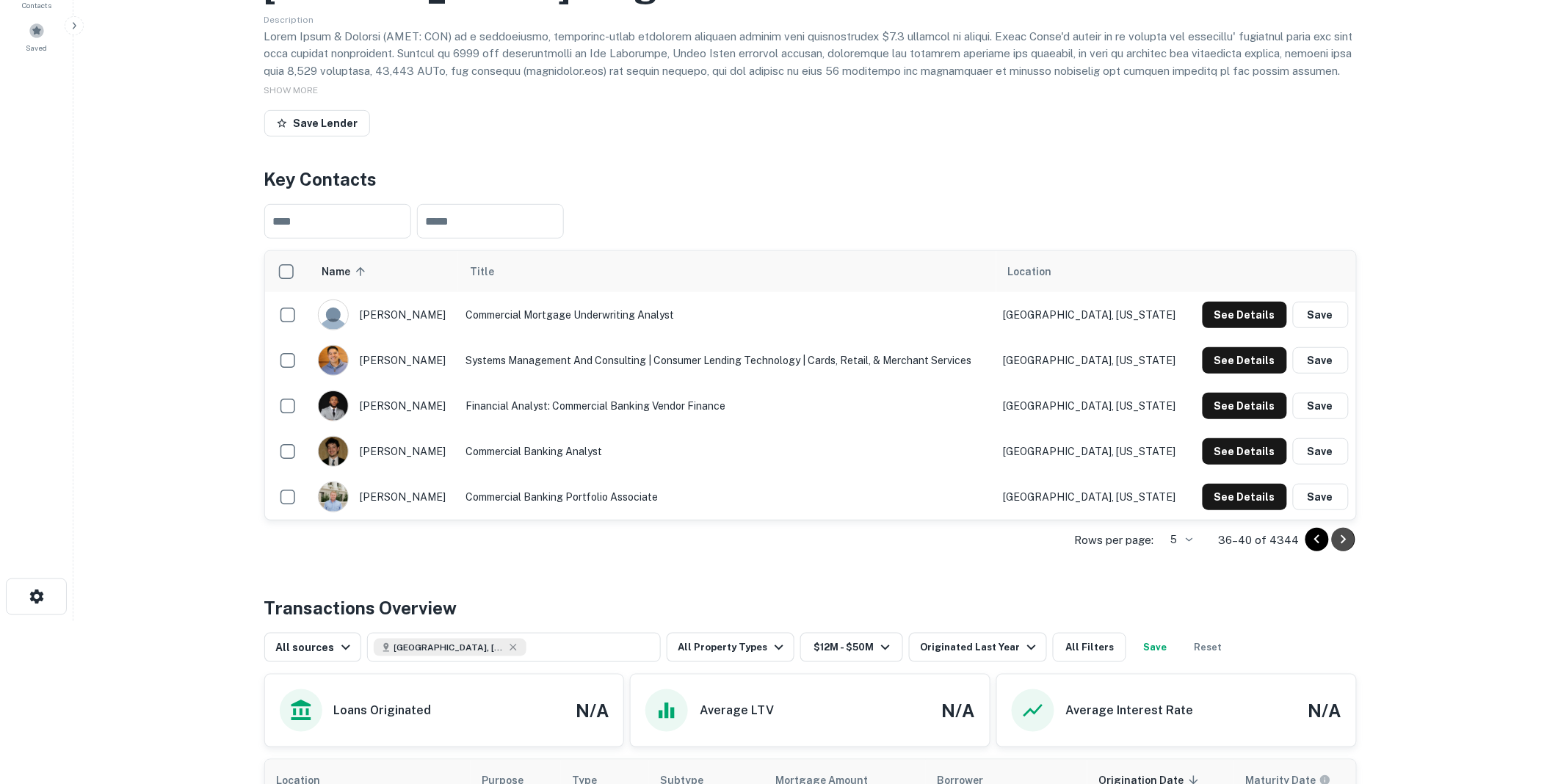
click at [1346, 537] on icon "Go to next page" at bounding box center [1344, 539] width 17 height 17
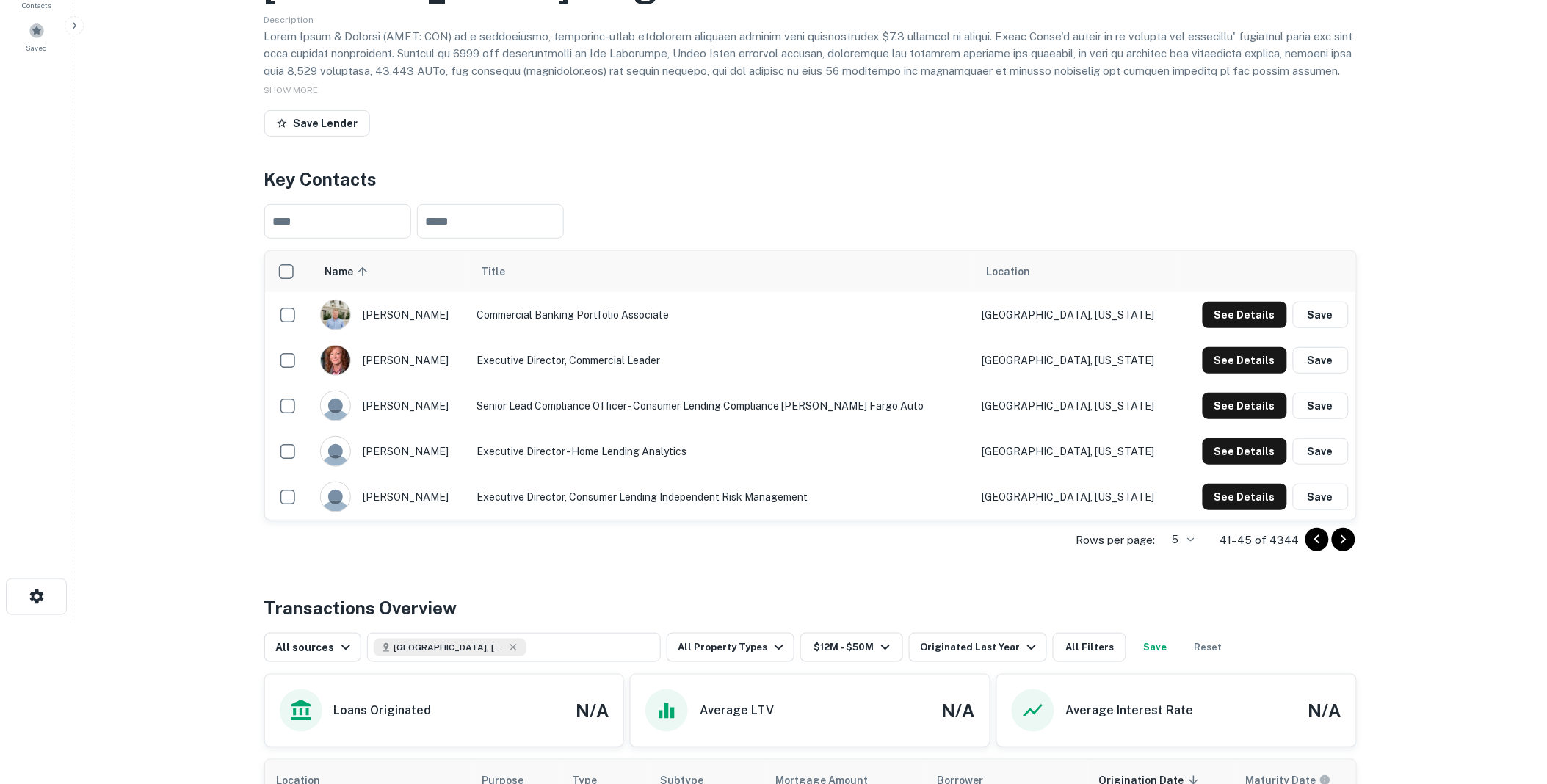
click at [1345, 538] on icon "Go to next page" at bounding box center [1344, 539] width 17 height 17
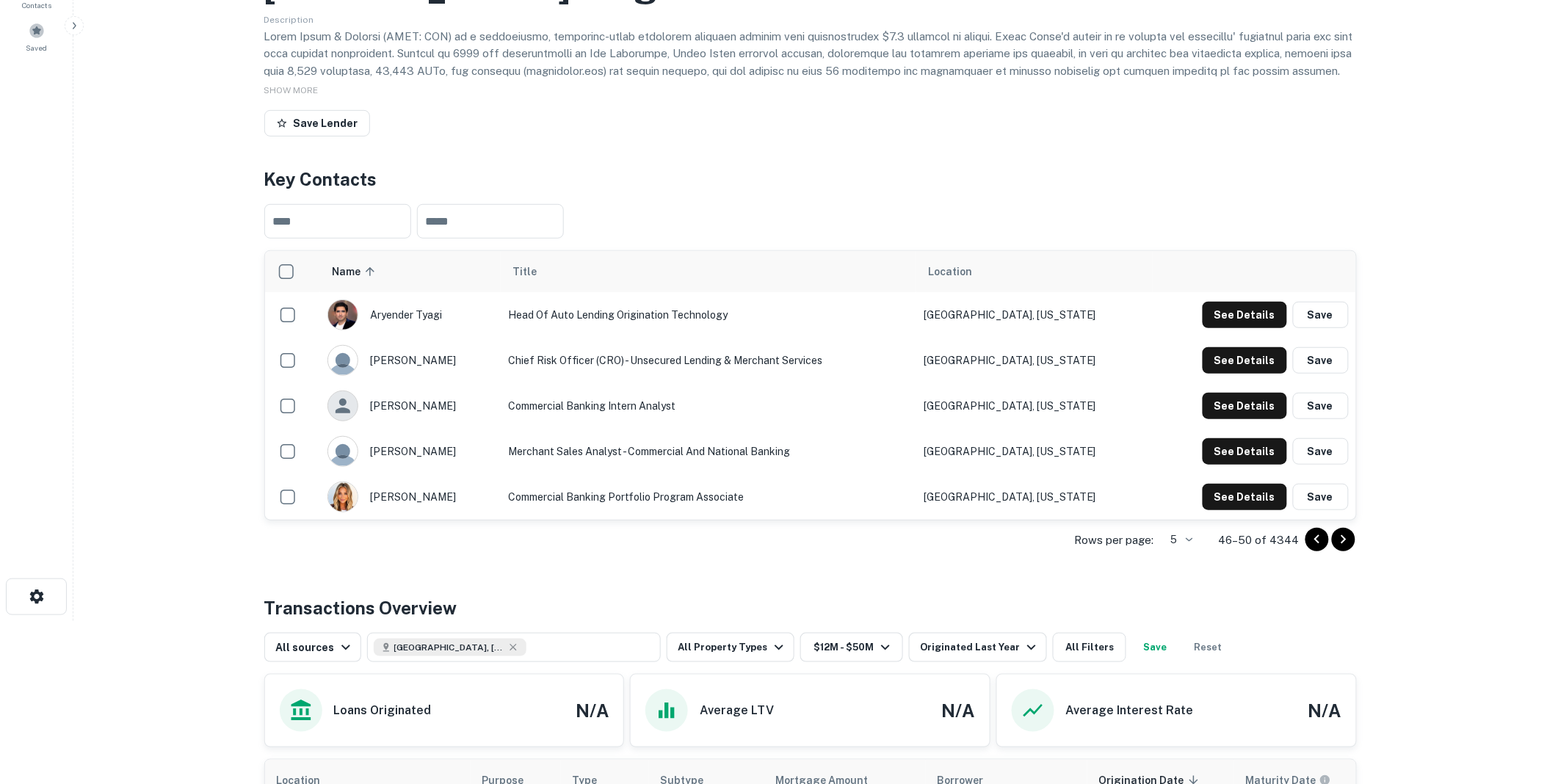
click at [1344, 538] on icon "Go to next page" at bounding box center [1344, 540] width 5 height 9
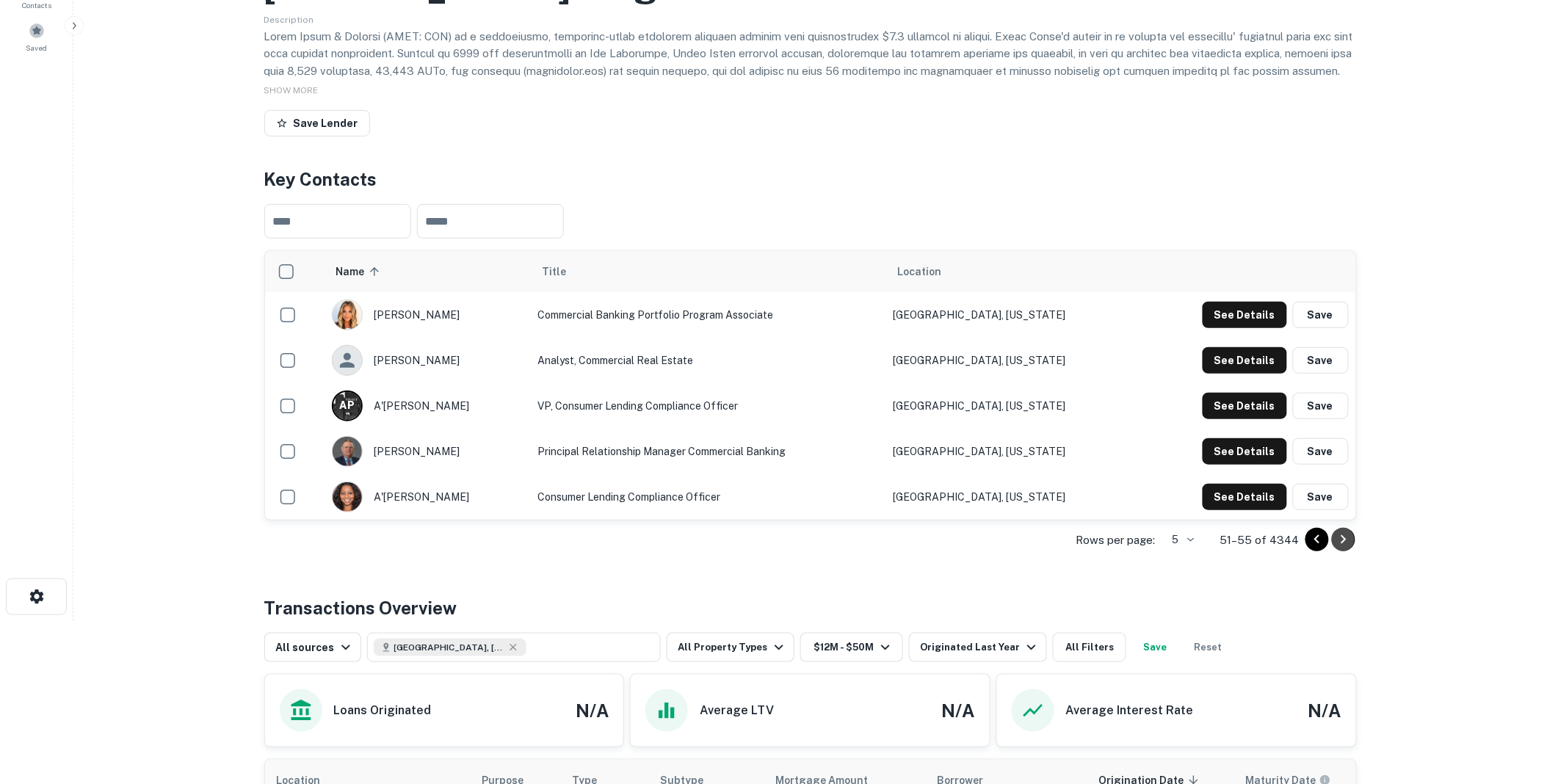
click at [1344, 538] on icon "Go to next page" at bounding box center [1344, 540] width 5 height 9
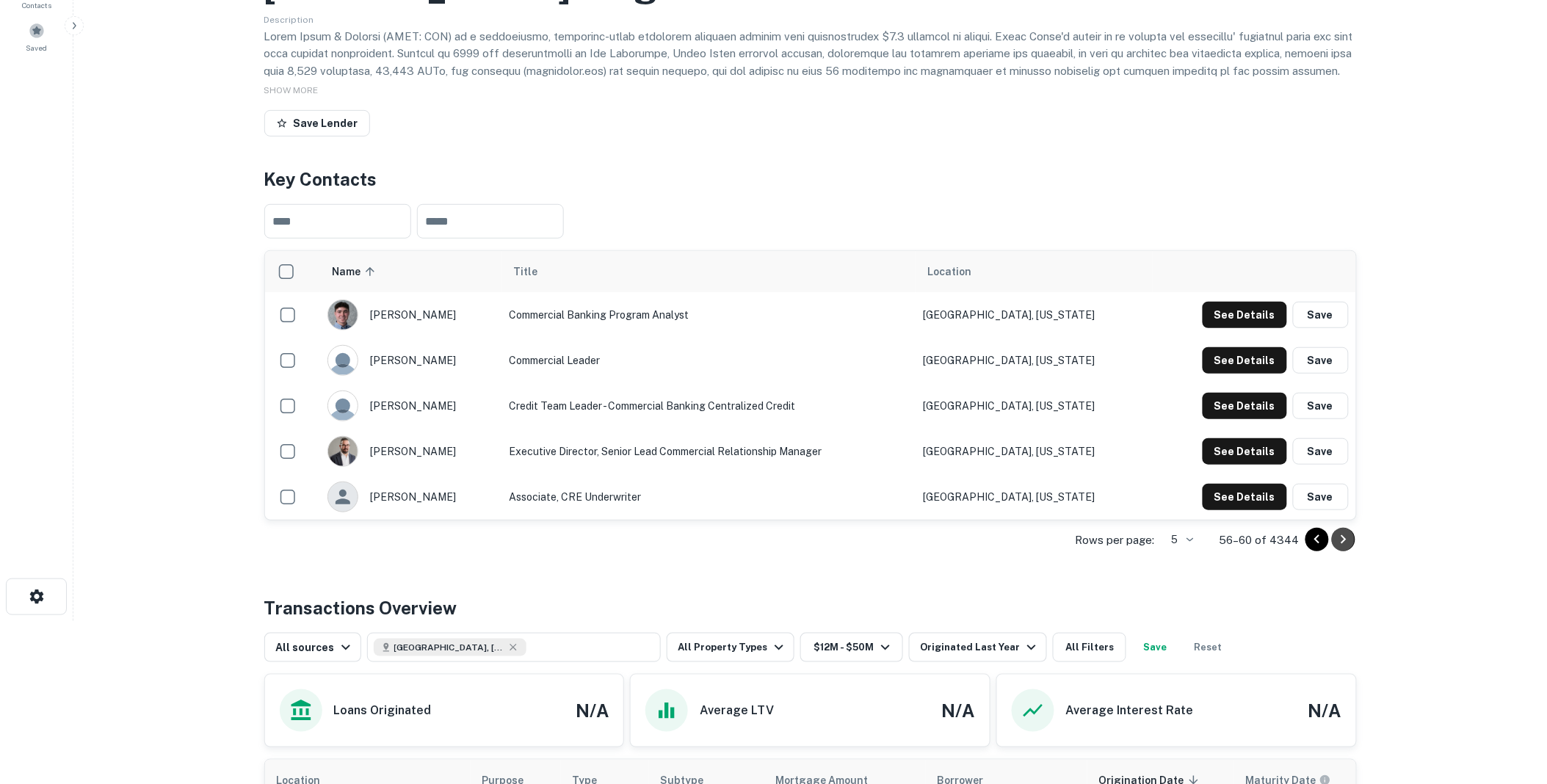
click at [1344, 538] on icon "Go to next page" at bounding box center [1344, 540] width 5 height 9
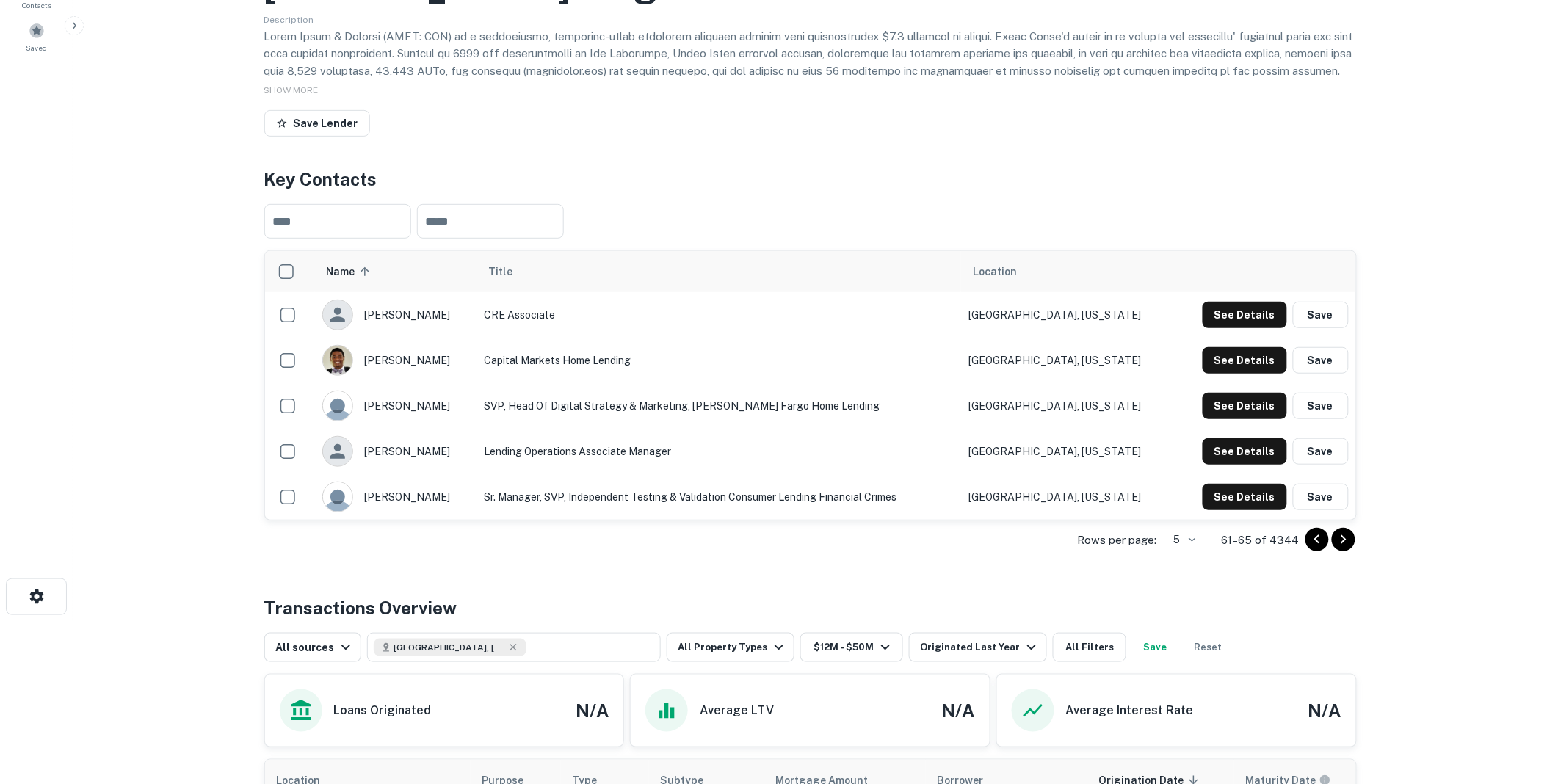
click at [1344, 538] on icon "Go to next page" at bounding box center [1344, 540] width 5 height 9
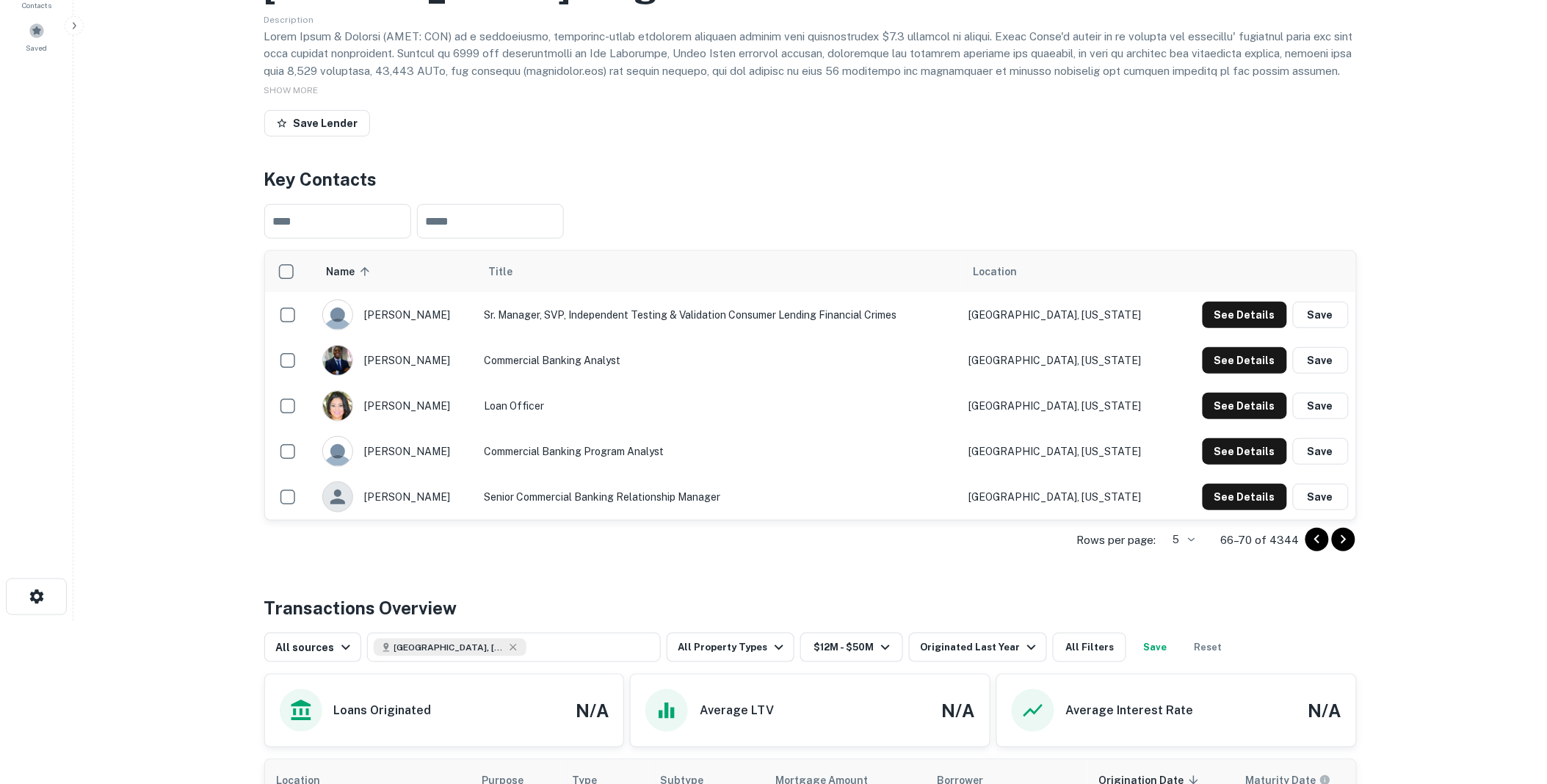
click at [1344, 538] on icon "Go to next page" at bounding box center [1344, 540] width 5 height 9
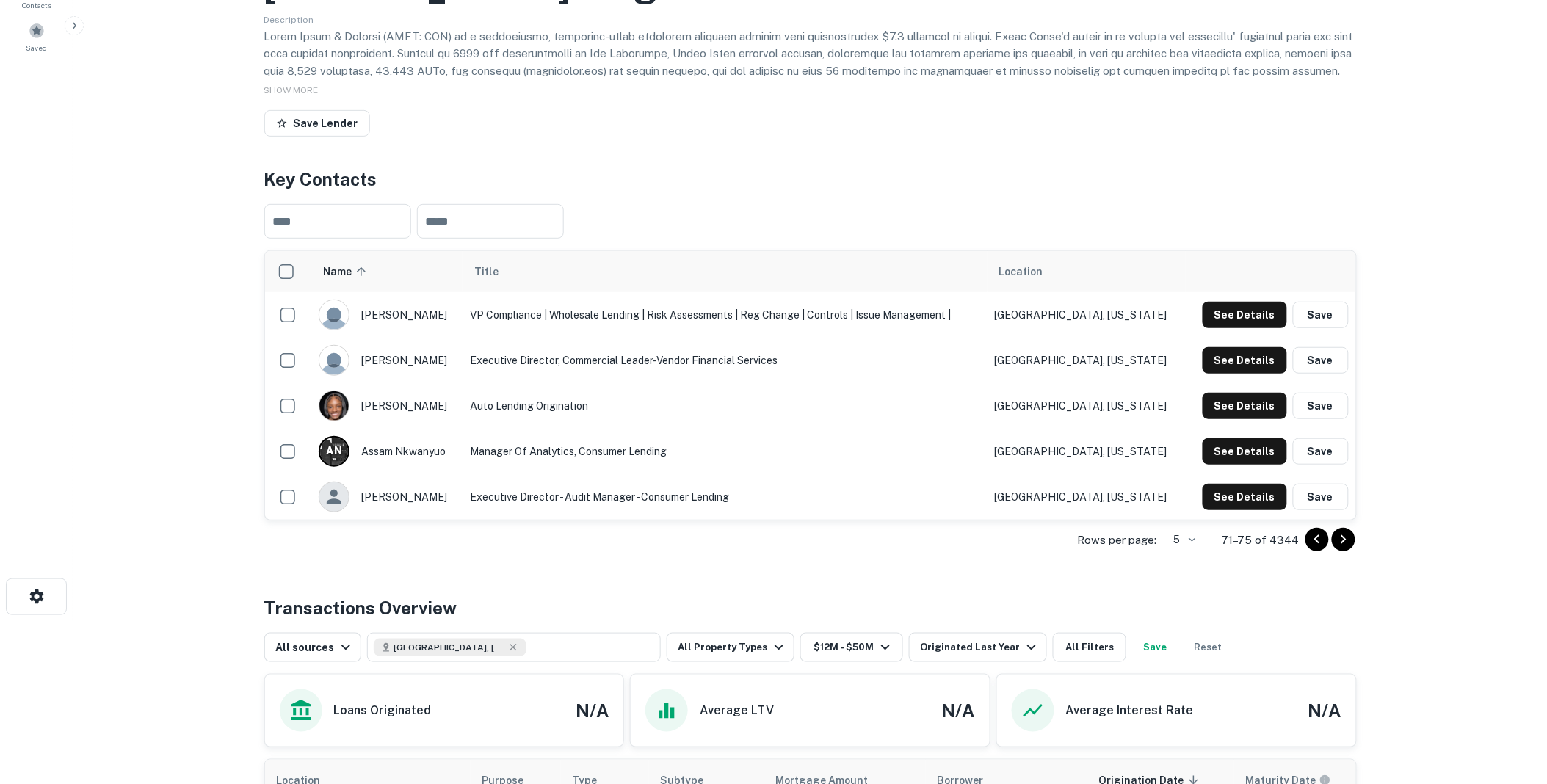
click at [1344, 538] on icon "Go to next page" at bounding box center [1344, 540] width 5 height 9
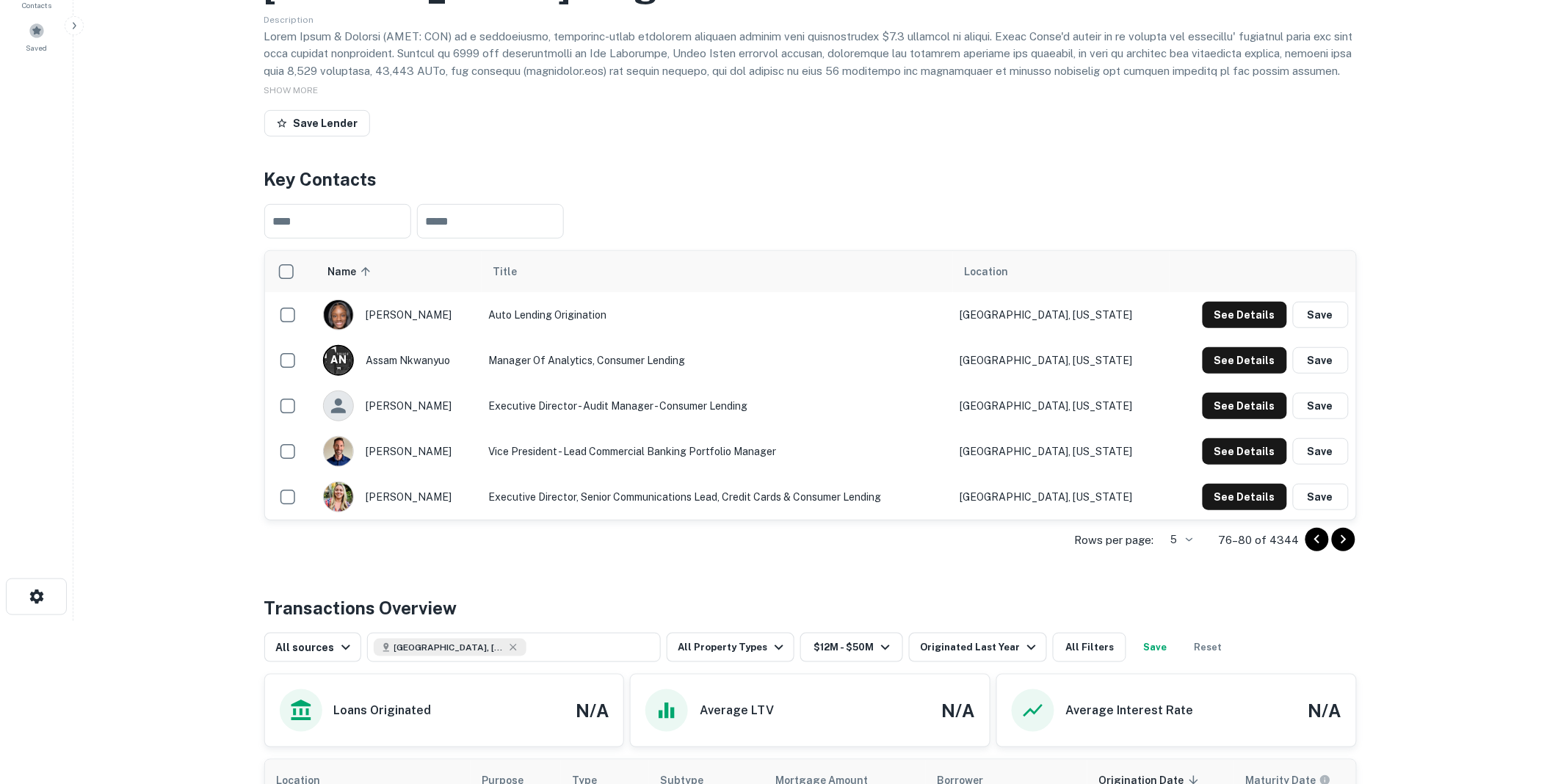
click at [1344, 538] on icon "Go to next page" at bounding box center [1344, 540] width 5 height 9
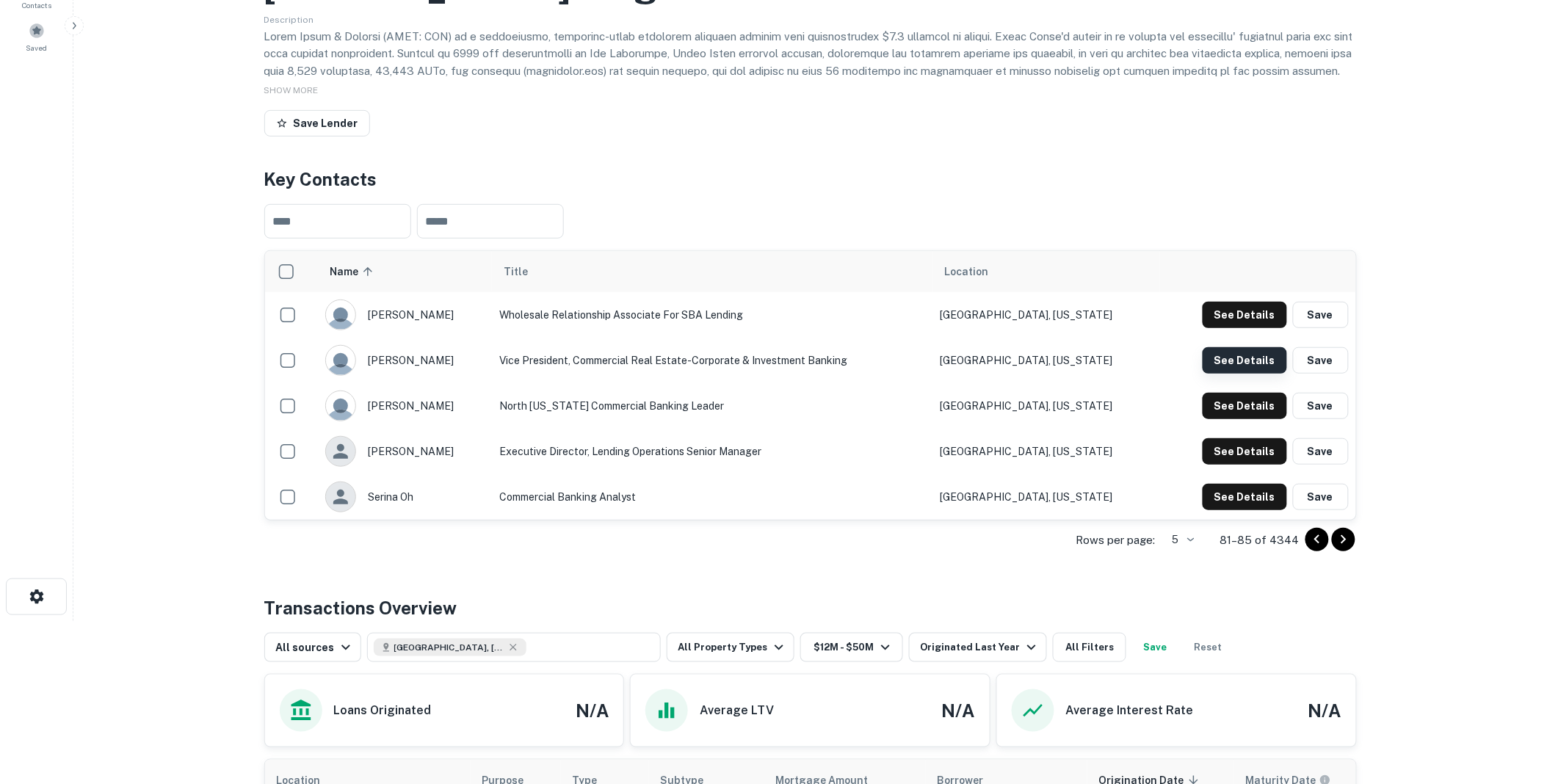
click at [1225, 357] on button "See Details" at bounding box center [1245, 360] width 85 height 26
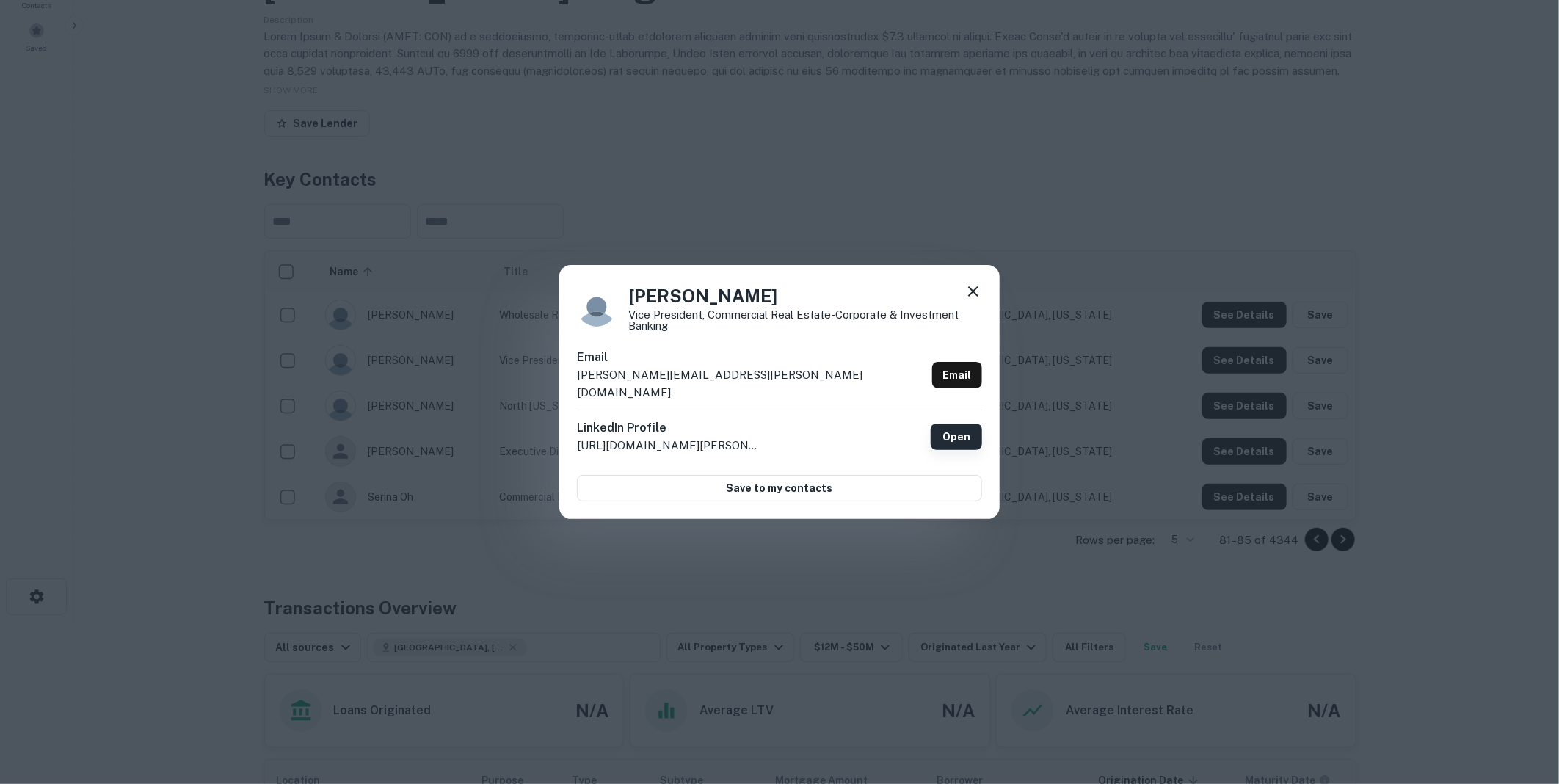
click at [958, 426] on link "Open" at bounding box center [956, 437] width 51 height 26
click at [974, 296] on icon at bounding box center [973, 291] width 10 height 10
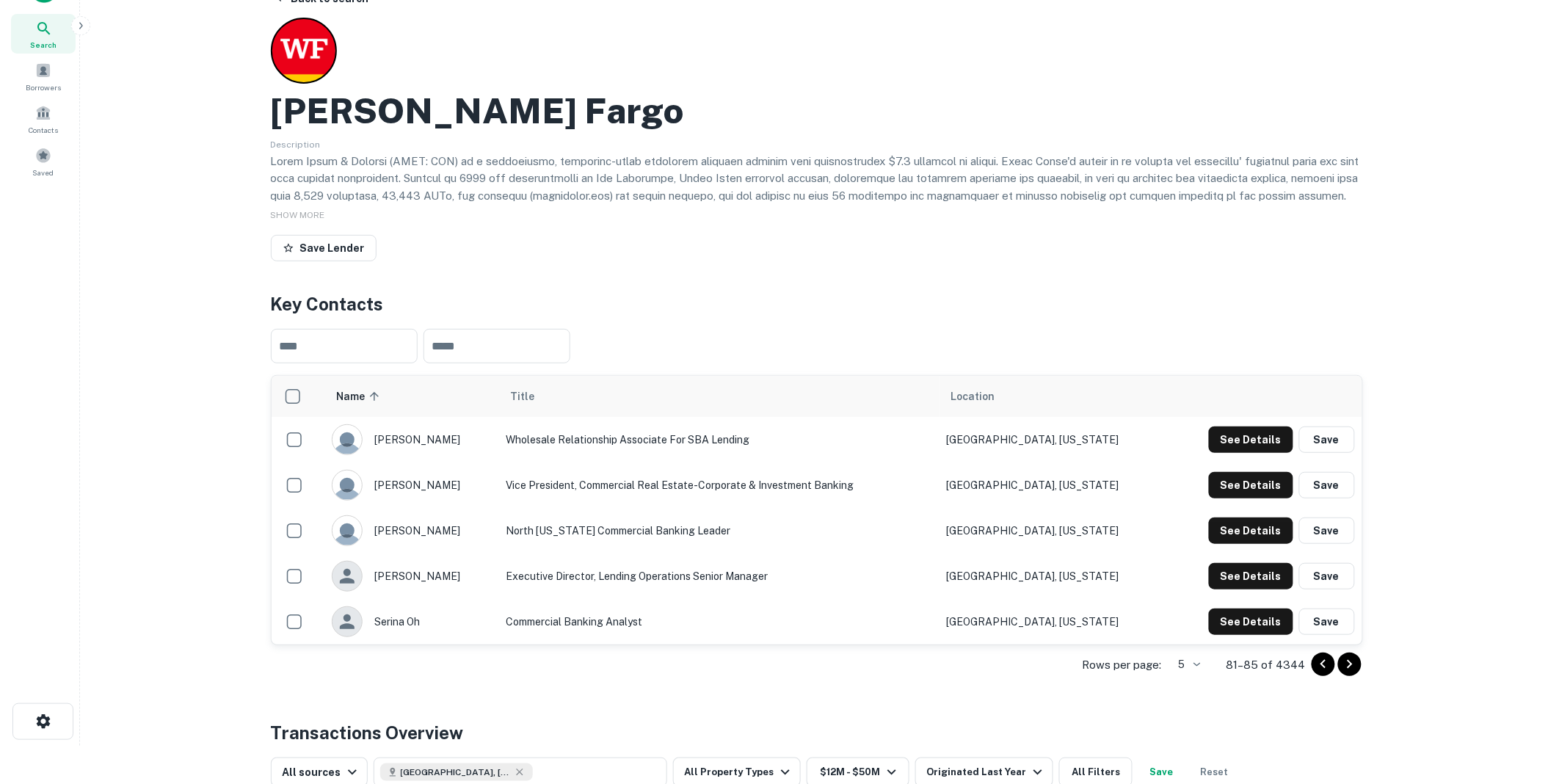
scroll to position [0, 0]
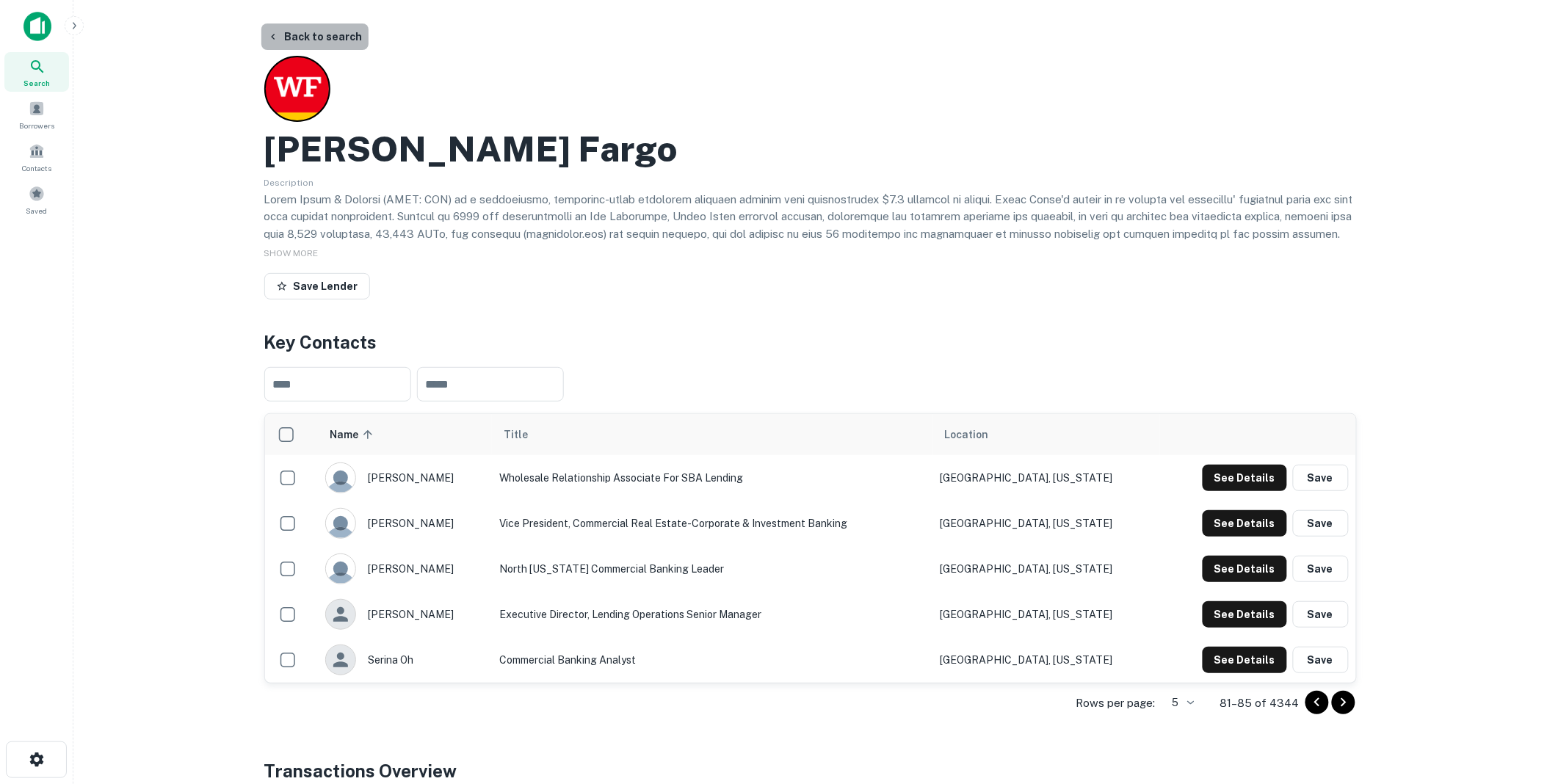
click at [321, 32] on button "Back to search" at bounding box center [316, 36] width 108 height 26
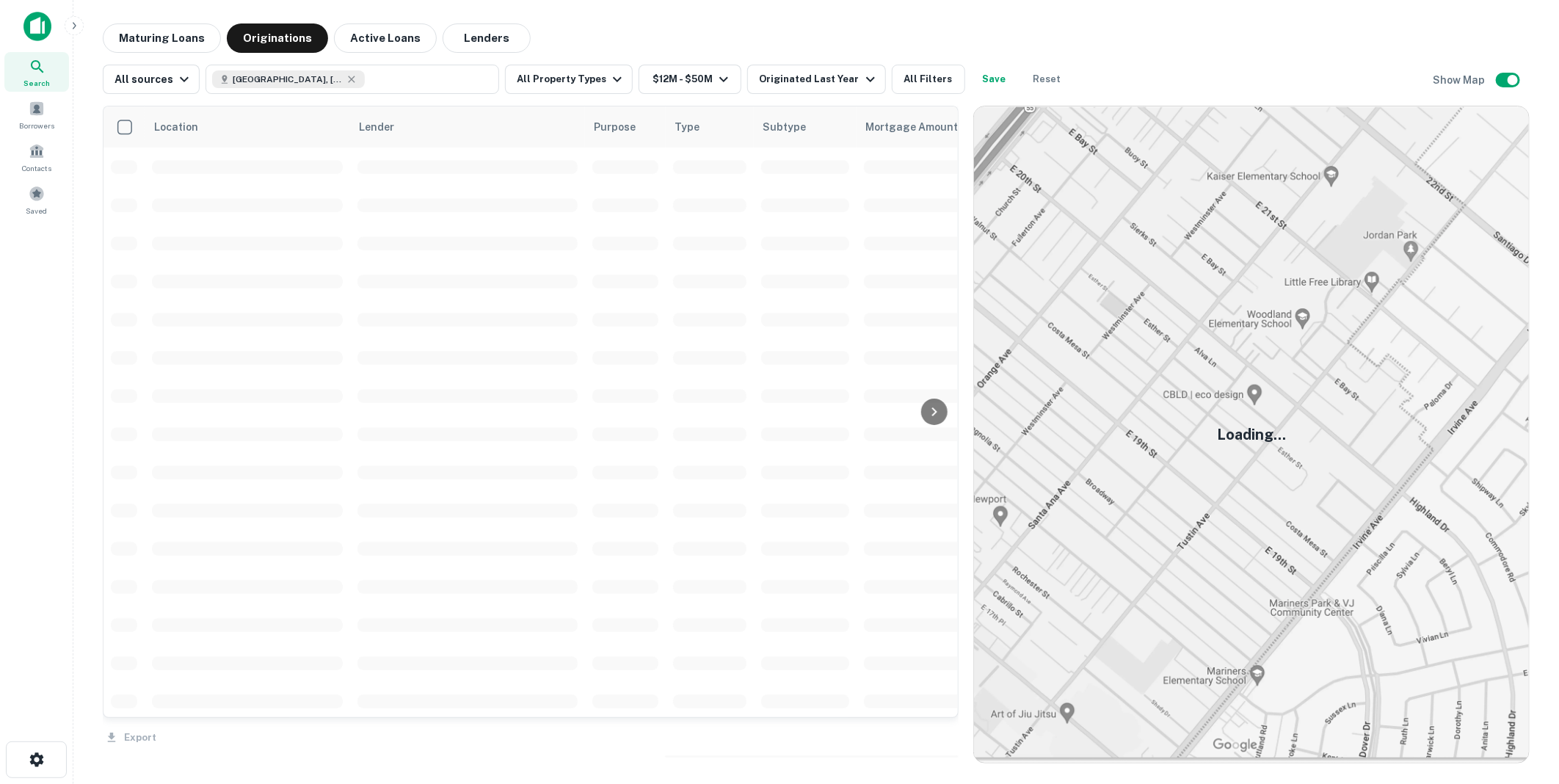
scroll to position [1006, 0]
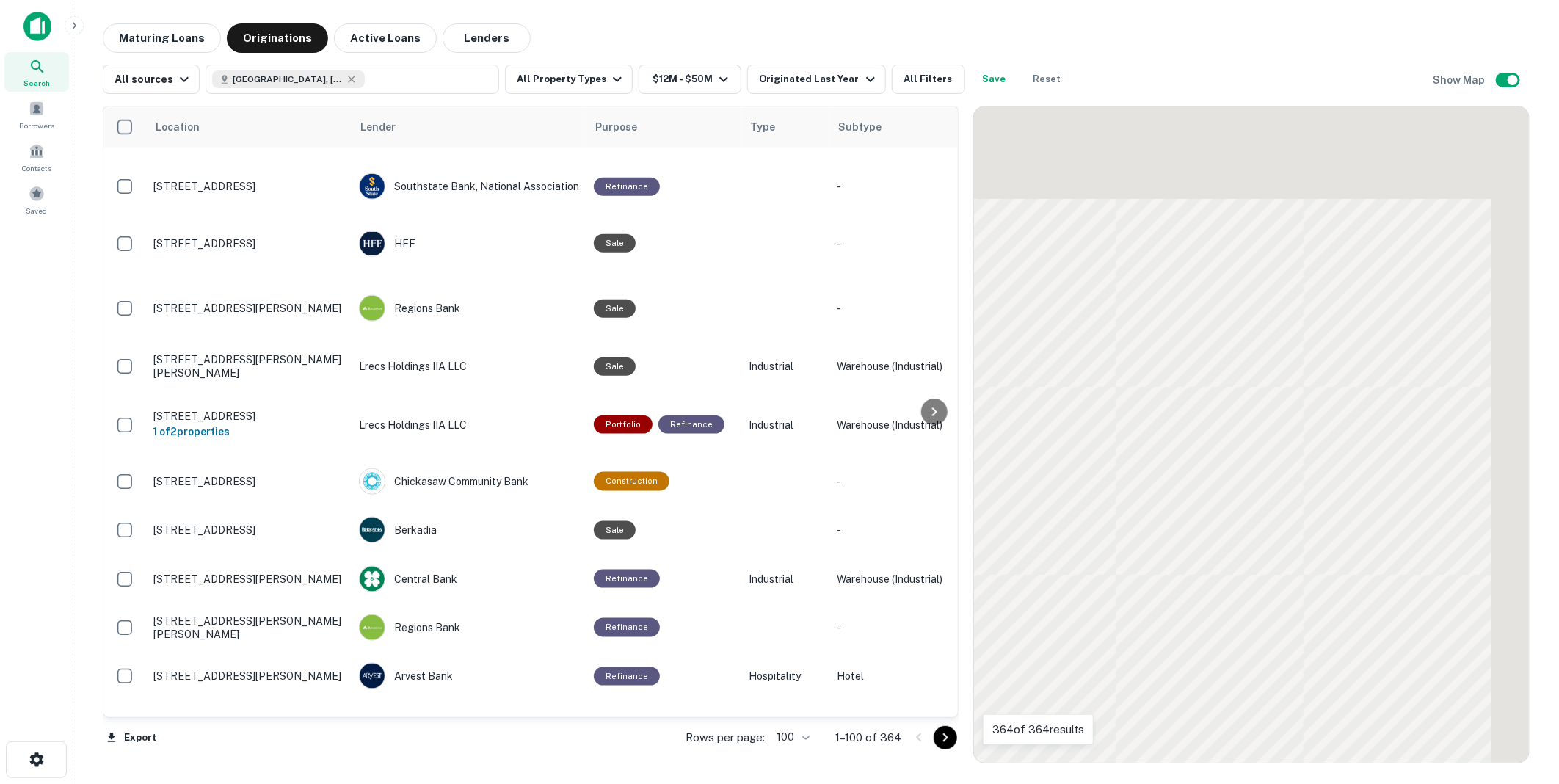
click at [947, 735] on icon "Go to next page" at bounding box center [945, 737] width 17 height 17
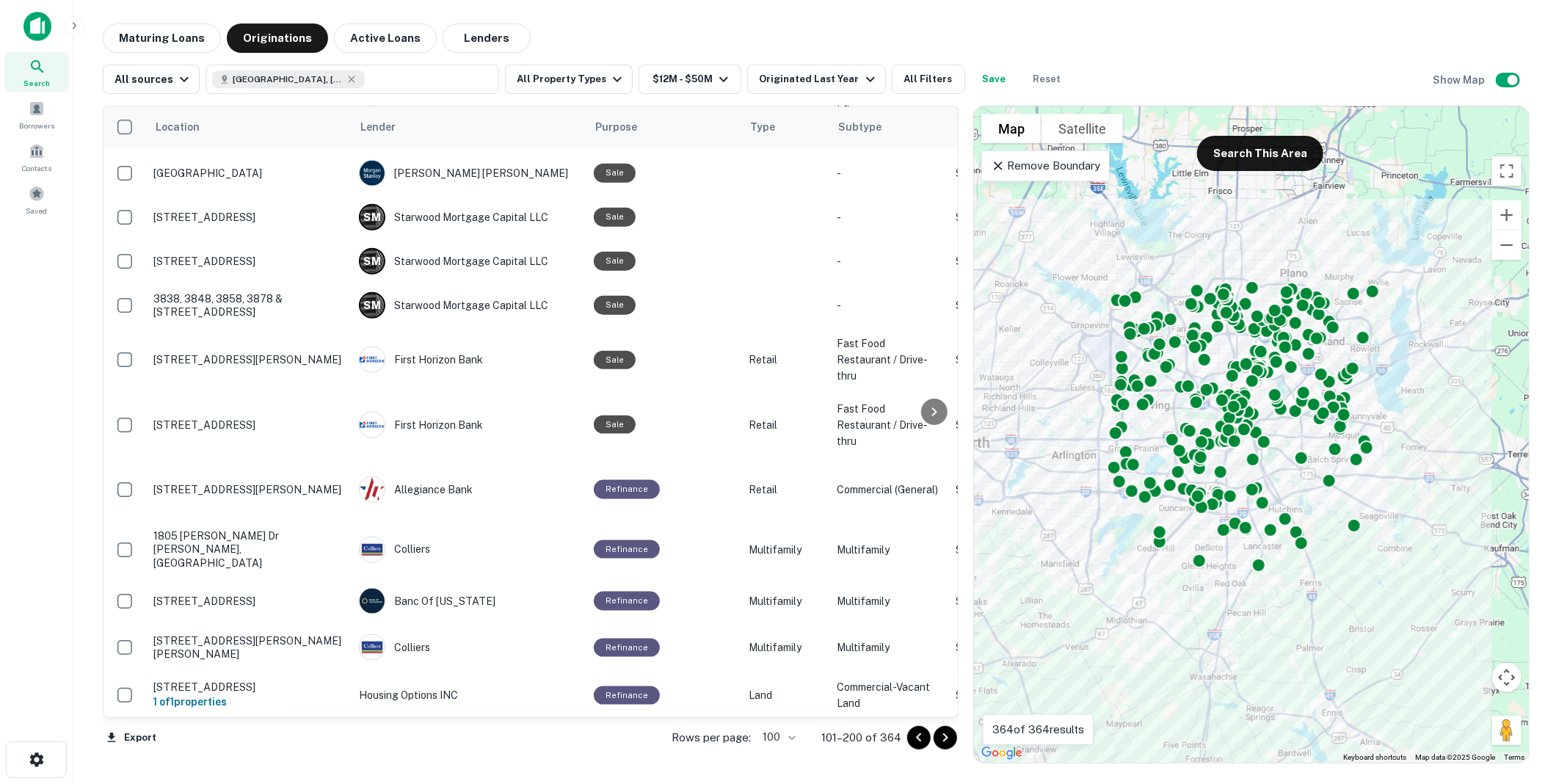
click at [945, 737] on icon "Go to next page" at bounding box center [945, 737] width 17 height 17
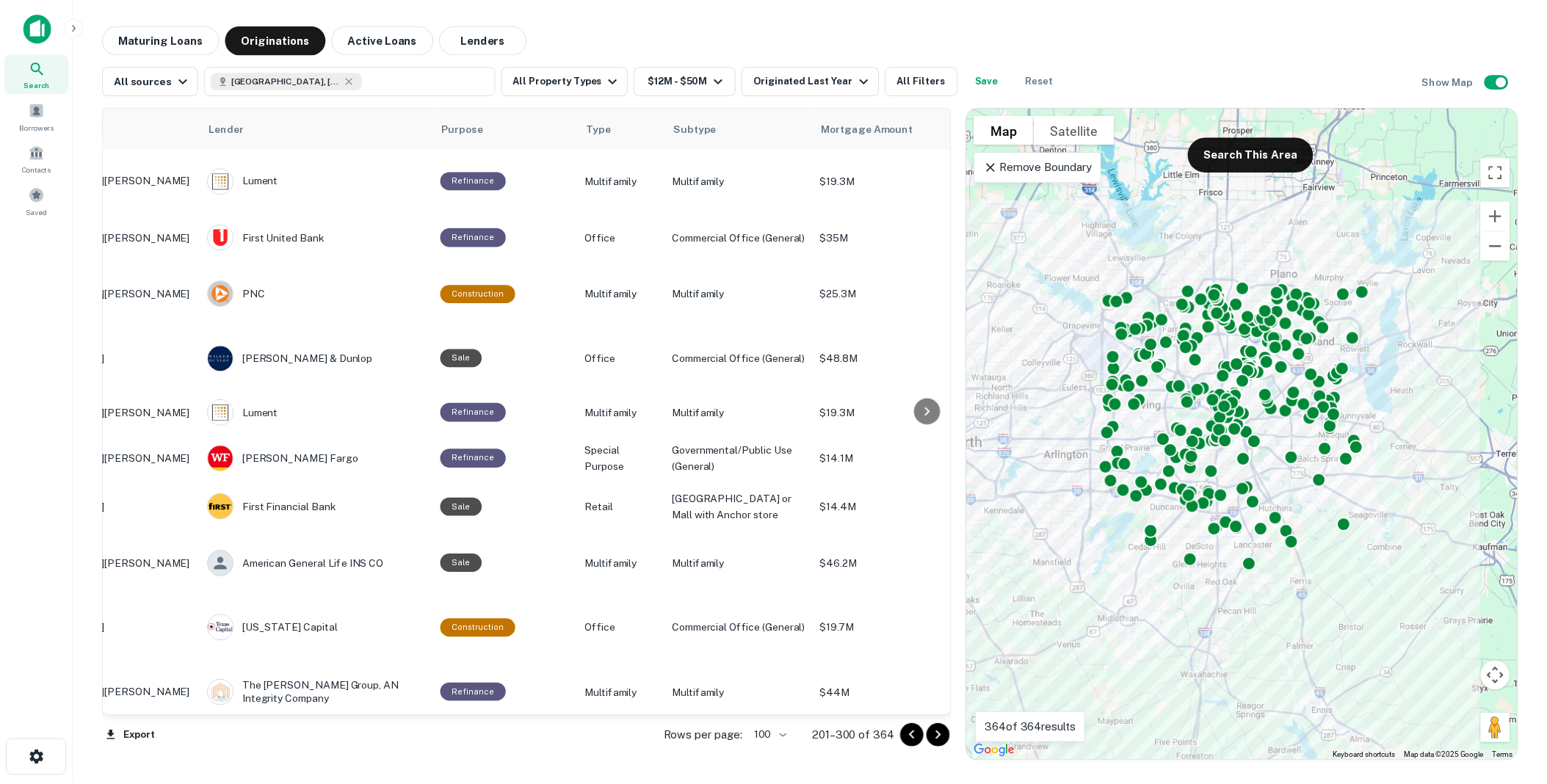
scroll to position [3386, 0]
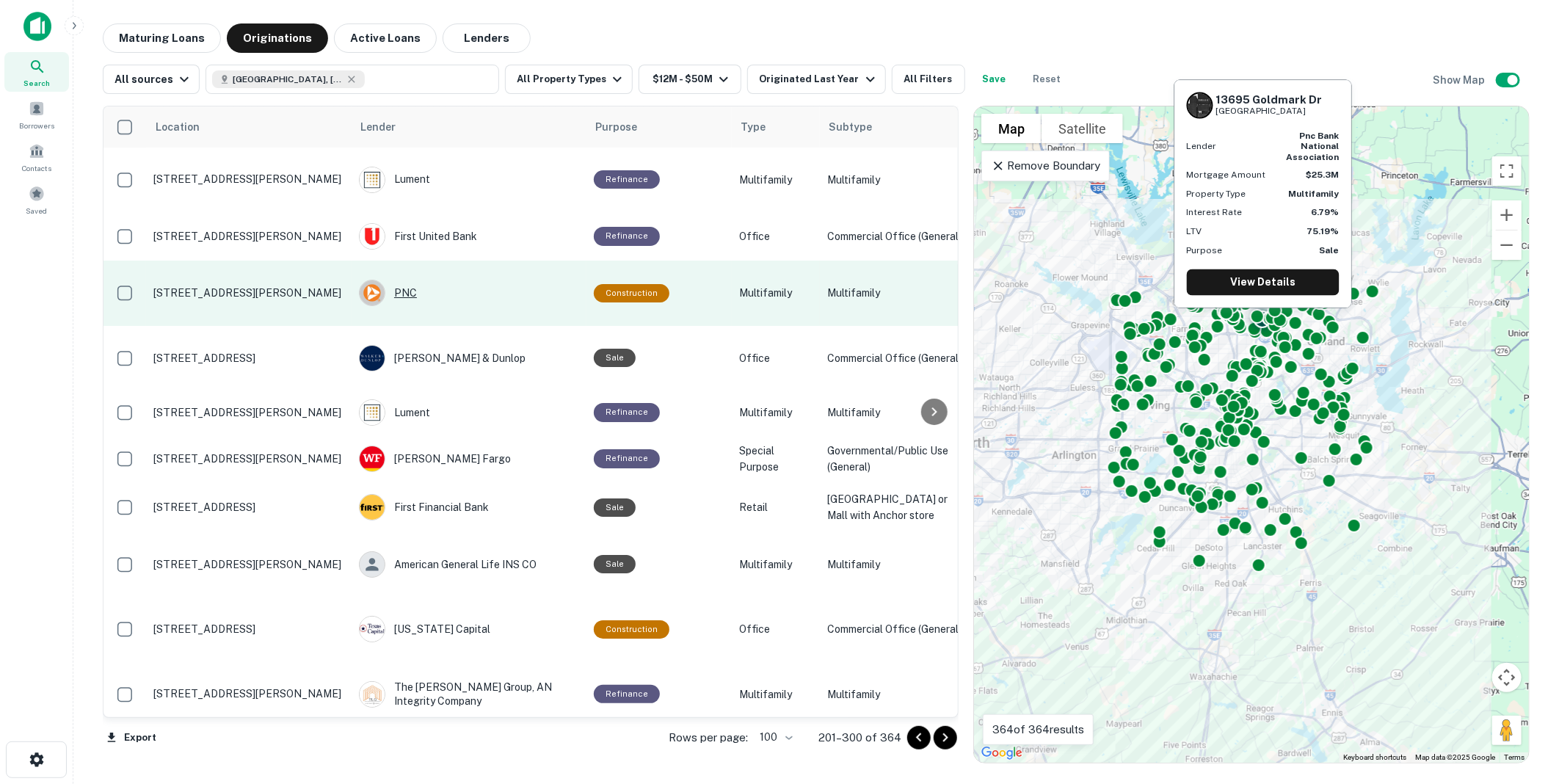
click at [405, 288] on div "PNC" at bounding box center [470, 293] width 221 height 26
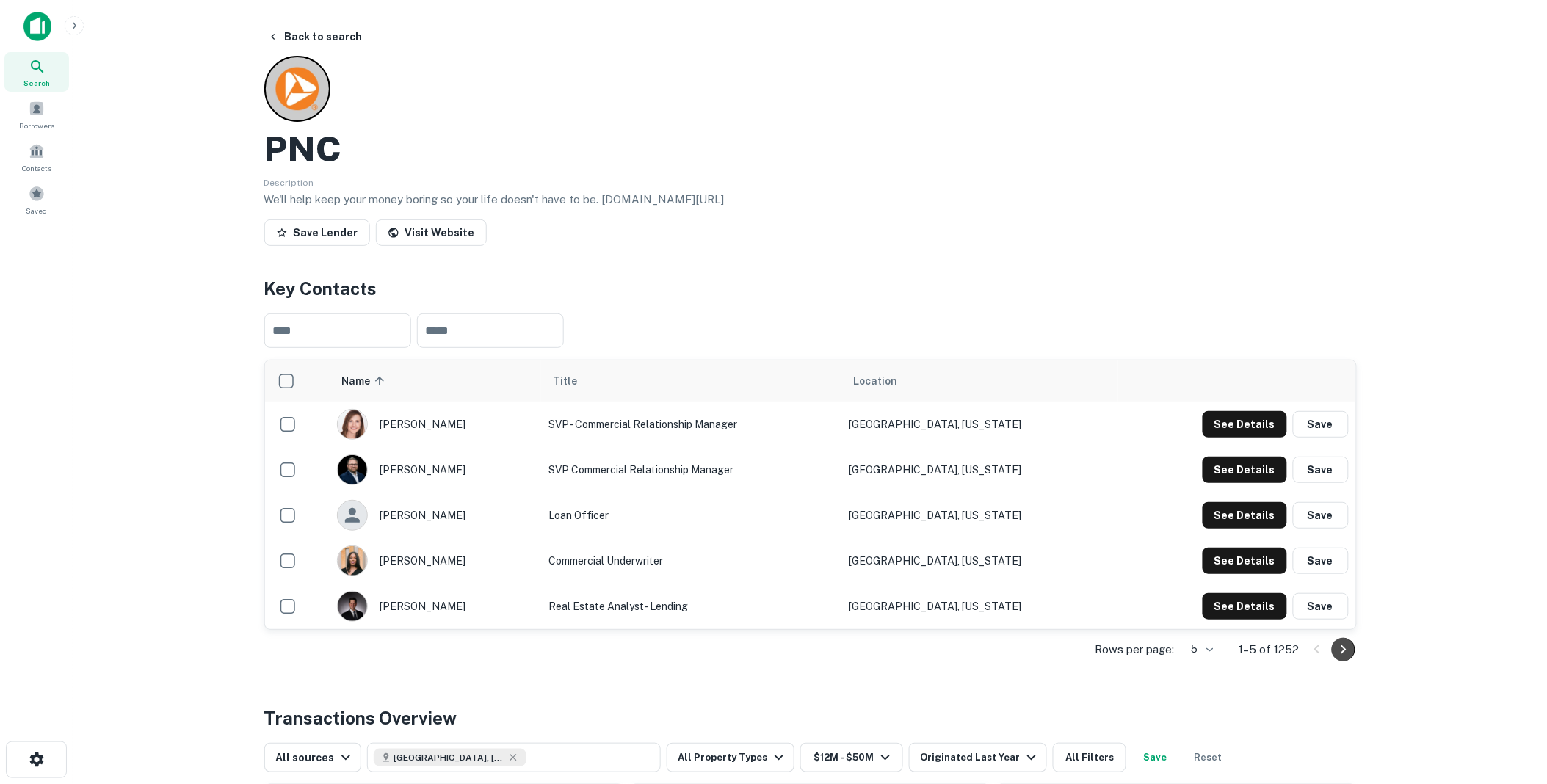
click at [1345, 645] on icon "Go to next page" at bounding box center [1344, 649] width 17 height 17
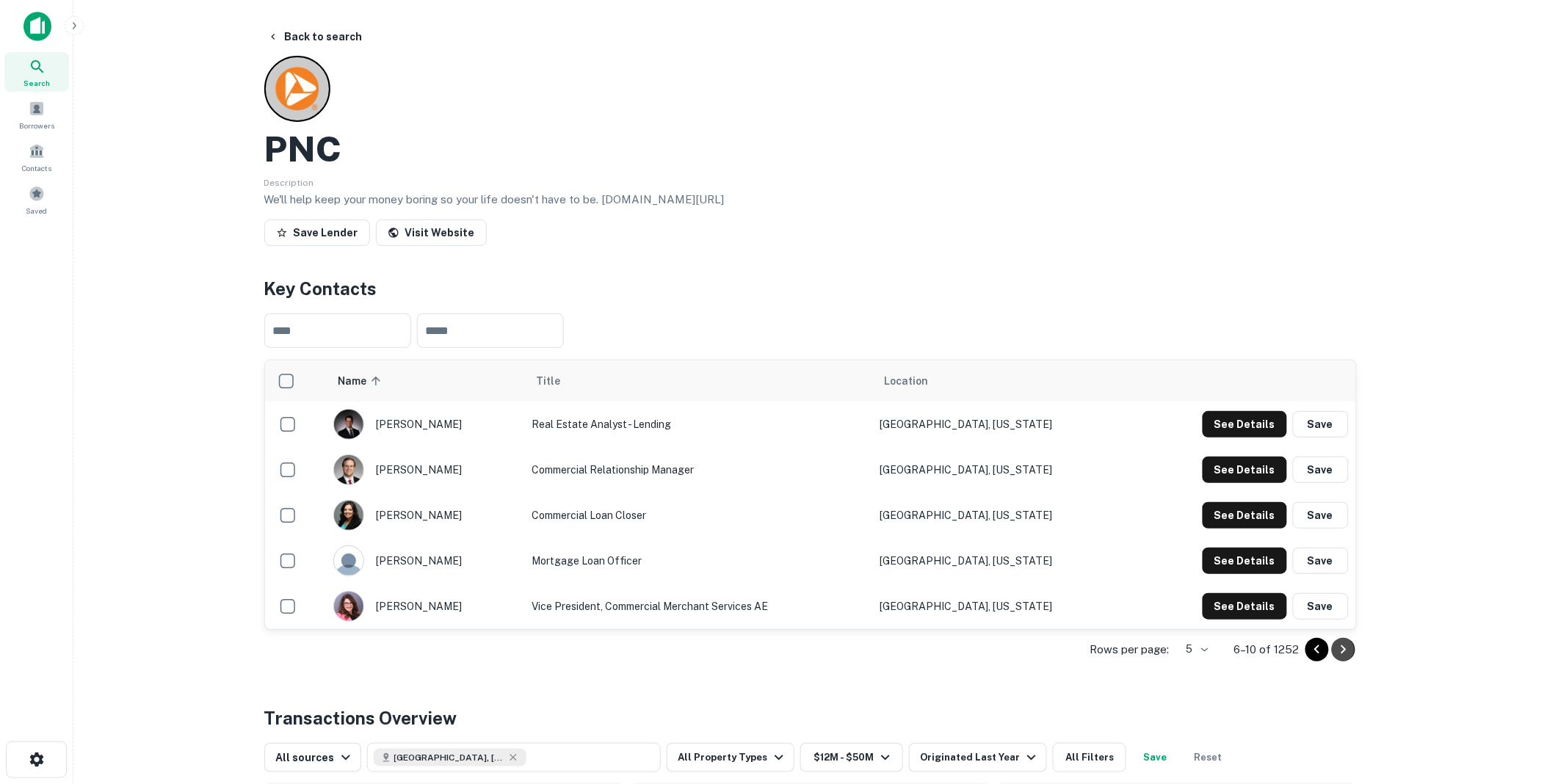
click at [1345, 645] on icon "Go to next page" at bounding box center [1344, 649] width 17 height 17
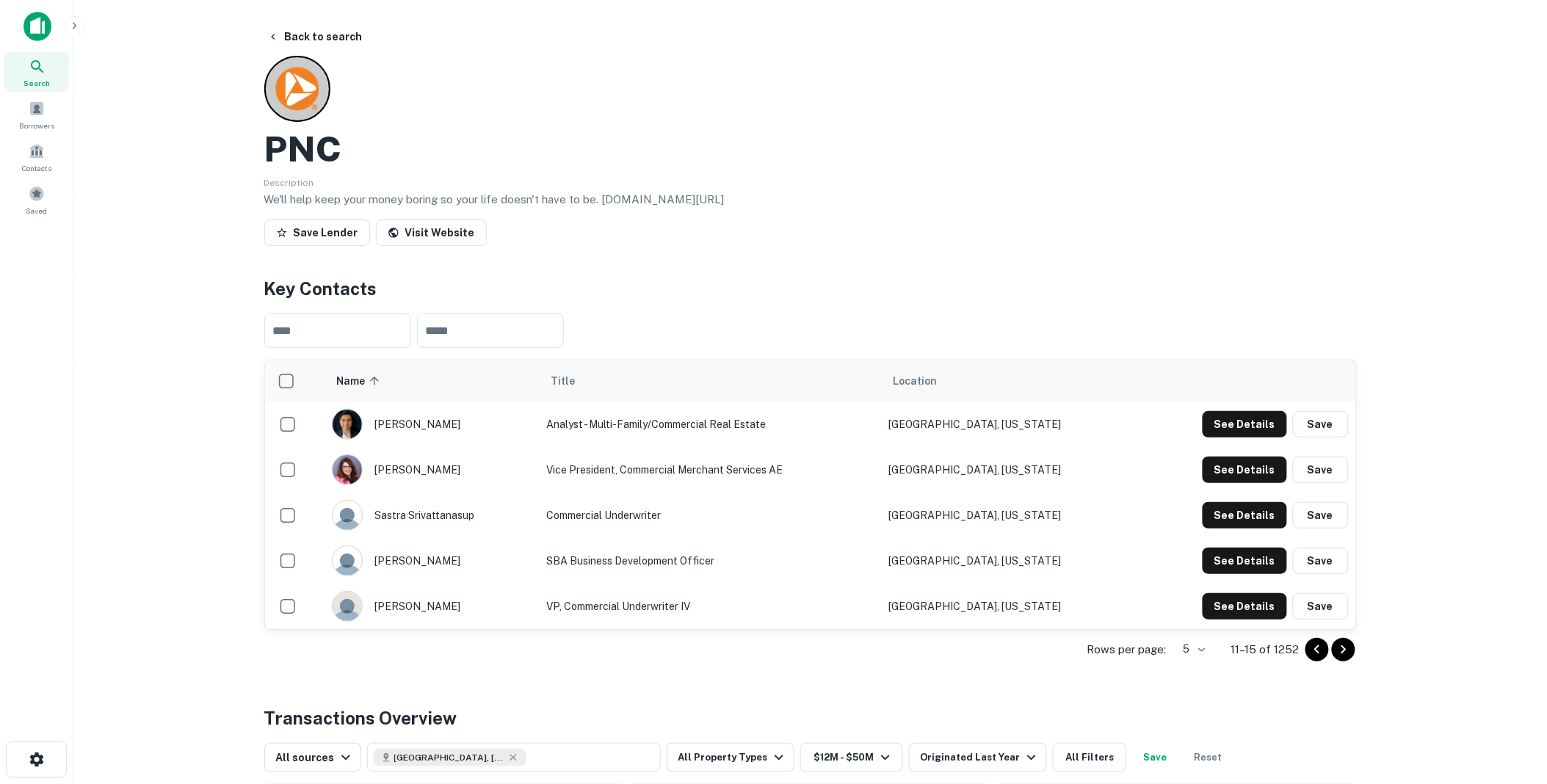
click at [1346, 645] on icon "Go to next page" at bounding box center [1344, 649] width 17 height 17
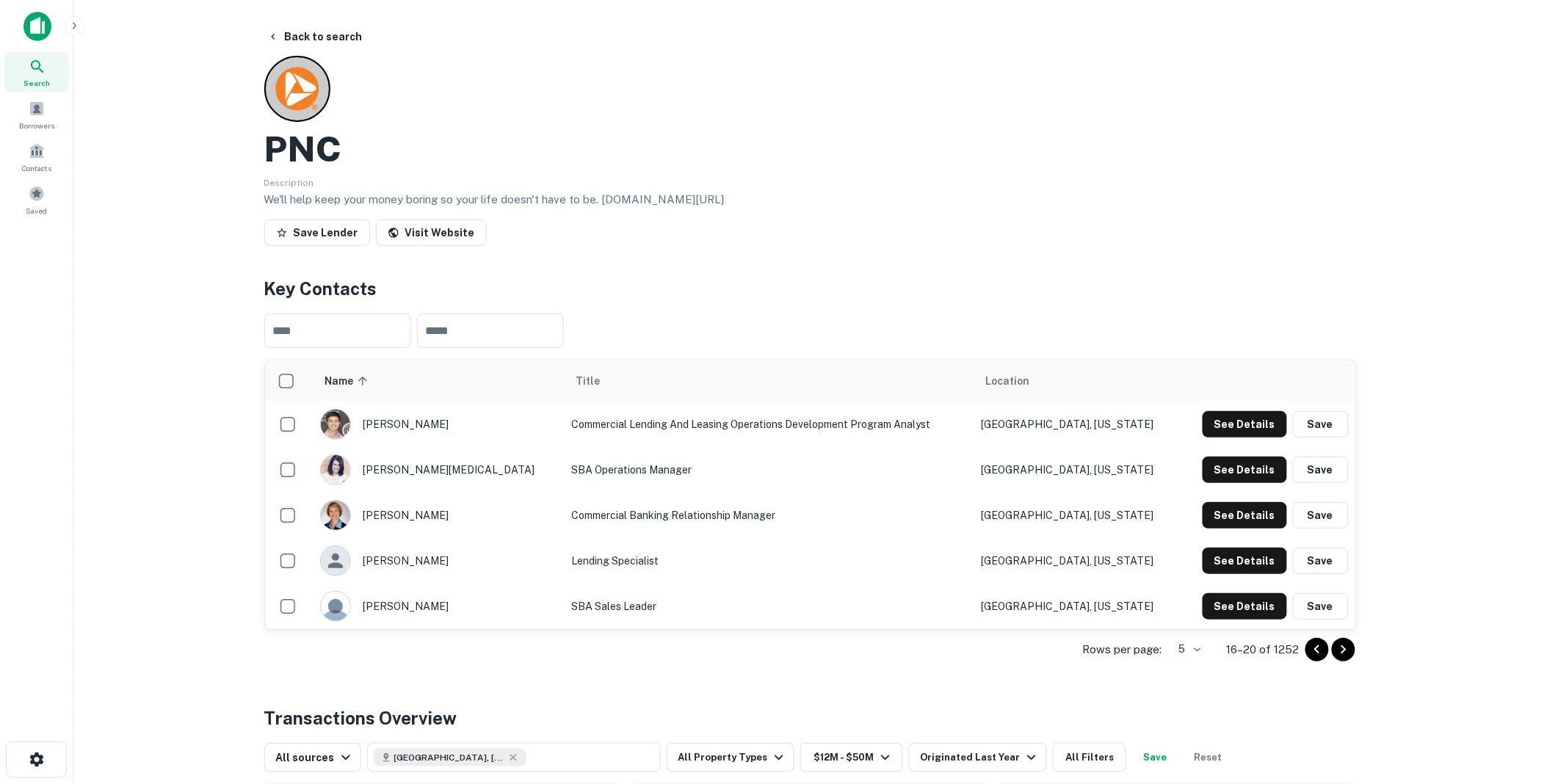
click at [1346, 645] on icon "Go to next page" at bounding box center [1344, 649] width 17 height 17
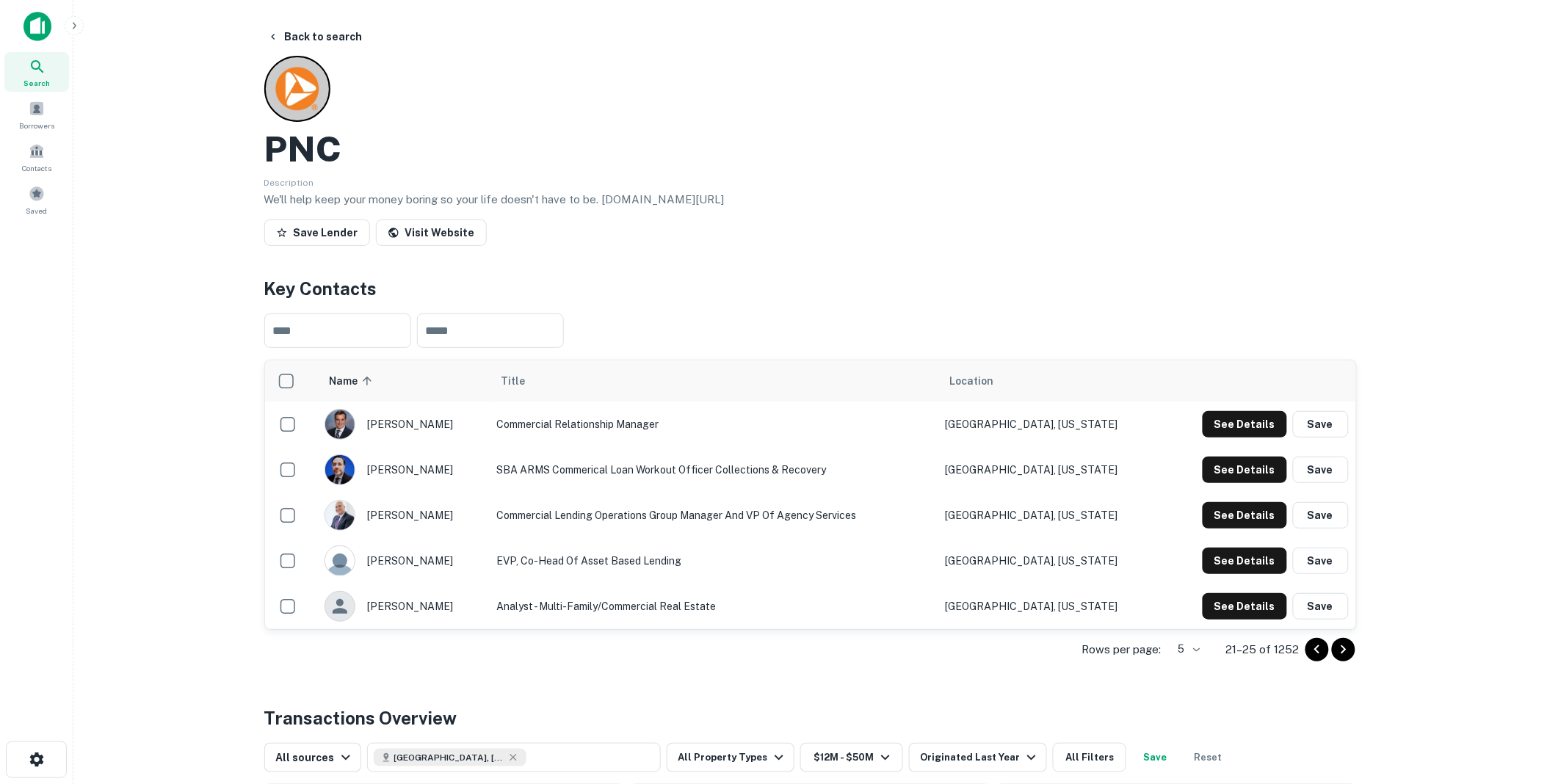
click at [1346, 645] on icon "Go to next page" at bounding box center [1344, 649] width 17 height 17
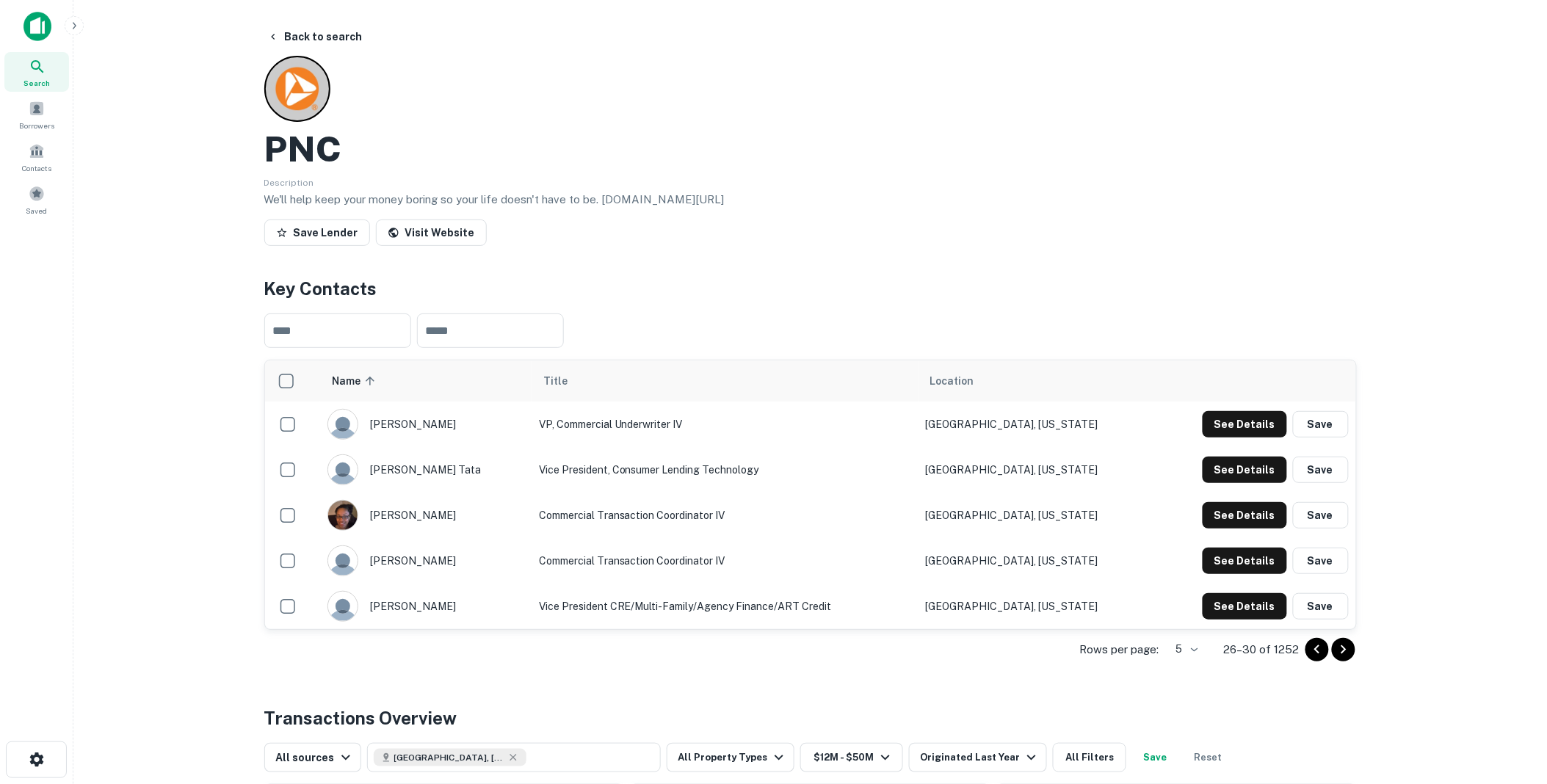
click at [1346, 645] on icon "Go to next page" at bounding box center [1344, 649] width 17 height 17
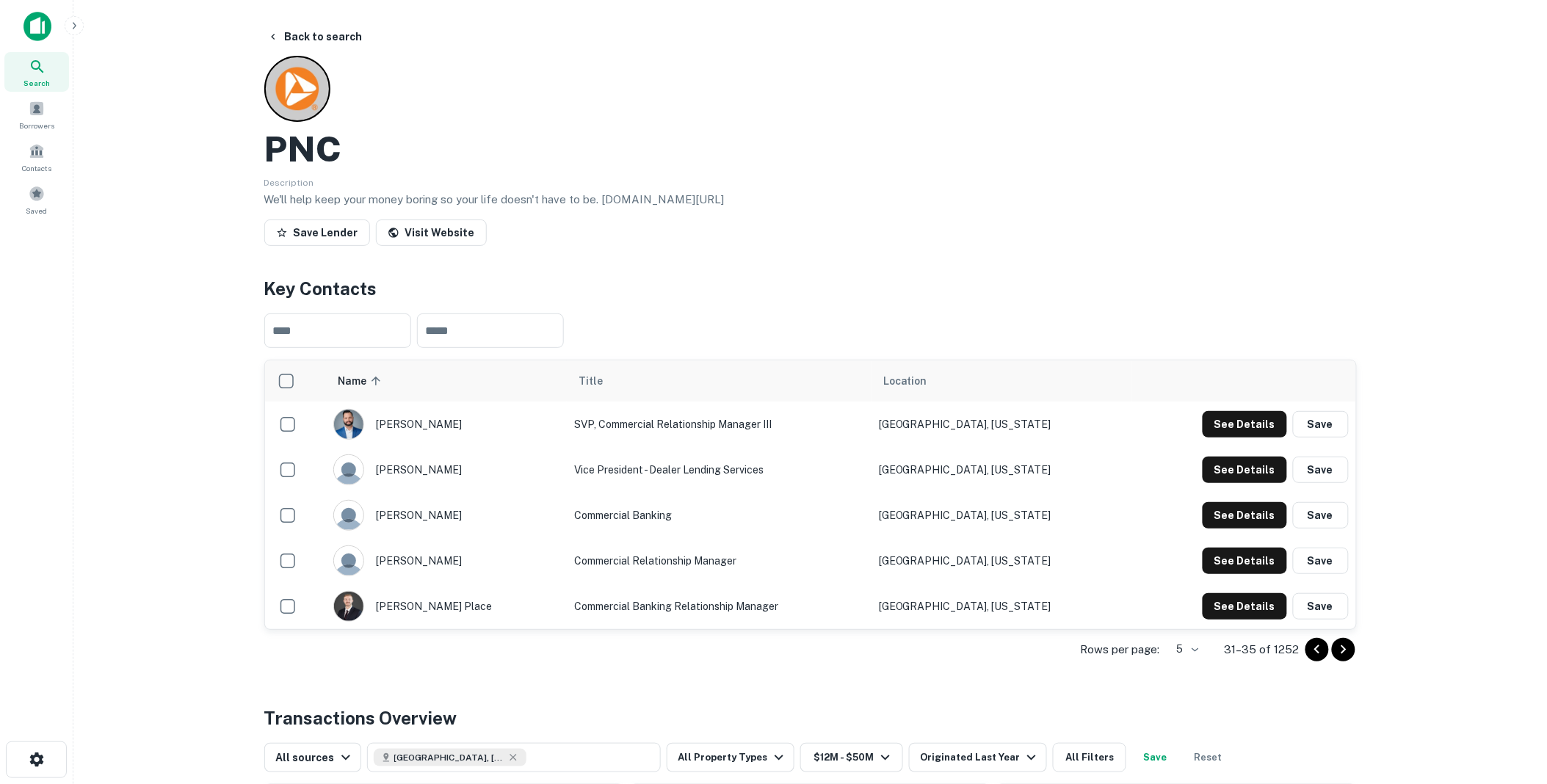
click at [1346, 645] on icon "Go to next page" at bounding box center [1344, 649] width 17 height 17
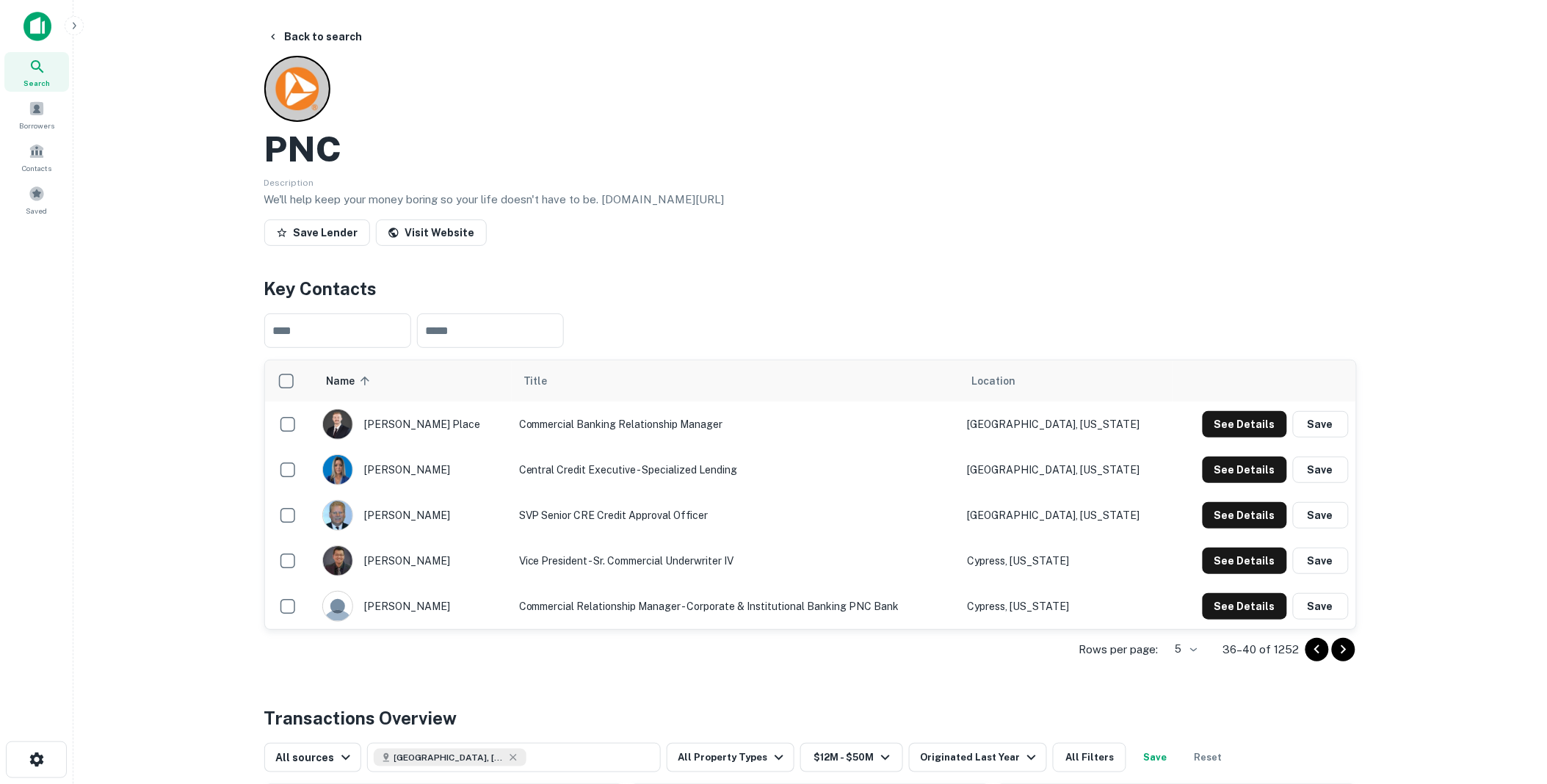
click at [1346, 645] on icon "Go to next page" at bounding box center [1344, 649] width 17 height 17
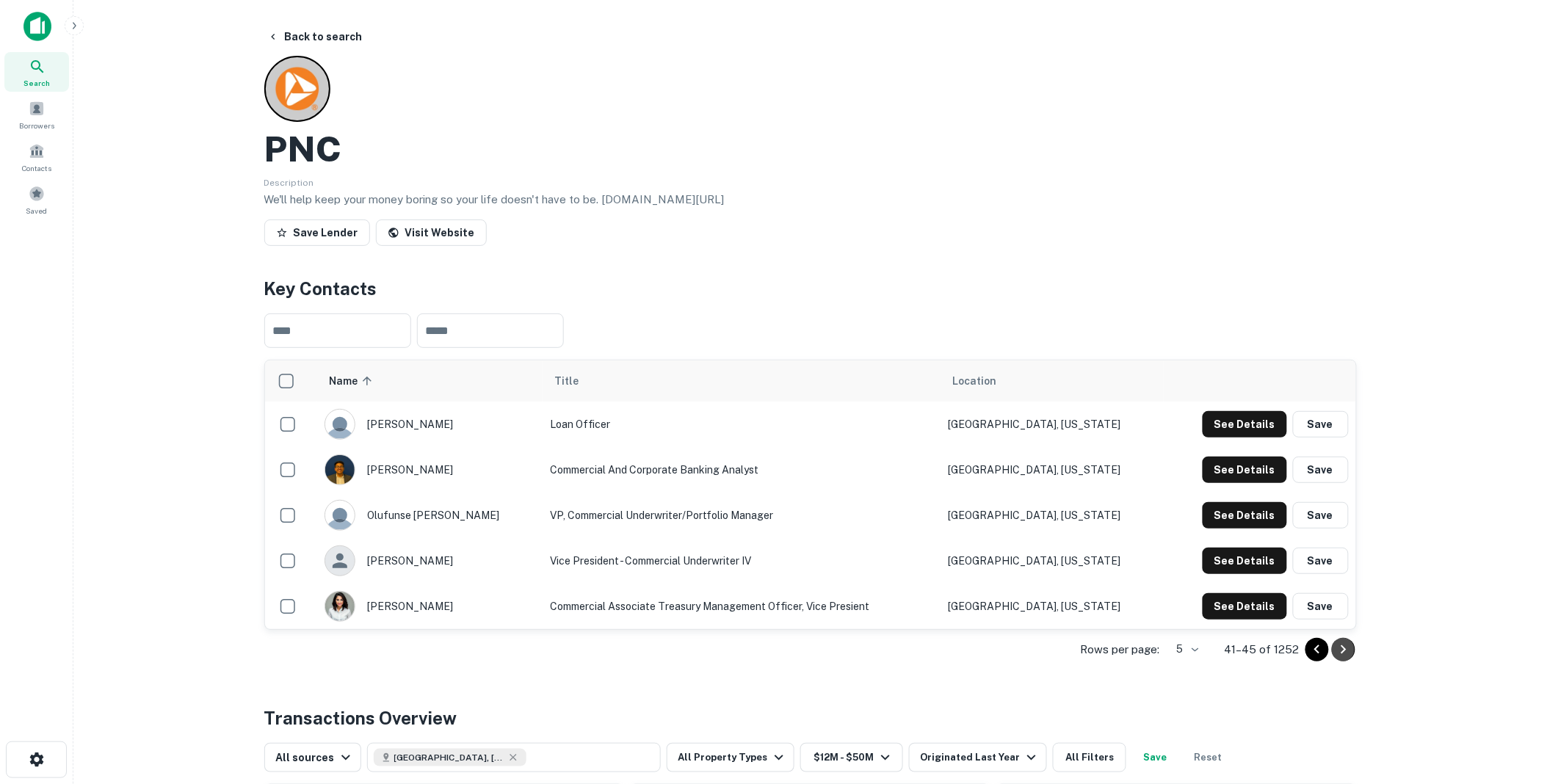
click at [1344, 645] on icon "Go to next page" at bounding box center [1344, 649] width 17 height 17
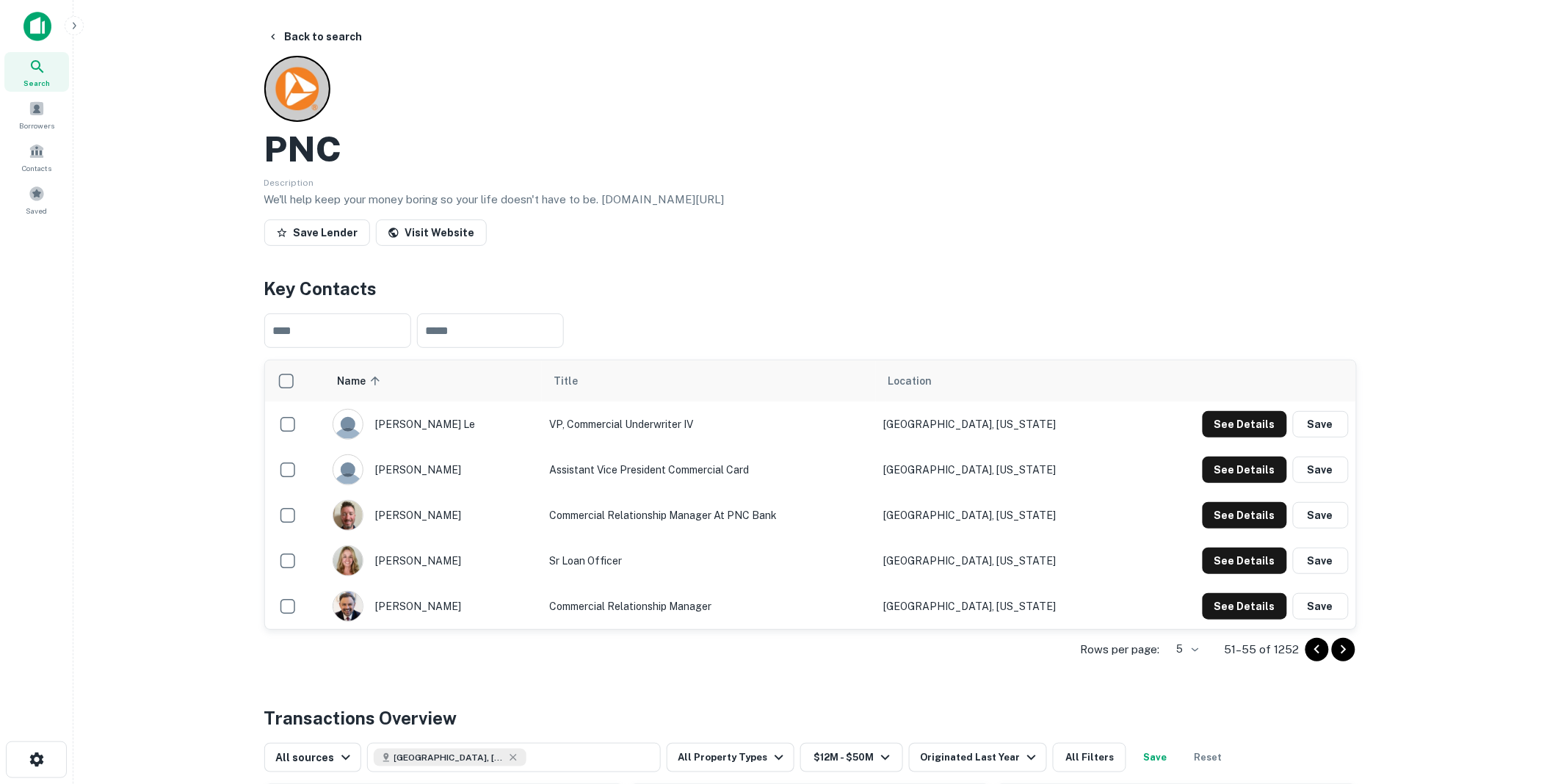
click at [1317, 647] on icon "Go to previous page" at bounding box center [1317, 649] width 5 height 9
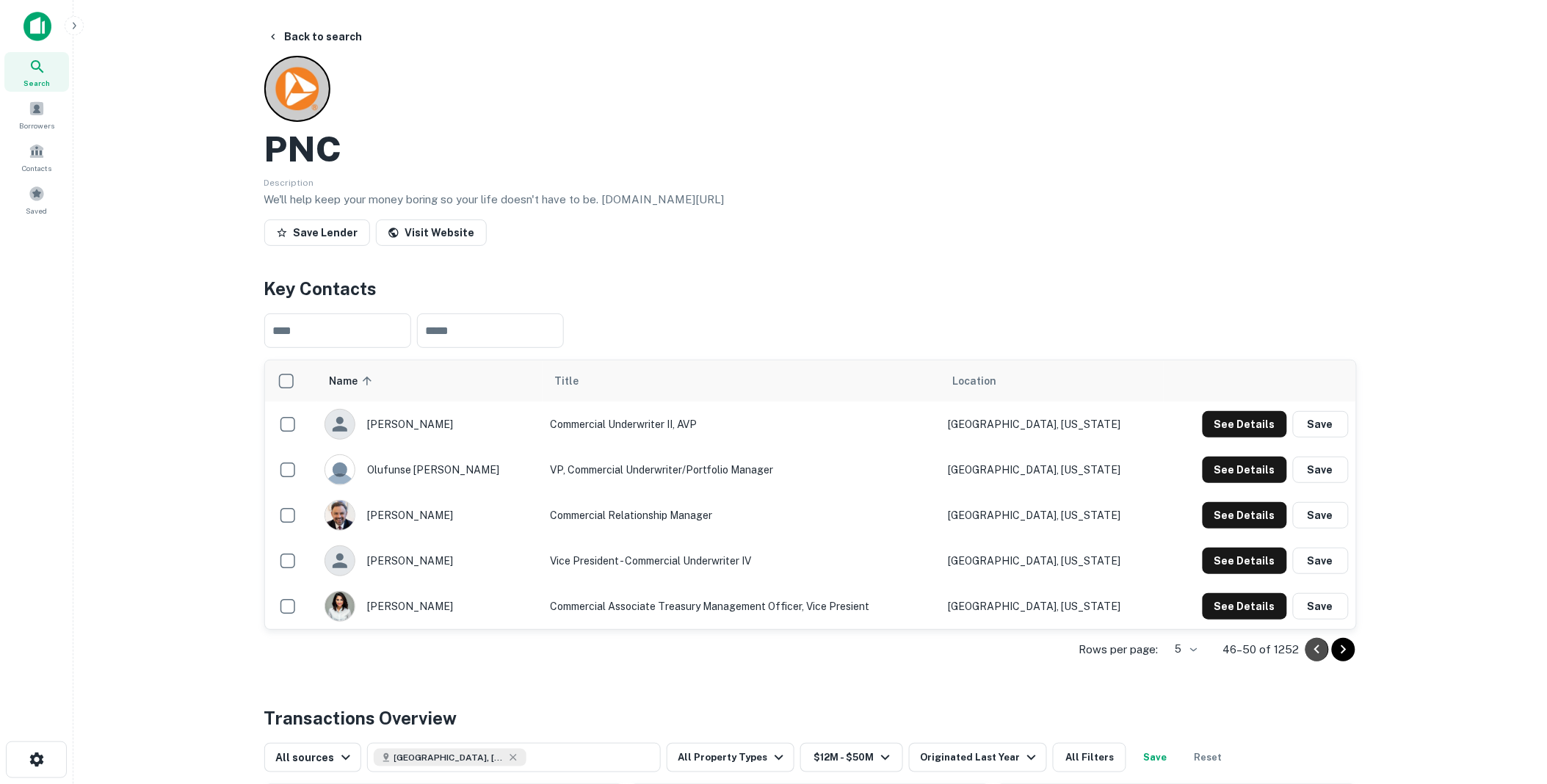
click at [1317, 647] on icon "Go to previous page" at bounding box center [1317, 649] width 5 height 9
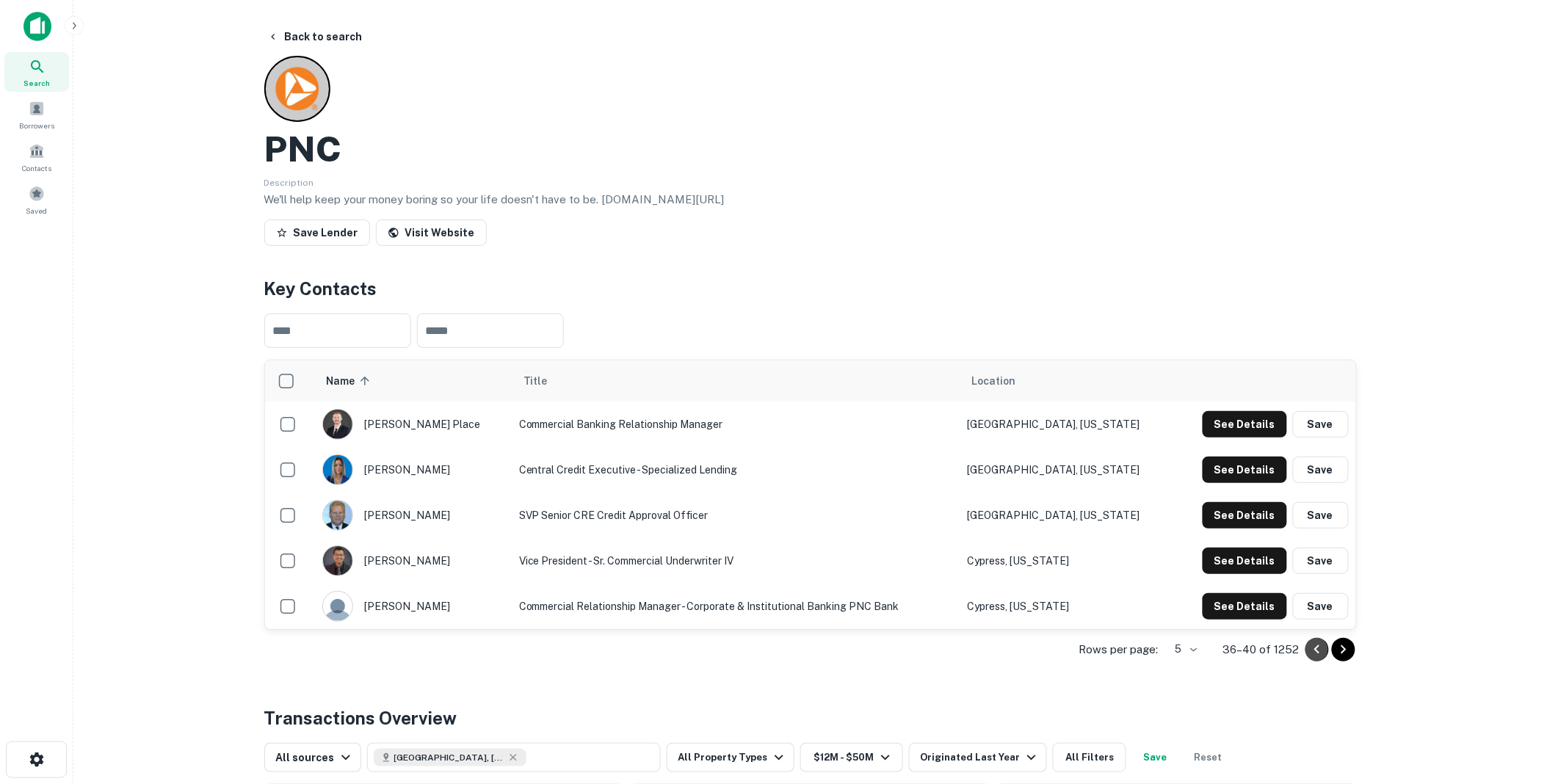
click at [1317, 647] on icon "Go to previous page" at bounding box center [1317, 649] width 5 height 9
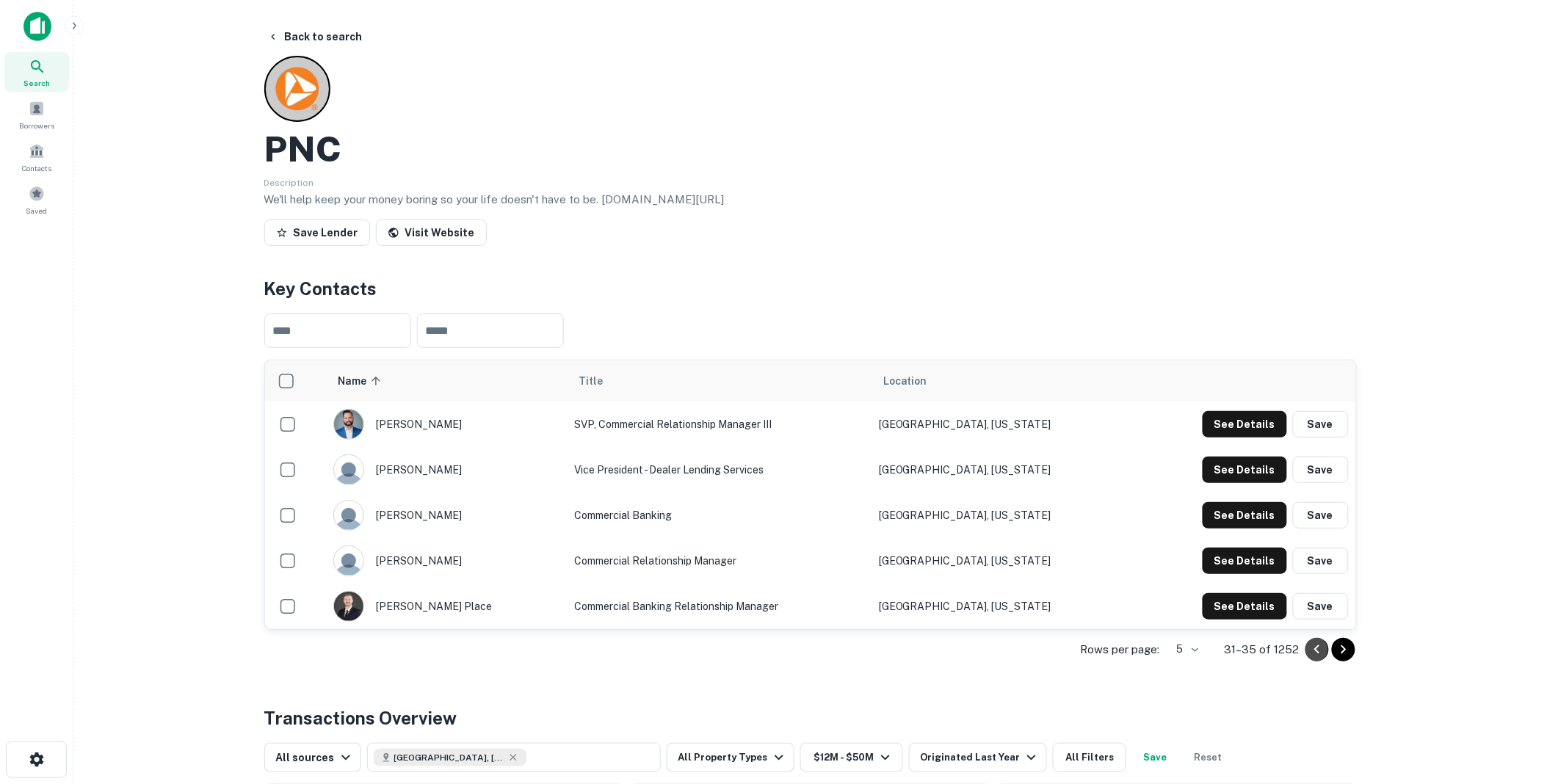
click at [1317, 647] on icon "Go to previous page" at bounding box center [1317, 649] width 5 height 9
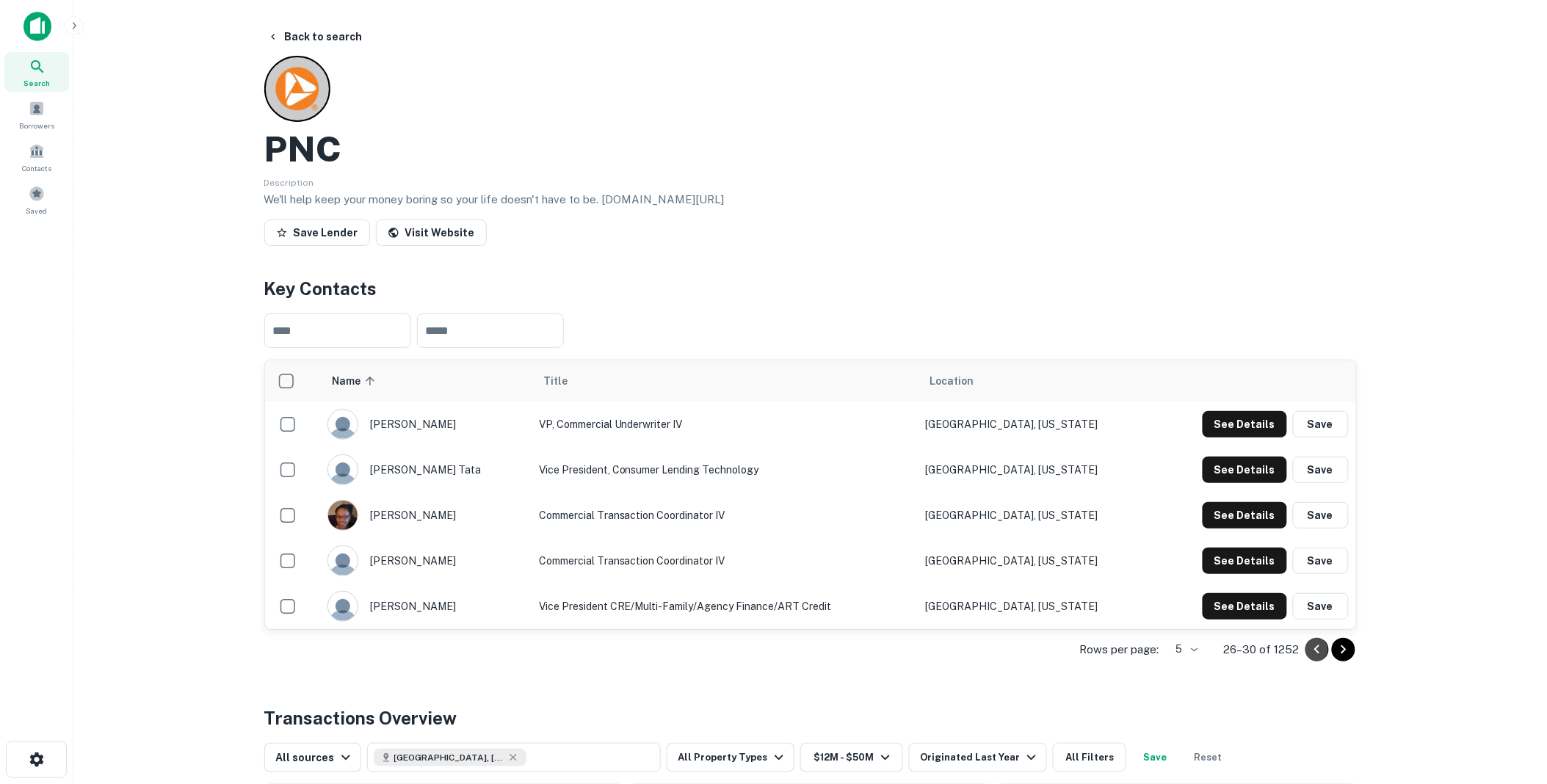
click at [1317, 647] on icon "Go to previous page" at bounding box center [1317, 649] width 5 height 9
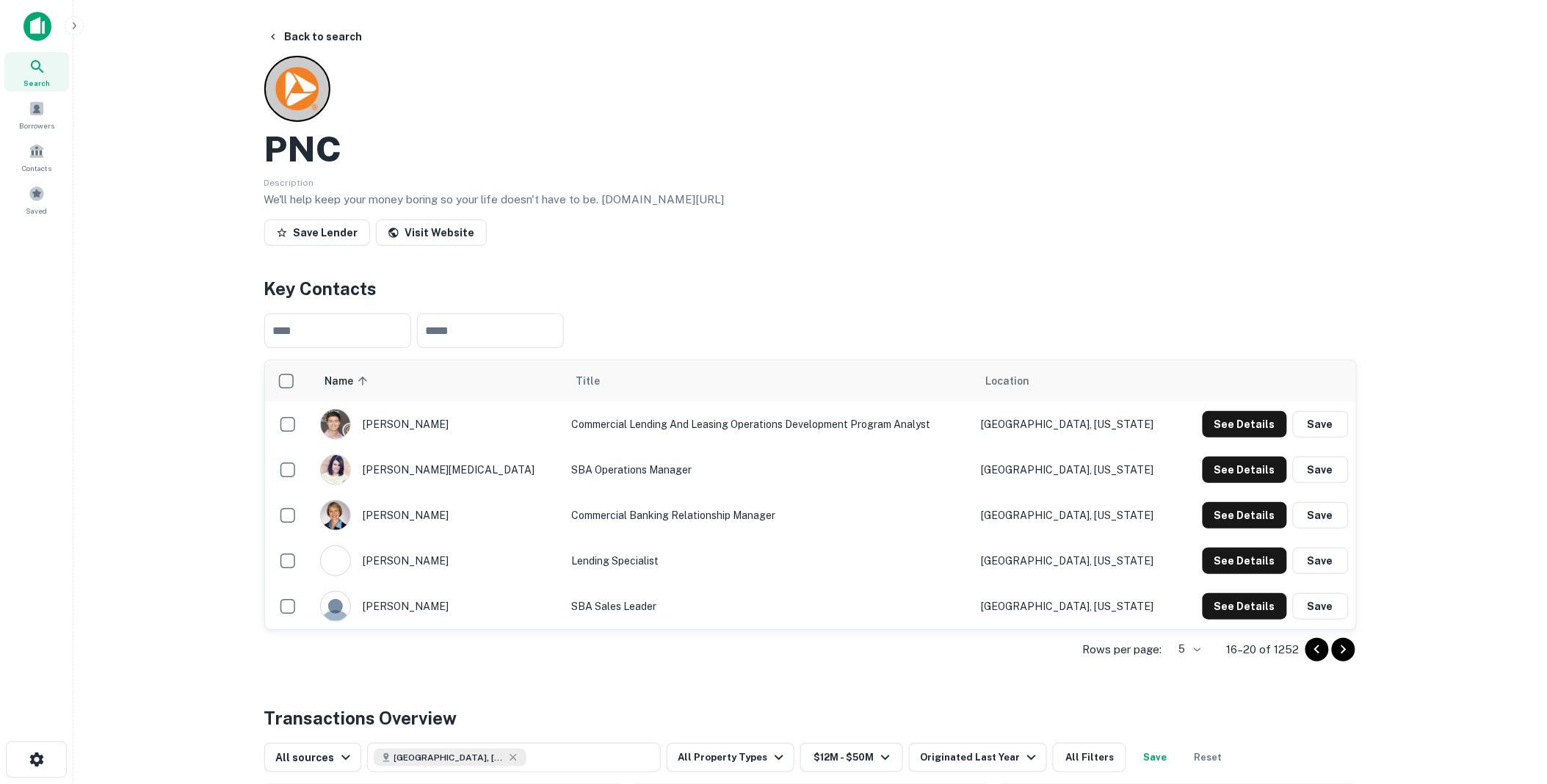
click at [1317, 647] on icon "Go to previous page" at bounding box center [1317, 649] width 5 height 9
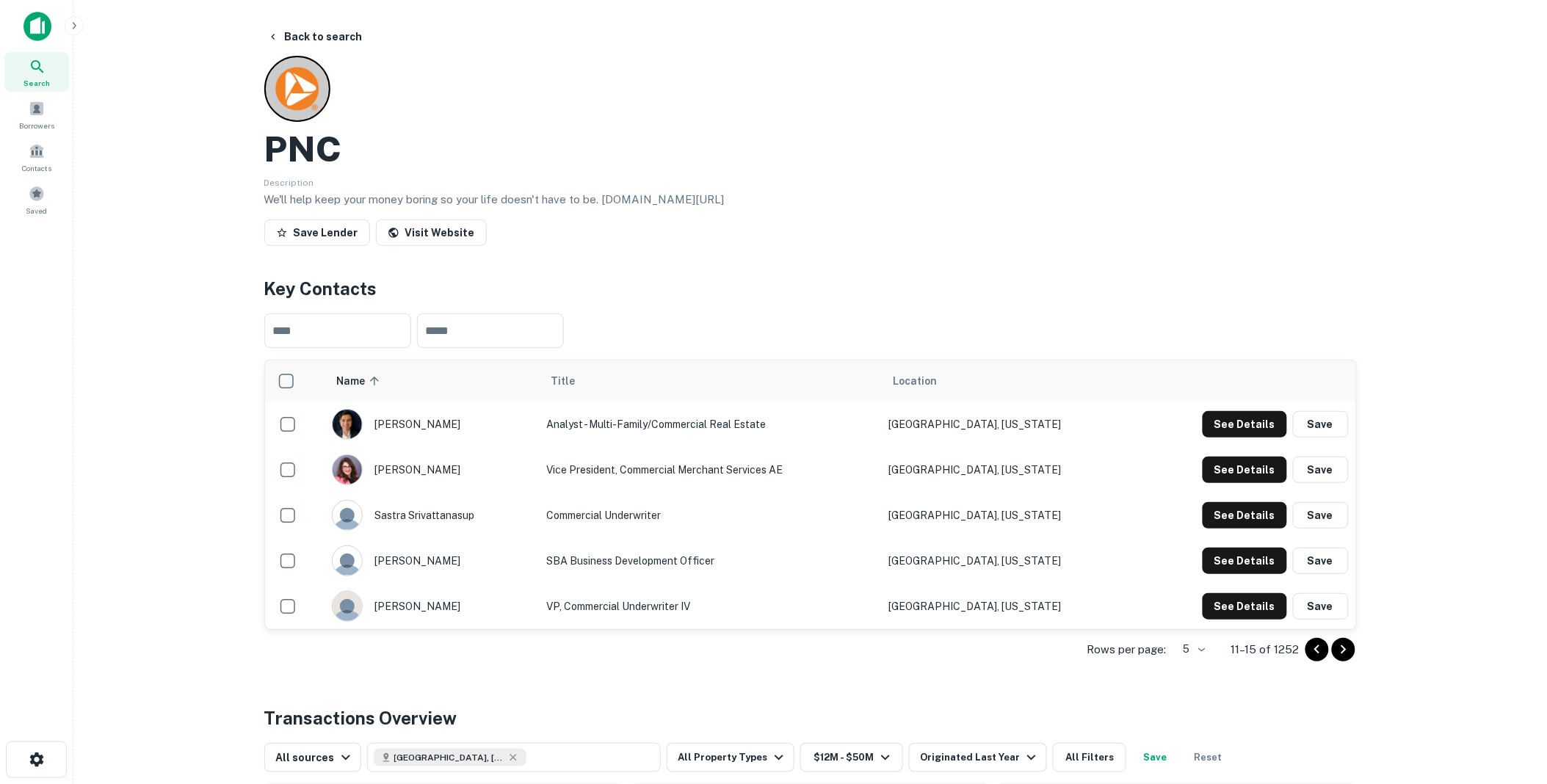
click at [1317, 647] on icon "Go to previous page" at bounding box center [1317, 649] width 5 height 9
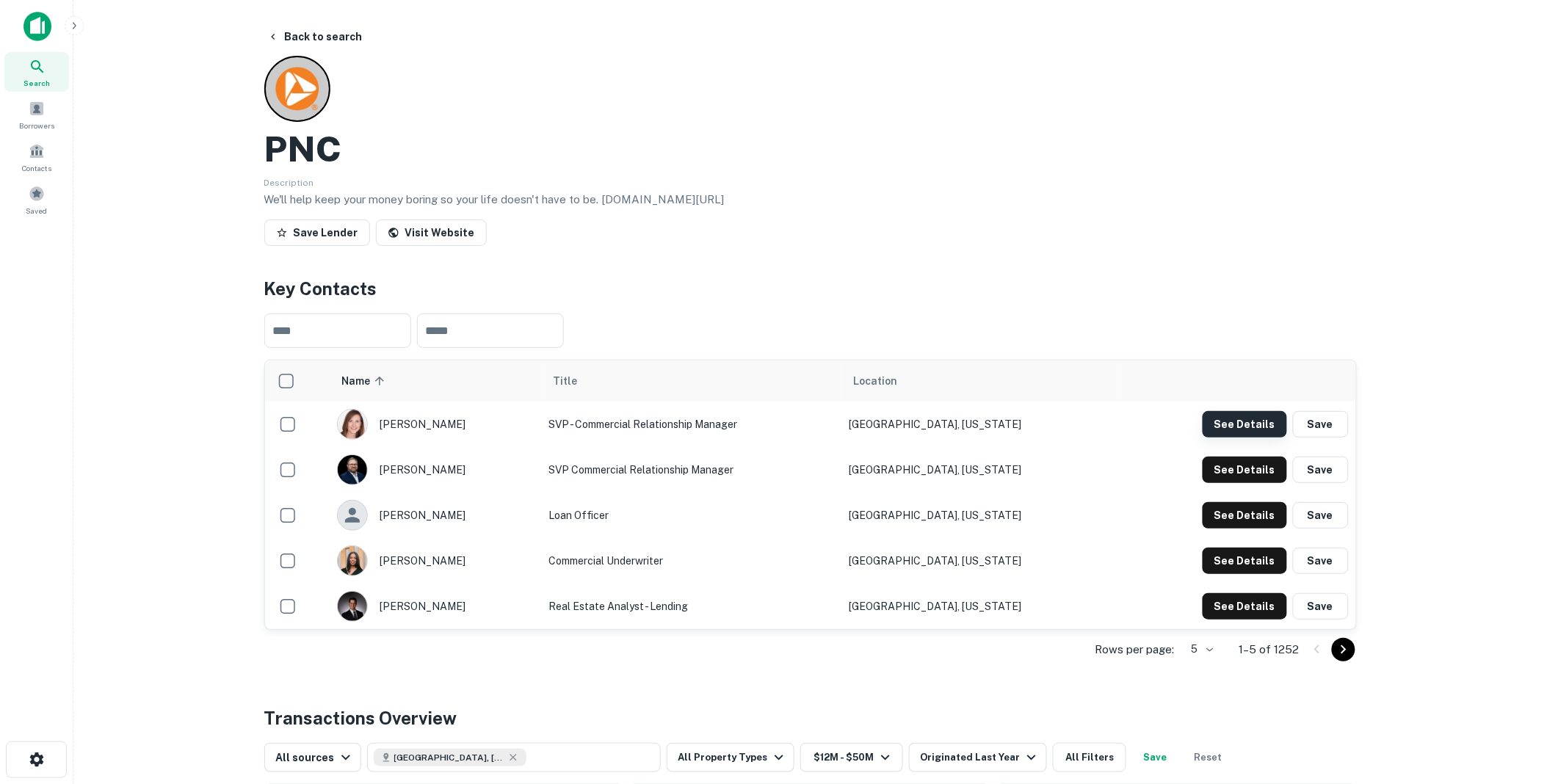
click at [1237, 424] on button "See Details" at bounding box center [1245, 424] width 85 height 26
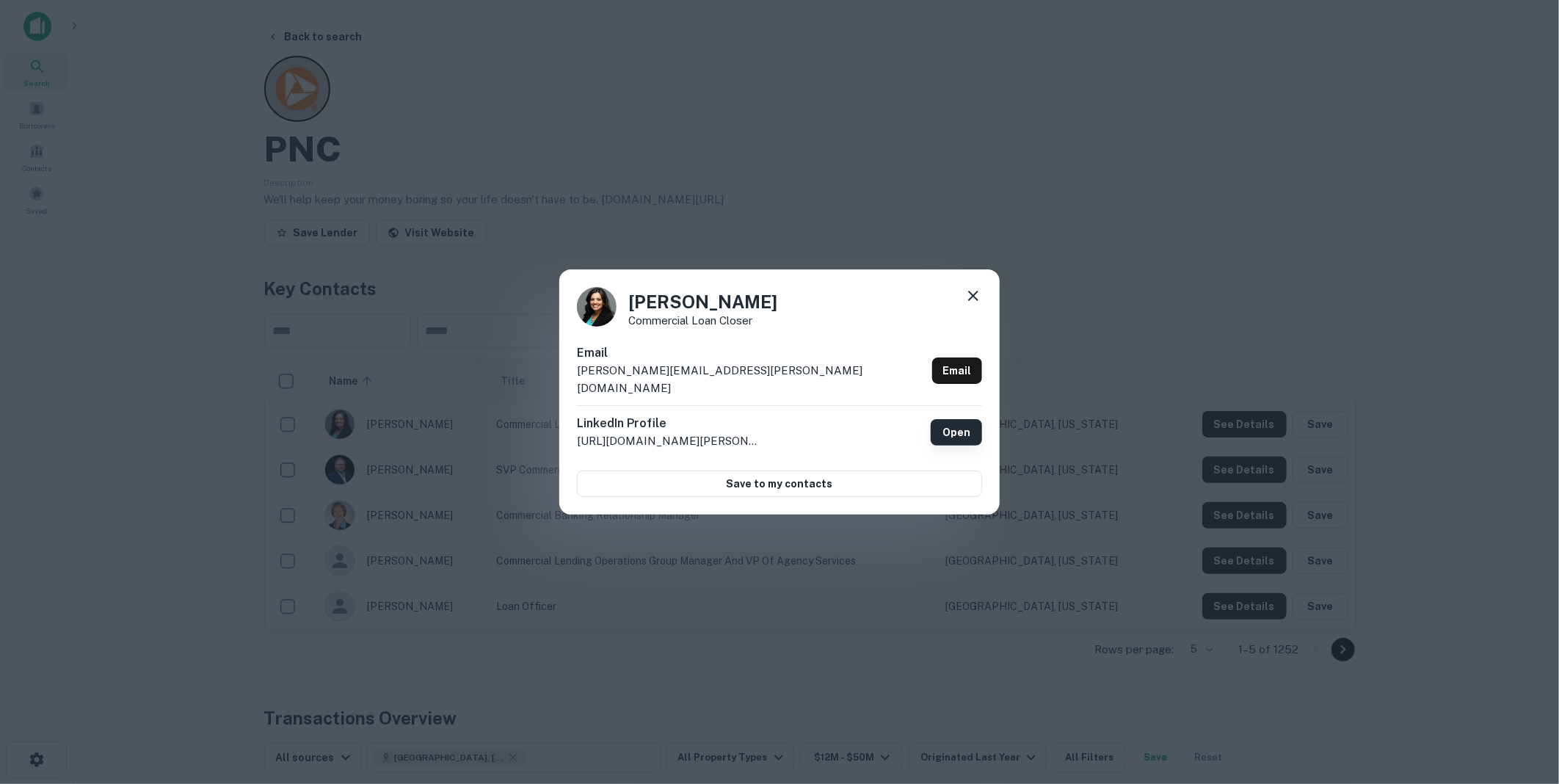
click at [952, 424] on link "Open" at bounding box center [956, 432] width 51 height 26
click at [972, 301] on icon at bounding box center [973, 295] width 10 height 10
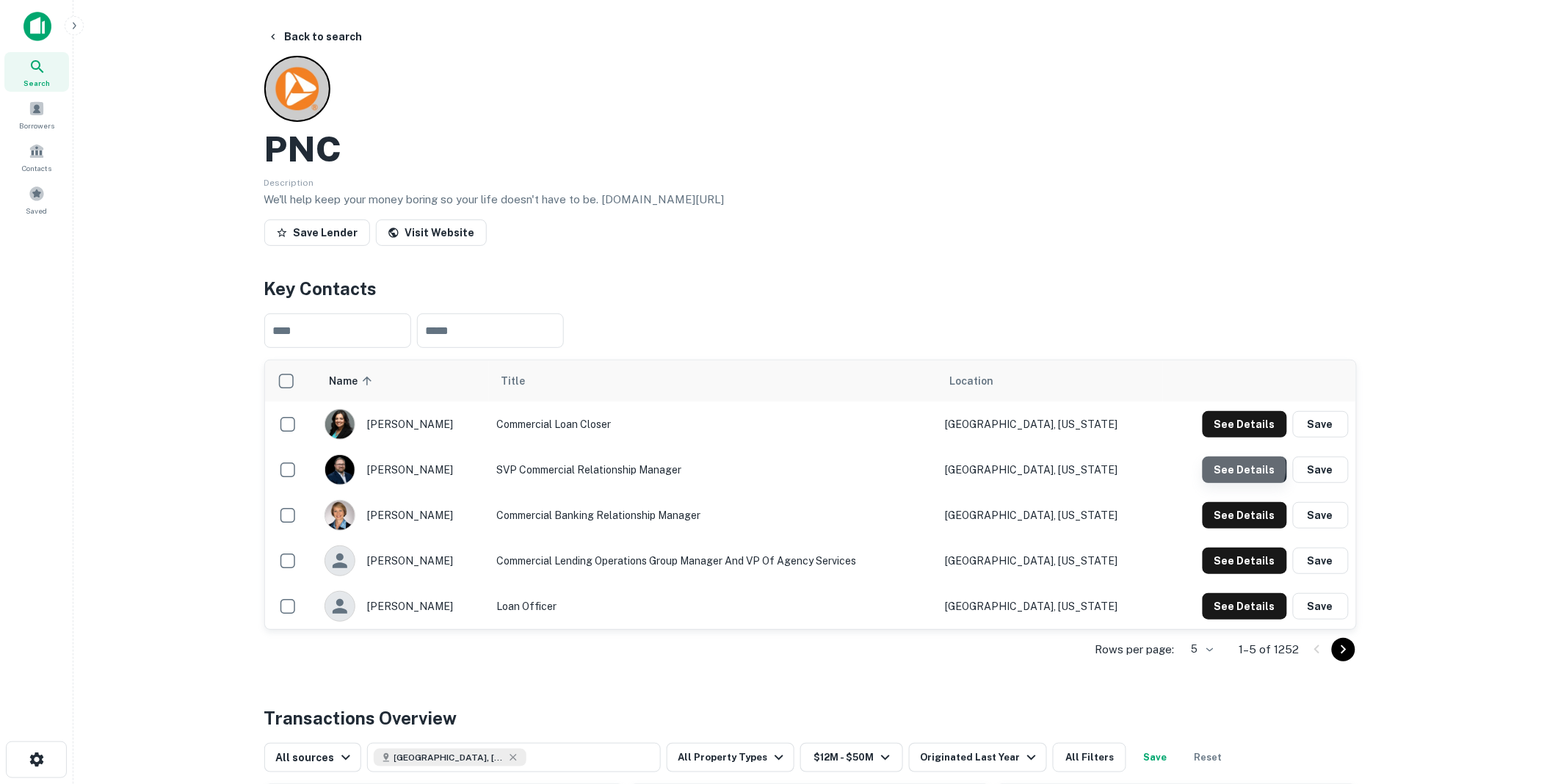
click at [1244, 468] on button "See Details" at bounding box center [1245, 469] width 85 height 26
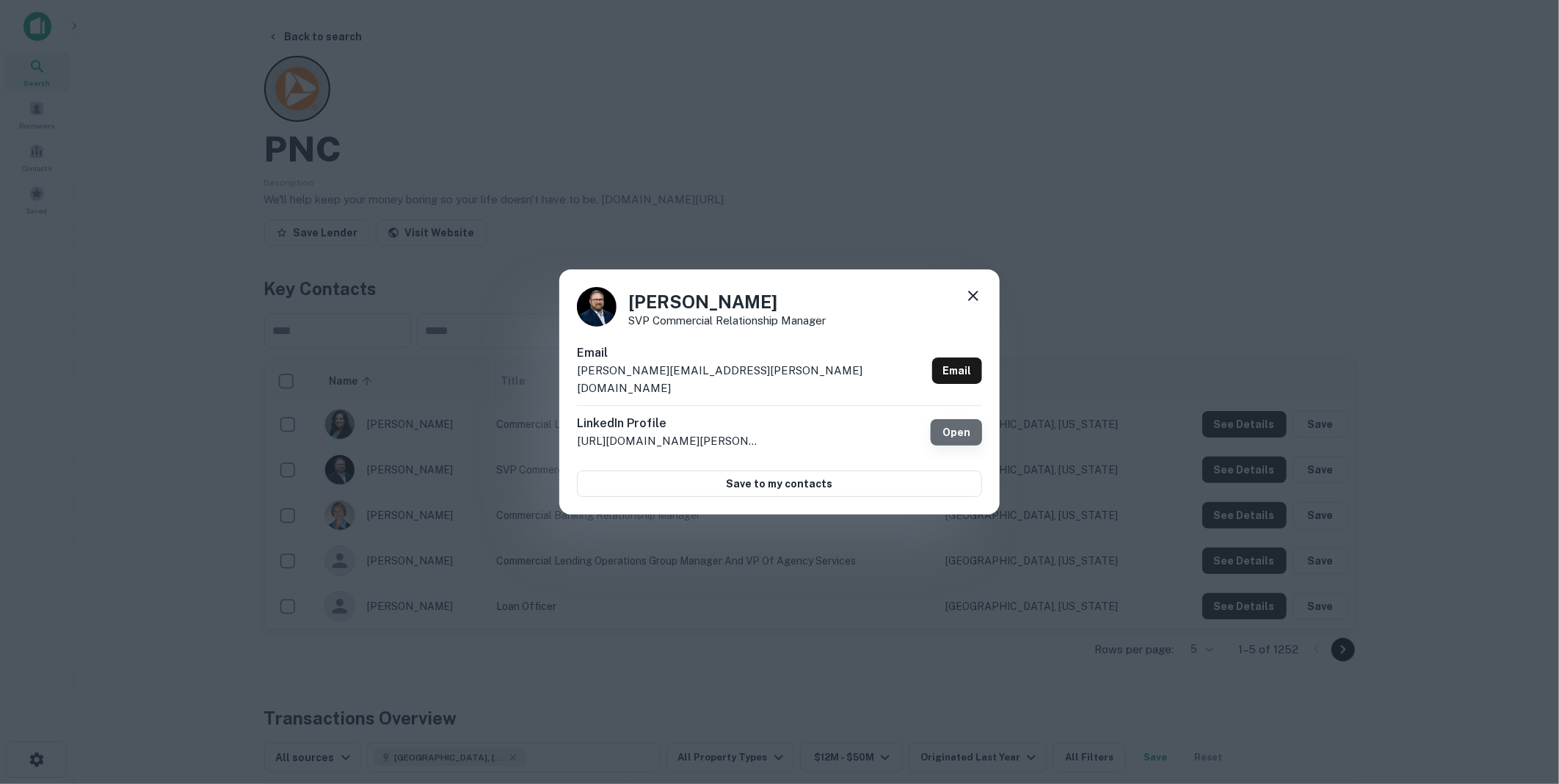
click at [951, 420] on link "Open" at bounding box center [956, 432] width 51 height 26
click at [975, 298] on icon at bounding box center [973, 295] width 17 height 17
